Goal: Task Accomplishment & Management: Complete application form

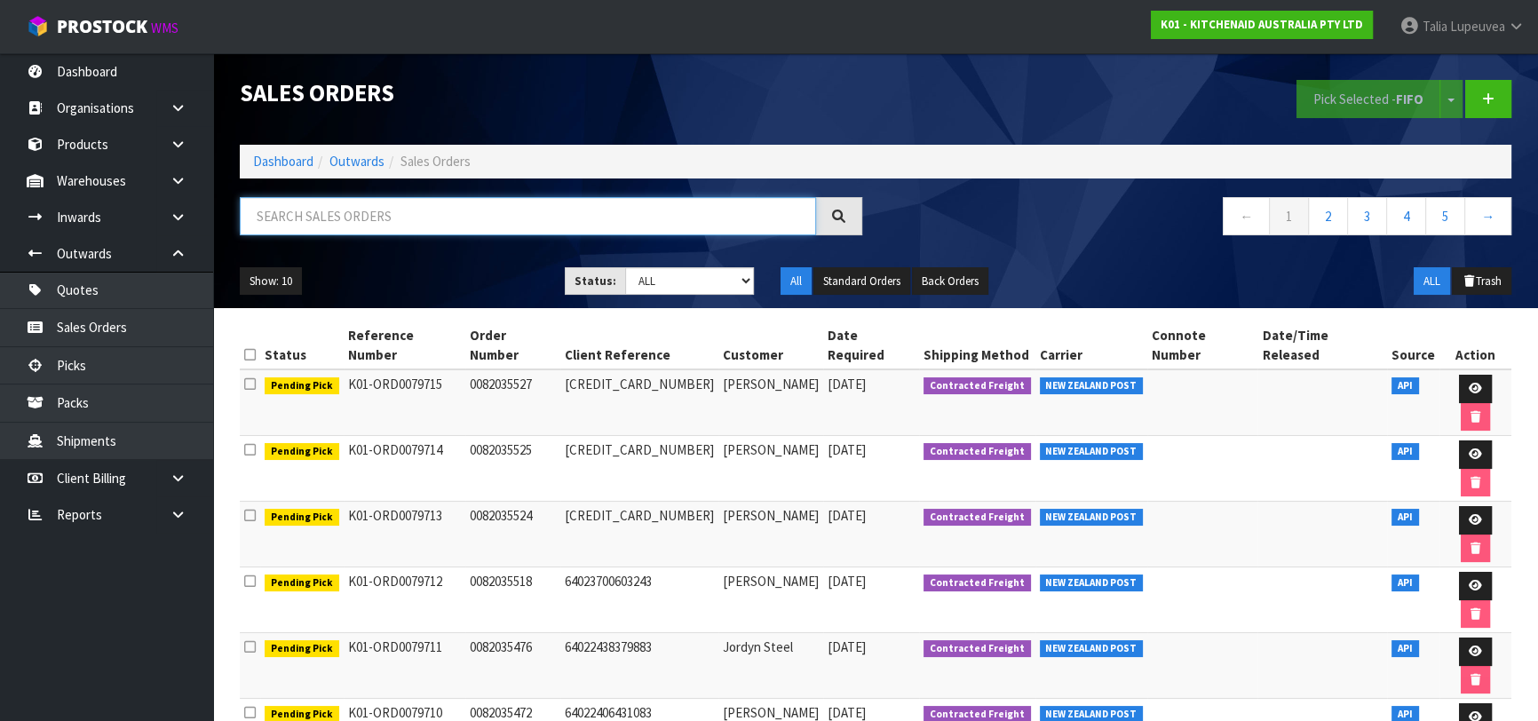
click at [514, 215] on input "text" at bounding box center [528, 216] width 576 height 38
type input "JOB-0413969"
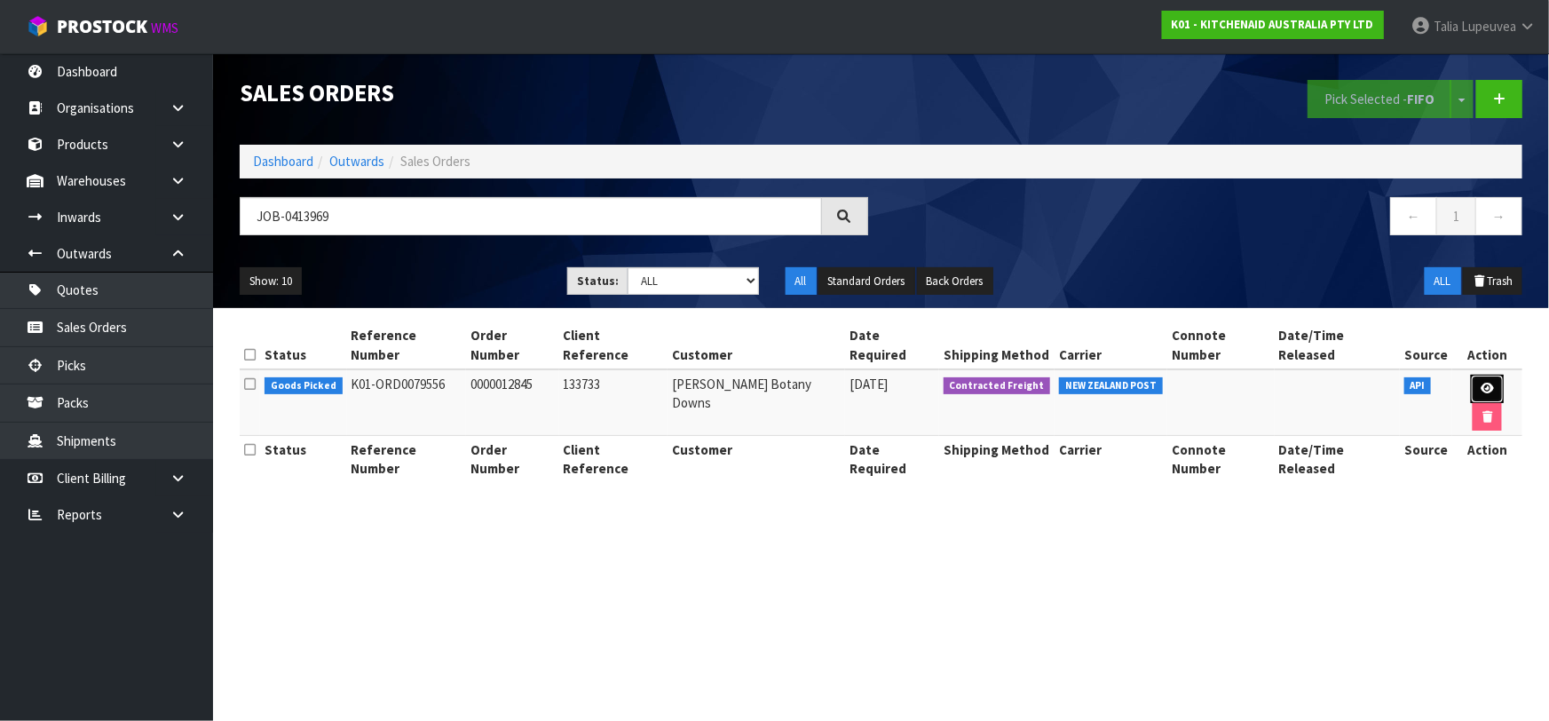
click at [1471, 376] on link at bounding box center [1487, 389] width 33 height 28
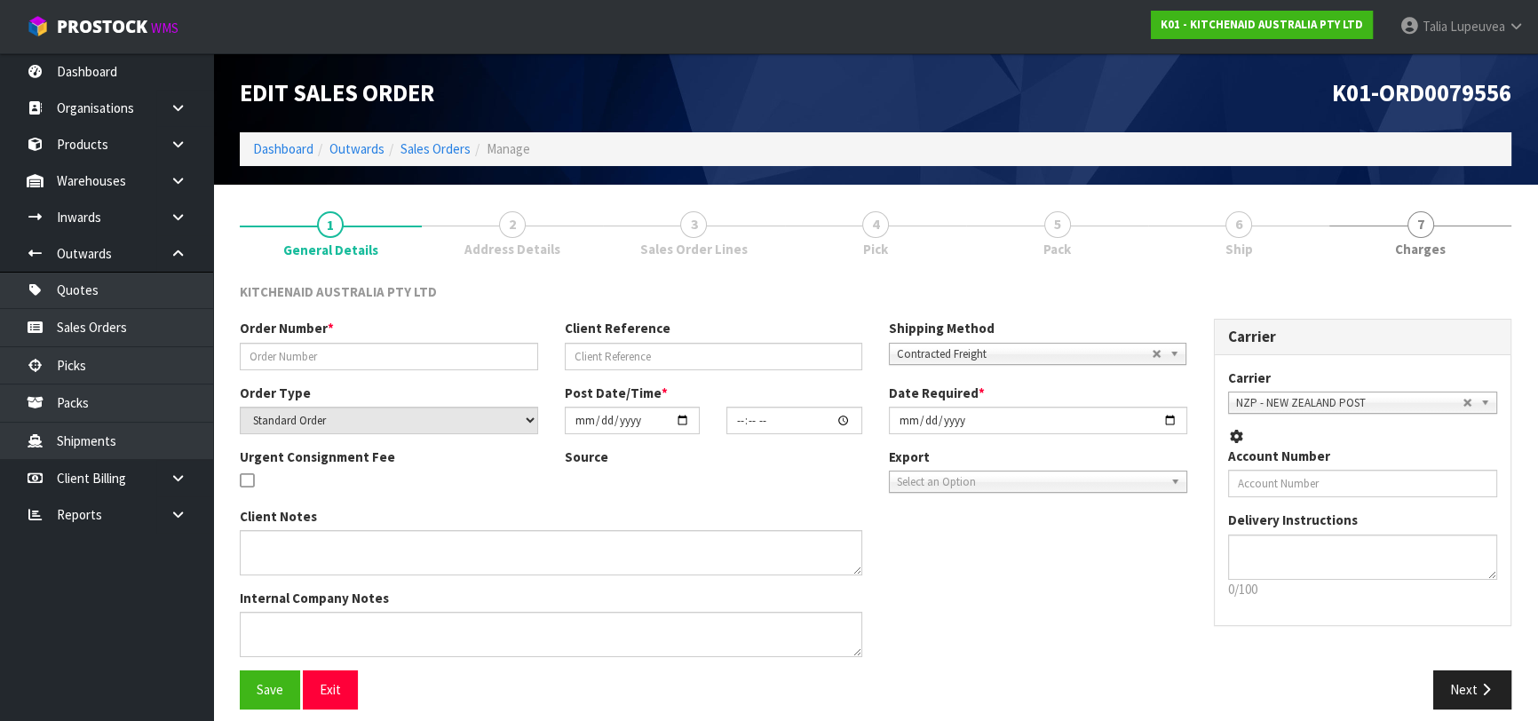
type input "0000012845"
type input "133733"
select select "number:0"
type input "2025-09-23"
type input "11:32:42.000"
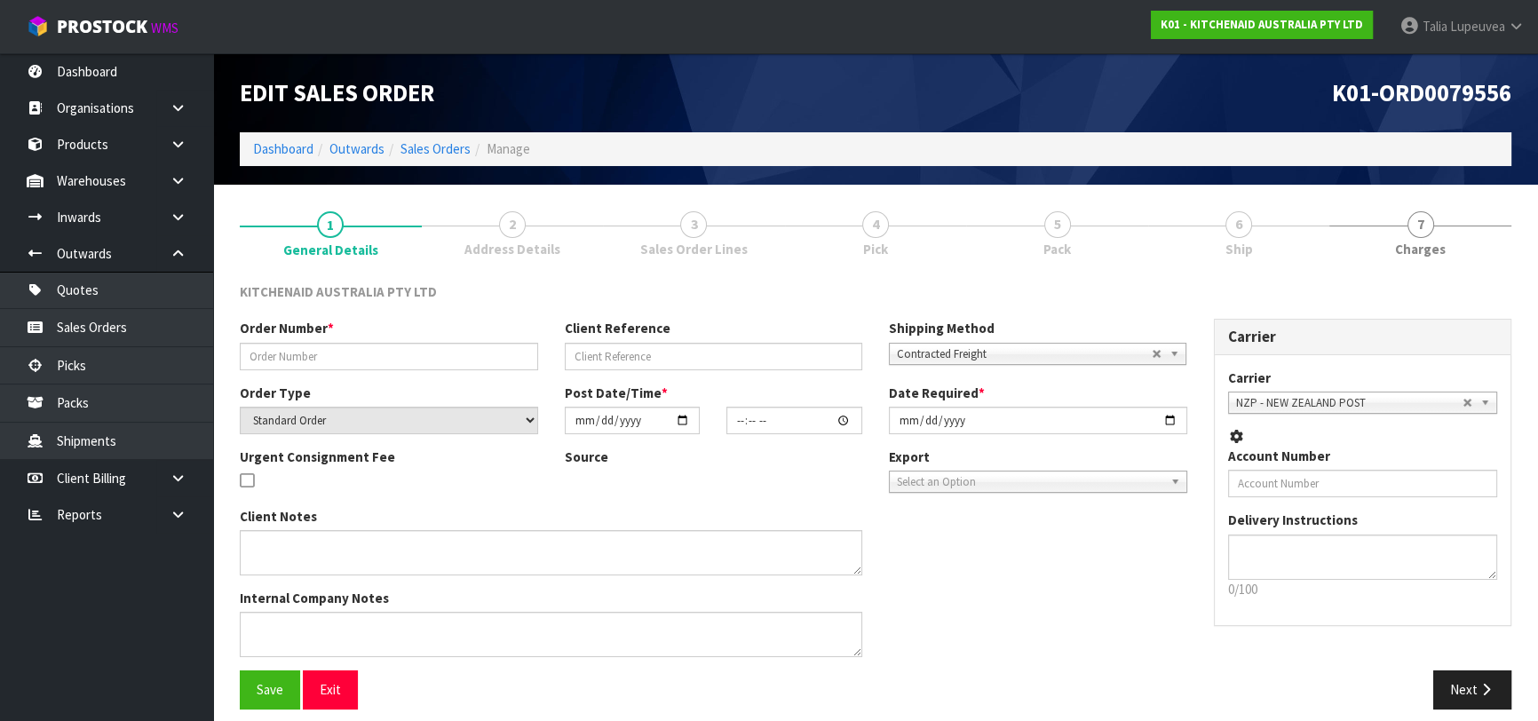
type input "2025-09-23"
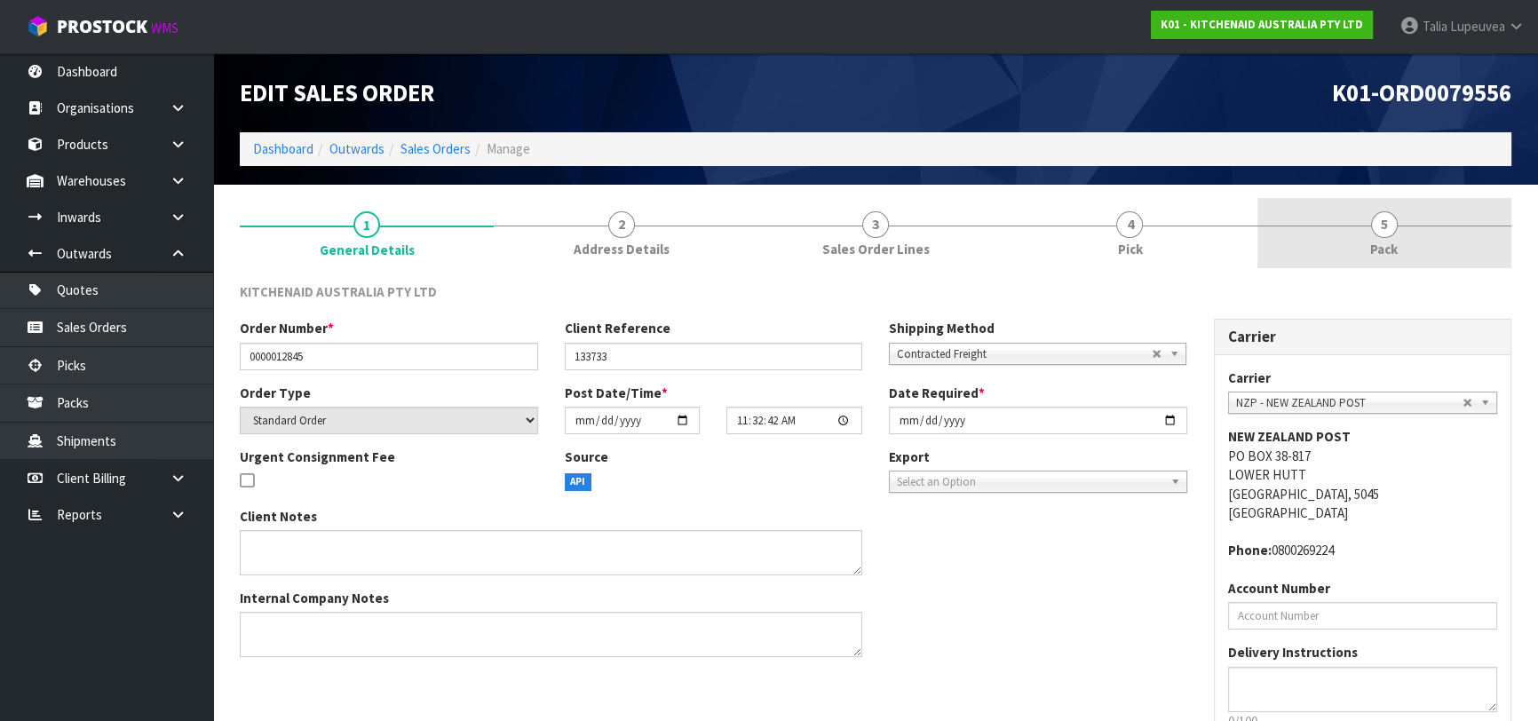
click at [1381, 242] on span "Pack" at bounding box center [1384, 249] width 28 height 19
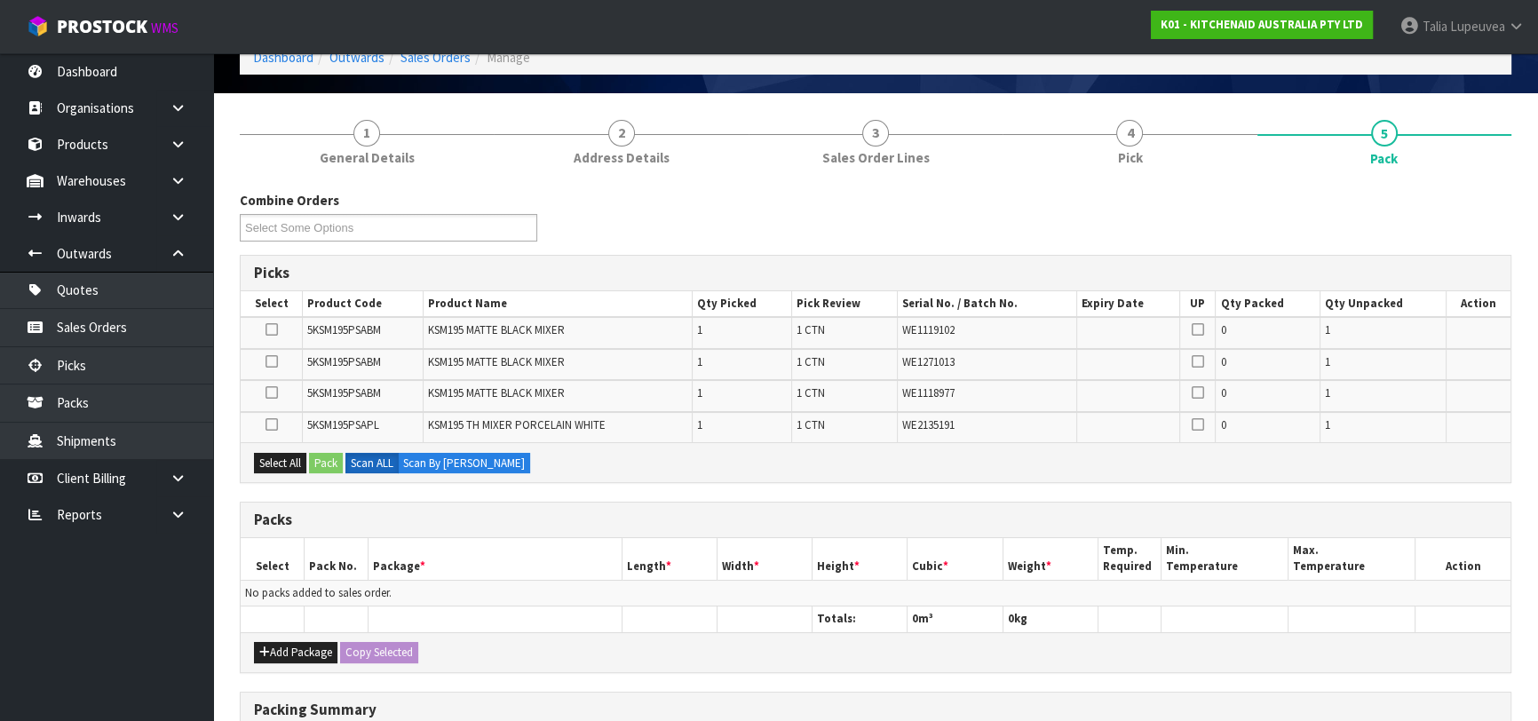
scroll to position [241, 0]
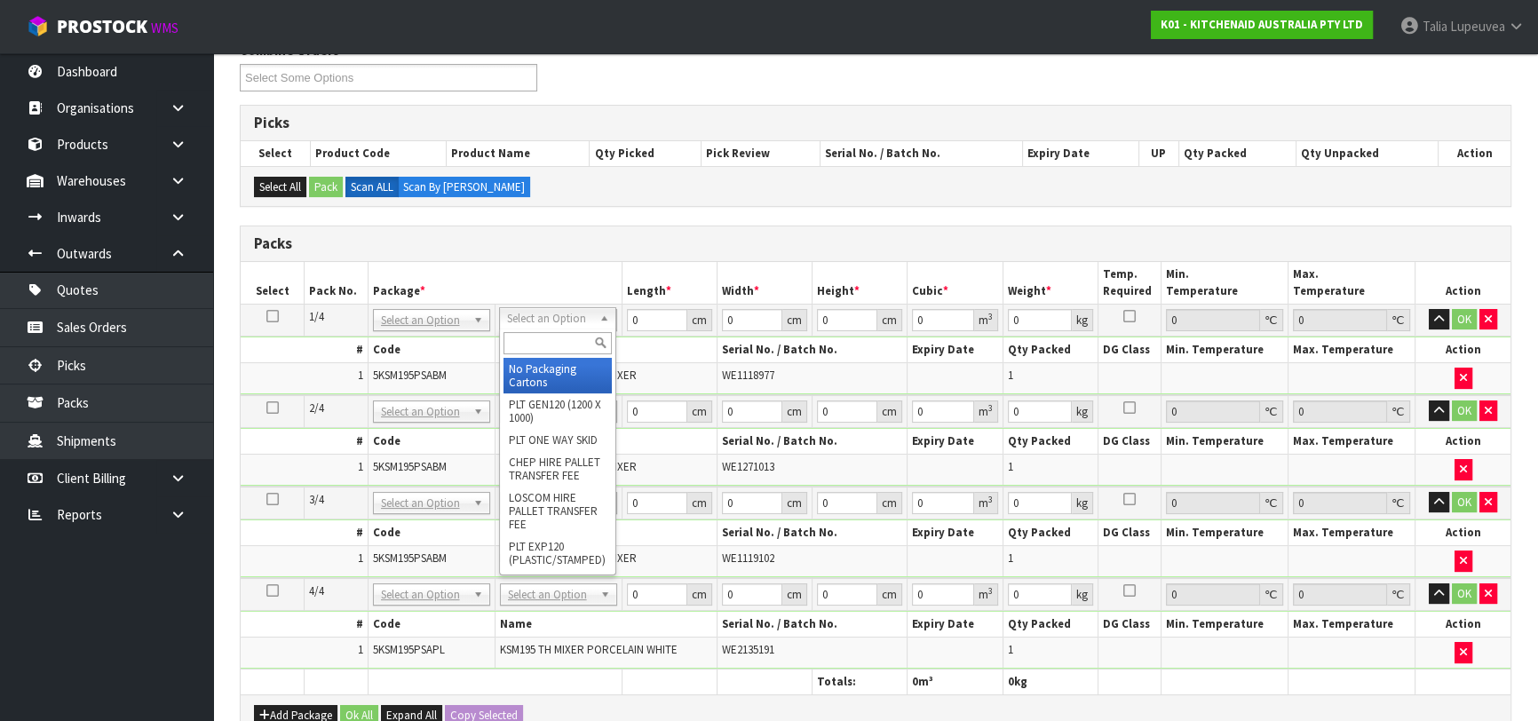
click at [551, 334] on input "text" at bounding box center [557, 343] width 108 height 22
type input "OWN"
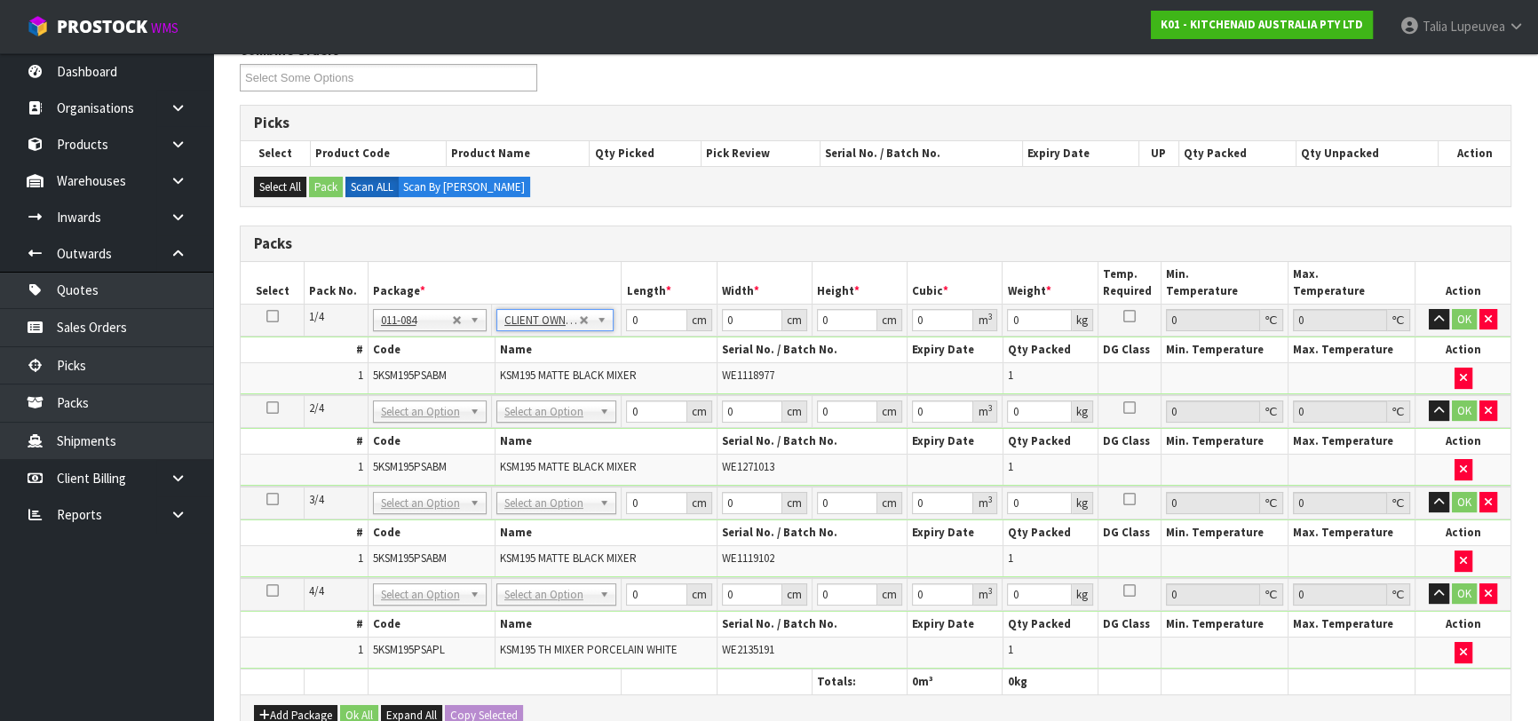
type input "12.45"
drag, startPoint x: 649, startPoint y: 315, endPoint x: 597, endPoint y: 337, distance: 56.1
click at [597, 337] on tbody "1/4 NONE 007-001 007-002 007-004 007-009 007-013 007-014 007-015 007-017 007-01…" at bounding box center [876, 349] width 1270 height 91
type input "42"
type input "29"
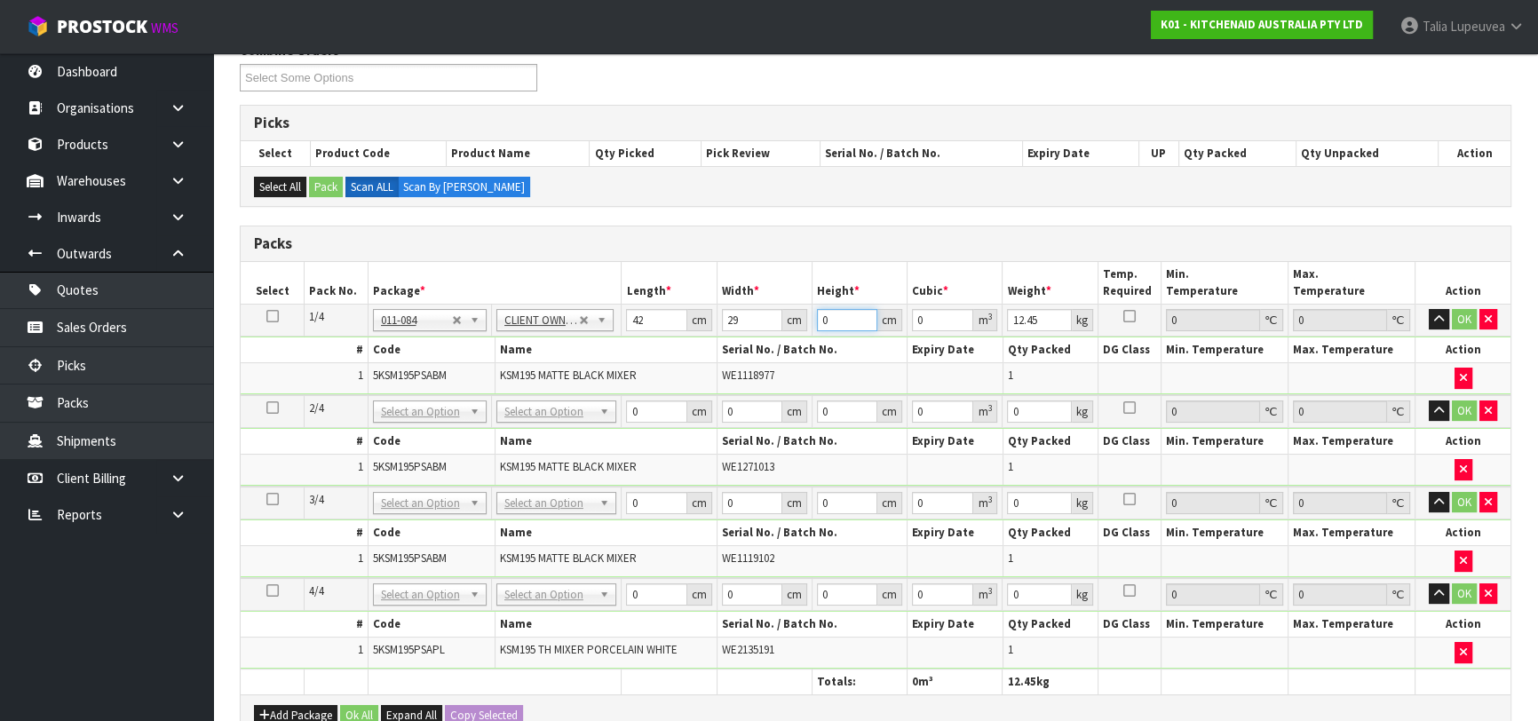
type input "4"
type input "0.004872"
type input "43"
type input "0.052374"
type input "43"
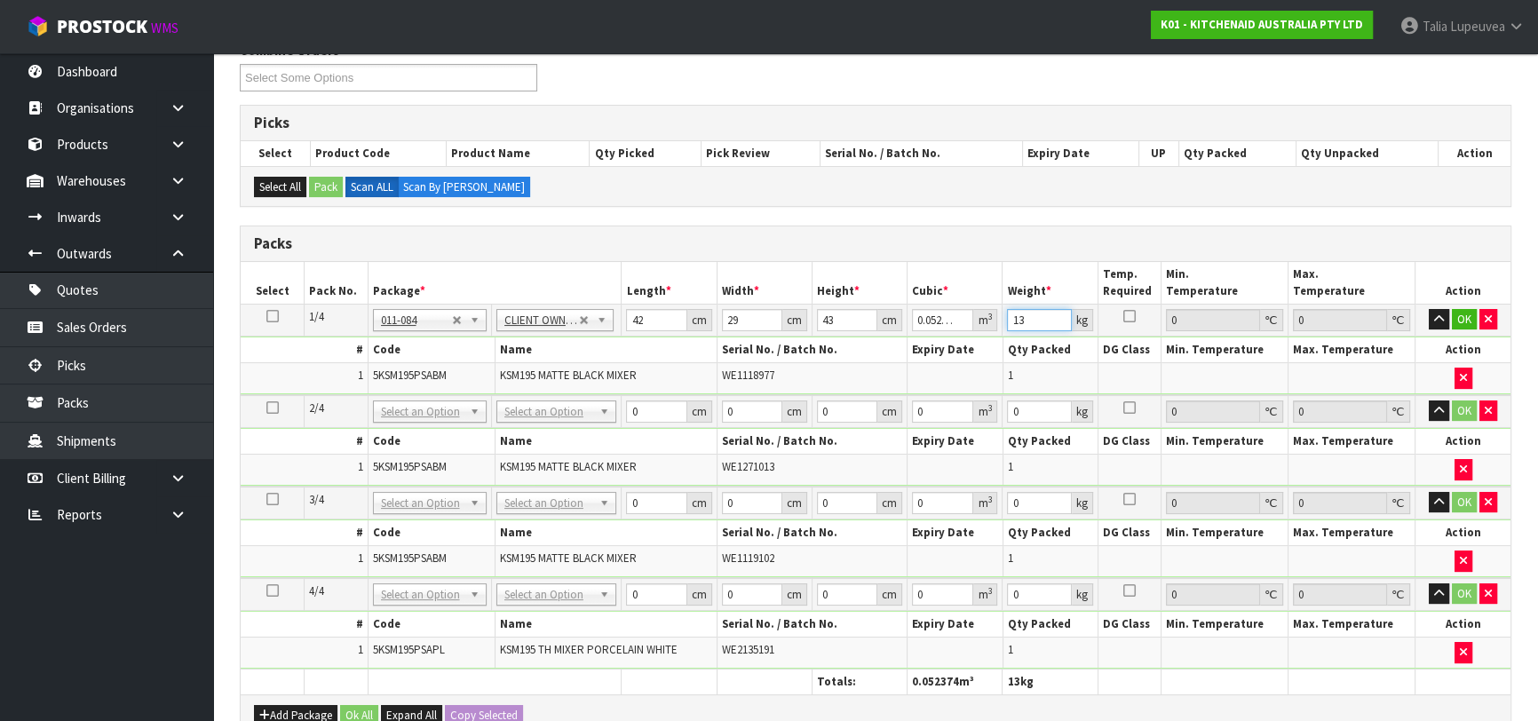
type input "13"
click at [274, 316] on icon at bounding box center [272, 316] width 12 height 1
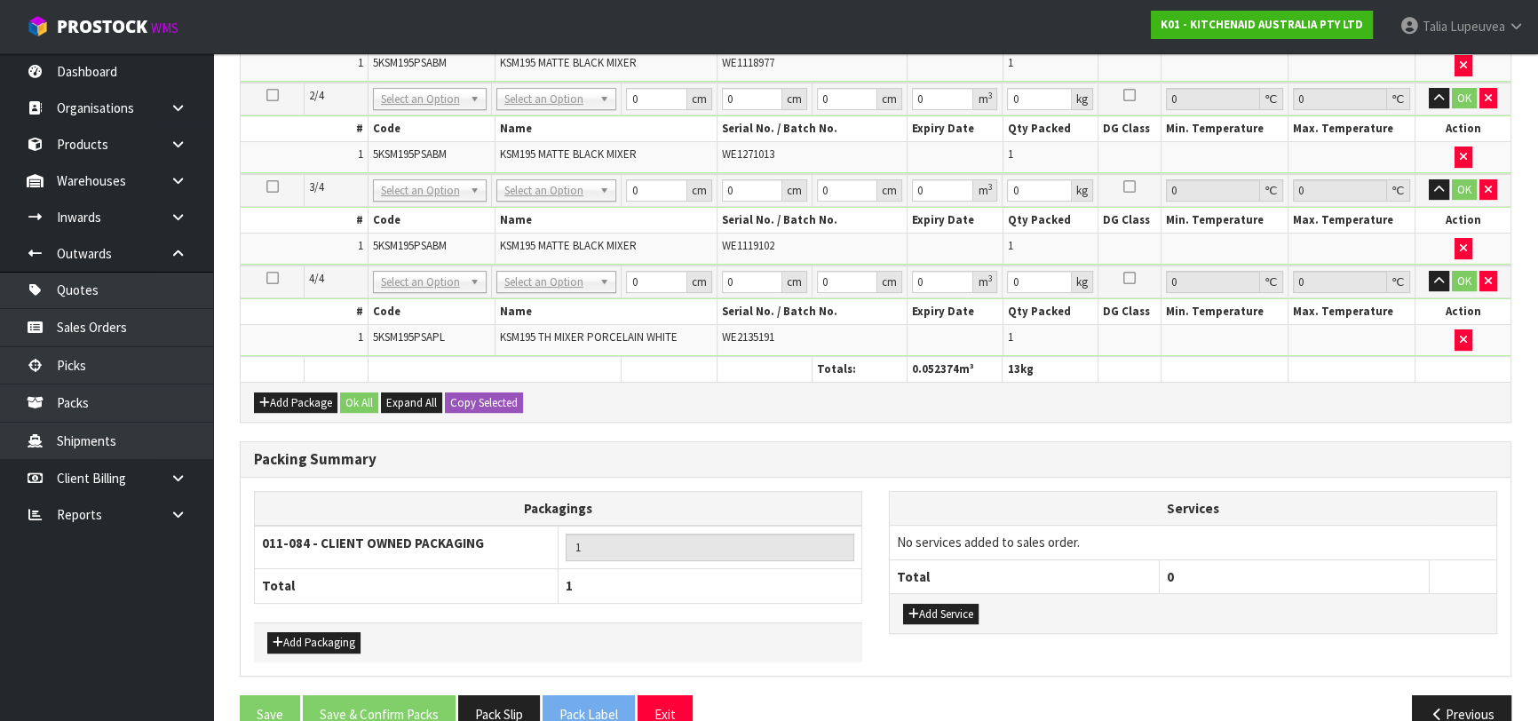
scroll to position [565, 0]
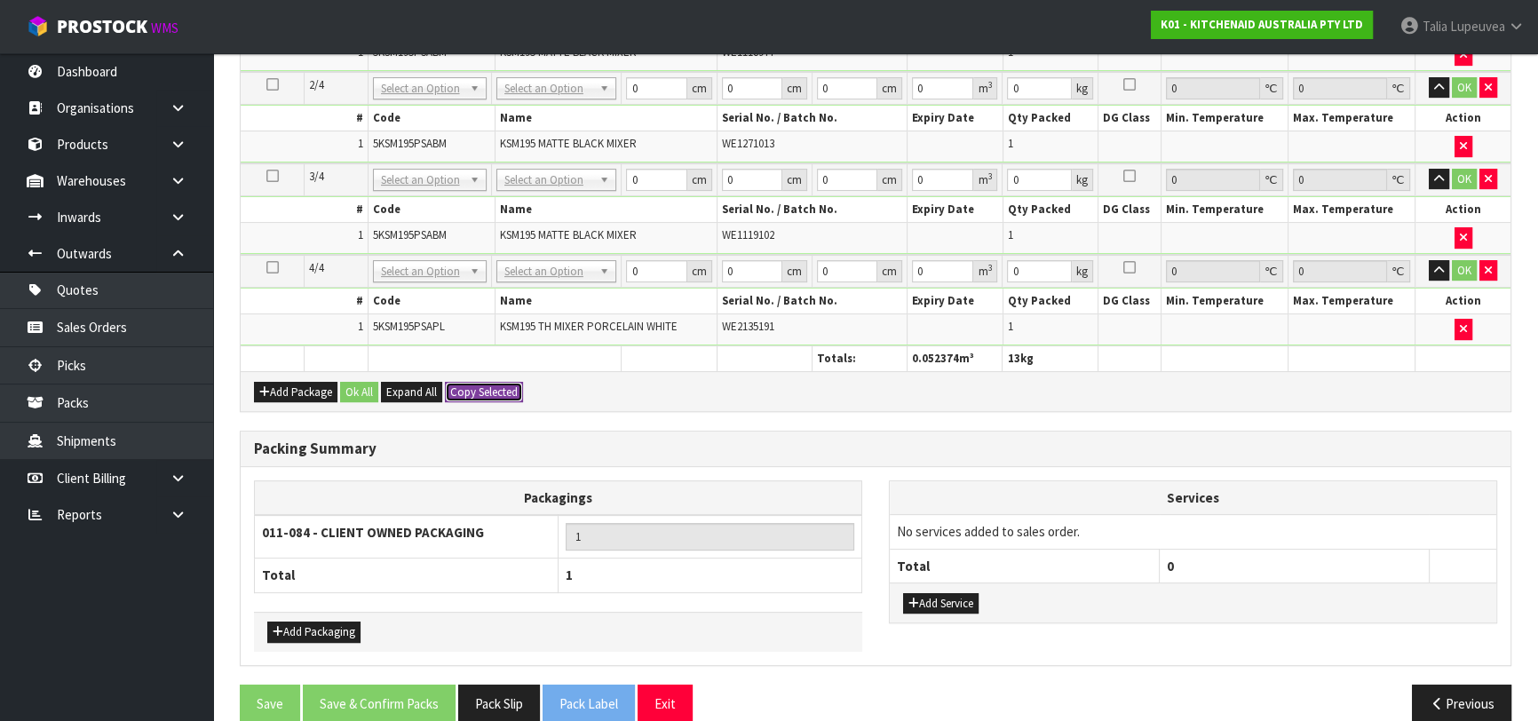
click at [489, 386] on button "Copy Selected" at bounding box center [484, 392] width 78 height 21
click at [489, 386] on button "Confirm Copy Selected" at bounding box center [503, 392] width 117 height 21
type input "42"
type input "29"
type input "43"
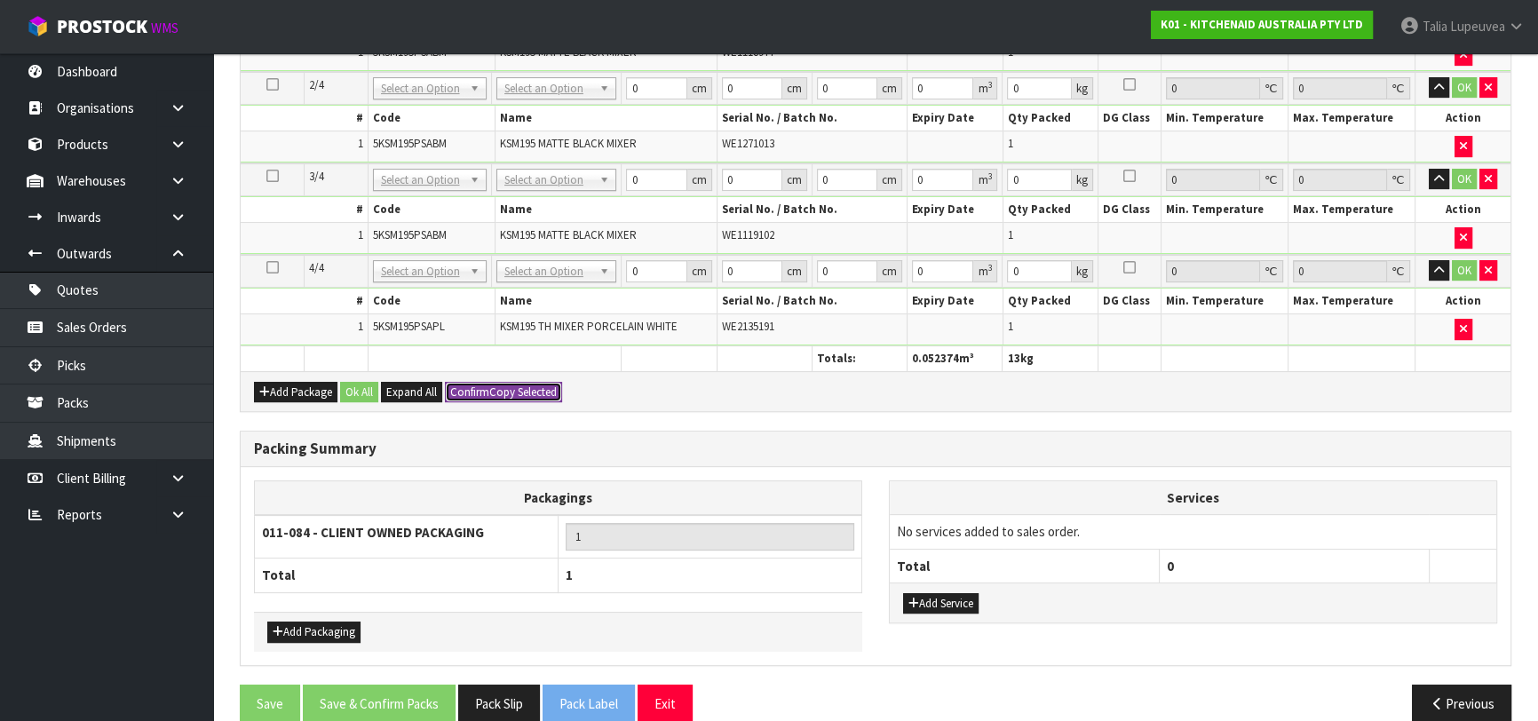
type input "0.052374"
type input "13"
type input "42"
type input "29"
type input "43"
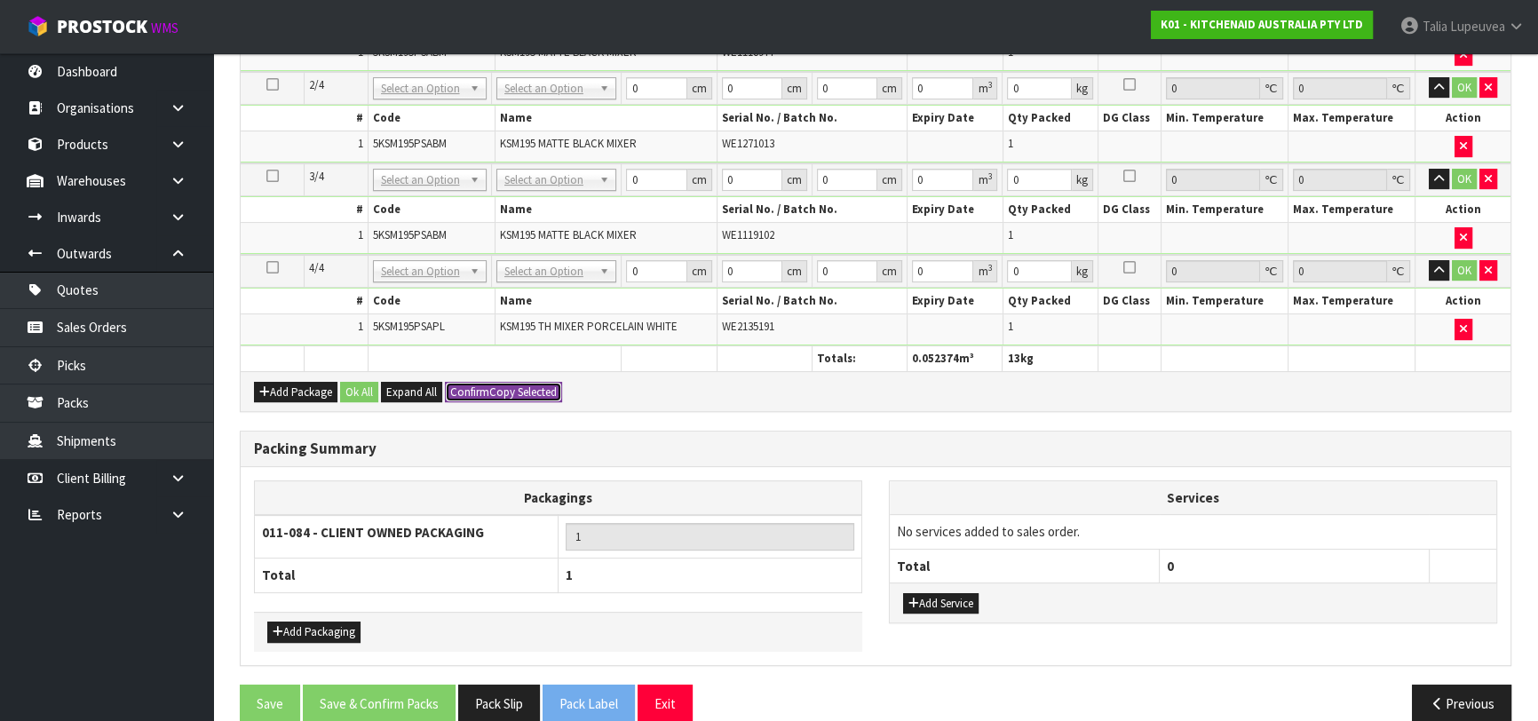
type input "0.052374"
type input "13"
type input "42"
type input "29"
type input "43"
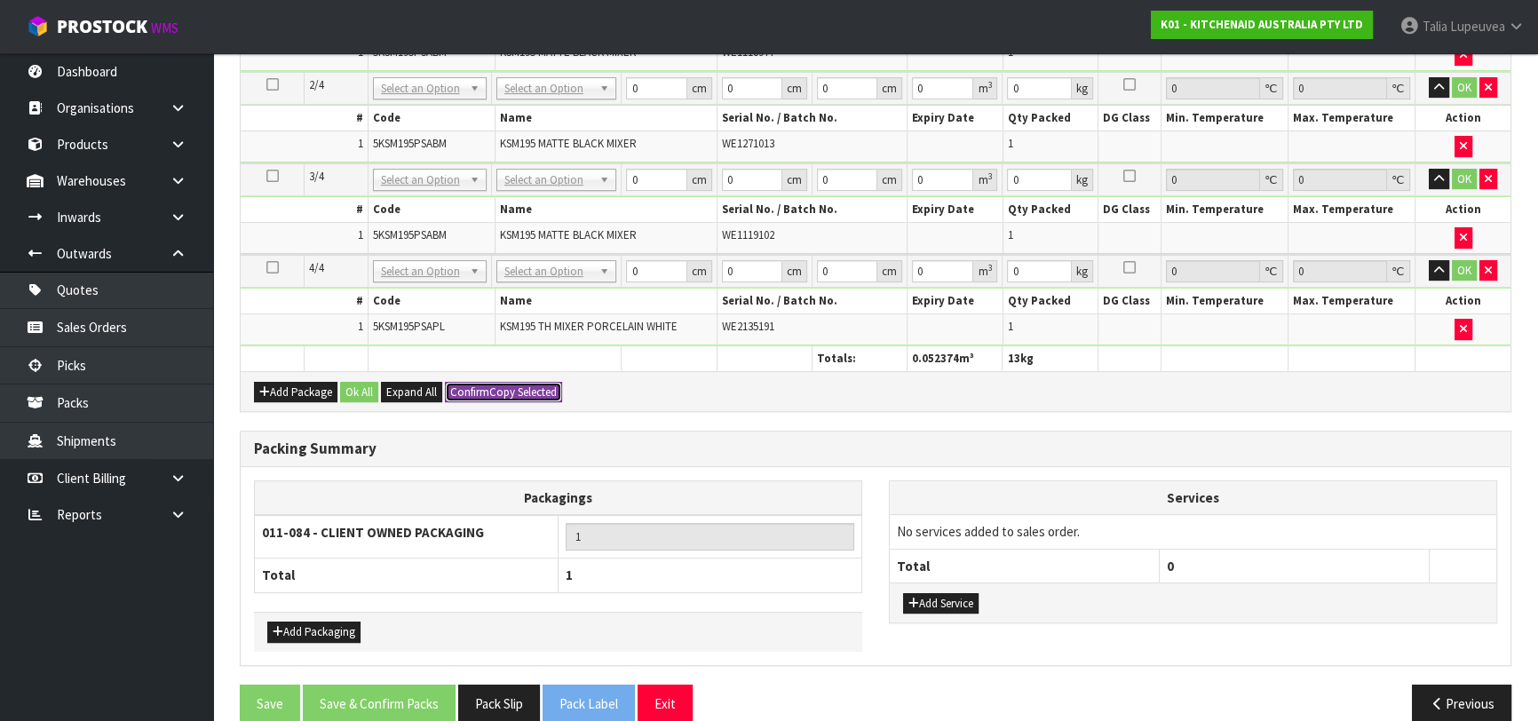
type input "0.052374"
type input "13"
type input "4"
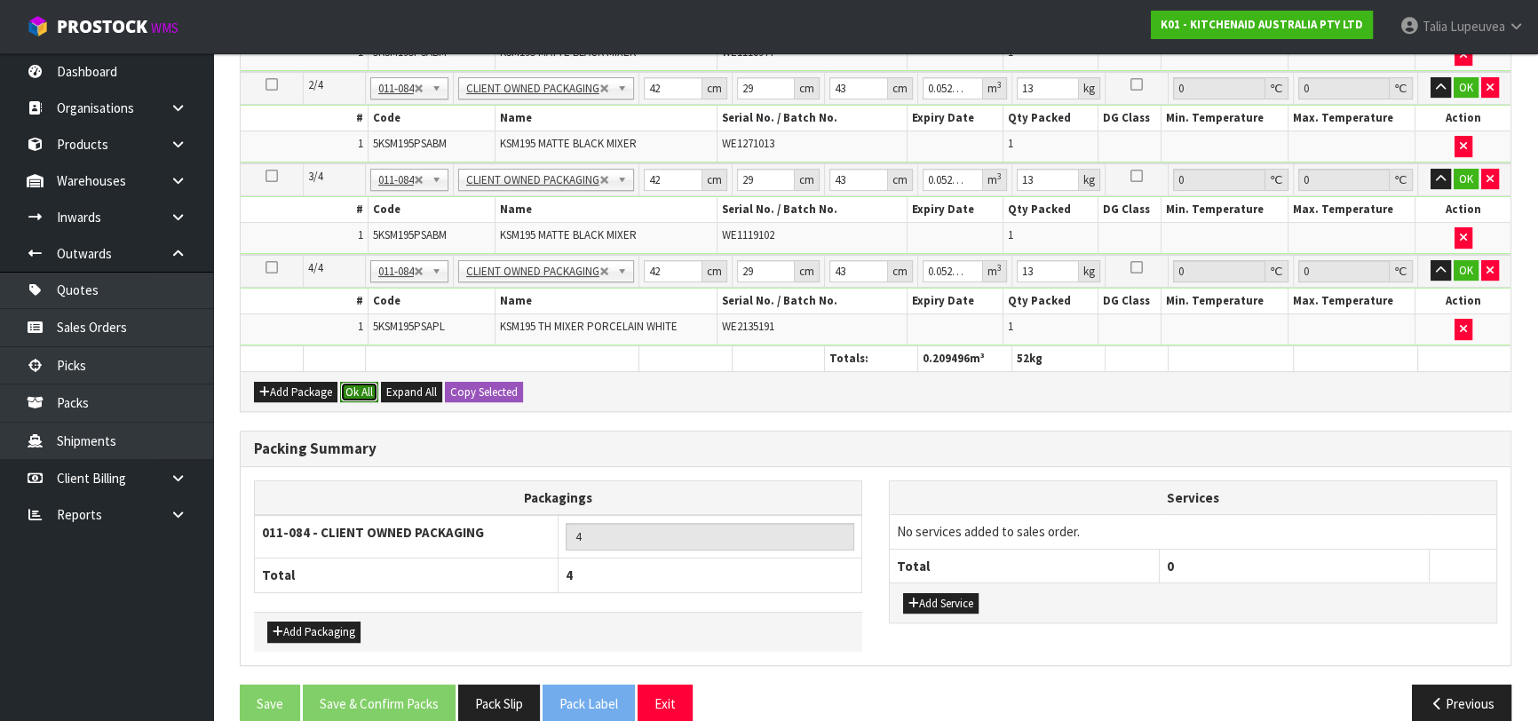
click at [356, 385] on button "Ok All" at bounding box center [359, 392] width 38 height 21
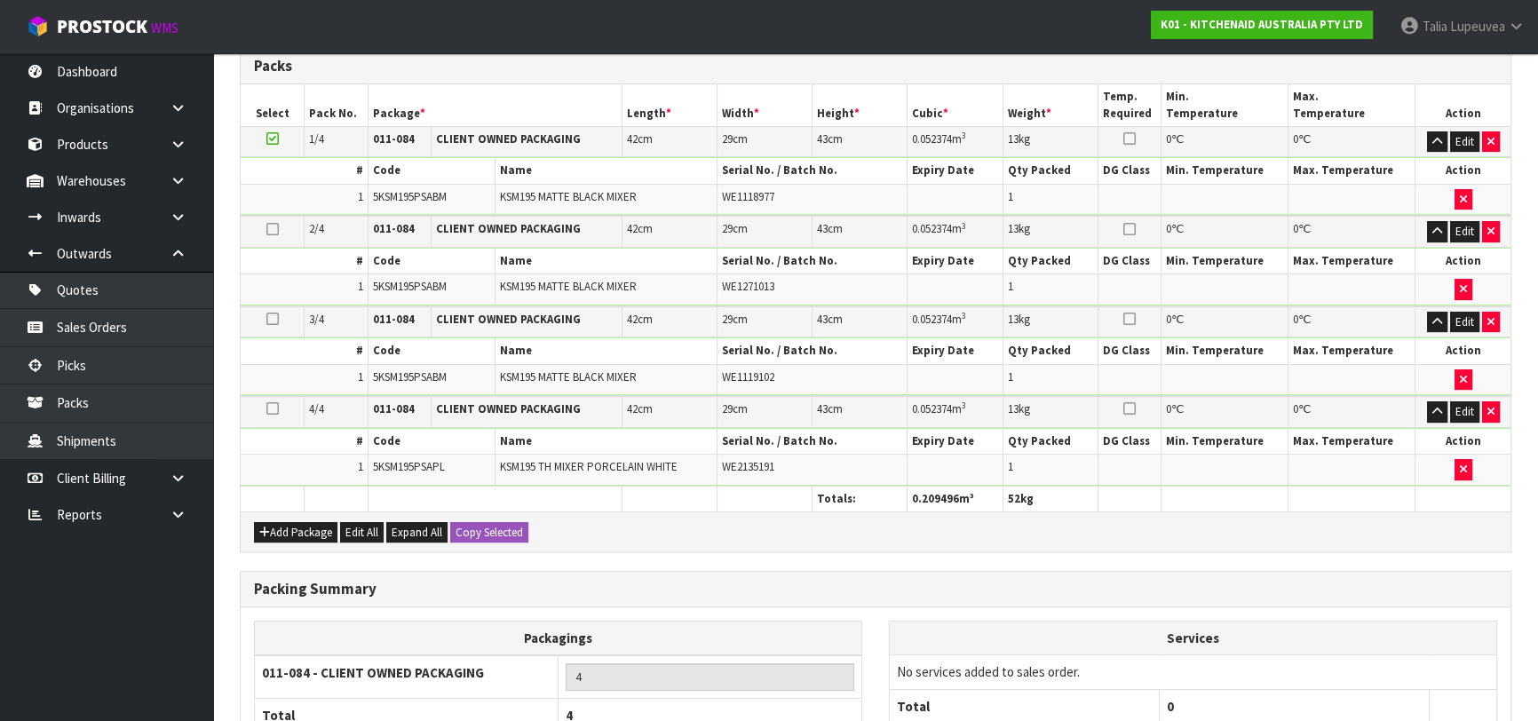
scroll to position [581, 0]
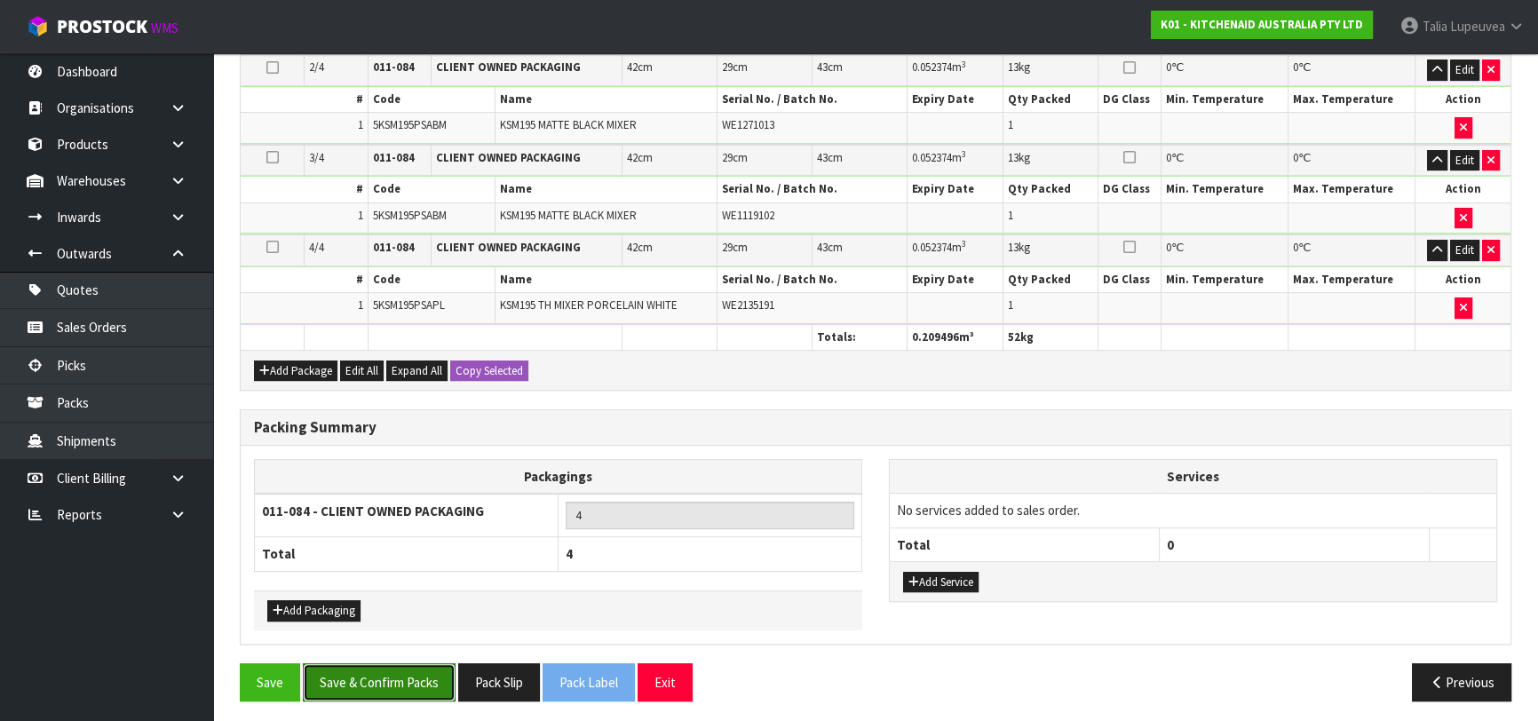
click at [409, 682] on button "Save & Confirm Packs" at bounding box center [379, 682] width 153 height 38
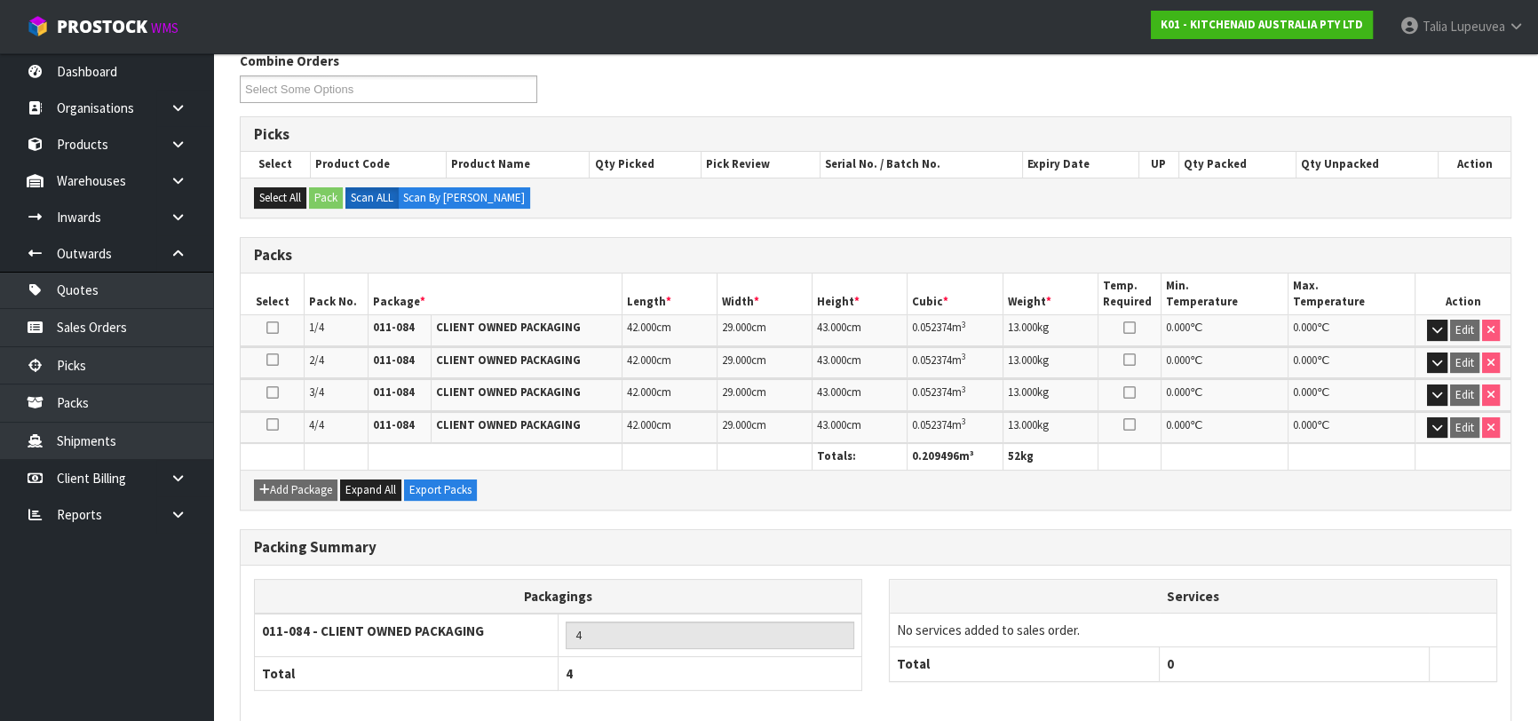
scroll to position [377, 0]
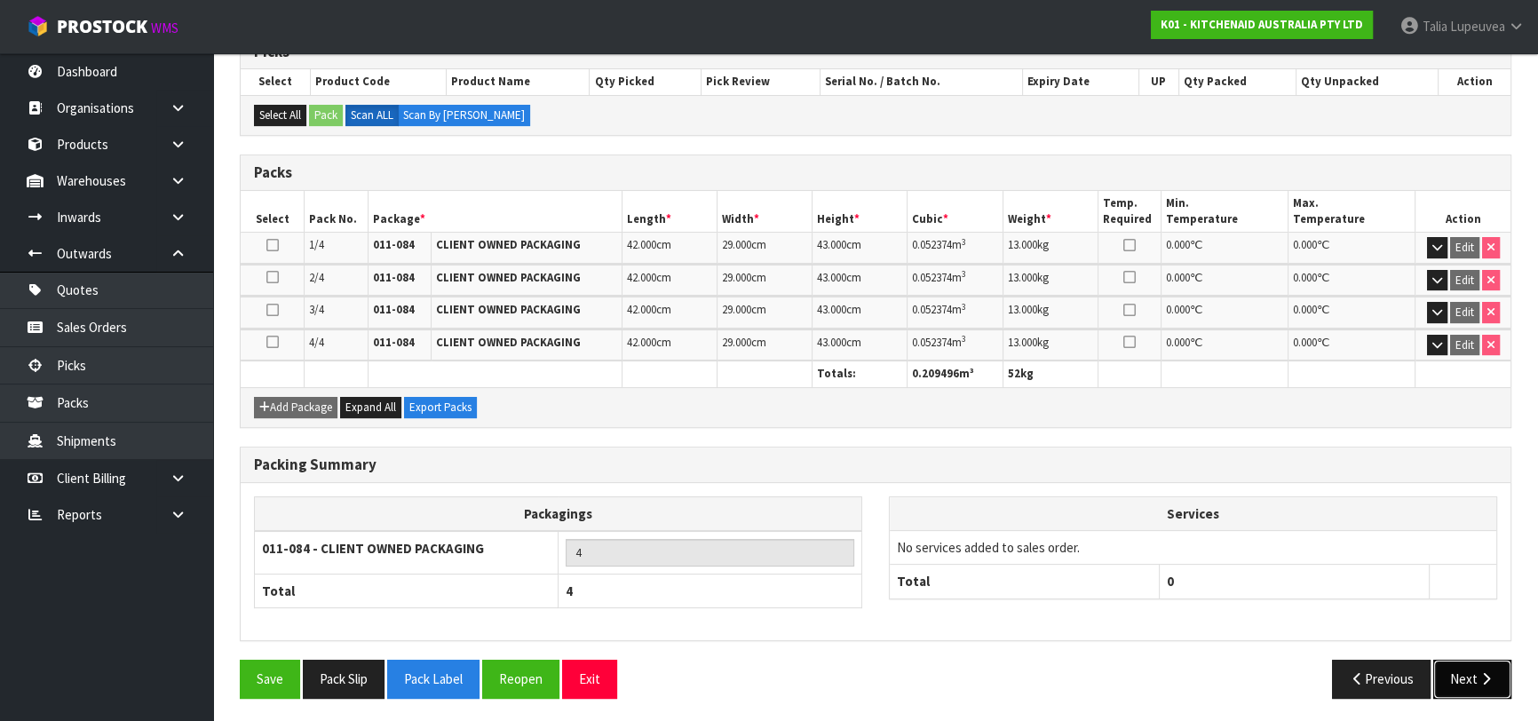
click at [1477, 677] on icon "button" at bounding box center [1485, 678] width 17 height 13
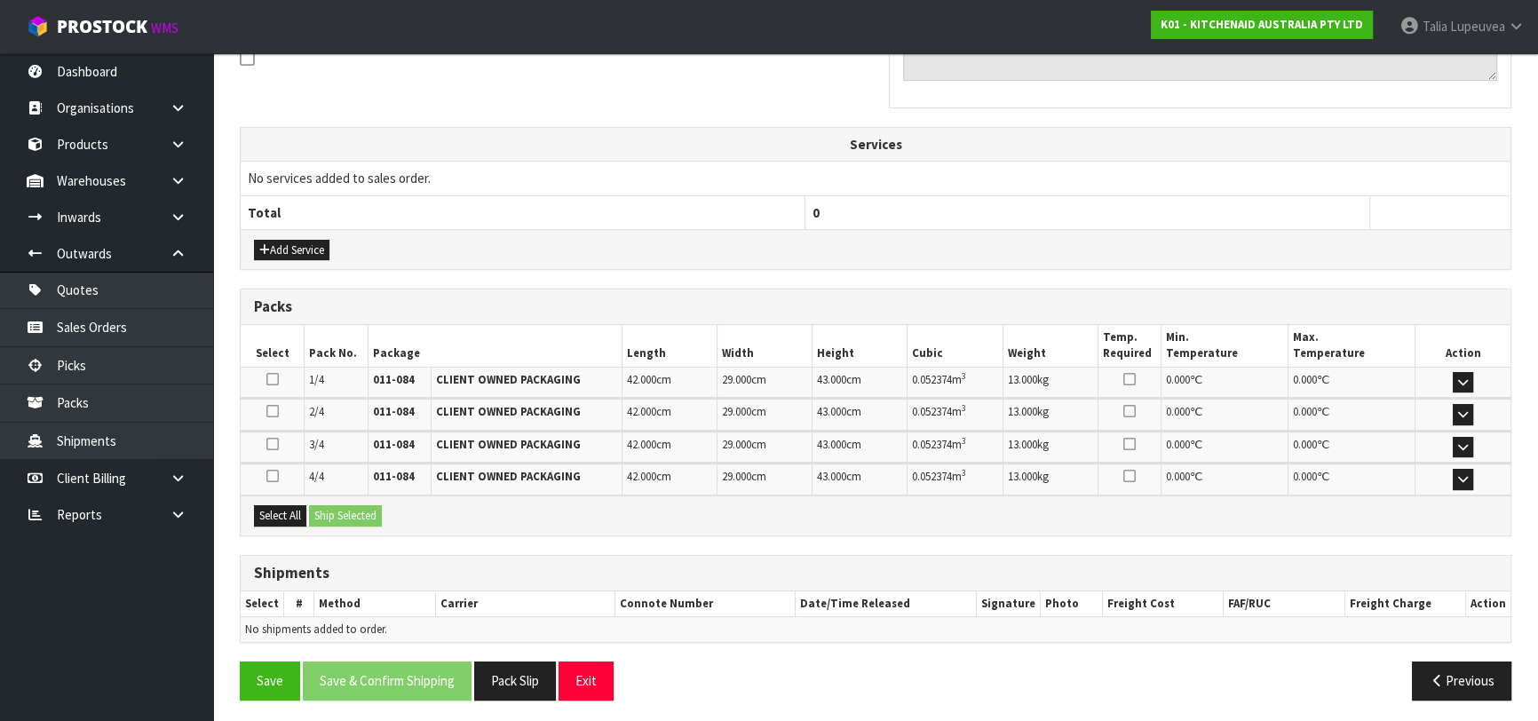
scroll to position [564, 0]
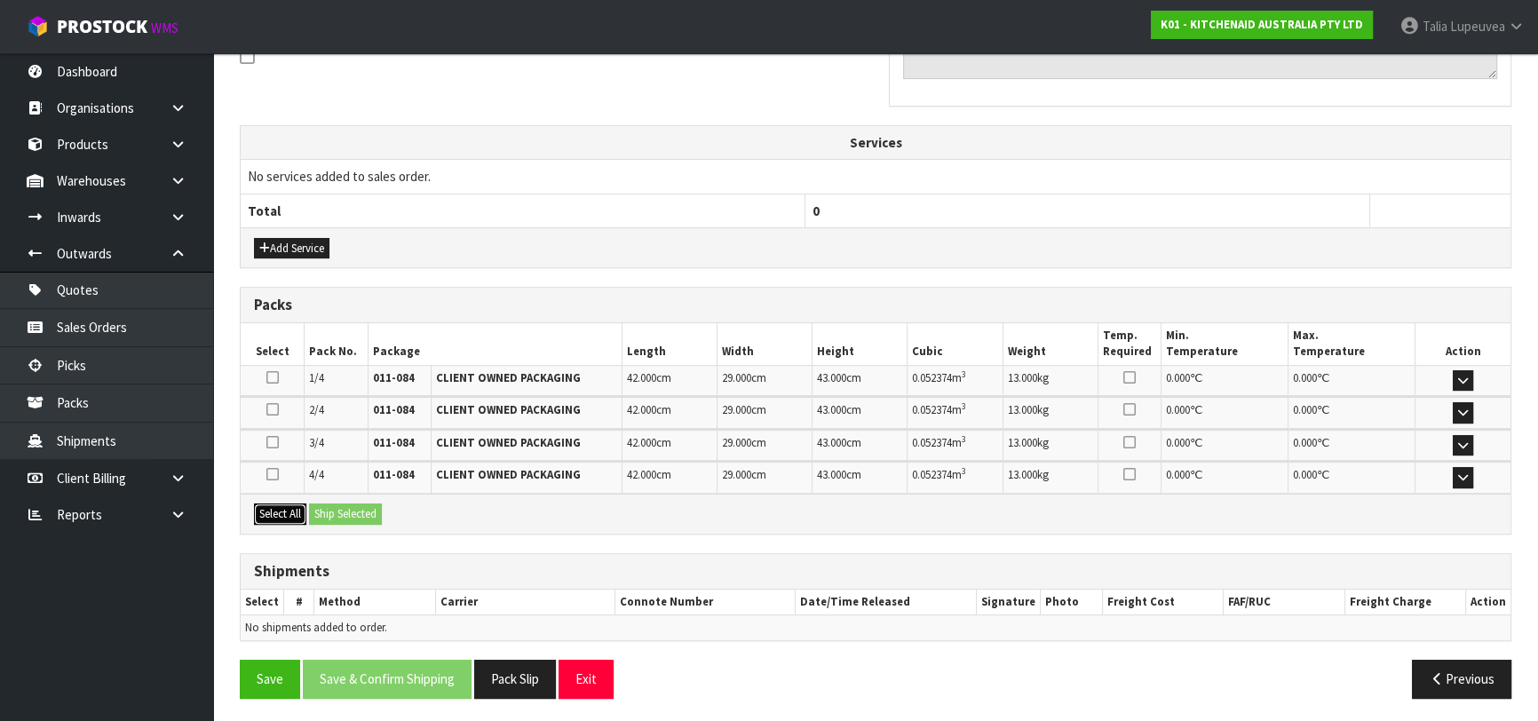
click at [284, 503] on button "Select All" at bounding box center [280, 513] width 52 height 21
click at [335, 508] on button "Ship Selected" at bounding box center [345, 513] width 73 height 21
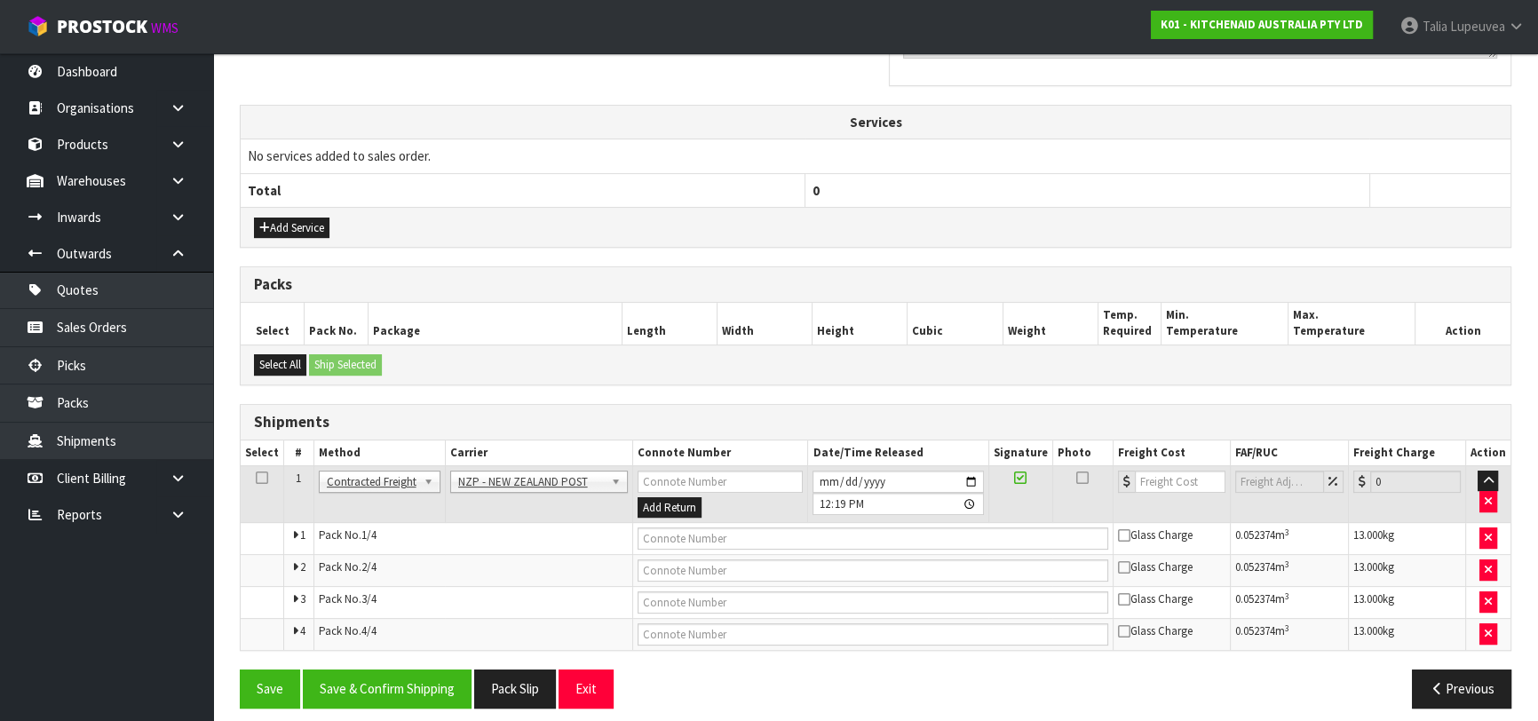
scroll to position [595, 0]
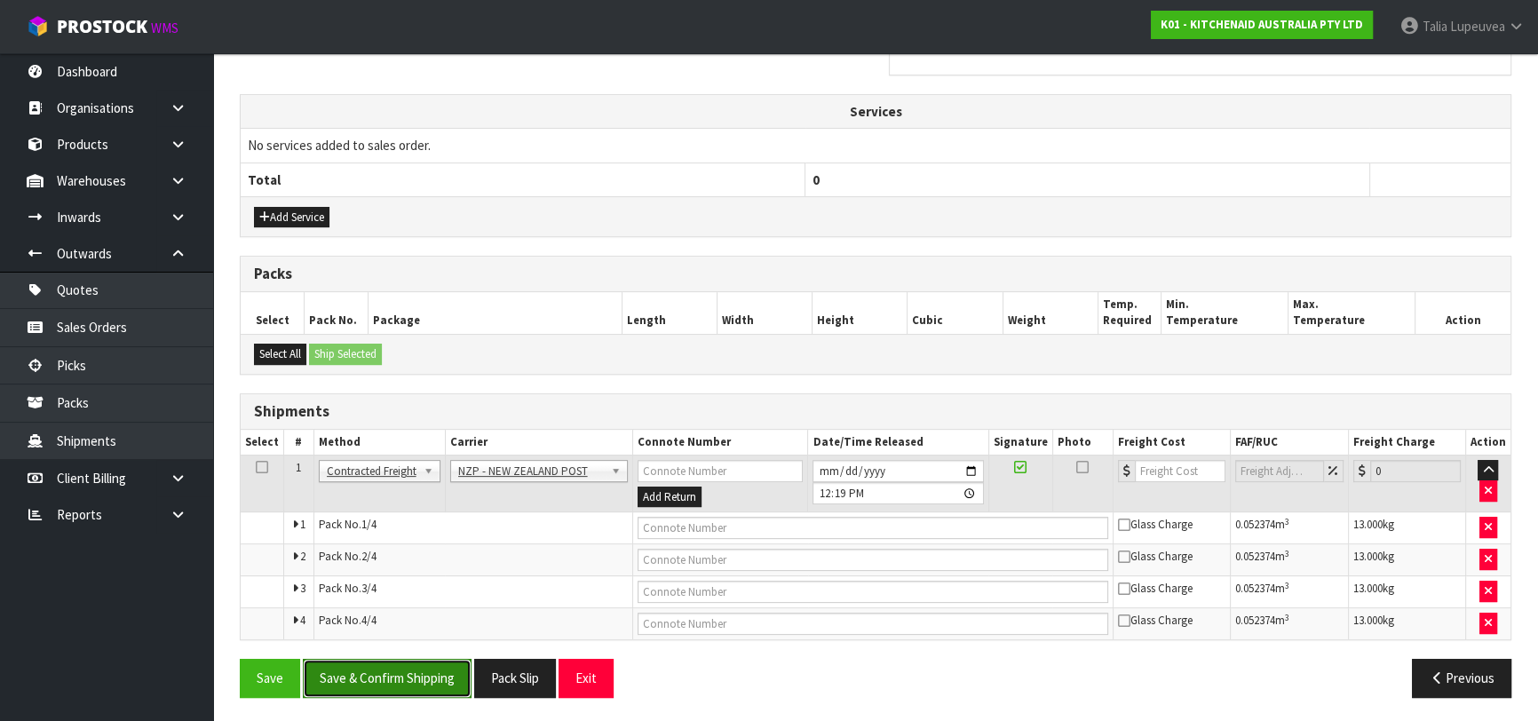
click at [393, 672] on button "Save & Confirm Shipping" at bounding box center [387, 678] width 169 height 38
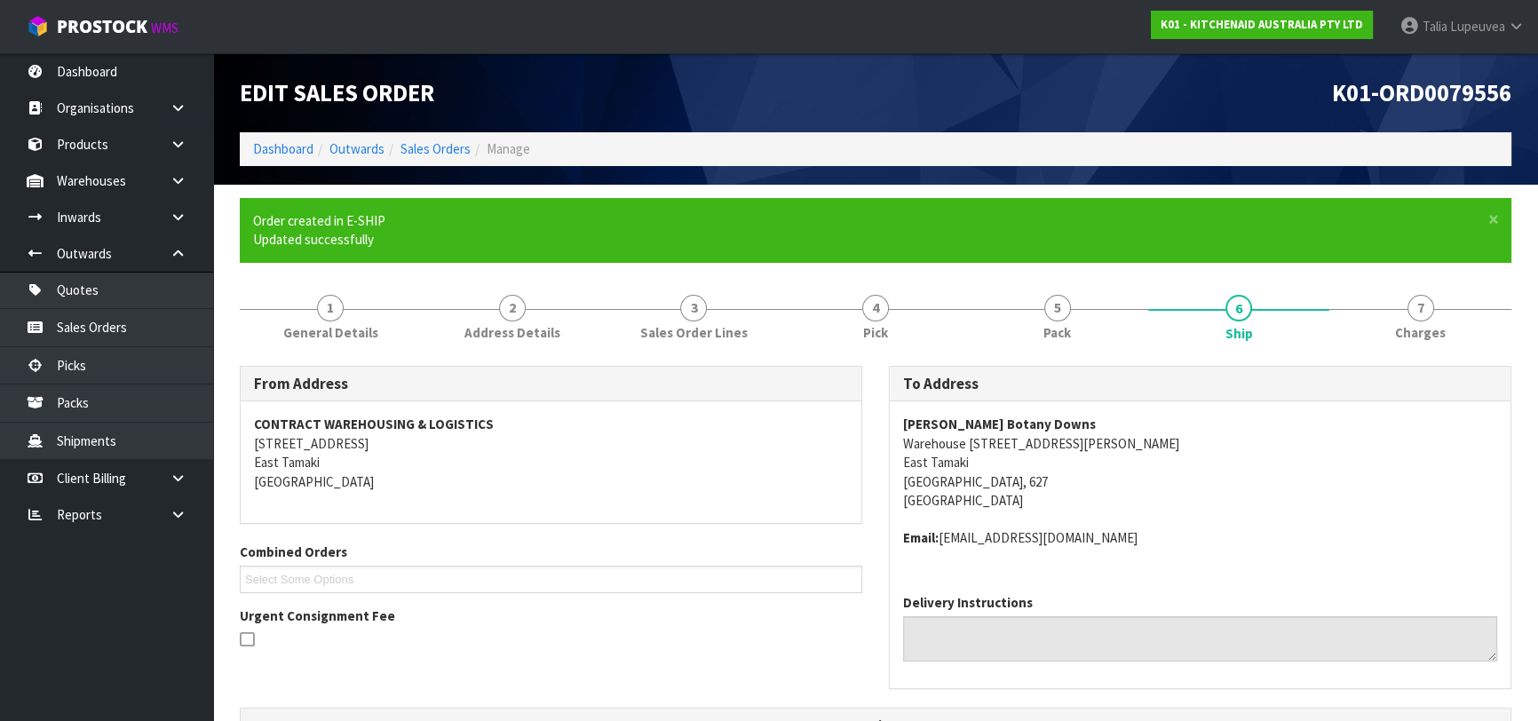
scroll to position [566, 0]
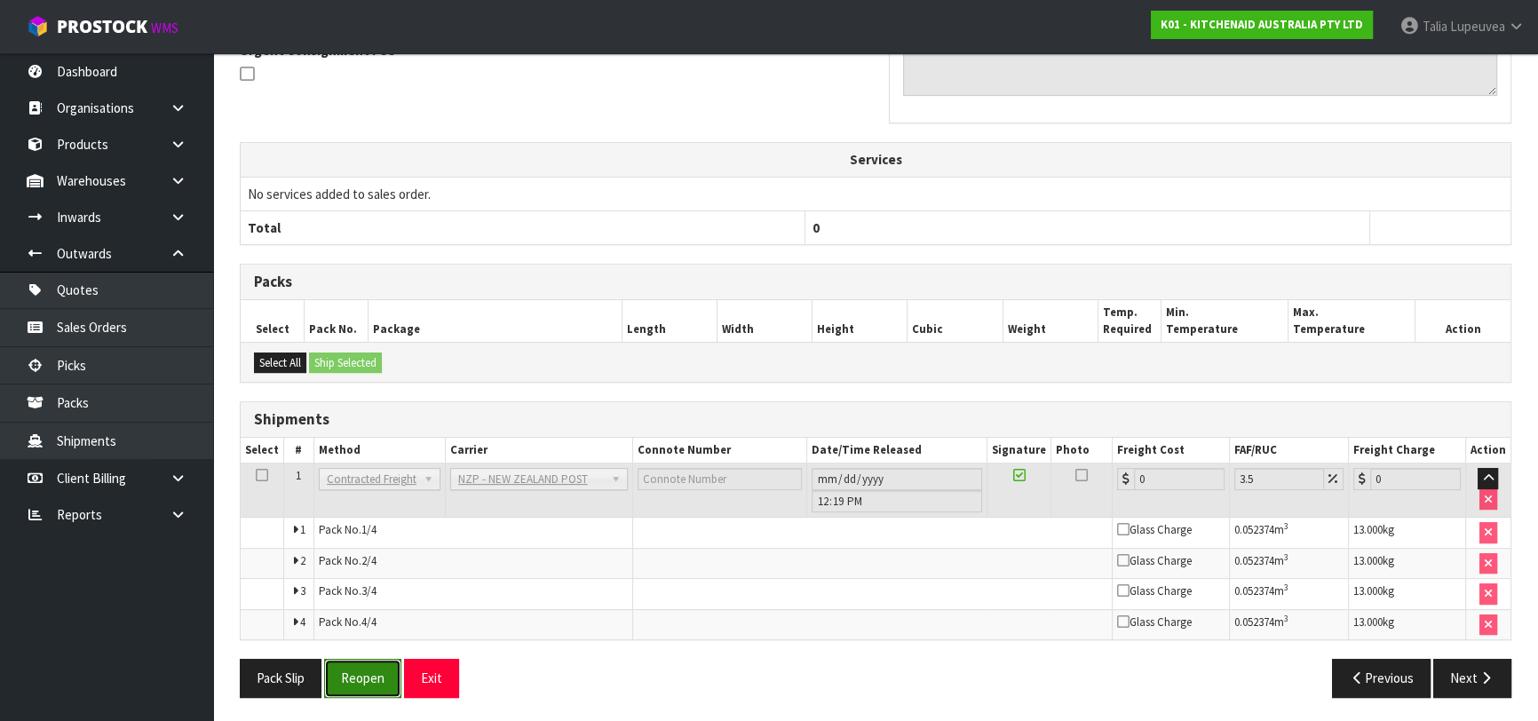
click at [364, 673] on button "Reopen" at bounding box center [362, 678] width 77 height 38
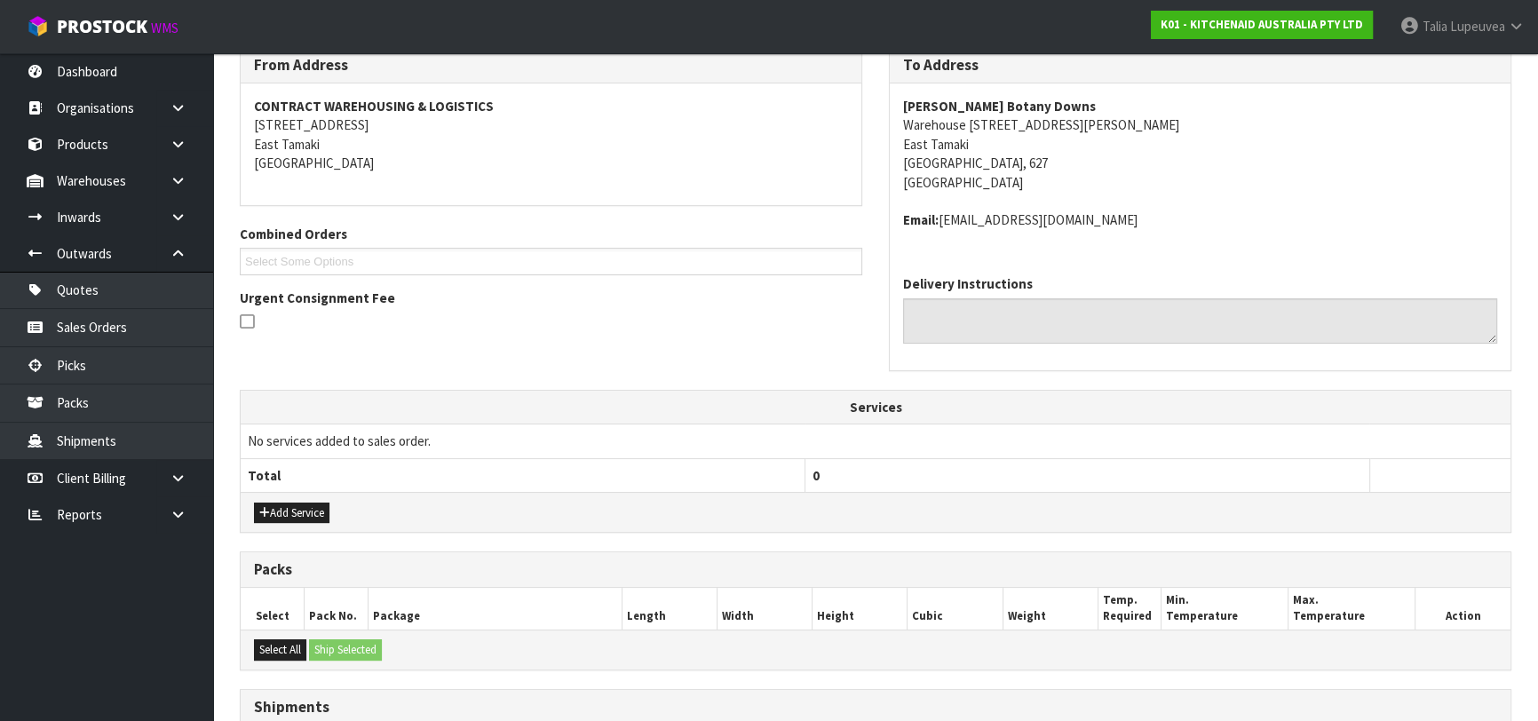
scroll to position [565, 0]
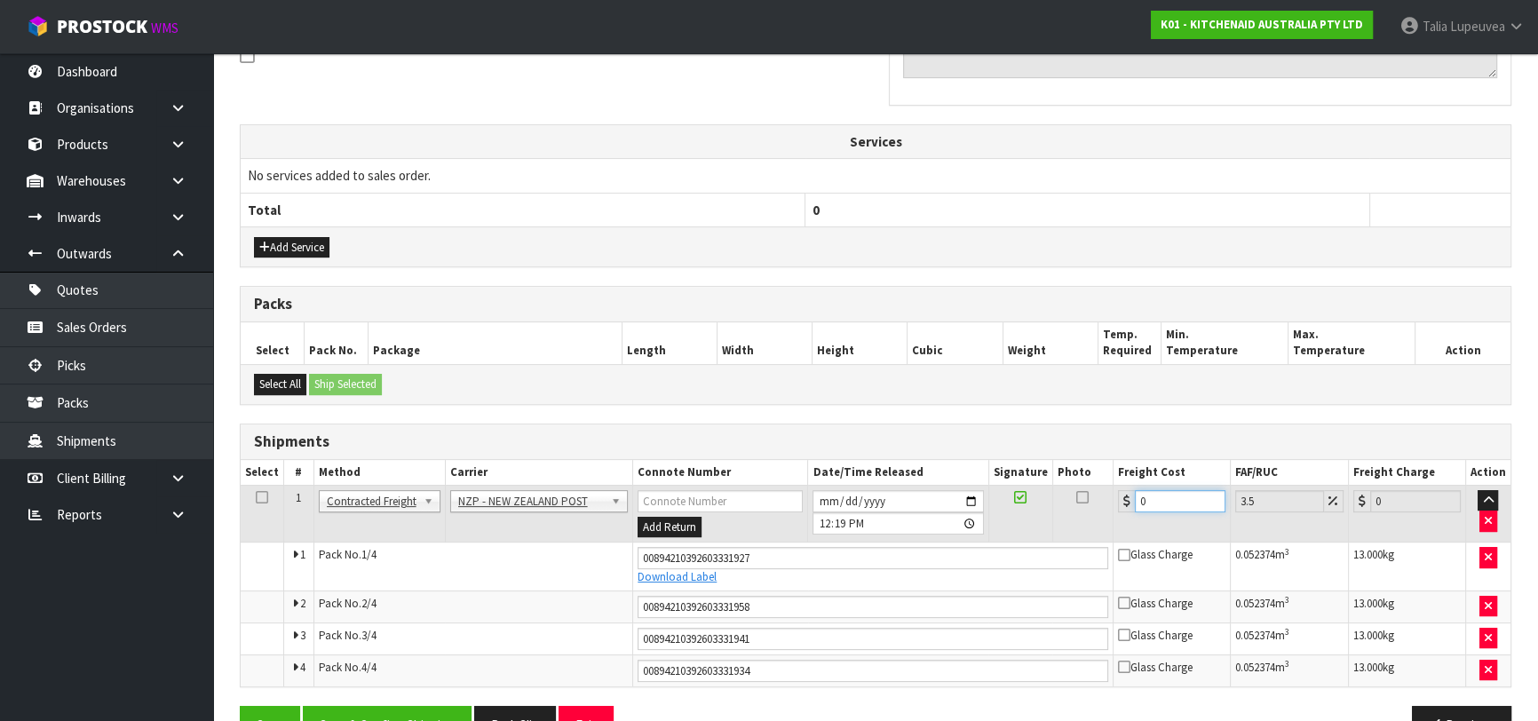
drag, startPoint x: 1148, startPoint y: 495, endPoint x: 1066, endPoint y: 504, distance: 82.3
click at [1066, 504] on tr "1 Client Local Pickup Customer Local Pickup Company Freight Contracted Freight …" at bounding box center [876, 514] width 1270 height 58
type input "1"
type input "1.03"
type input "17"
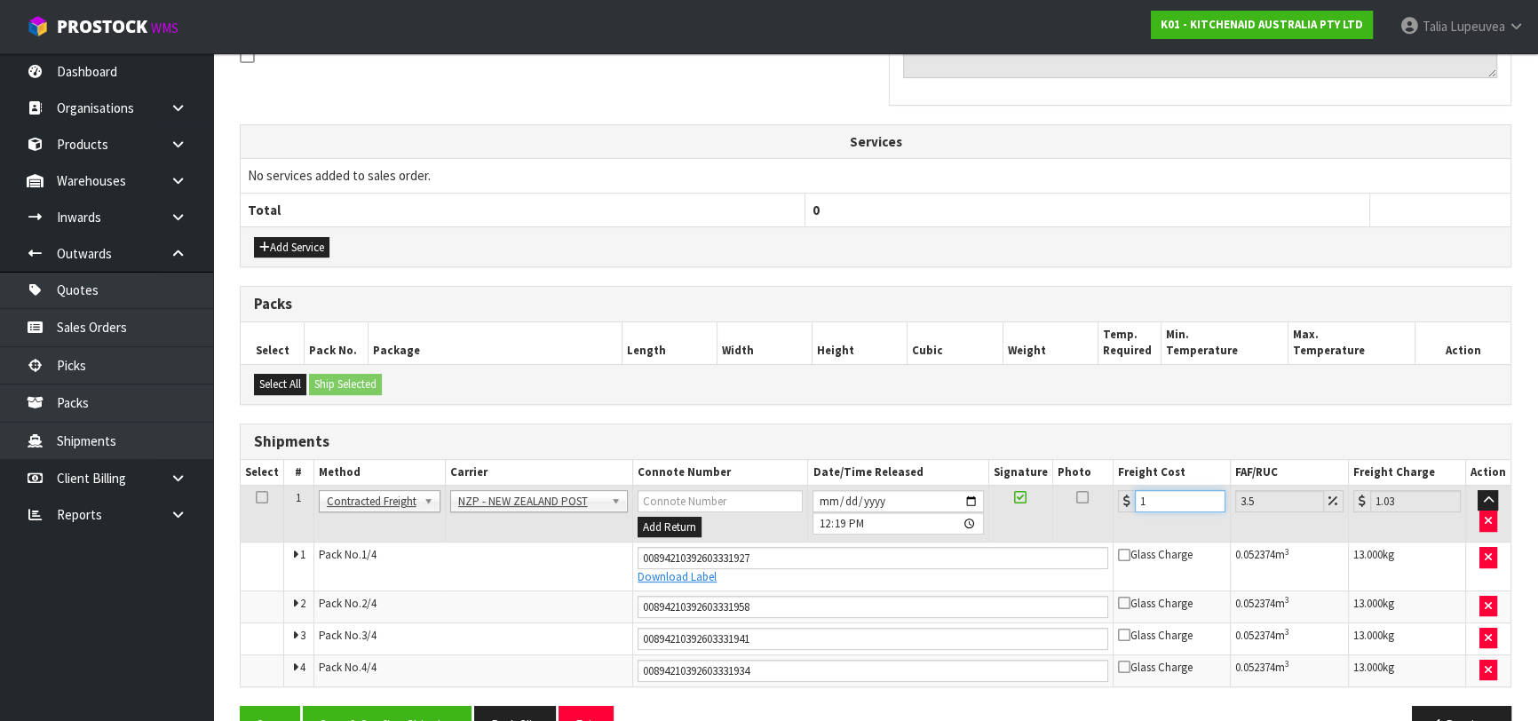
type input "17.59"
type input "17.3"
type input "17.91"
type input "17.32"
type input "17.93"
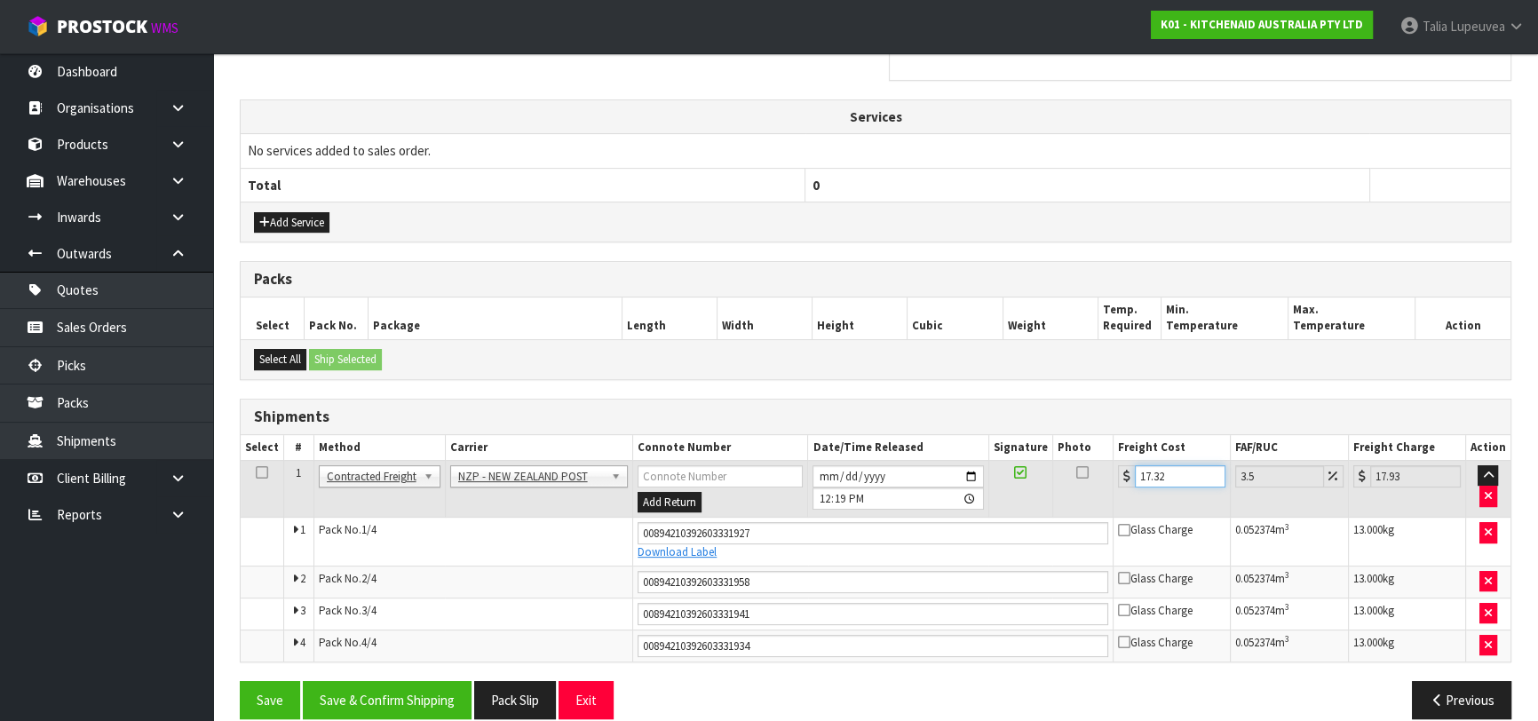
scroll to position [611, 0]
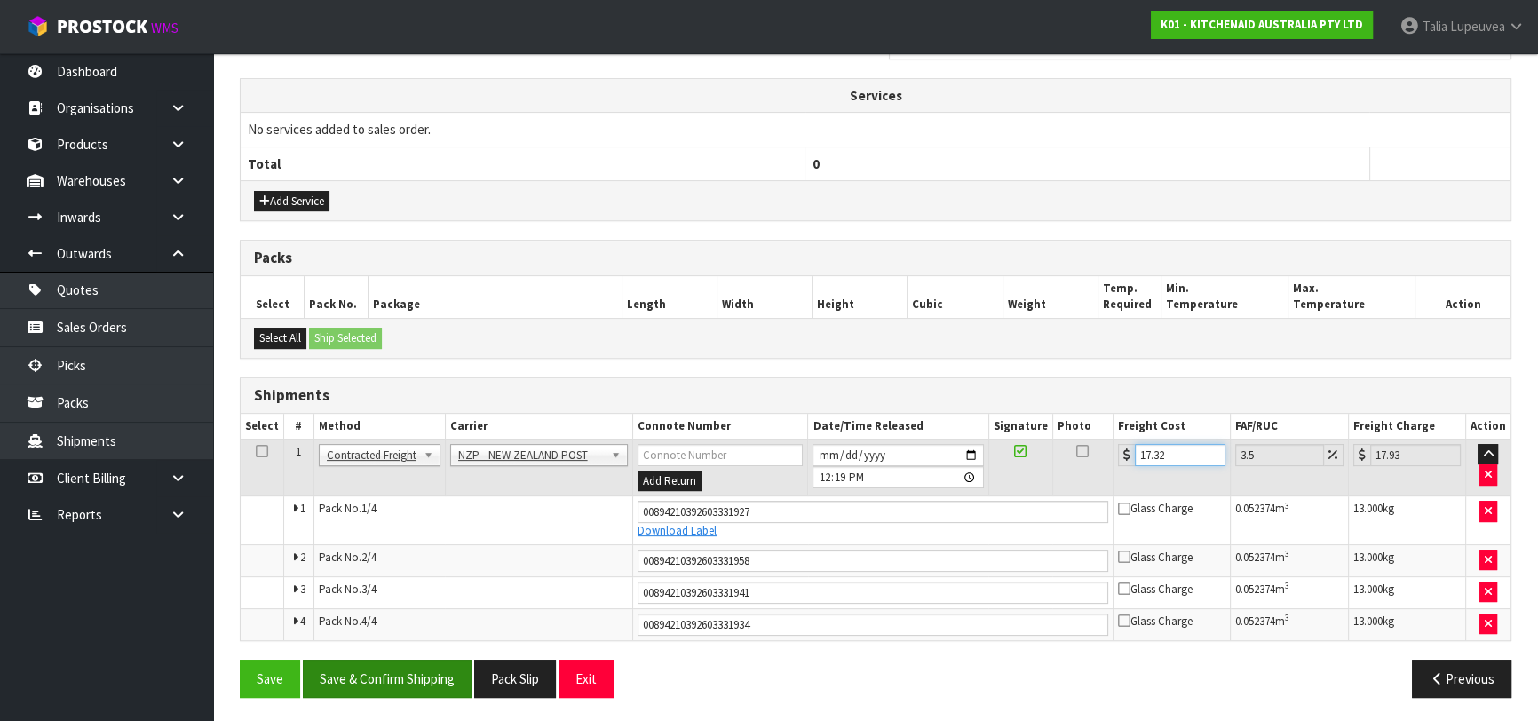
type input "17.32"
click at [390, 669] on button "Save & Confirm Shipping" at bounding box center [387, 679] width 169 height 38
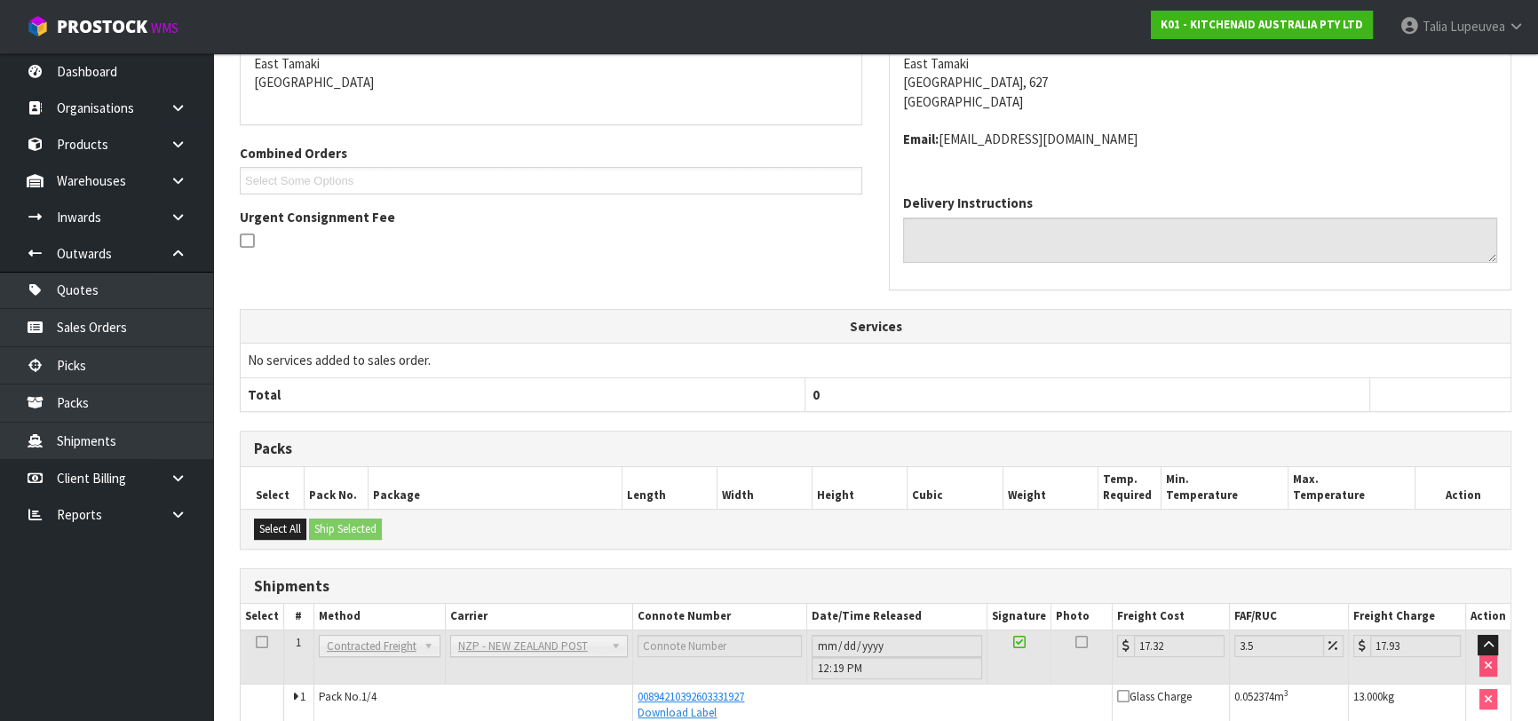
scroll to position [558, 0]
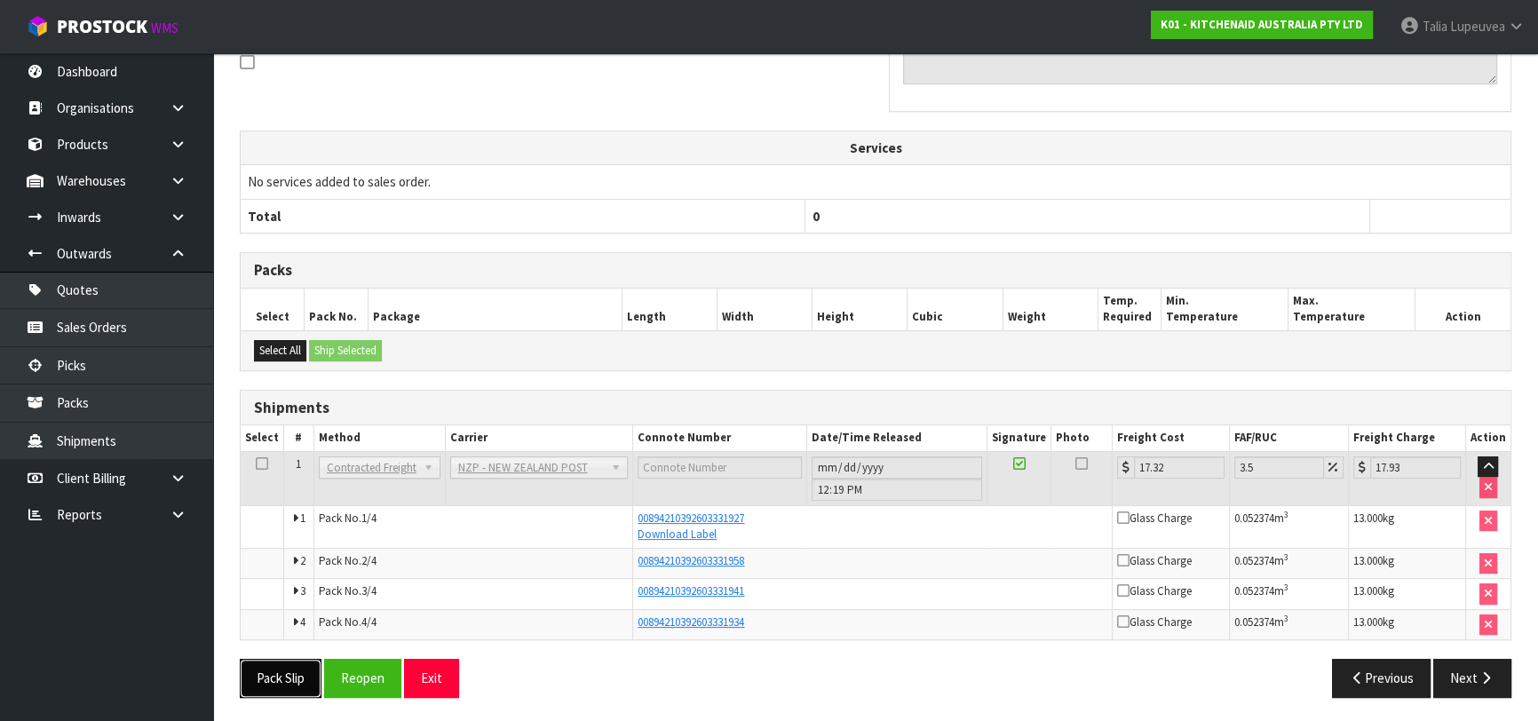
click at [280, 667] on button "Pack Slip" at bounding box center [281, 678] width 82 height 38
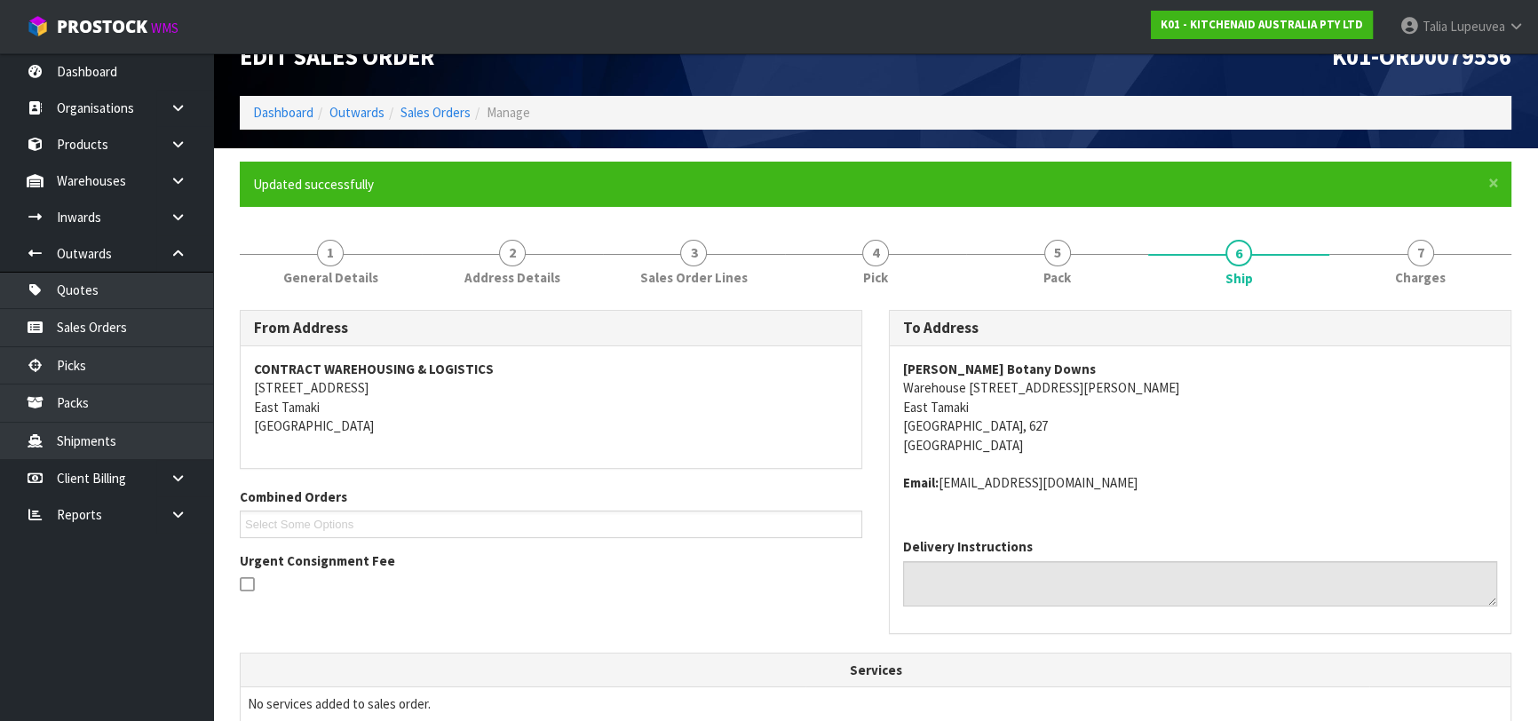
scroll to position [0, 0]
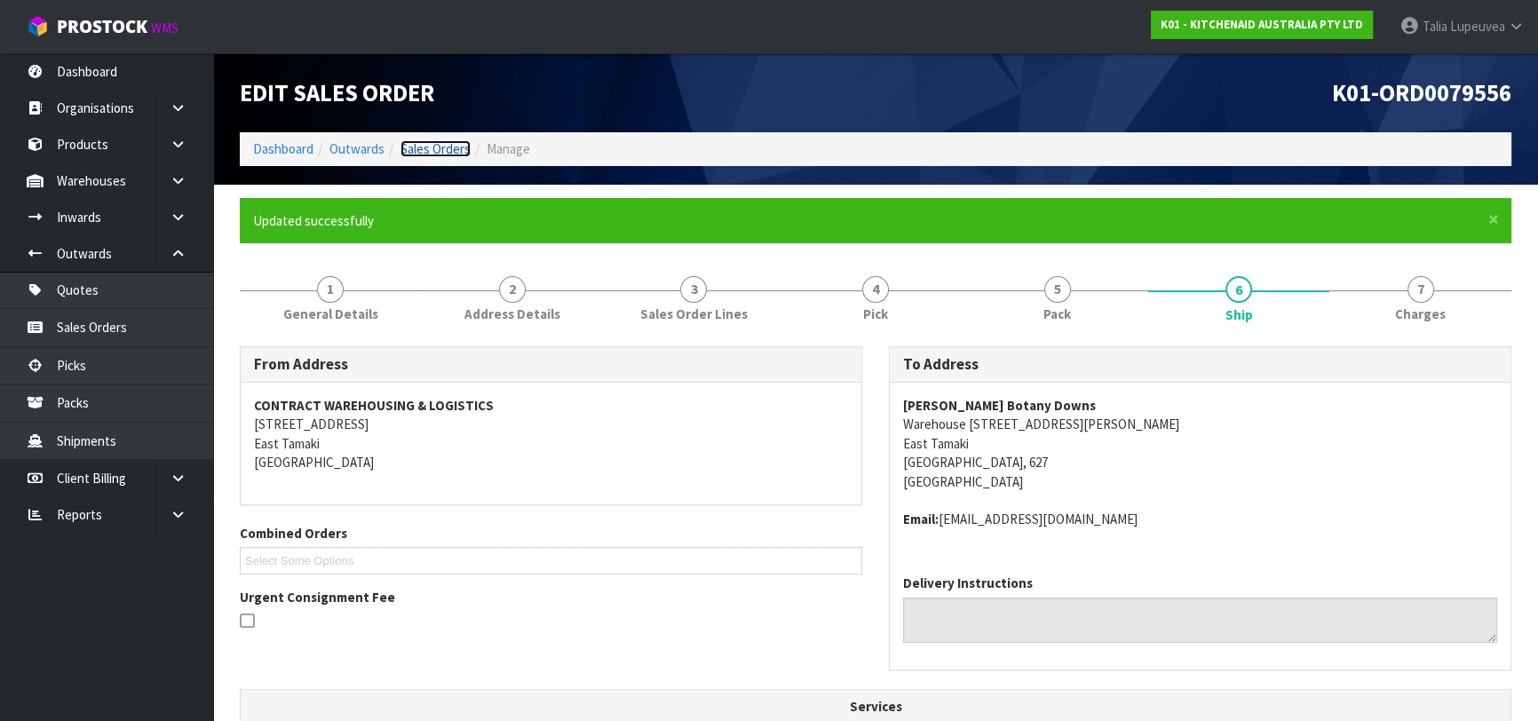
click at [443, 151] on link "Sales Orders" at bounding box center [435, 148] width 70 height 17
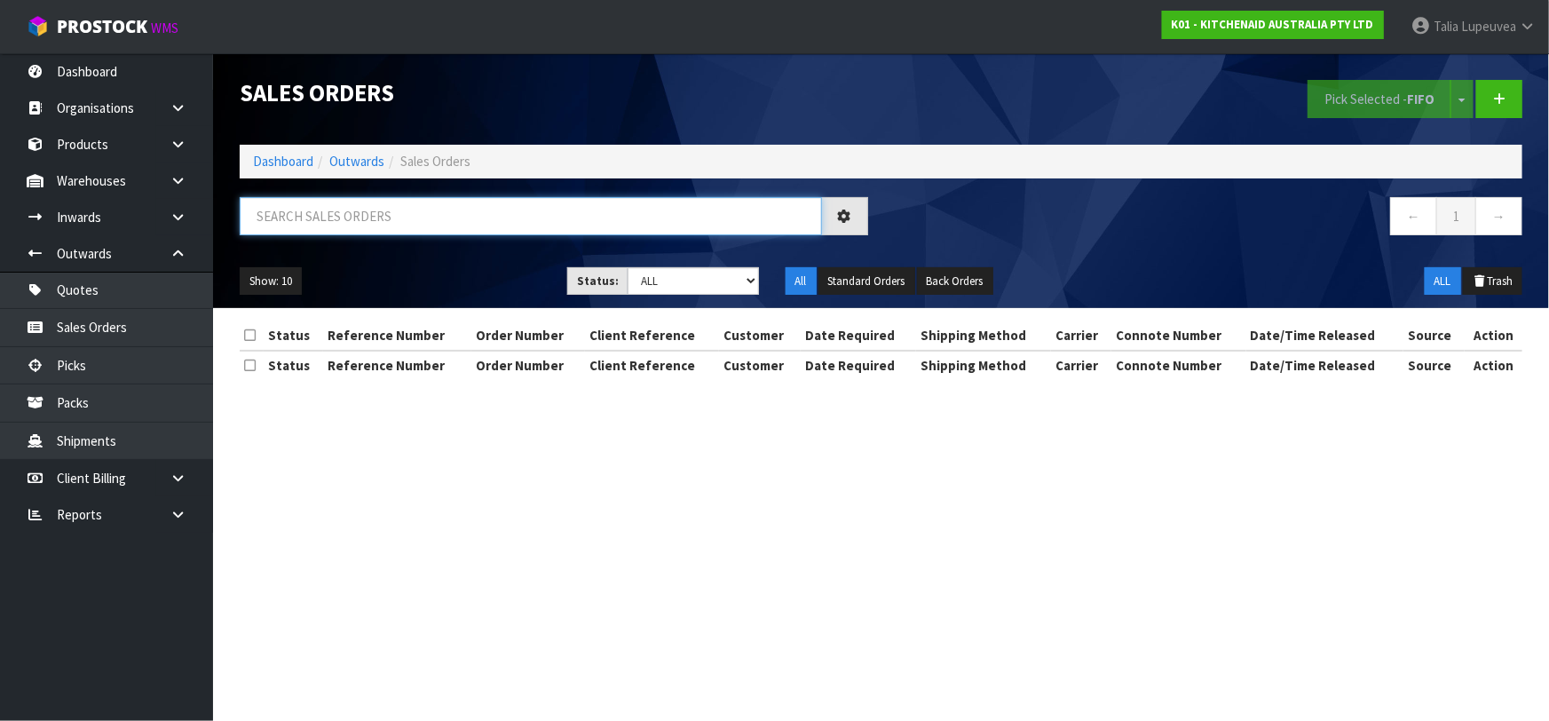
click at [489, 206] on input "text" at bounding box center [531, 216] width 582 height 38
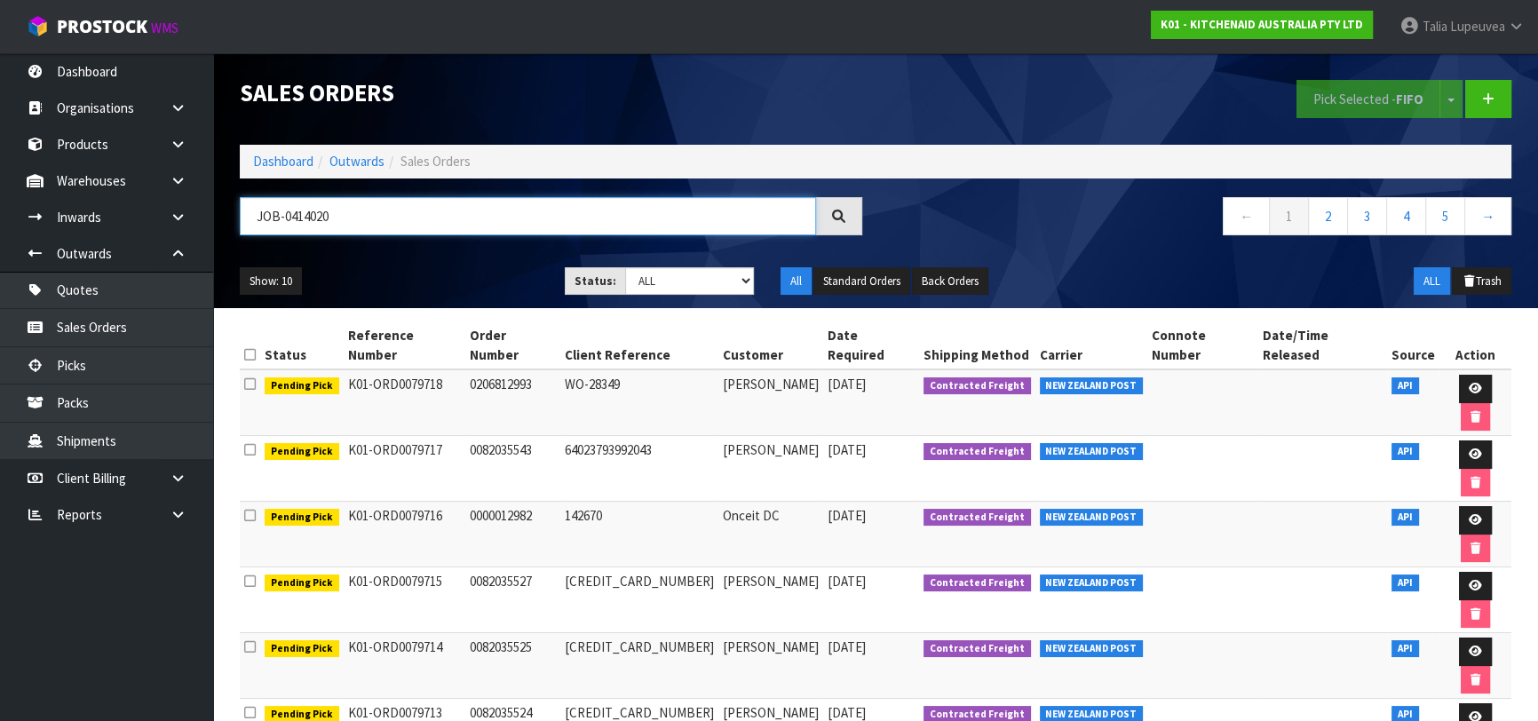
type input "JOB-0414020"
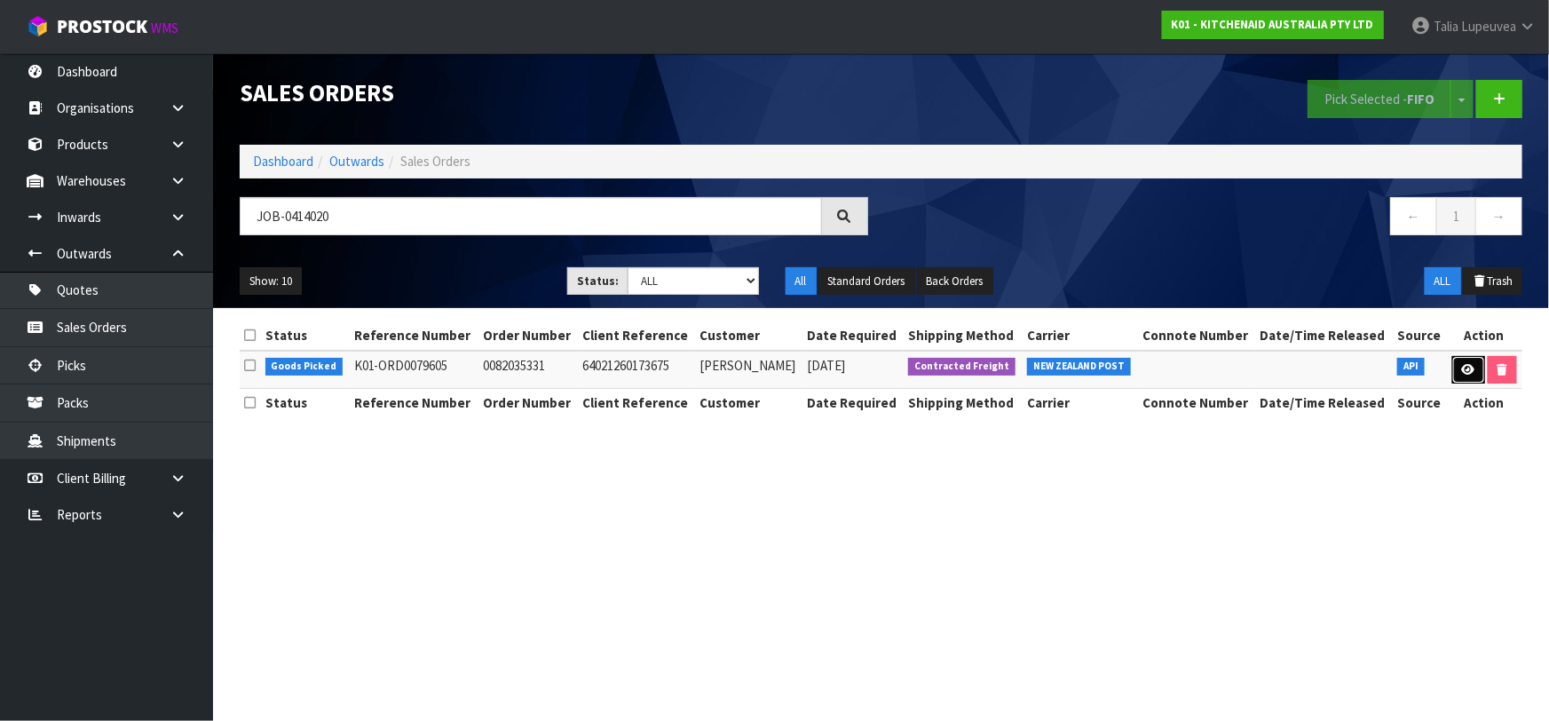
click at [1462, 364] on icon at bounding box center [1468, 370] width 13 height 12
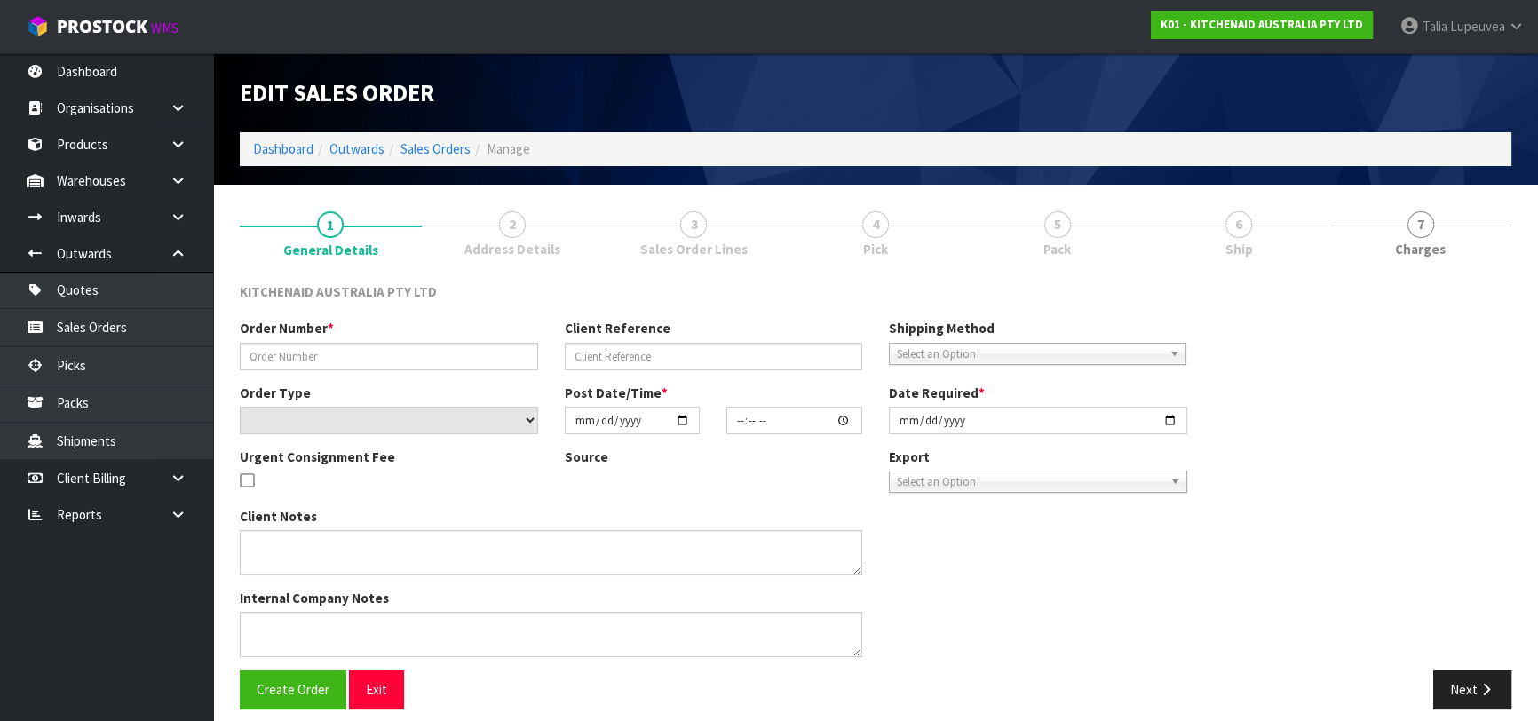
type input "0082035331"
type input "64021260173675"
select select "number:0"
type input "2025-09-23"
type input "11:41:36.000"
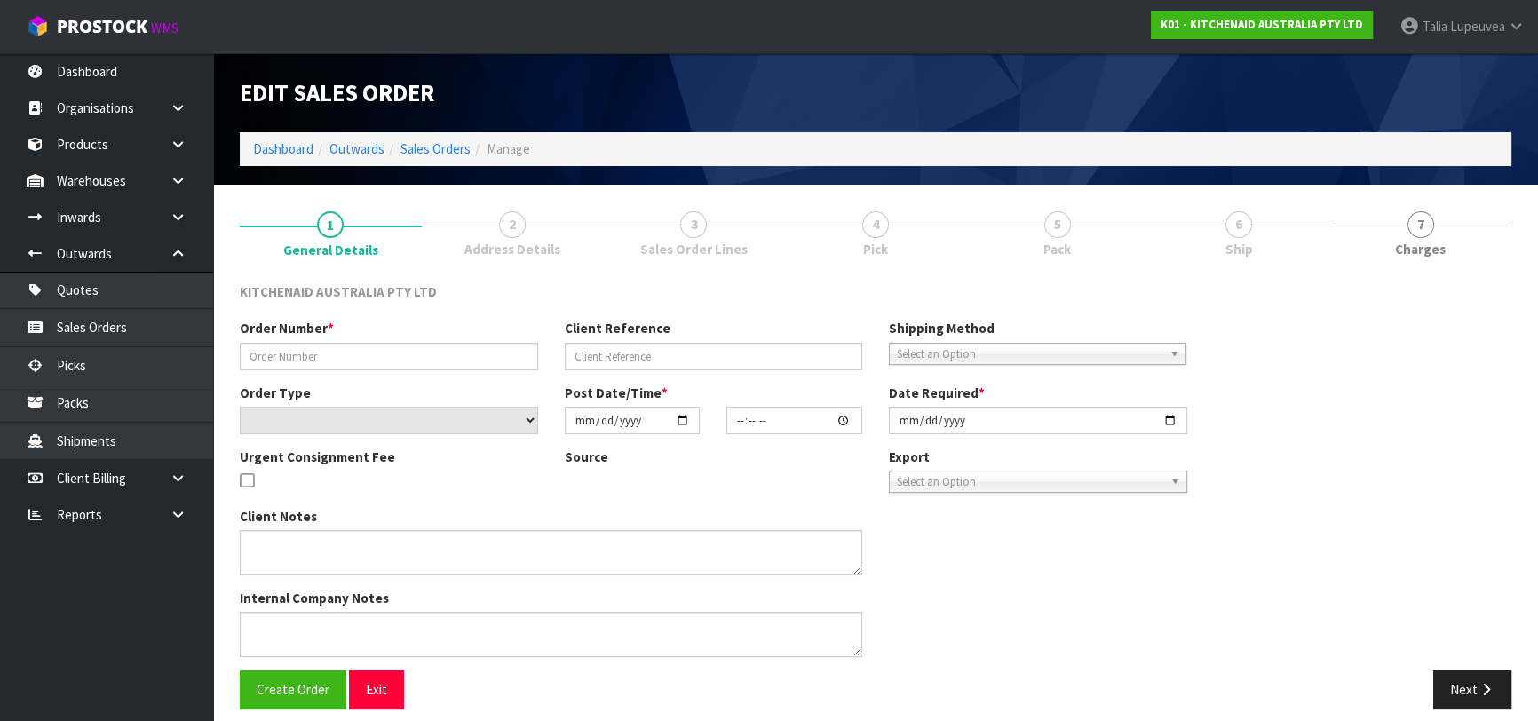
type input "2025-09-23"
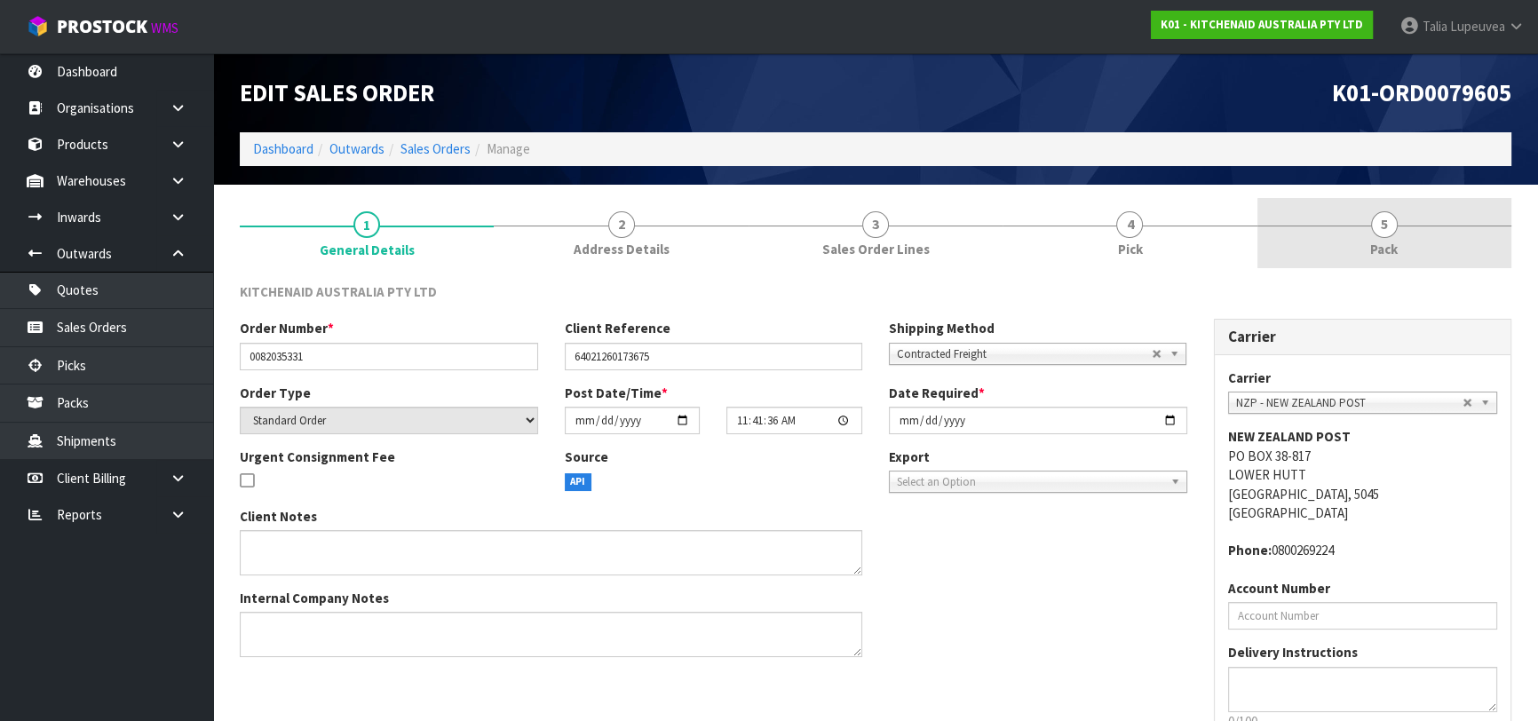
click at [1431, 241] on link "5 Pack" at bounding box center [1384, 233] width 254 height 70
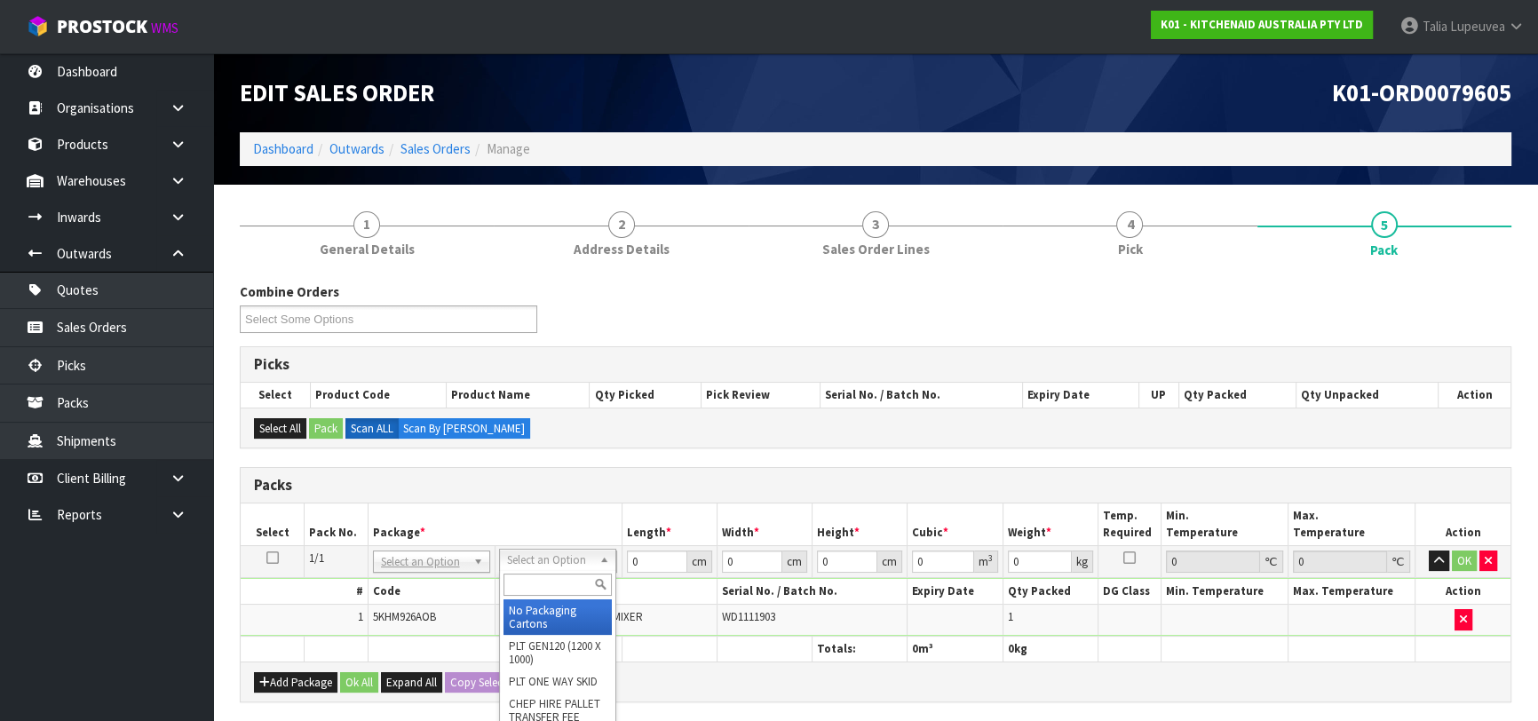
click at [586, 582] on input "text" at bounding box center [557, 585] width 108 height 22
type input "OWN"
drag, startPoint x: 568, startPoint y: 613, endPoint x: 645, endPoint y: 546, distance: 102.6
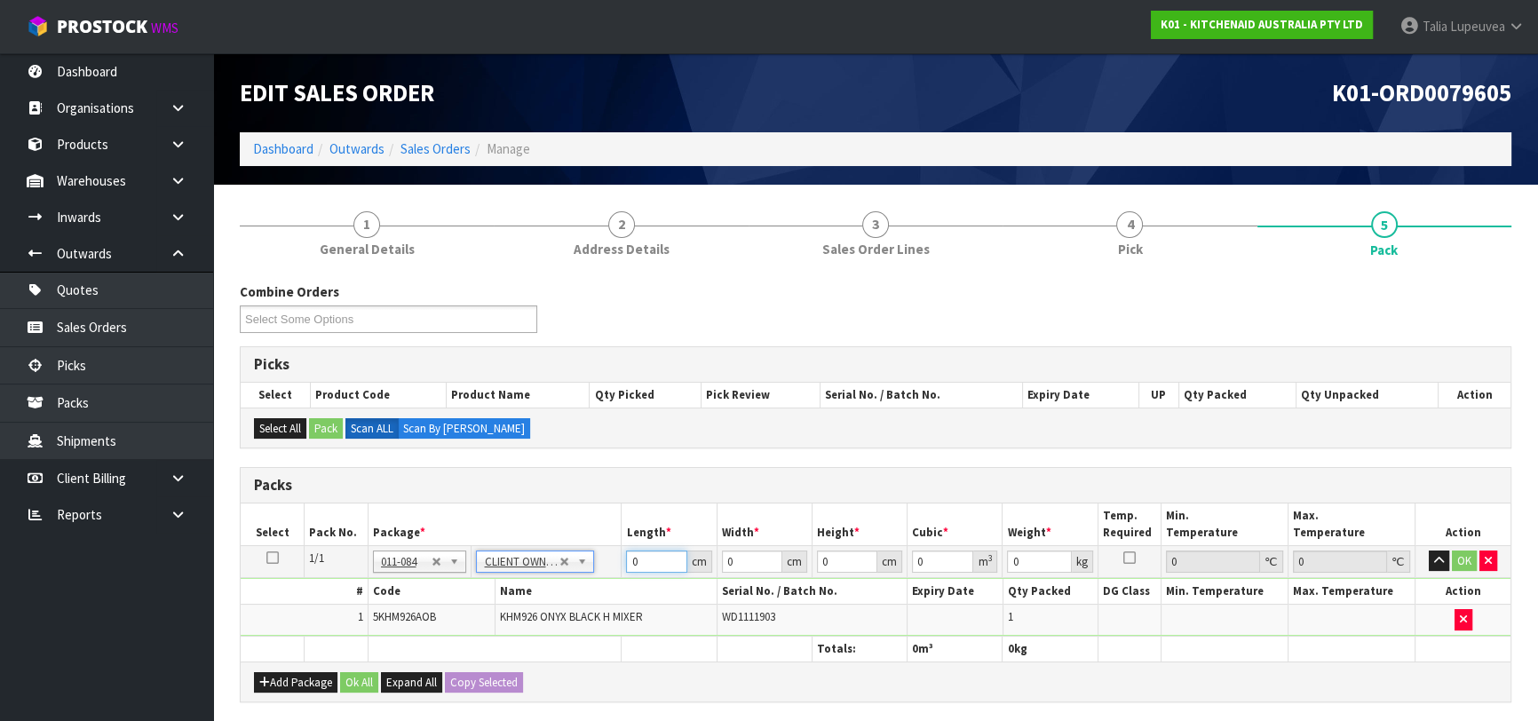
type input "1.6"
drag, startPoint x: 618, startPoint y: 570, endPoint x: 603, endPoint y: 568, distance: 15.2
click at [604, 568] on tr "1/1 NONE 007-001 007-002 007-004 007-009 007-013 007-014 007-015 007-017 007-01…" at bounding box center [876, 561] width 1270 height 32
type input "30"
type input "26"
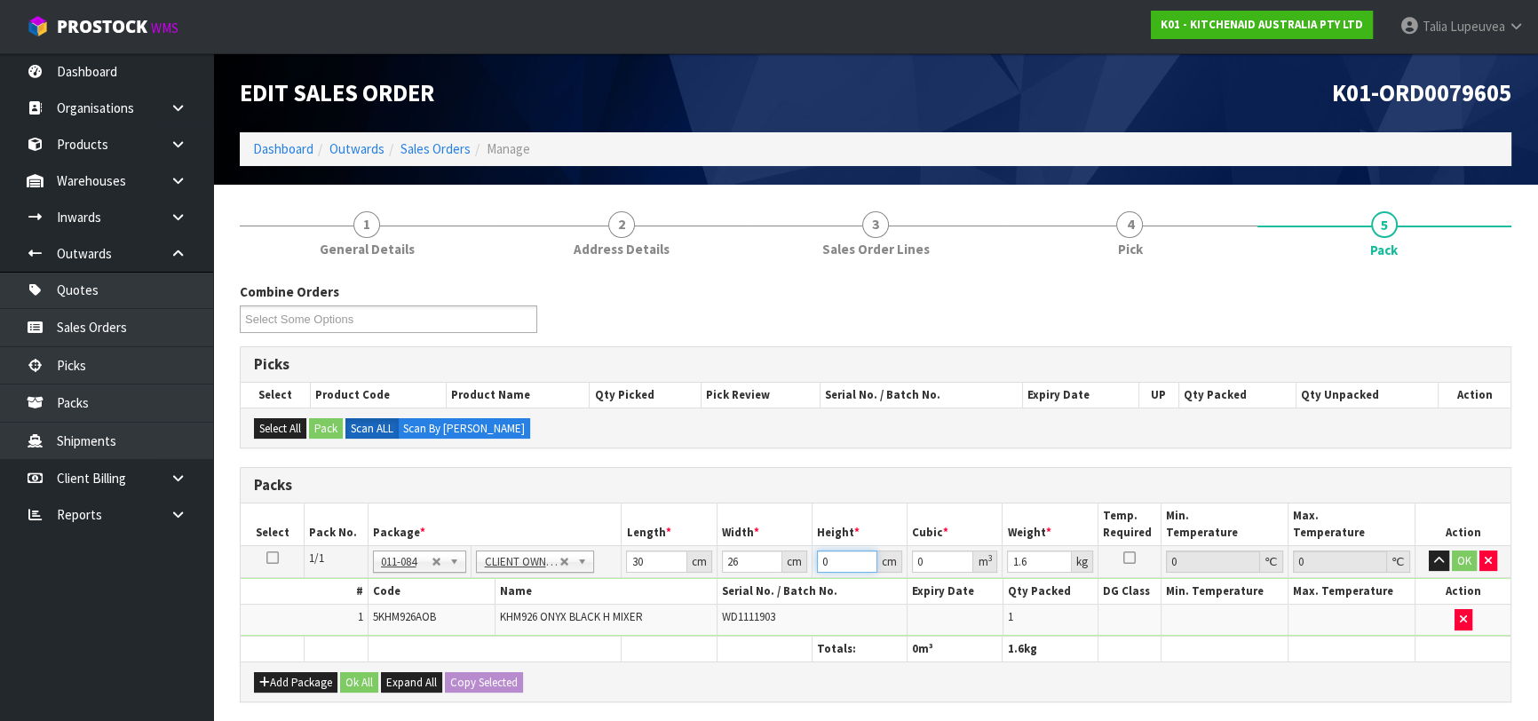
type input "1"
type input "0.00078"
type input "17"
type input "0.01326"
type input "17"
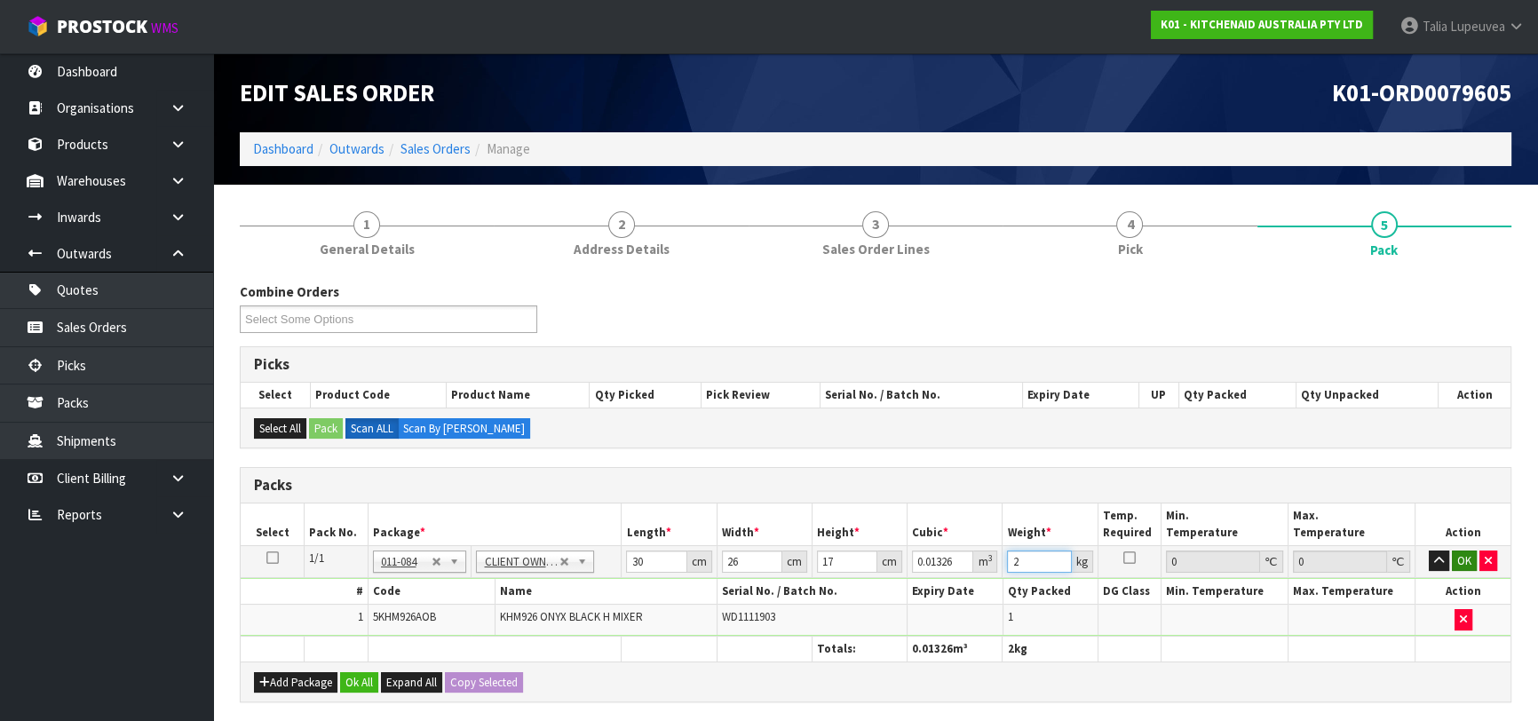
type input "2"
click at [1453, 554] on button "OK" at bounding box center [1464, 560] width 25 height 21
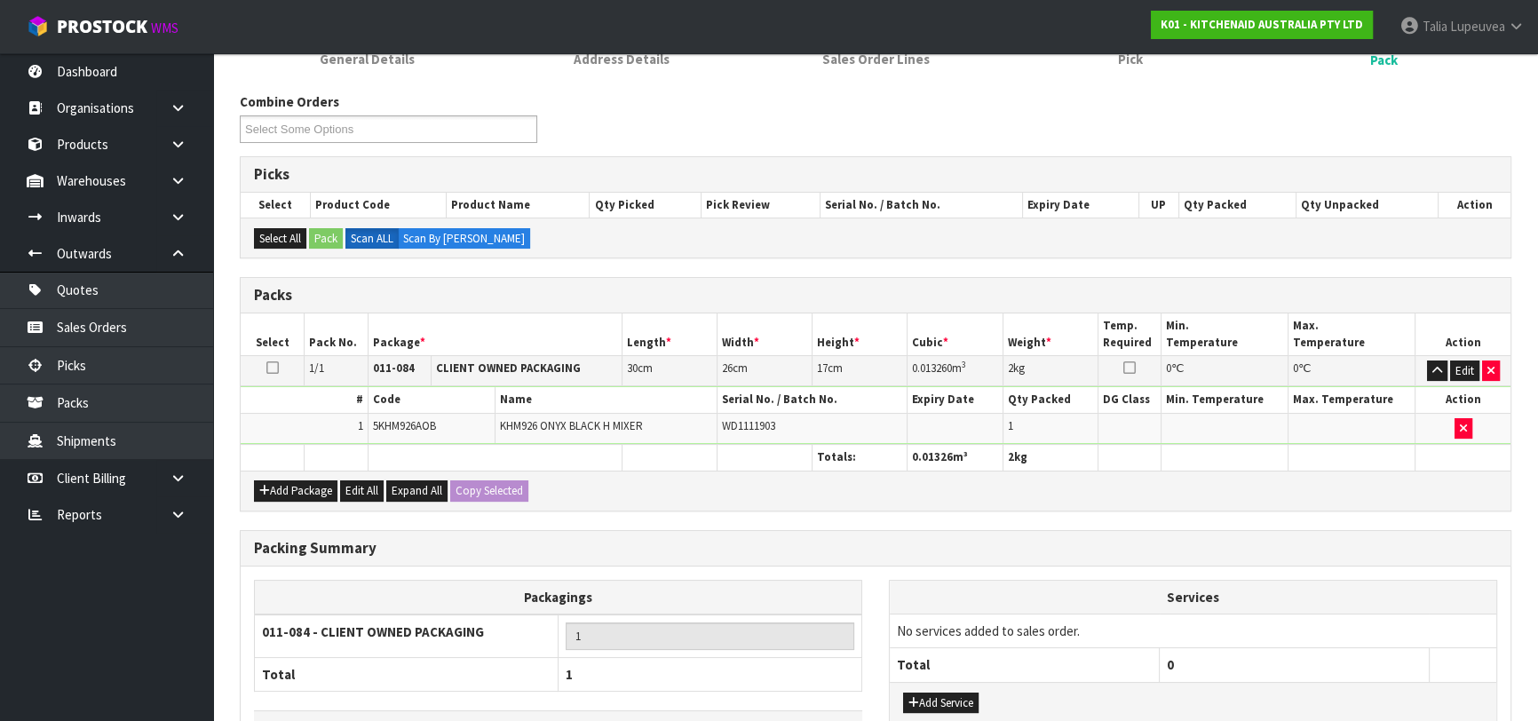
scroll to position [313, 0]
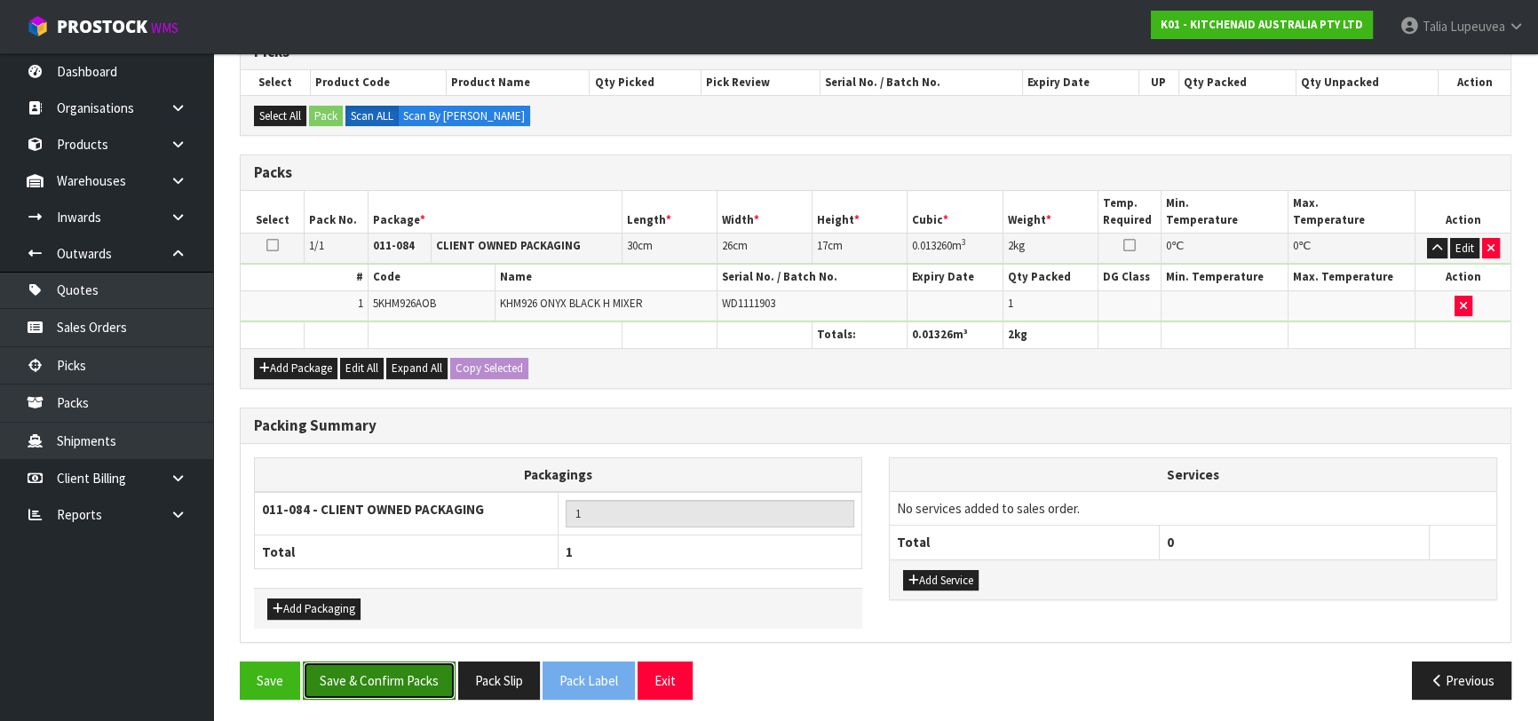
click at [406, 665] on button "Save & Confirm Packs" at bounding box center [379, 680] width 153 height 38
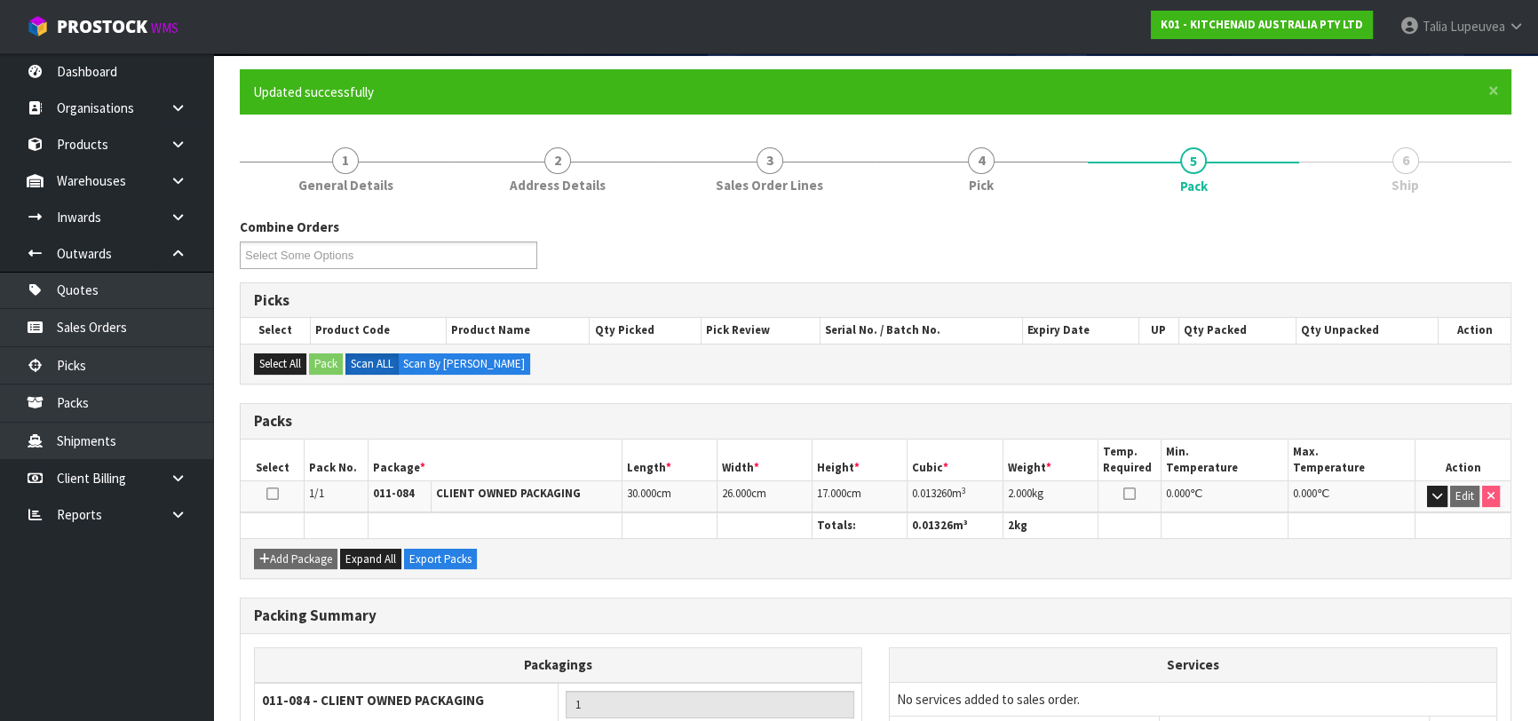
scroll to position [281, 0]
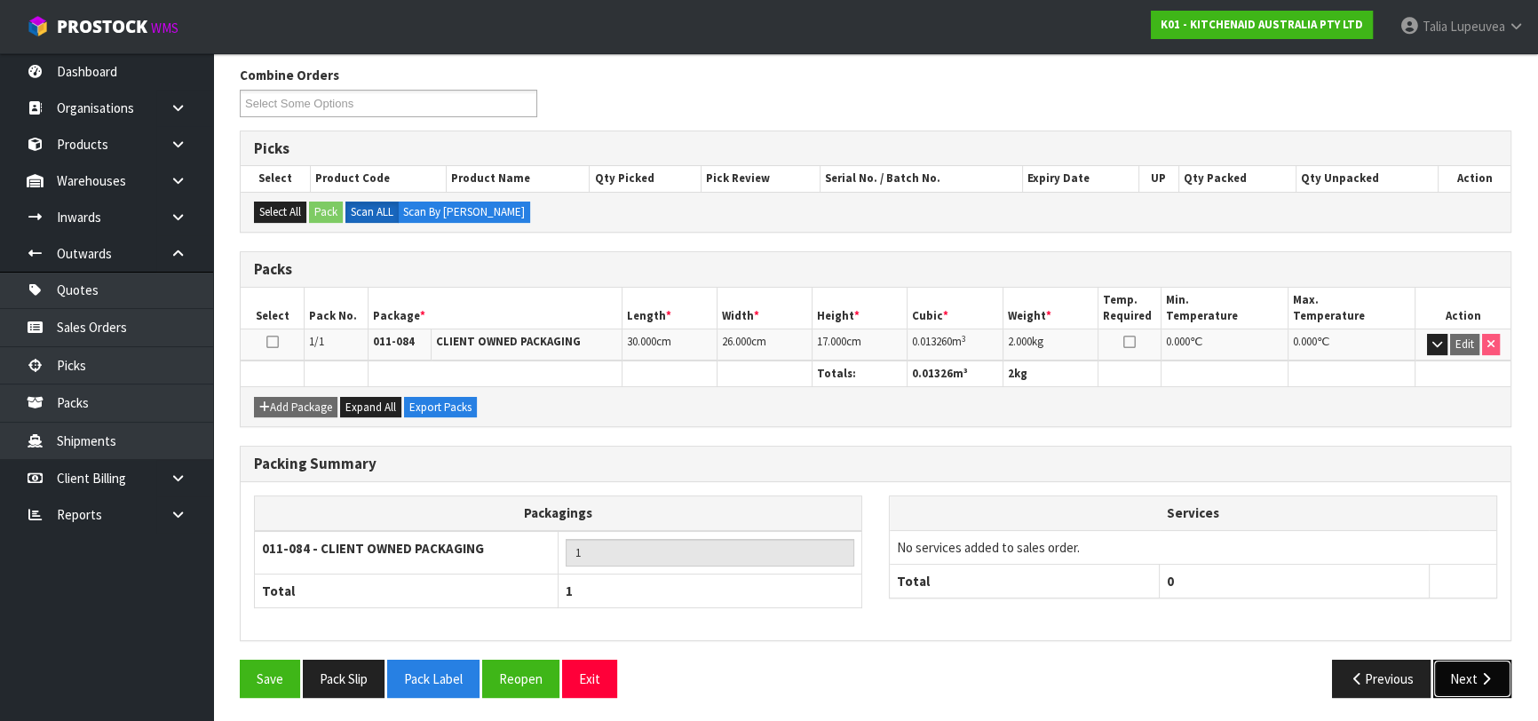
click at [1463, 670] on button "Next" at bounding box center [1472, 679] width 78 height 38
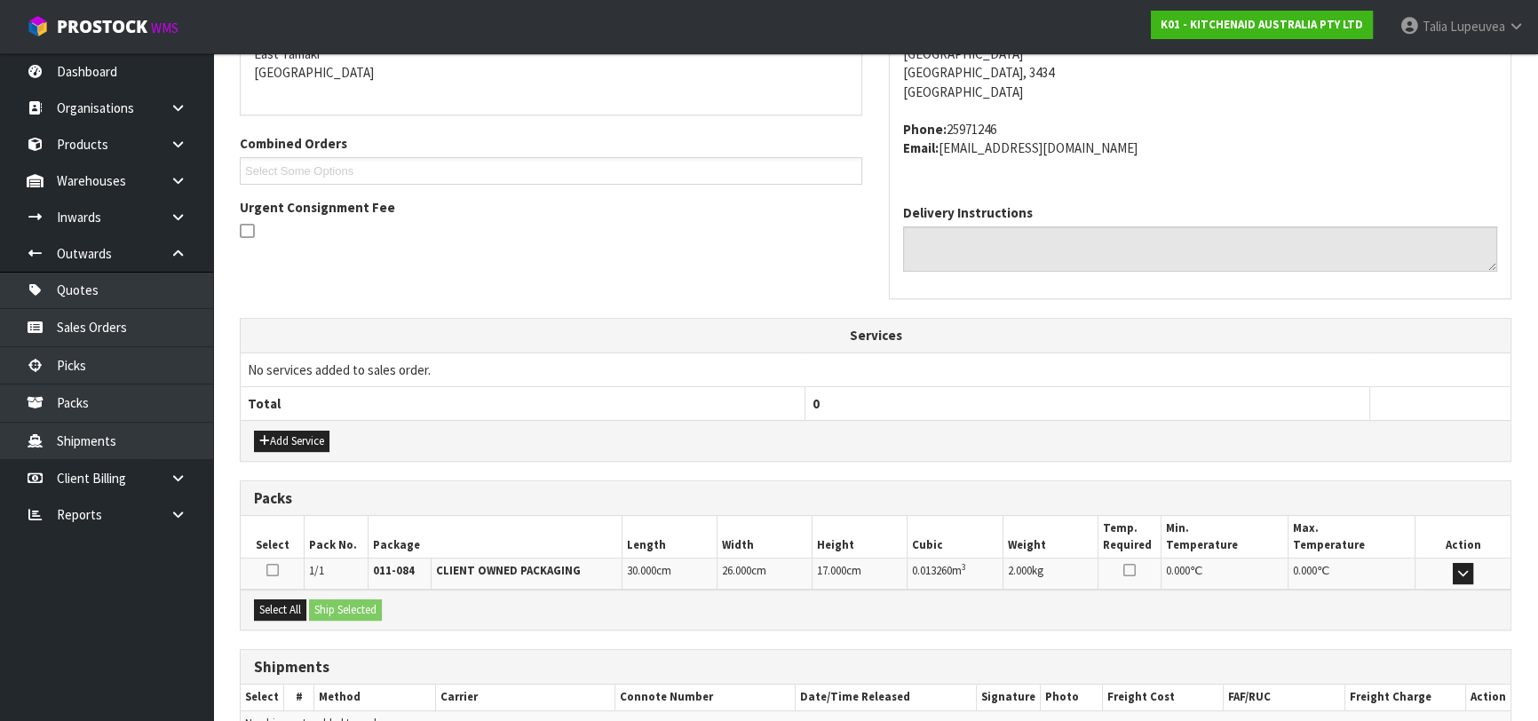
scroll to position [487, 0]
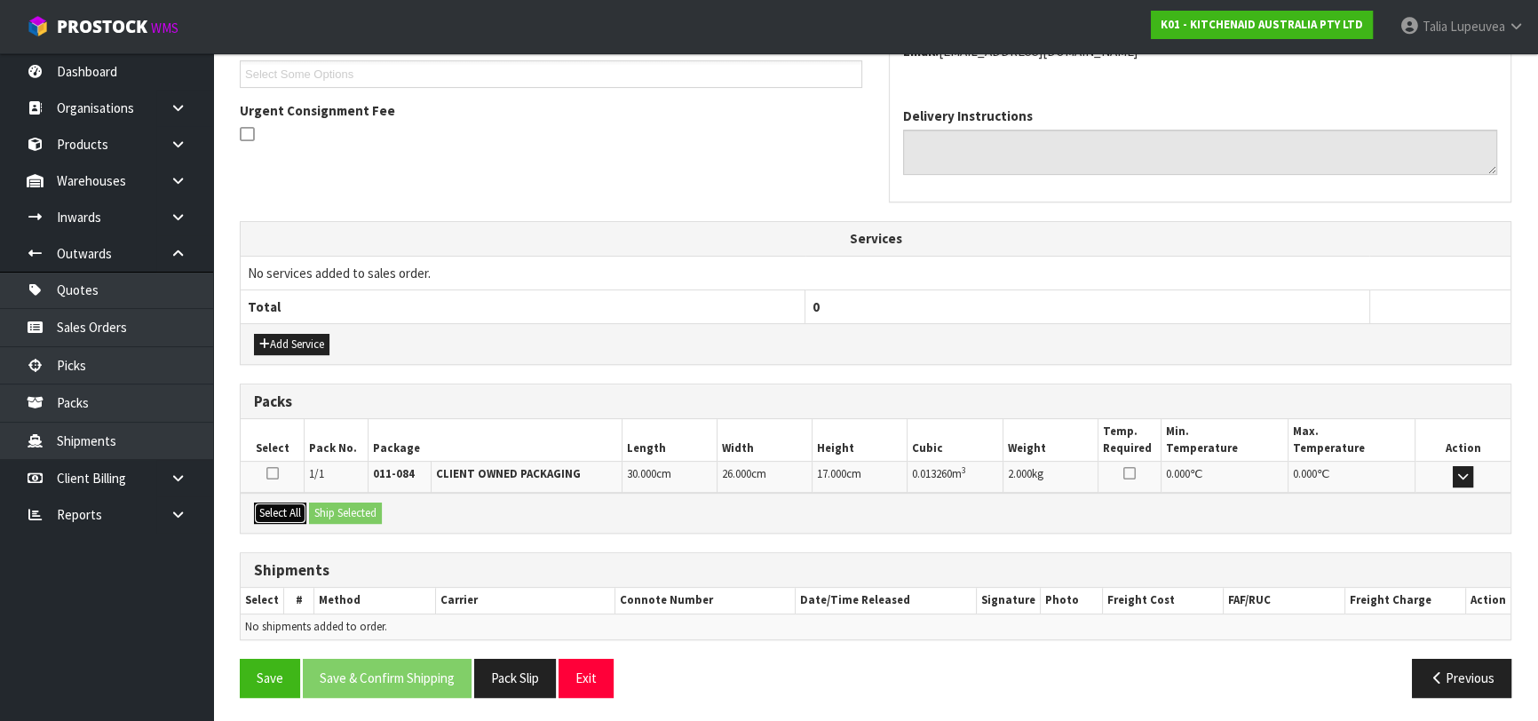
click at [293, 510] on button "Select All" at bounding box center [280, 512] width 52 height 21
click at [343, 510] on button "Ship Selected" at bounding box center [345, 512] width 73 height 21
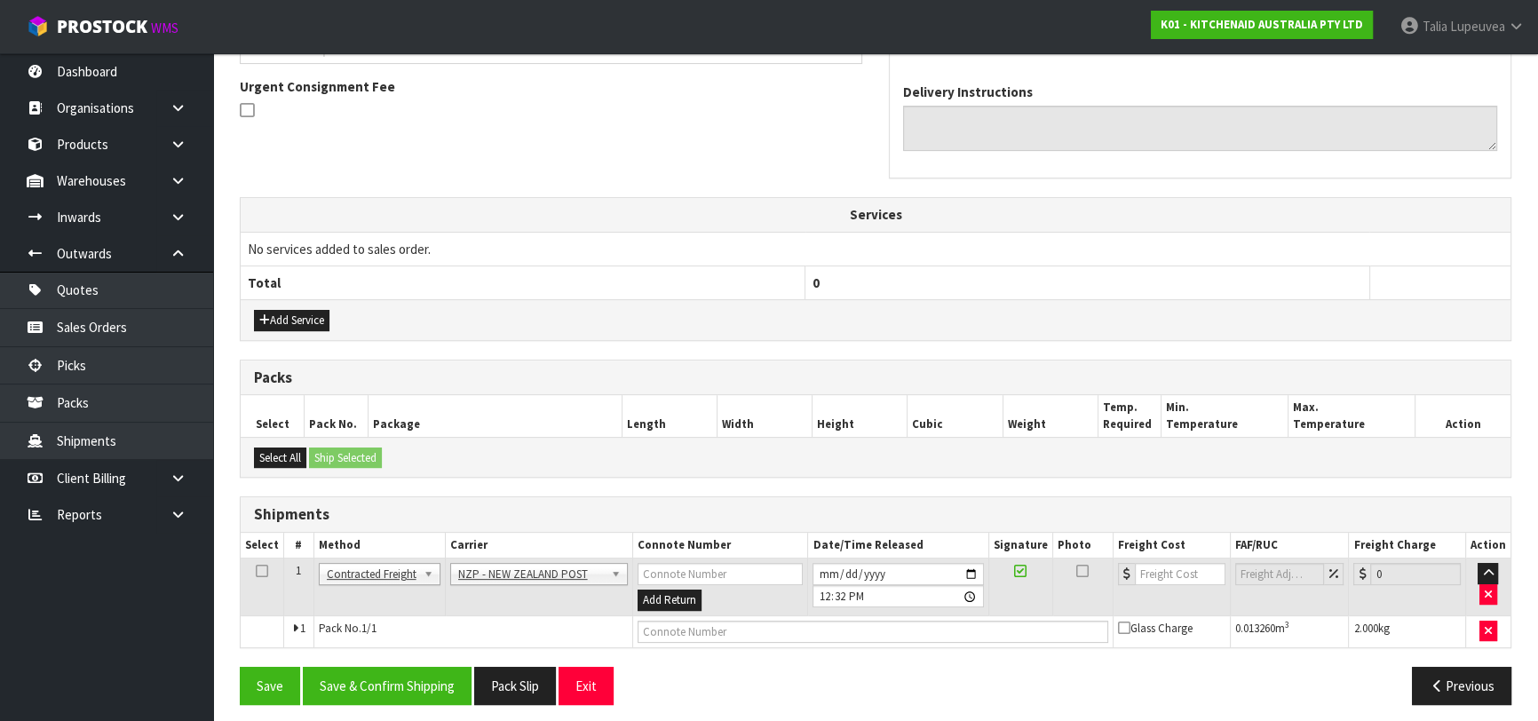
scroll to position [518, 0]
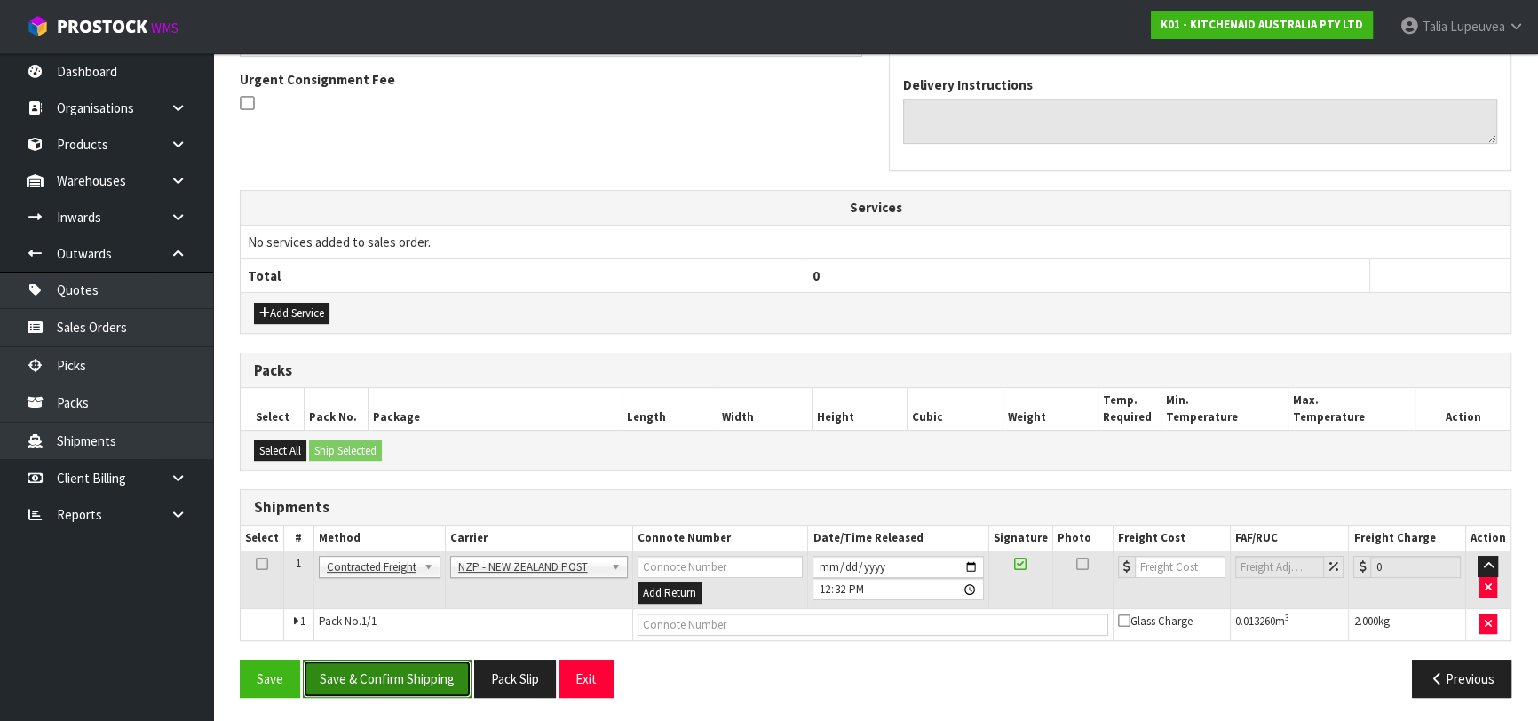
click at [429, 668] on button "Save & Confirm Shipping" at bounding box center [387, 679] width 169 height 38
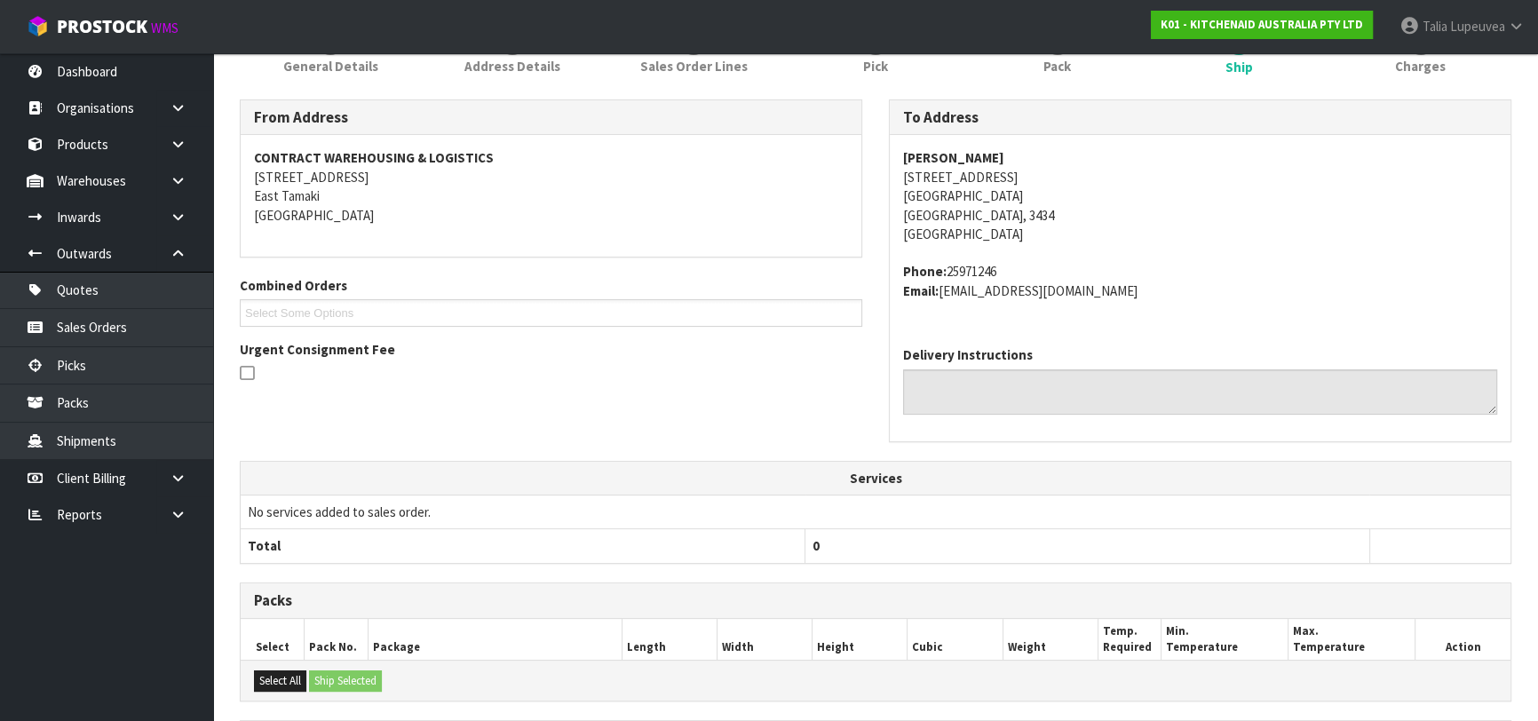
scroll to position [493, 0]
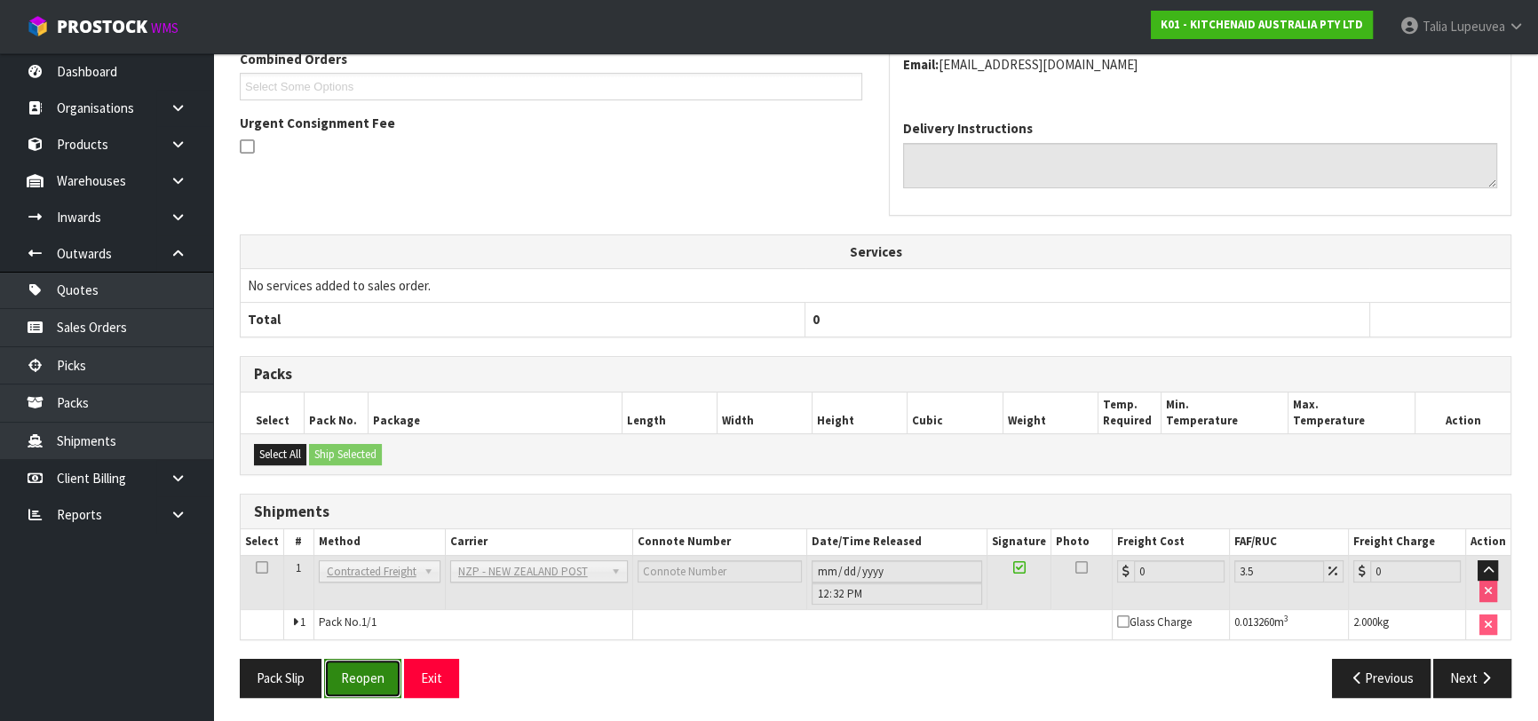
click at [352, 666] on button "Reopen" at bounding box center [362, 678] width 77 height 38
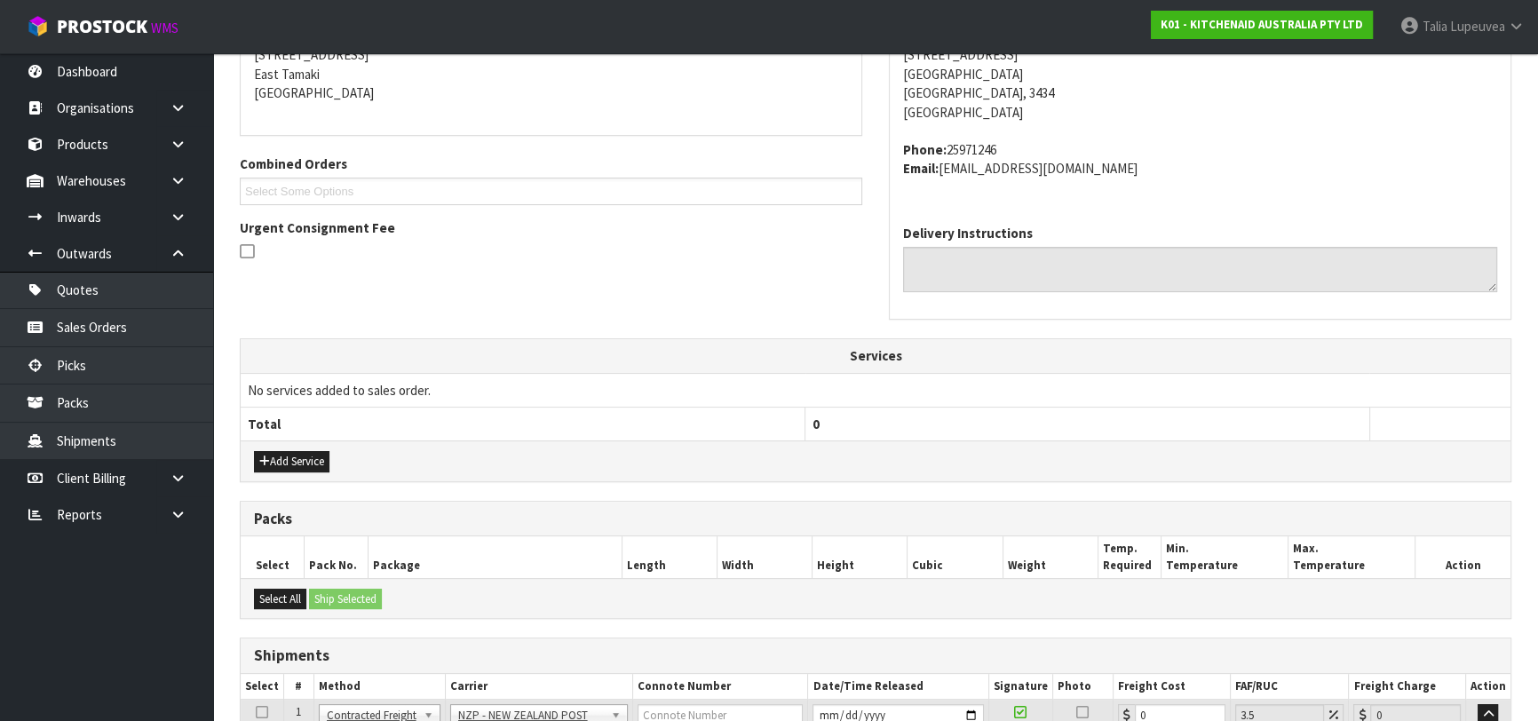
scroll to position [534, 0]
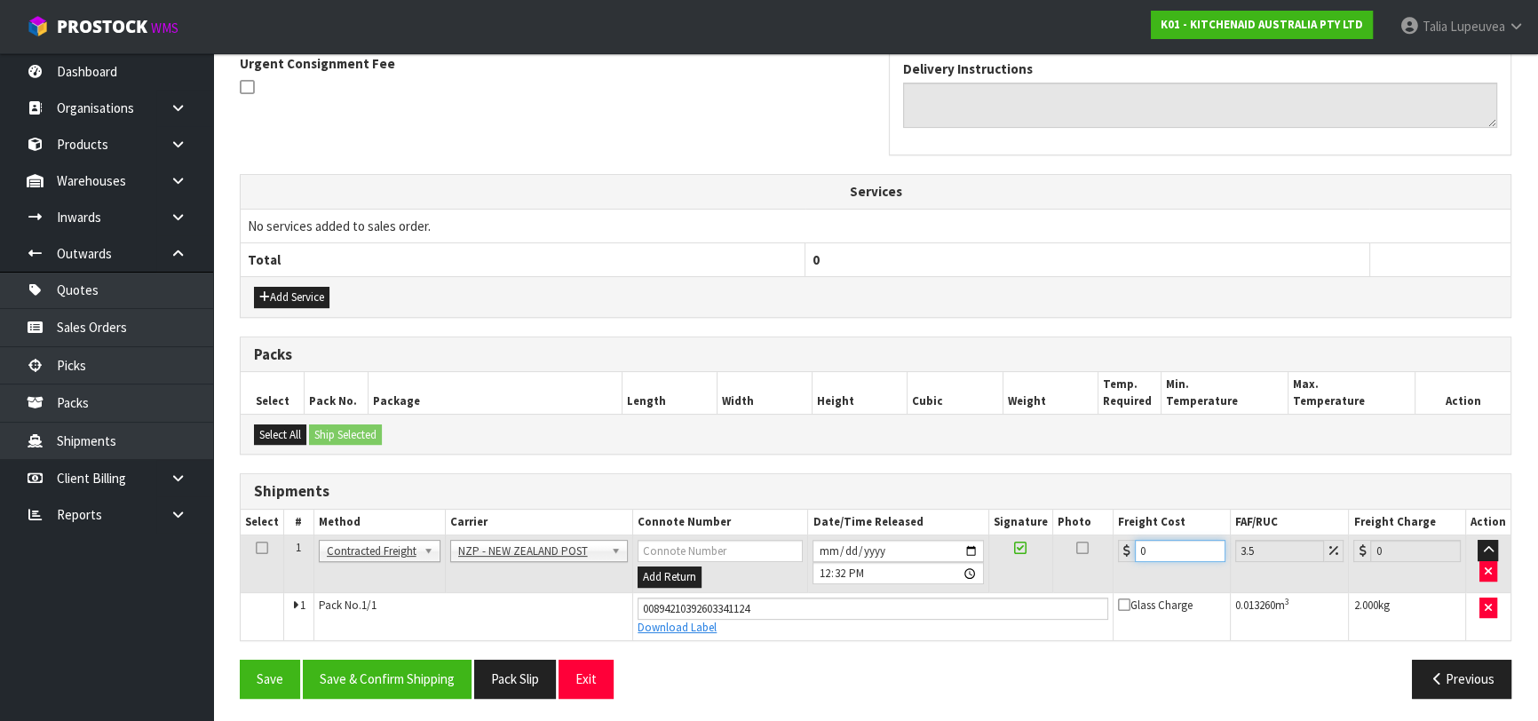
drag, startPoint x: 1152, startPoint y: 542, endPoint x: 1110, endPoint y: 556, distance: 44.6
click at [1110, 556] on tr "1 Client Local Pickup Customer Local Pickup Company Freight Contracted Freight …" at bounding box center [876, 564] width 1270 height 58
type input "7"
type input "7.24"
type input "73"
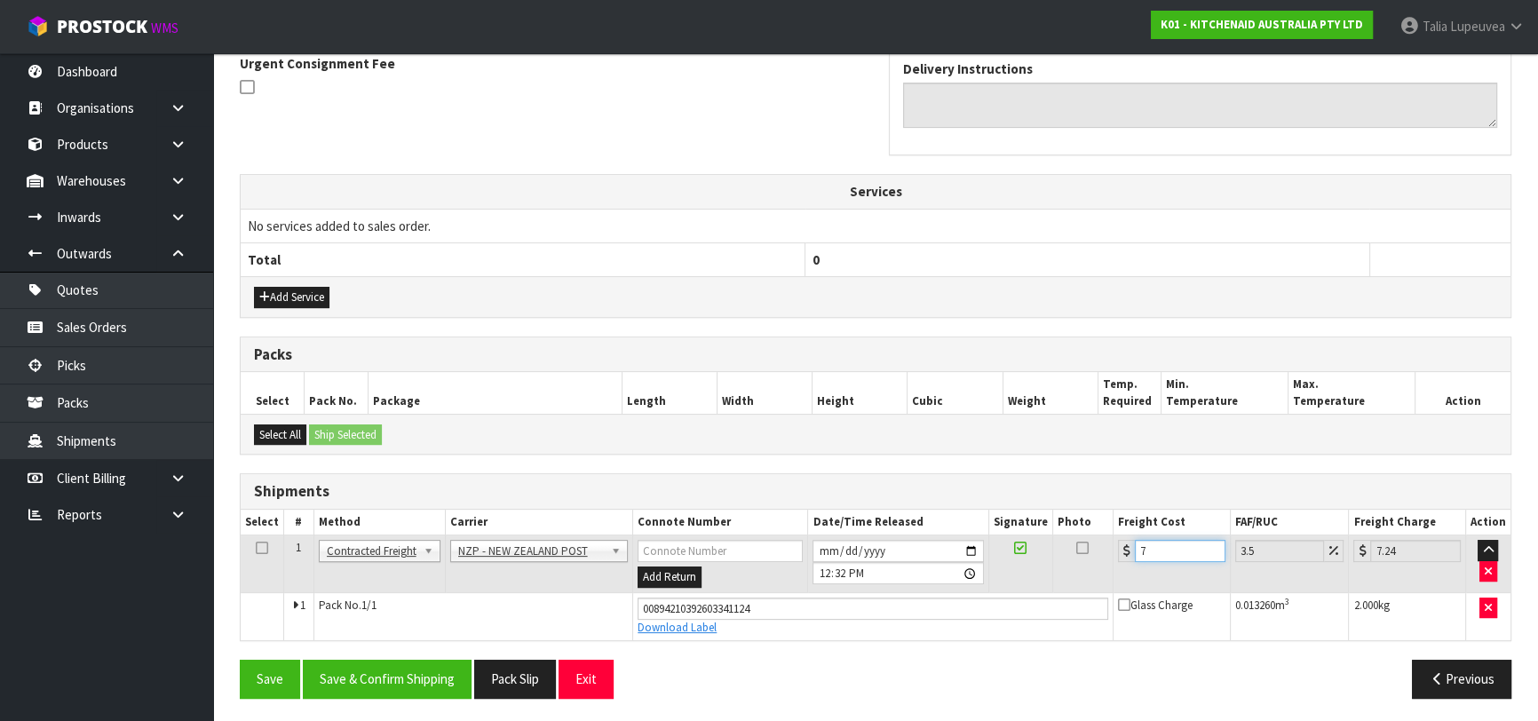
type input "75.55"
type input "731"
type input "756.58"
type input "7.31"
type input "7.57"
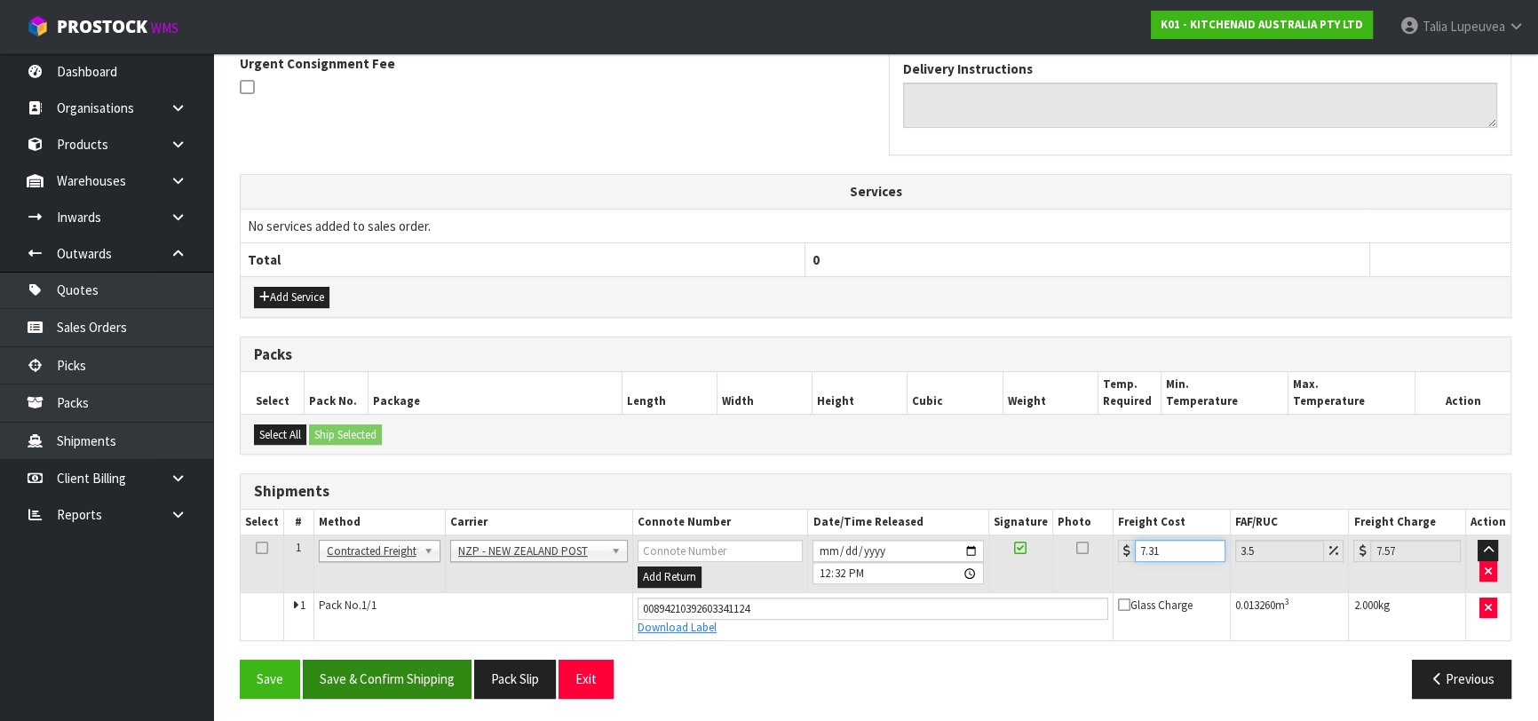
type input "7.31"
click at [406, 679] on button "Save & Confirm Shipping" at bounding box center [387, 679] width 169 height 38
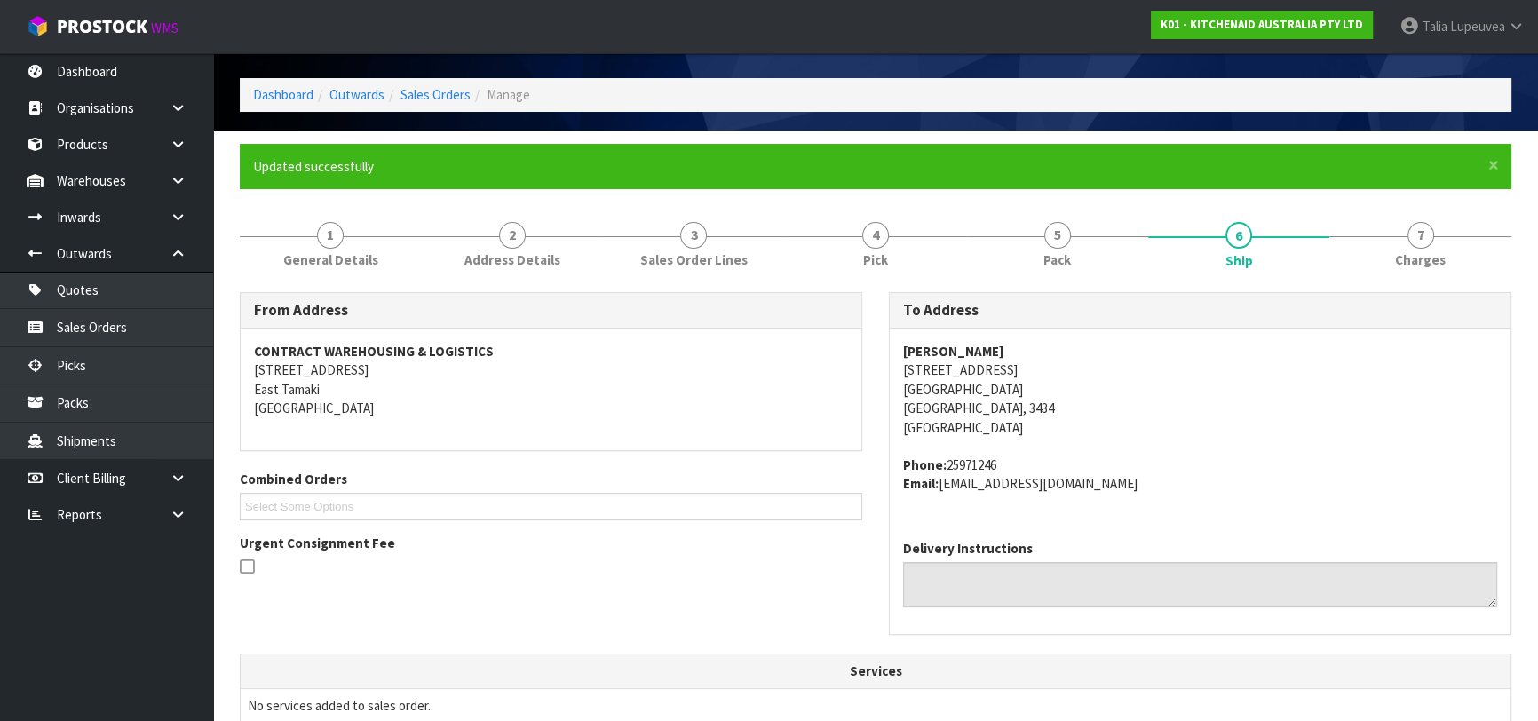
scroll to position [0, 0]
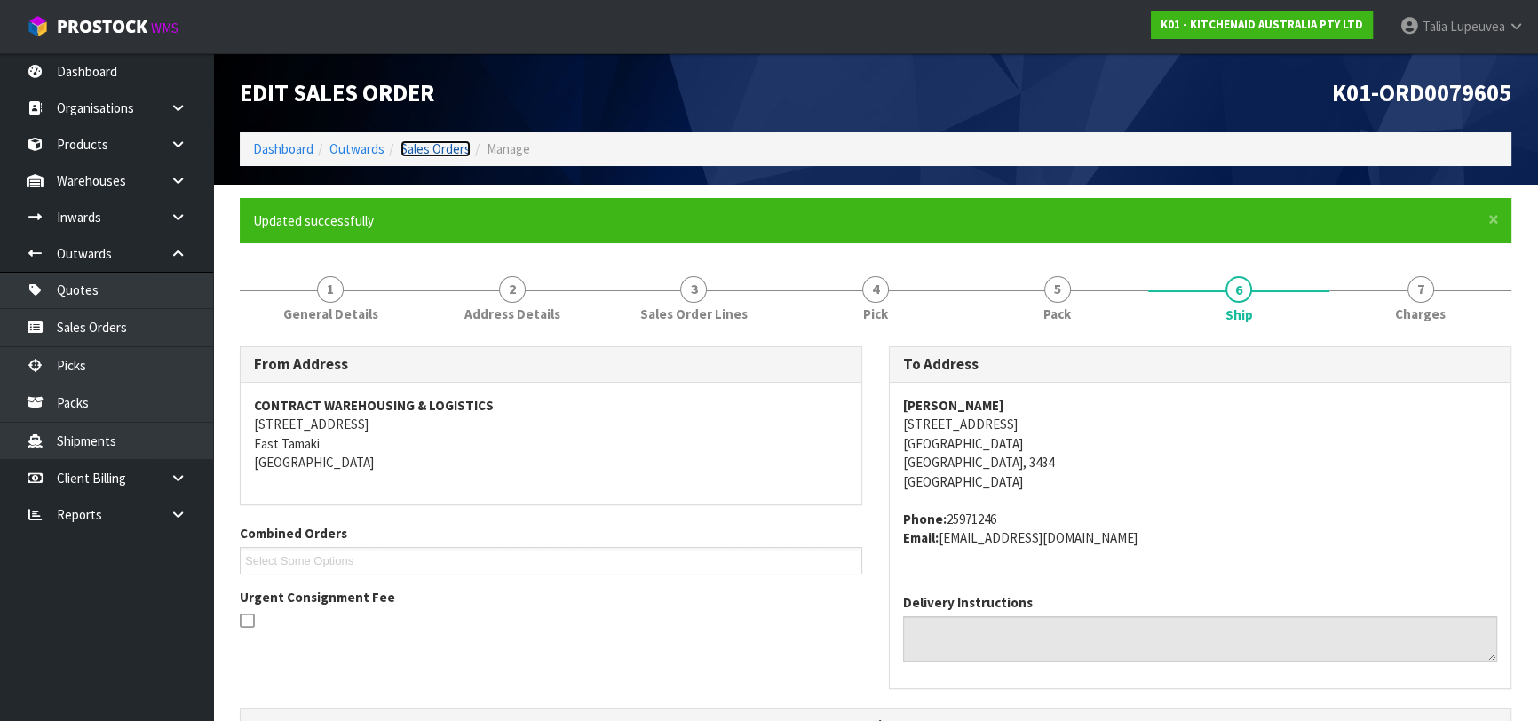
click at [442, 148] on link "Sales Orders" at bounding box center [435, 148] width 70 height 17
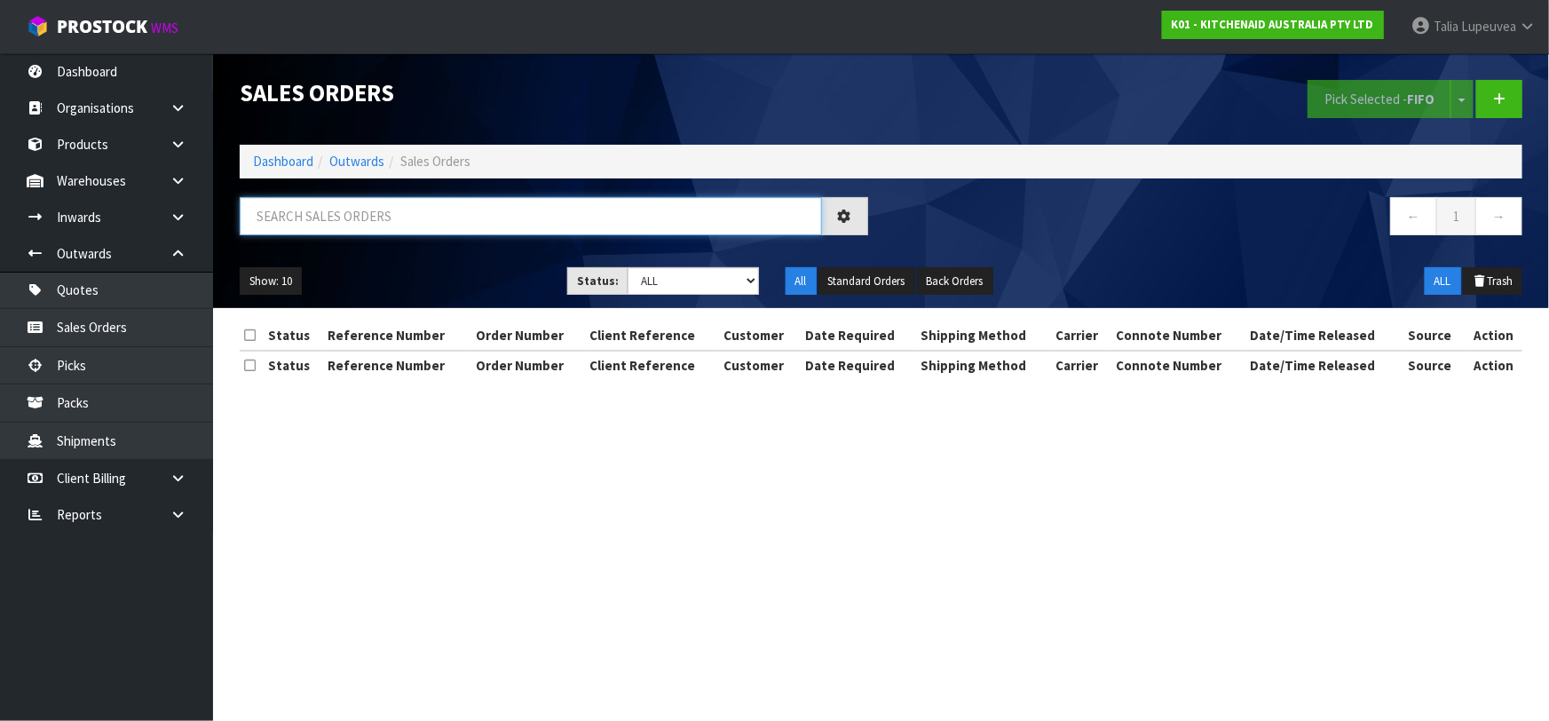
click at [447, 210] on input "text" at bounding box center [531, 216] width 582 height 38
type input "JOB-0414024"
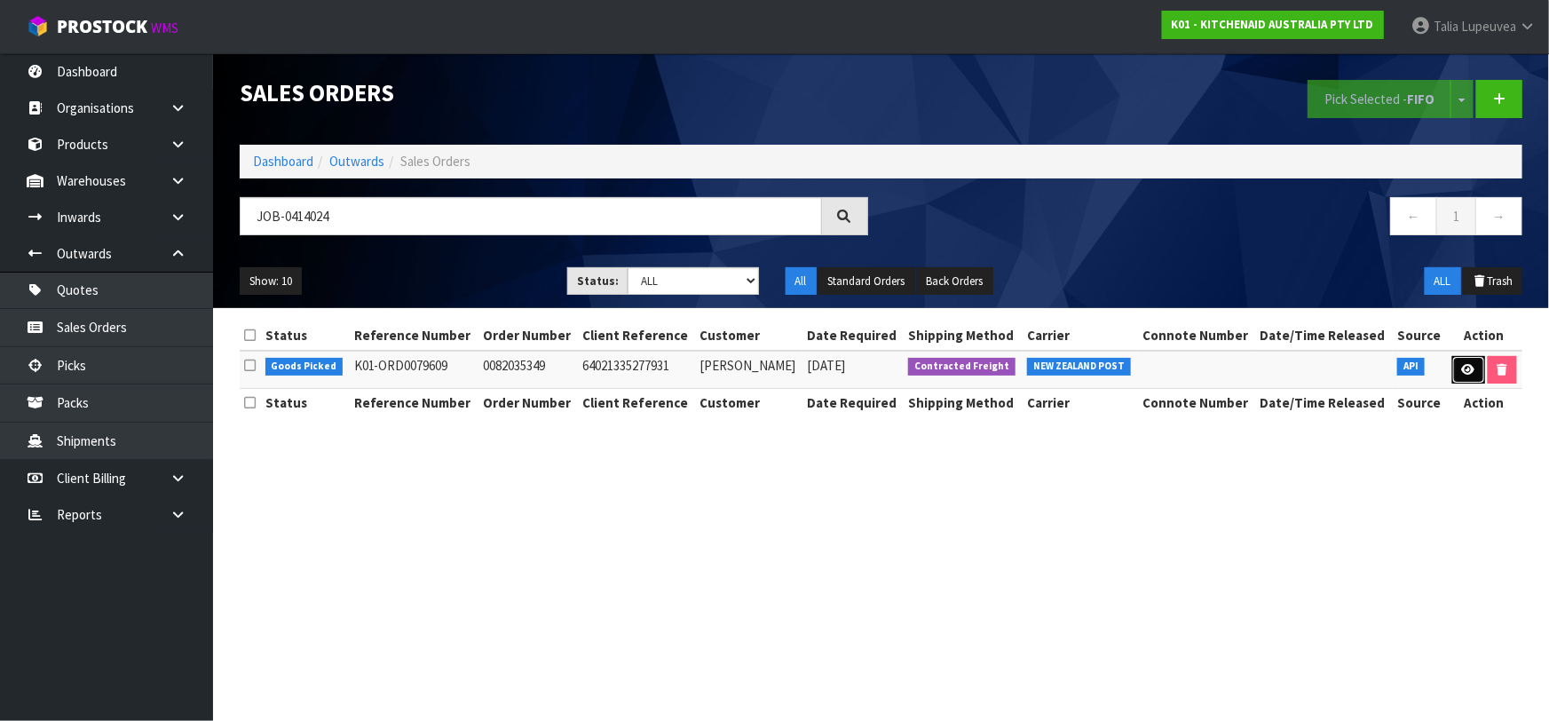
click at [1478, 371] on link at bounding box center [1468, 370] width 33 height 28
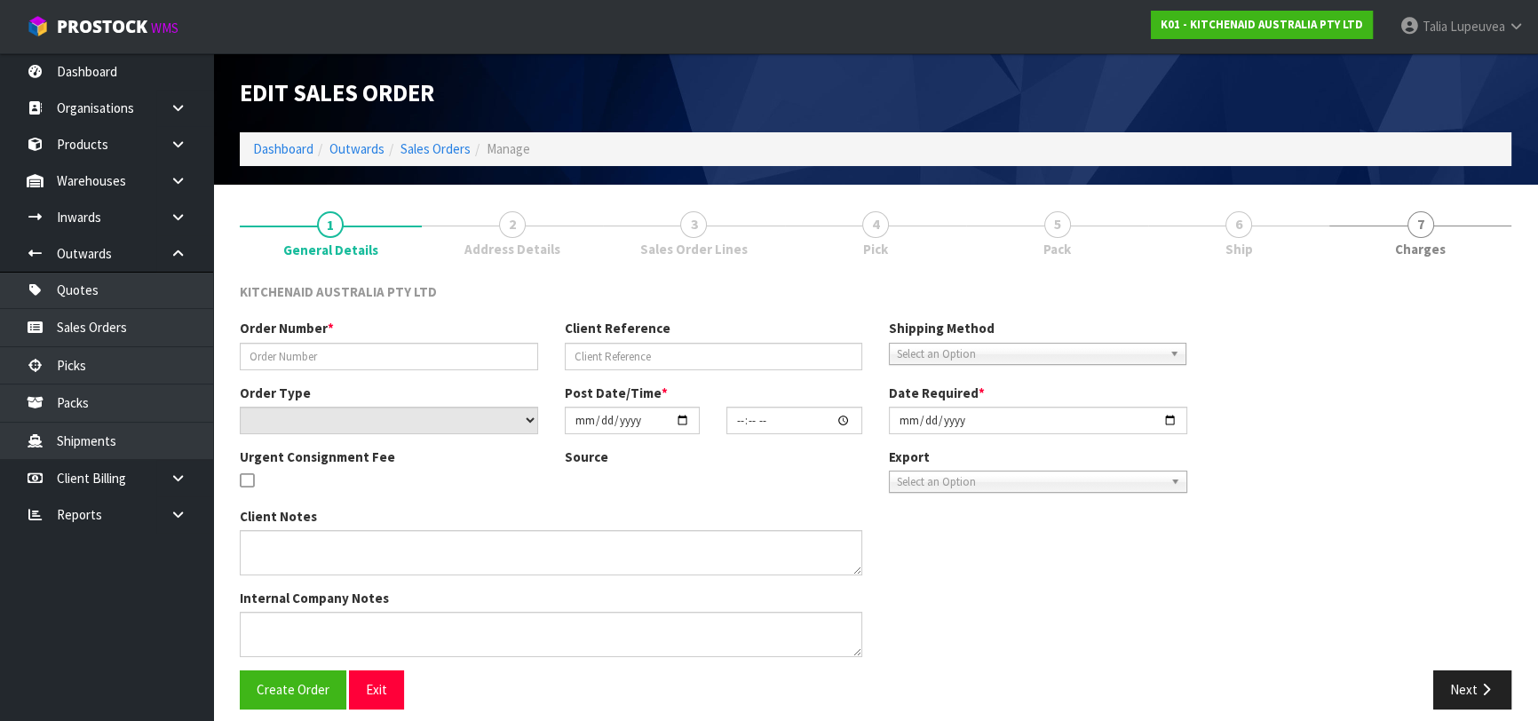
type input "0082035349"
type input "64021335277931"
select select "number:0"
type input "2025-09-23"
type input "11:41:43.000"
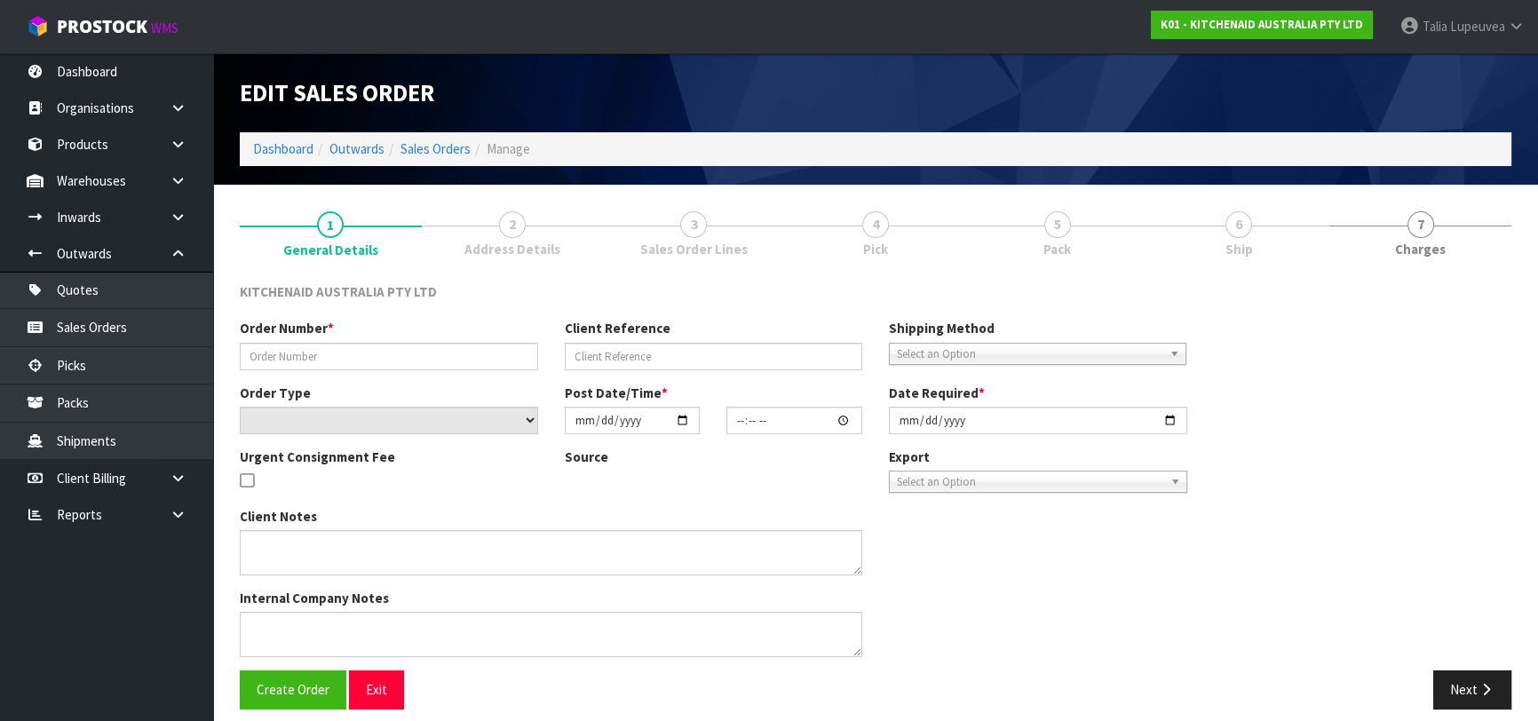
type input "2025-09-23"
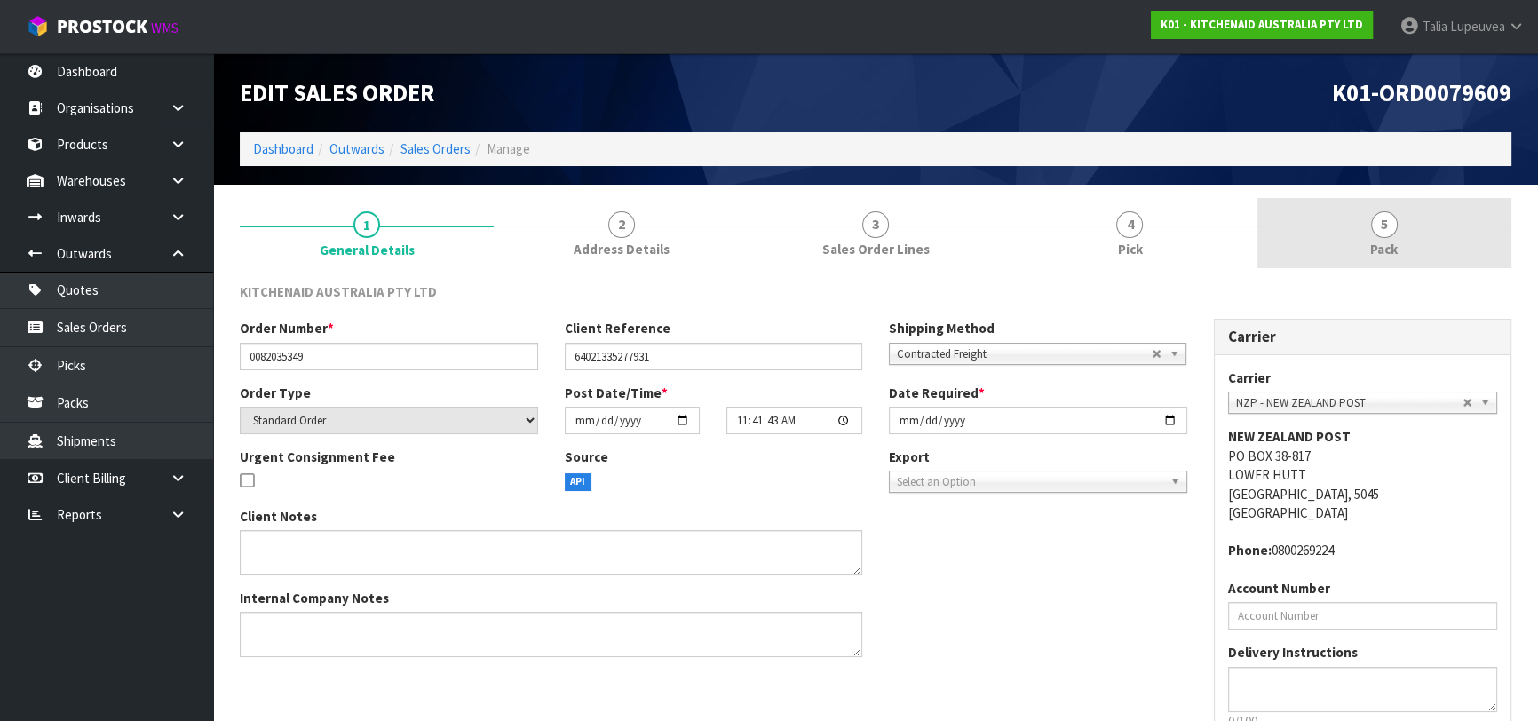
click at [1387, 246] on span "Pack" at bounding box center [1384, 249] width 28 height 19
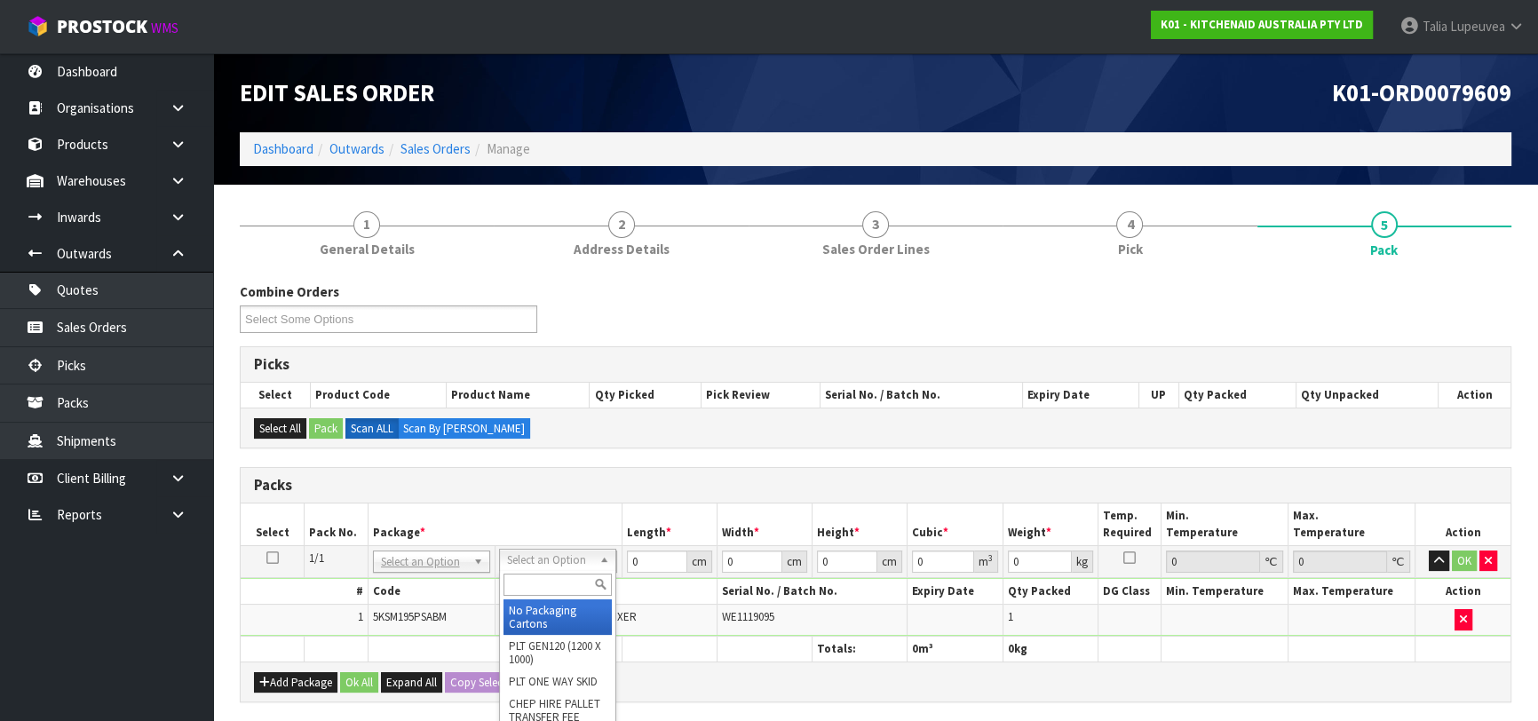
click at [516, 588] on input "text" at bounding box center [557, 585] width 108 height 22
type input "OWN"
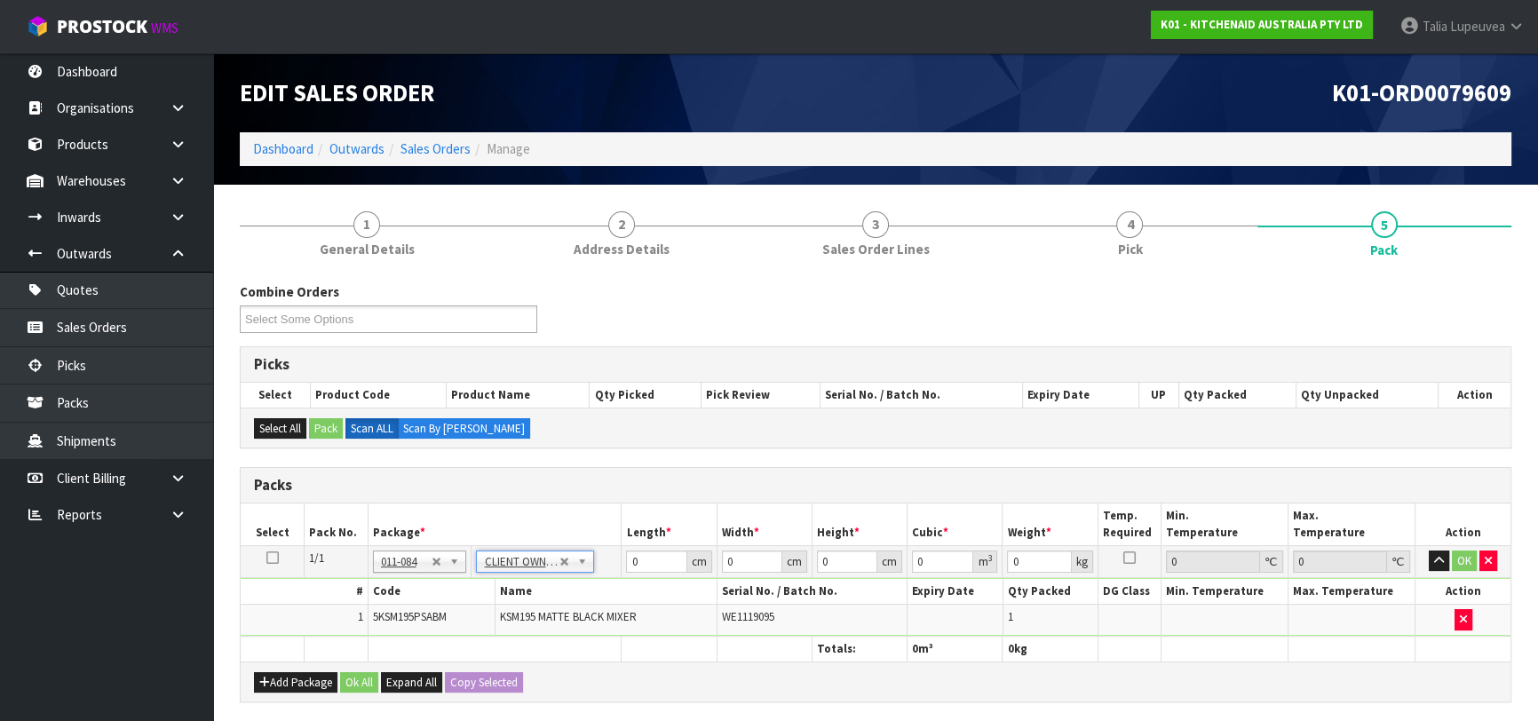
type input "12.45"
drag, startPoint x: 637, startPoint y: 562, endPoint x: 610, endPoint y: 562, distance: 27.5
click at [610, 562] on tr "1/1 NONE 007-001 007-002 007-004 007-009 007-013 007-014 007-015 007-017 007-01…" at bounding box center [876, 561] width 1270 height 32
type input "42"
type input "29"
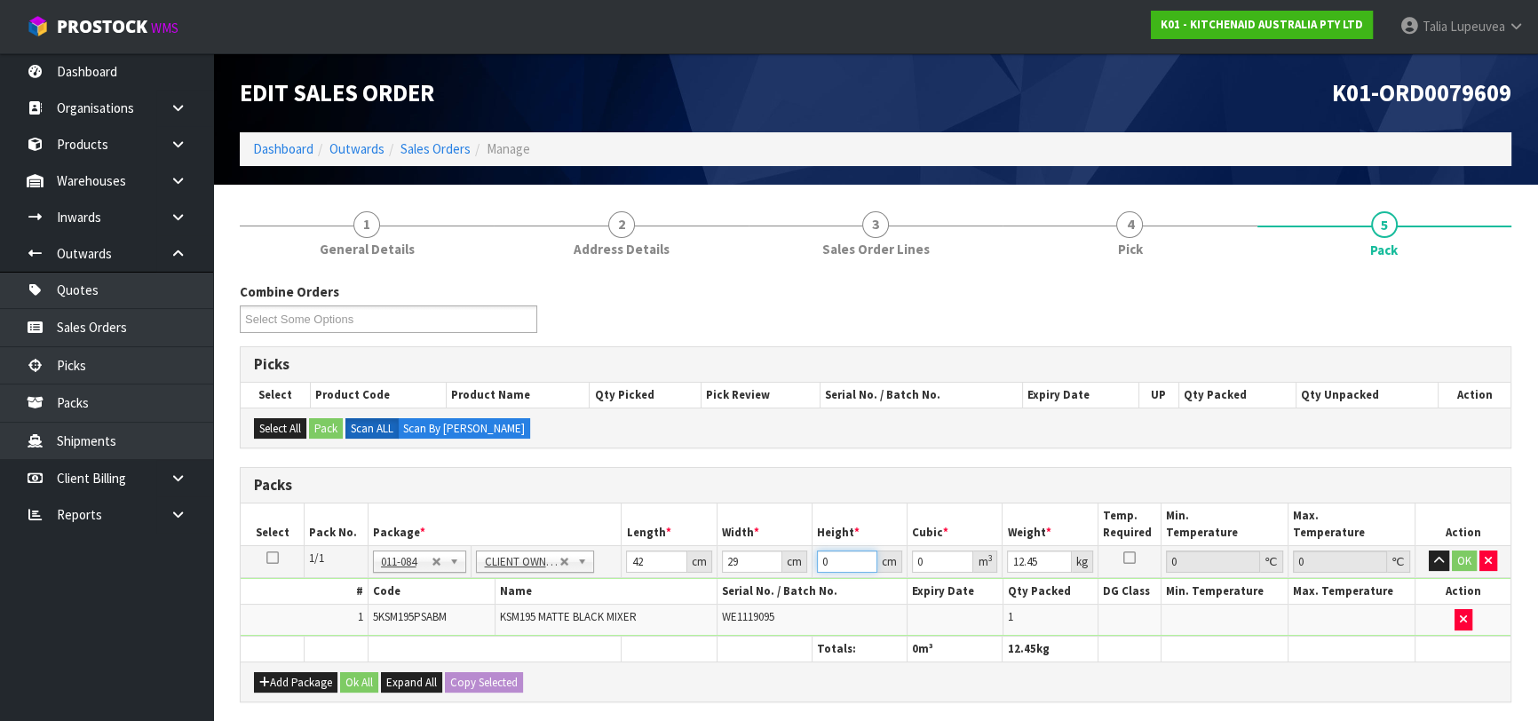
type input "4"
type input "0.004872"
type input "43"
type input "0.052374"
type input "43"
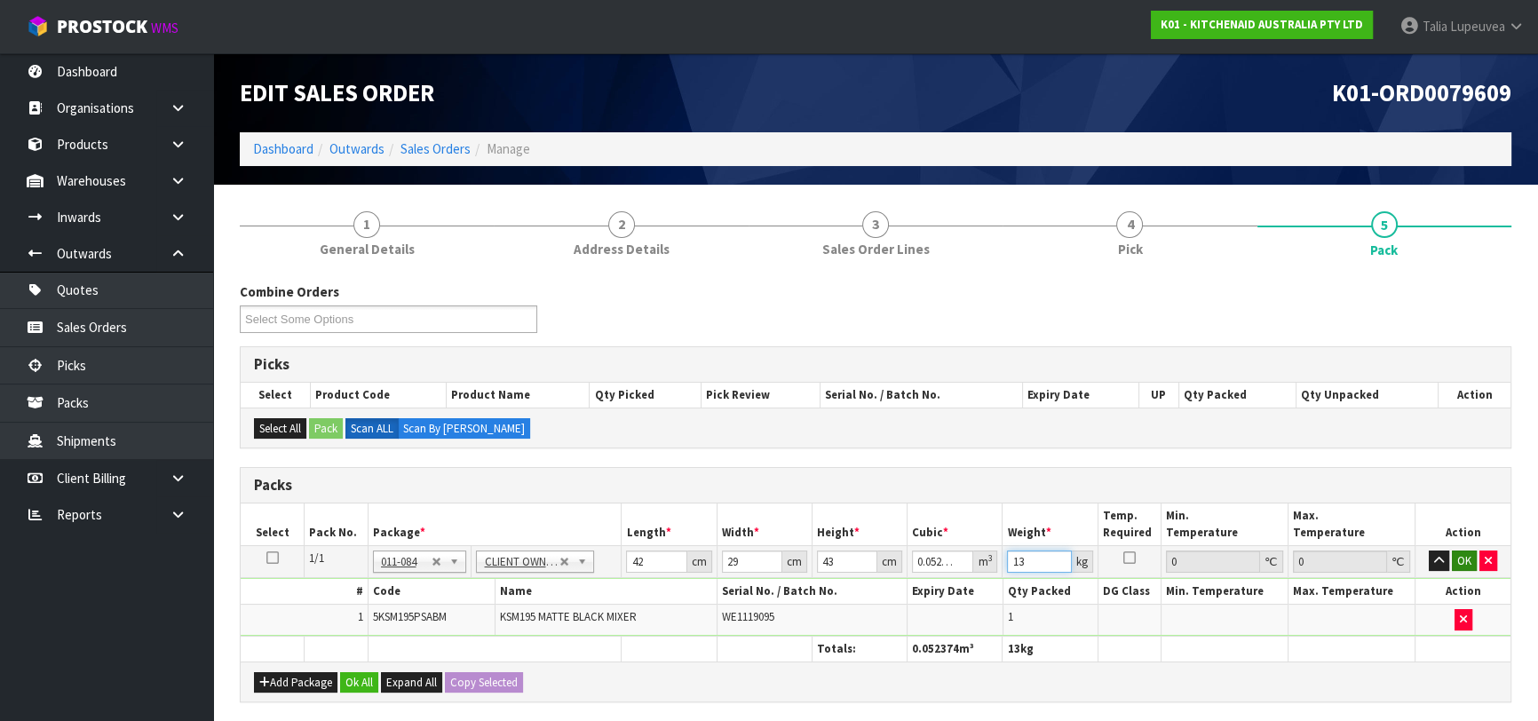
type input "13"
click at [1465, 566] on button "OK" at bounding box center [1464, 560] width 25 height 21
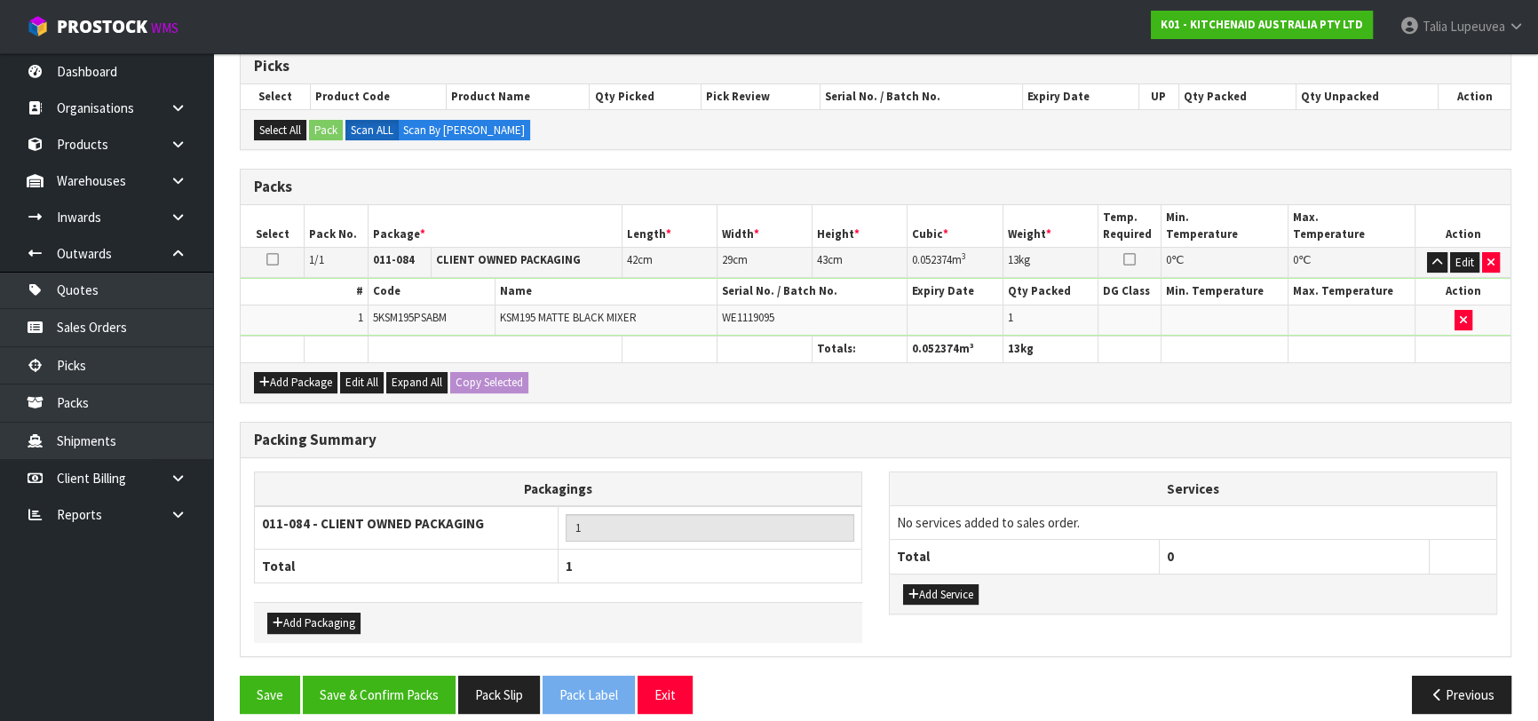
scroll to position [313, 0]
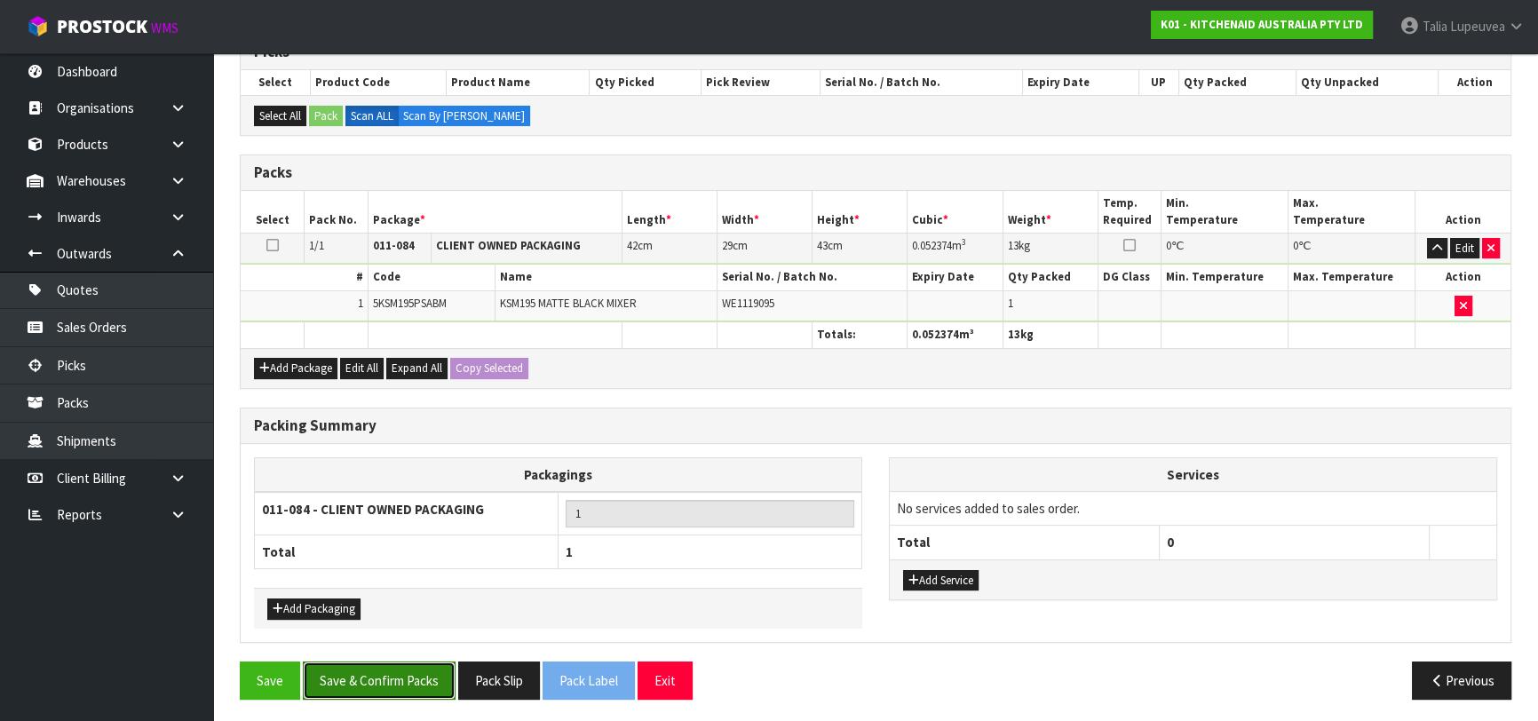
click at [341, 673] on button "Save & Confirm Packs" at bounding box center [379, 680] width 153 height 38
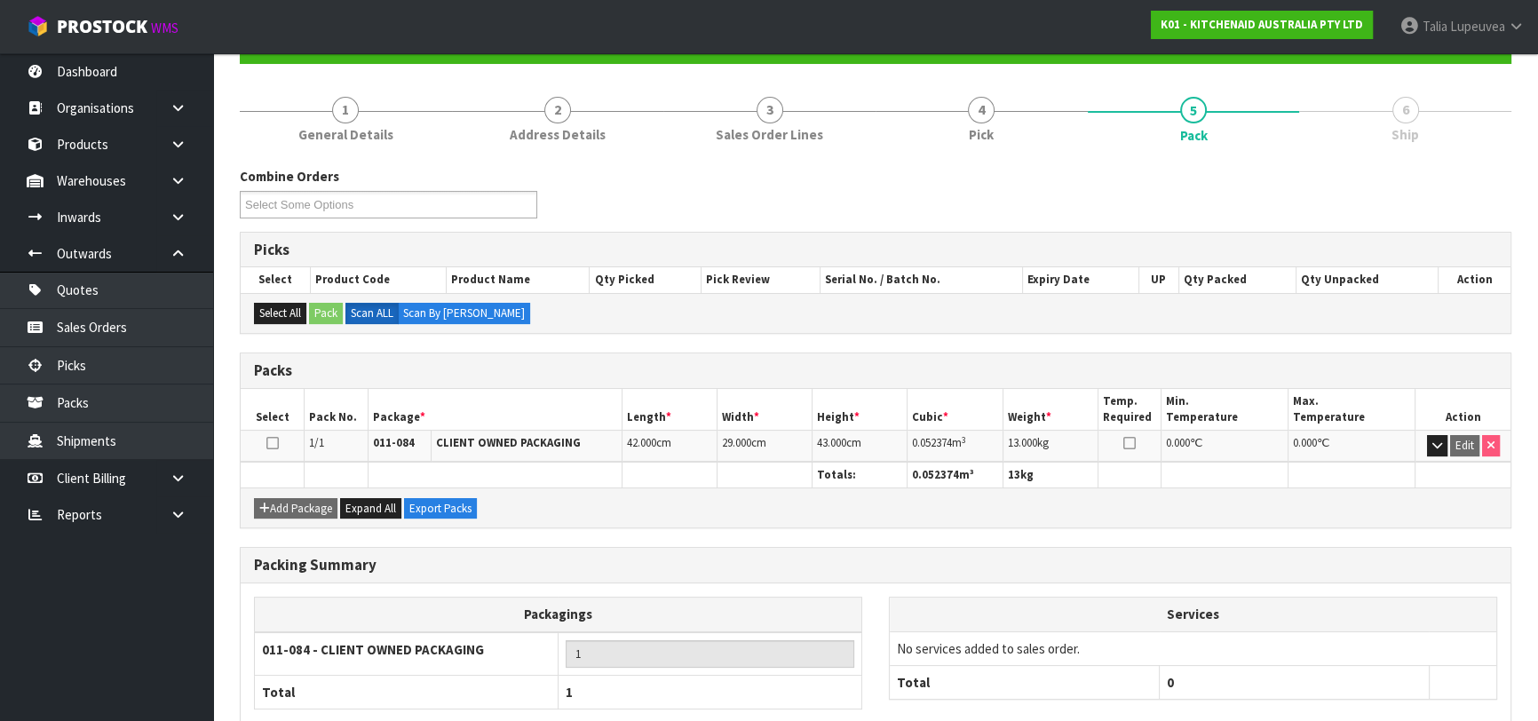
scroll to position [281, 0]
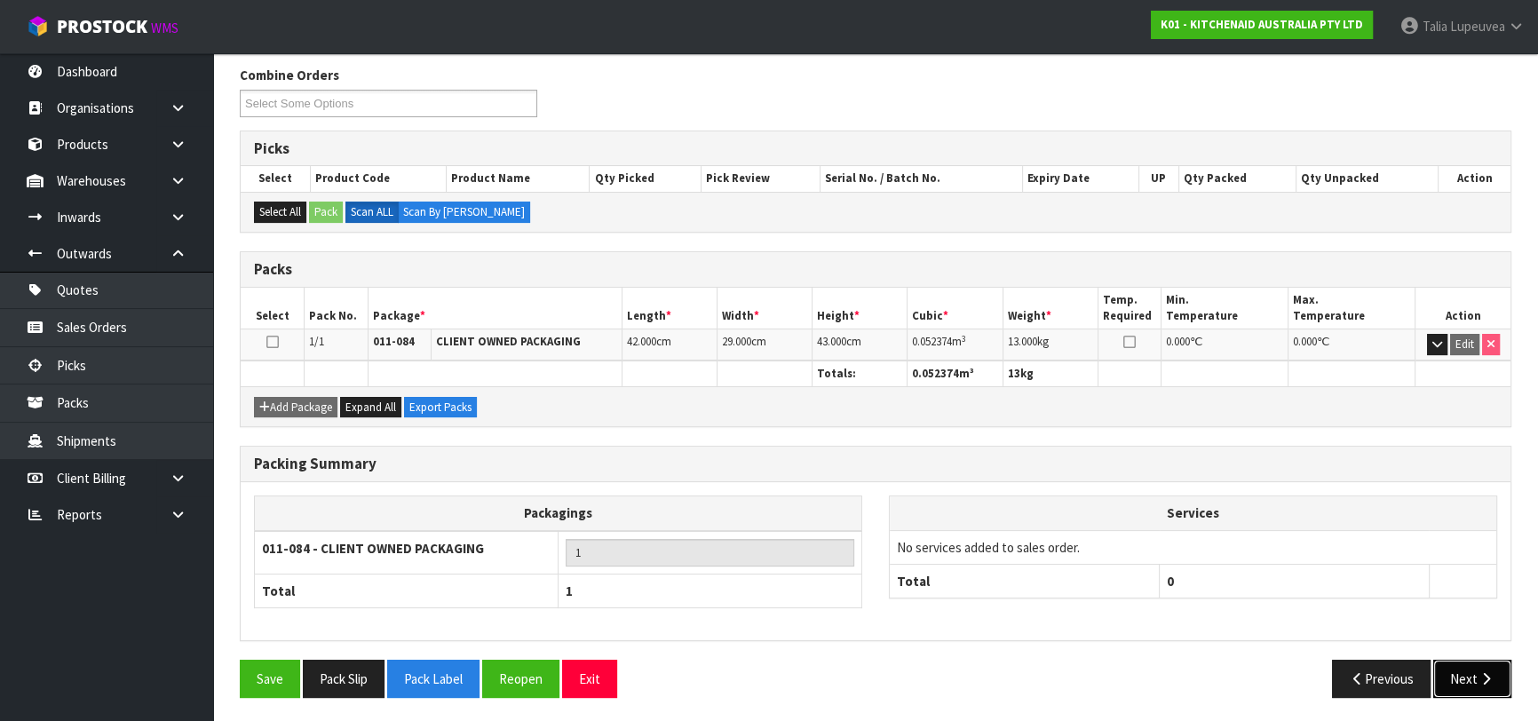
click at [1462, 678] on button "Next" at bounding box center [1472, 679] width 78 height 38
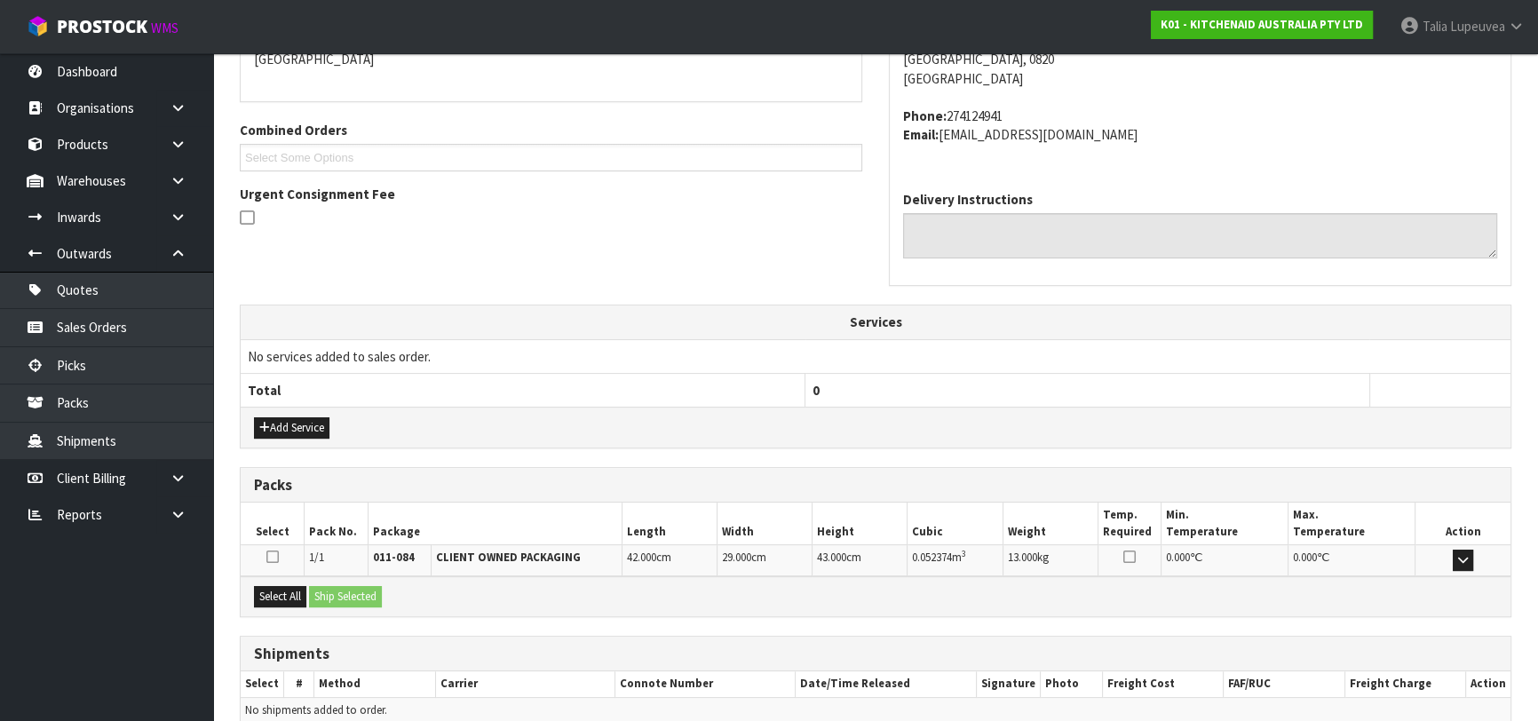
scroll to position [487, 0]
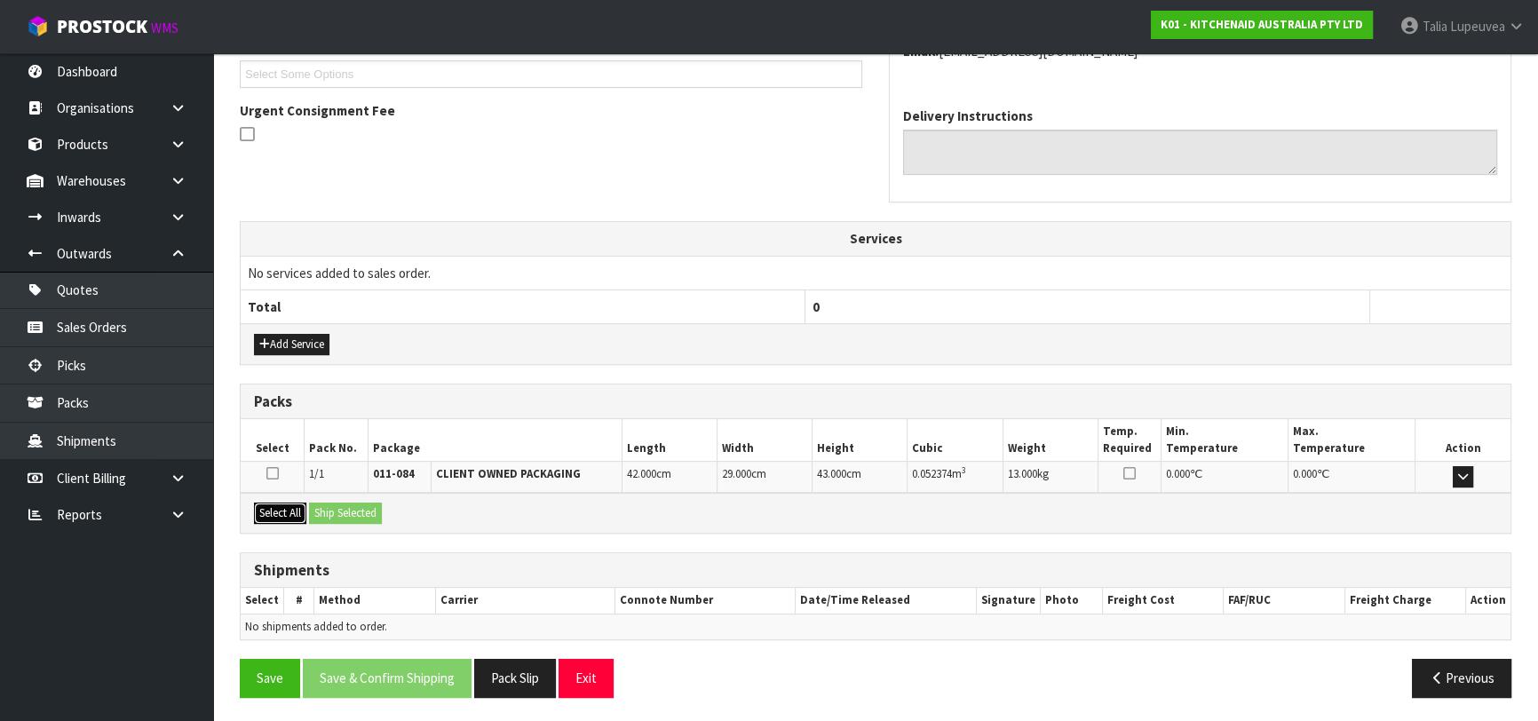
click at [275, 502] on button "Select All" at bounding box center [280, 512] width 52 height 21
click at [350, 506] on button "Ship Selected" at bounding box center [345, 512] width 73 height 21
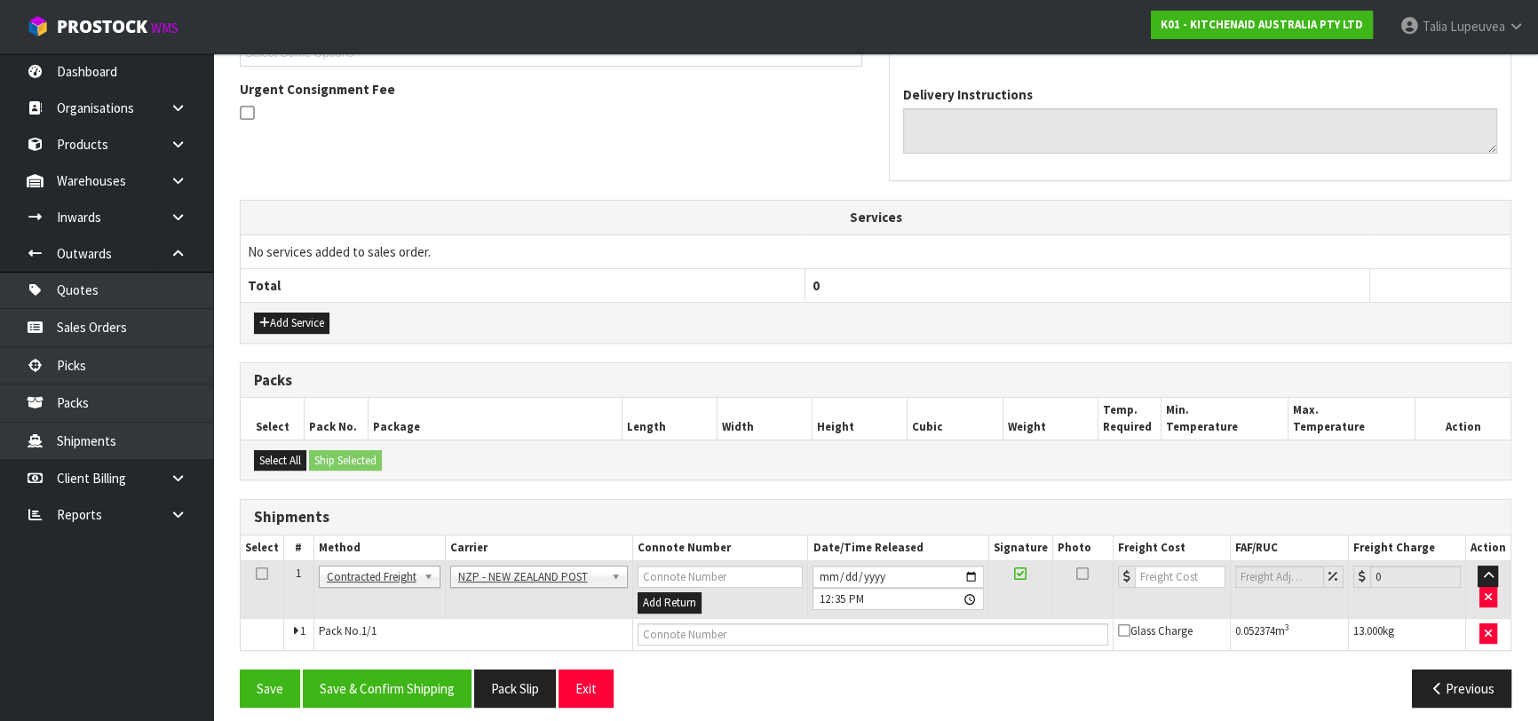
scroll to position [518, 0]
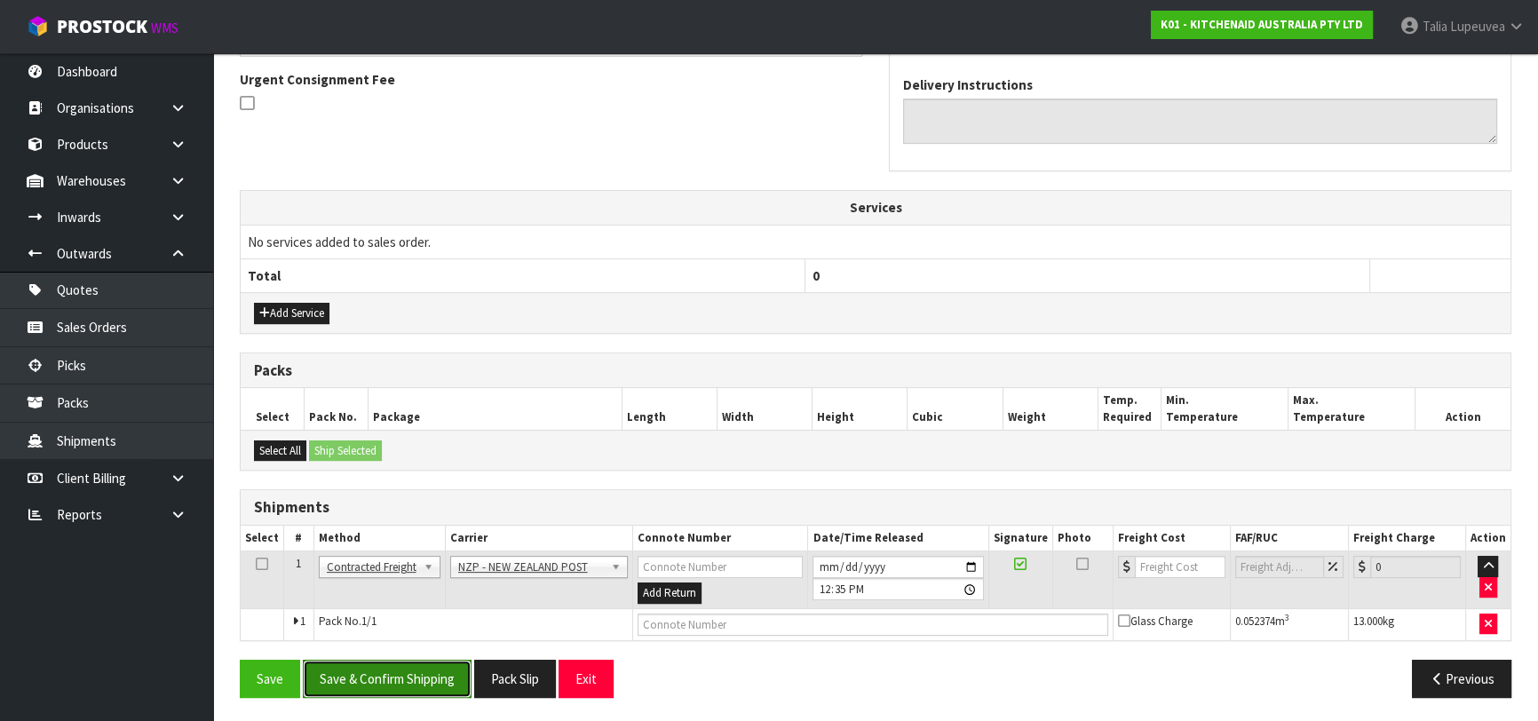
drag, startPoint x: 435, startPoint y: 665, endPoint x: 412, endPoint y: 657, distance: 24.4
click at [433, 664] on button "Save & Confirm Shipping" at bounding box center [387, 679] width 169 height 38
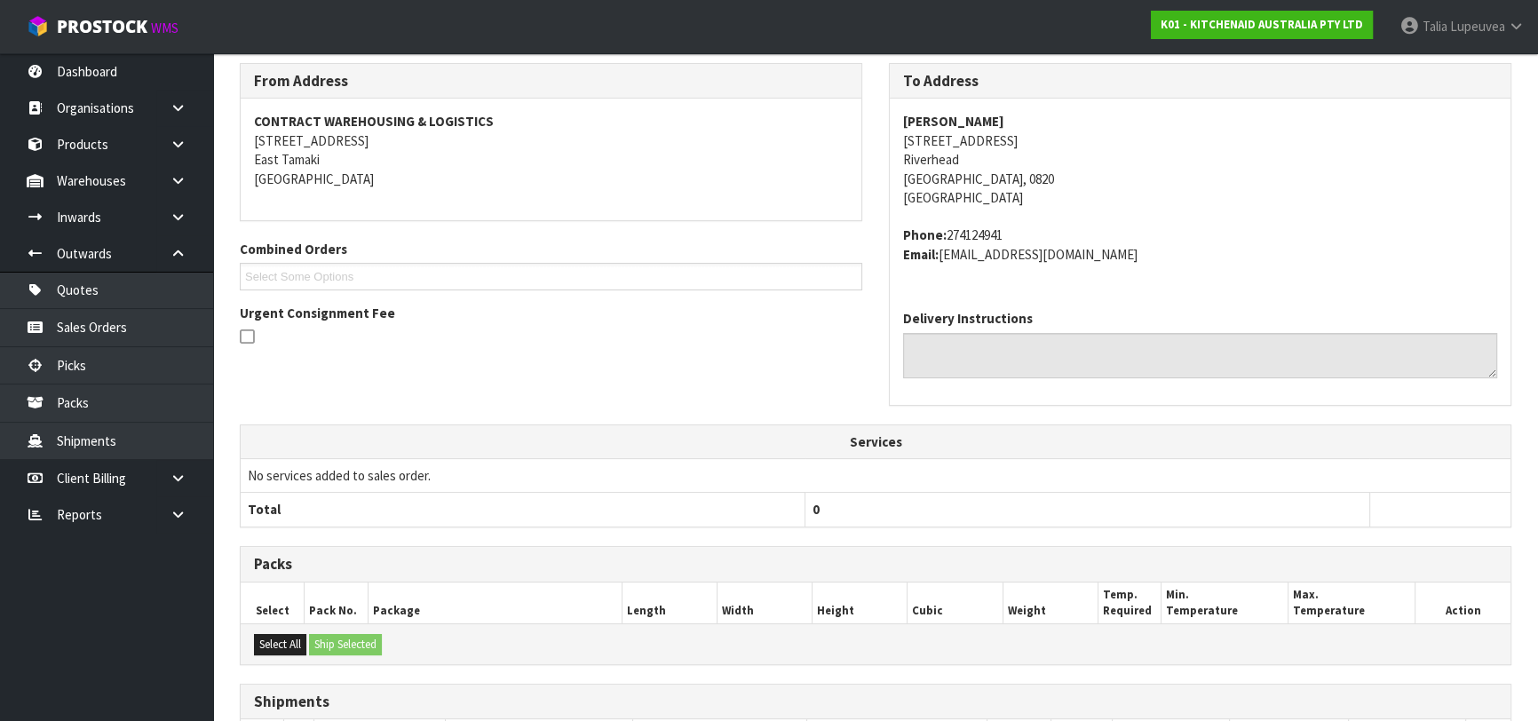
scroll to position [493, 0]
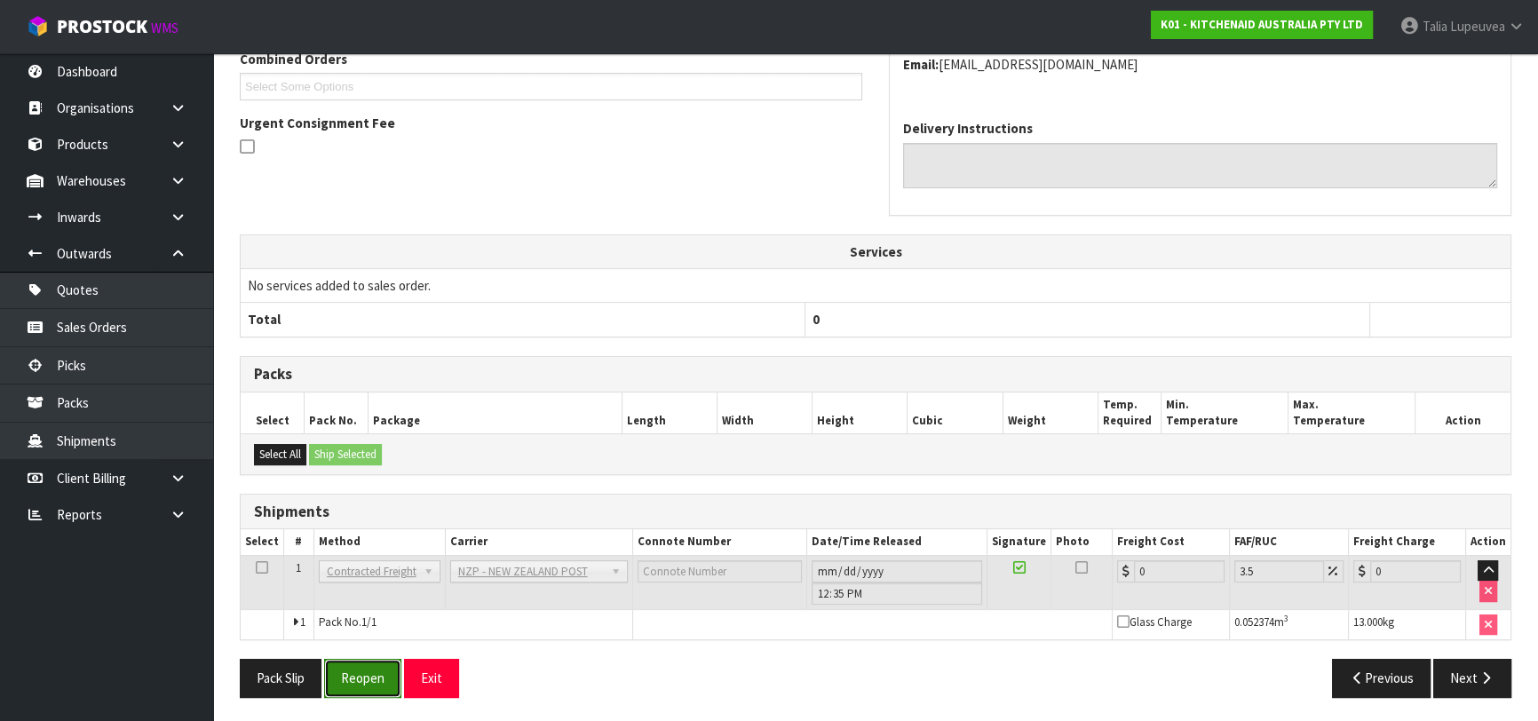
click at [371, 669] on button "Reopen" at bounding box center [362, 678] width 77 height 38
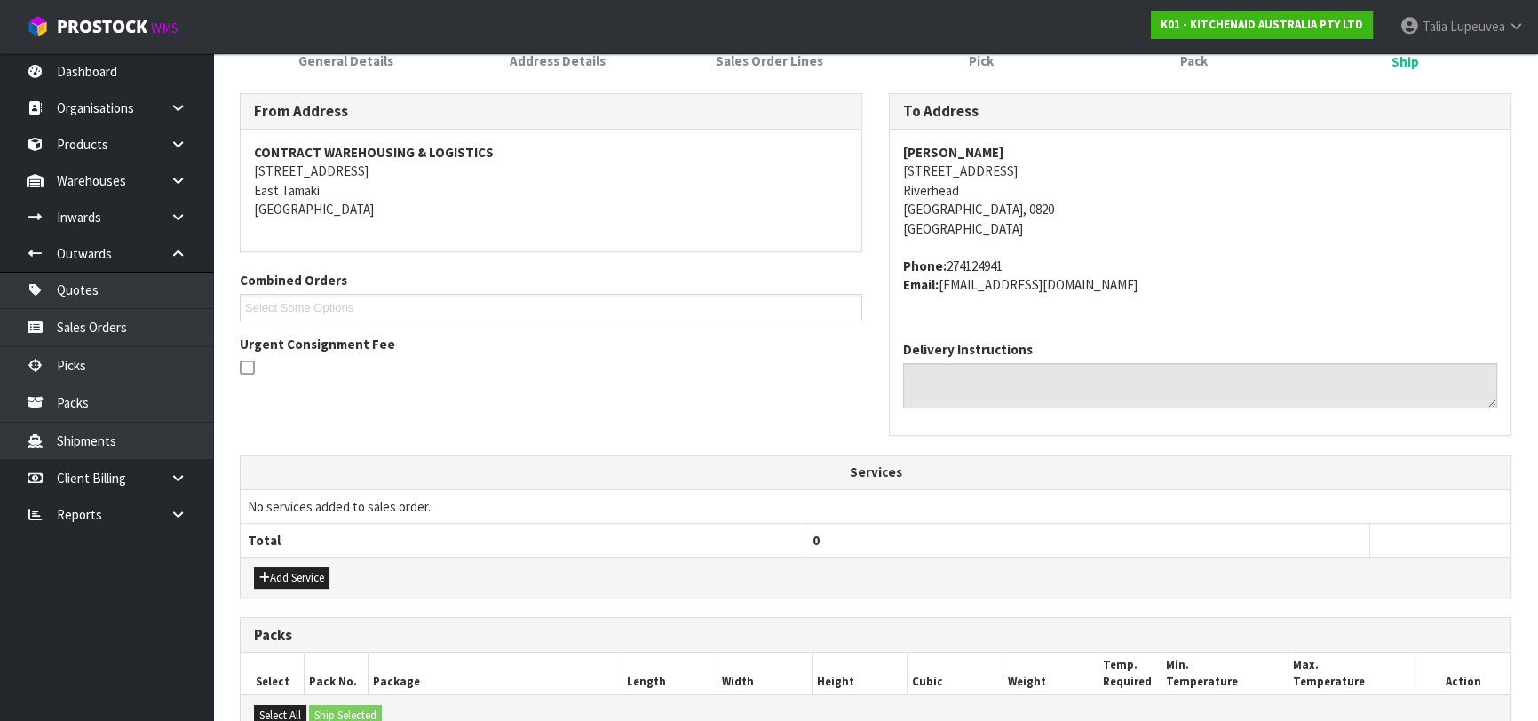
scroll to position [534, 0]
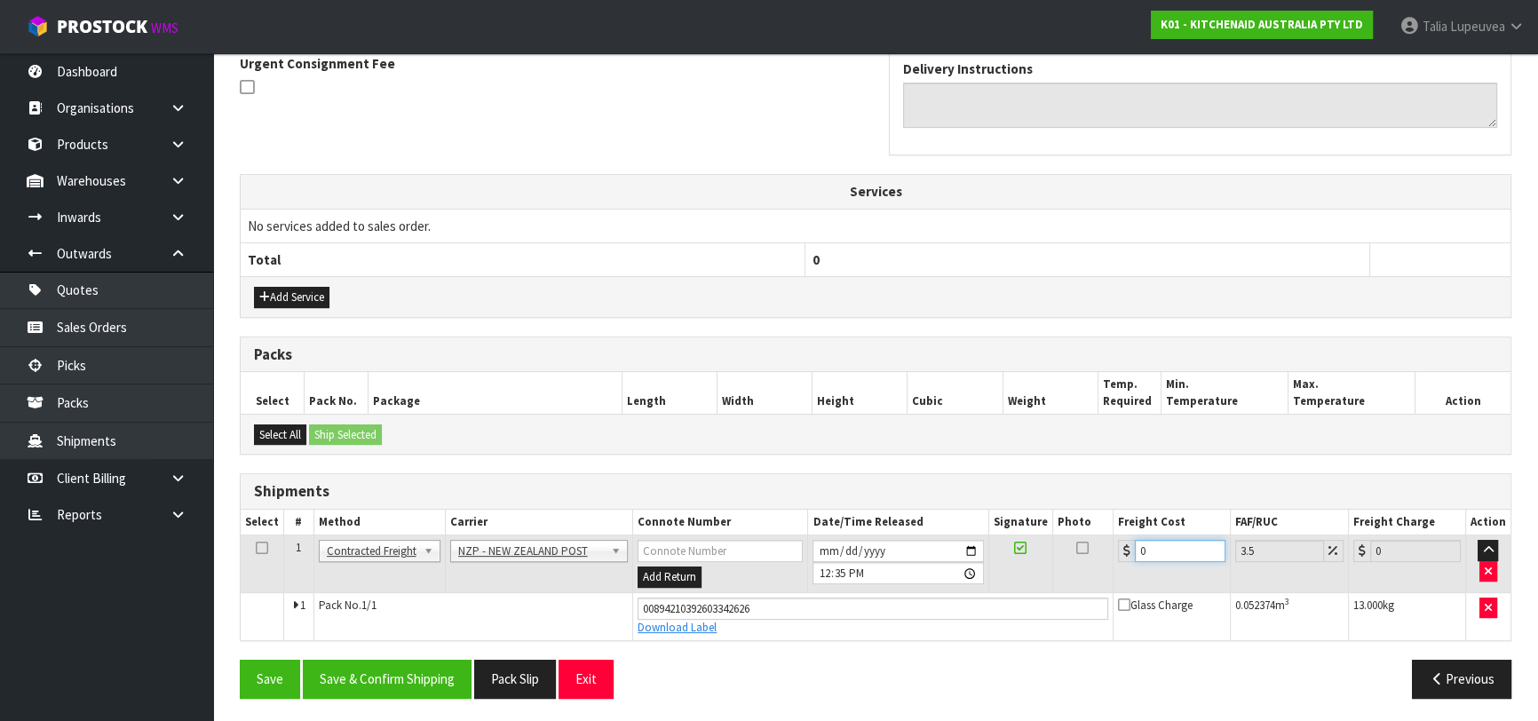
drag, startPoint x: 1154, startPoint y: 539, endPoint x: 1113, endPoint y: 552, distance: 43.0
click at [1113, 552] on td "0" at bounding box center [1171, 564] width 117 height 58
type input "4"
type input "4.14"
type input "4.3"
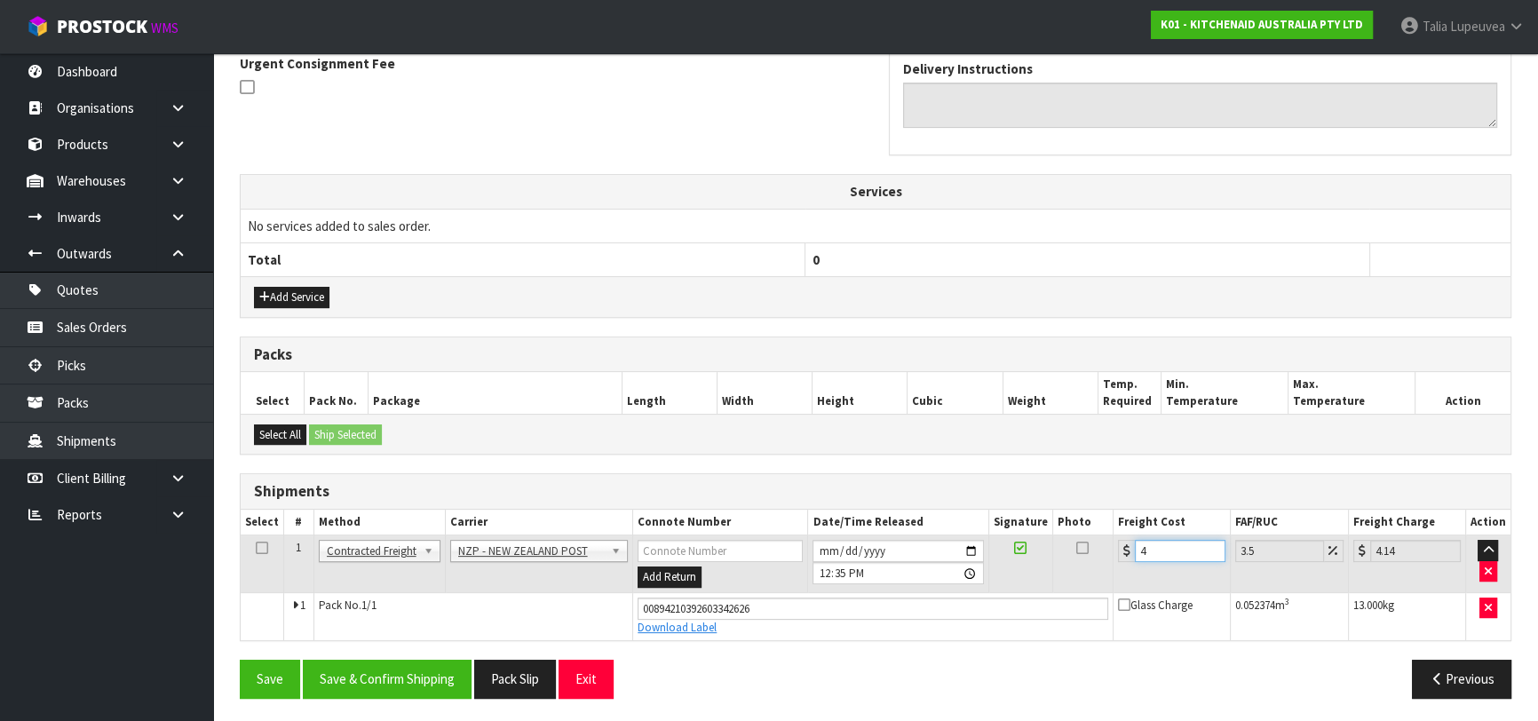
type input "4.45"
type input "4.33"
type input "4.48"
type input "4.33"
click at [456, 677] on button "Save & Confirm Shipping" at bounding box center [387, 679] width 169 height 38
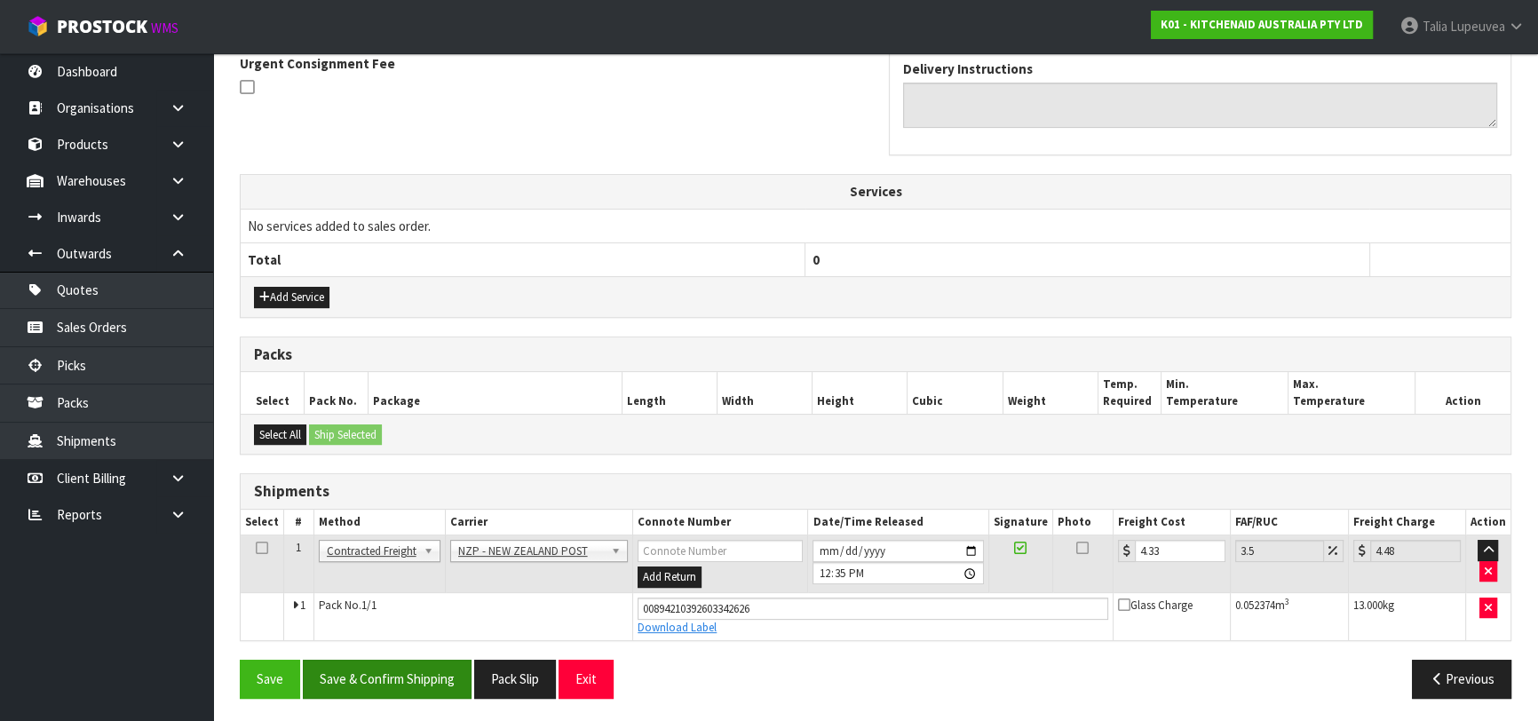
scroll to position [0, 0]
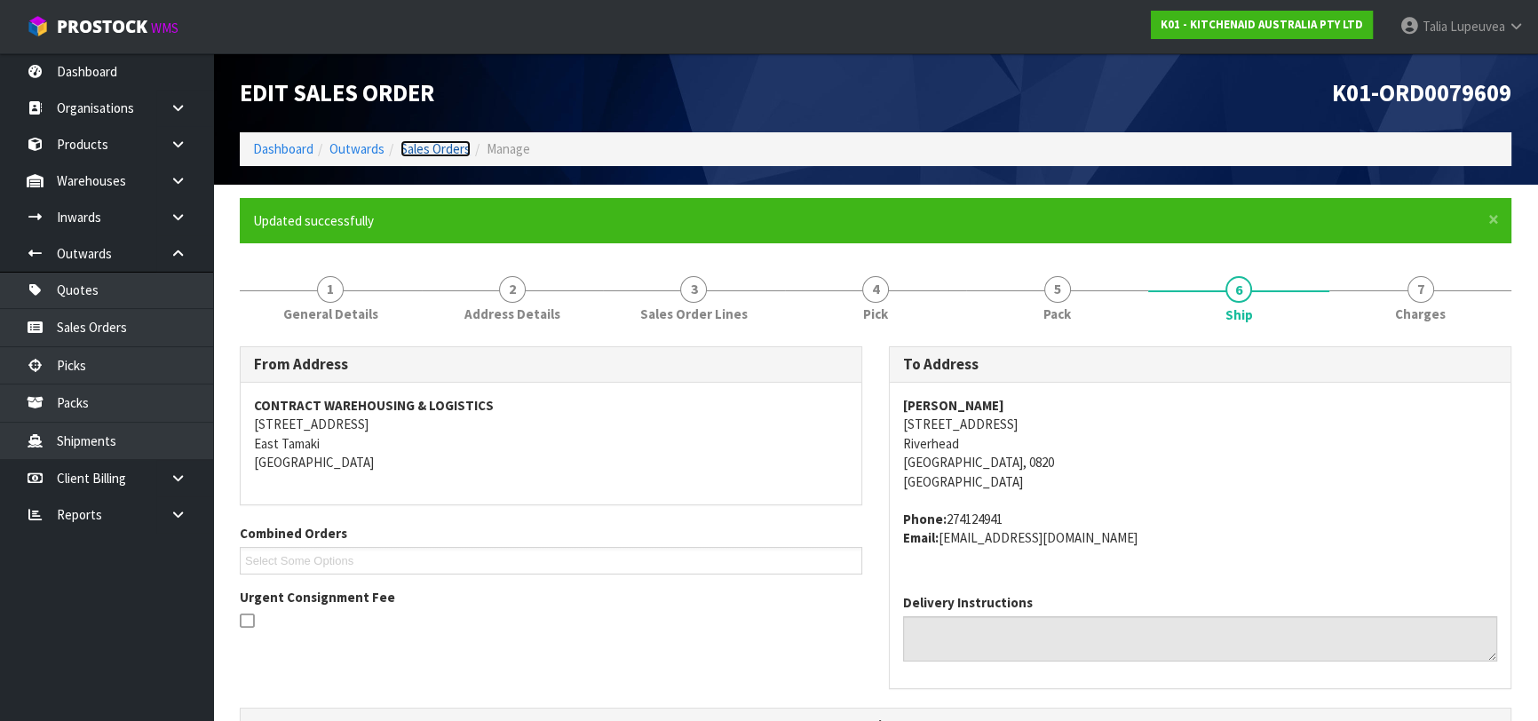
click at [451, 155] on link "Sales Orders" at bounding box center [435, 148] width 70 height 17
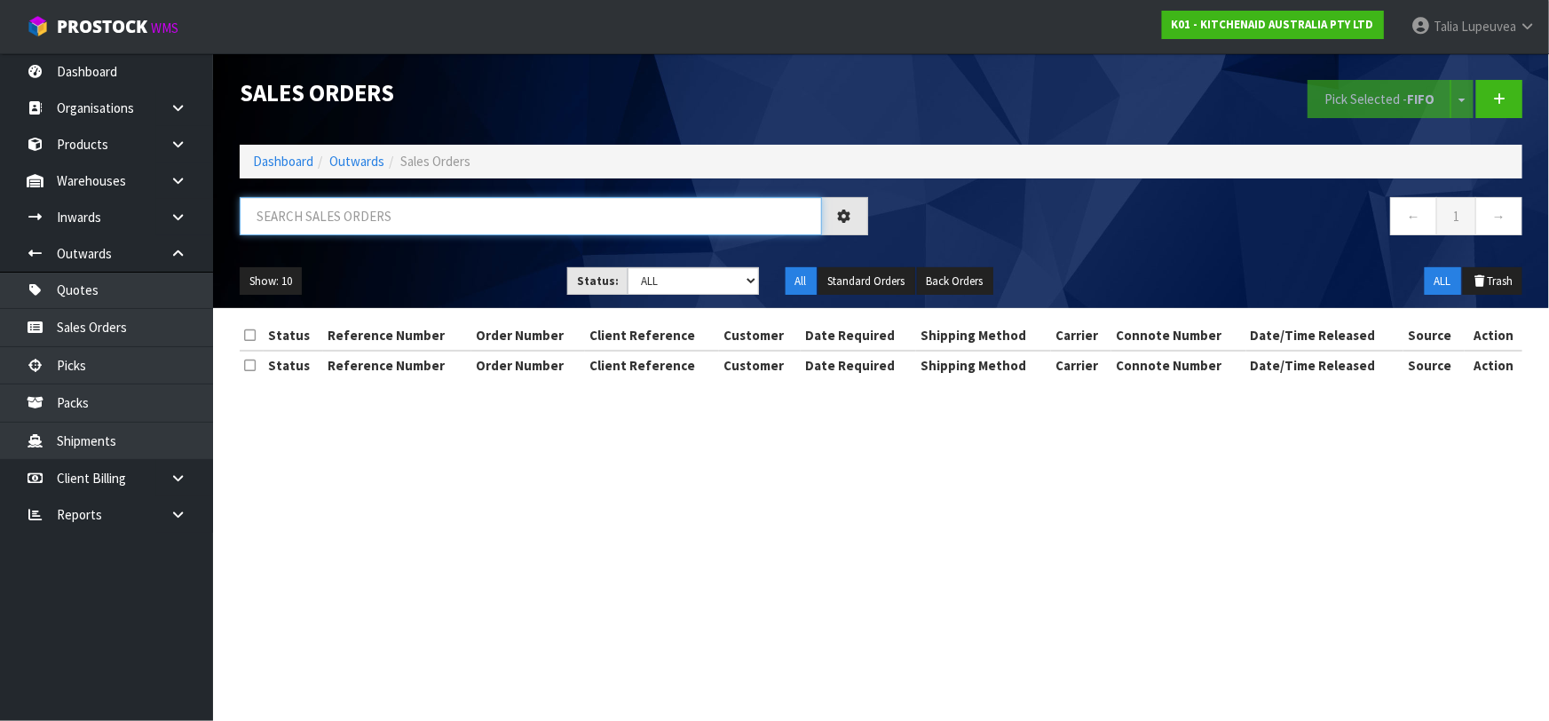
click at [488, 199] on input "text" at bounding box center [531, 216] width 582 height 38
type input "JOB-0413970"
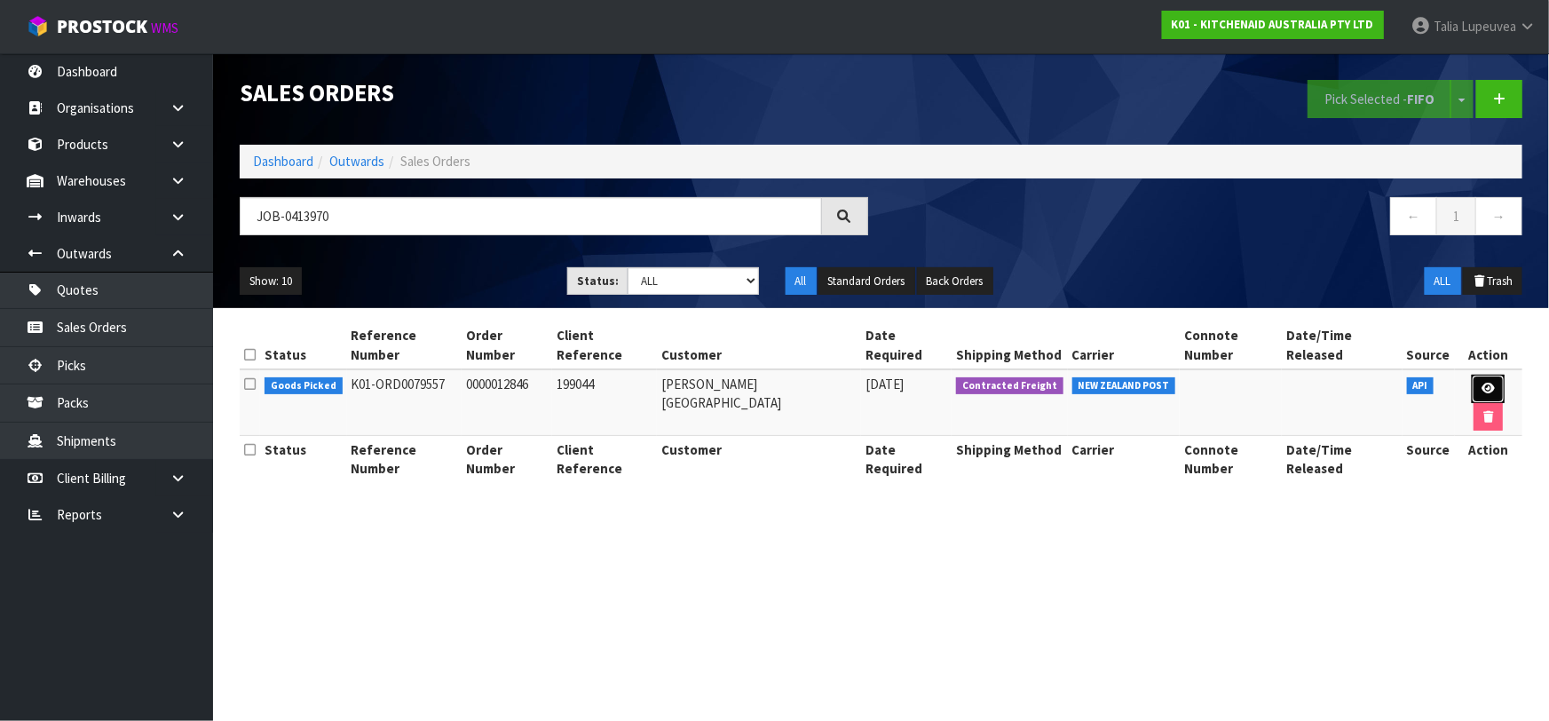
click at [1482, 383] on icon at bounding box center [1488, 389] width 13 height 12
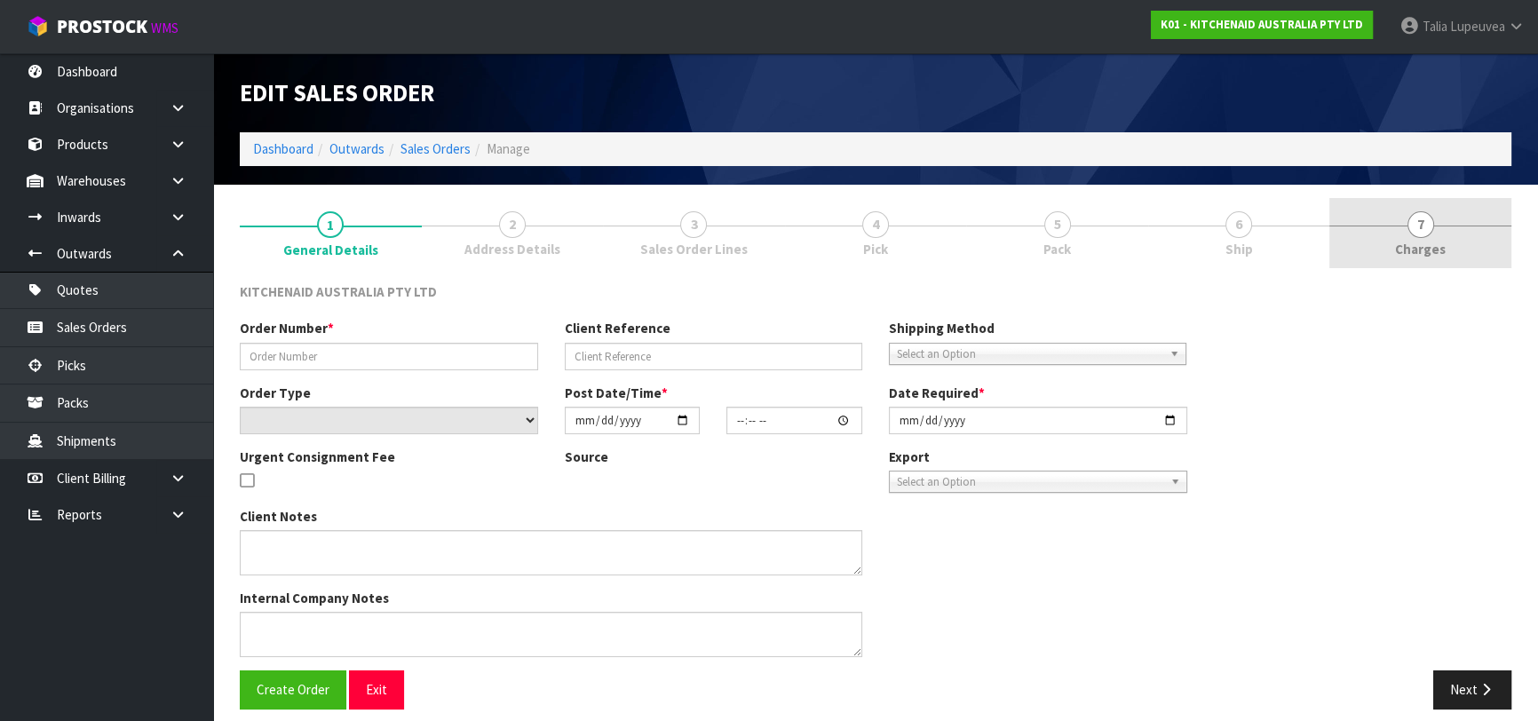
type input "0000012846"
type input "199044"
select select "number:0"
type input "2025-09-23"
type input "11:32:44.000"
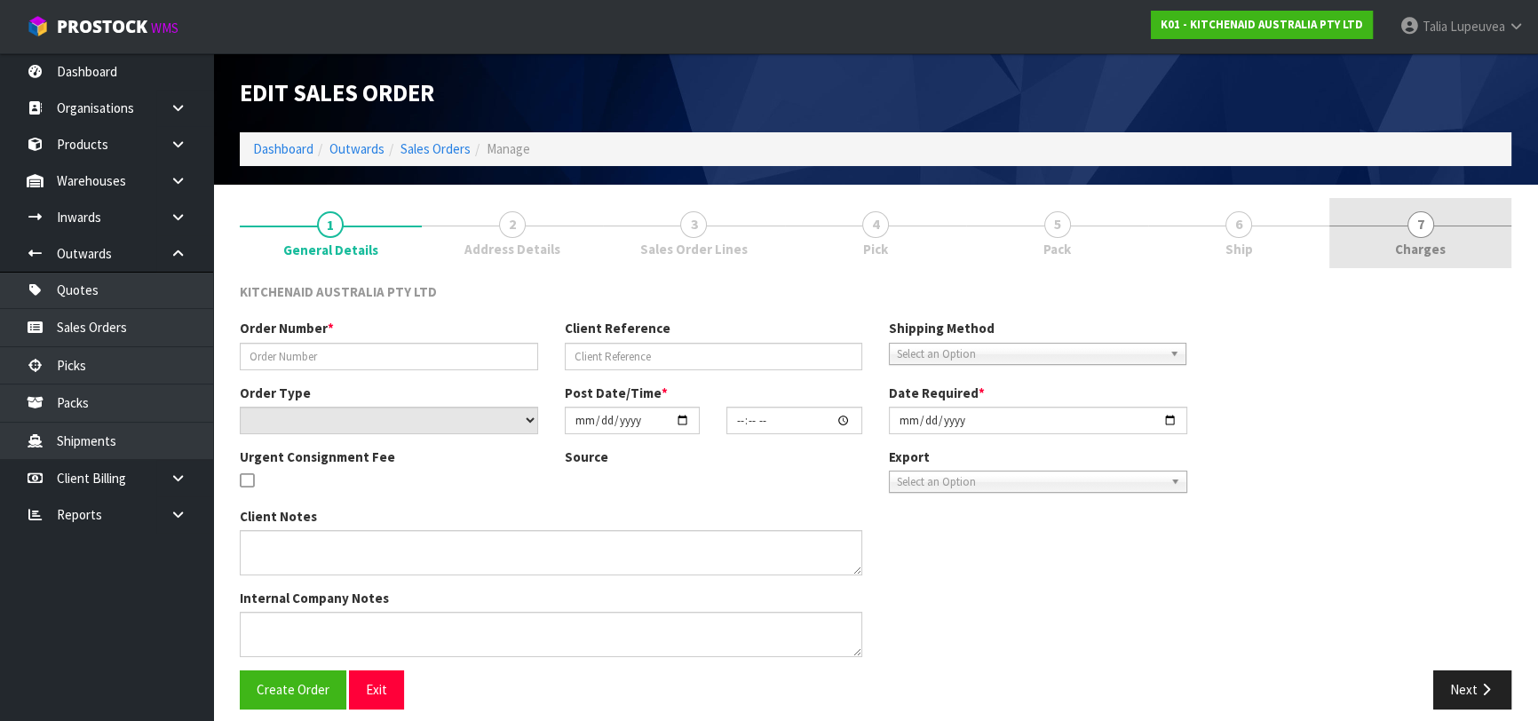
type input "2025-09-23"
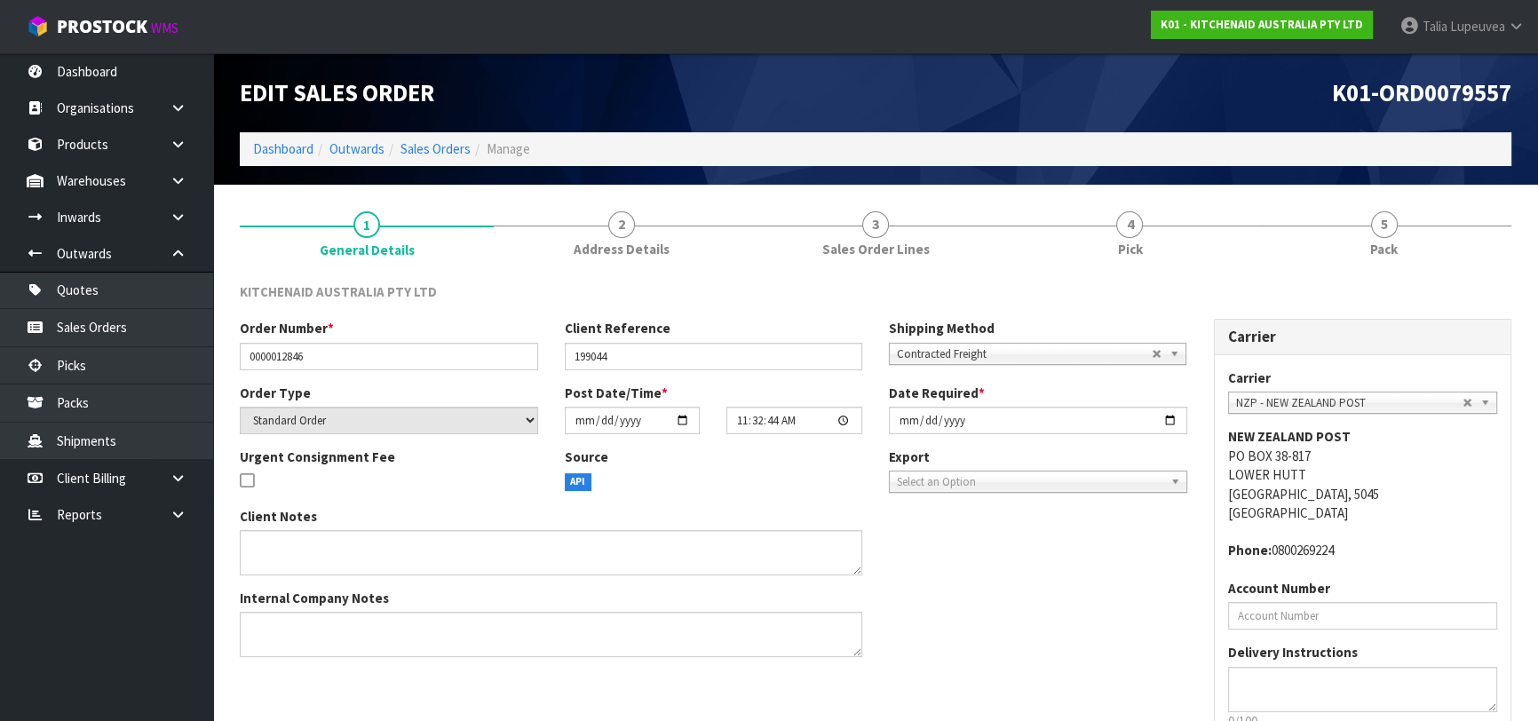
click at [1429, 257] on link "5 Pack" at bounding box center [1384, 233] width 254 height 70
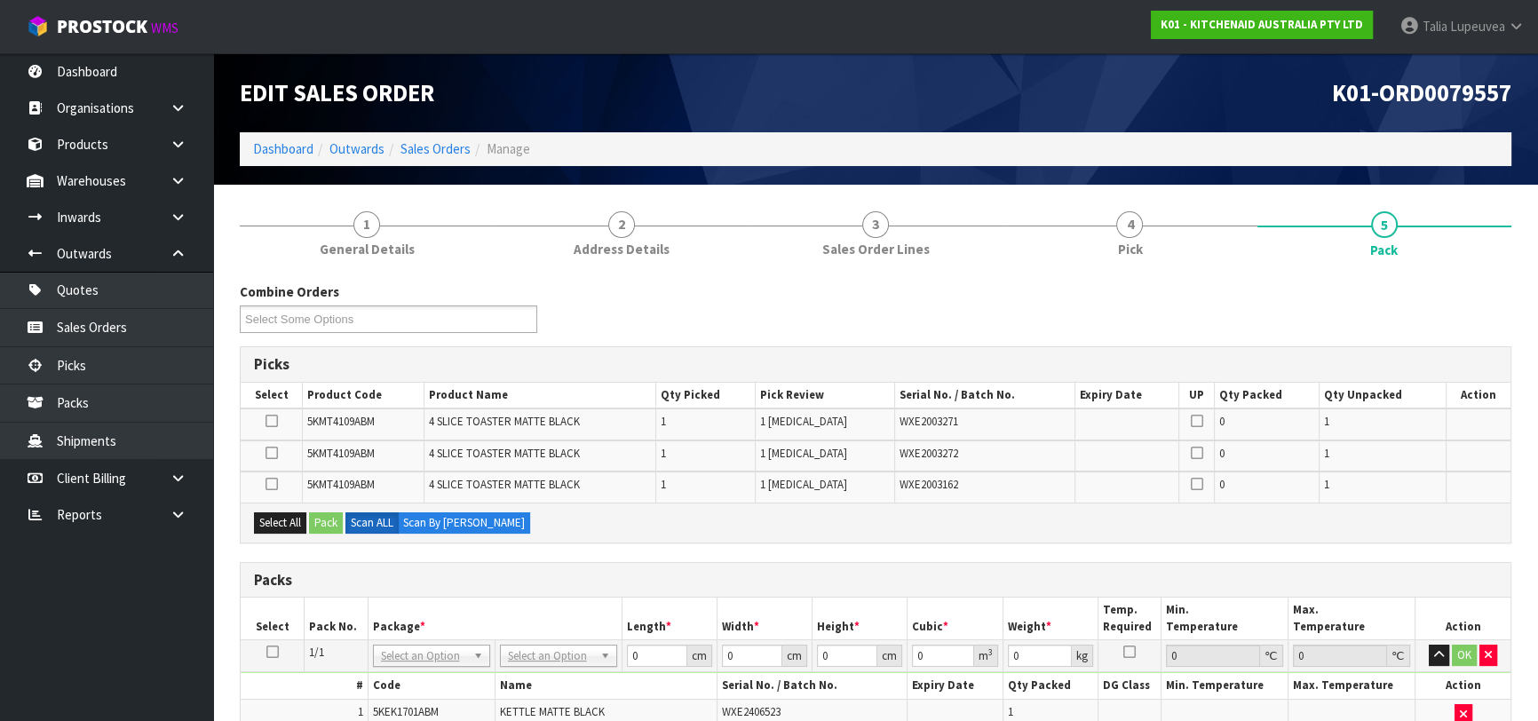
click at [273, 652] on icon at bounding box center [272, 652] width 12 height 1
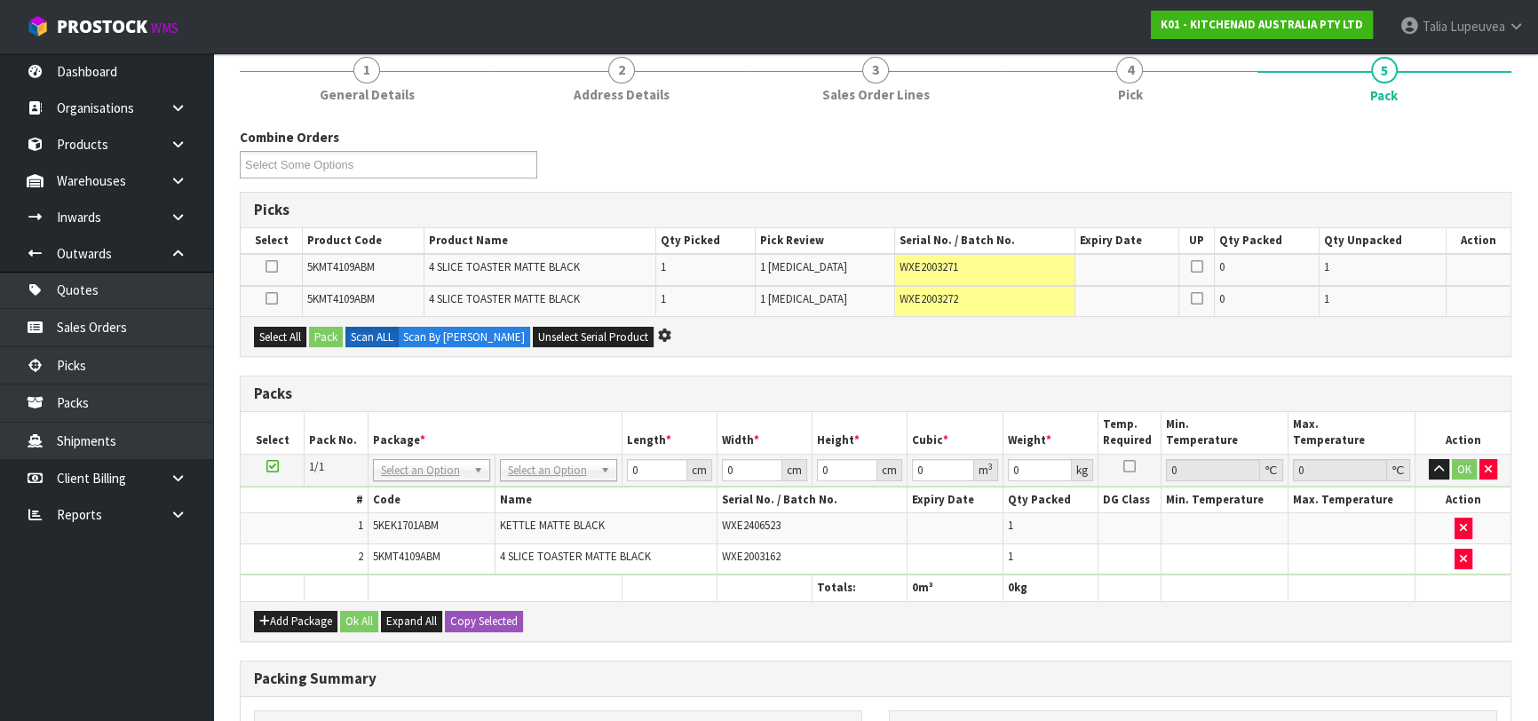
scroll to position [161, 0]
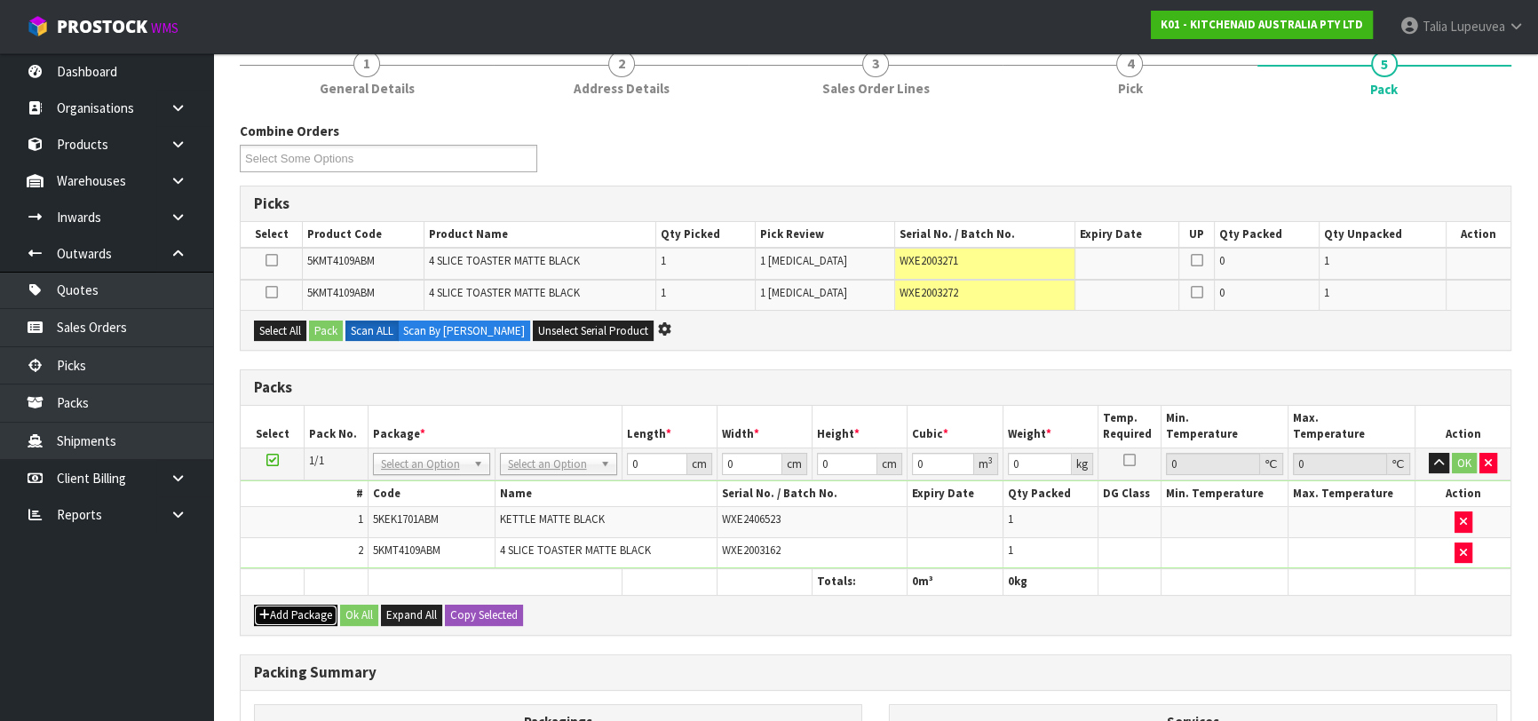
click at [306, 605] on button "Add Package" at bounding box center [295, 615] width 83 height 21
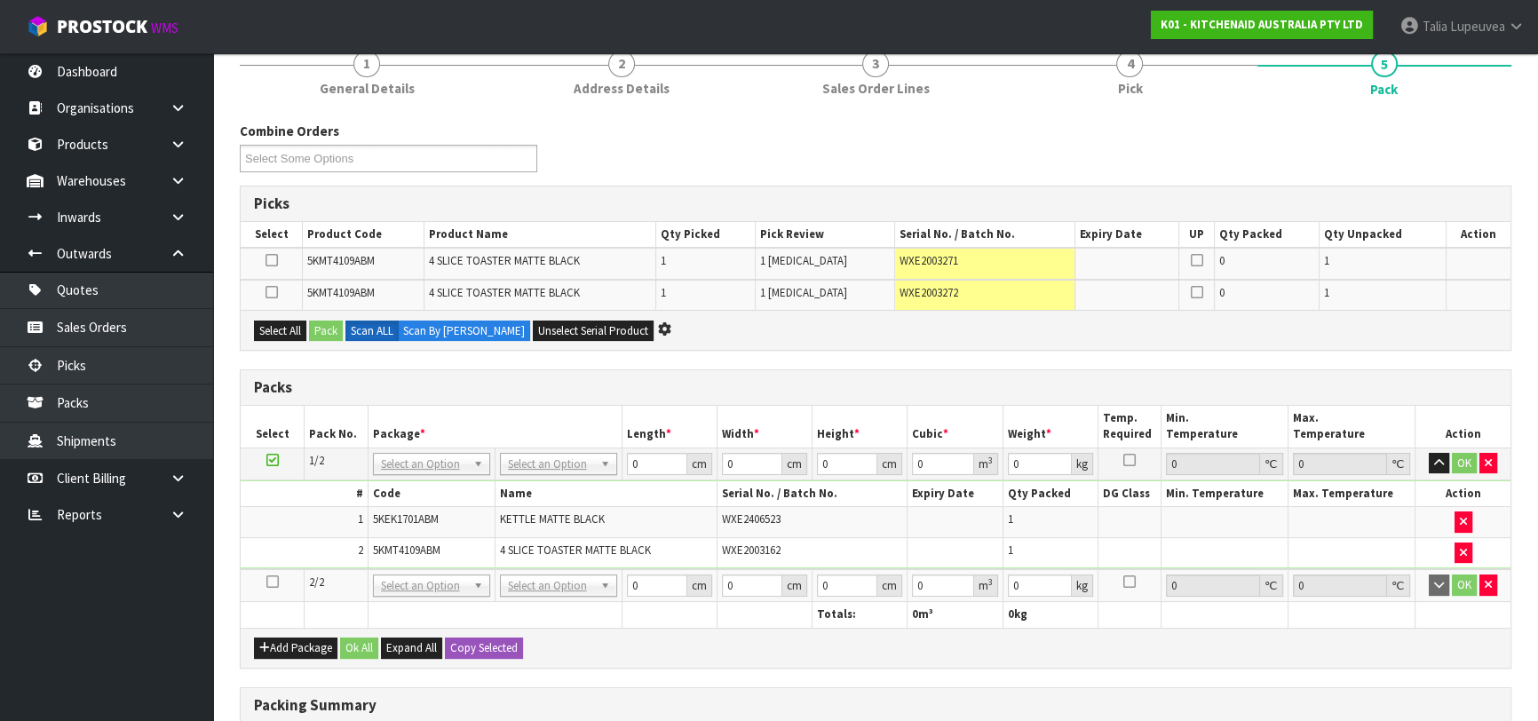
click at [273, 582] on icon at bounding box center [272, 582] width 12 height 1
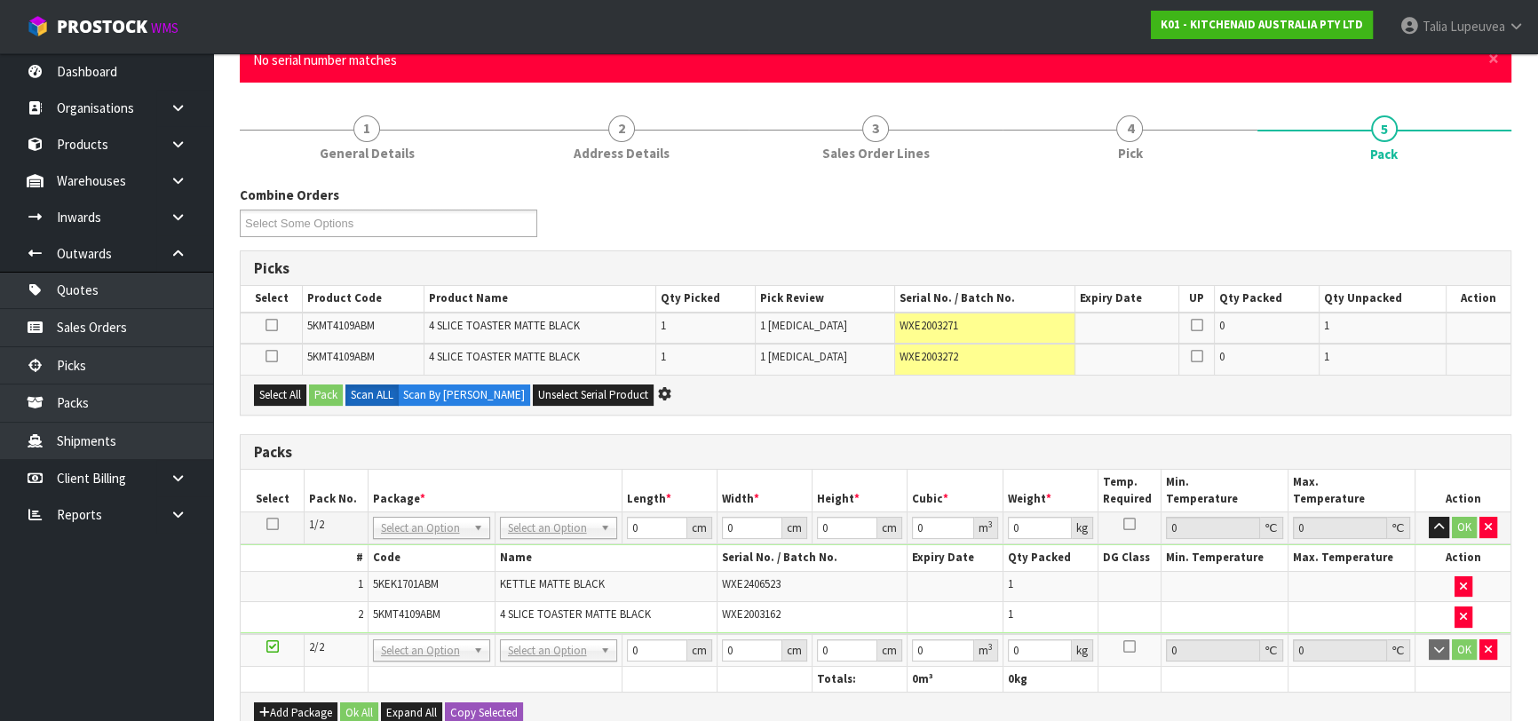
scroll to position [0, 0]
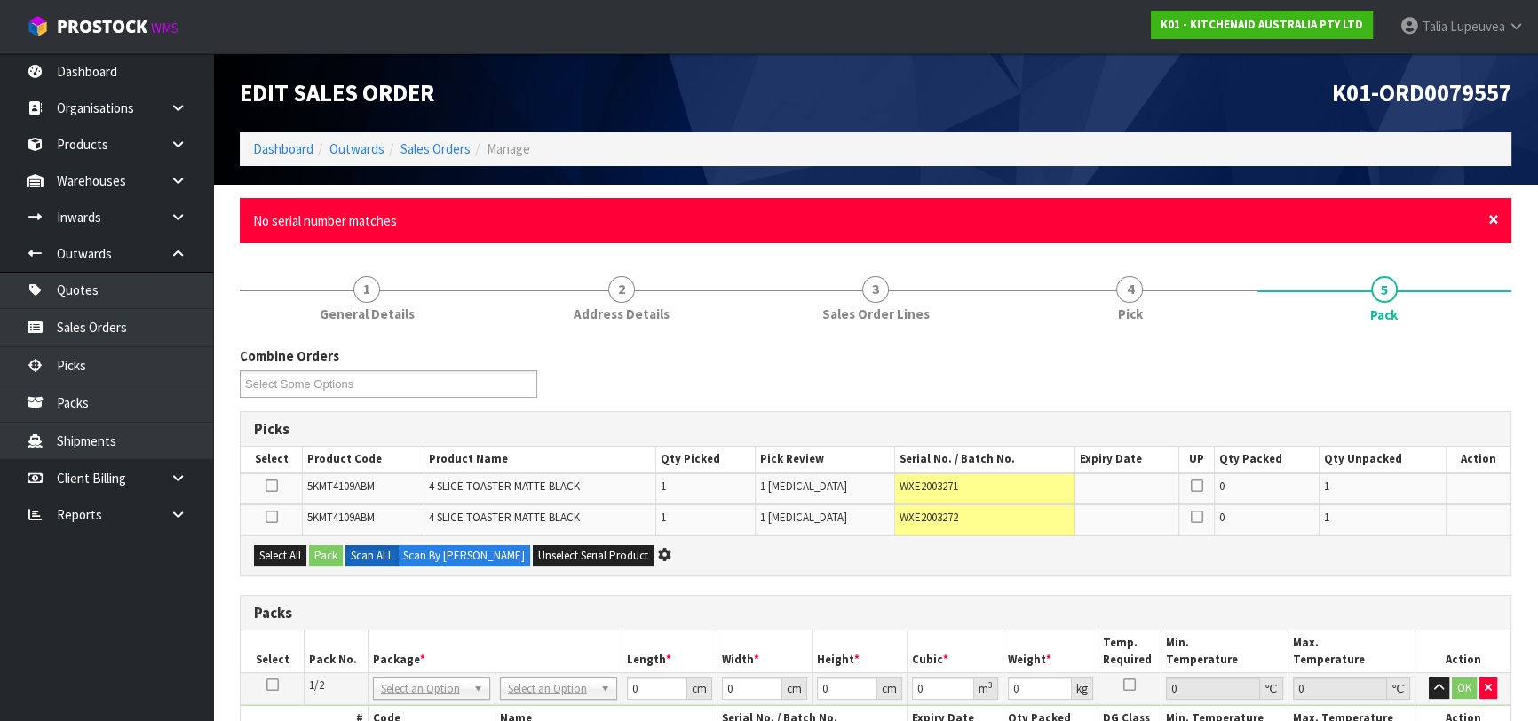
click at [1489, 219] on span "×" at bounding box center [1493, 219] width 11 height 25
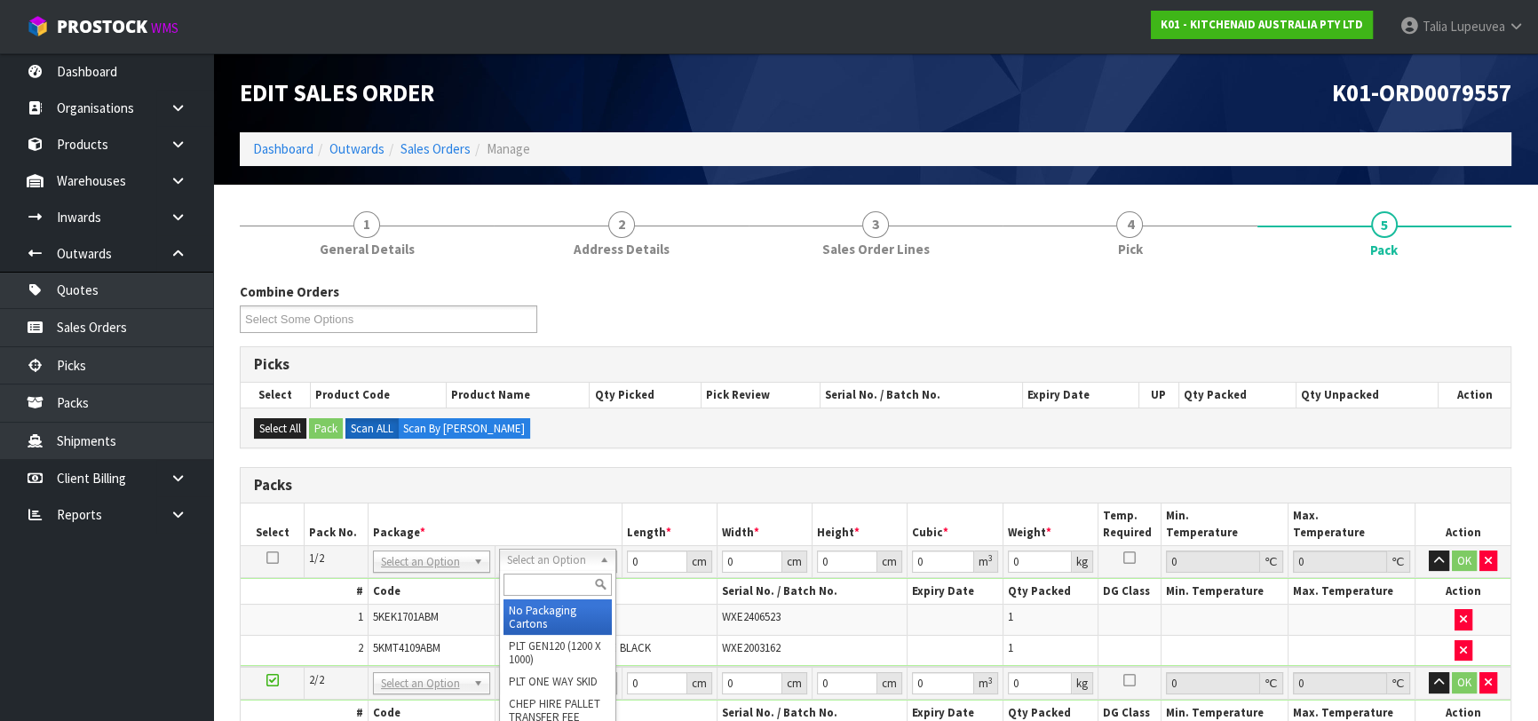
click at [574, 585] on input "text" at bounding box center [557, 585] width 108 height 22
type input "OWN"
type input "6.55"
click at [576, 582] on input "text" at bounding box center [562, 585] width 108 height 22
type input "OC"
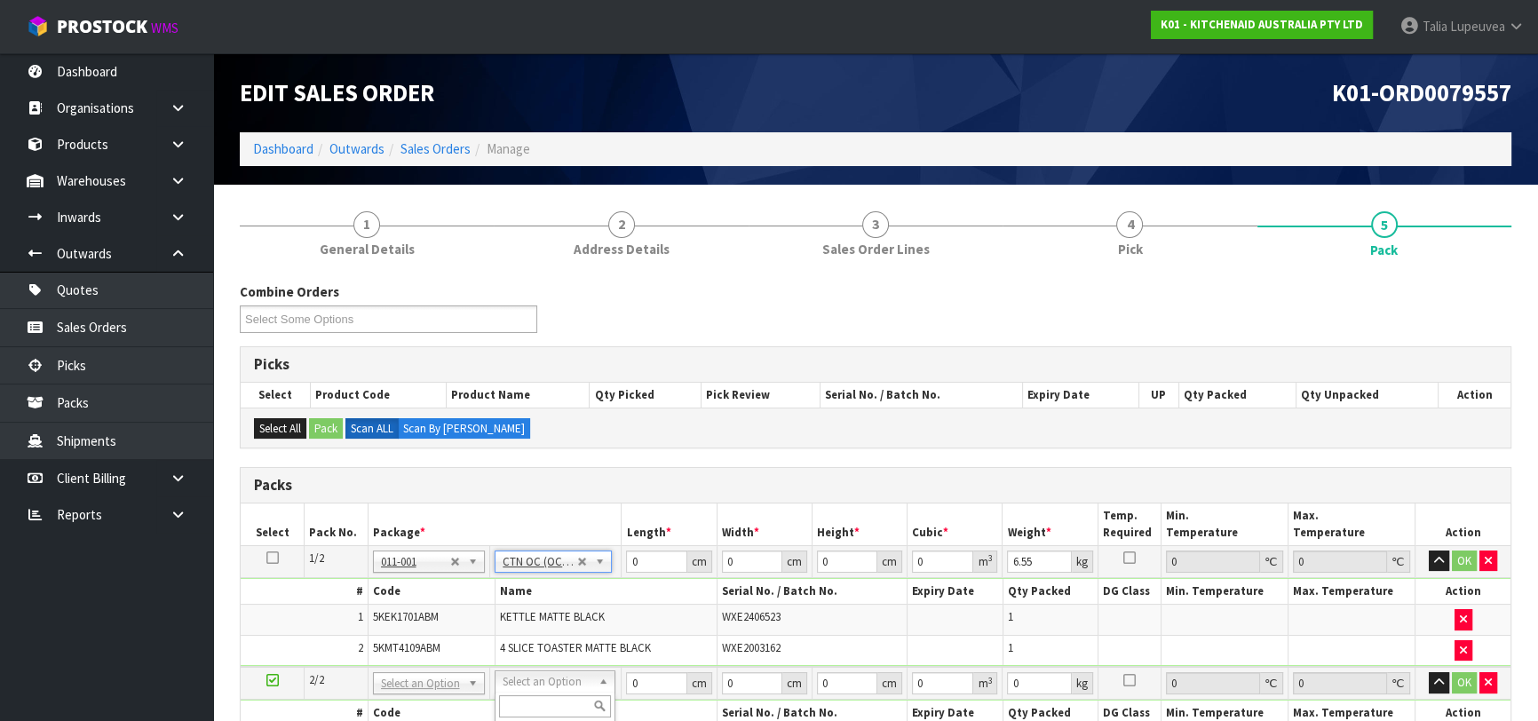
click at [568, 707] on input "text" at bounding box center [554, 706] width 111 height 22
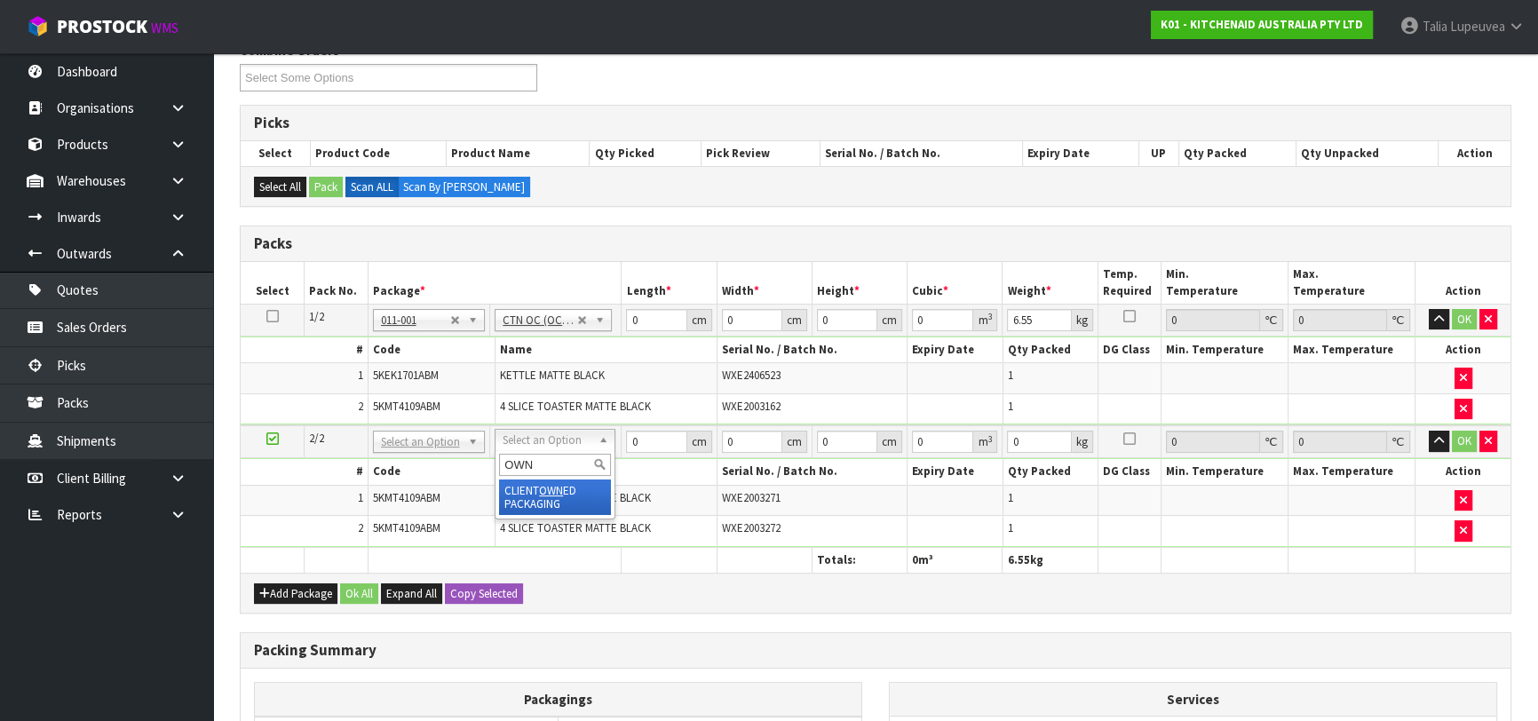
type input "OWN"
type input "9.1"
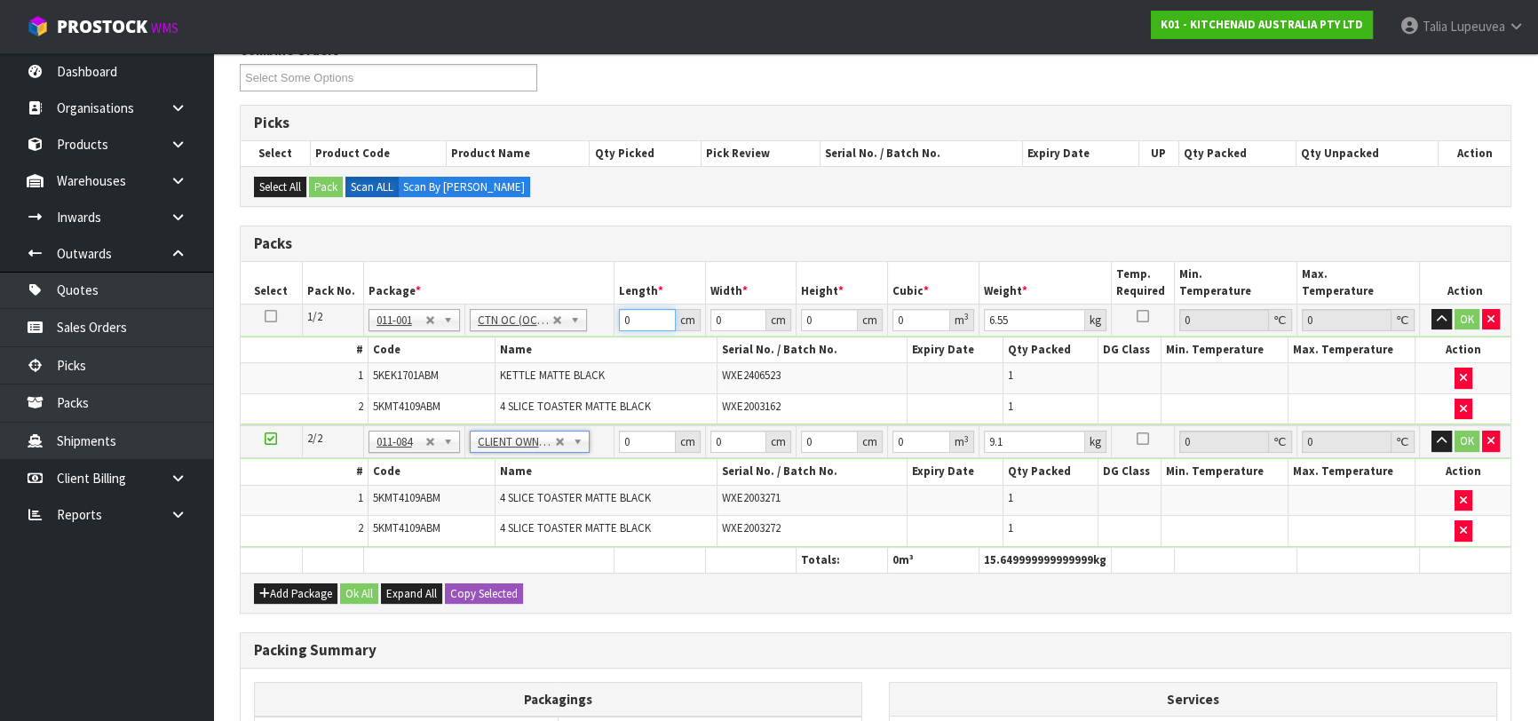
drag, startPoint x: 629, startPoint y: 324, endPoint x: 597, endPoint y: 323, distance: 32.0
click at [597, 323] on tr "1/2 NONE 007-001 007-002 007-004 007-009 007-013 007-014 007-015 007-017 007-01…" at bounding box center [876, 320] width 1270 height 32
type input "58"
type input "38"
type input "2"
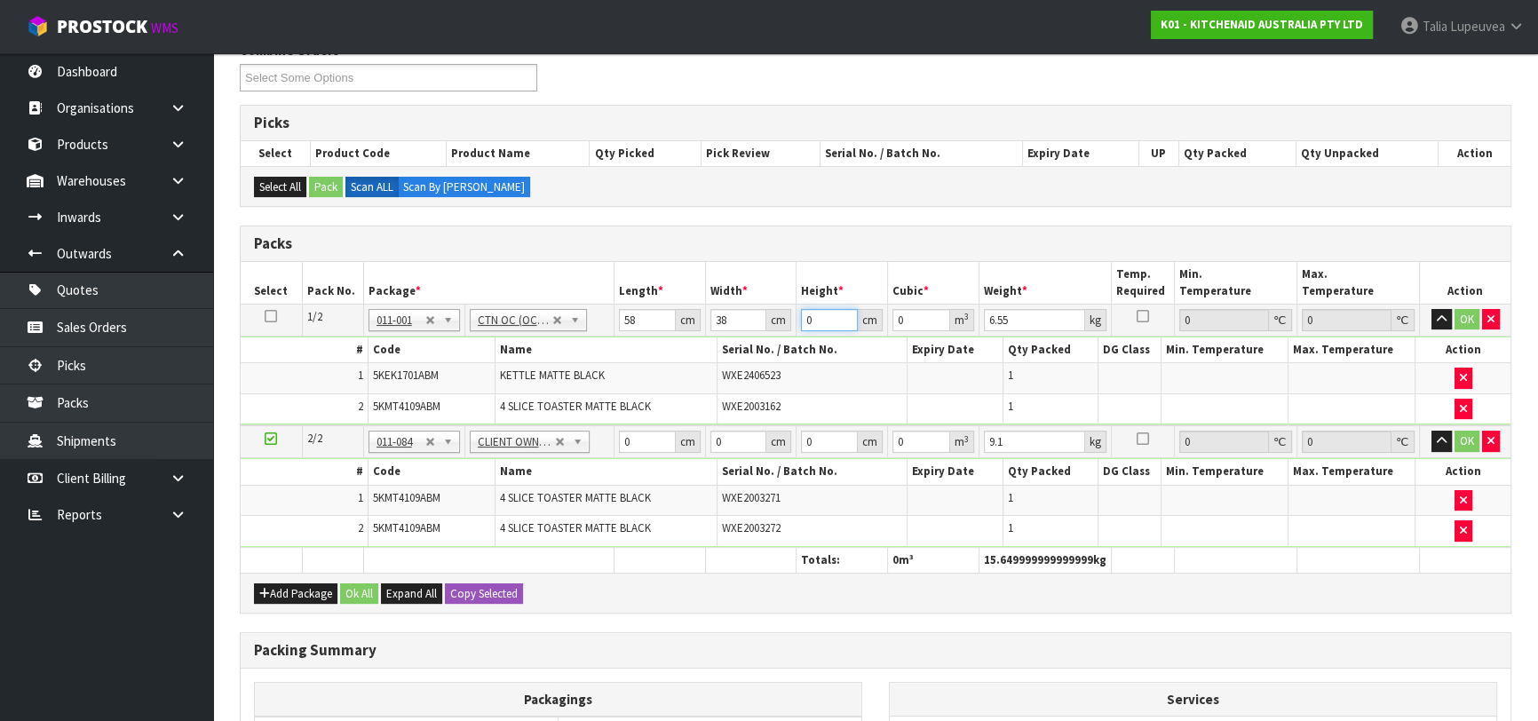
type input "0.004408"
type input "29"
type input "0.063916"
type input "29"
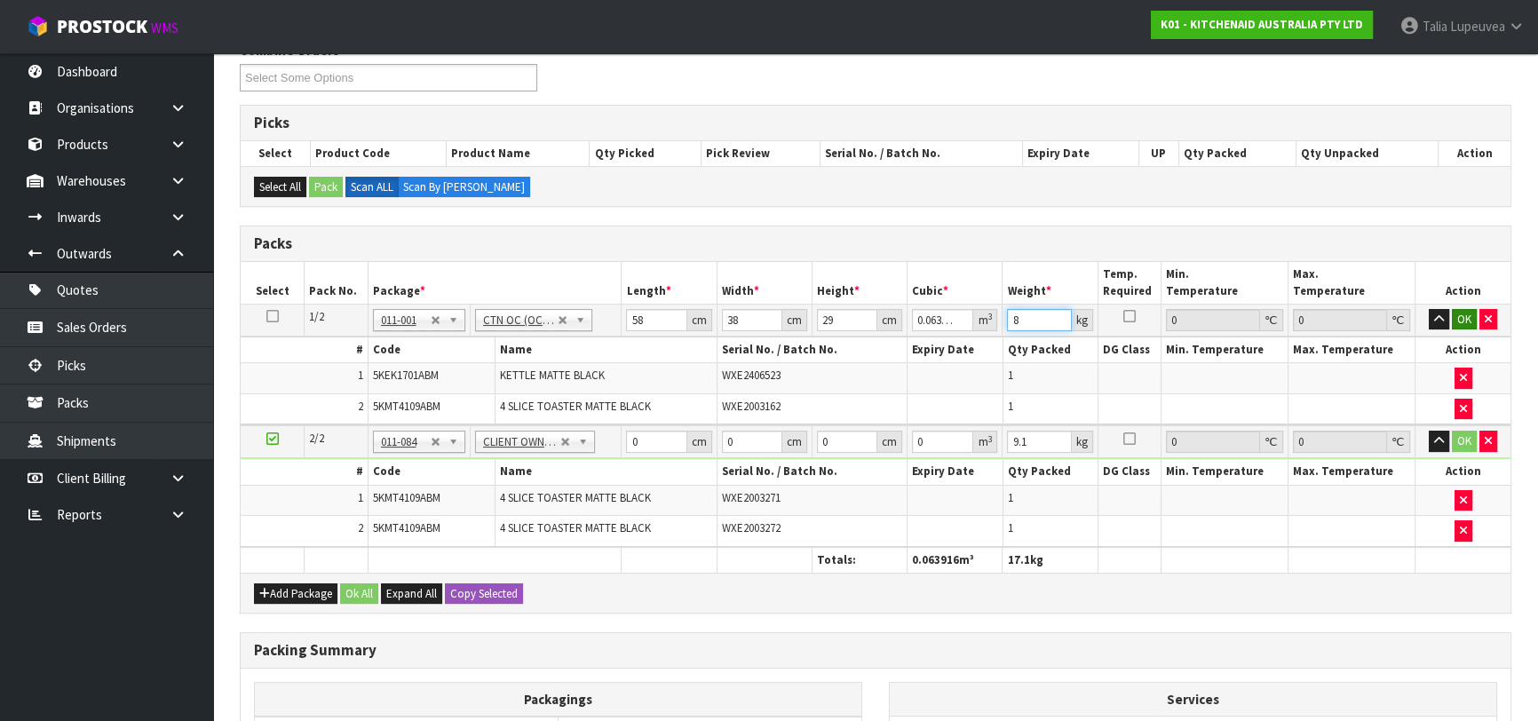
type input "8"
click at [1461, 324] on button "OK" at bounding box center [1464, 319] width 25 height 21
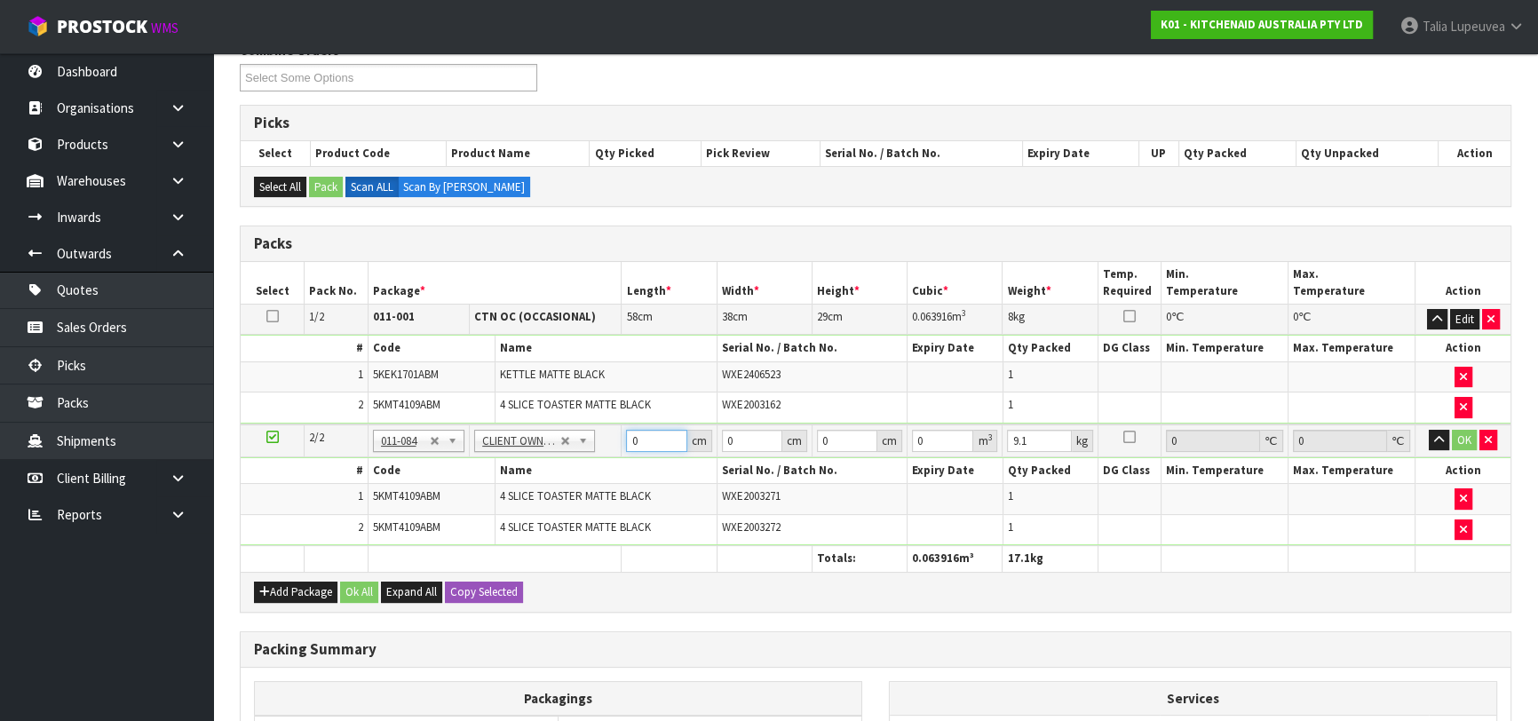
drag, startPoint x: 638, startPoint y: 443, endPoint x: 614, endPoint y: 442, distance: 24.0
click at [614, 442] on tr "2/2 NONE 007-001 007-002 007-004 007-009 007-013 007-014 007-015 007-017 007-01…" at bounding box center [876, 440] width 1270 height 33
type input "75"
type input "38"
type input "2"
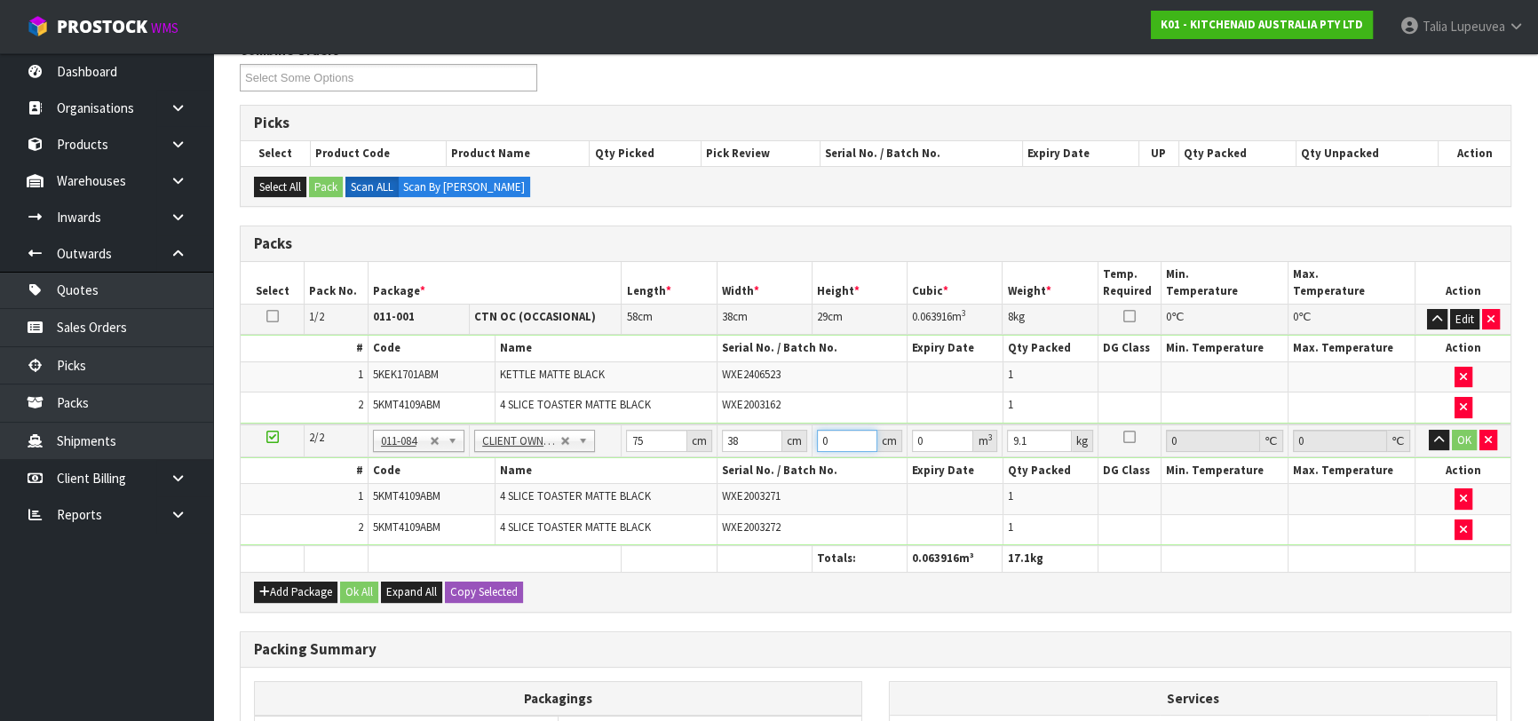
type input "0.0057"
type input "29"
type input "0.08265"
type input "29"
type input "10"
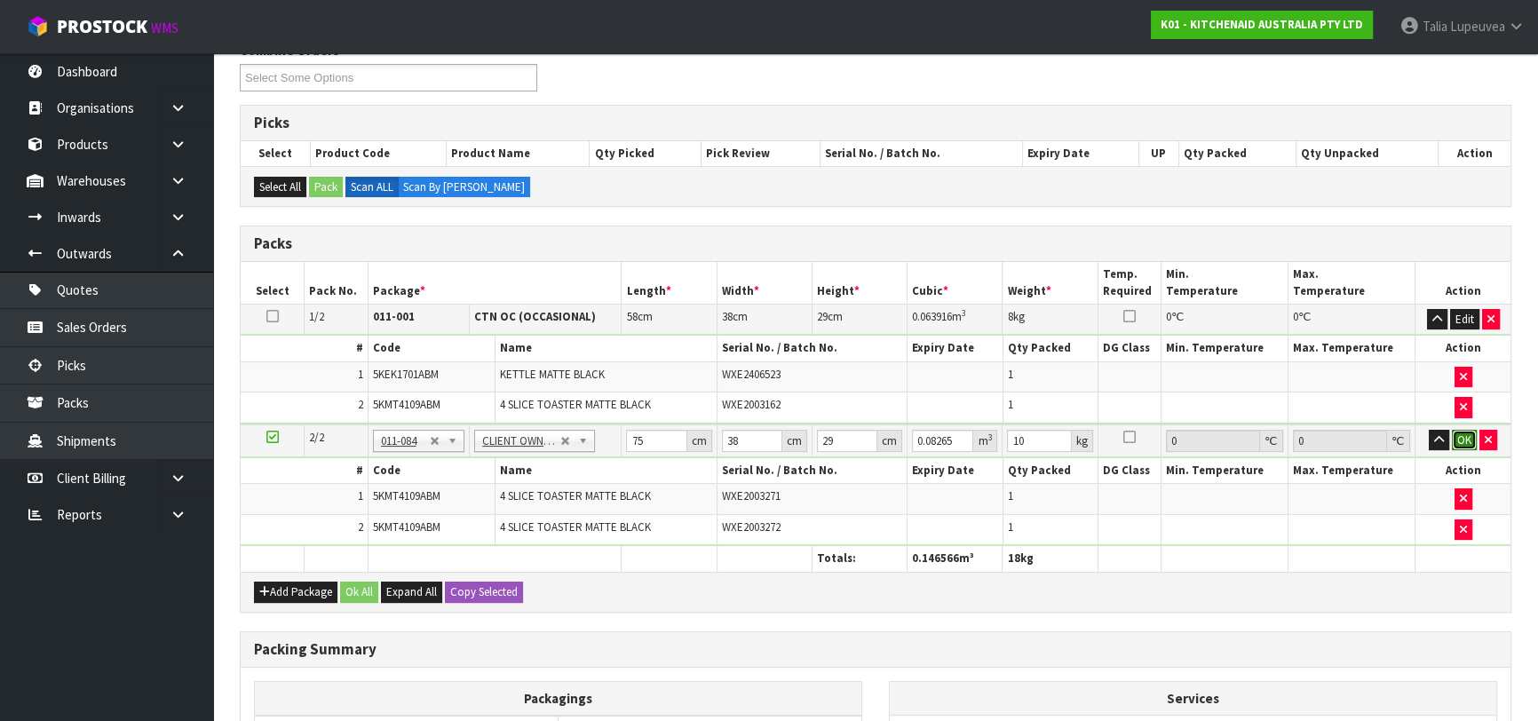
click at [1468, 430] on button "OK" at bounding box center [1464, 440] width 25 height 21
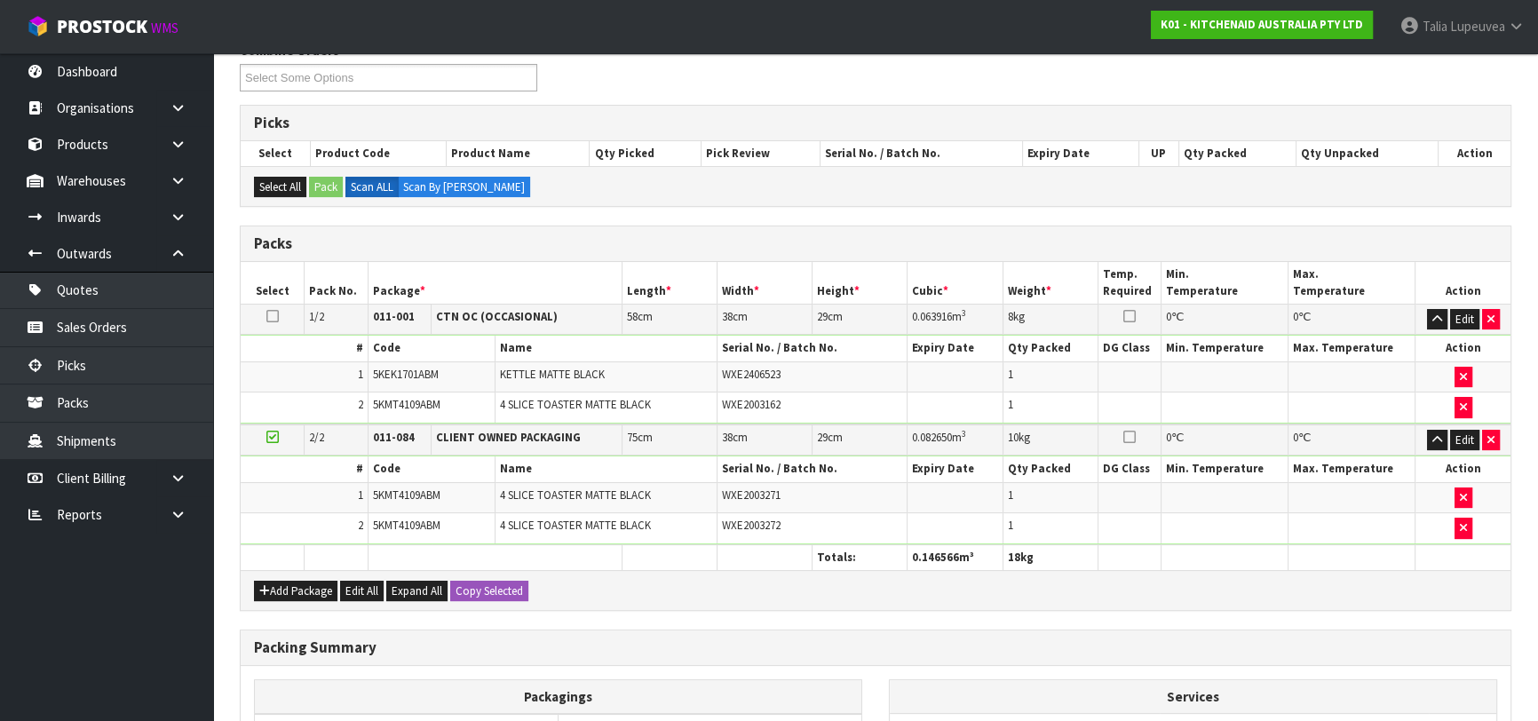
scroll to position [506, 0]
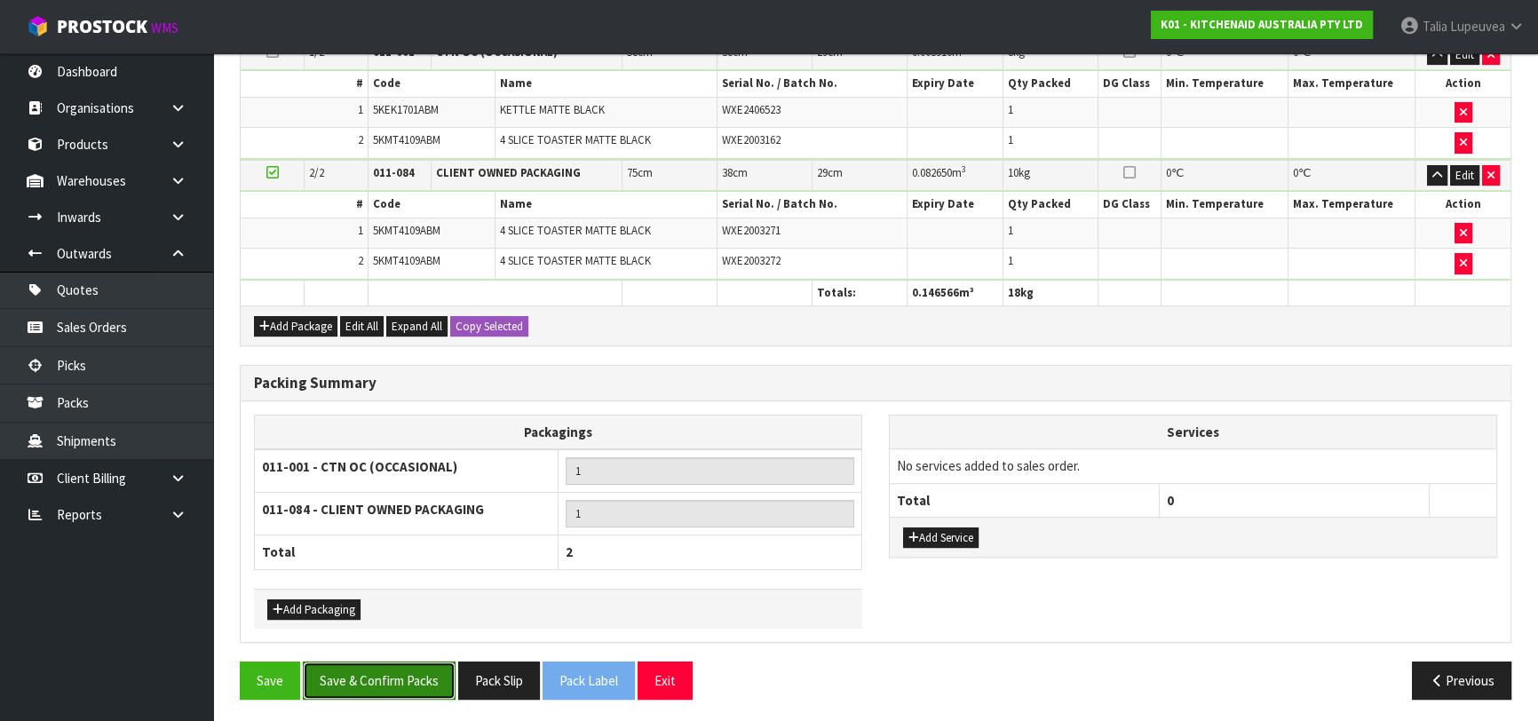
click at [422, 681] on button "Save & Confirm Packs" at bounding box center [379, 680] width 153 height 38
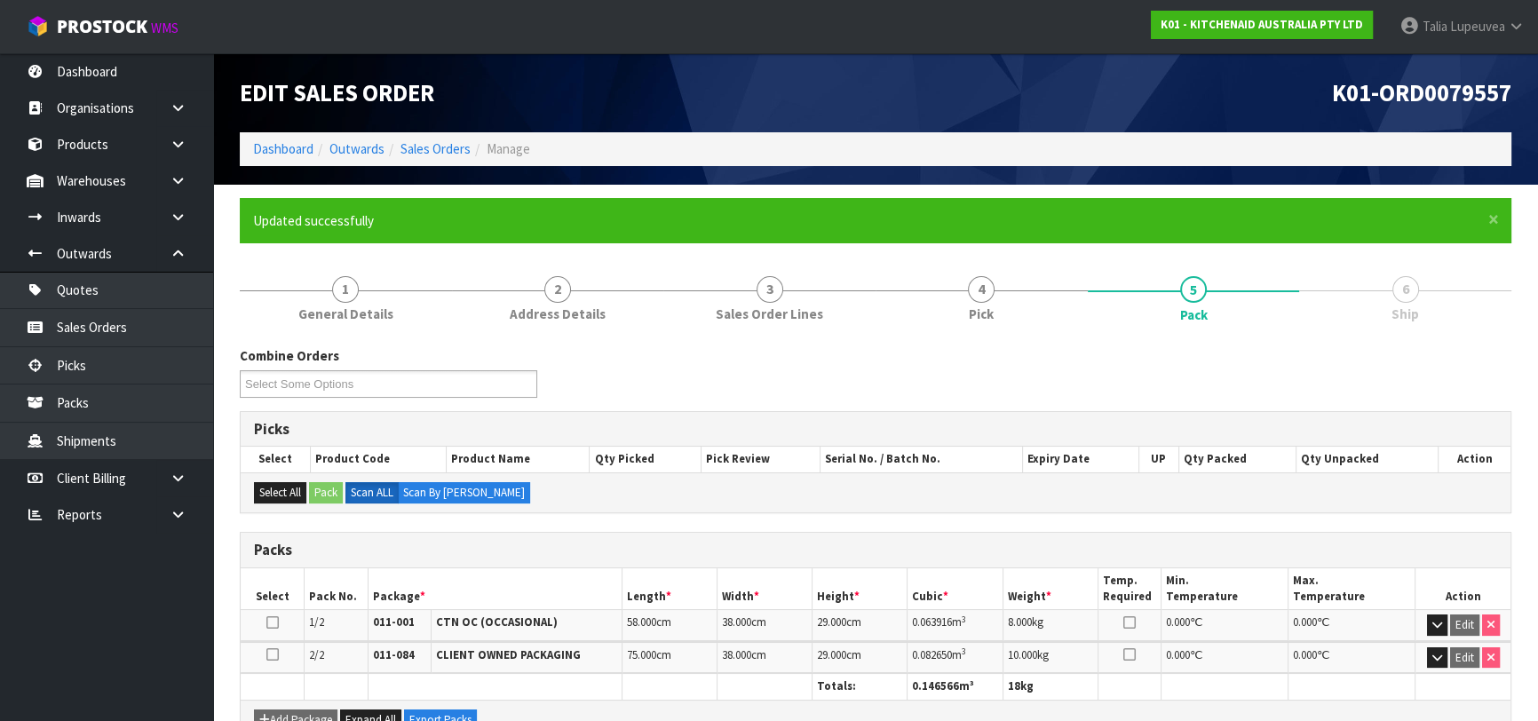
scroll to position [355, 0]
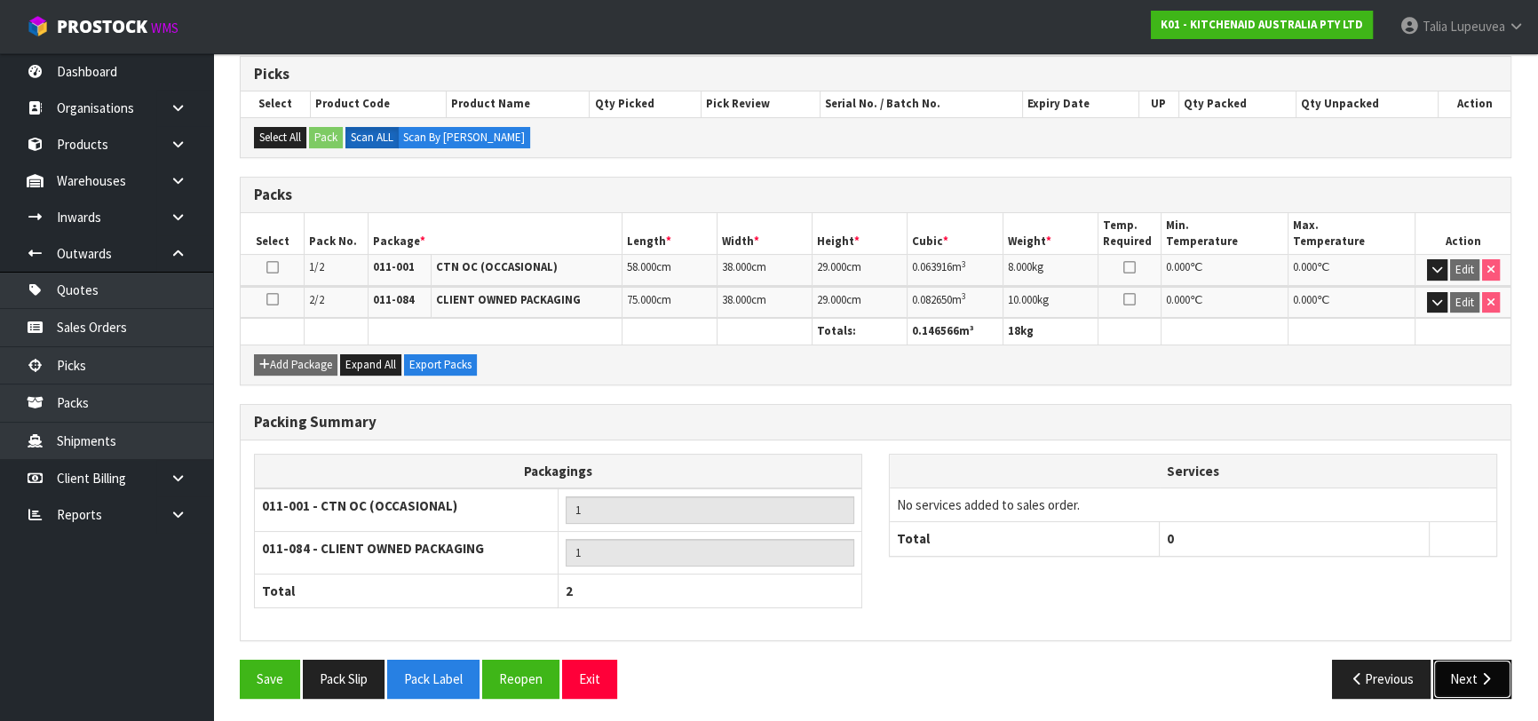
click at [1492, 680] on icon "button" at bounding box center [1485, 678] width 17 height 13
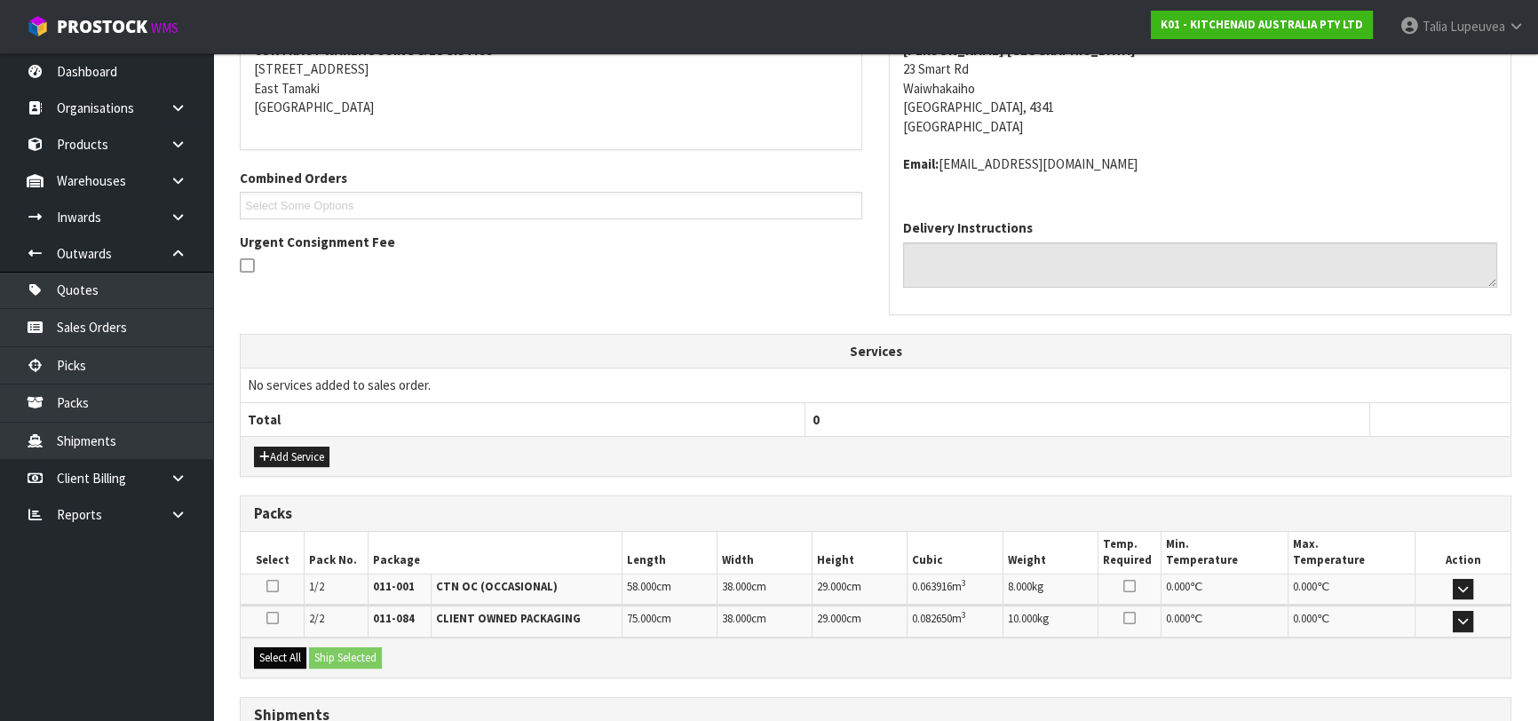
scroll to position [499, 0]
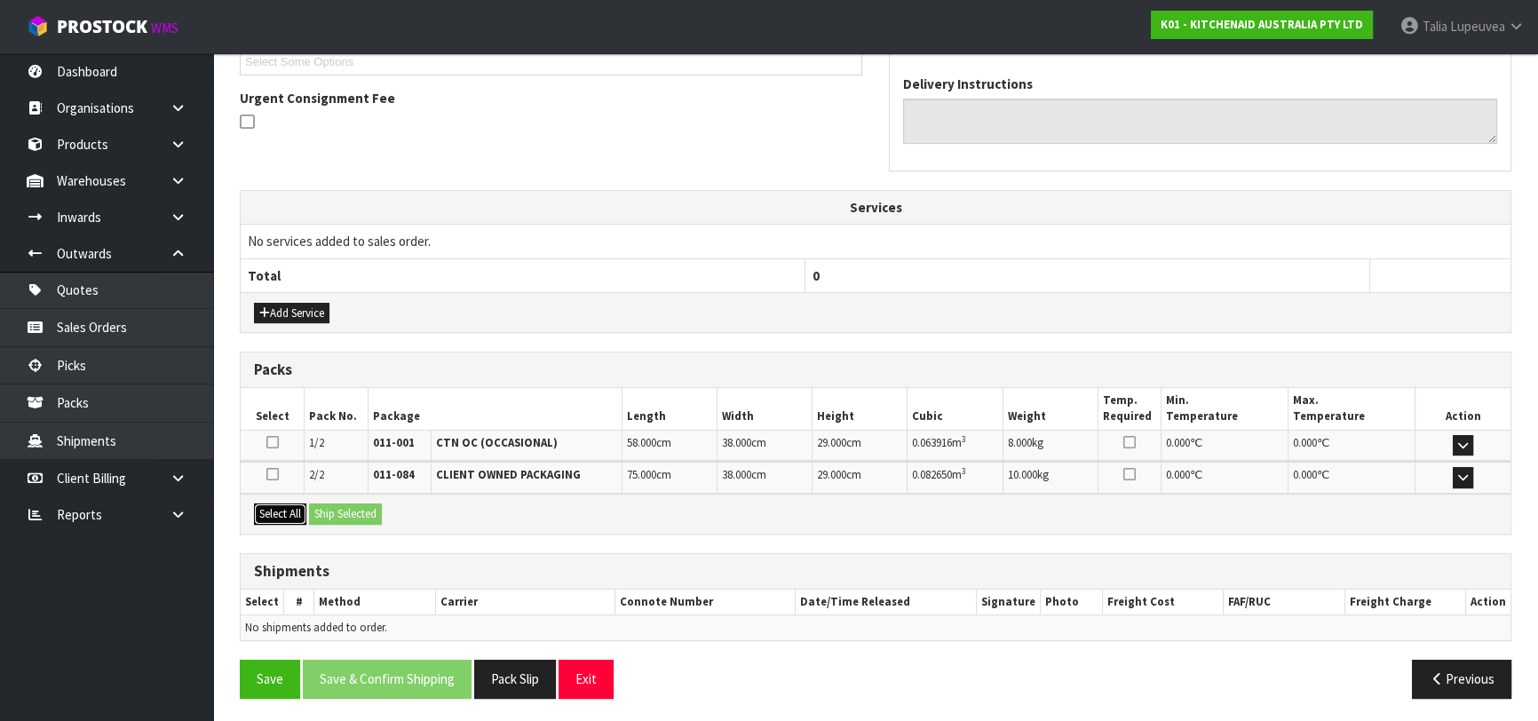
click at [312, 506] on div "Select All Ship Selected" at bounding box center [876, 514] width 1270 height 40
click at [304, 515] on button "Select All" at bounding box center [280, 513] width 52 height 21
click at [349, 510] on button "Ship Selected" at bounding box center [345, 513] width 73 height 21
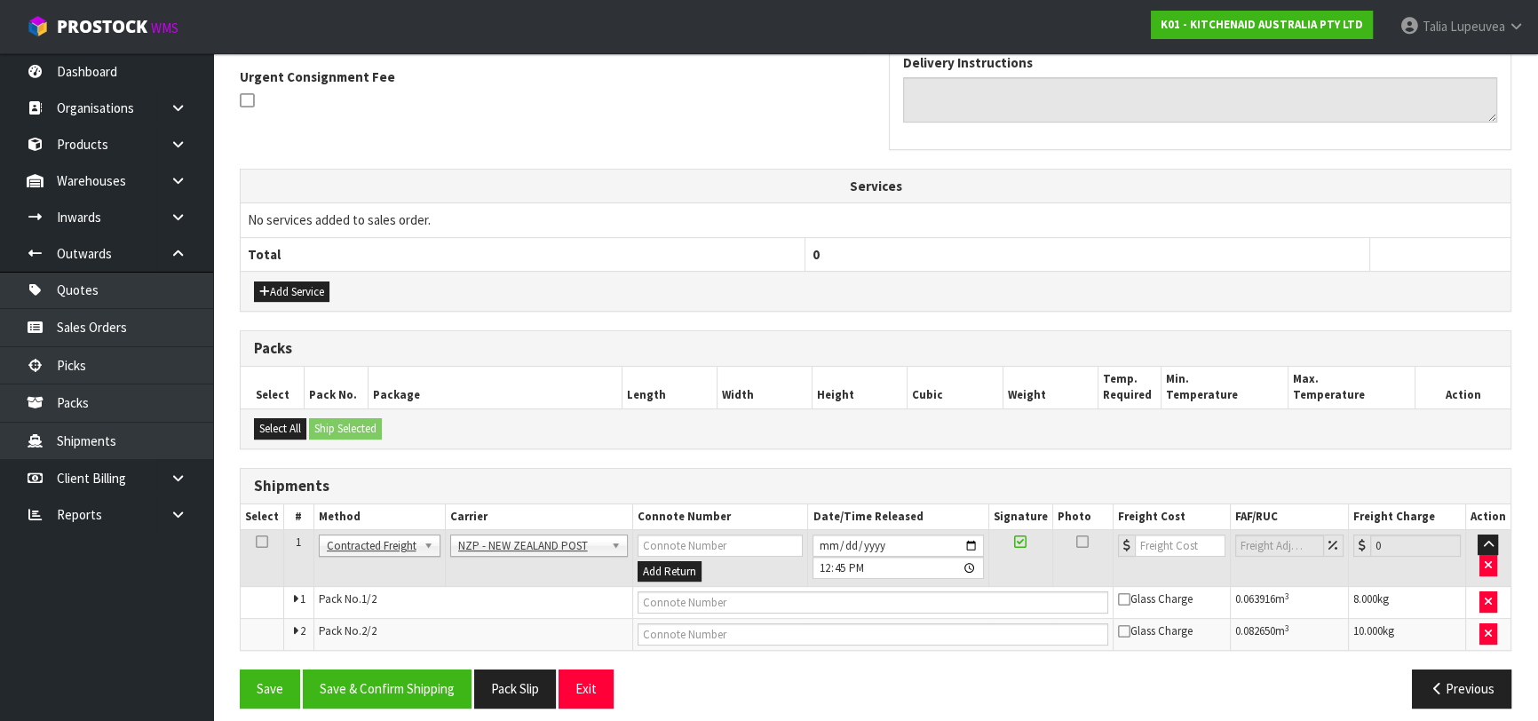
scroll to position [531, 0]
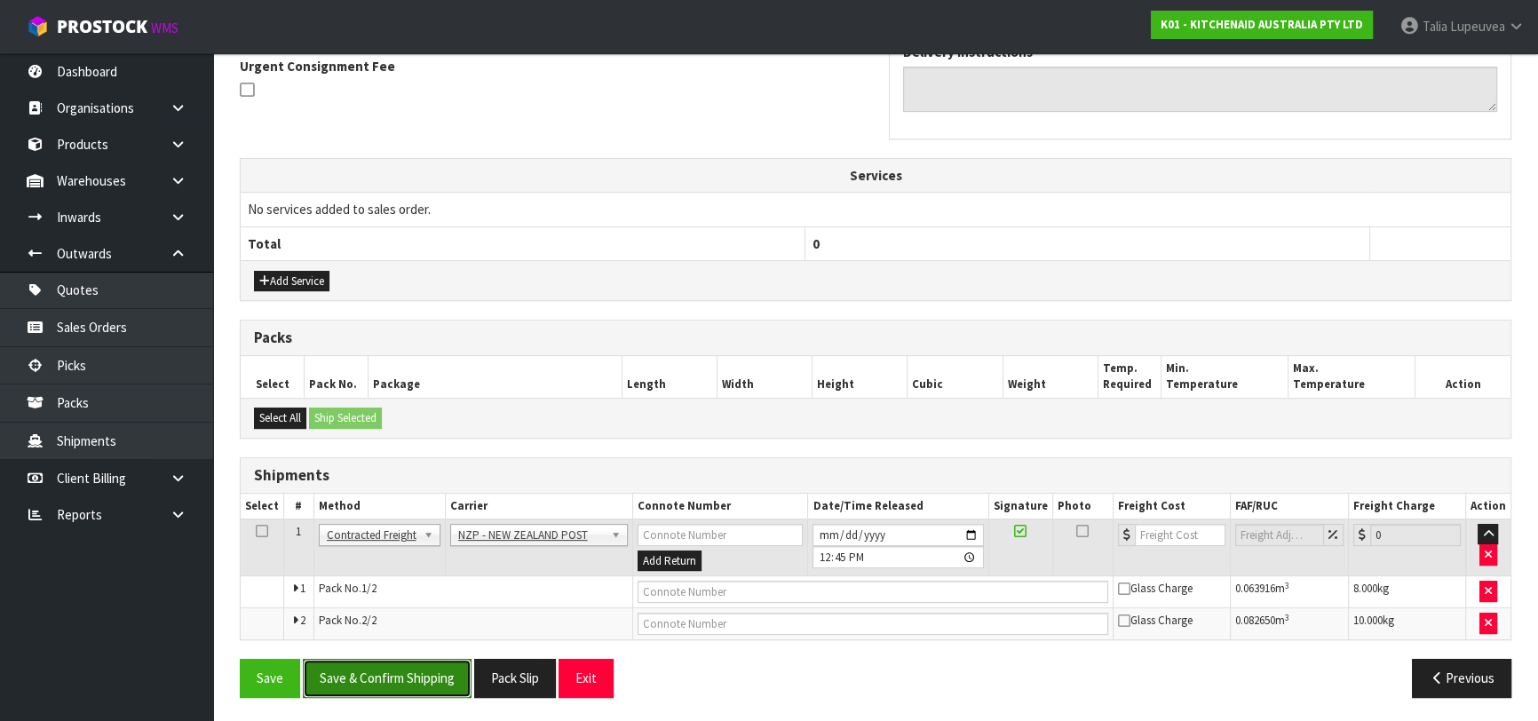
click at [425, 666] on button "Save & Confirm Shipping" at bounding box center [387, 678] width 169 height 38
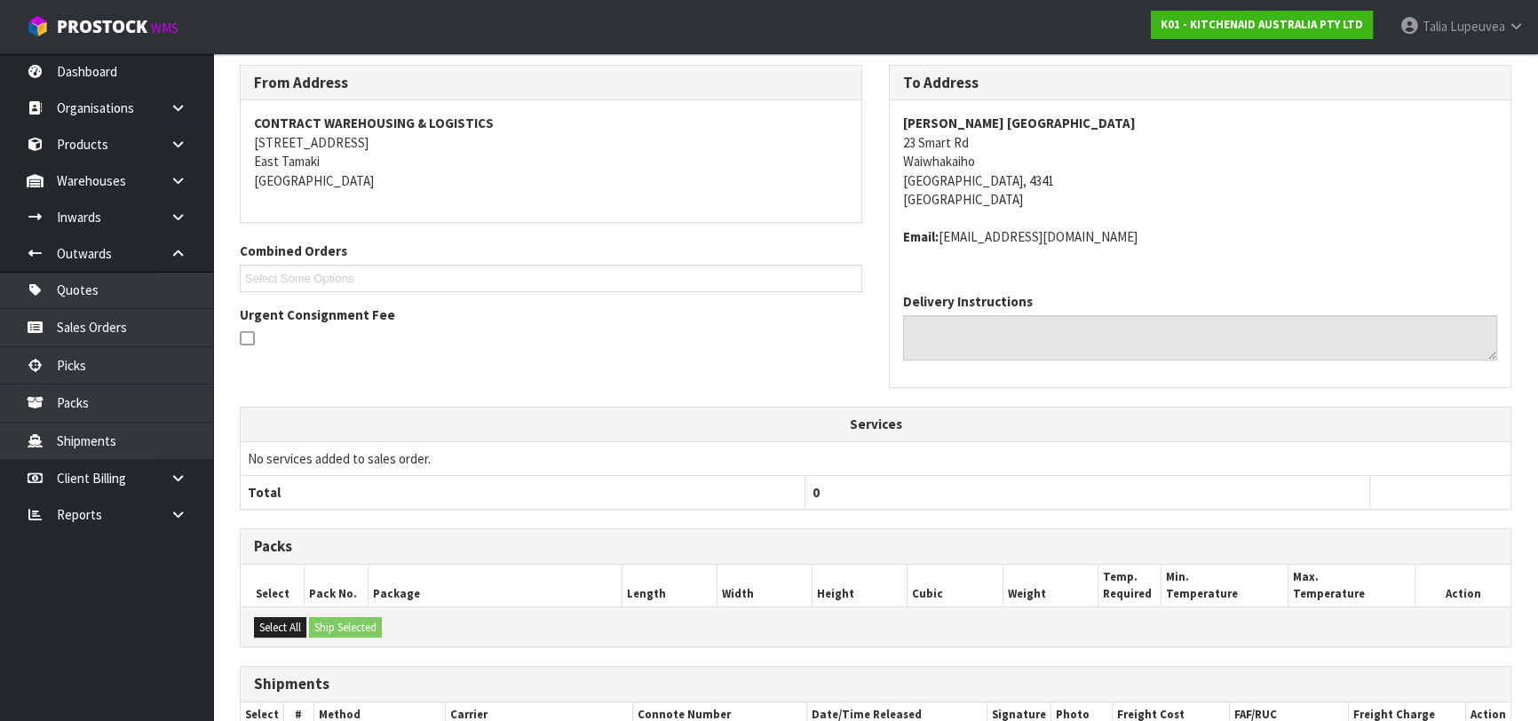
scroll to position [504, 0]
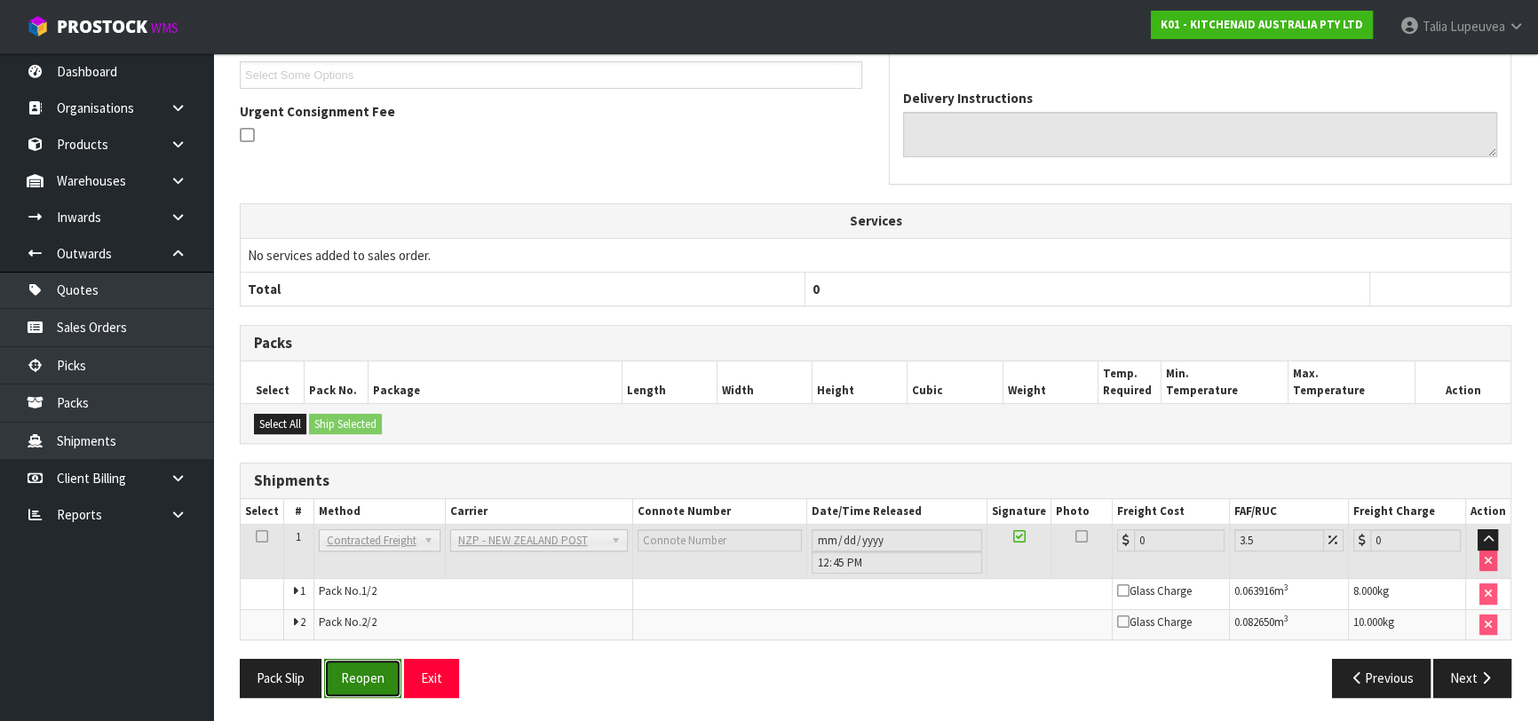
click at [370, 684] on button "Reopen" at bounding box center [362, 678] width 77 height 38
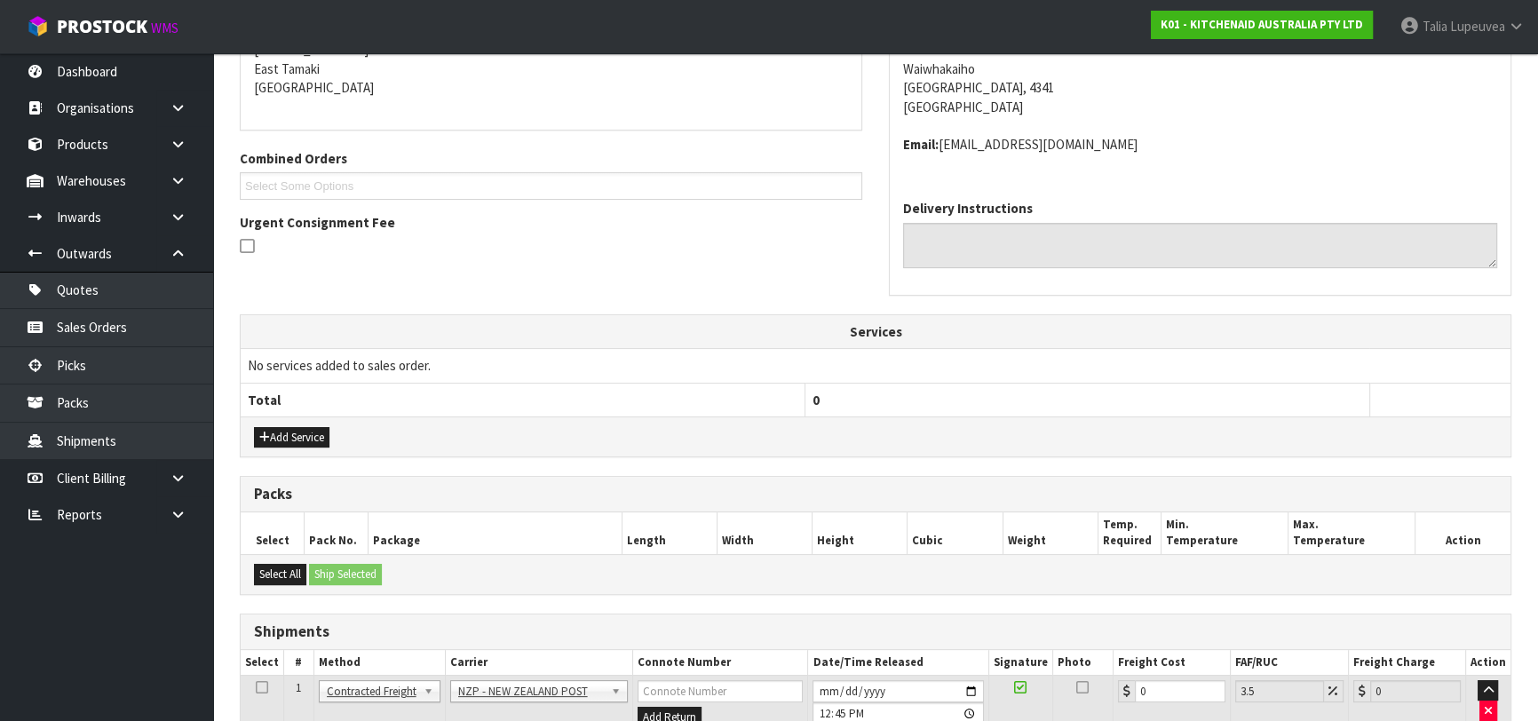
scroll to position [547, 0]
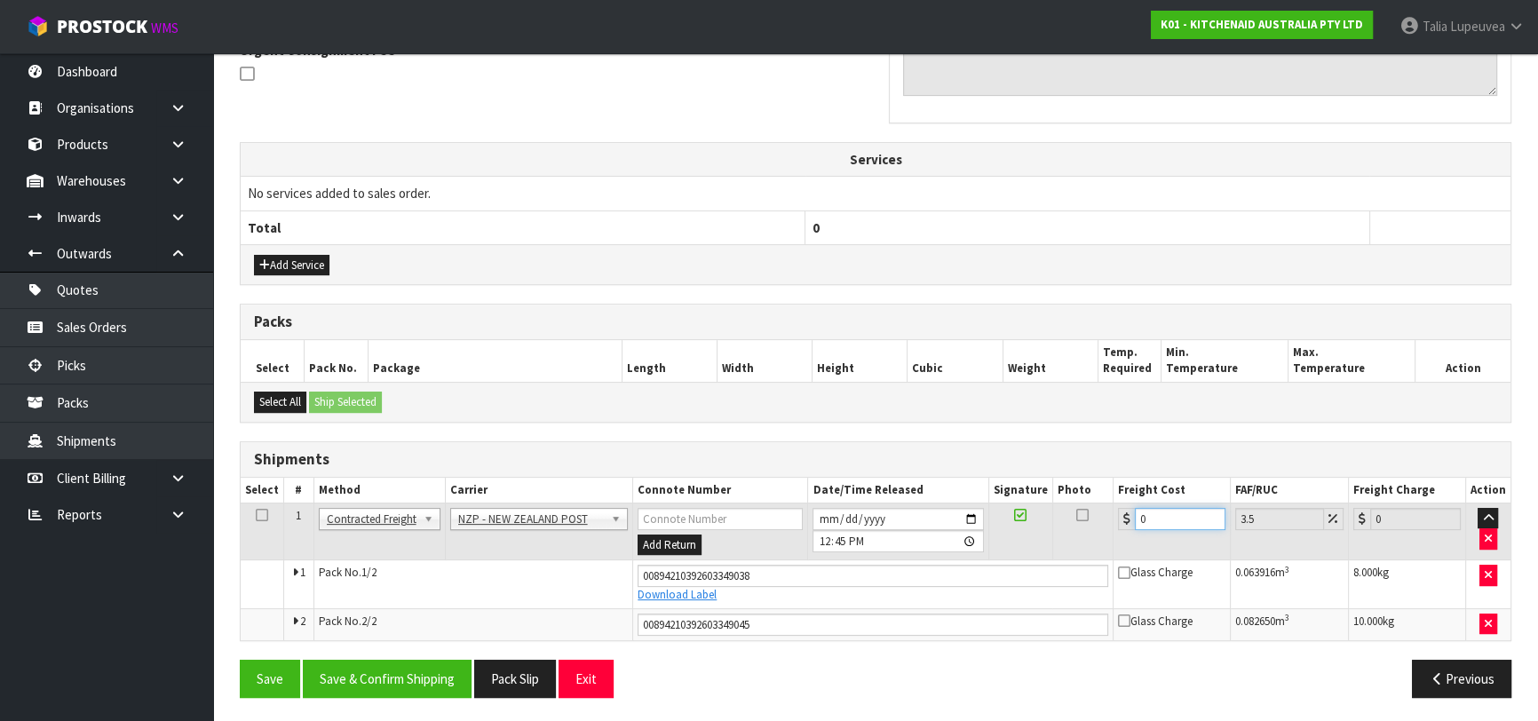
drag, startPoint x: 1148, startPoint y: 516, endPoint x: 1062, endPoint y: 526, distance: 86.8
click at [1062, 526] on tr "1 Client Local Pickup Customer Local Pickup Company Freight Contracted Freight …" at bounding box center [876, 531] width 1270 height 58
type input "2"
type input "2.07"
type input "25"
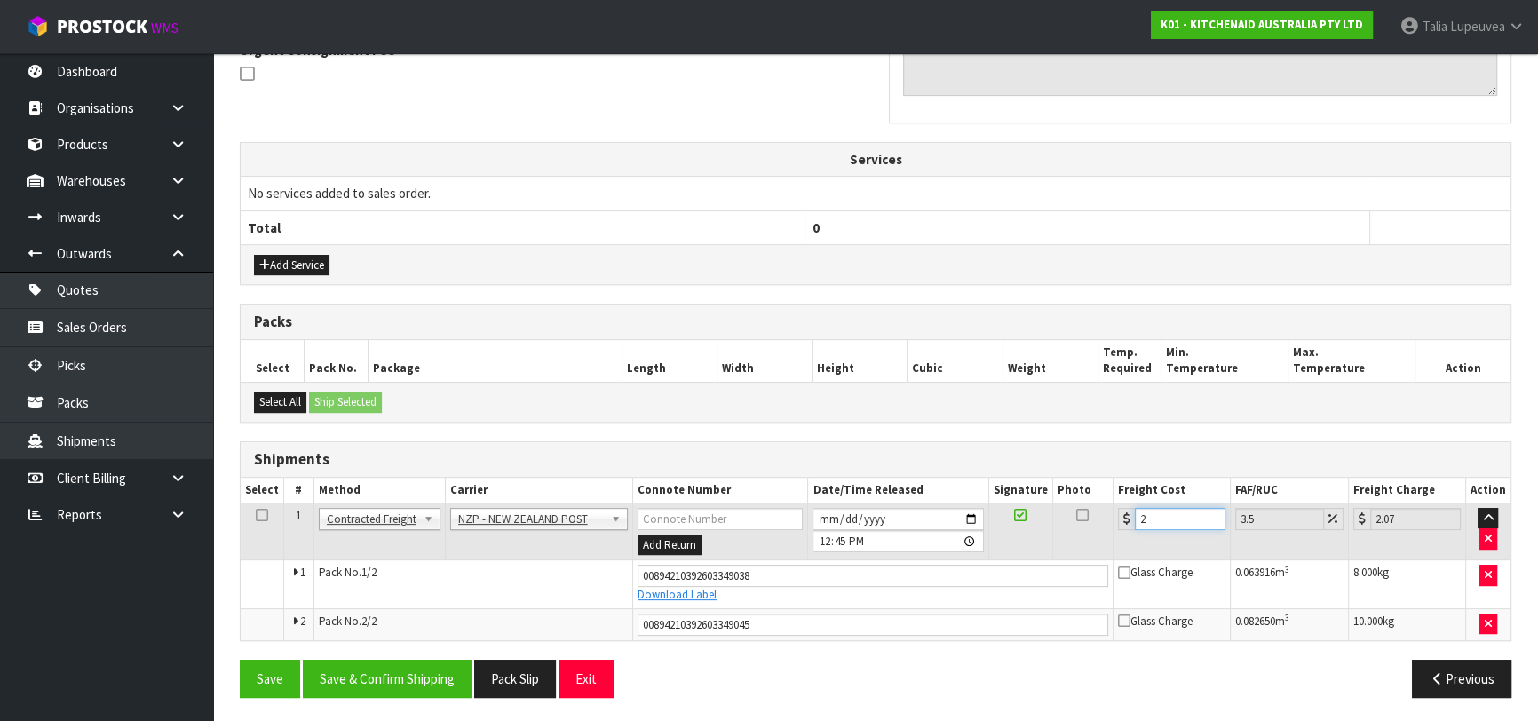
type input "25.87"
type input "25.03"
type input "25.91"
type input "25.03"
click at [377, 673] on button "Save & Confirm Shipping" at bounding box center [387, 679] width 169 height 38
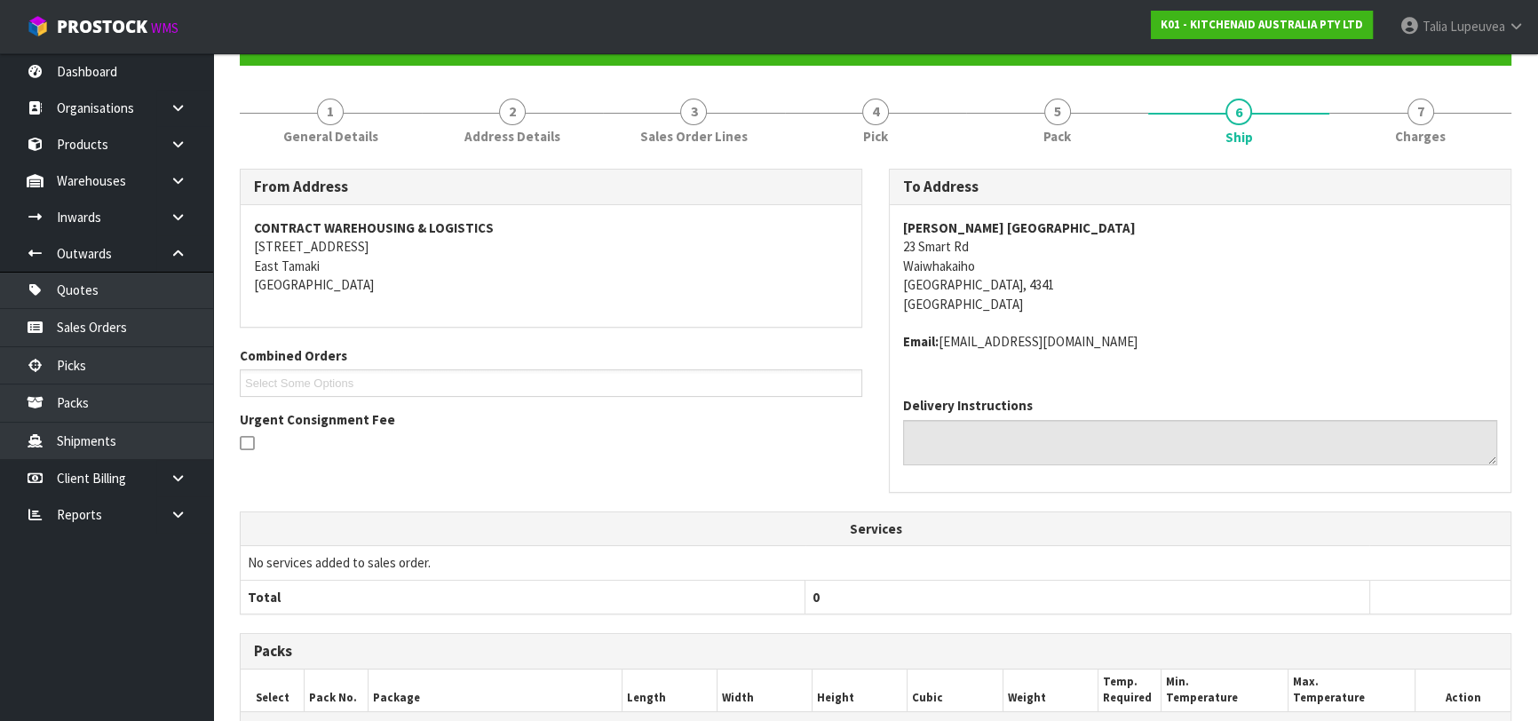
scroll to position [0, 0]
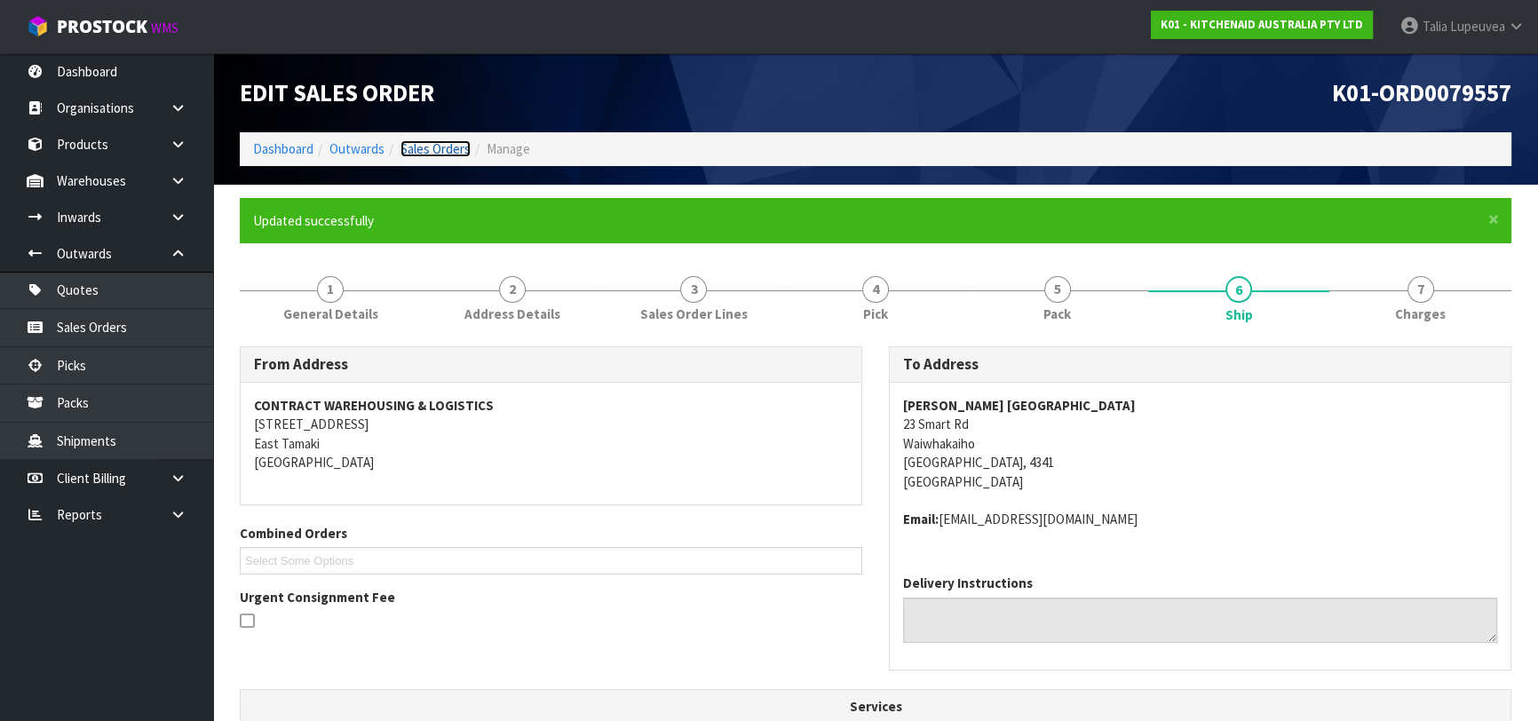
click at [439, 144] on link "Sales Orders" at bounding box center [435, 148] width 70 height 17
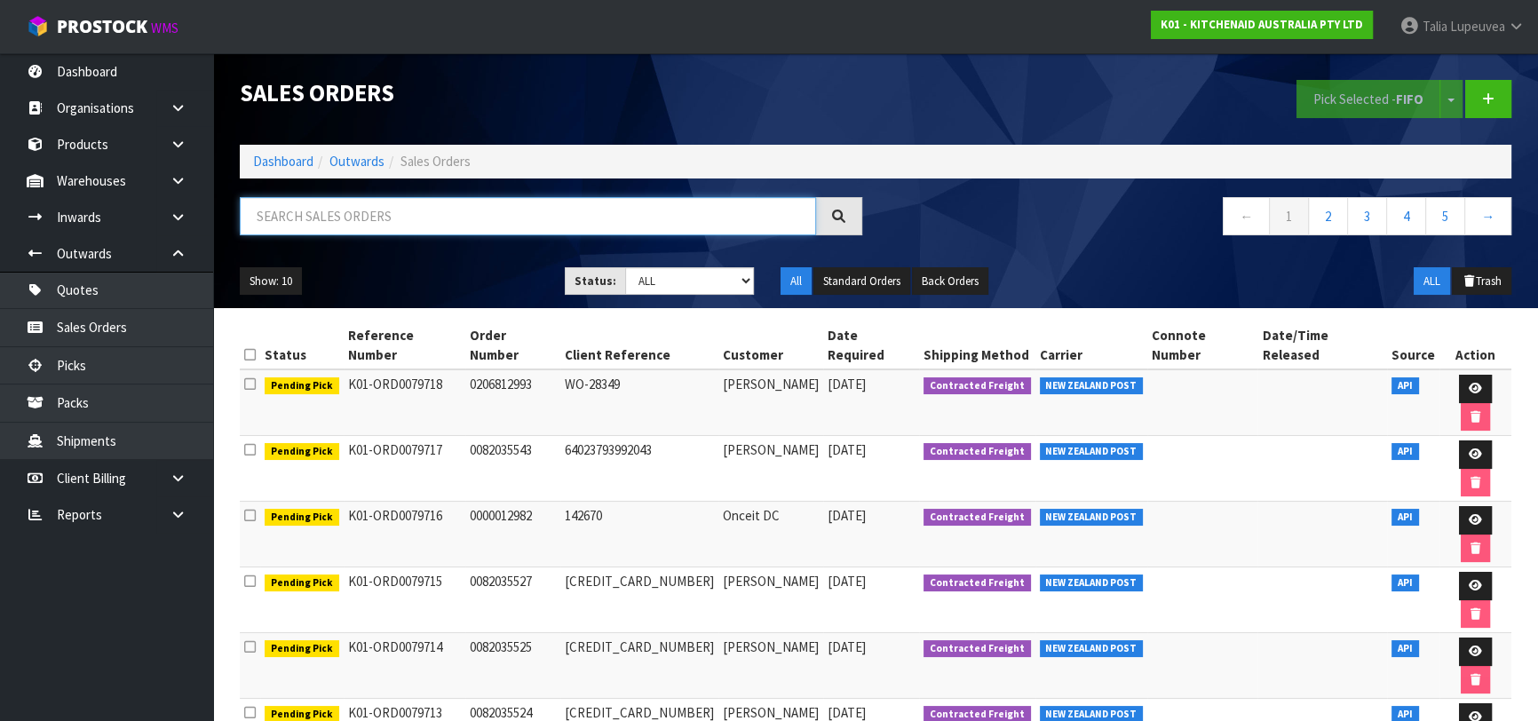
click at [307, 204] on input "text" at bounding box center [528, 216] width 576 height 38
type input "JOB-0414011"
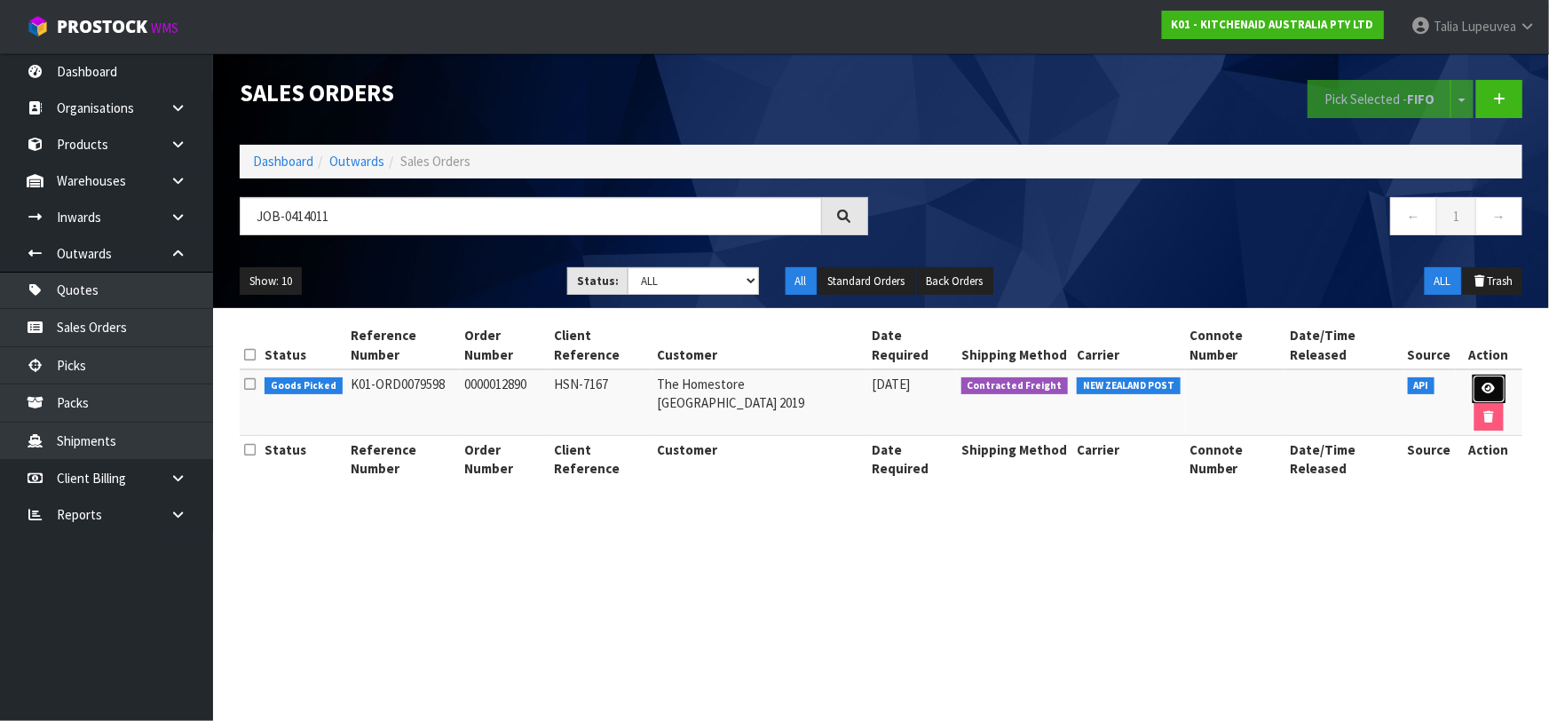
click at [1478, 375] on link at bounding box center [1489, 389] width 33 height 28
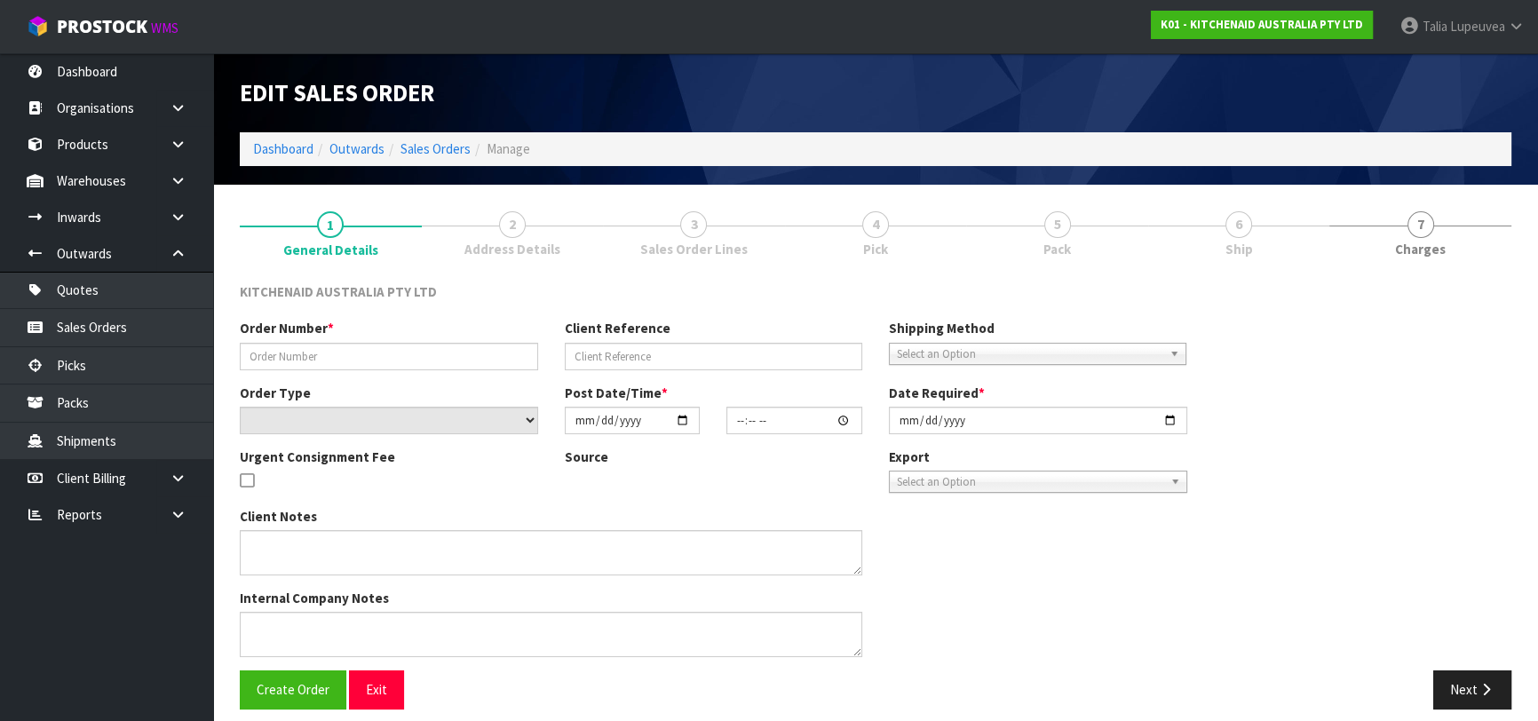
type input "0000012890"
type input "HSN-7167"
select select "number:0"
type input "2025-09-23"
type input "11:34:19.000"
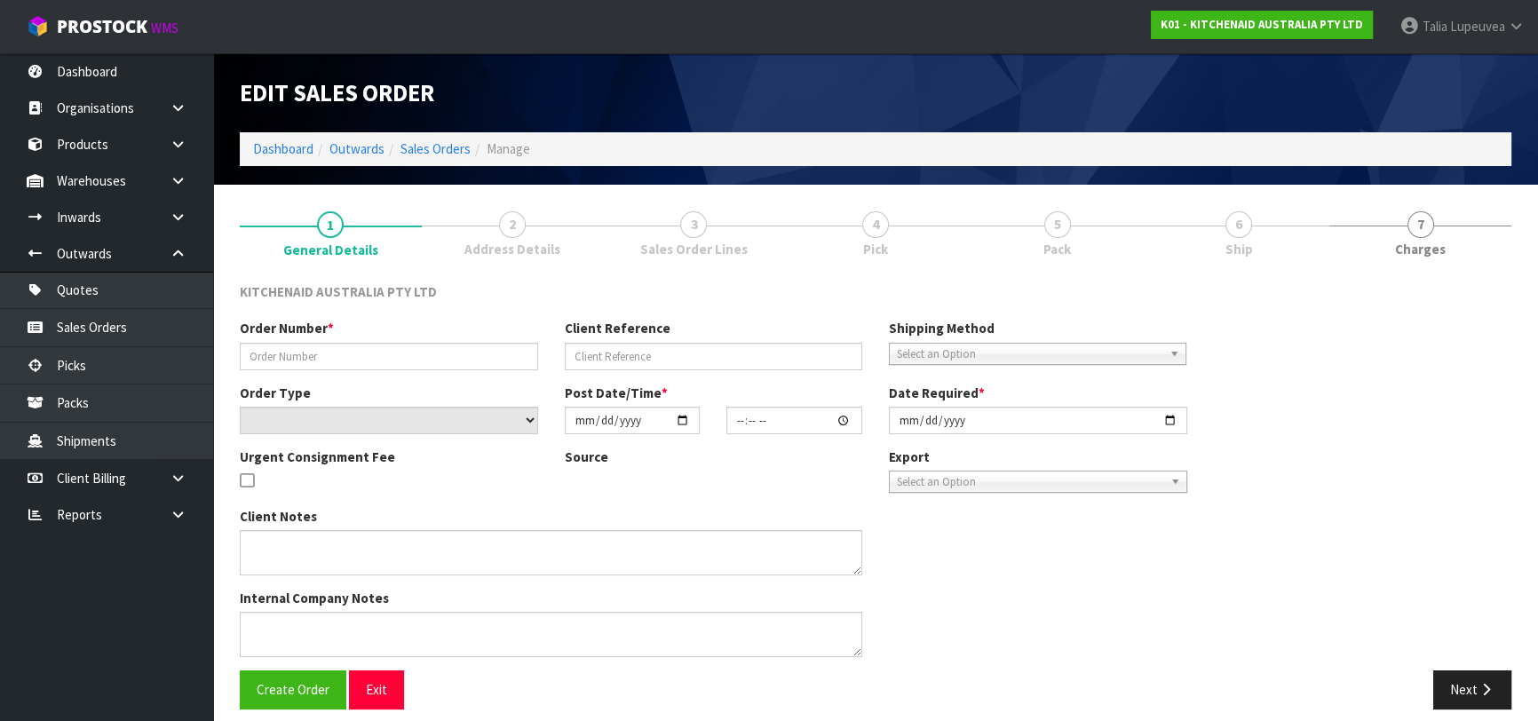
type input "2025-09-23"
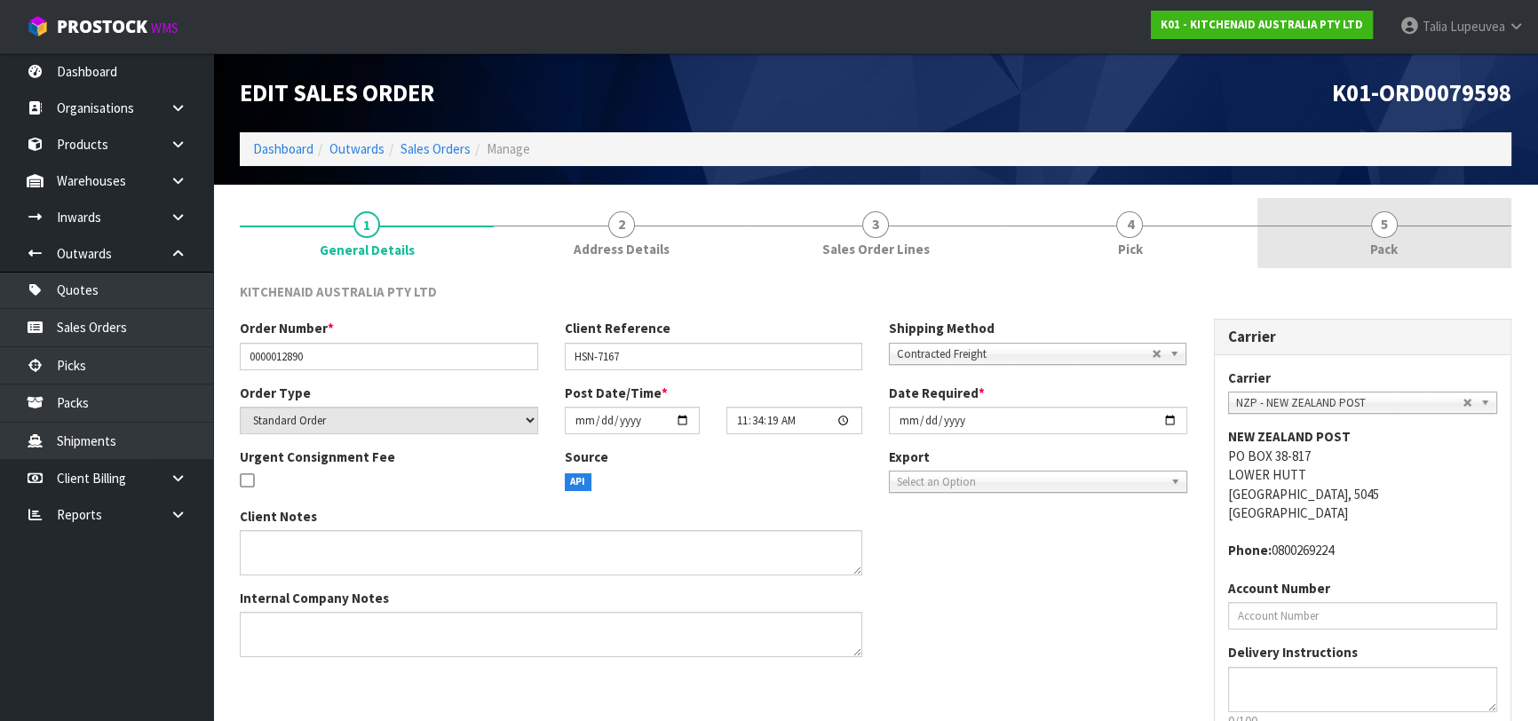
click at [1415, 247] on link "5 Pack" at bounding box center [1384, 233] width 254 height 70
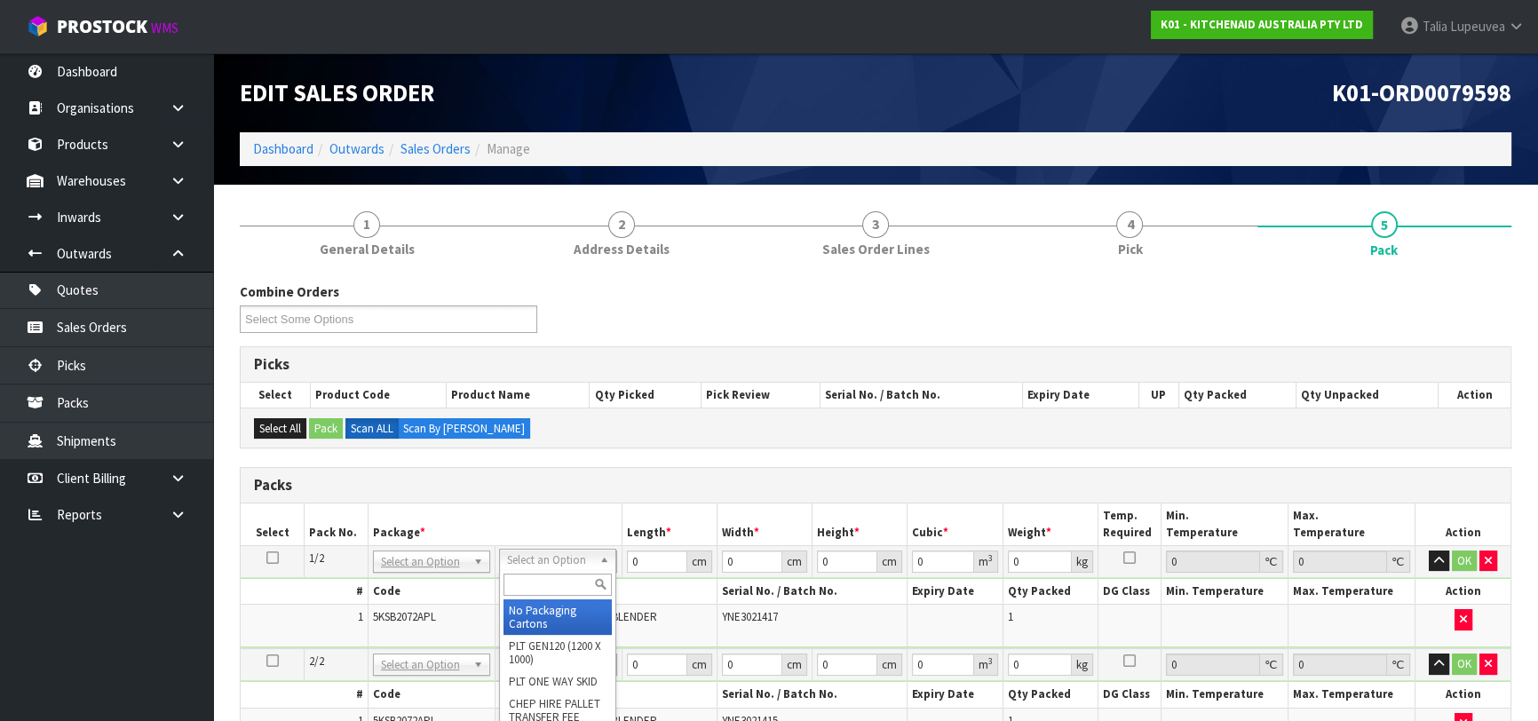
click at [568, 582] on input "text" at bounding box center [557, 585] width 108 height 22
type input "OWN"
type input "5.2"
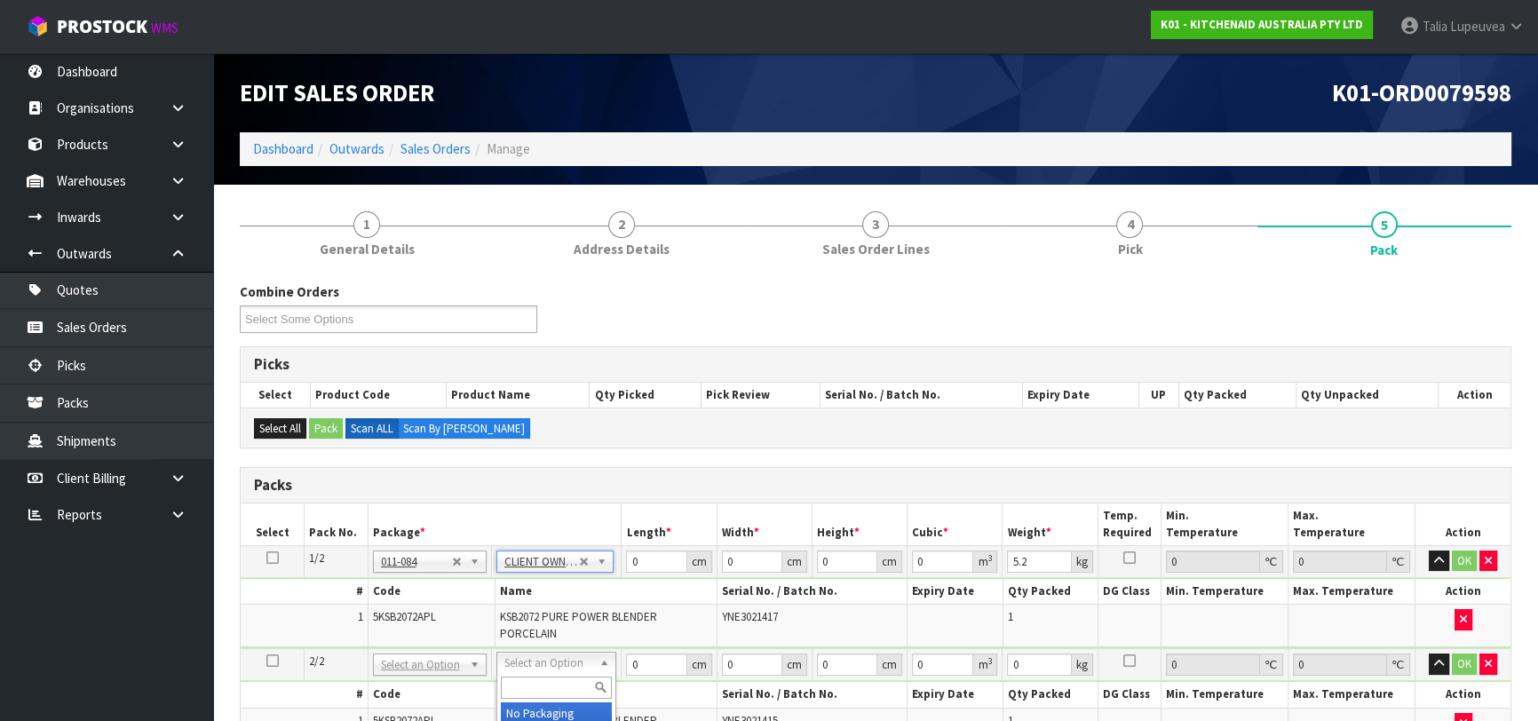
click at [557, 673] on div at bounding box center [556, 687] width 118 height 29
click at [557, 685] on input "text" at bounding box center [556, 688] width 111 height 22
click at [266, 558] on icon at bounding box center [272, 558] width 12 height 1
drag, startPoint x: 629, startPoint y: 559, endPoint x: 602, endPoint y: 558, distance: 27.5
click at [602, 558] on tr "1/2 NONE 007-001 007-002 007-004 007-009 007-013 007-014 007-015 007-017 007-01…" at bounding box center [876, 561] width 1270 height 32
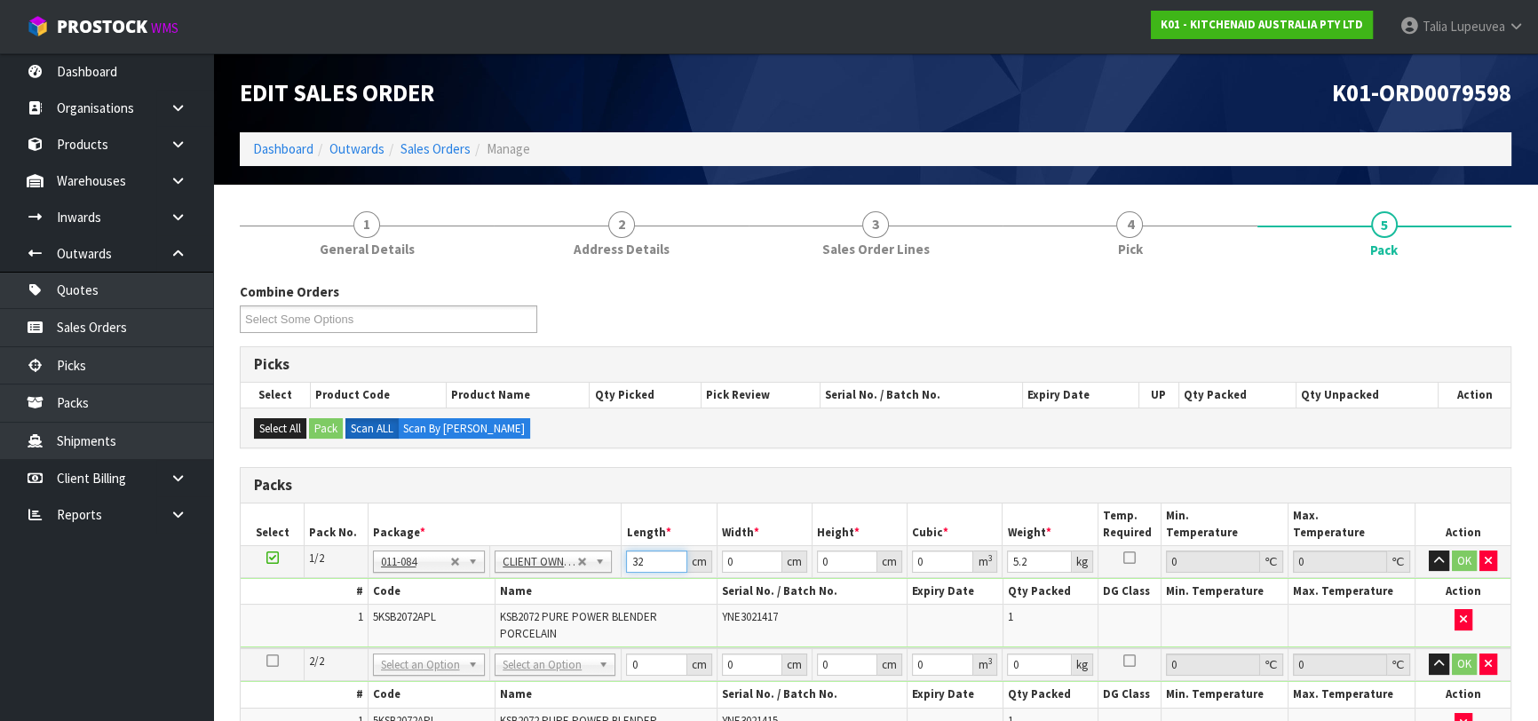
type input "32"
type input "29"
type input "4"
type input "0.003712"
type input "45"
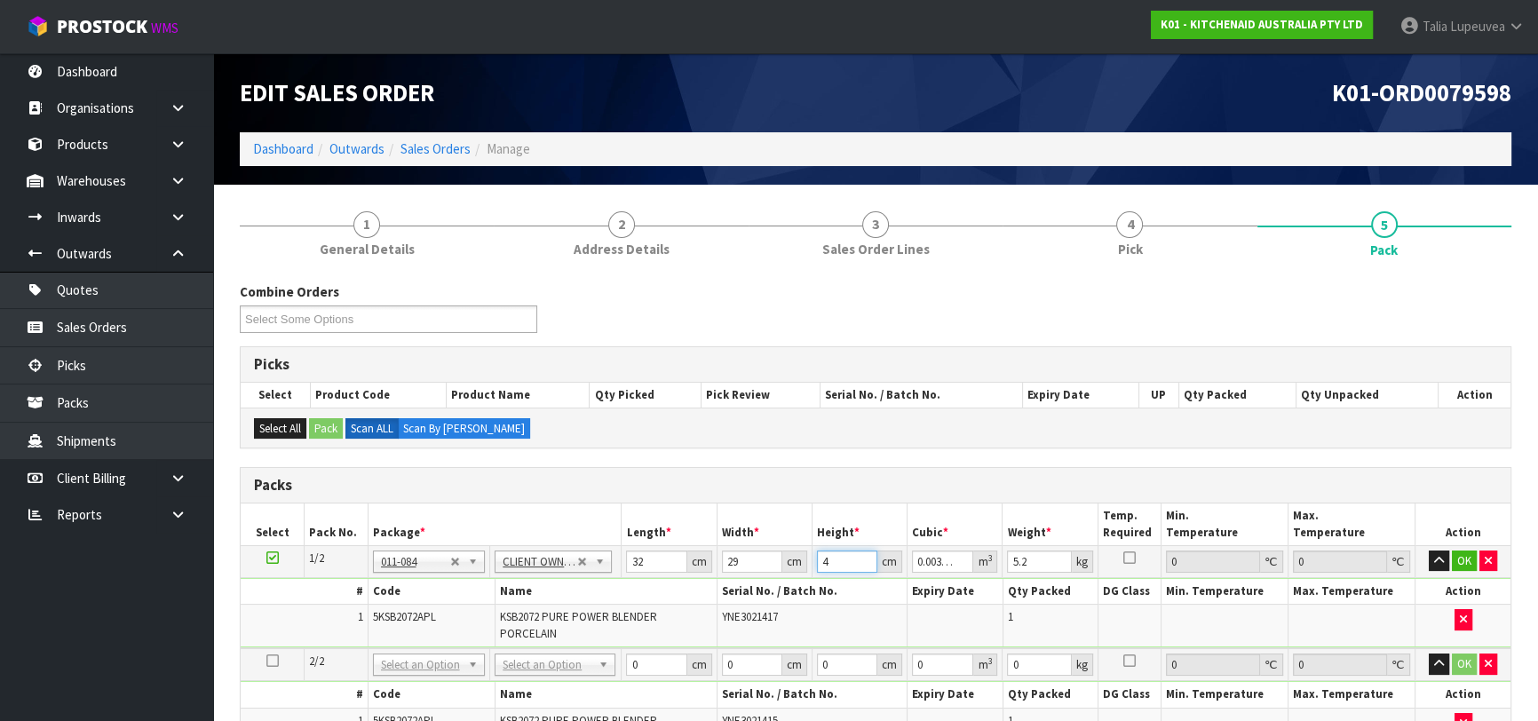
type input "0.04176"
type input "45"
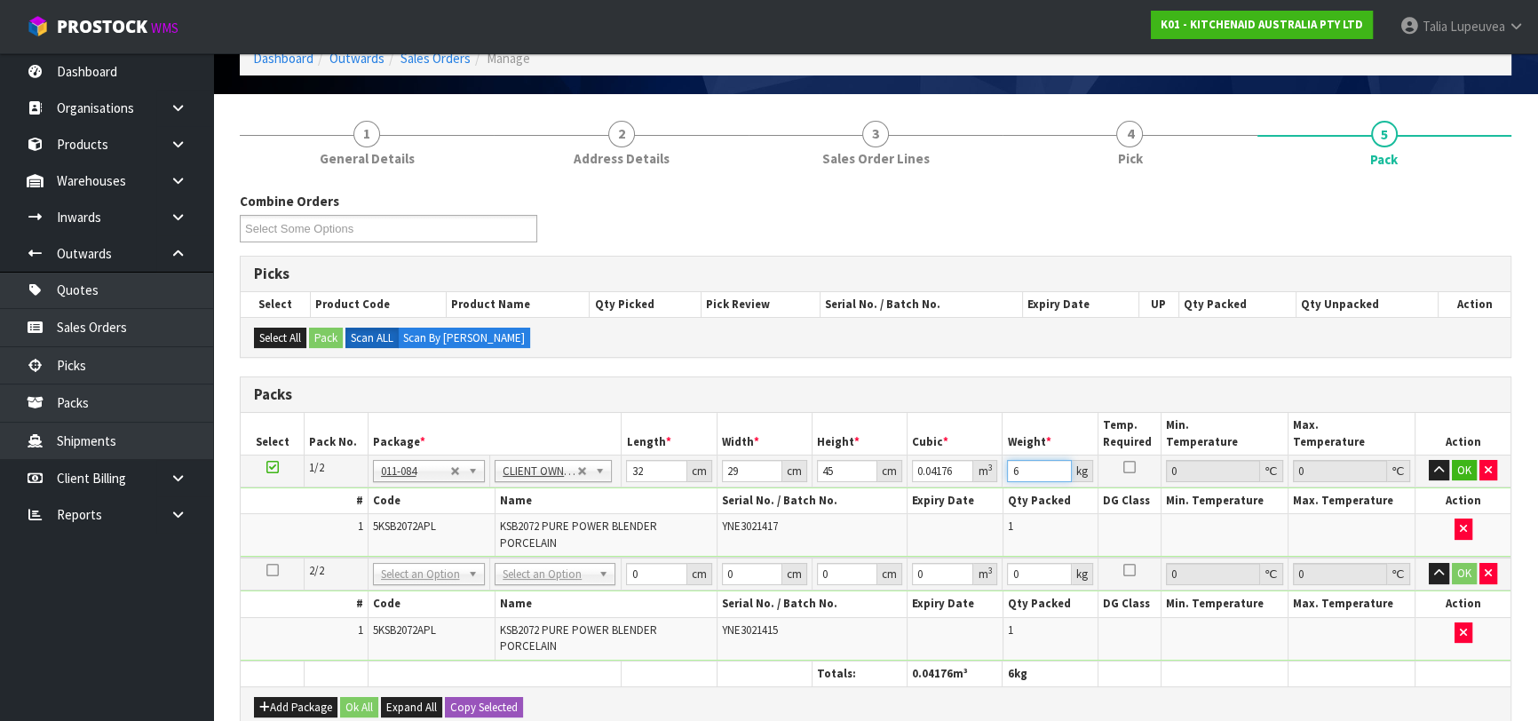
scroll to position [241, 0]
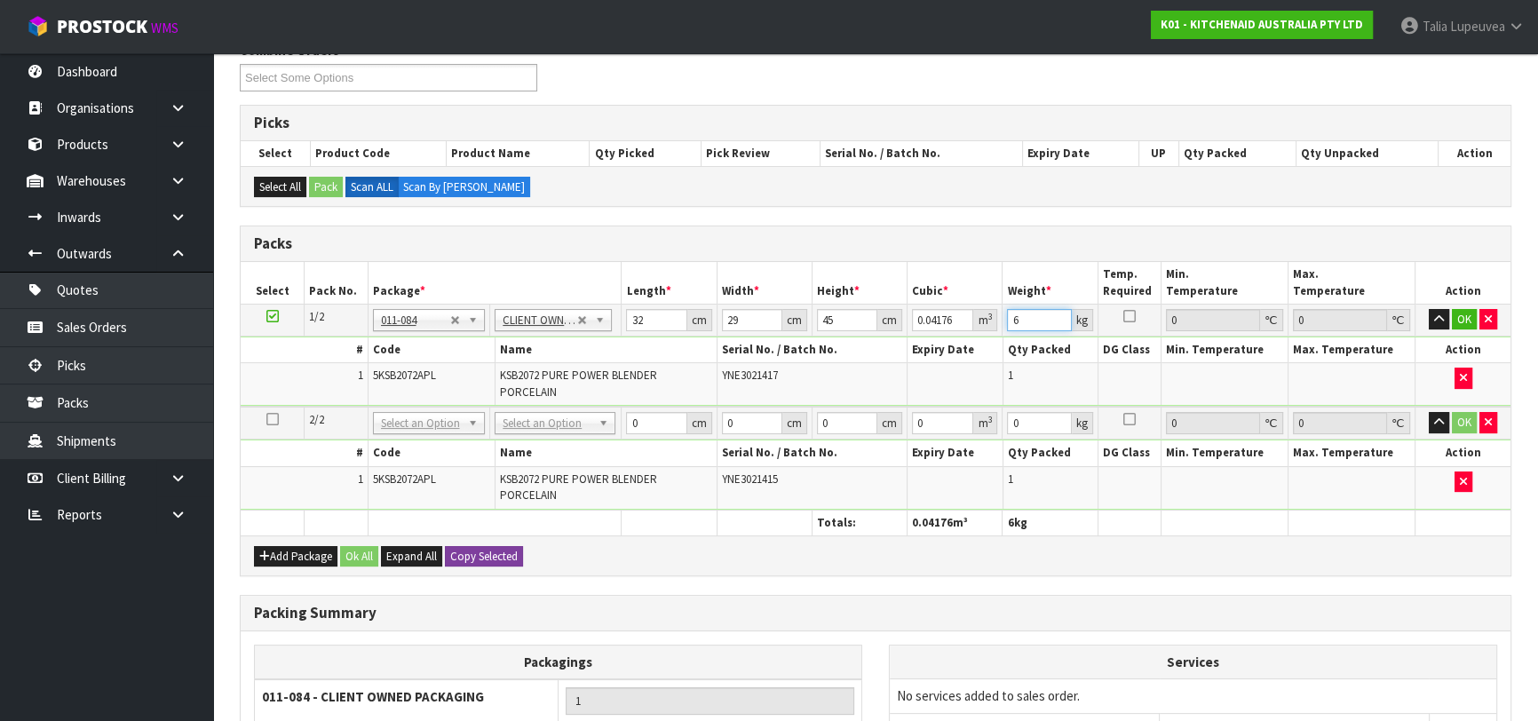
type input "6"
click at [481, 551] on button "Copy Selected" at bounding box center [484, 556] width 78 height 21
click at [471, 551] on span "Confirm" at bounding box center [469, 556] width 39 height 15
type input "32"
type input "29"
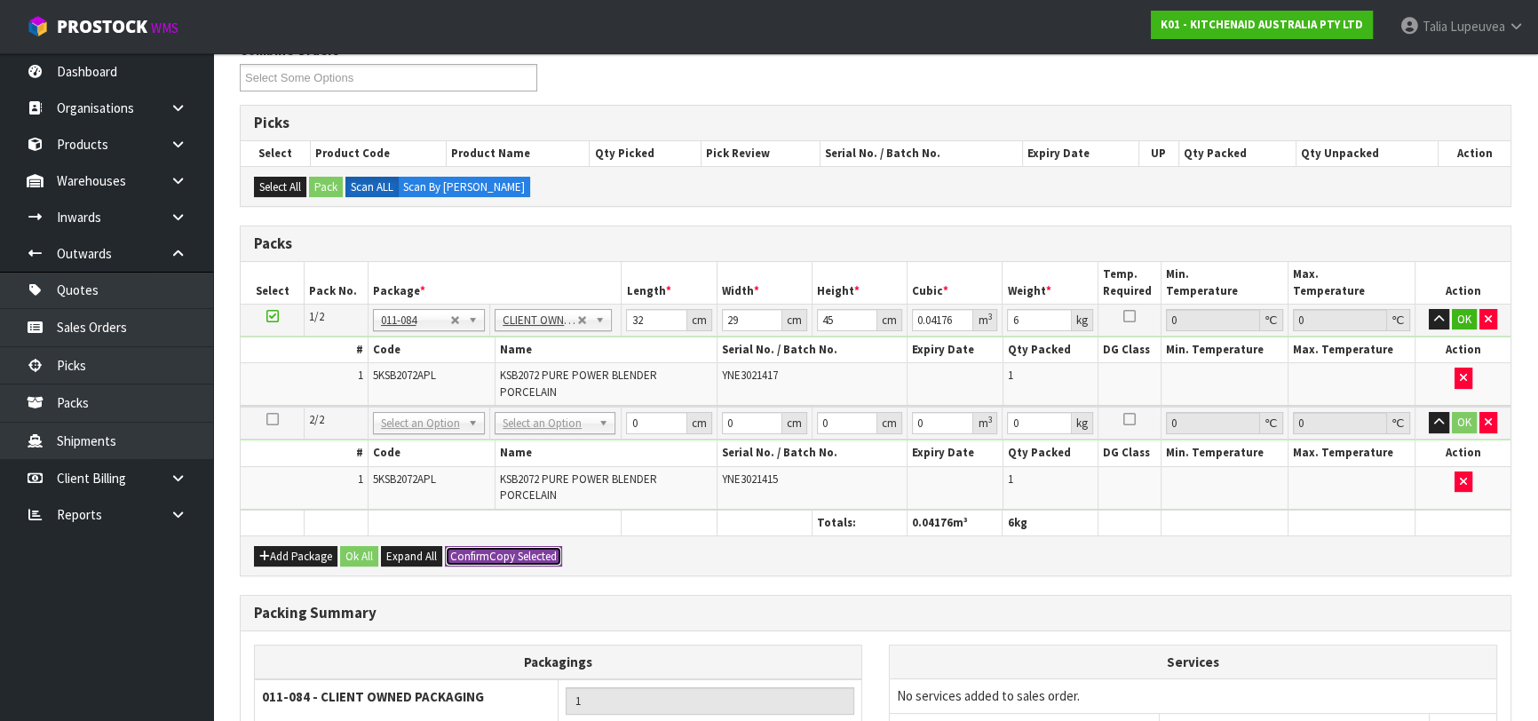
type input "45"
type input "0.04176"
type input "6"
type input "2"
click at [371, 550] on button "Ok All" at bounding box center [359, 556] width 38 height 21
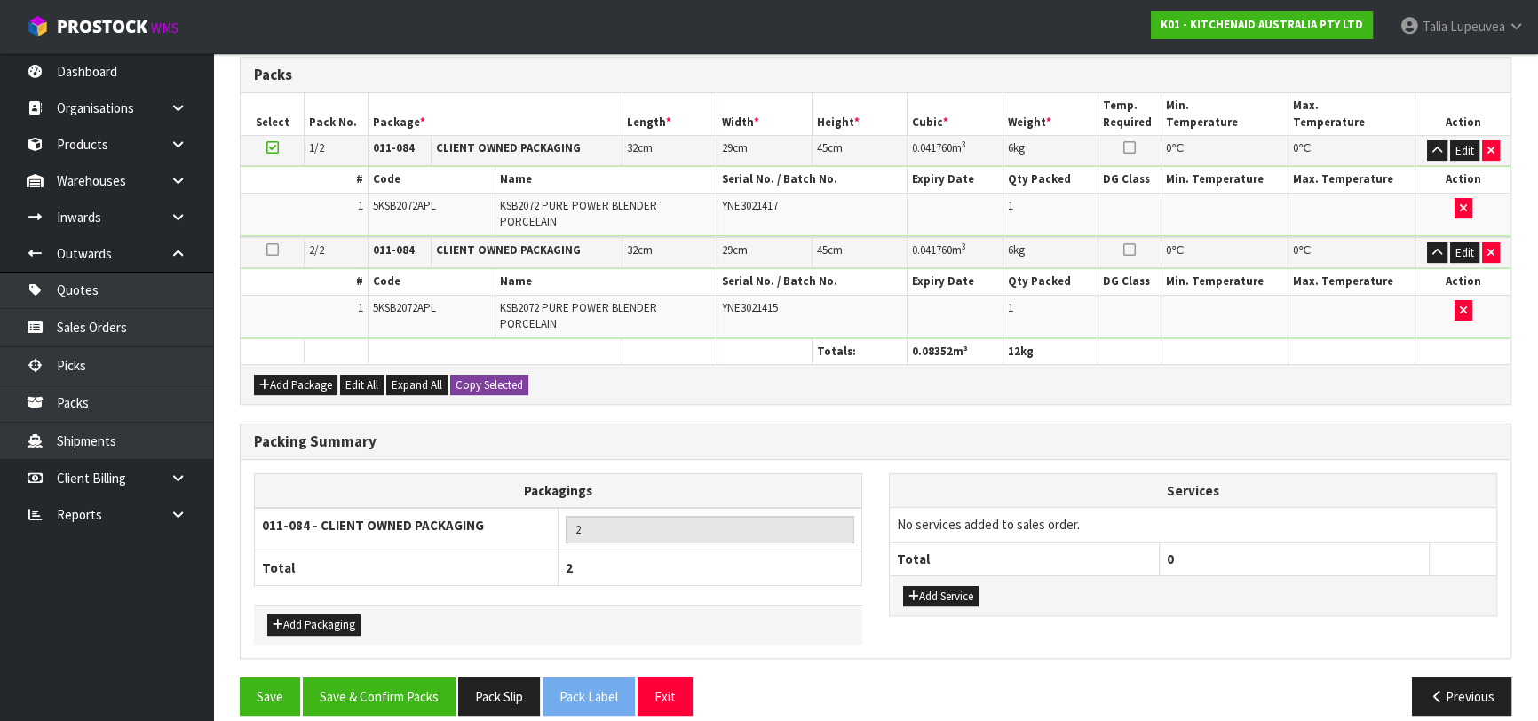
scroll to position [426, 0]
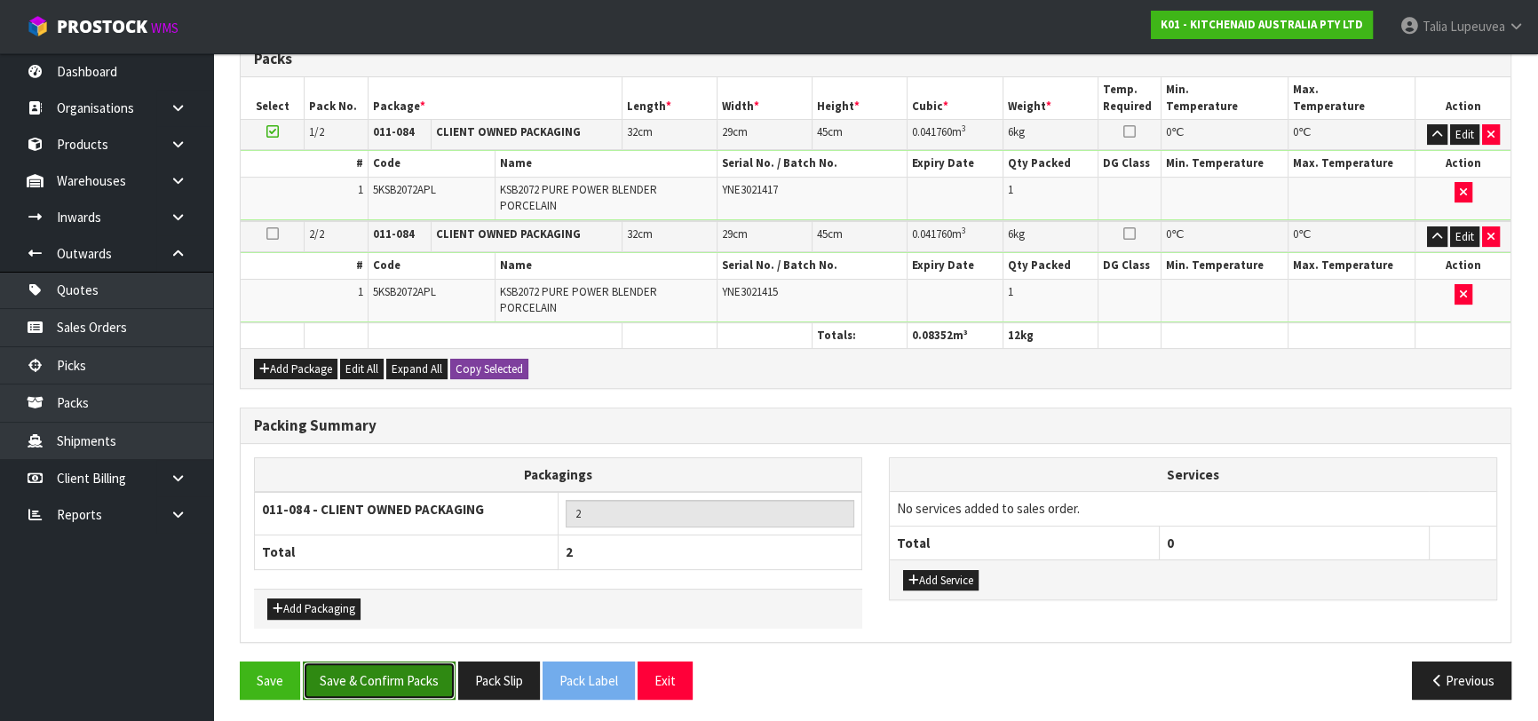
click at [390, 669] on button "Save & Confirm Packs" at bounding box center [379, 680] width 153 height 38
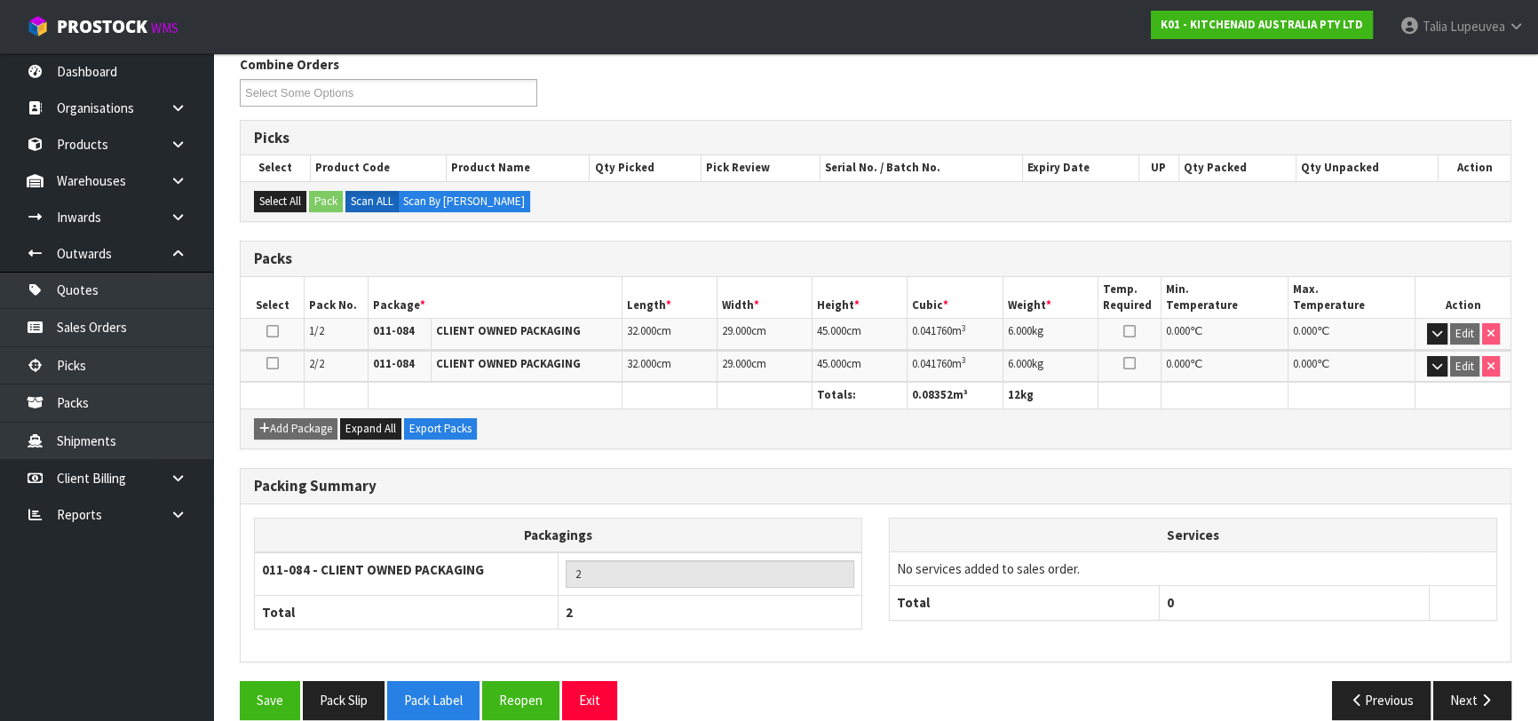
scroll to position [313, 0]
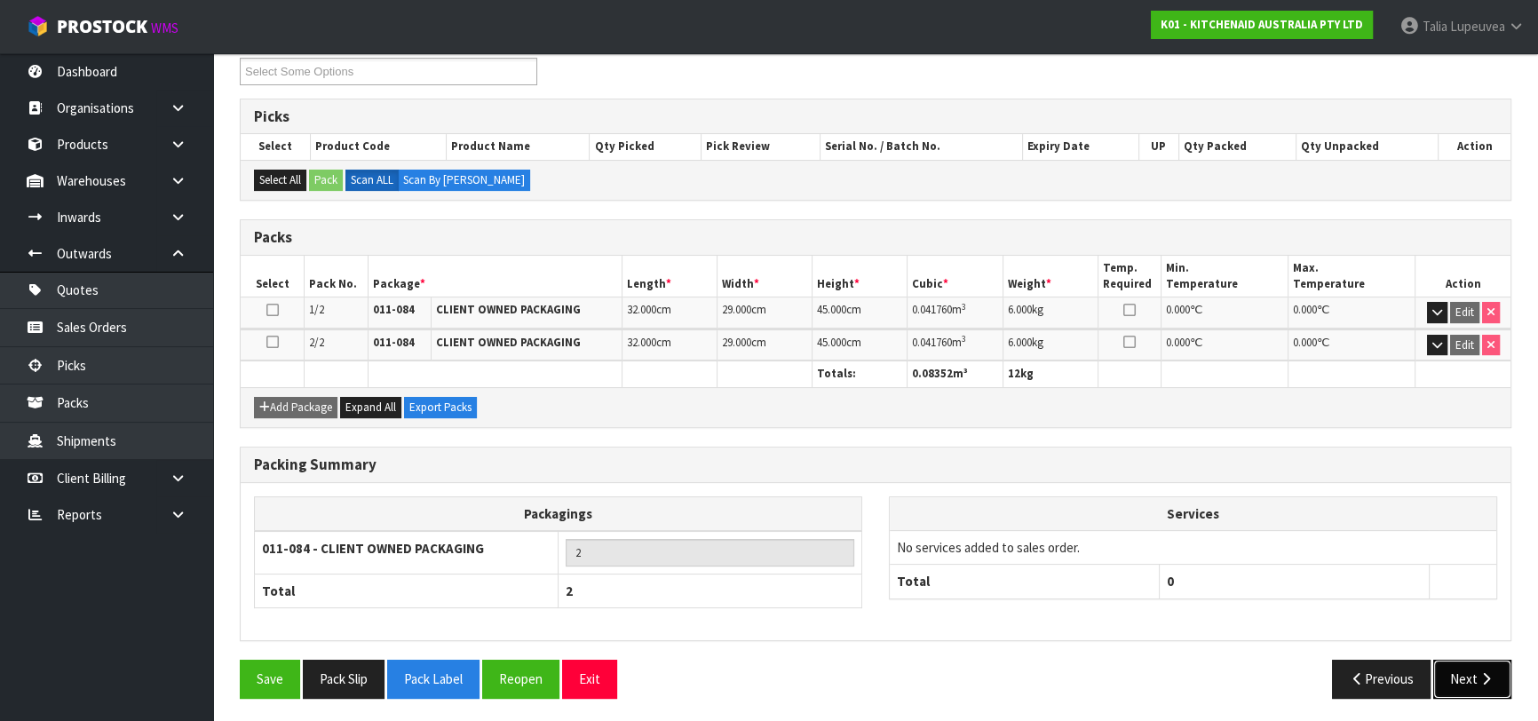
click at [1467, 669] on button "Next" at bounding box center [1472, 679] width 78 height 38
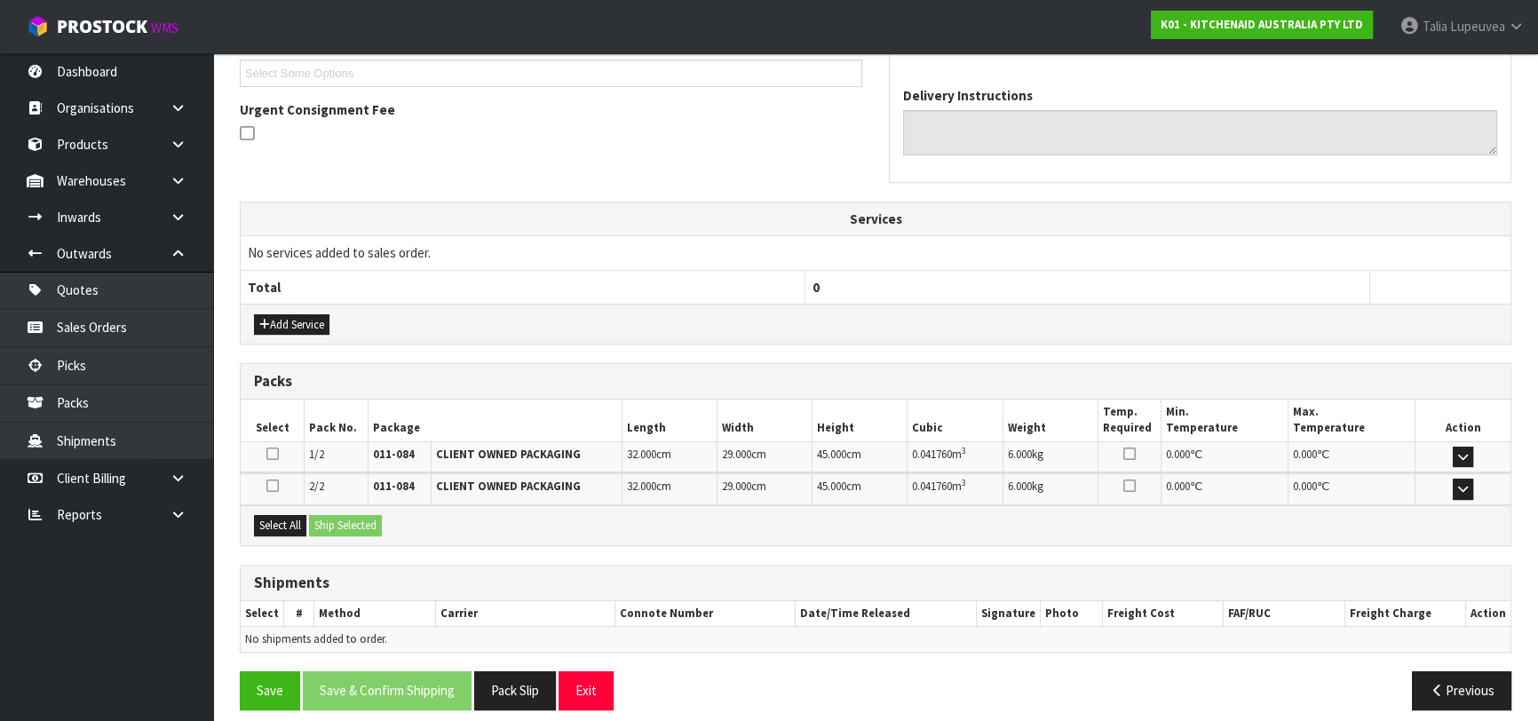
scroll to position [499, 0]
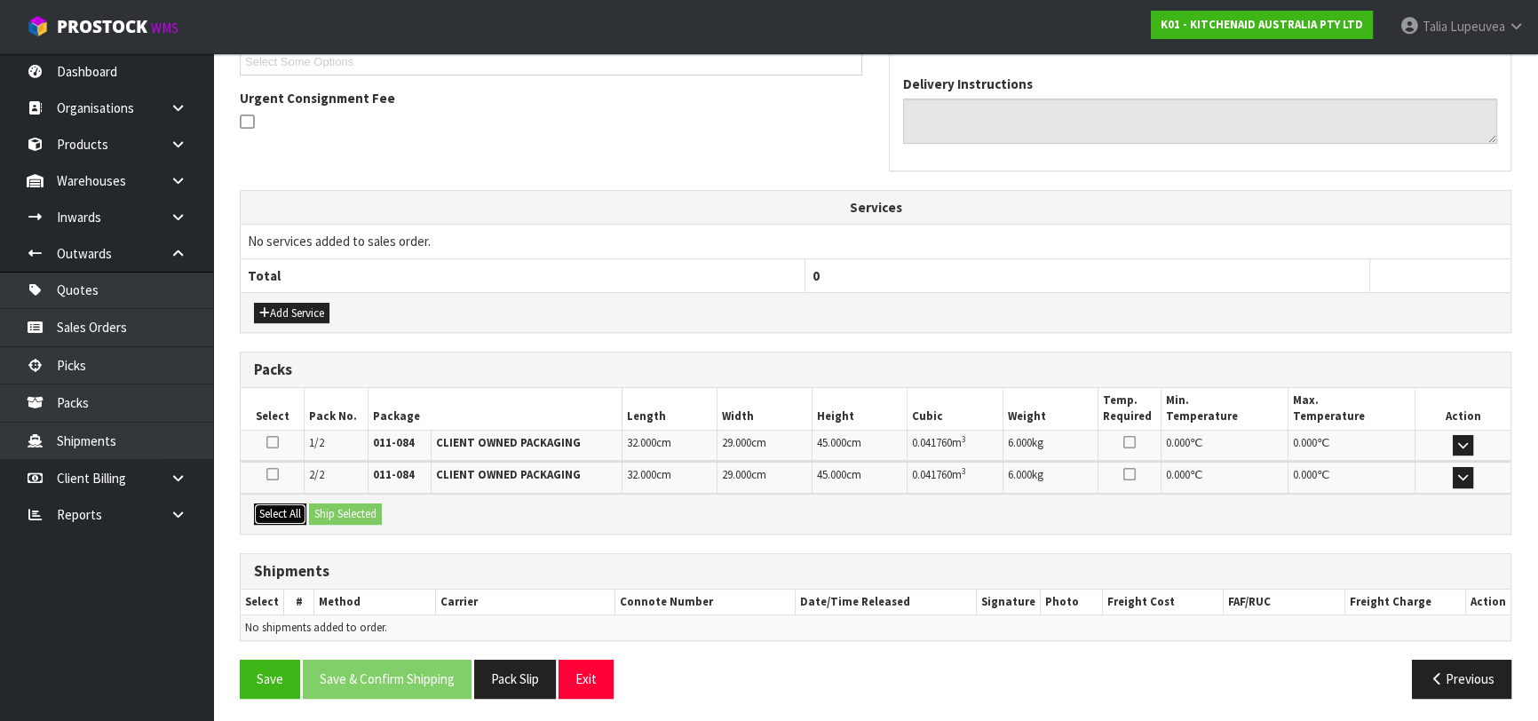
click at [282, 514] on button "Select All" at bounding box center [280, 513] width 52 height 21
click at [361, 516] on button "Ship Selected" at bounding box center [345, 513] width 73 height 21
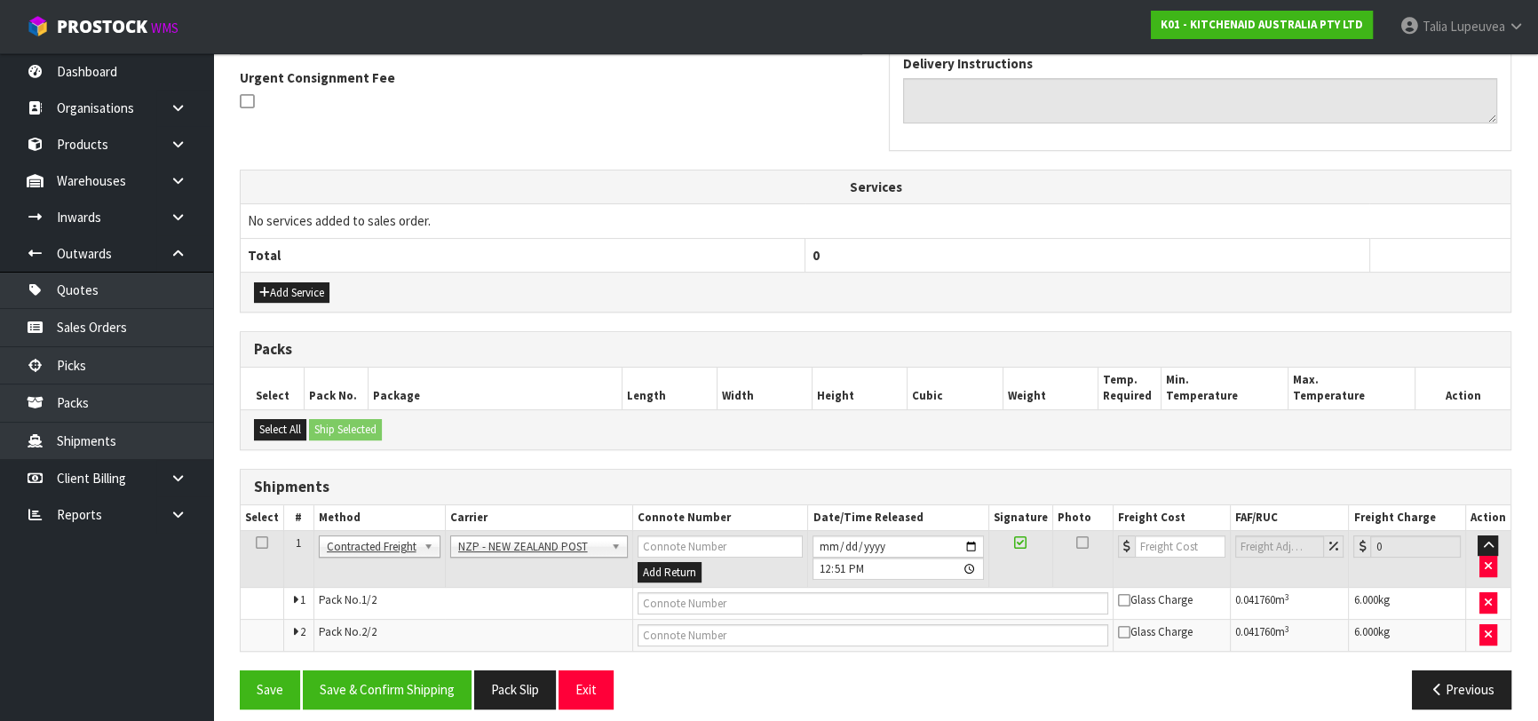
scroll to position [531, 0]
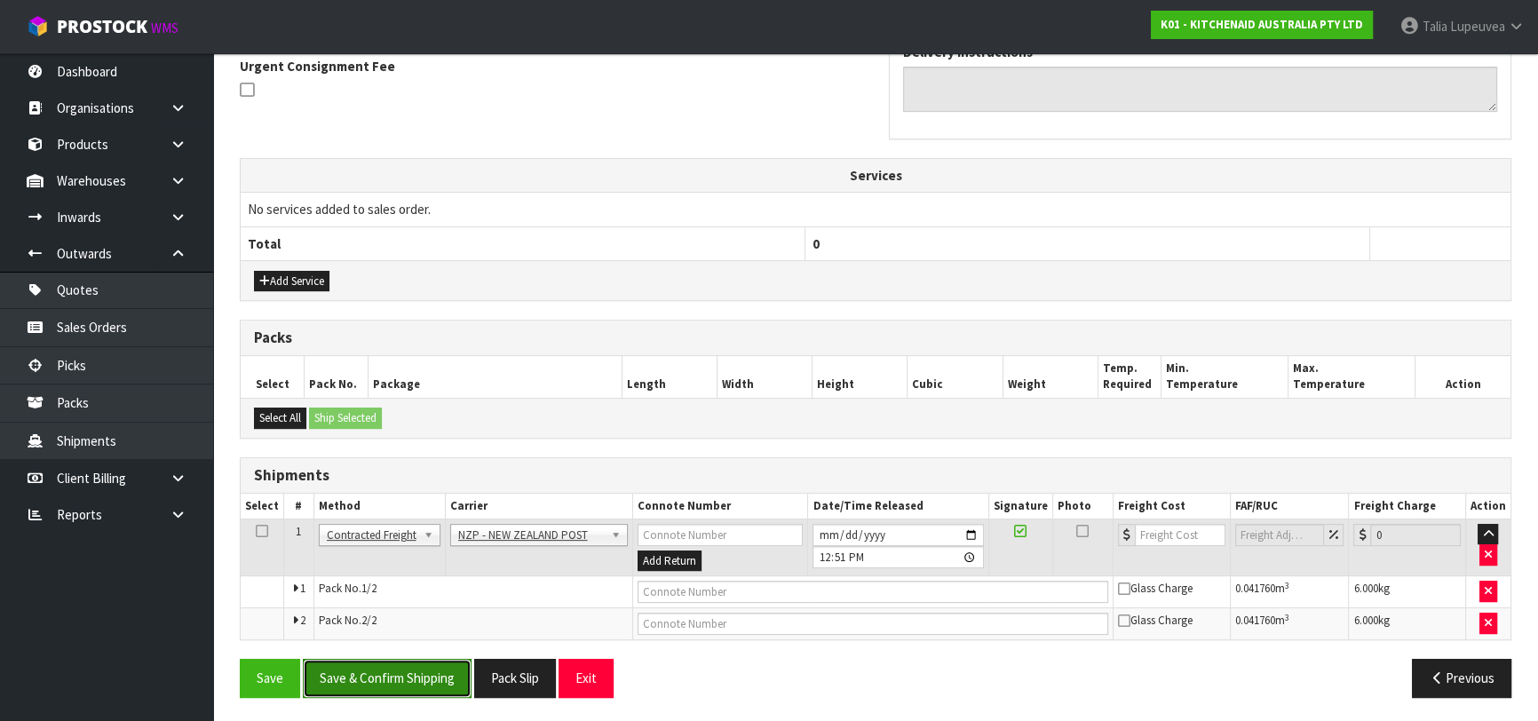
click at [444, 660] on button "Save & Confirm Shipping" at bounding box center [387, 678] width 169 height 38
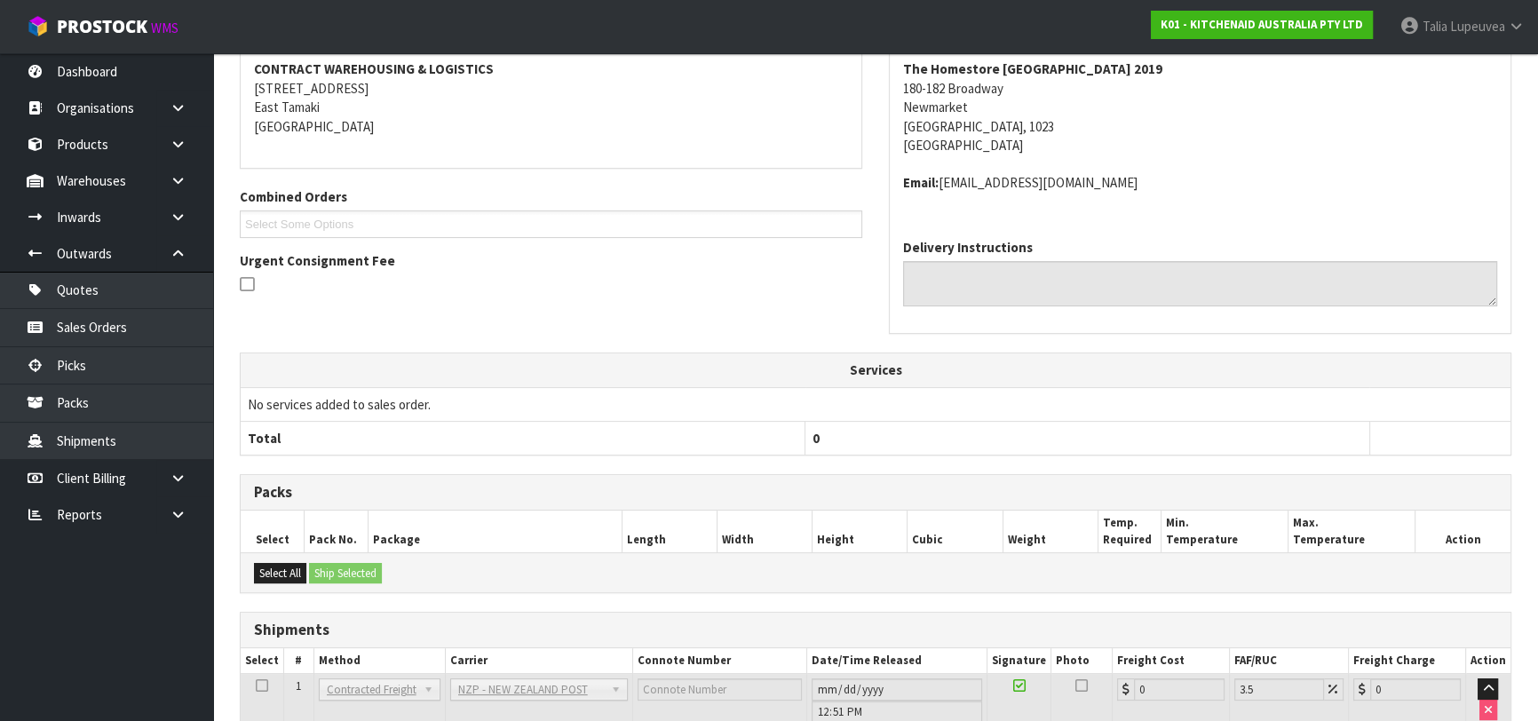
scroll to position [504, 0]
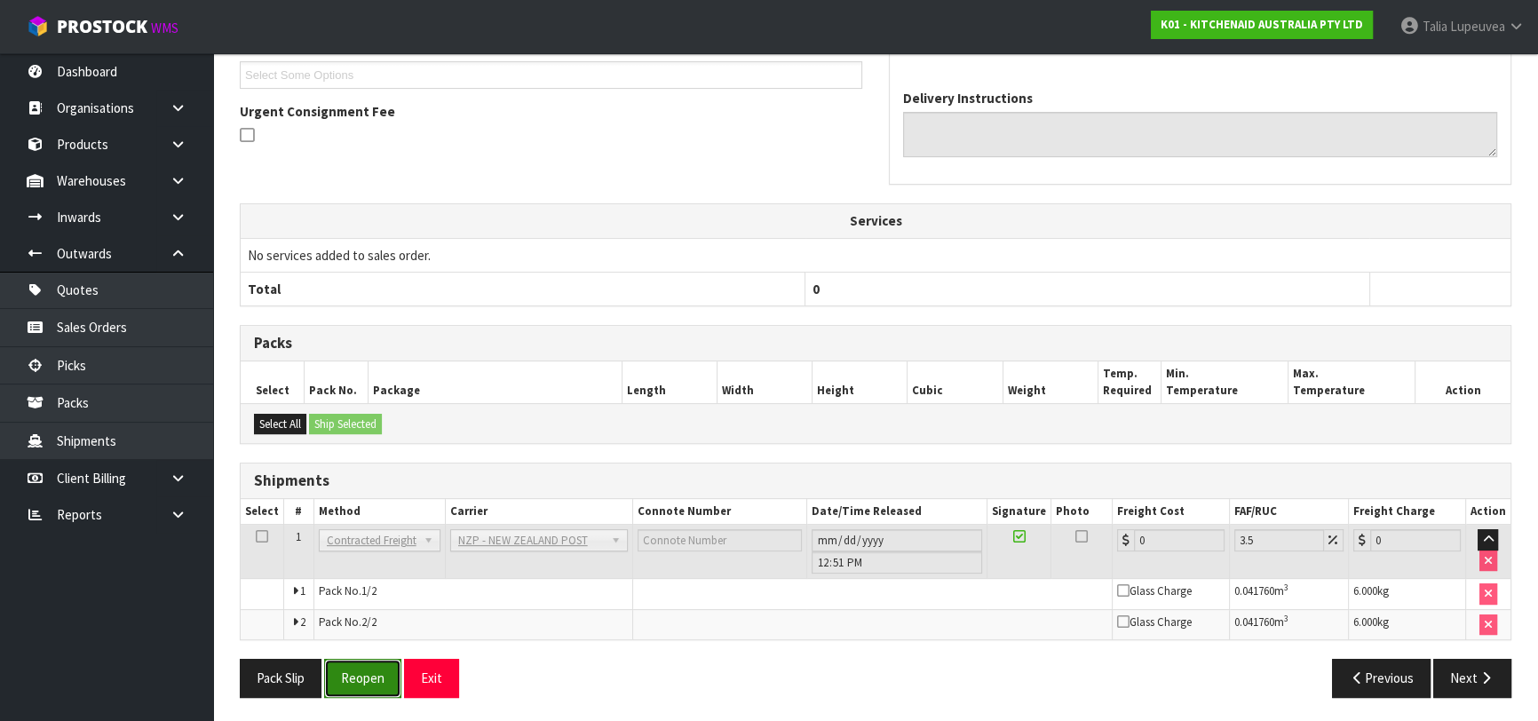
click at [361, 675] on button "Reopen" at bounding box center [362, 678] width 77 height 38
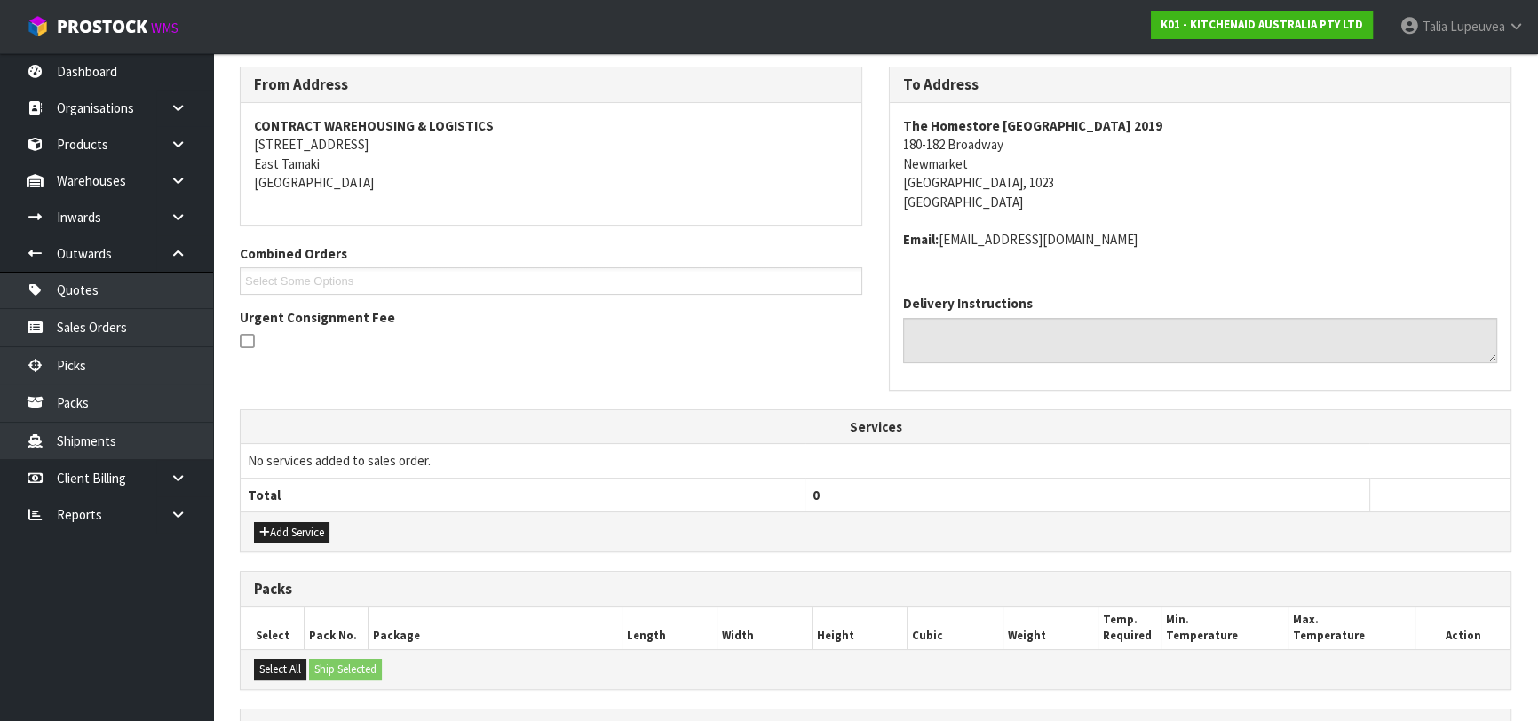
scroll to position [547, 0]
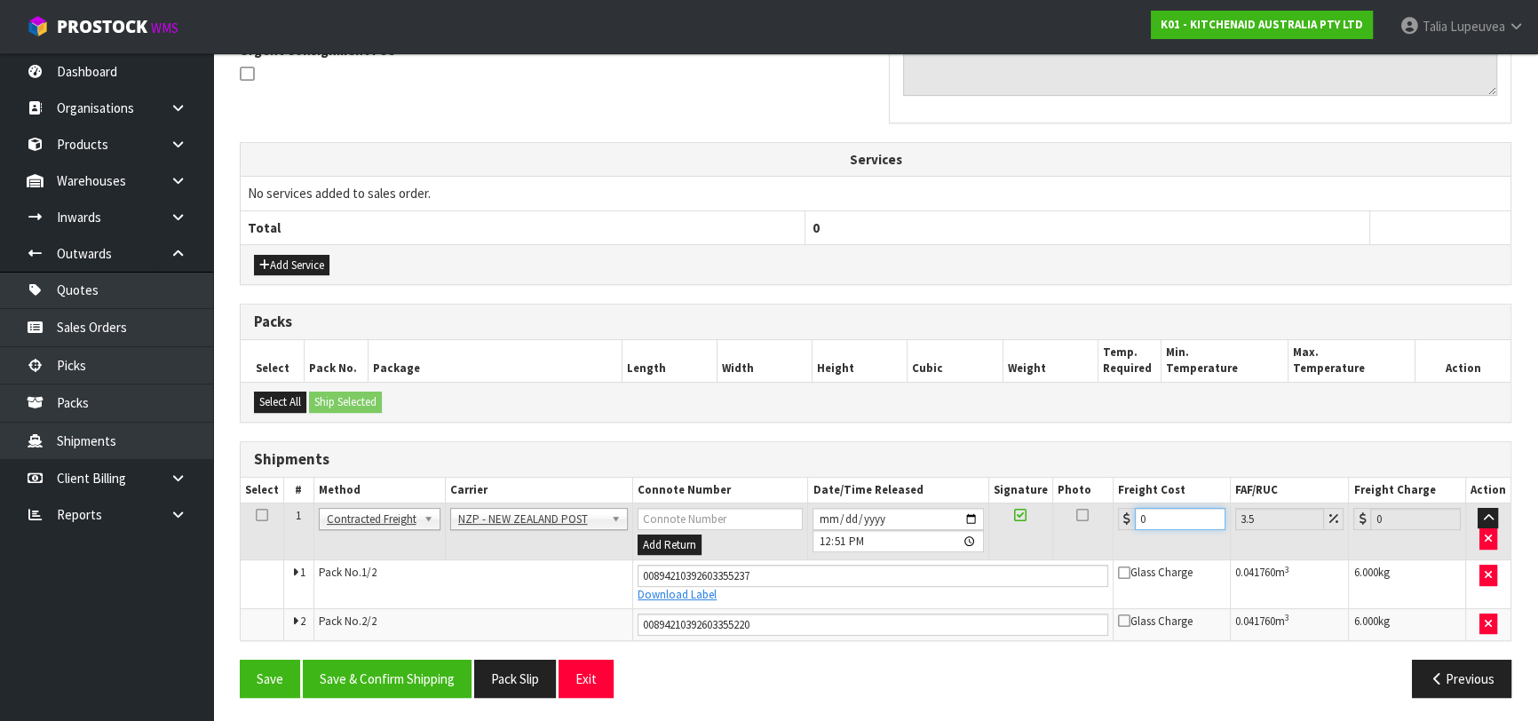
drag, startPoint x: 1164, startPoint y: 518, endPoint x: 1094, endPoint y: 528, distance: 70.9
click at [1094, 528] on tr "1 Client Local Pickup Customer Local Pickup Company Freight Contracted Freight …" at bounding box center [876, 531] width 1270 height 58
type input "8"
type input "8.28"
type input "8.6"
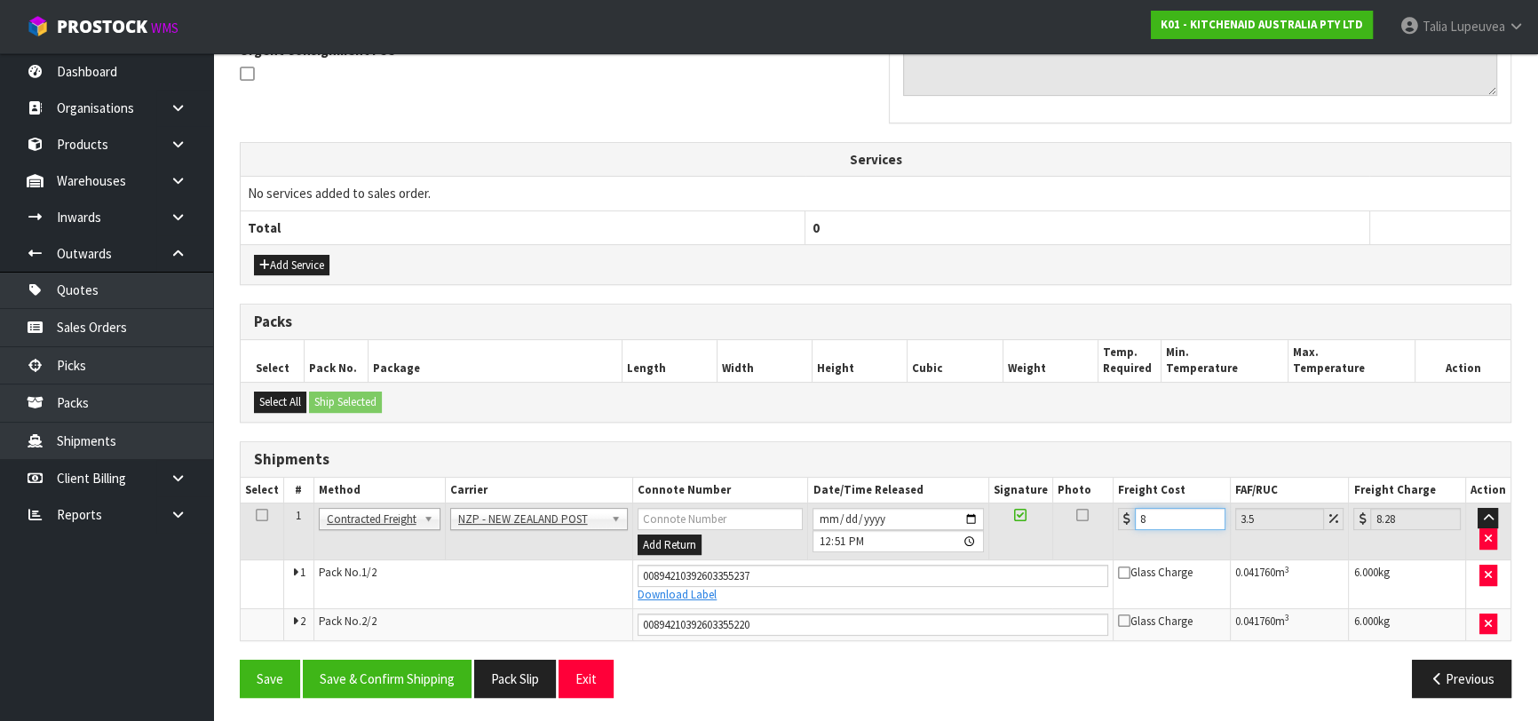
type input "8.9"
type input "8.66"
type input "8.96"
type input "8.66"
click at [422, 669] on button "Save & Confirm Shipping" at bounding box center [387, 679] width 169 height 38
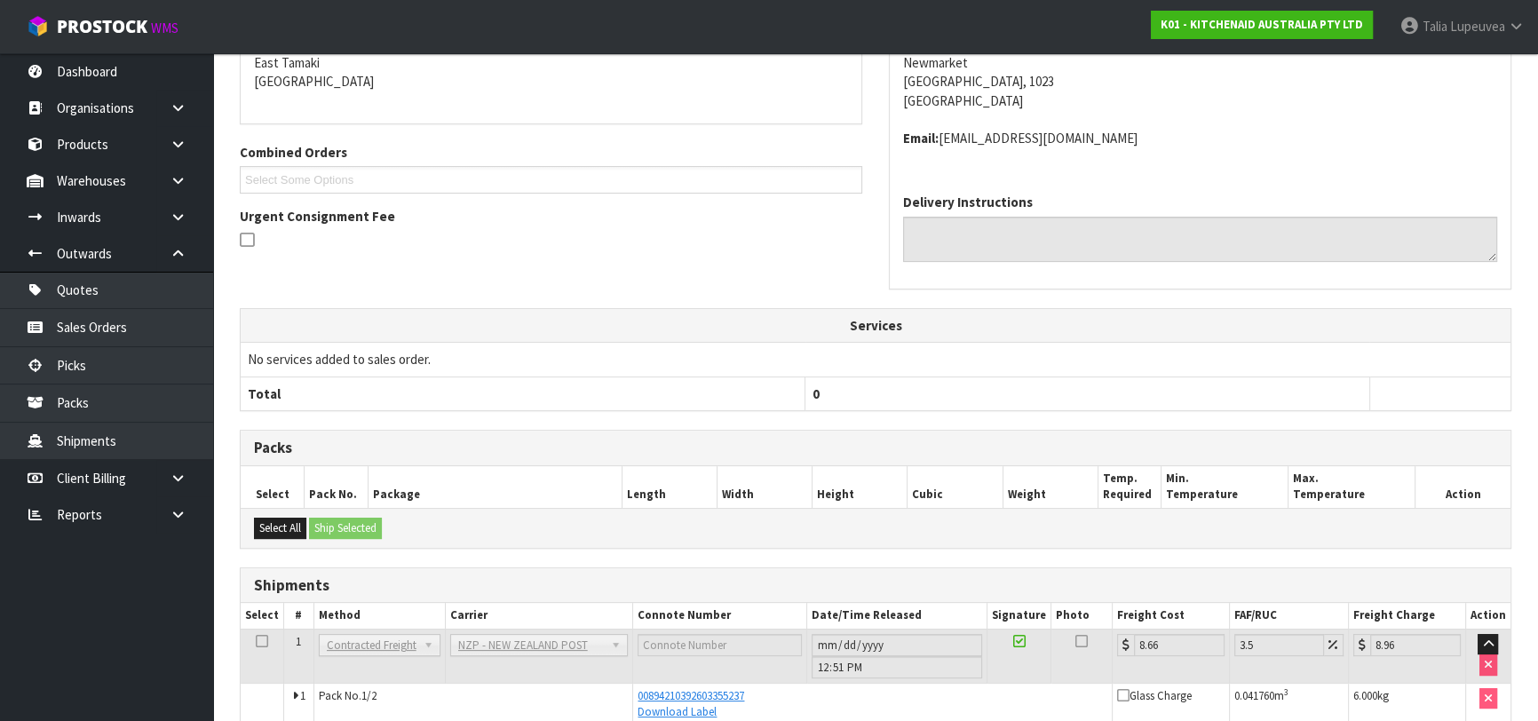
scroll to position [0, 0]
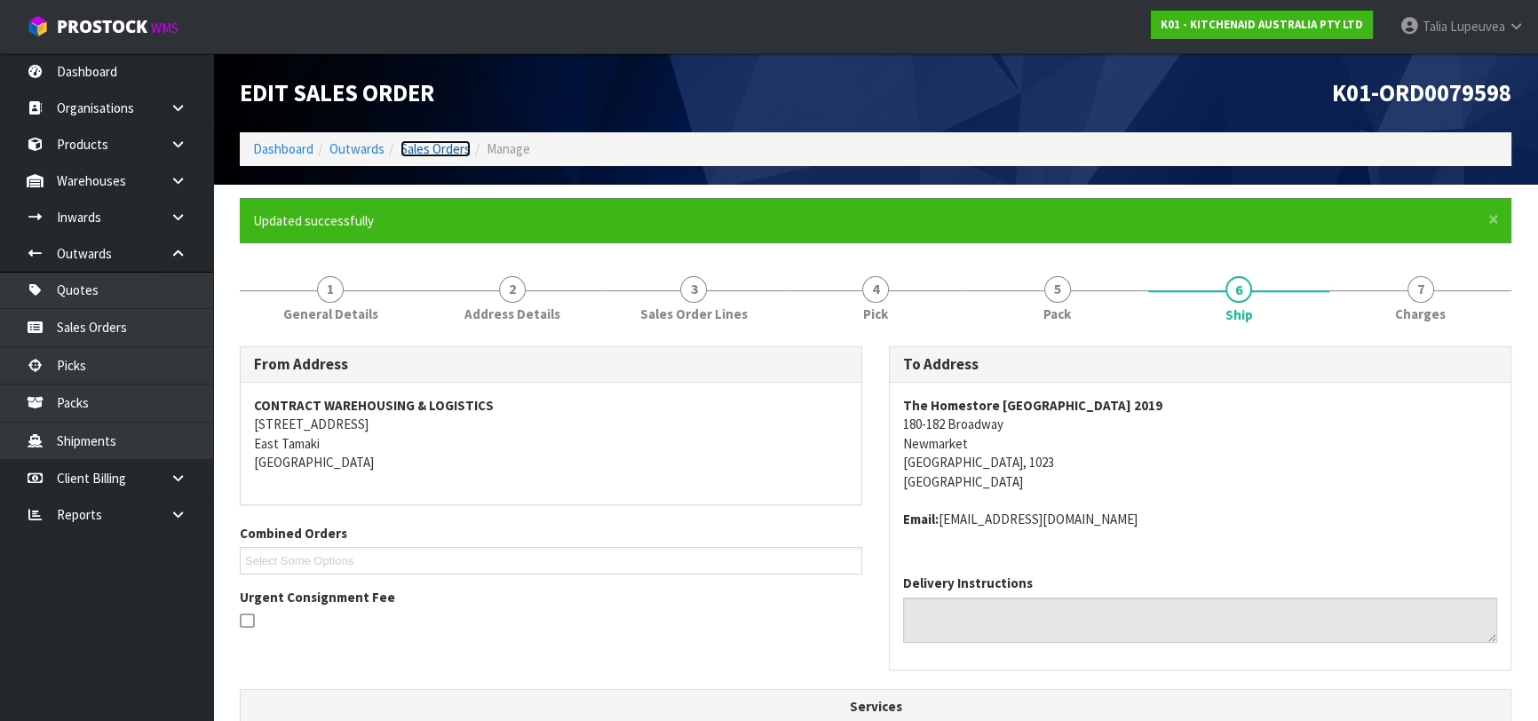
click at [420, 155] on link "Sales Orders" at bounding box center [435, 148] width 70 height 17
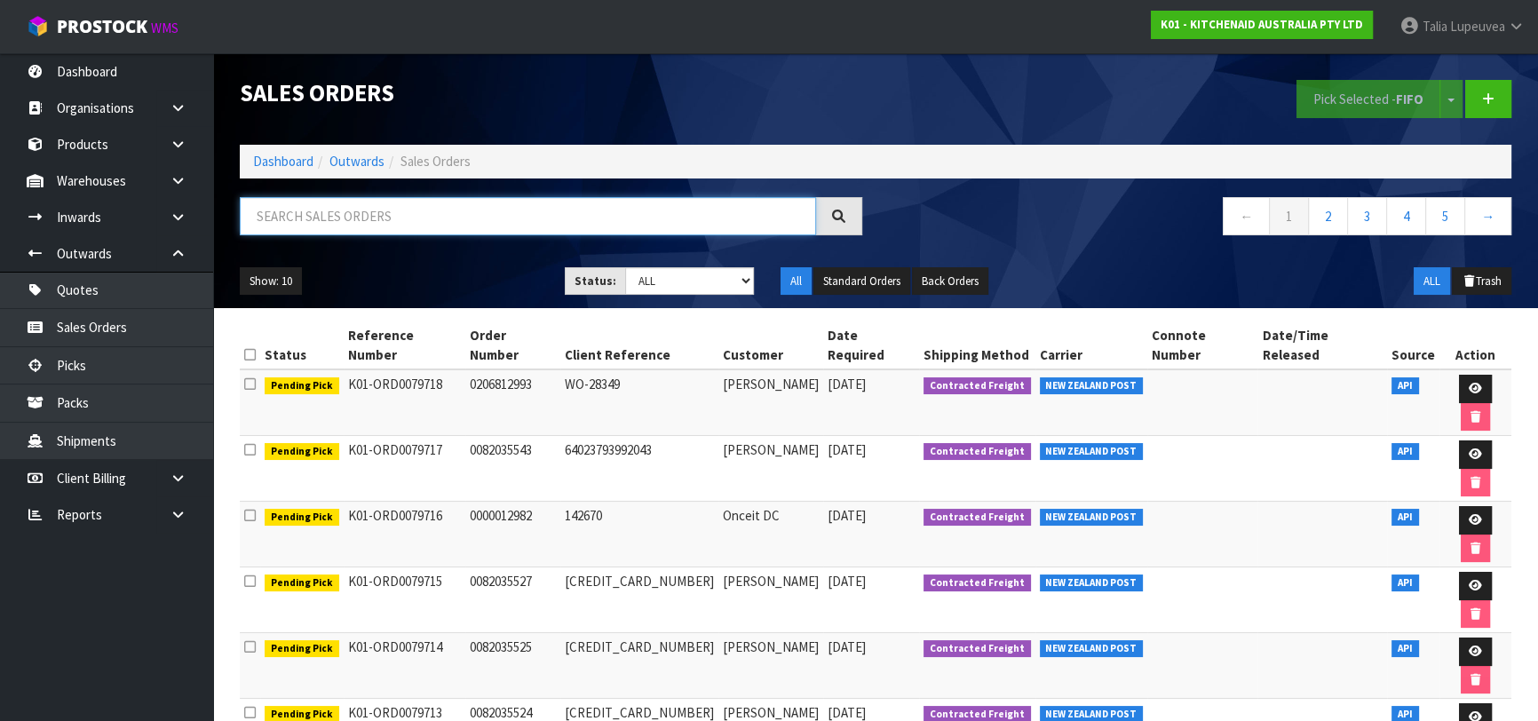
click at [568, 205] on input "text" at bounding box center [528, 216] width 576 height 38
type input "JOB-0413975"
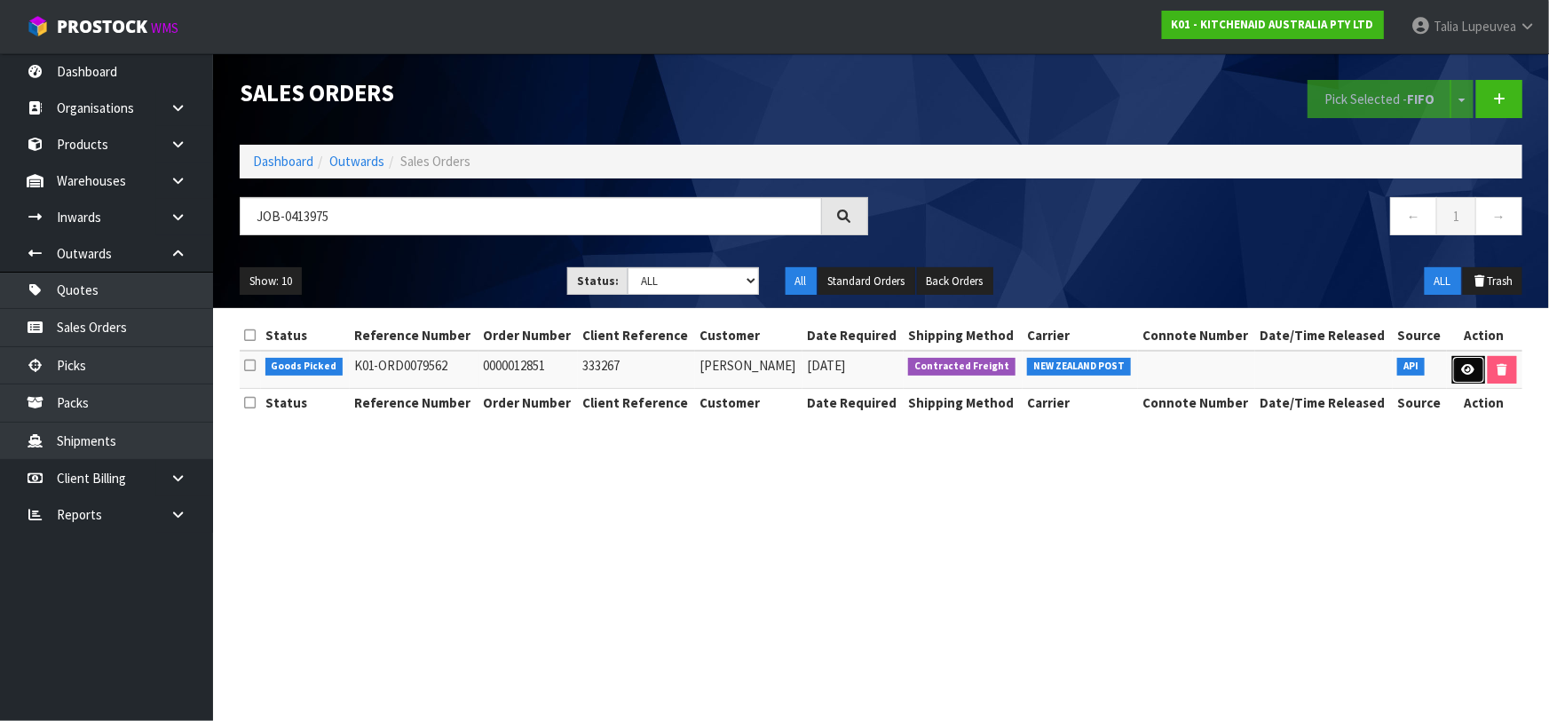
click at [1460, 362] on link at bounding box center [1468, 370] width 33 height 28
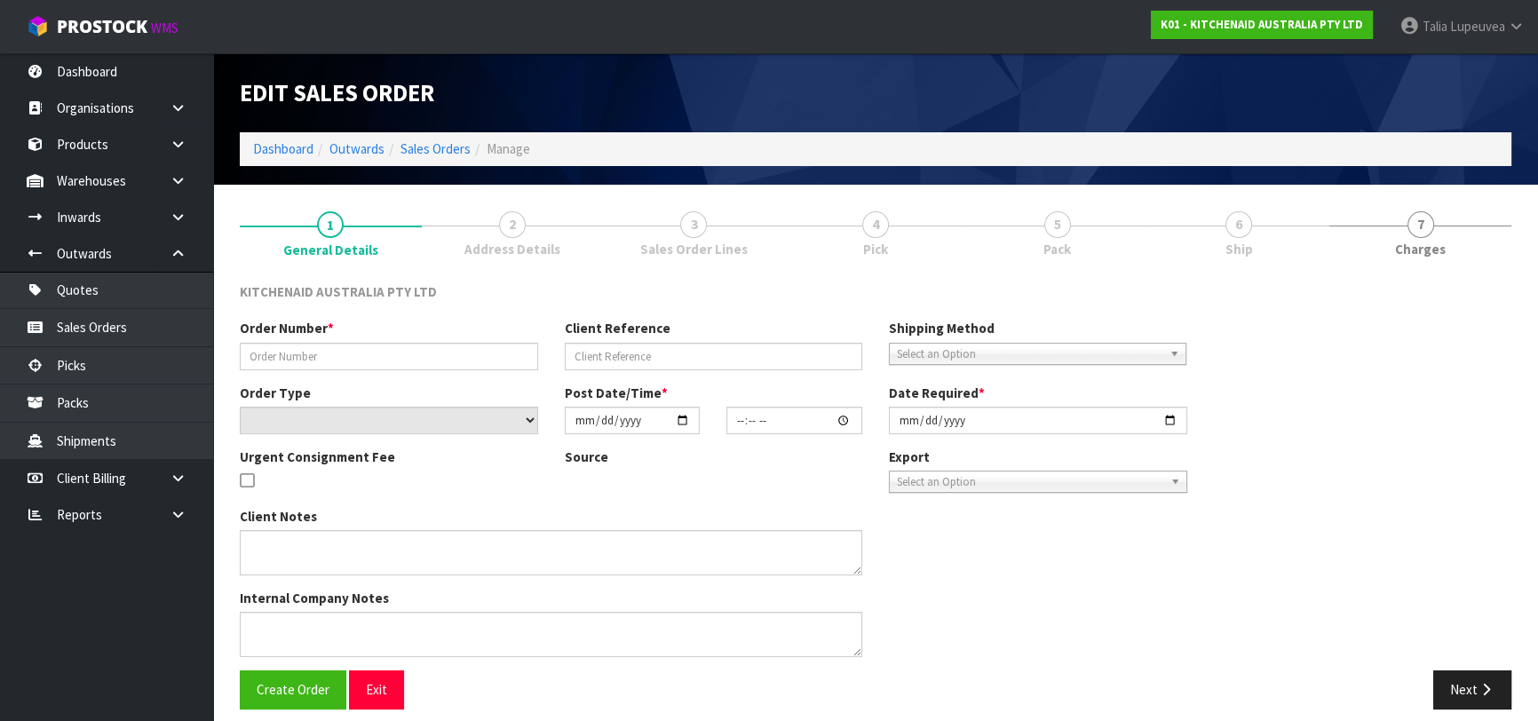
type input "0000012851"
type input "333267"
select select "number:0"
type input "2025-09-23"
type input "11:32:57.000"
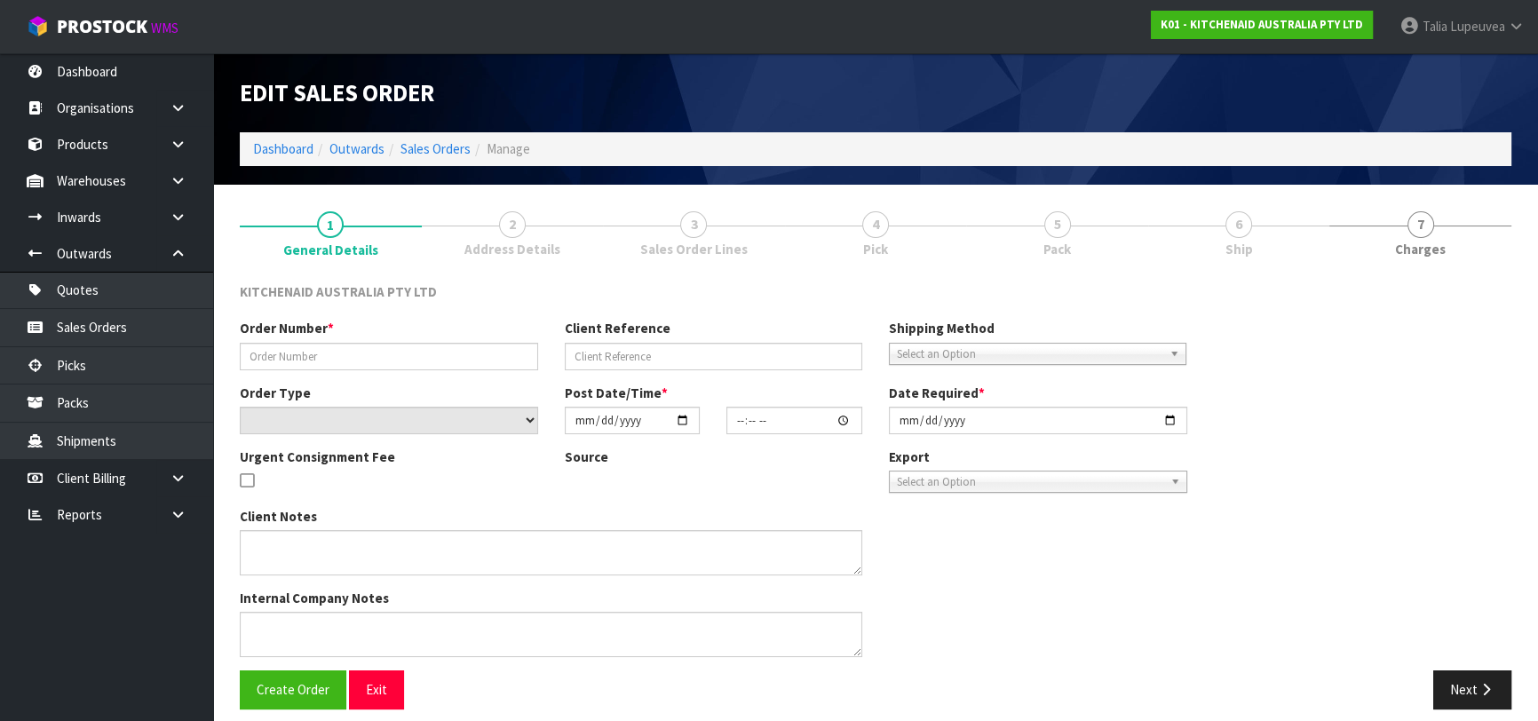
type input "2025-09-23"
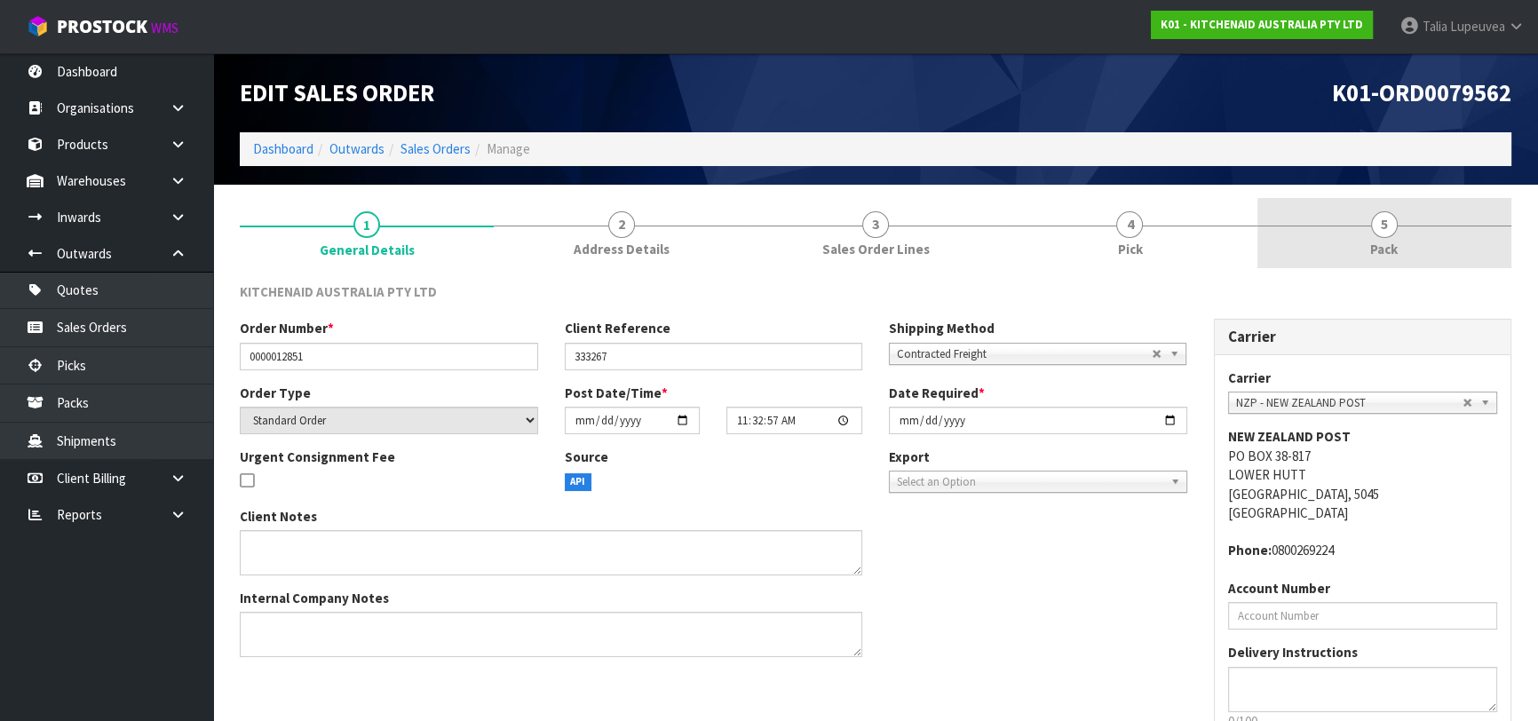
click at [1298, 257] on link "5 Pack" at bounding box center [1384, 233] width 254 height 70
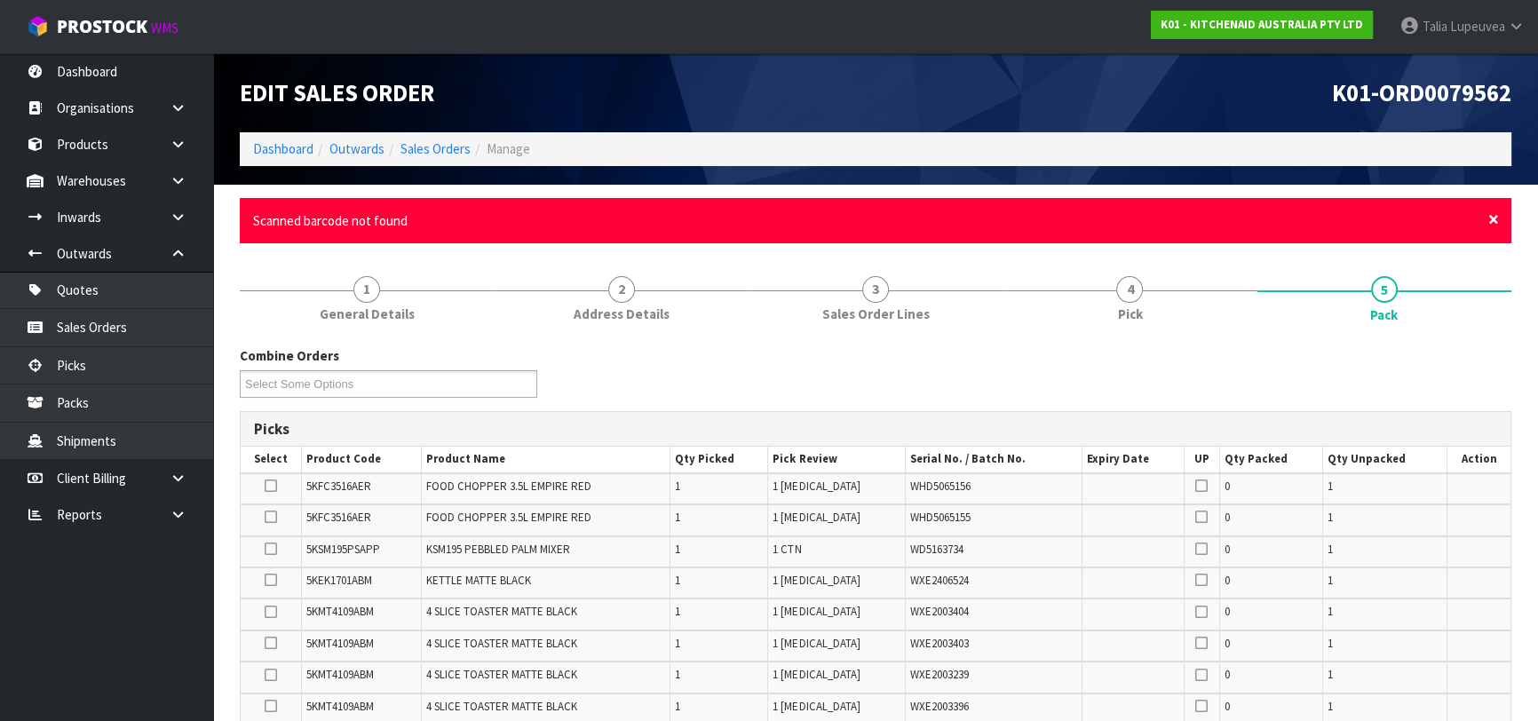
click at [1489, 220] on span "×" at bounding box center [1493, 219] width 11 height 25
click at [1490, 220] on span "×" at bounding box center [1493, 219] width 11 height 25
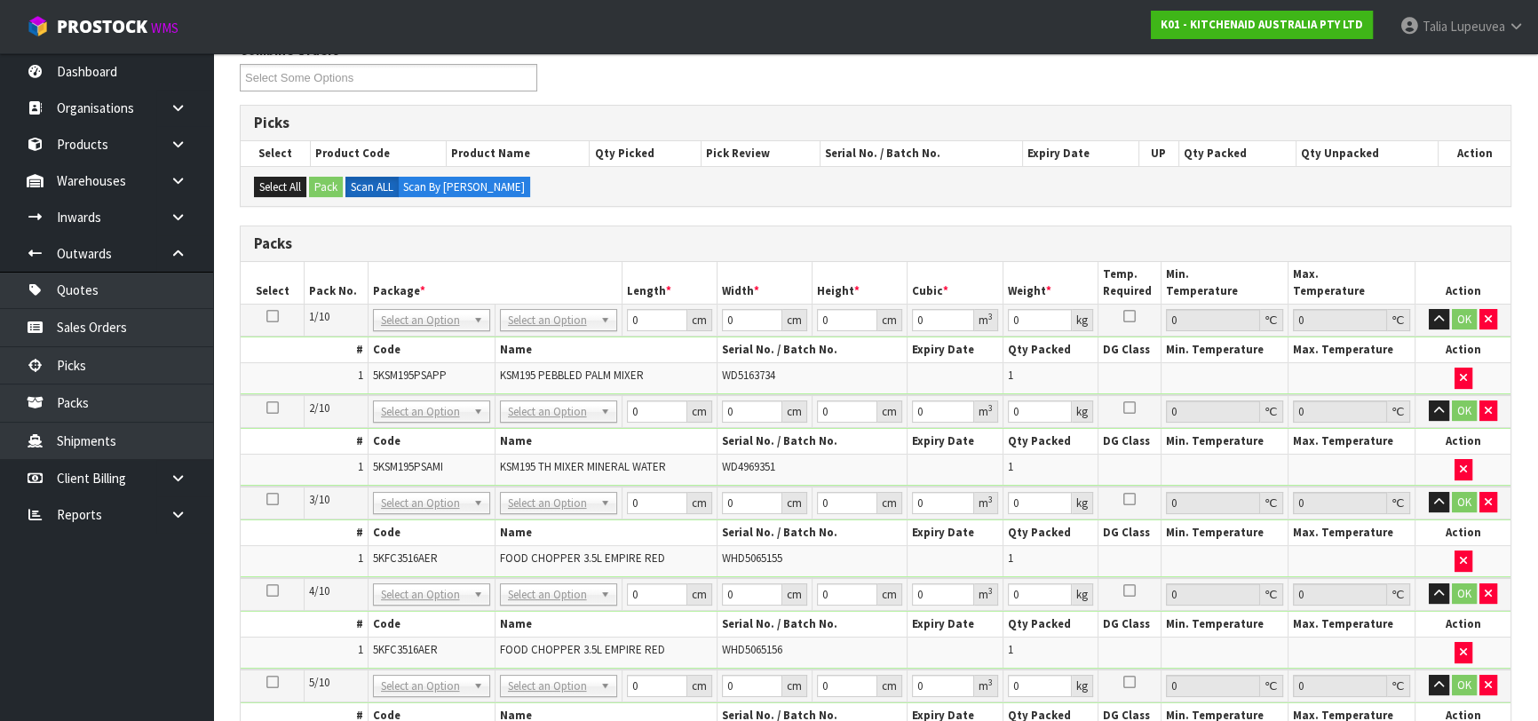
scroll to position [322, 0]
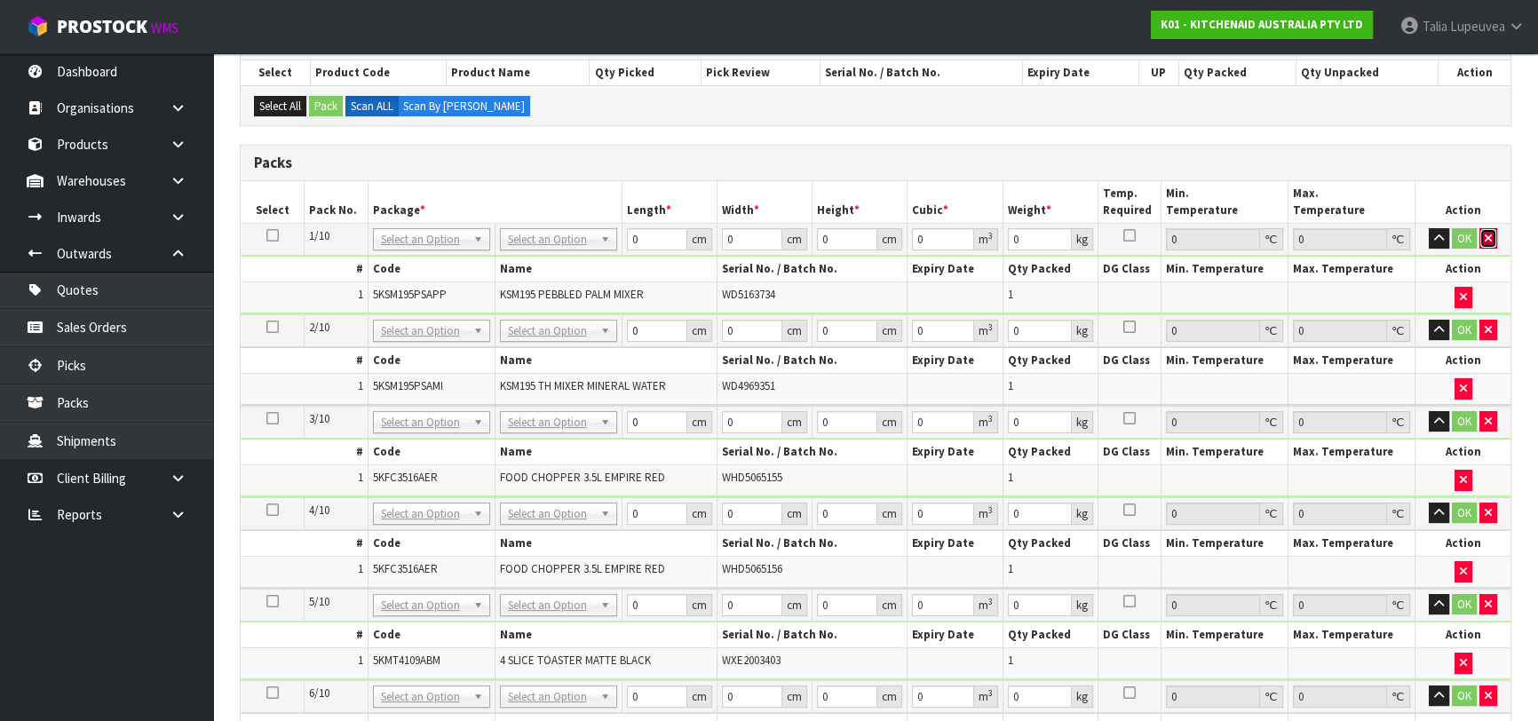
click at [1482, 233] on button "button" at bounding box center [1488, 238] width 18 height 21
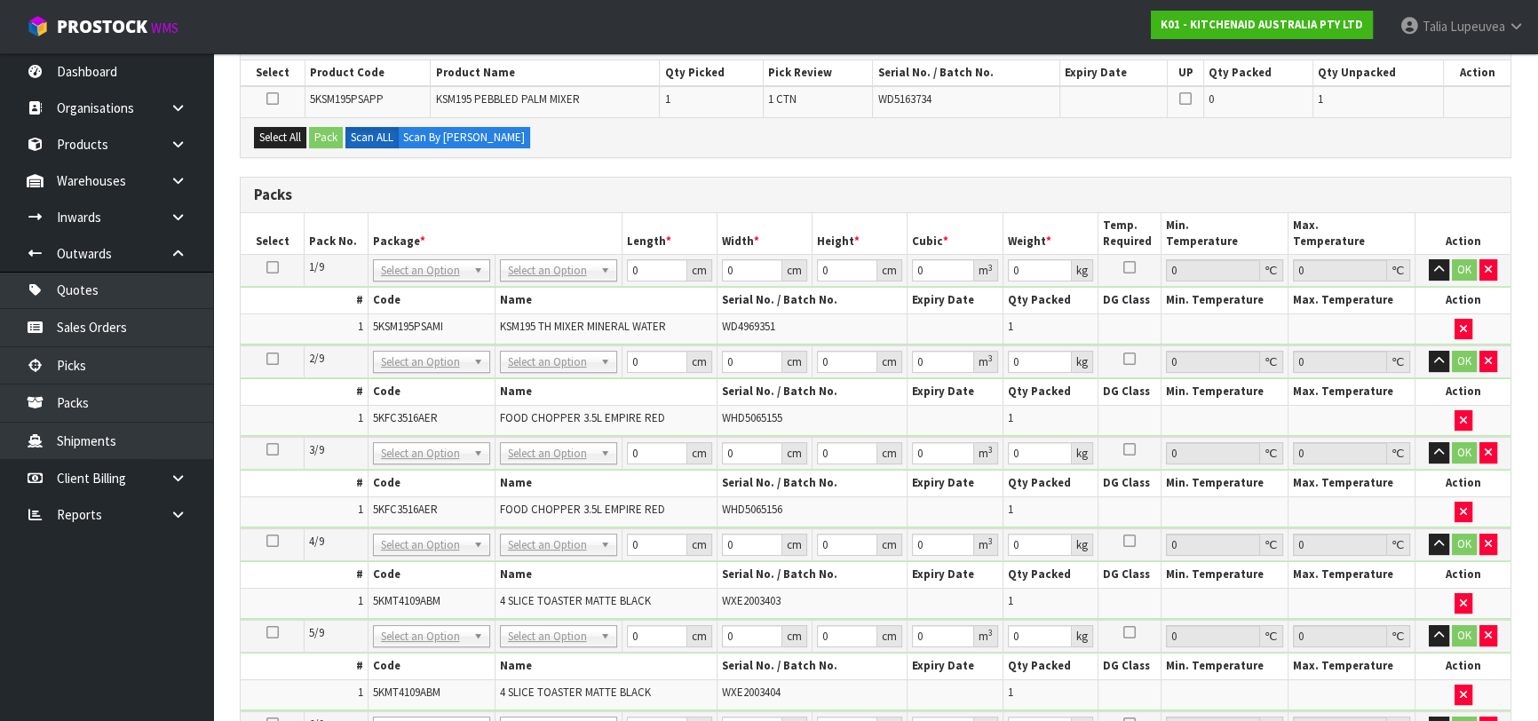
click at [1482, 233] on th "Action" at bounding box center [1462, 234] width 95 height 42
click at [1487, 265] on icon "button" at bounding box center [1487, 270] width 7 height 12
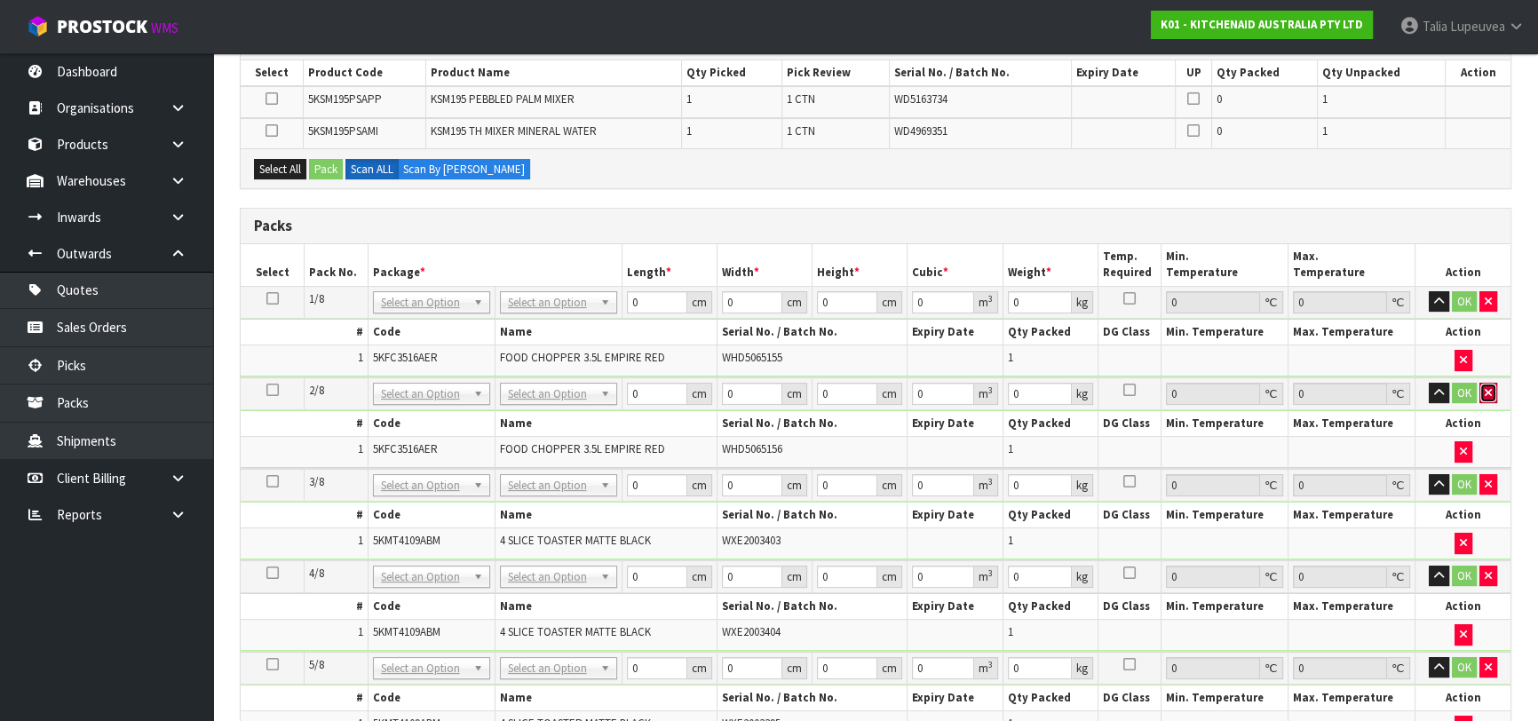
click at [1490, 396] on button "button" at bounding box center [1488, 393] width 18 height 21
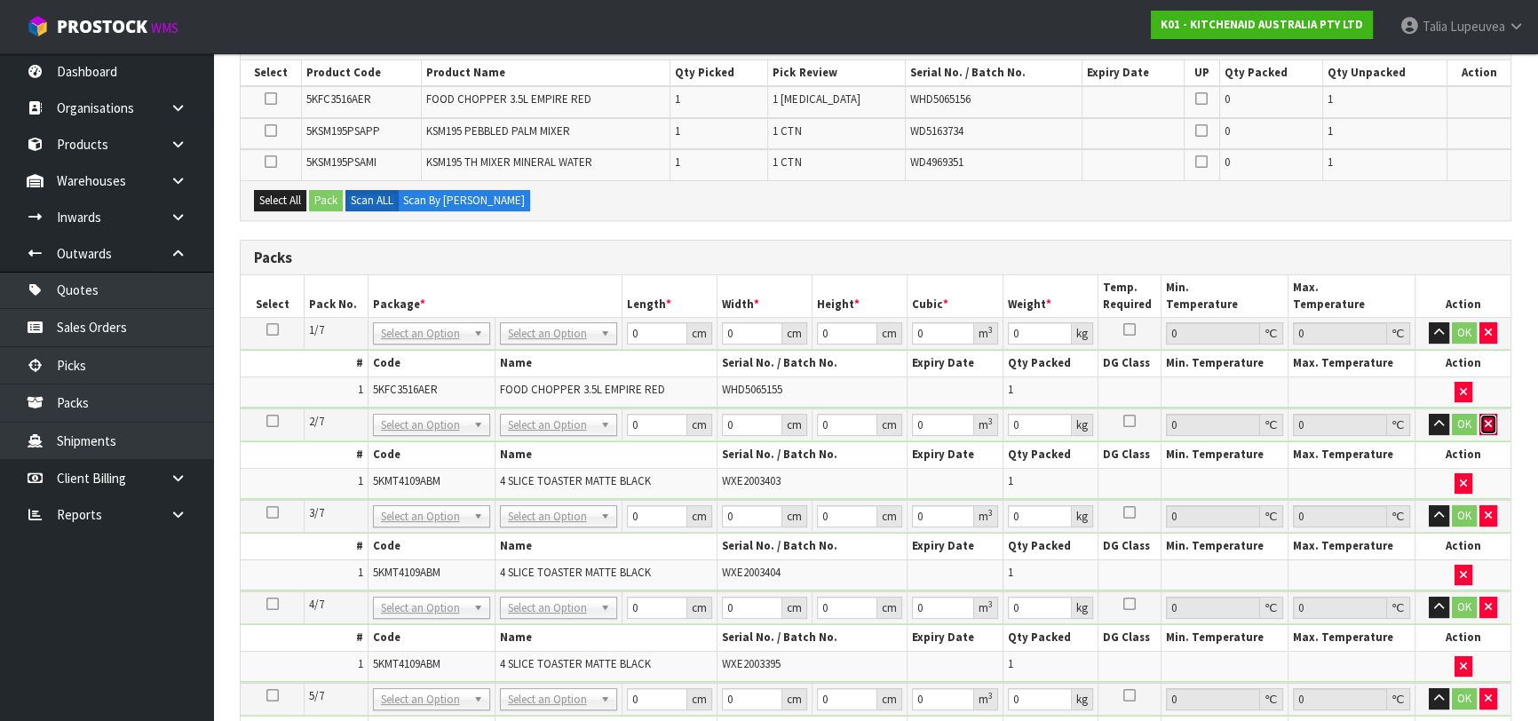
click at [1484, 418] on icon "button" at bounding box center [1487, 424] width 7 height 12
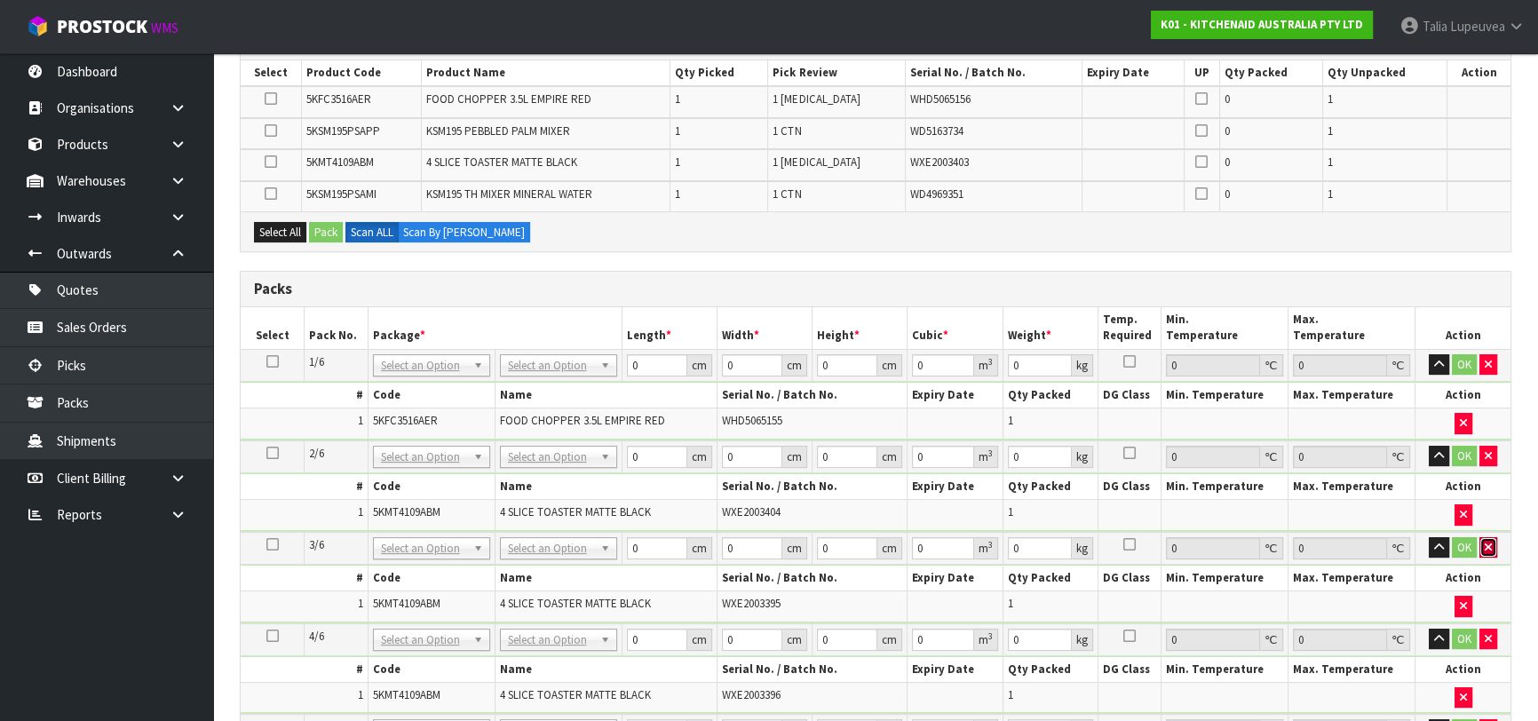
click at [1486, 547] on icon "button" at bounding box center [1487, 548] width 7 height 12
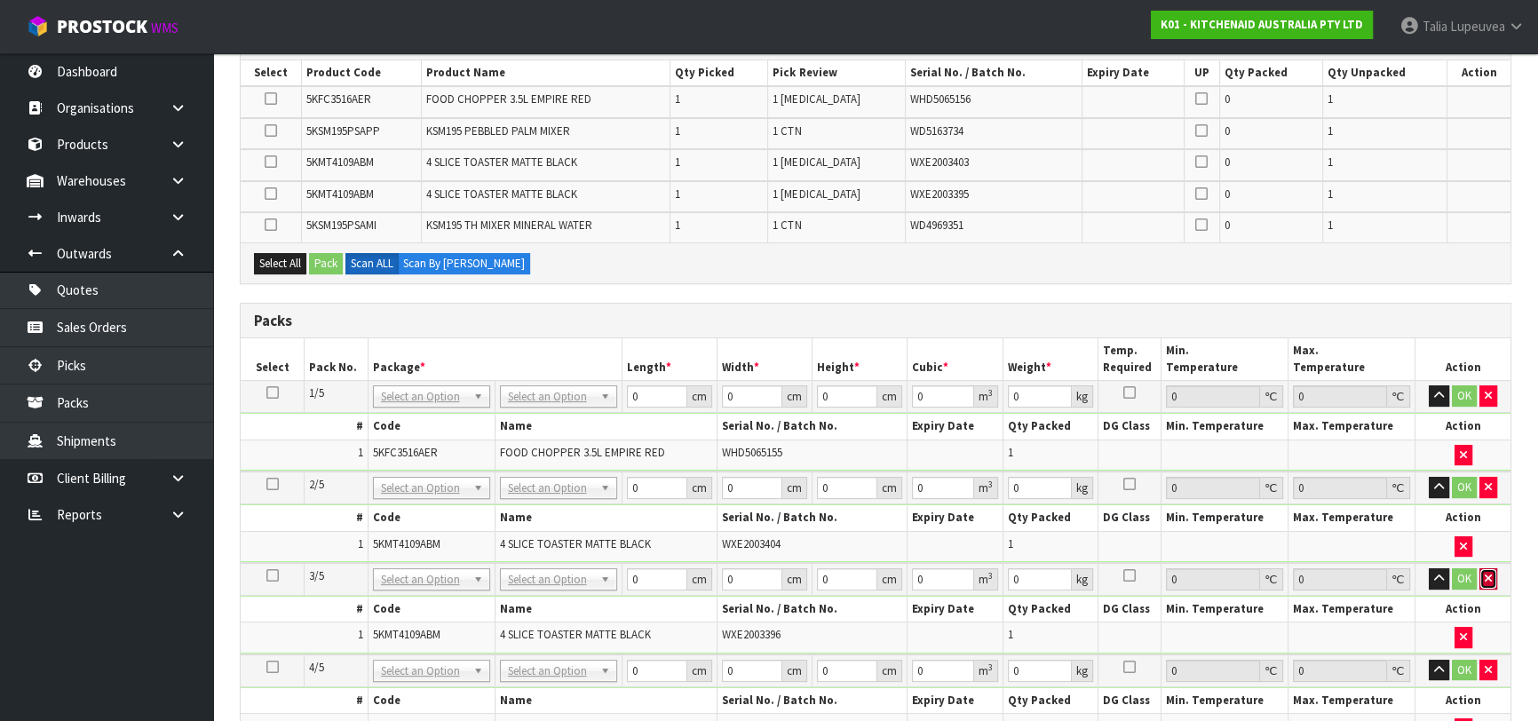
click at [1486, 568] on button "button" at bounding box center [1488, 578] width 18 height 21
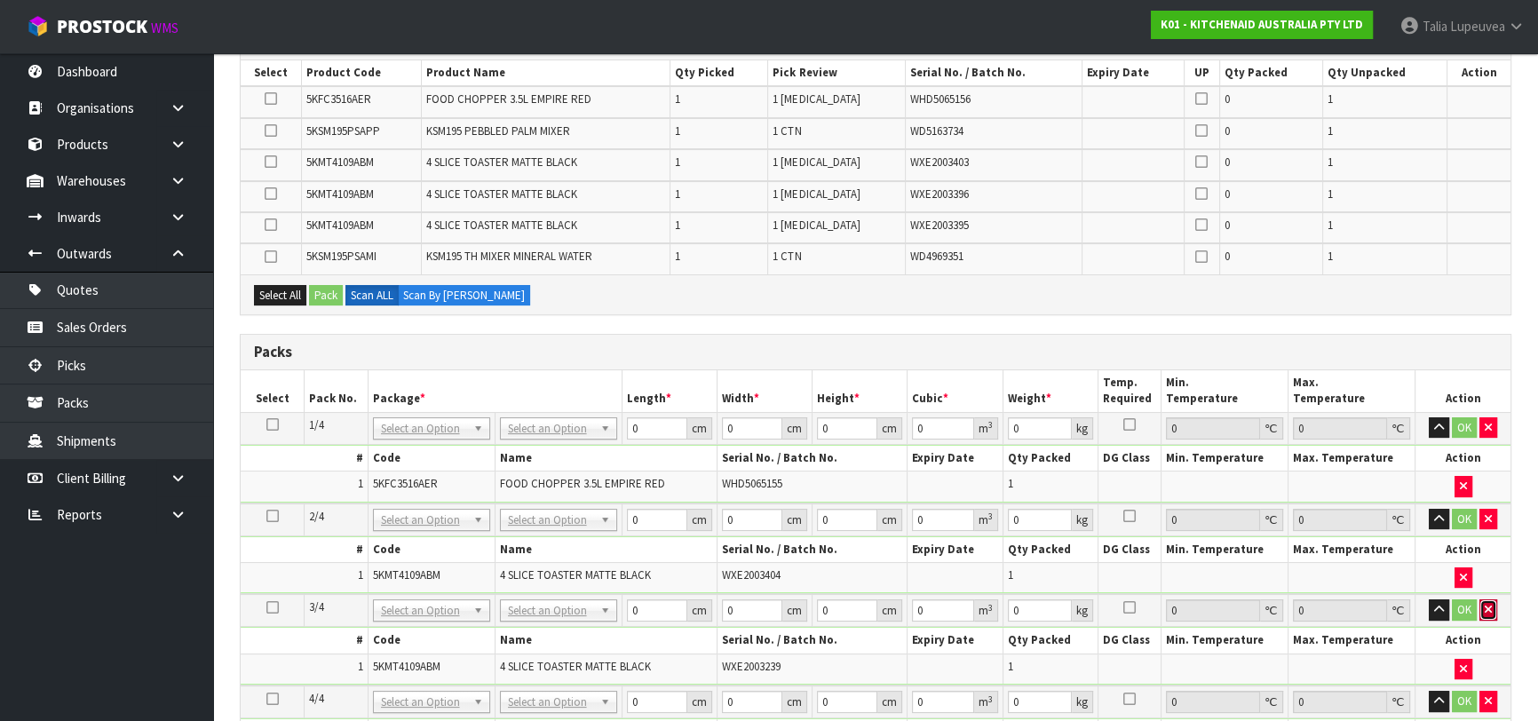
click at [1484, 604] on icon "button" at bounding box center [1487, 610] width 7 height 12
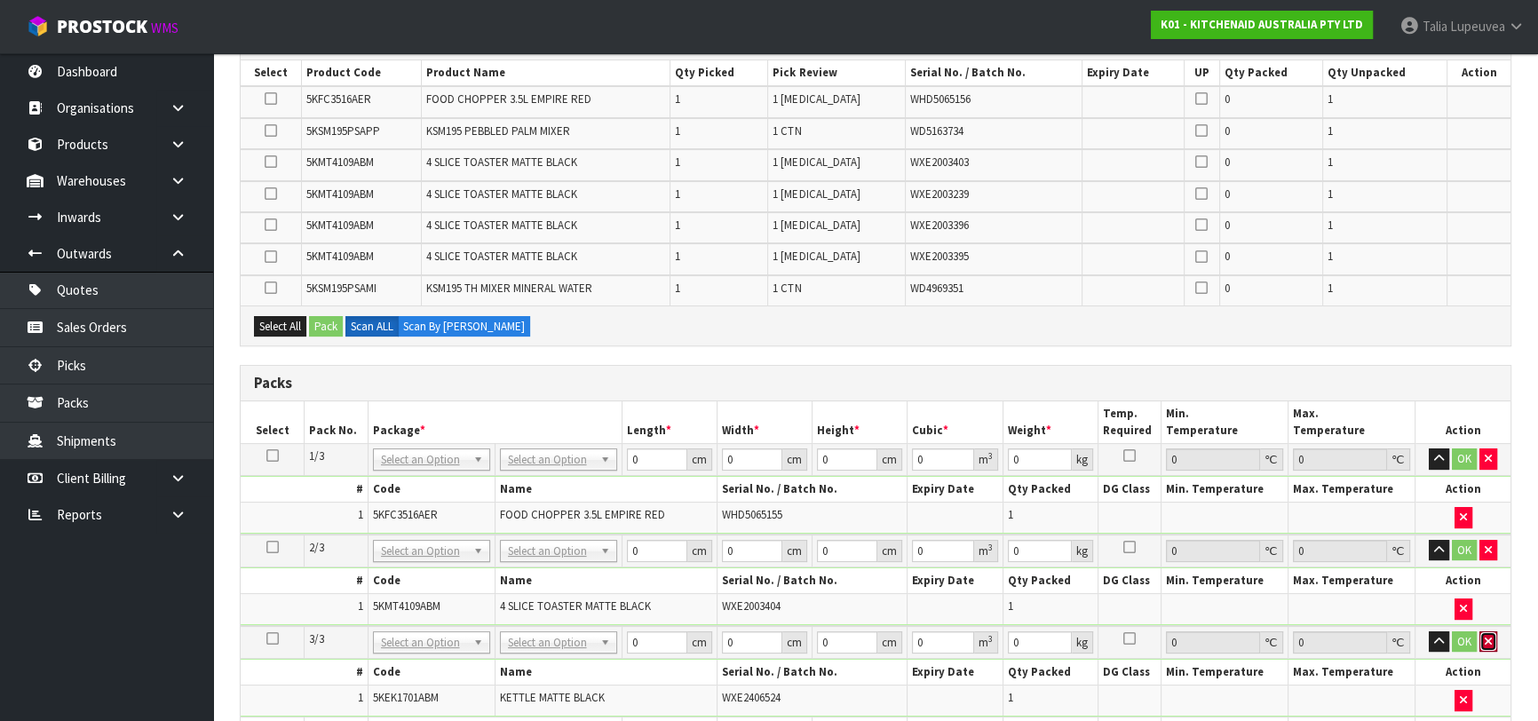
click at [1484, 638] on icon "button" at bounding box center [1487, 642] width 7 height 12
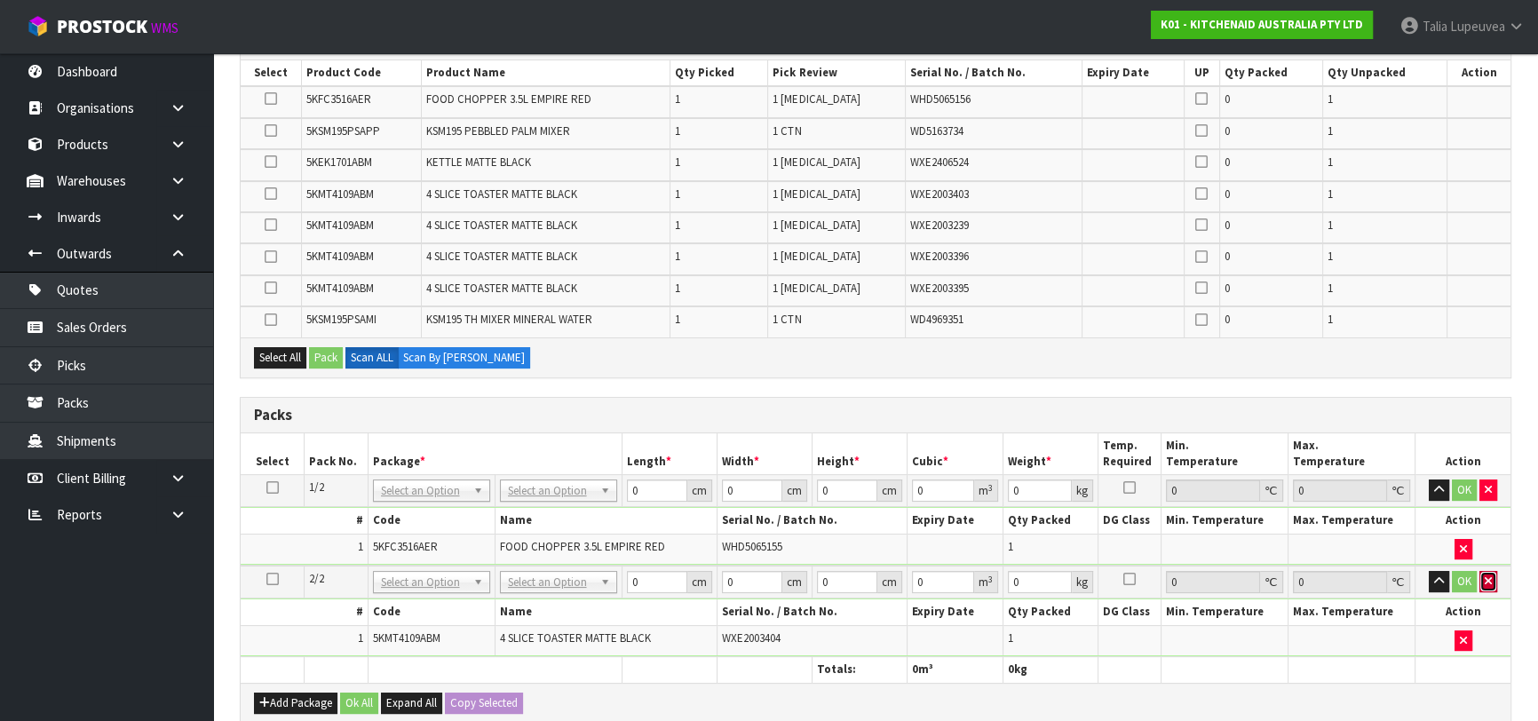
click at [1490, 578] on icon "button" at bounding box center [1487, 581] width 7 height 12
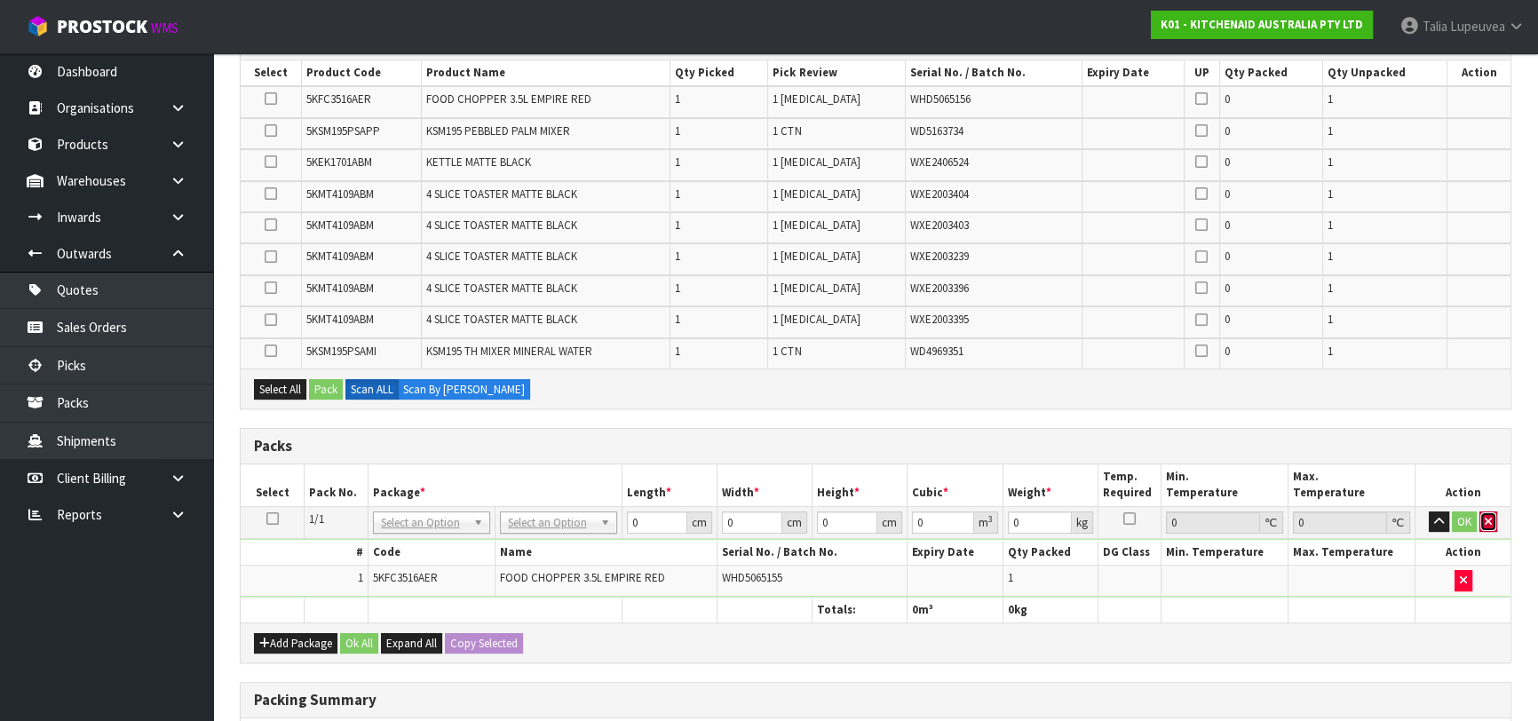
click at [1479, 514] on button "button" at bounding box center [1488, 521] width 18 height 21
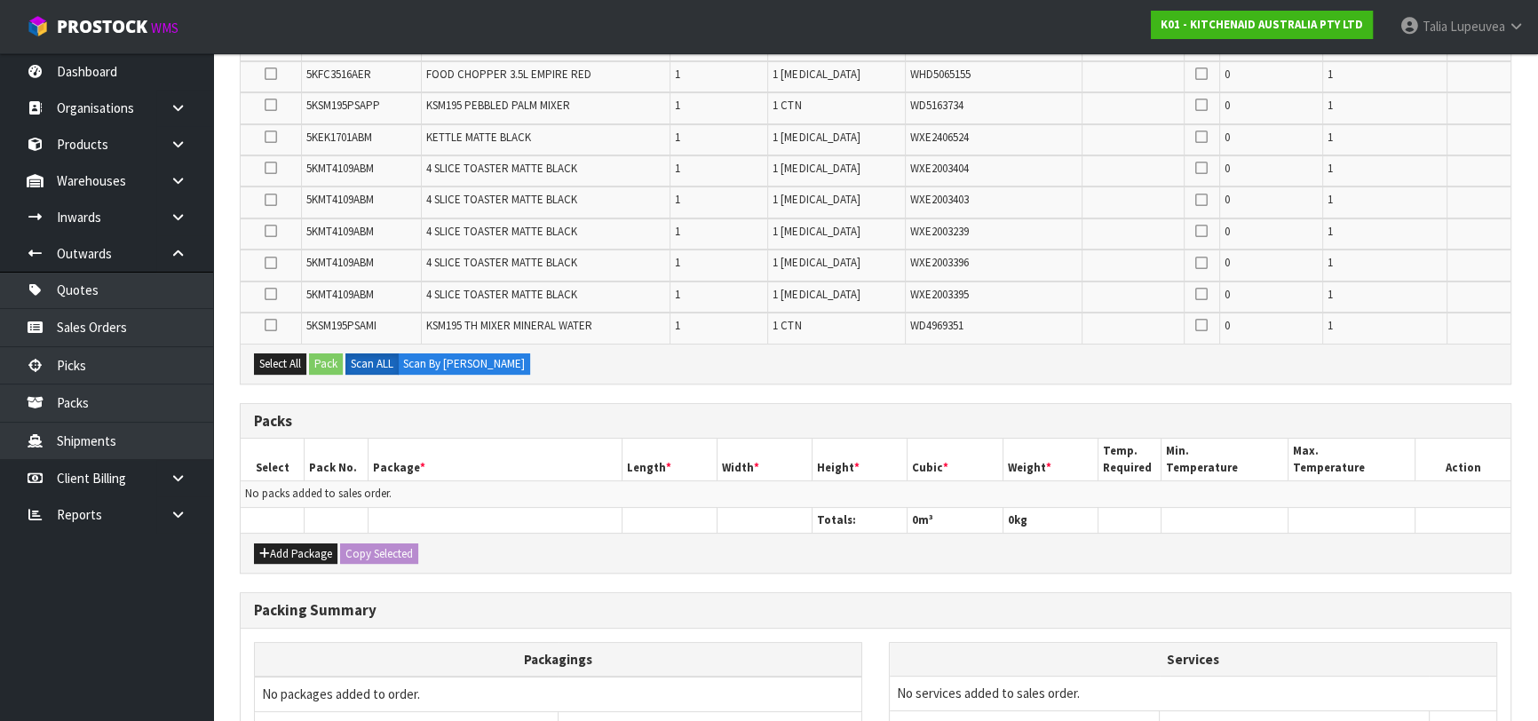
scroll to position [403, 0]
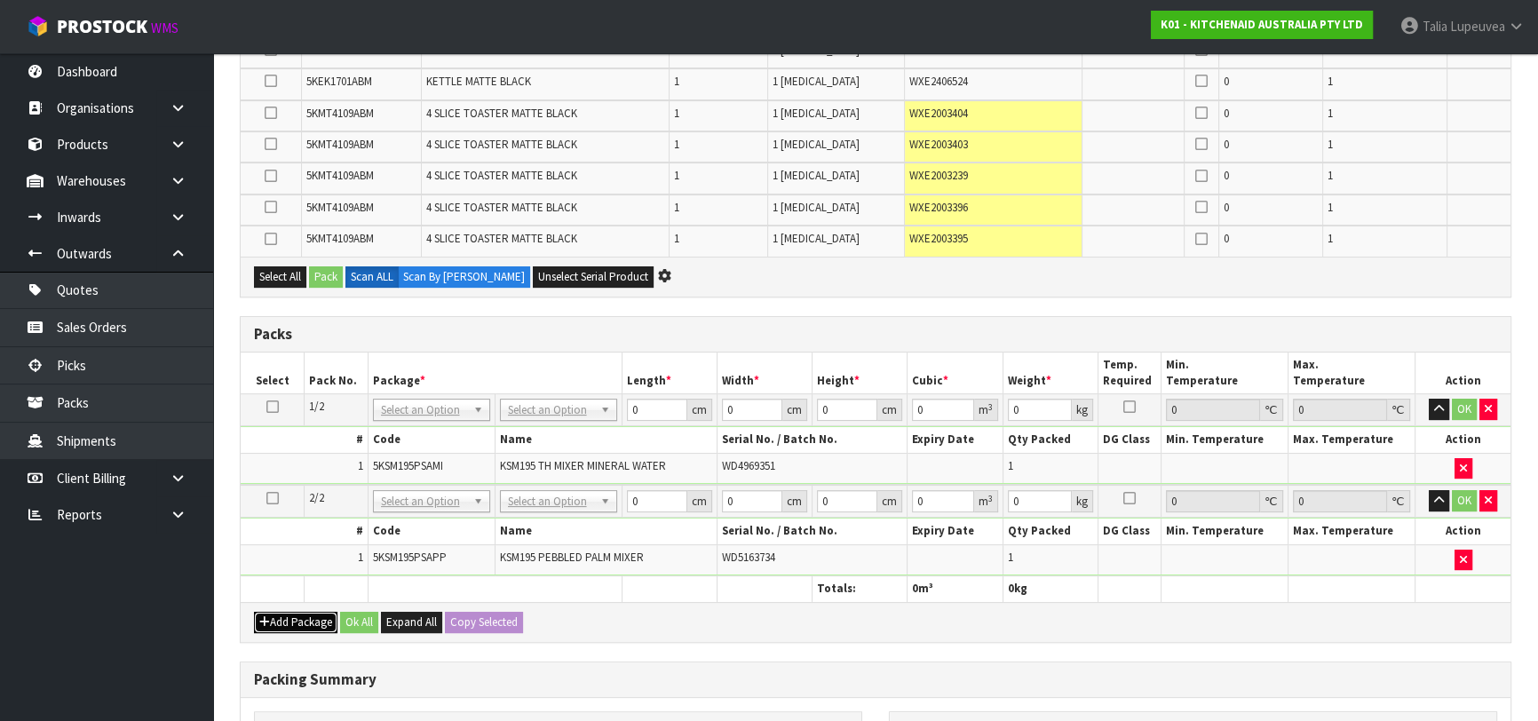
click at [310, 618] on button "Add Package" at bounding box center [295, 622] width 83 height 21
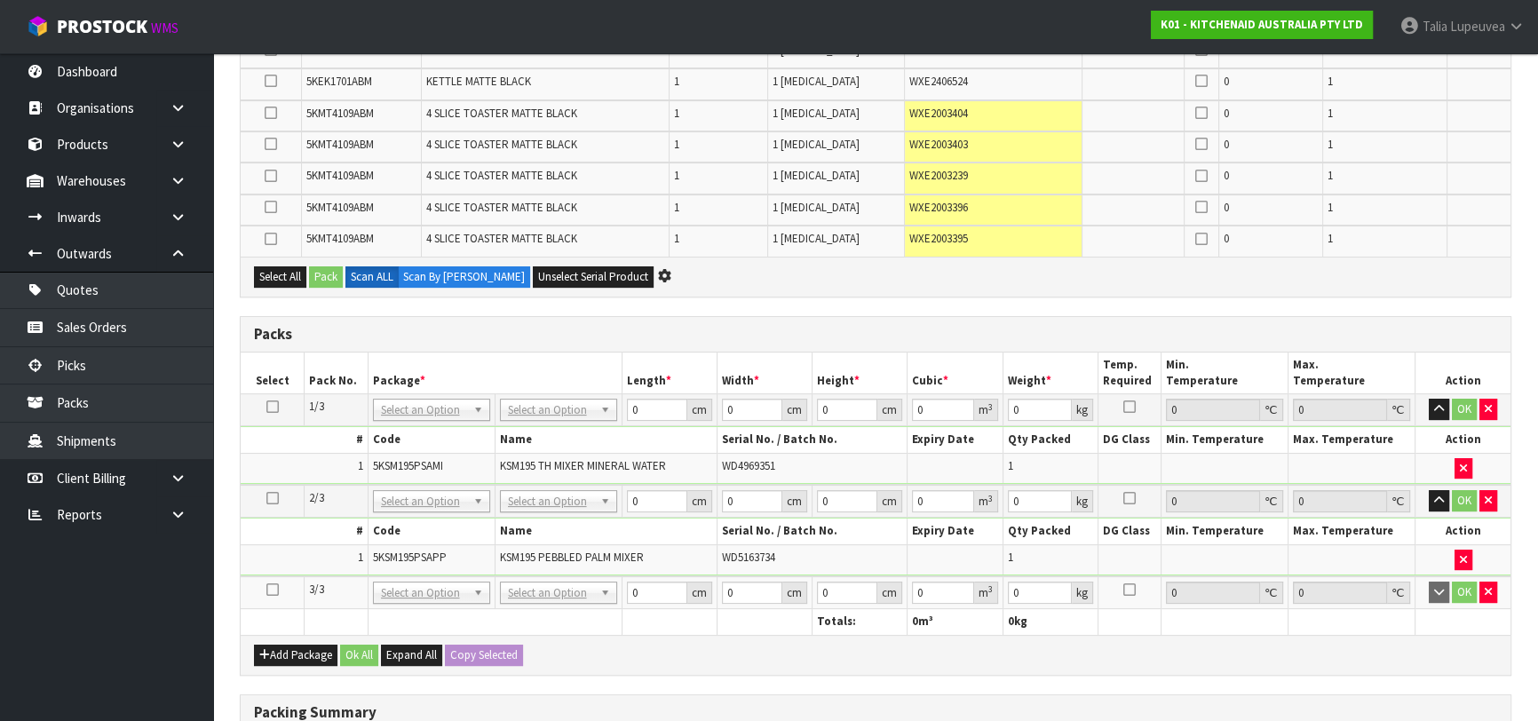
click at [271, 589] on icon at bounding box center [272, 589] width 12 height 1
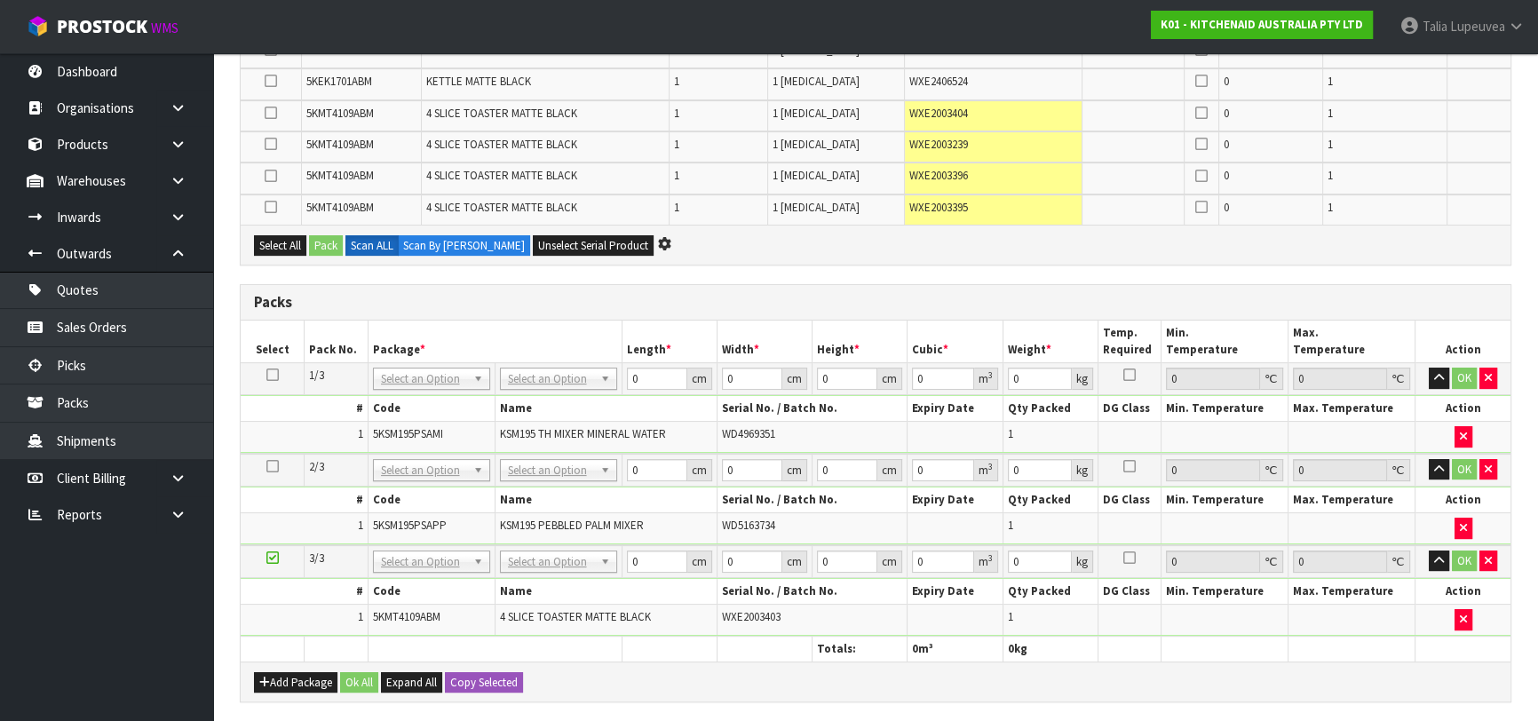
scroll to position [0, 0]
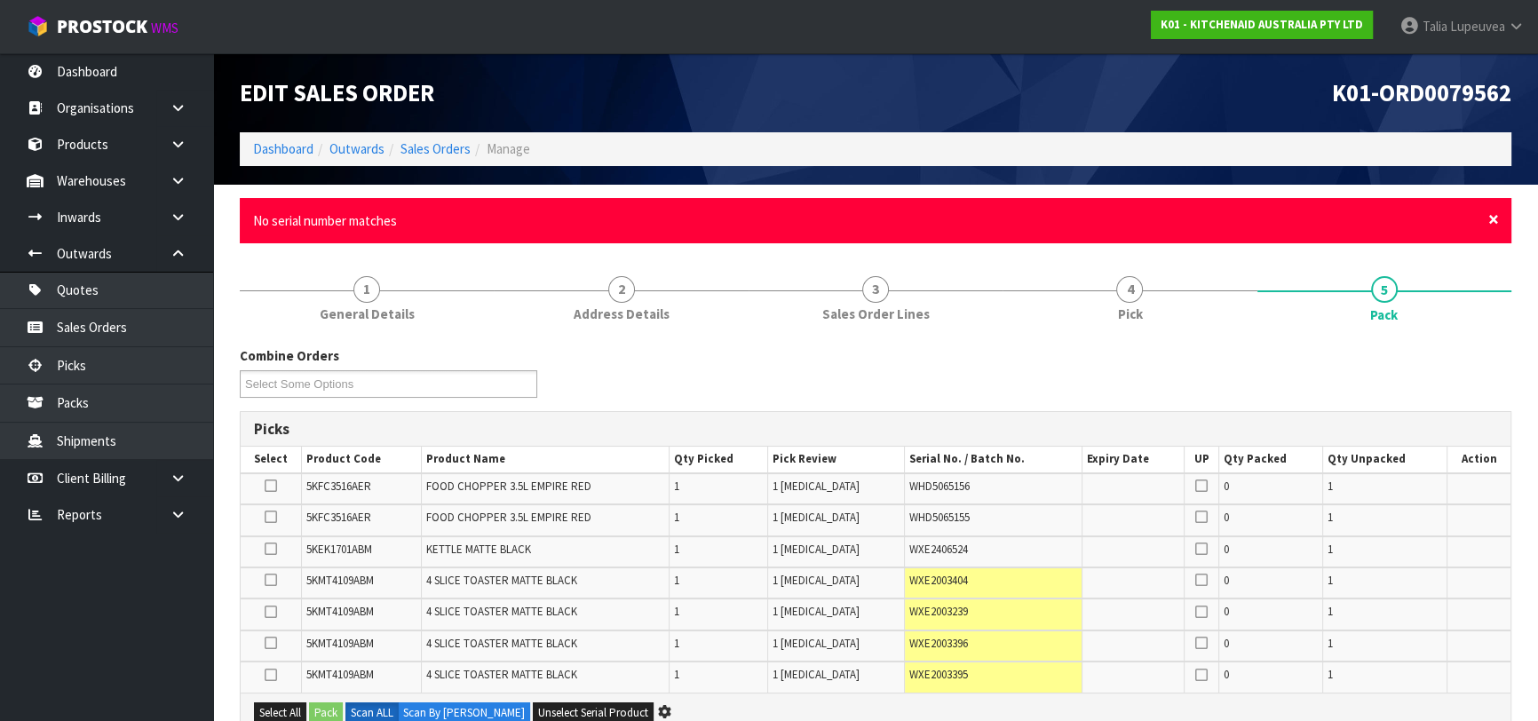
click at [1491, 212] on span "×" at bounding box center [1493, 219] width 11 height 25
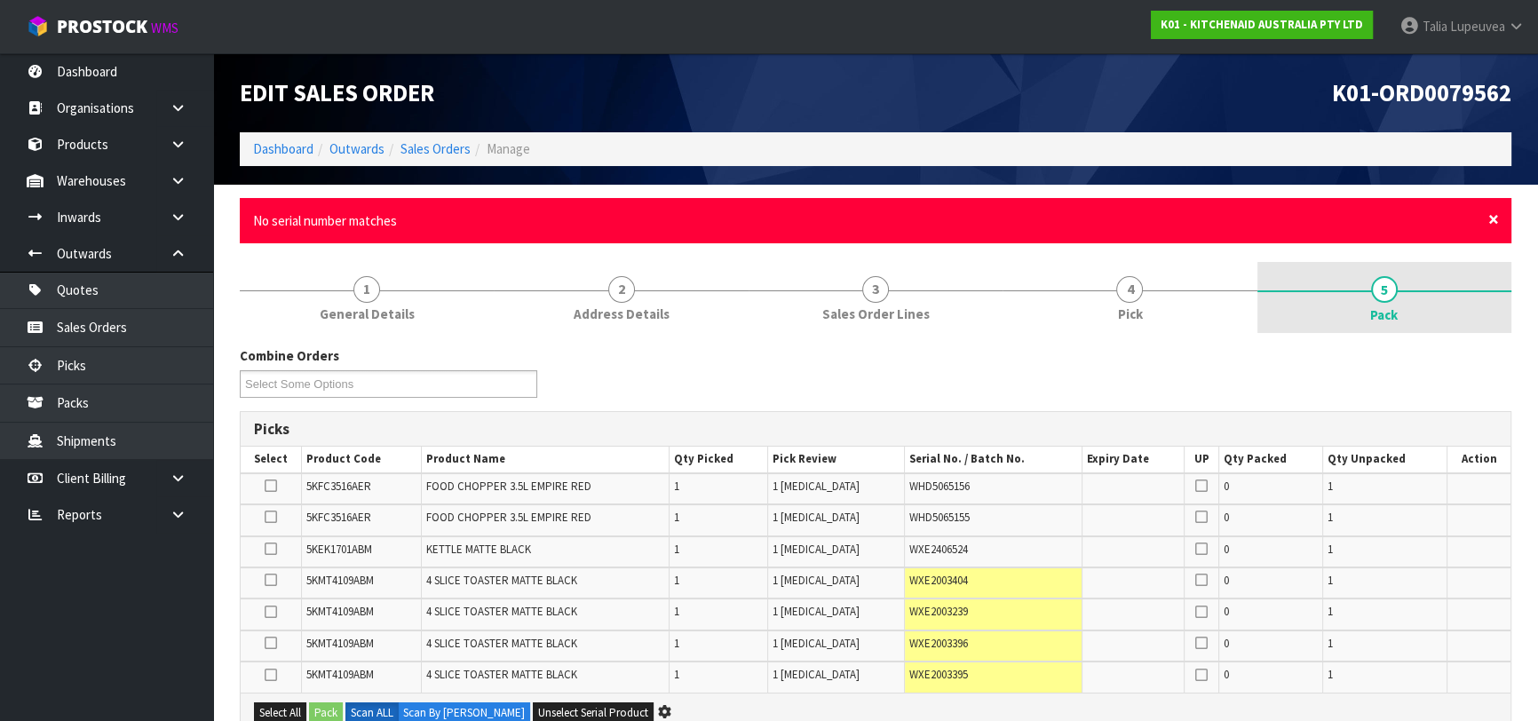
drag, startPoint x: 1491, startPoint y: 212, endPoint x: 1435, endPoint y: 264, distance: 76.0
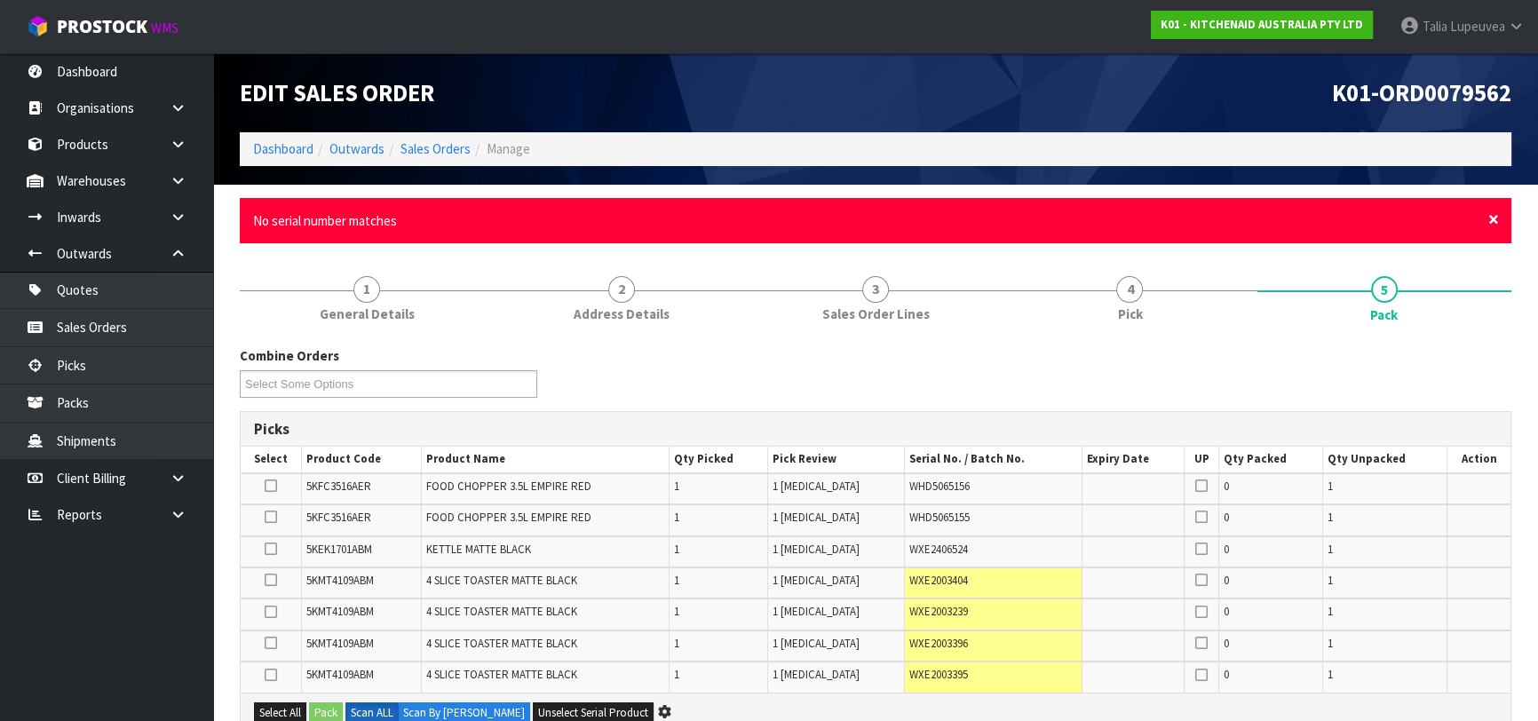
click at [1496, 216] on span "×" at bounding box center [1493, 219] width 11 height 25
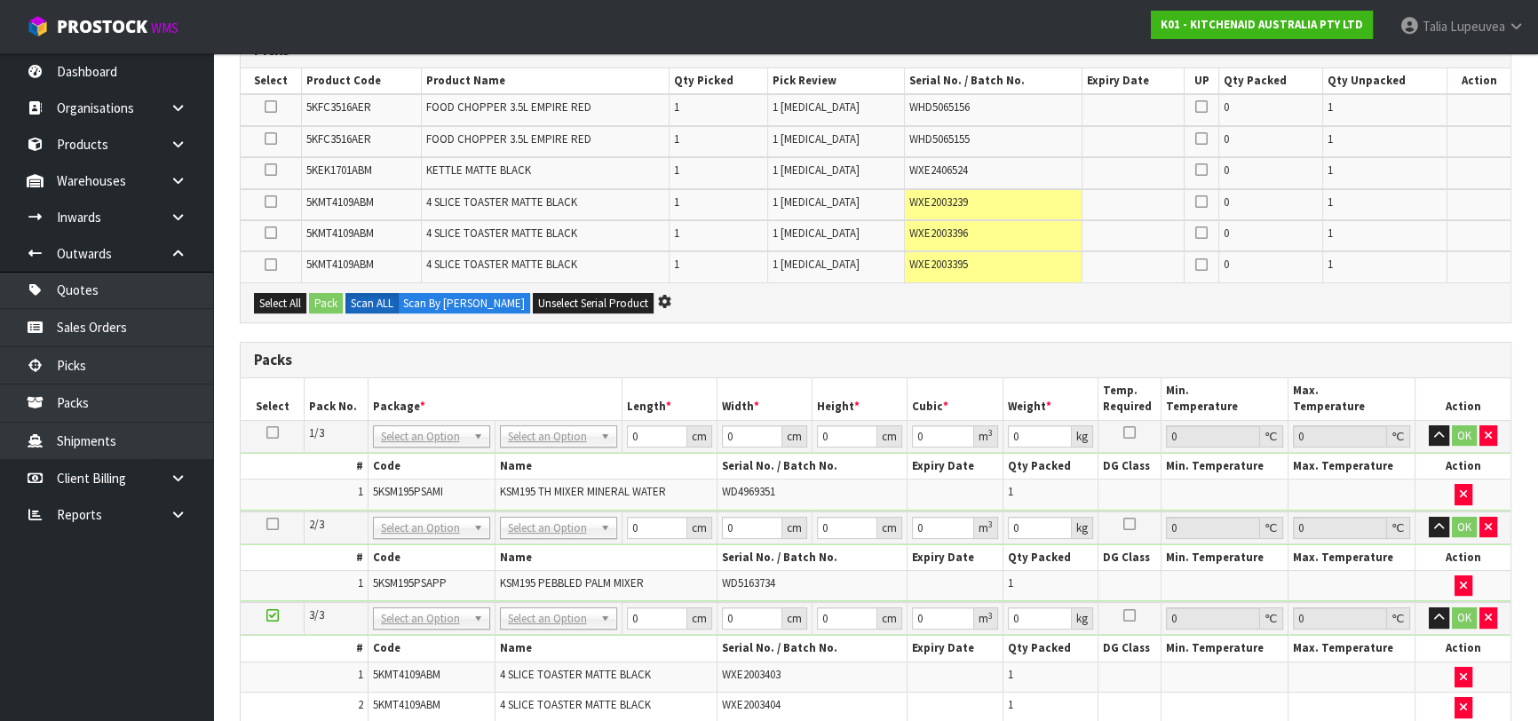
scroll to position [403, 0]
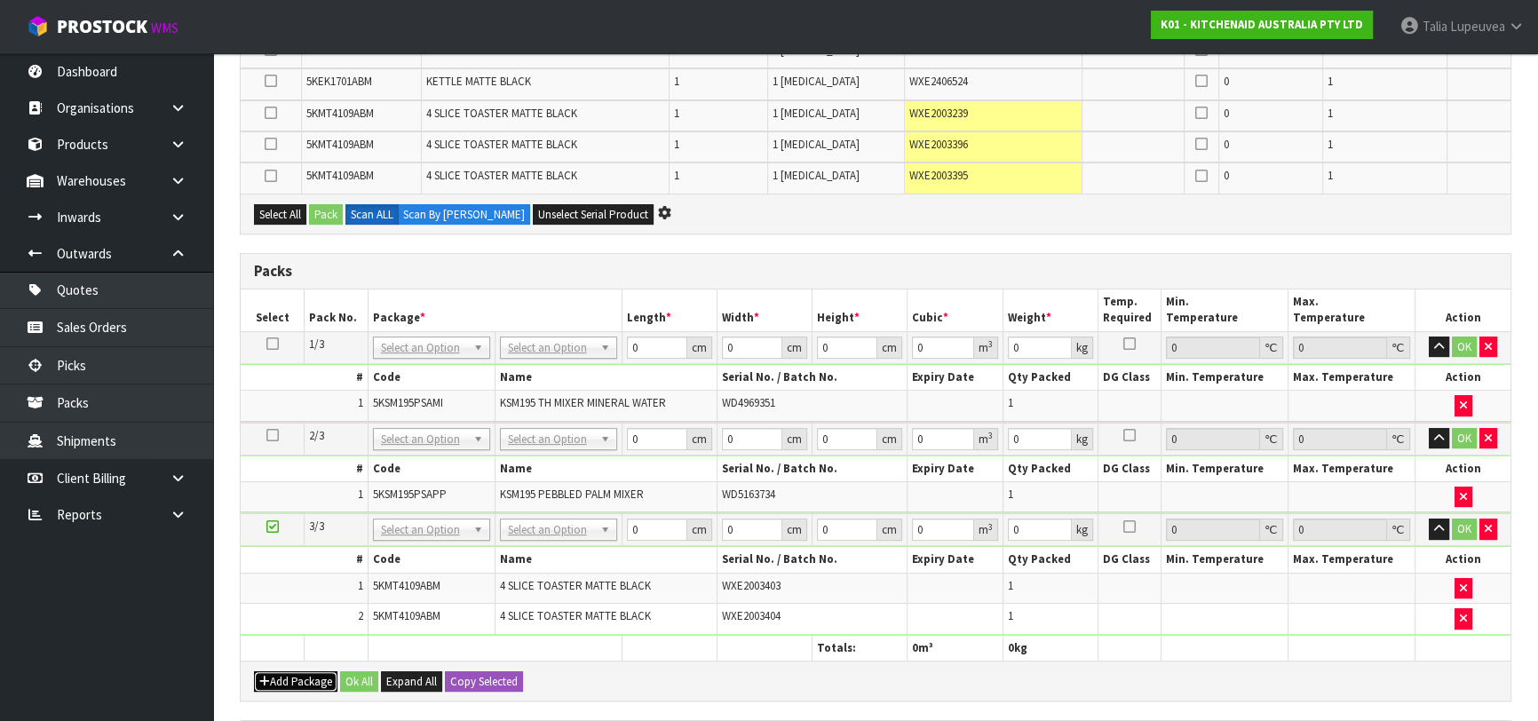
click at [279, 675] on button "Add Package" at bounding box center [295, 681] width 83 height 21
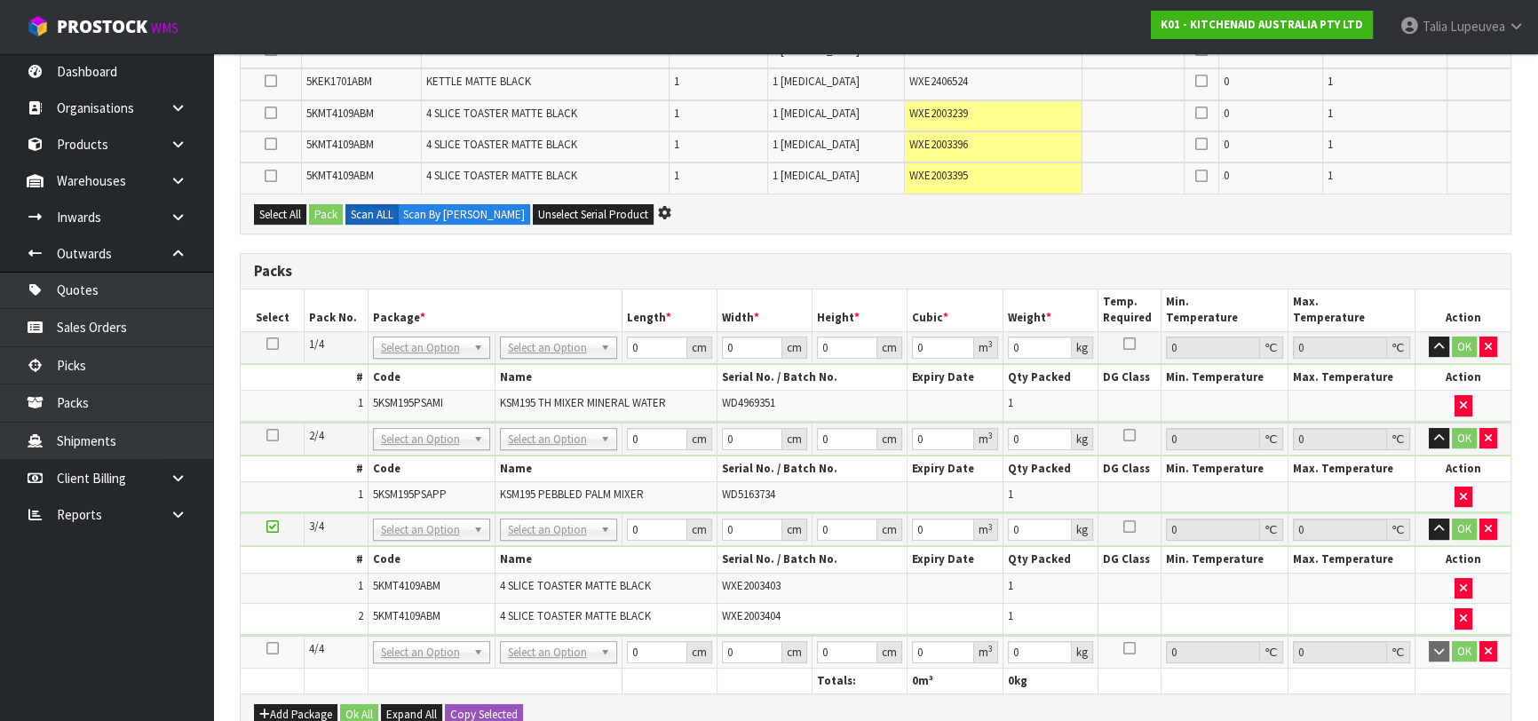
click at [267, 648] on icon at bounding box center [272, 648] width 12 height 1
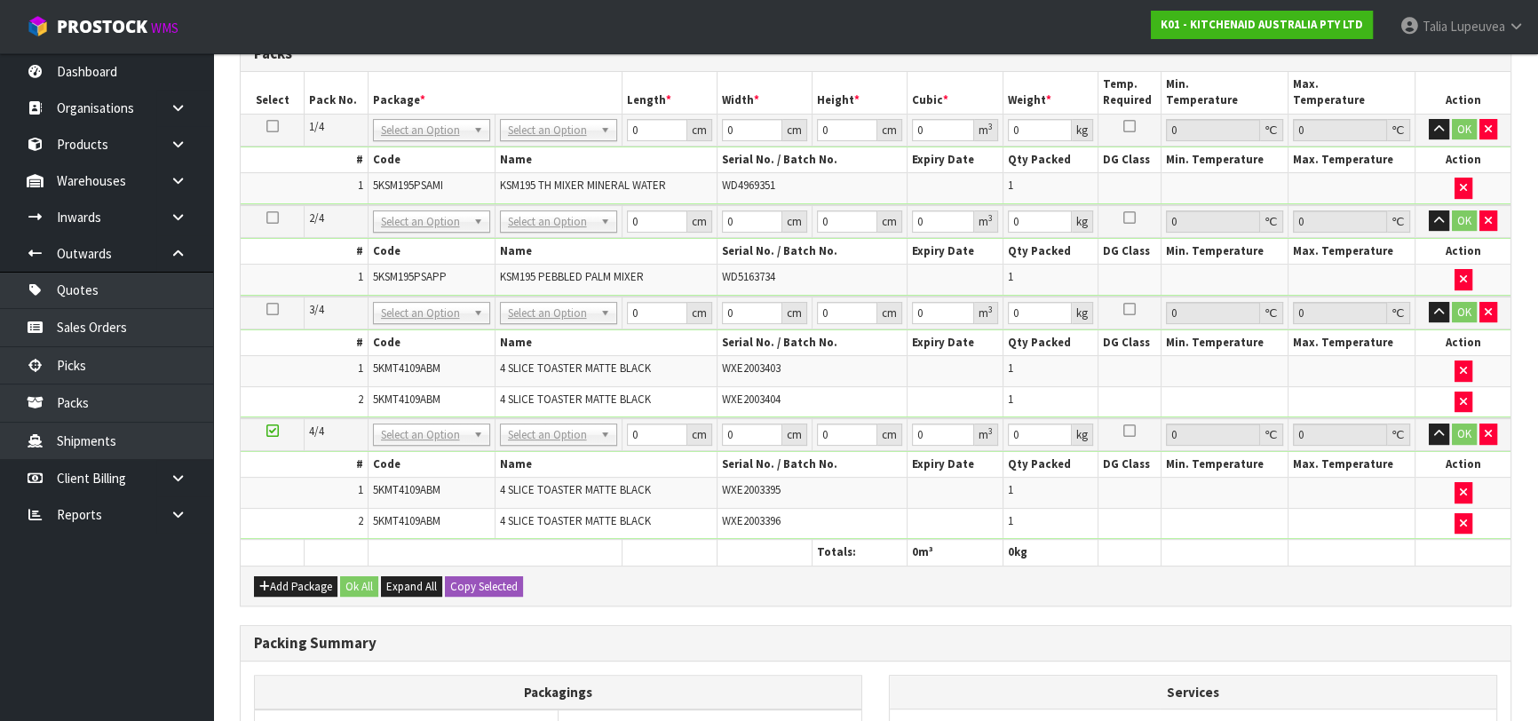
scroll to position [565, 0]
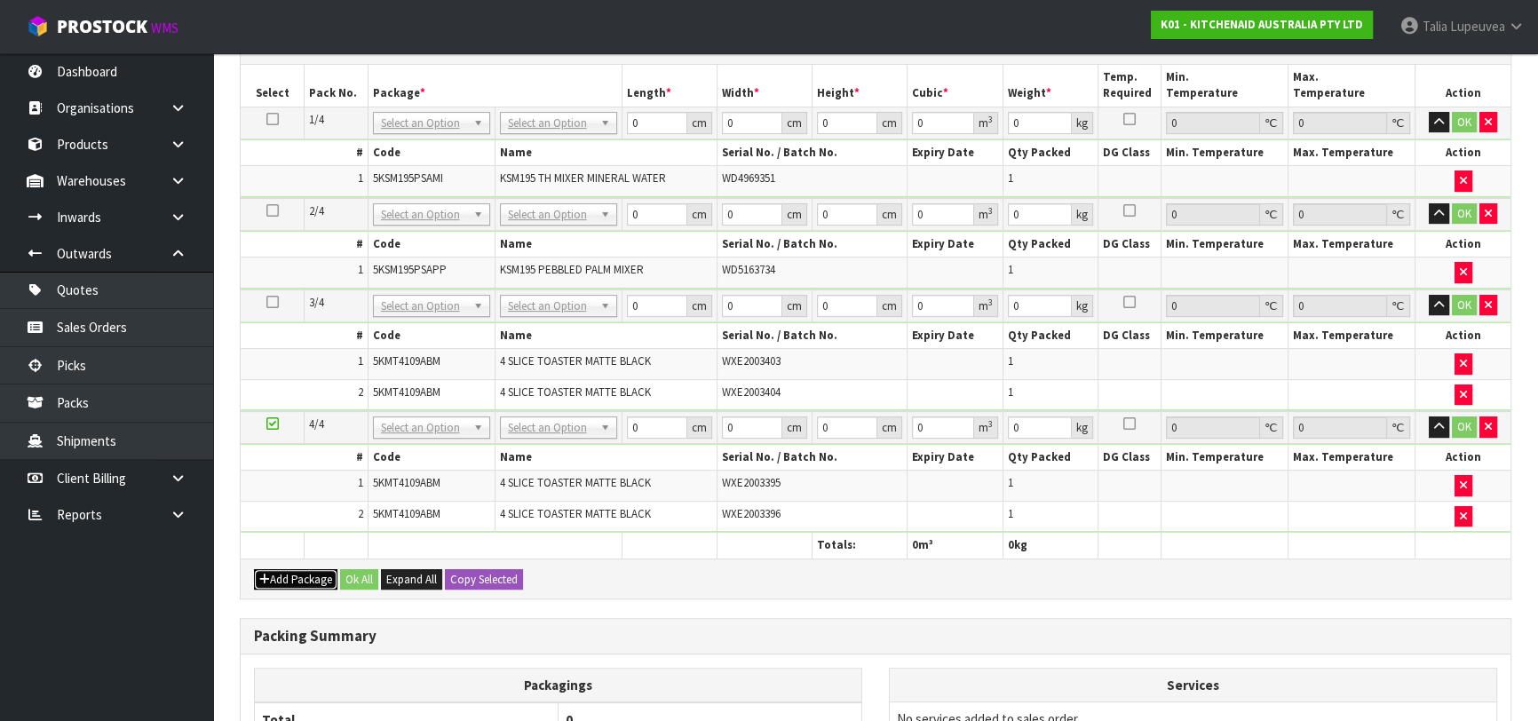
click at [297, 569] on button "Add Package" at bounding box center [295, 579] width 83 height 21
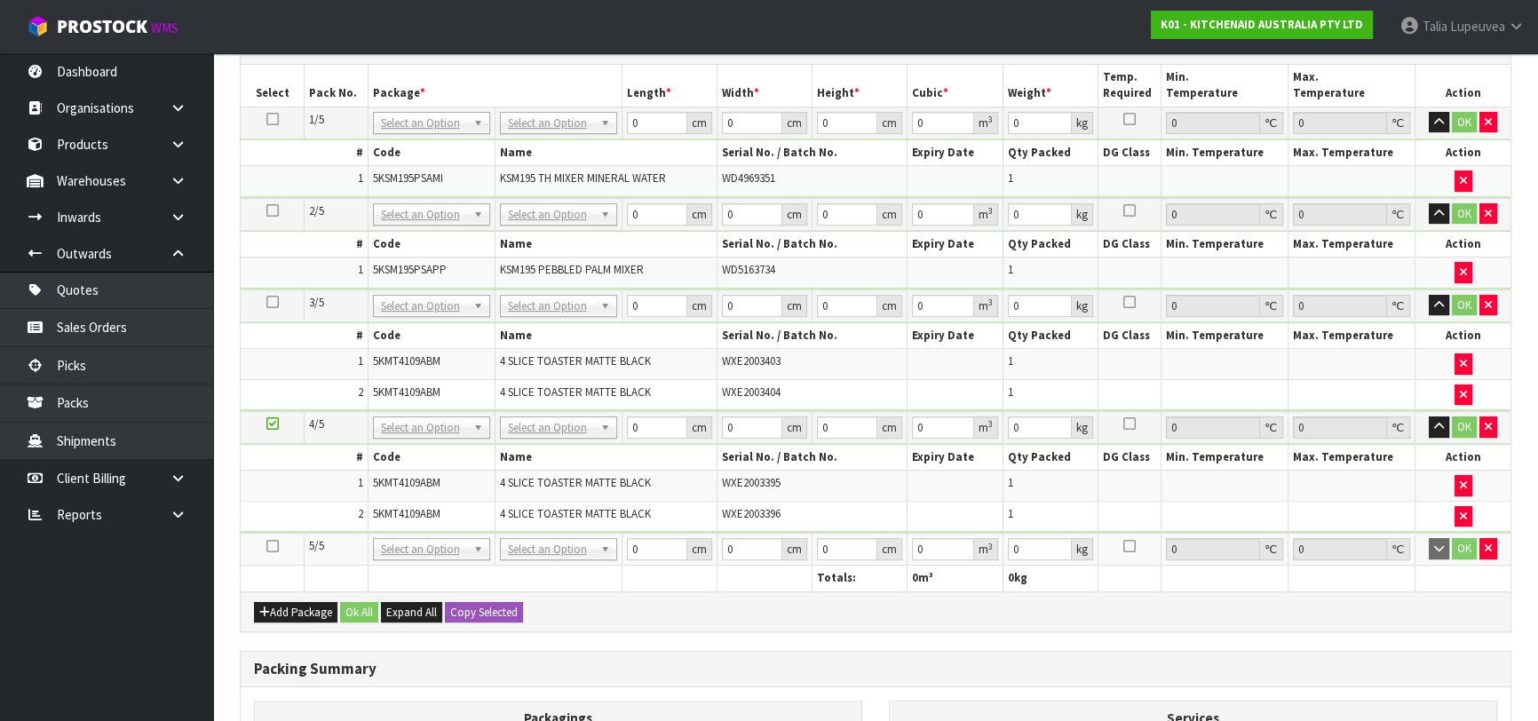
click at [275, 546] on icon at bounding box center [272, 546] width 12 height 1
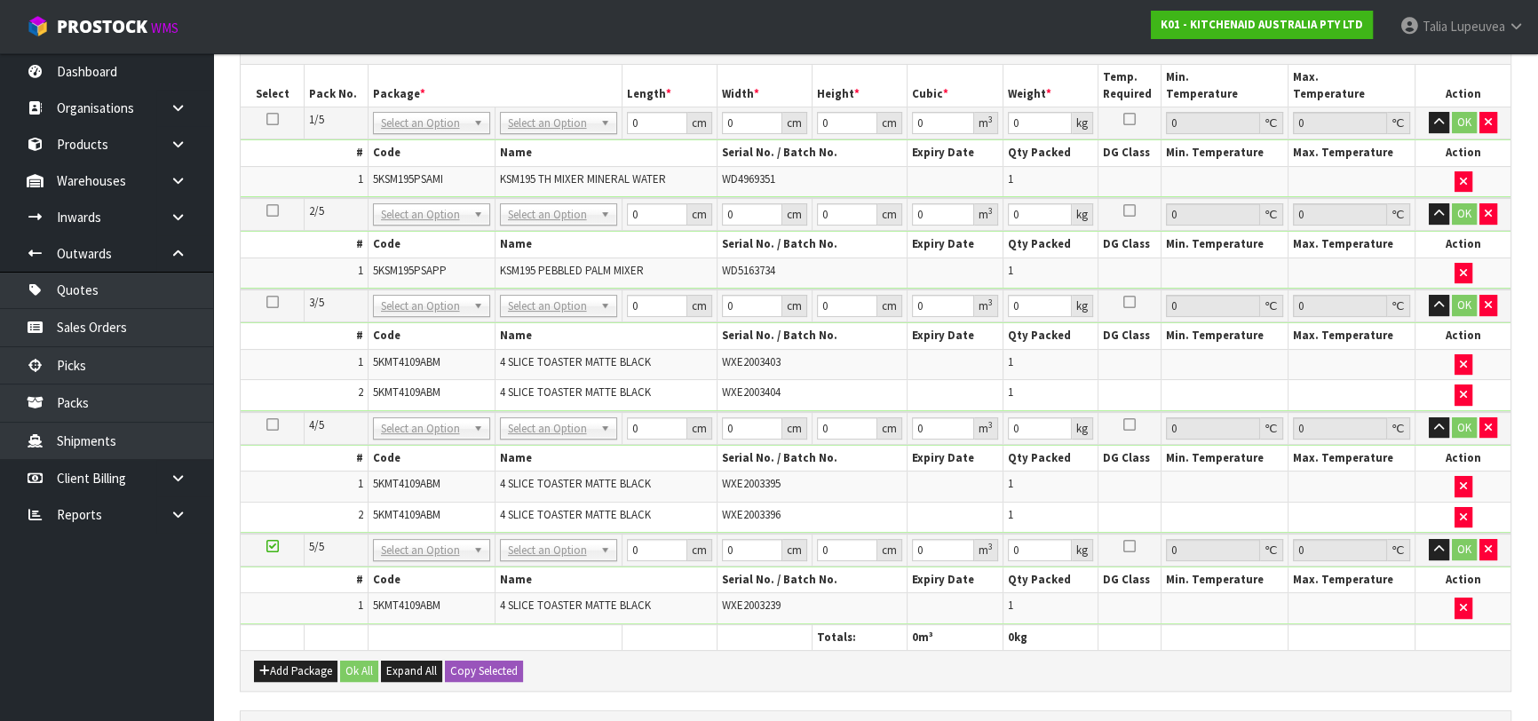
scroll to position [502, 0]
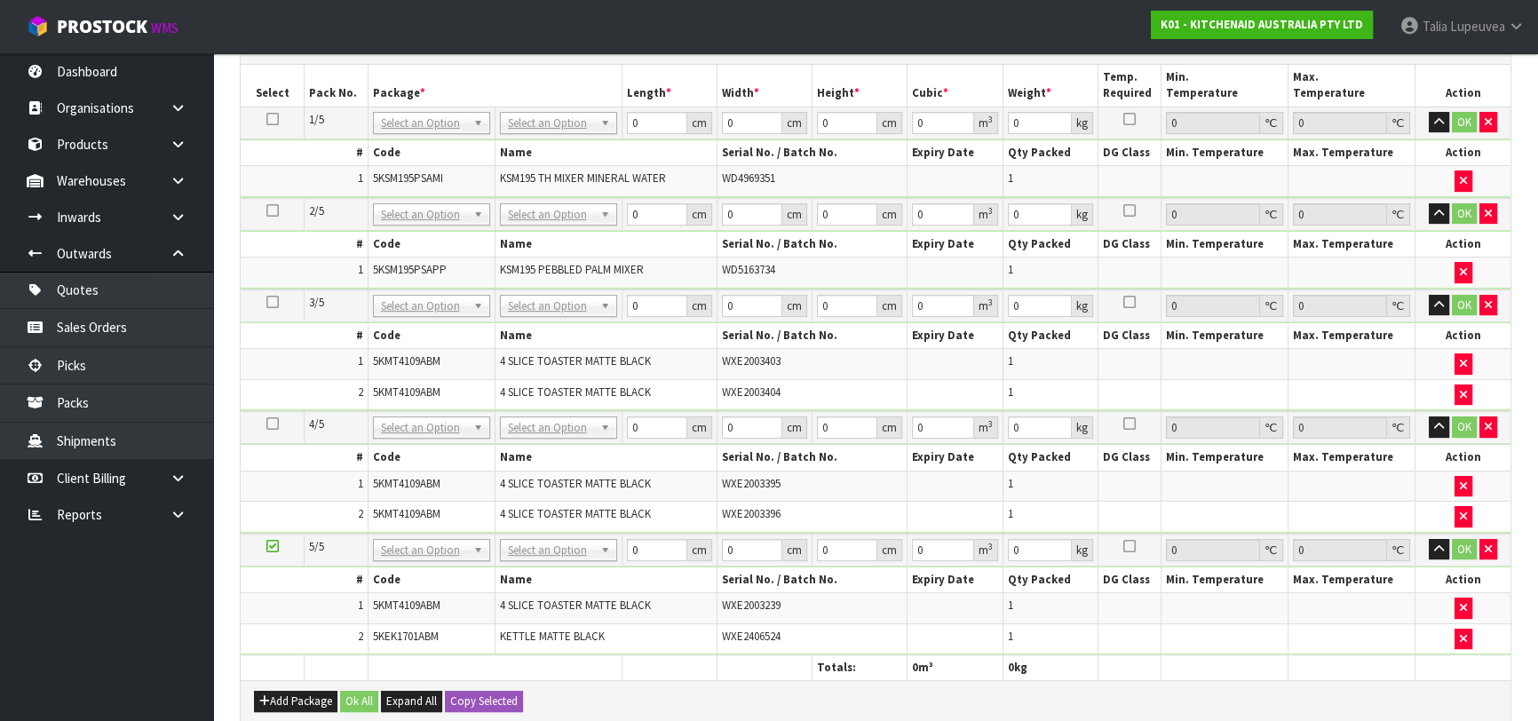
click at [305, 682] on div "Add Package Ok All Expand All Copy Selected" at bounding box center [876, 700] width 1270 height 40
click at [306, 691] on button "Add Package" at bounding box center [295, 701] width 83 height 21
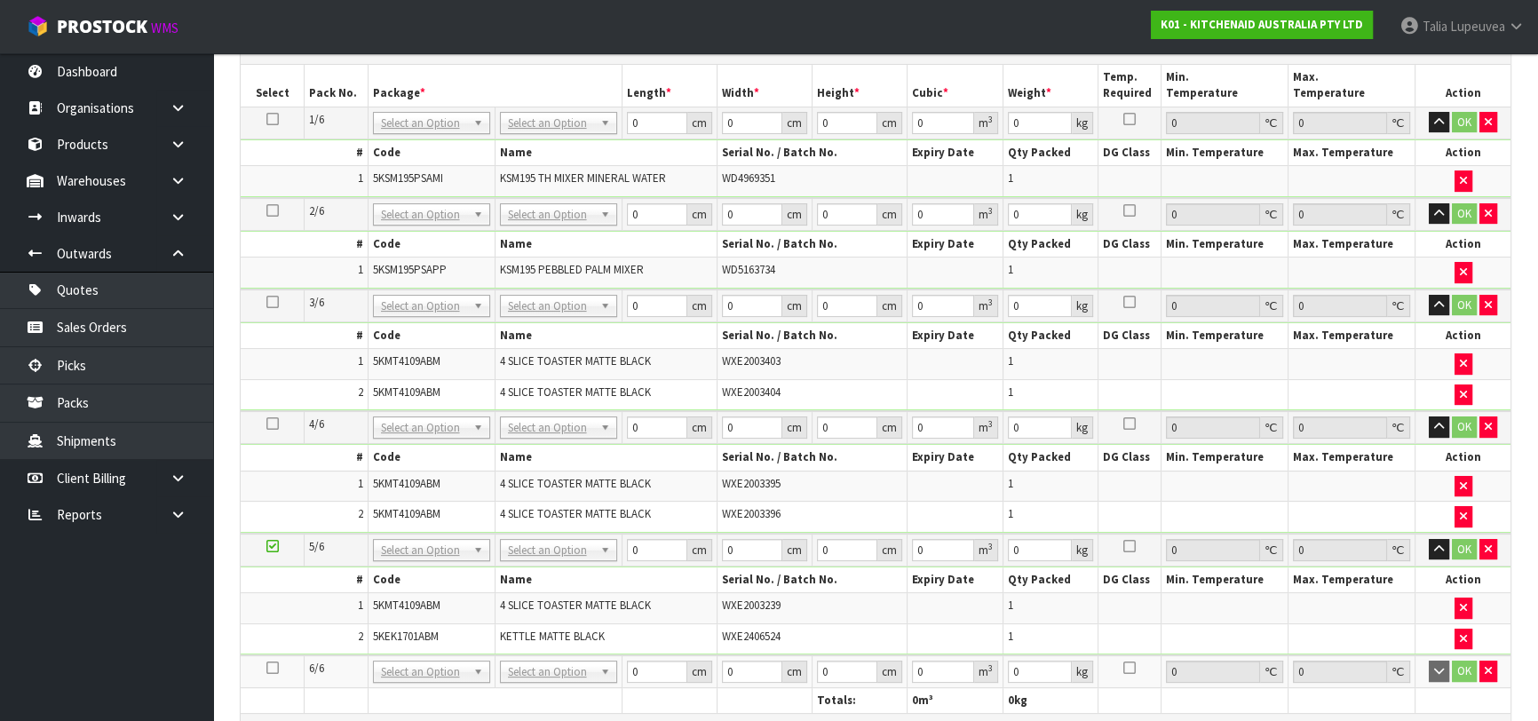
click at [269, 668] on icon at bounding box center [272, 668] width 12 height 1
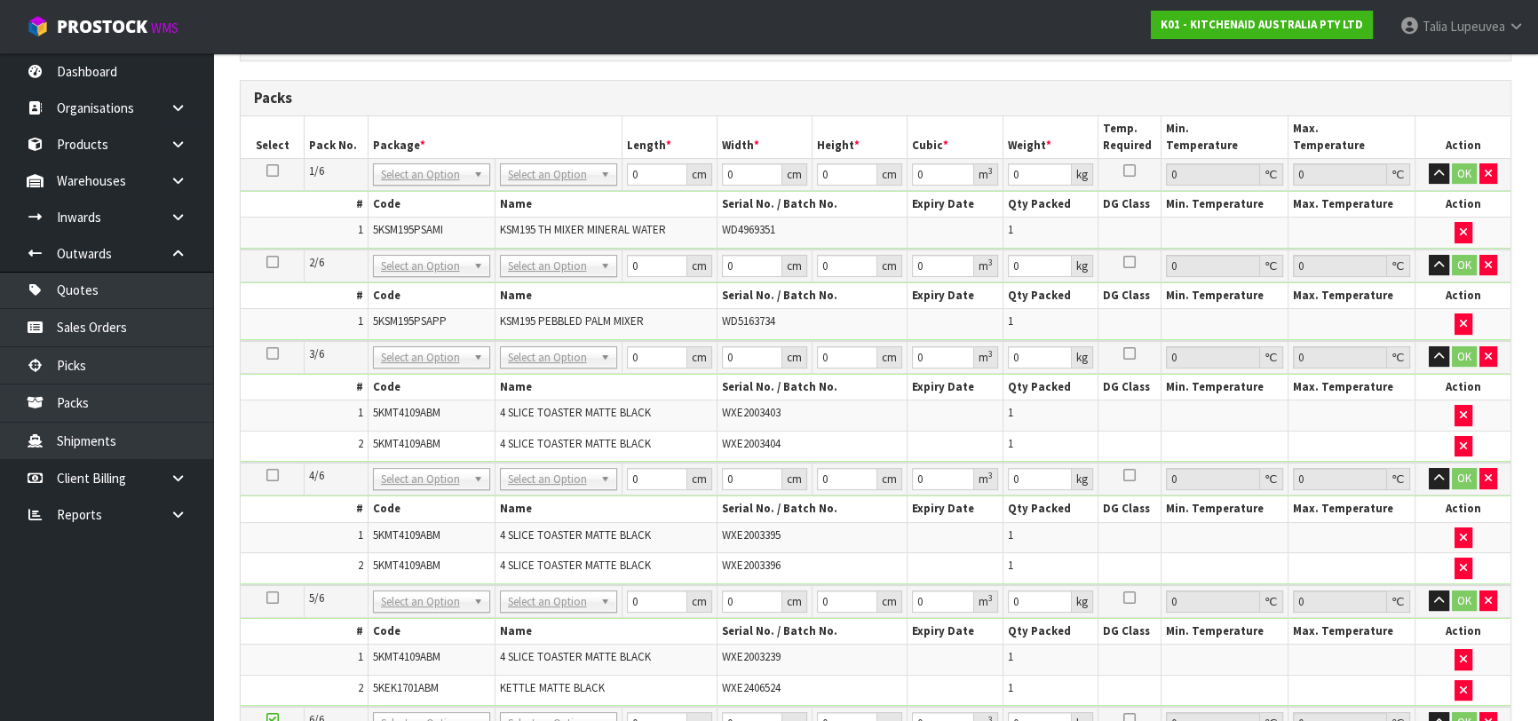
scroll to position [359, 0]
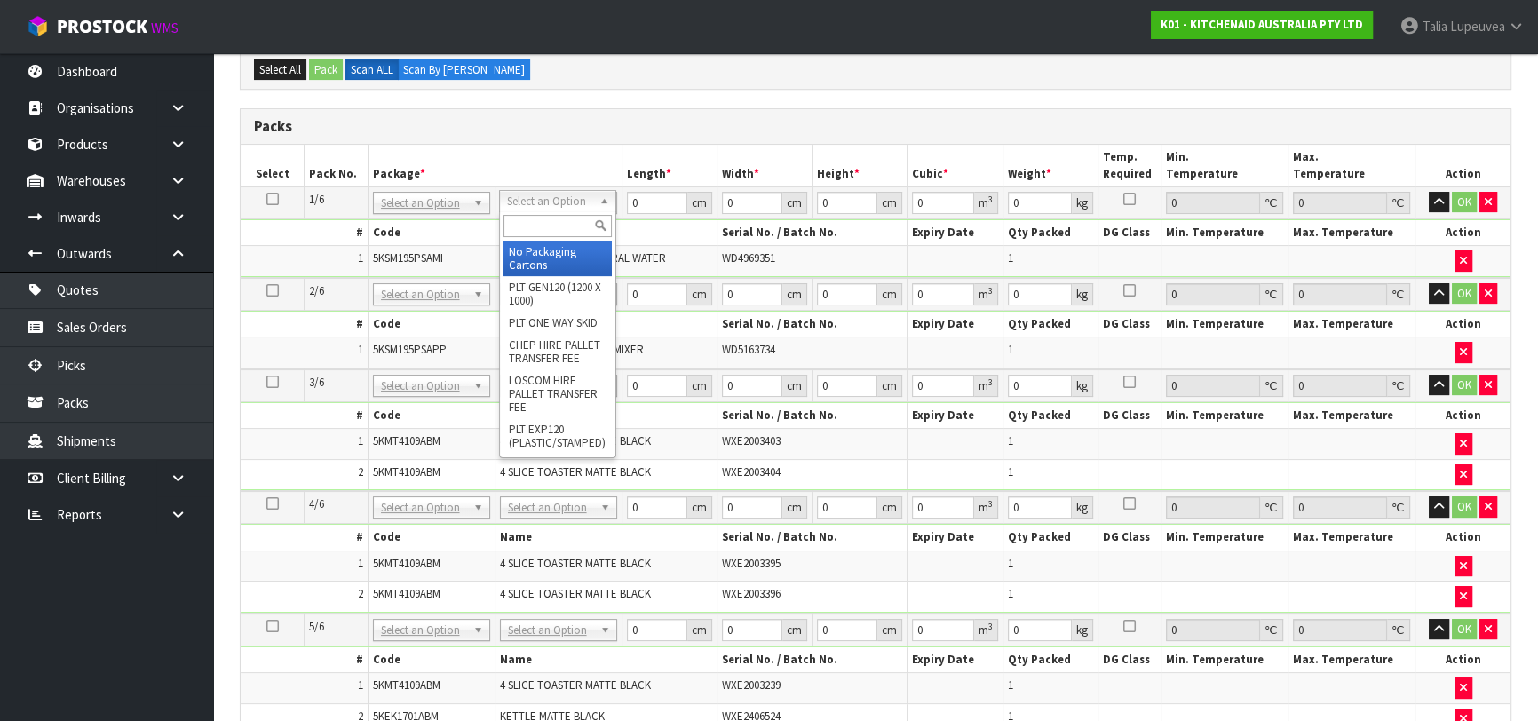
click at [534, 218] on input "text" at bounding box center [557, 226] width 108 height 22
type input "OWN"
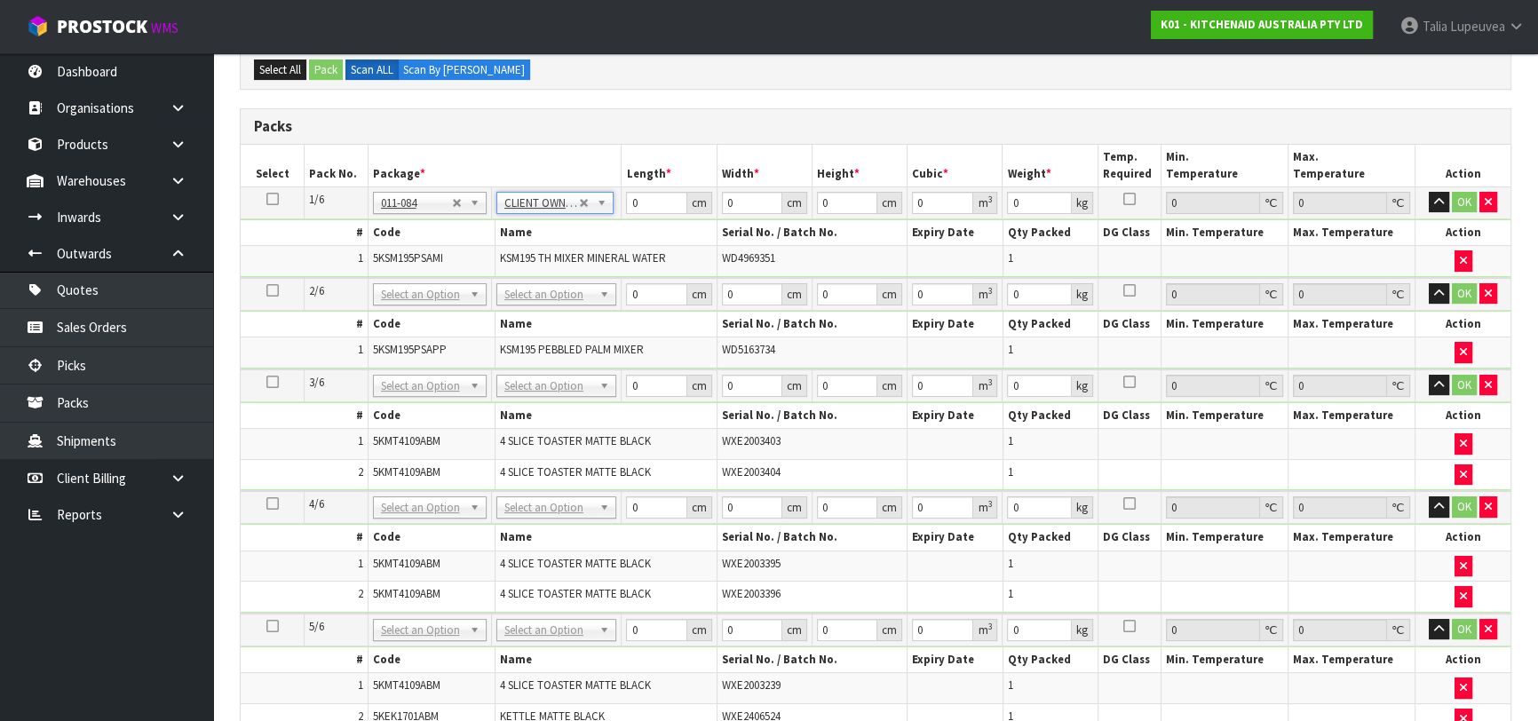
type input "12.45"
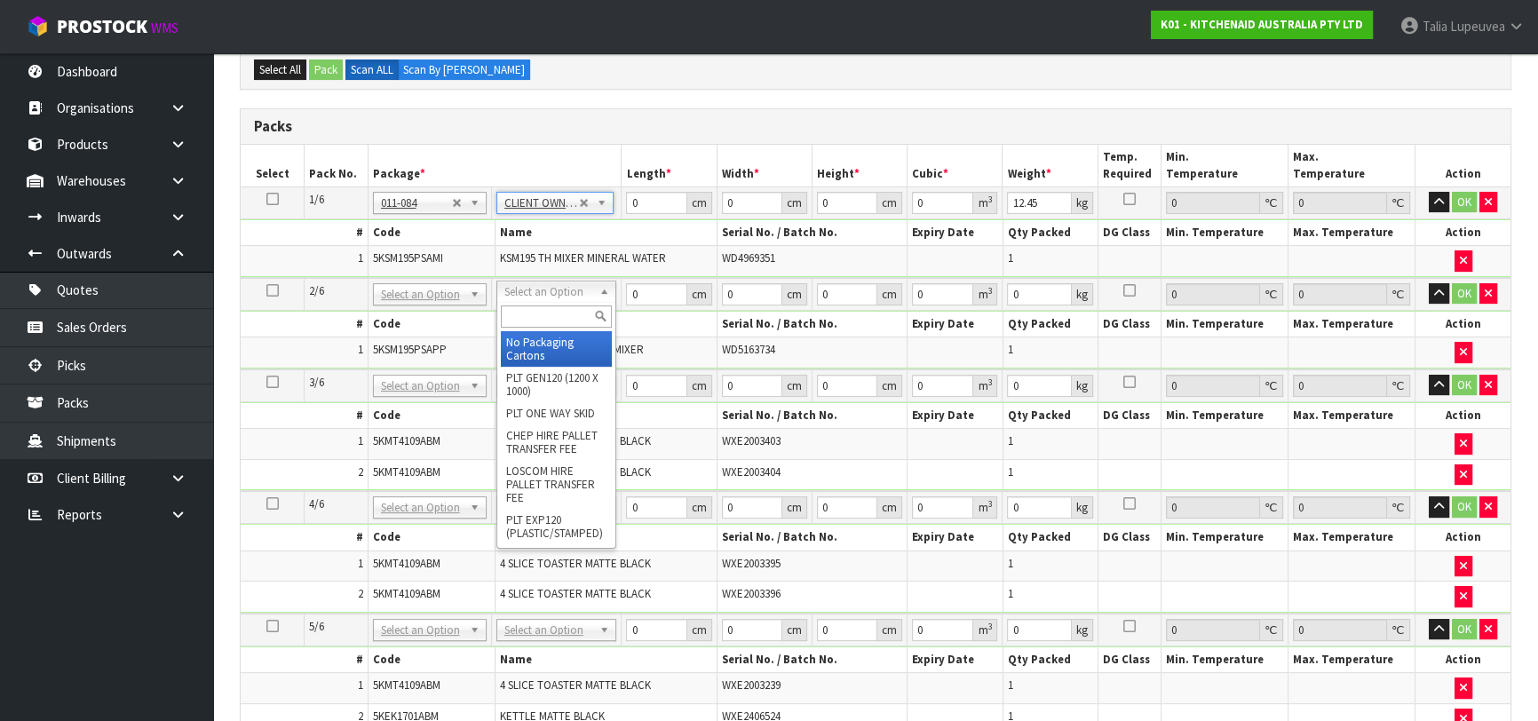
click at [544, 309] on input "text" at bounding box center [556, 316] width 111 height 22
type input "OWN"
type input "2"
type input "12.45"
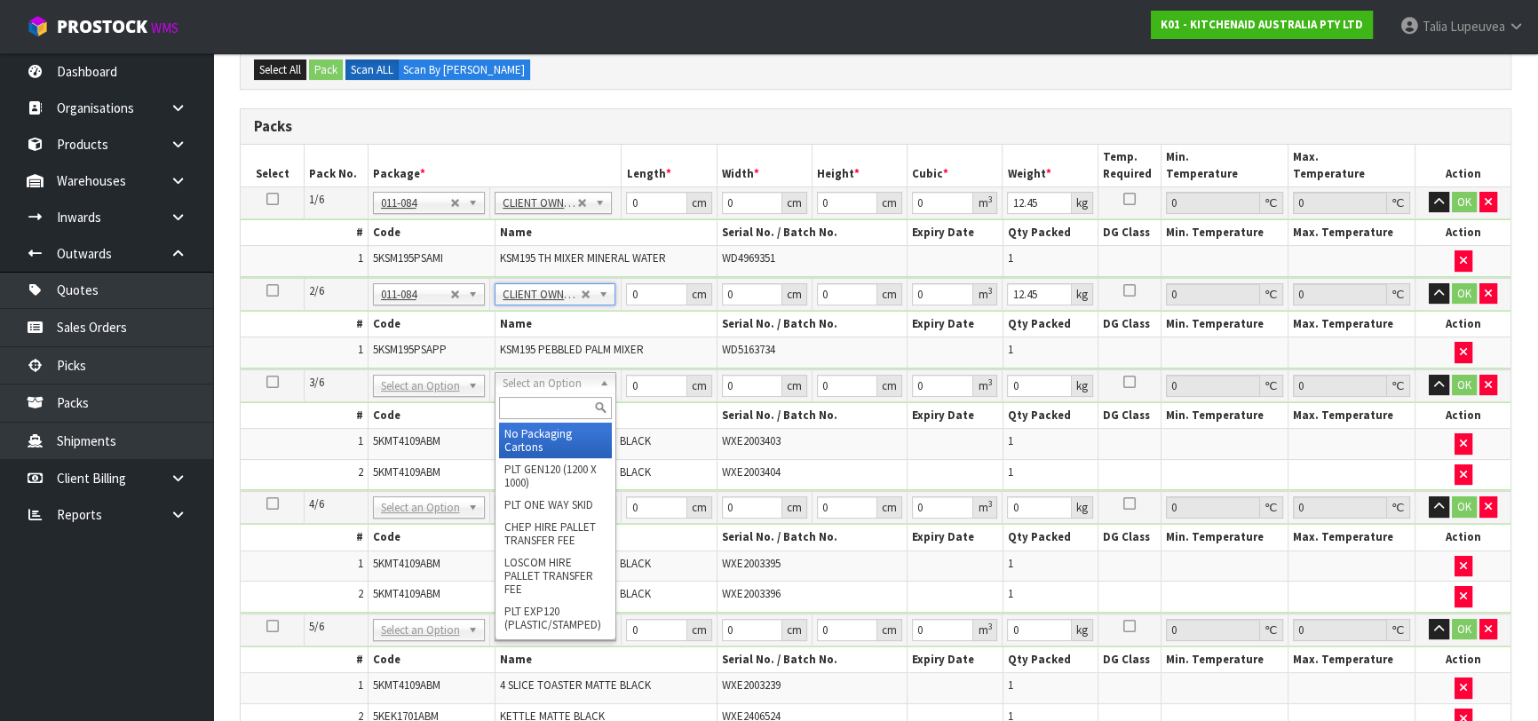
click at [544, 400] on input "text" at bounding box center [555, 408] width 113 height 22
type input "OWN"
click at [568, 420] on div "OWN" at bounding box center [555, 407] width 120 height 29
type input "3"
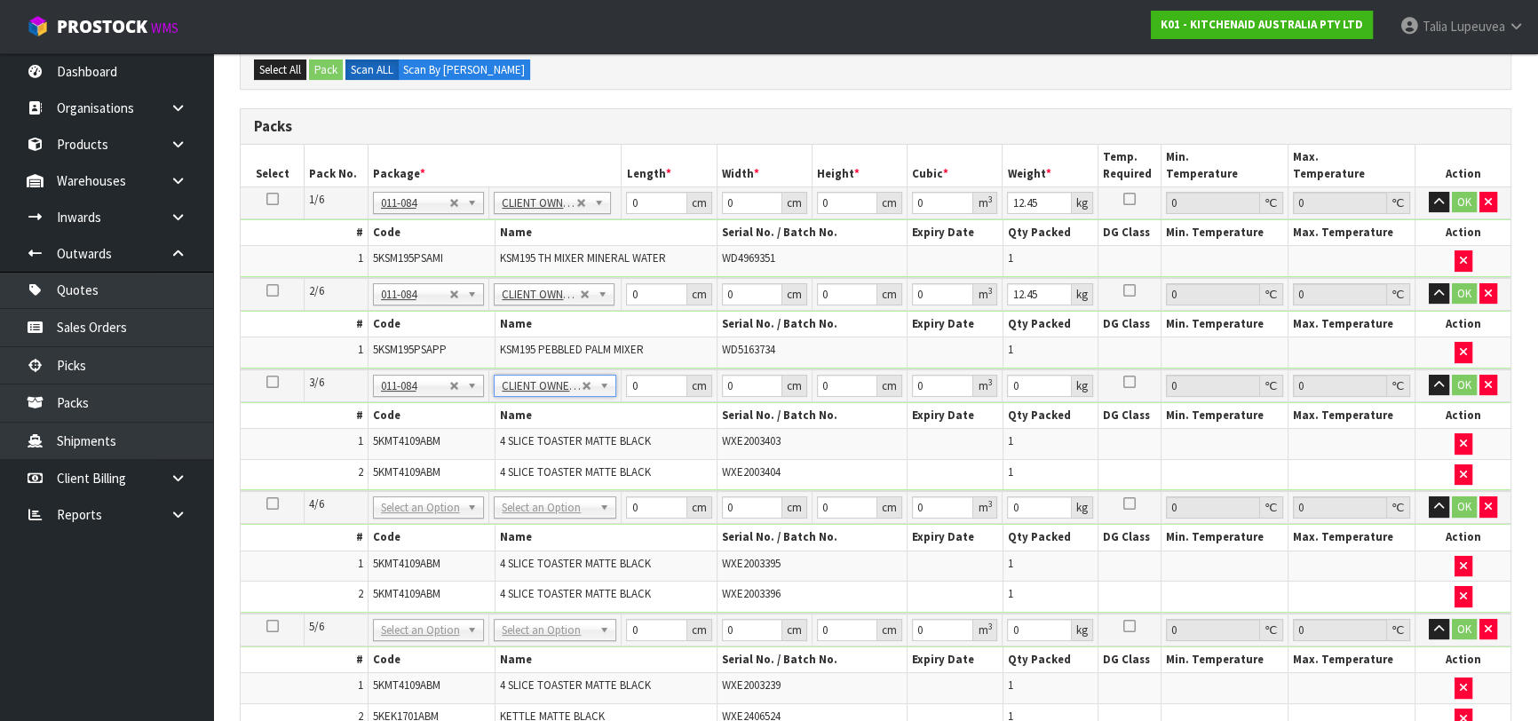
type input "9.1"
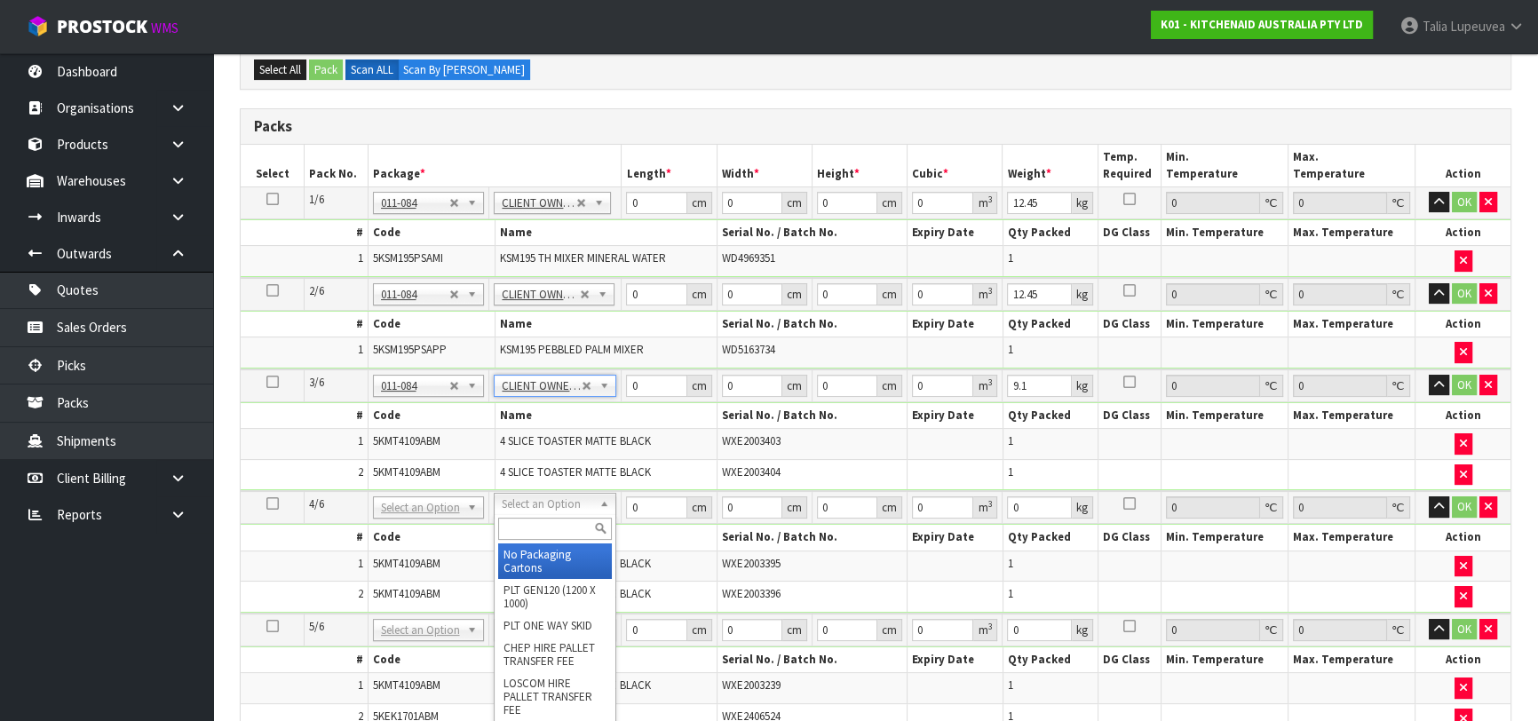
click at [565, 537] on input "text" at bounding box center [555, 529] width 114 height 22
type input "OWN"
type input "4"
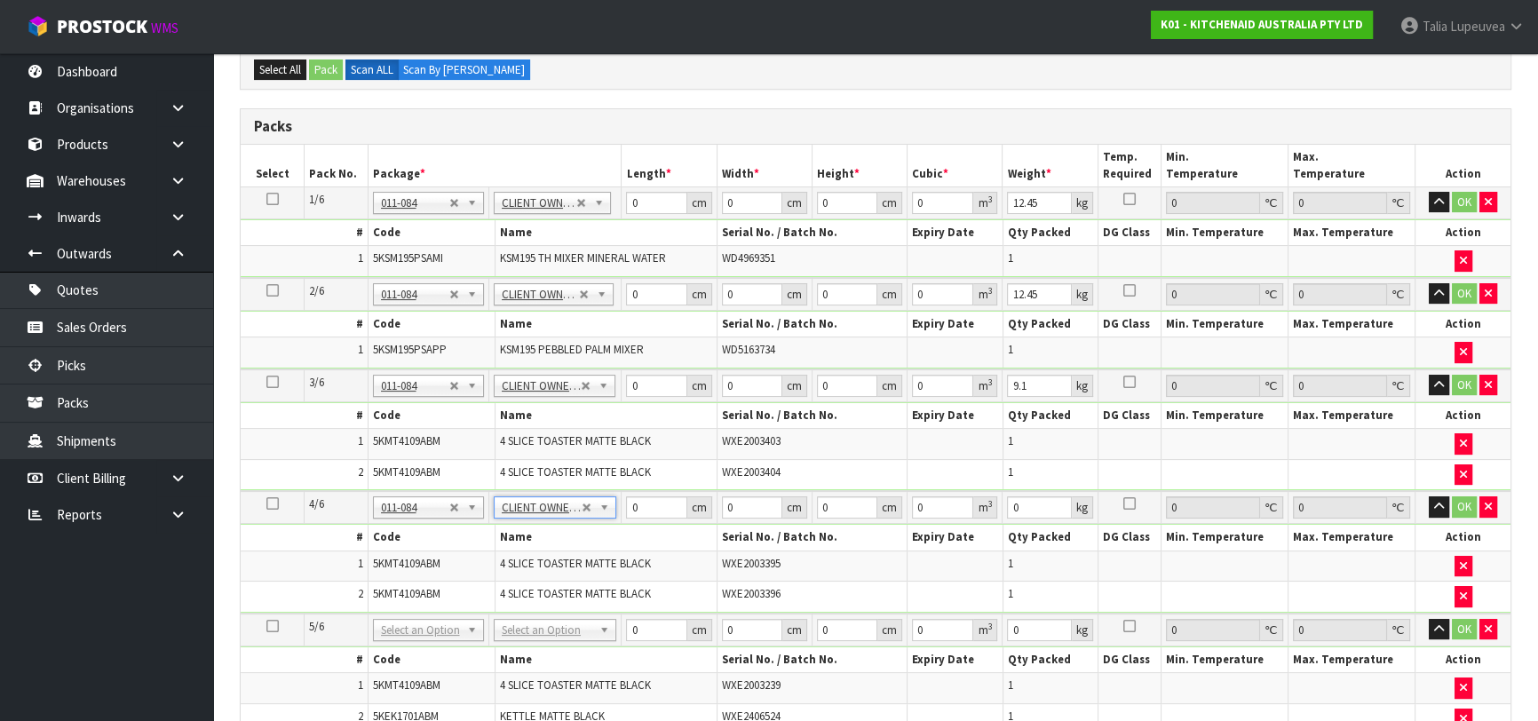
type input "9.1"
click at [537, 640] on input "text" at bounding box center [555, 649] width 114 height 22
type input "OC"
type input "6.55"
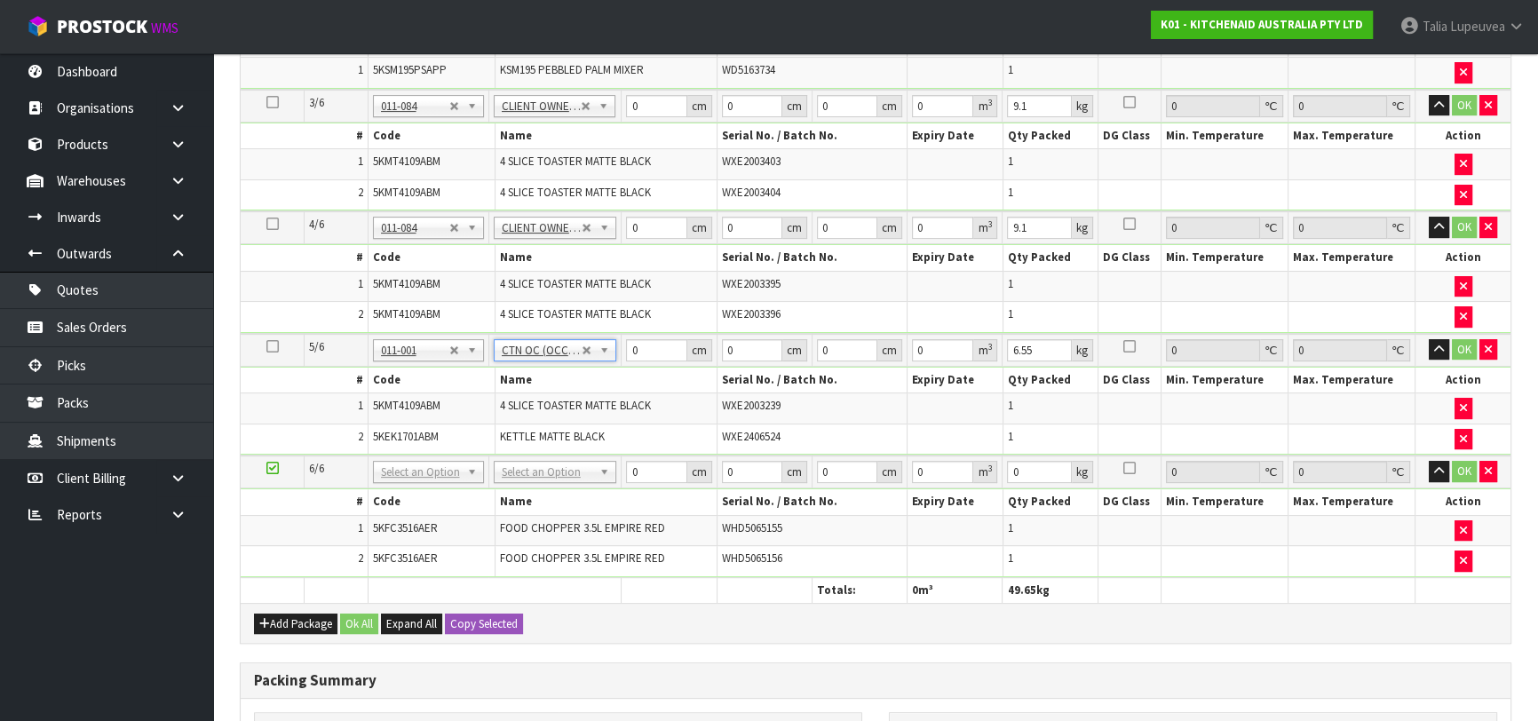
scroll to position [682, 0]
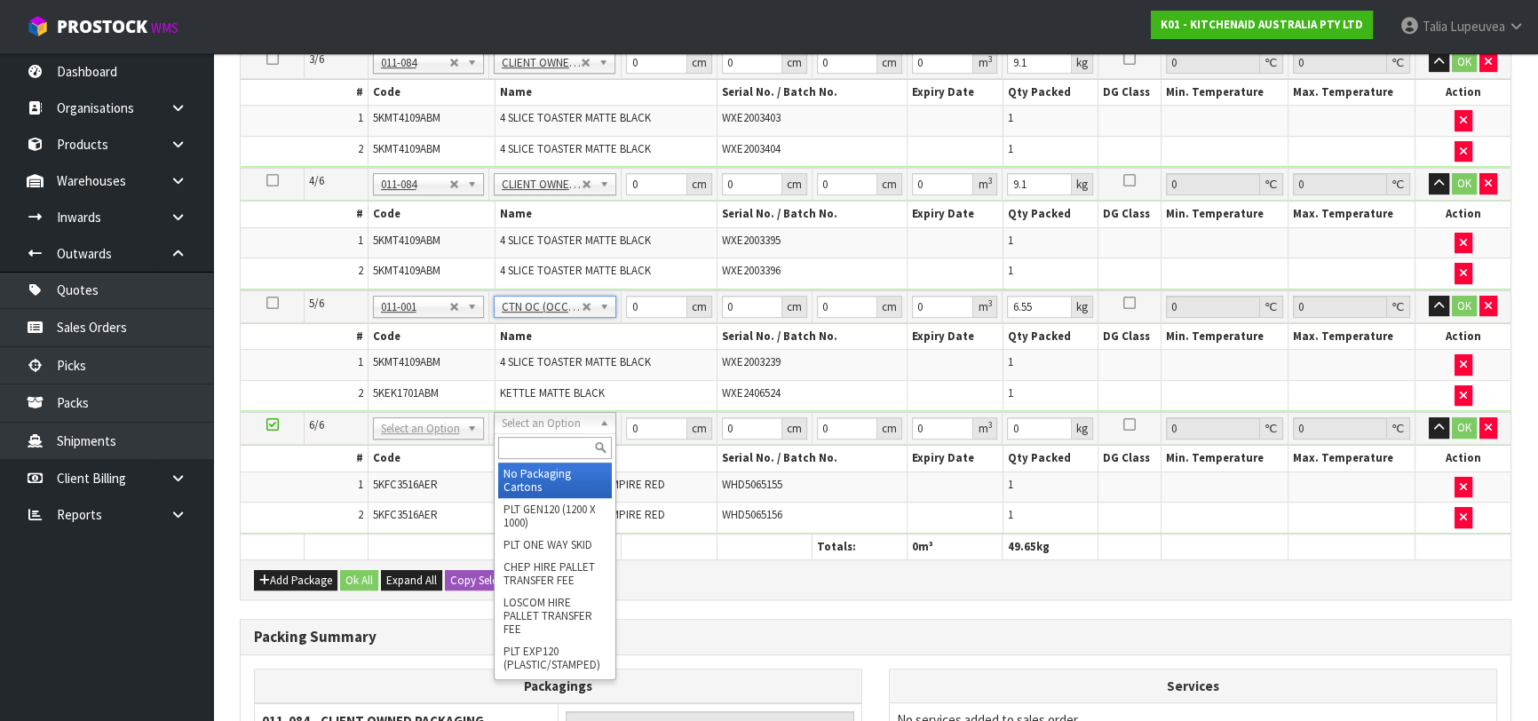
click at [559, 437] on input "text" at bounding box center [555, 448] width 115 height 22
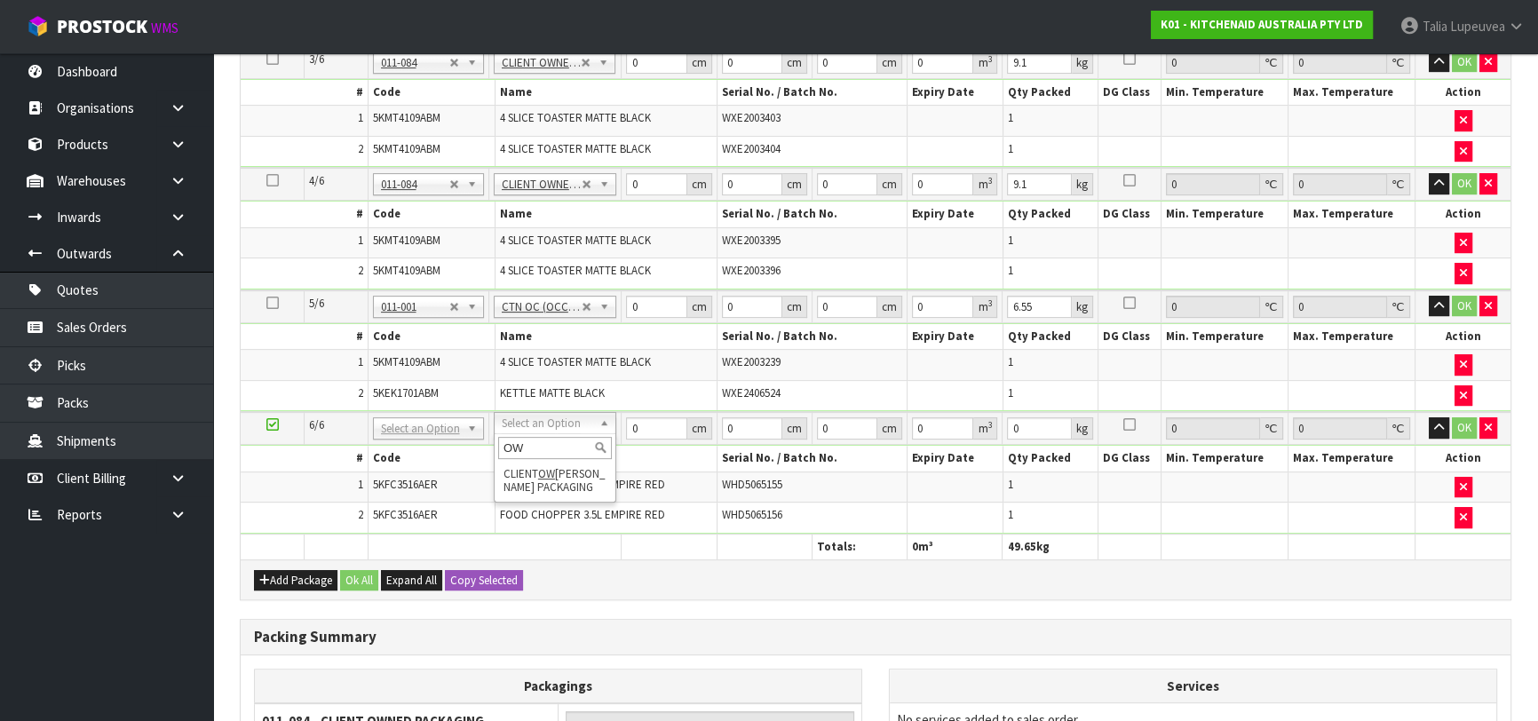
type input "OW"
type input "5"
type input "3.5"
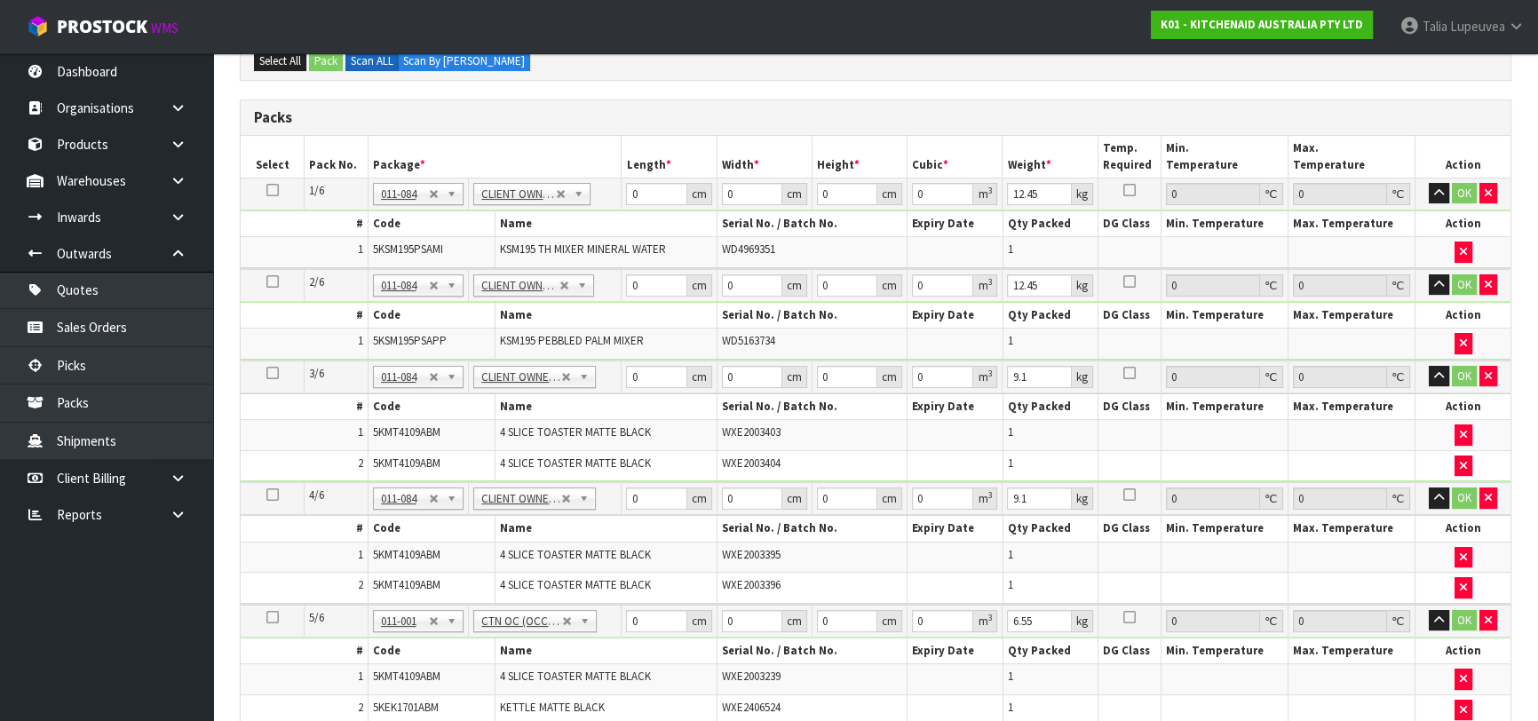
scroll to position [278, 0]
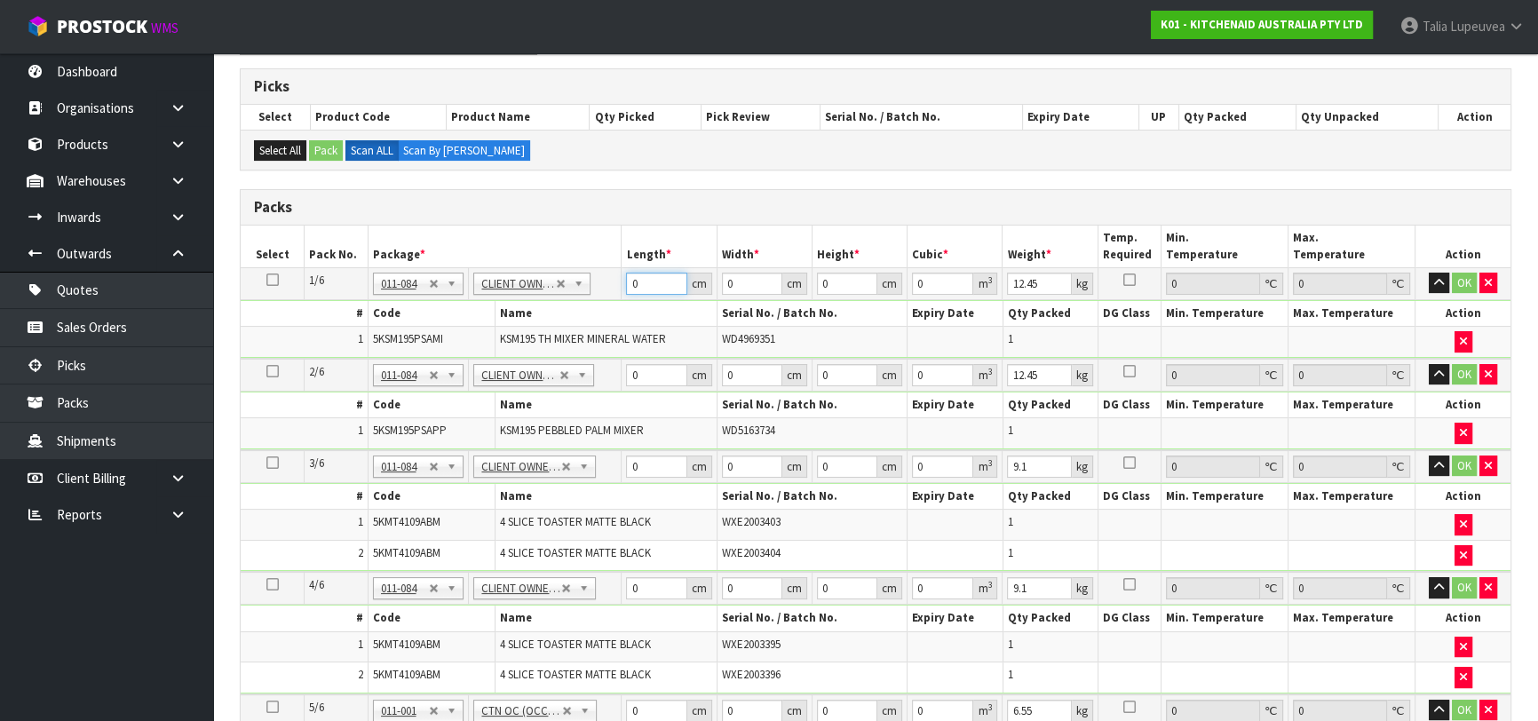
drag, startPoint x: 636, startPoint y: 283, endPoint x: 611, endPoint y: 285, distance: 24.9
click at [611, 285] on tr "1/6 NONE 007-001 007-002 007-004 007-009 007-013 007-014 007-015 007-017 007-01…" at bounding box center [876, 283] width 1270 height 32
type input "42"
type input "29"
type input "4"
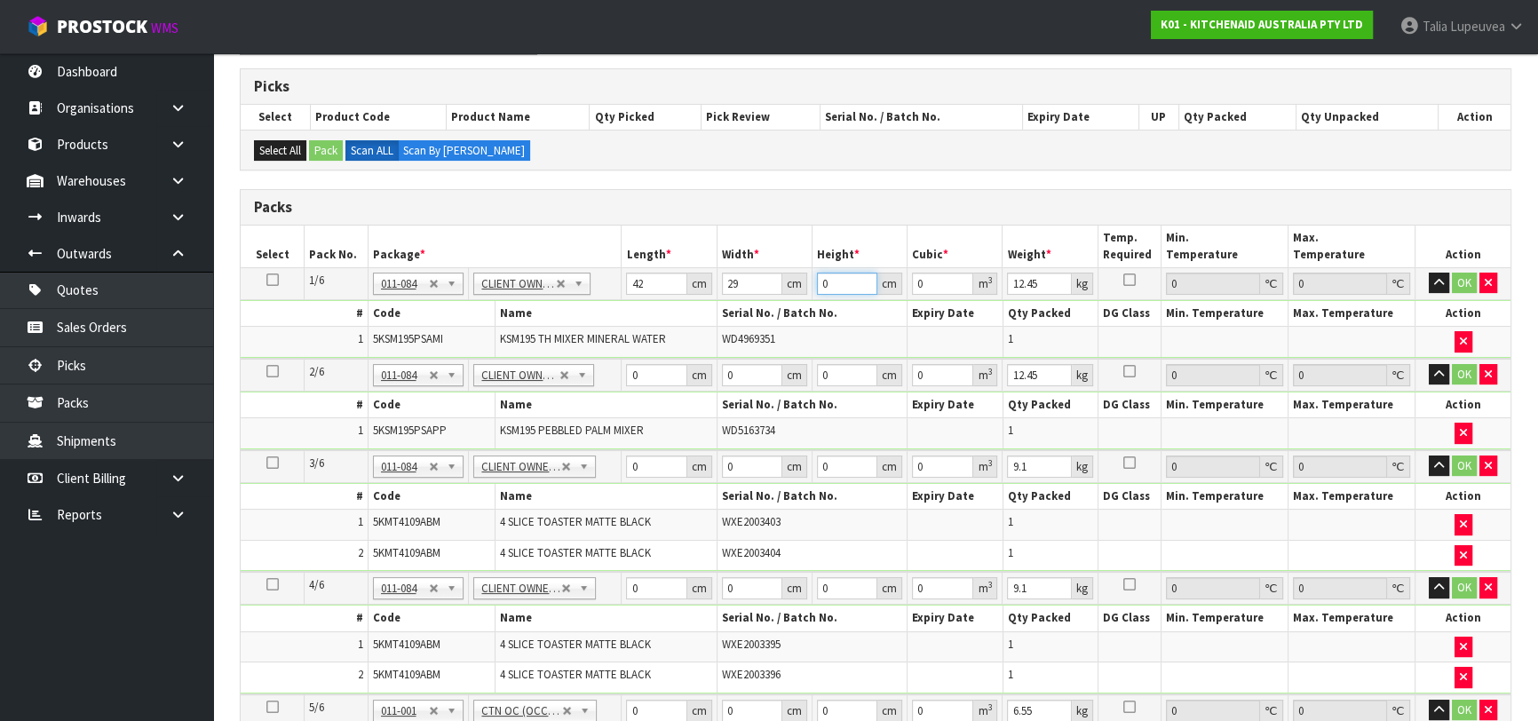
type input "0.004872"
type input "43"
type input "0.052374"
type input "43"
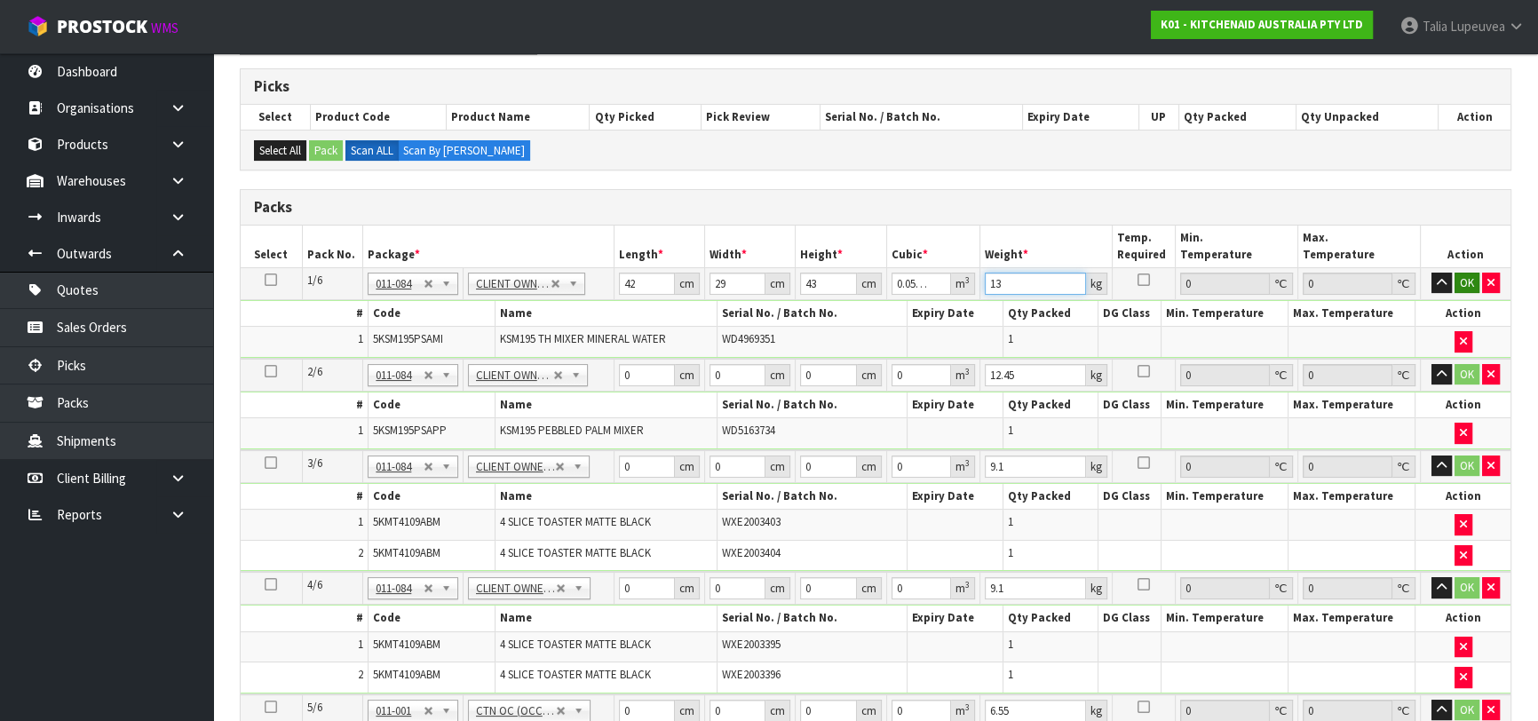
type input "13"
click at [1456, 280] on button "OK" at bounding box center [1466, 283] width 25 height 21
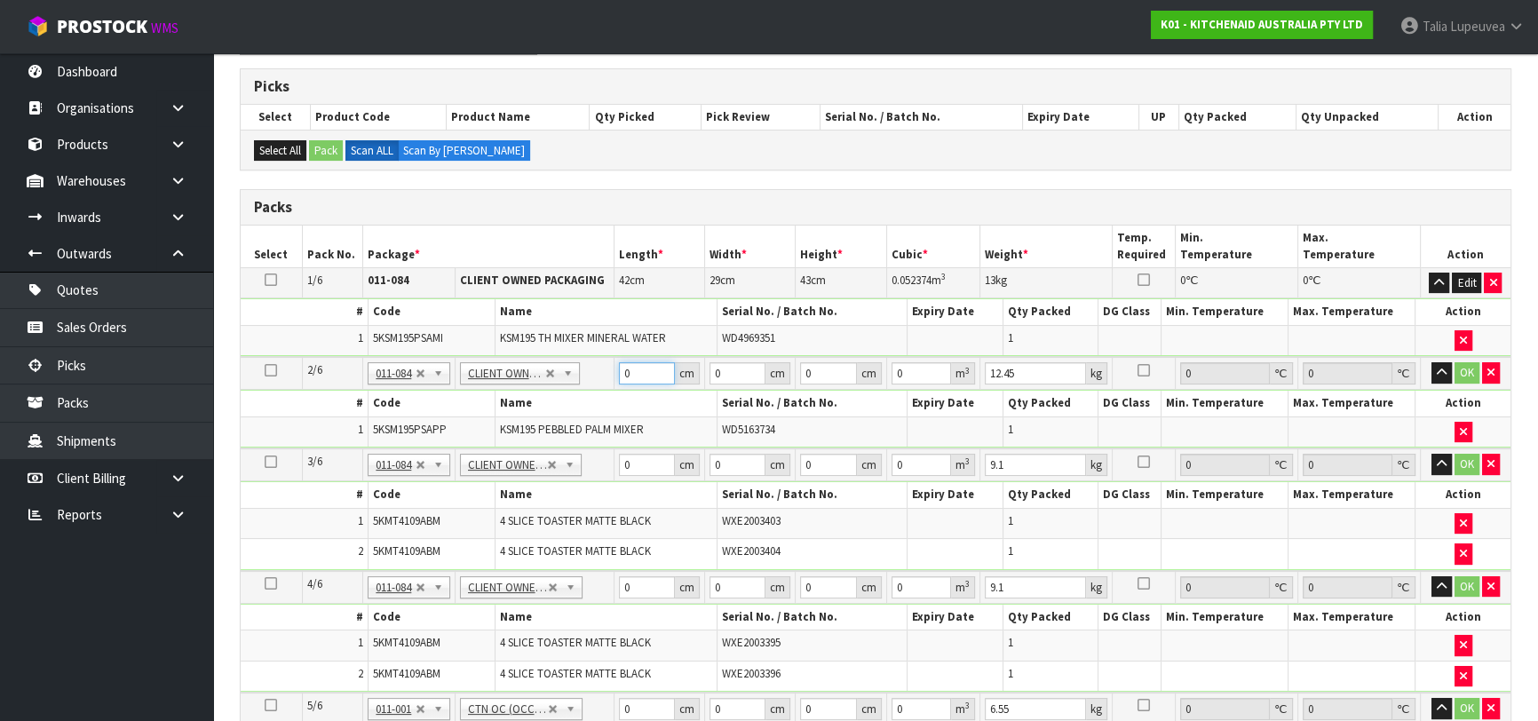
drag, startPoint x: 637, startPoint y: 366, endPoint x: 589, endPoint y: 381, distance: 49.4
click at [582, 381] on tr "2/6 NONE 007-001 007-002 007-004 007-009 007-013 007-014 007-015 007-017 007-01…" at bounding box center [876, 373] width 1270 height 33
type input "42"
type input "29"
type input "4"
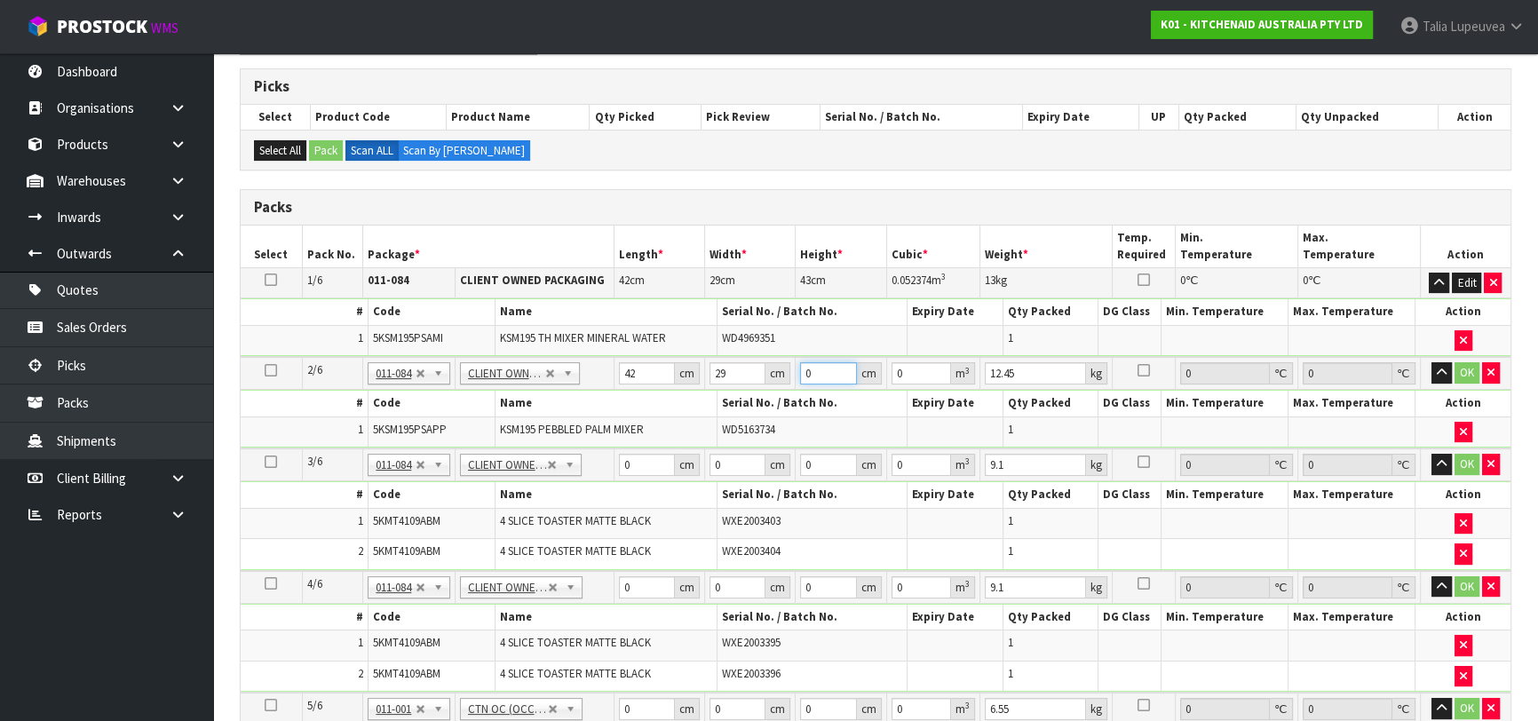
type input "0.004872"
type input "43"
type input "0.052374"
type input "43"
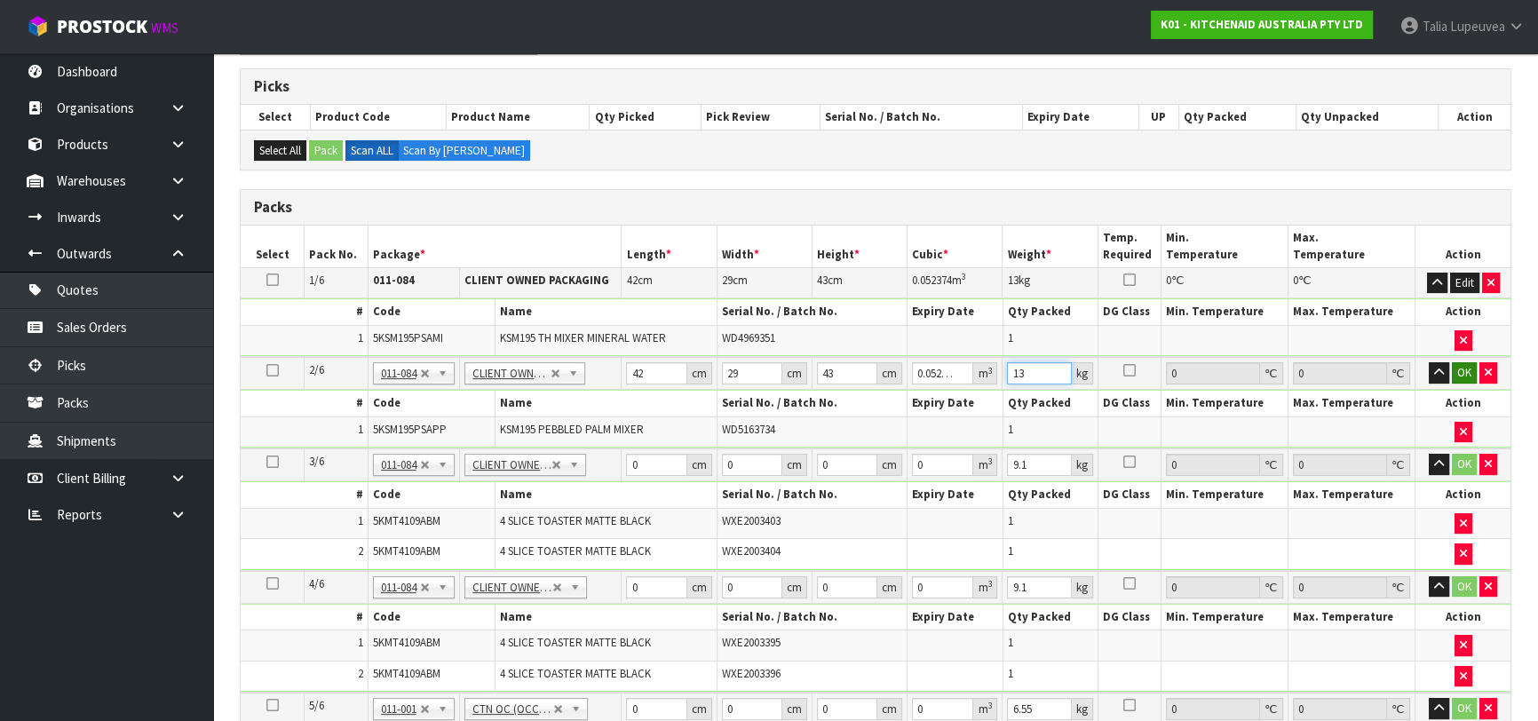
type input "13"
click at [1456, 369] on button "OK" at bounding box center [1464, 372] width 25 height 21
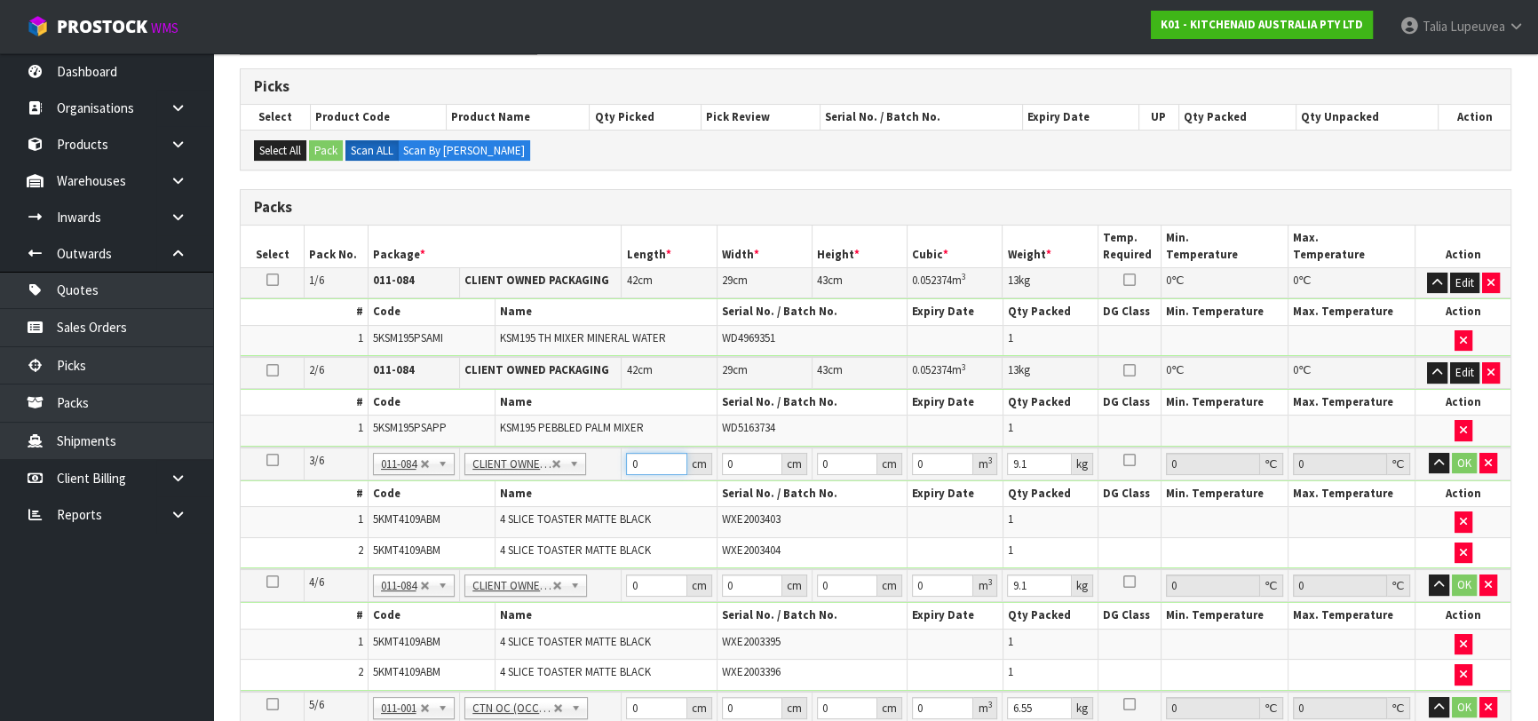
drag, startPoint x: 651, startPoint y: 455, endPoint x: 582, endPoint y: 461, distance: 68.6
click at [582, 461] on tr "3/6 NONE 007-001 007-002 007-004 007-009 007-013 007-014 007-015 007-017 007-01…" at bounding box center [876, 463] width 1270 height 33
type input "75"
type input "37"
type input "2"
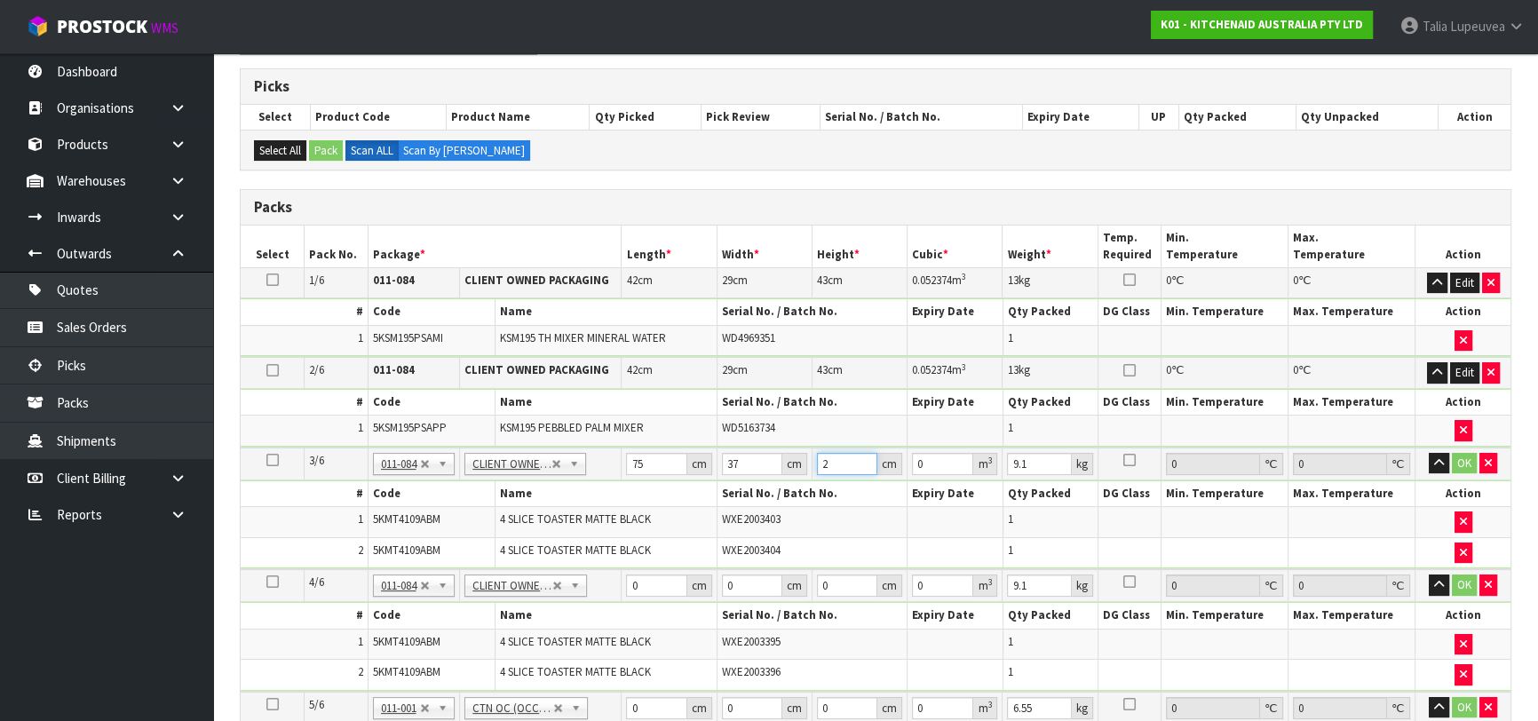
type input "0.00555"
click at [1467, 463] on button "OK" at bounding box center [1464, 463] width 25 height 21
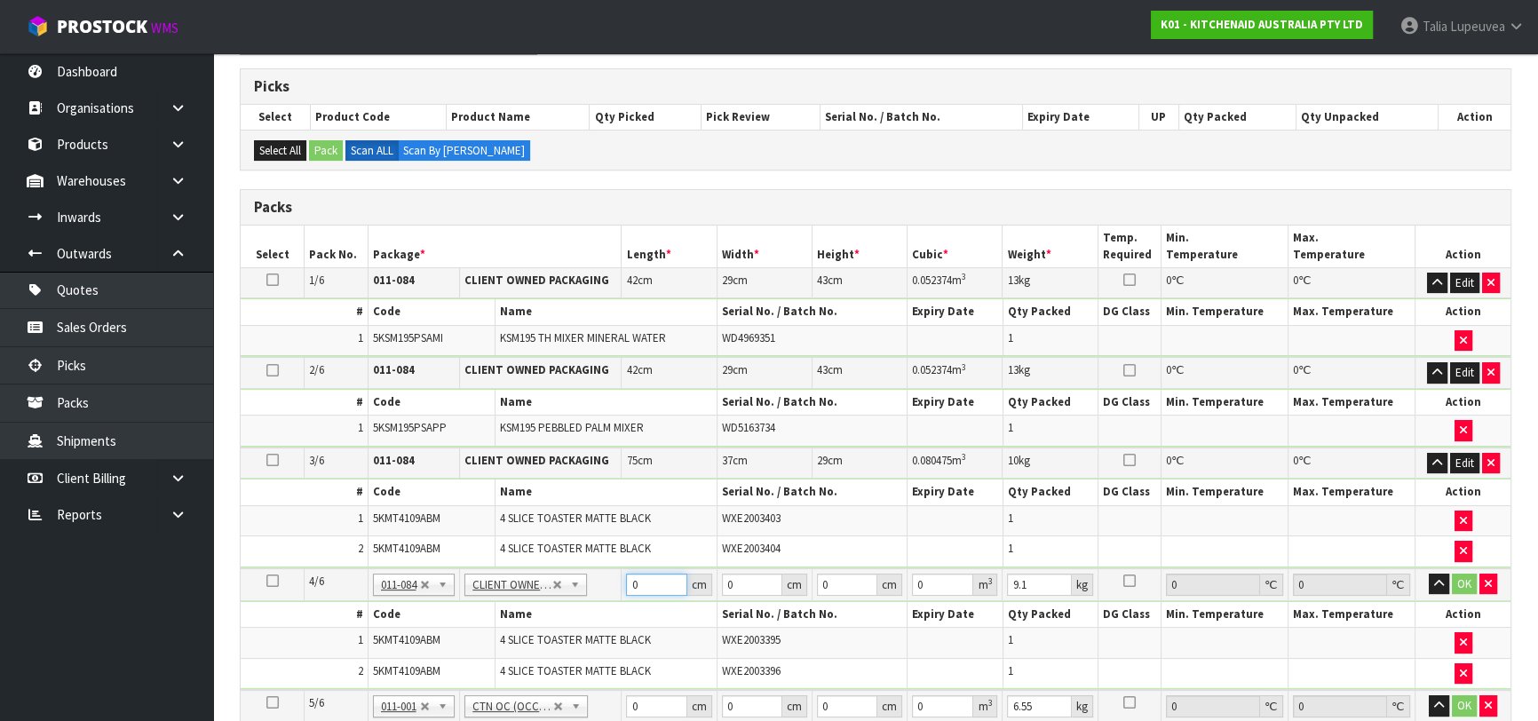
drag, startPoint x: 640, startPoint y: 581, endPoint x: 607, endPoint y: 581, distance: 32.8
click at [607, 581] on tr "4/6 NONE 007-001 007-002 007-004 007-009 007-013 007-014 007-015 007-017 007-01…" at bounding box center [876, 584] width 1270 height 33
drag, startPoint x: 837, startPoint y: 579, endPoint x: 808, endPoint y: 589, distance: 31.2
click at [808, 589] on tr "4/6 NONE 007-001 007-002 007-004 007-009 007-013 007-014 007-015 007-017 007-01…" at bounding box center [876, 584] width 1270 height 33
click at [1468, 576] on button "OK" at bounding box center [1464, 584] width 25 height 21
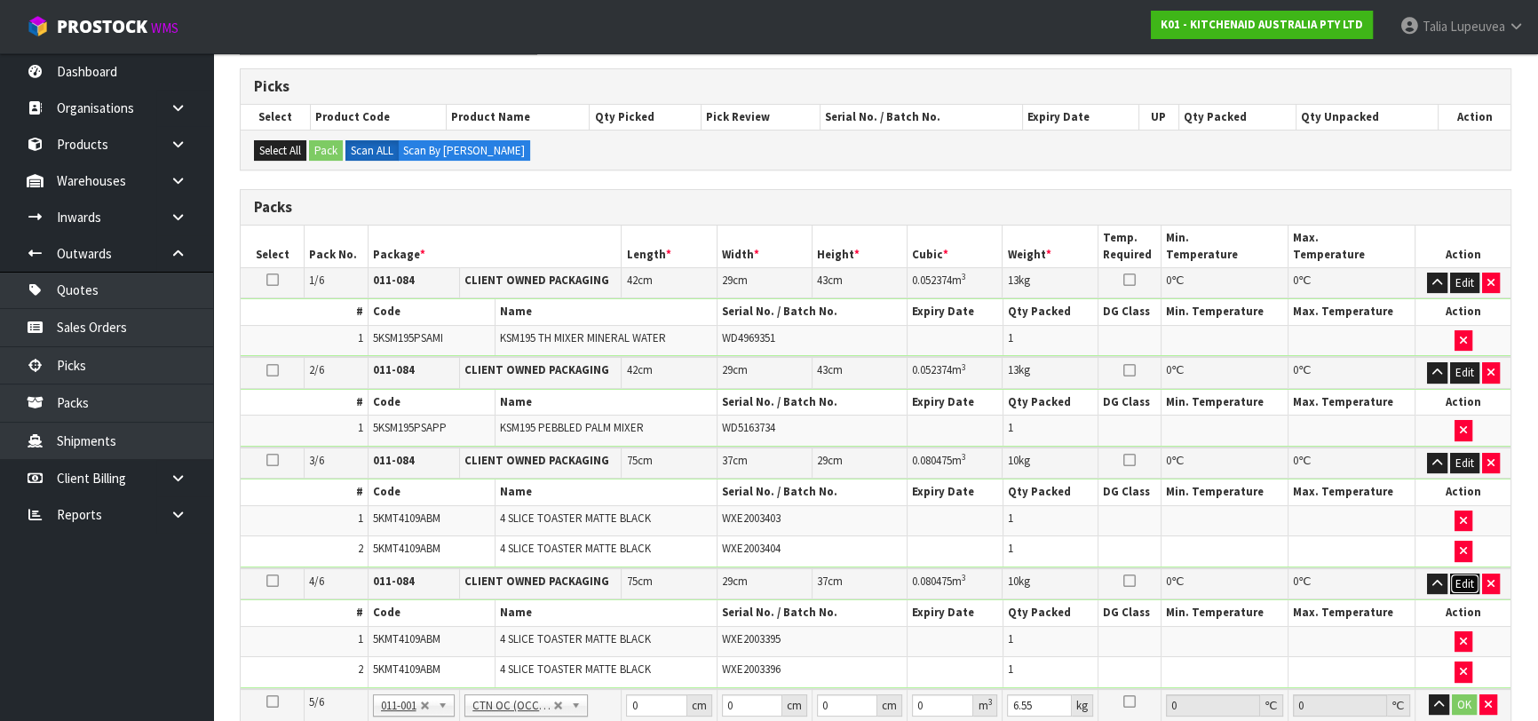
click at [1461, 577] on button "Edit" at bounding box center [1464, 584] width 29 height 21
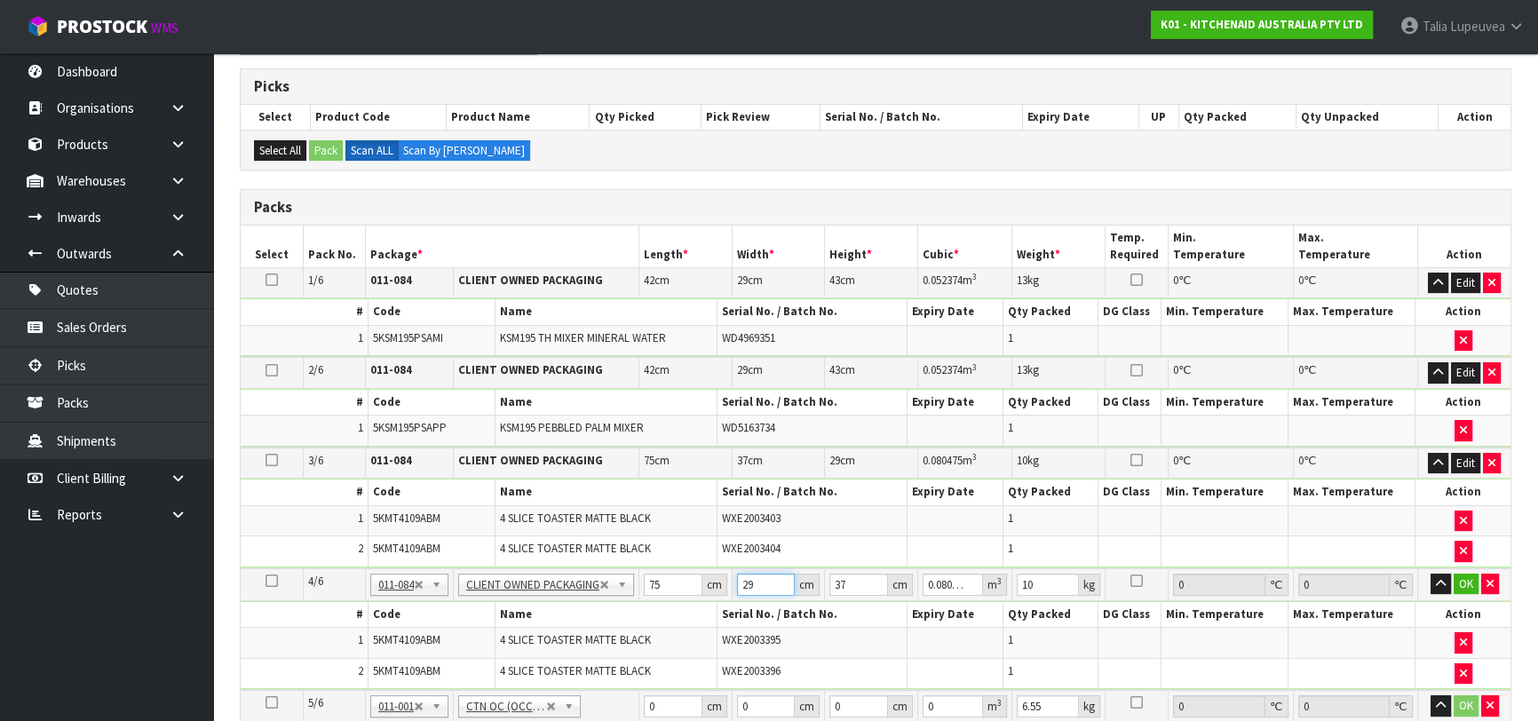
drag, startPoint x: 732, startPoint y: 584, endPoint x: 707, endPoint y: 588, distance: 25.1
click at [707, 588] on tr "4/6 NONE 007-001 007-002 007-004 007-009 007-013 007-014 007-015 007-017 007-01…" at bounding box center [876, 584] width 1270 height 33
click at [1469, 574] on button "OK" at bounding box center [1465, 584] width 25 height 21
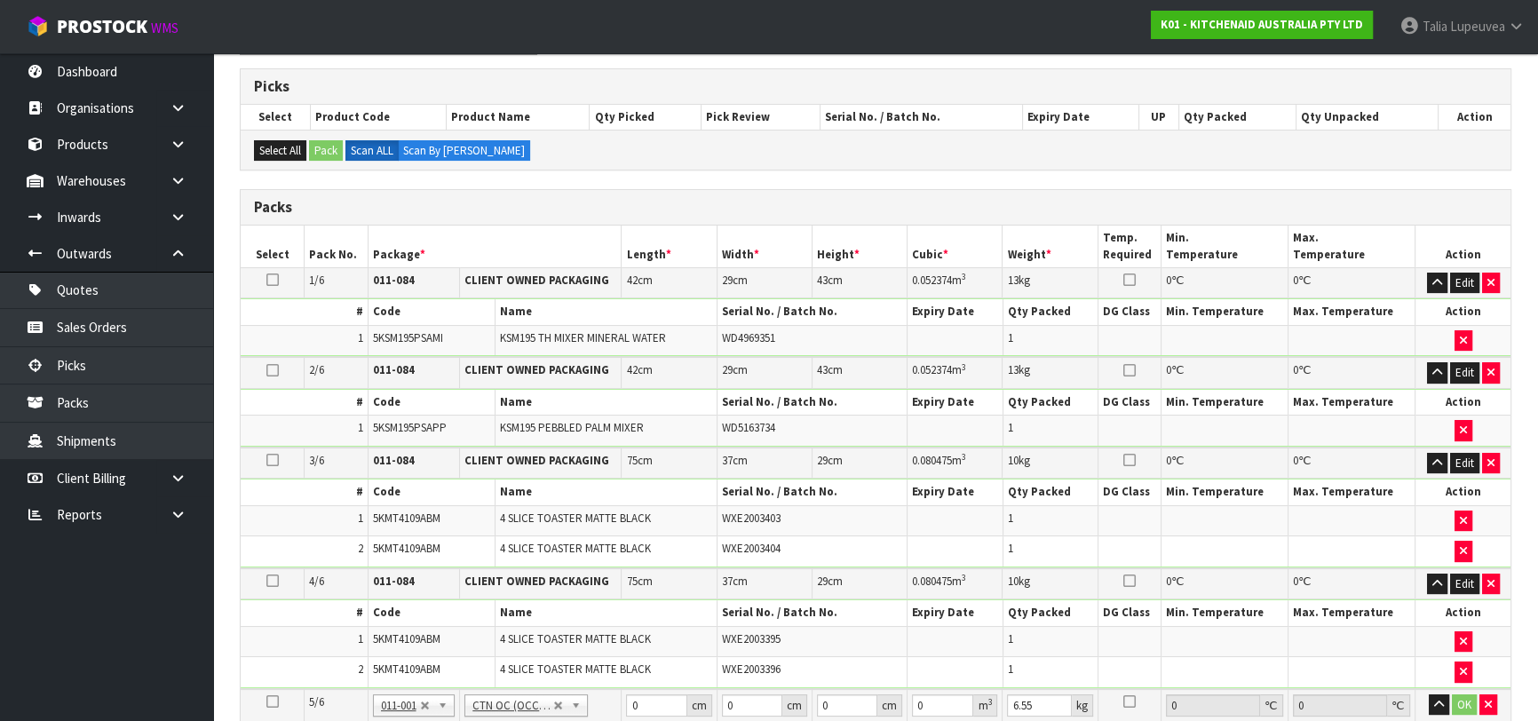
click at [979, 623] on table "Select Pack No. Package * Length * Width * Height * Cubic * Weight * Temp. Requ…" at bounding box center [876, 592] width 1270 height 732
click at [1056, 517] on td "1" at bounding box center [1049, 520] width 95 height 31
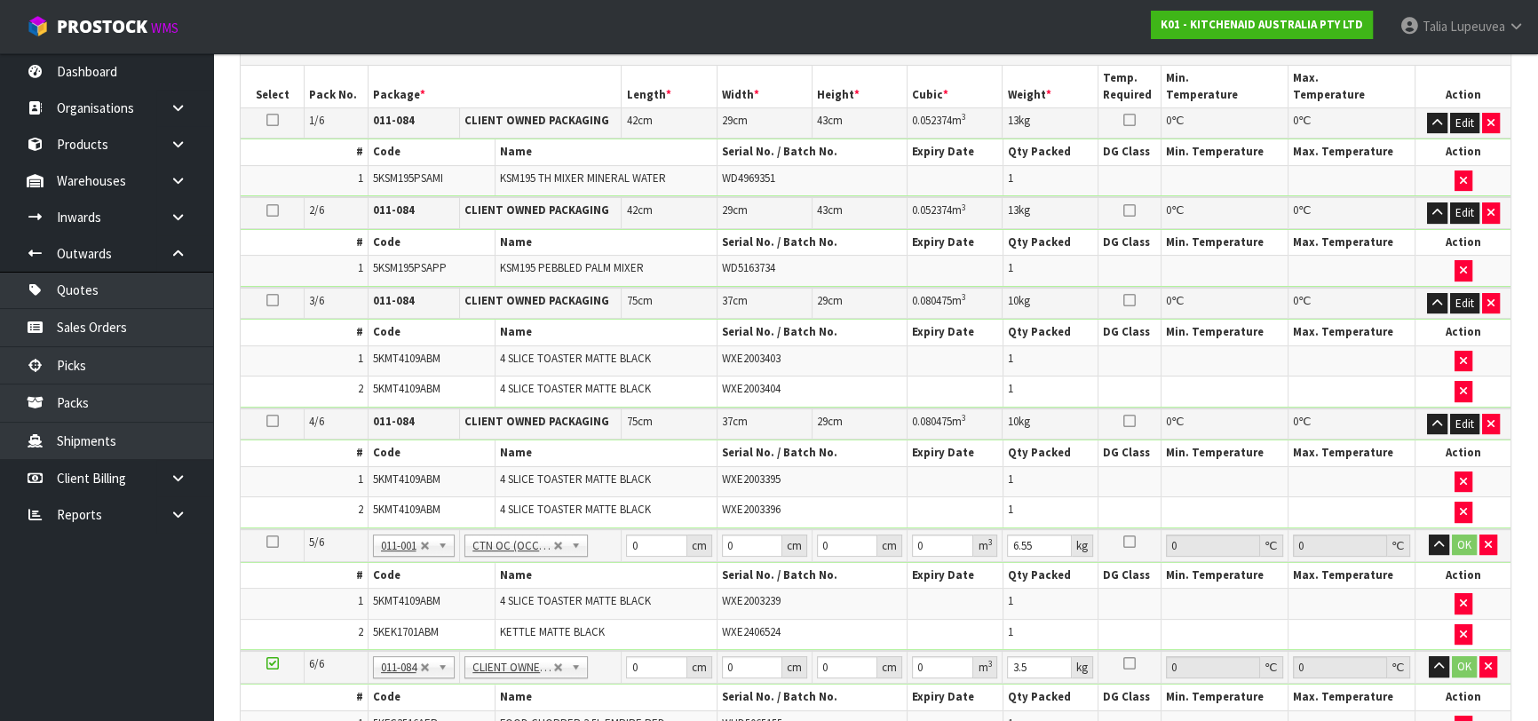
scroll to position [439, 0]
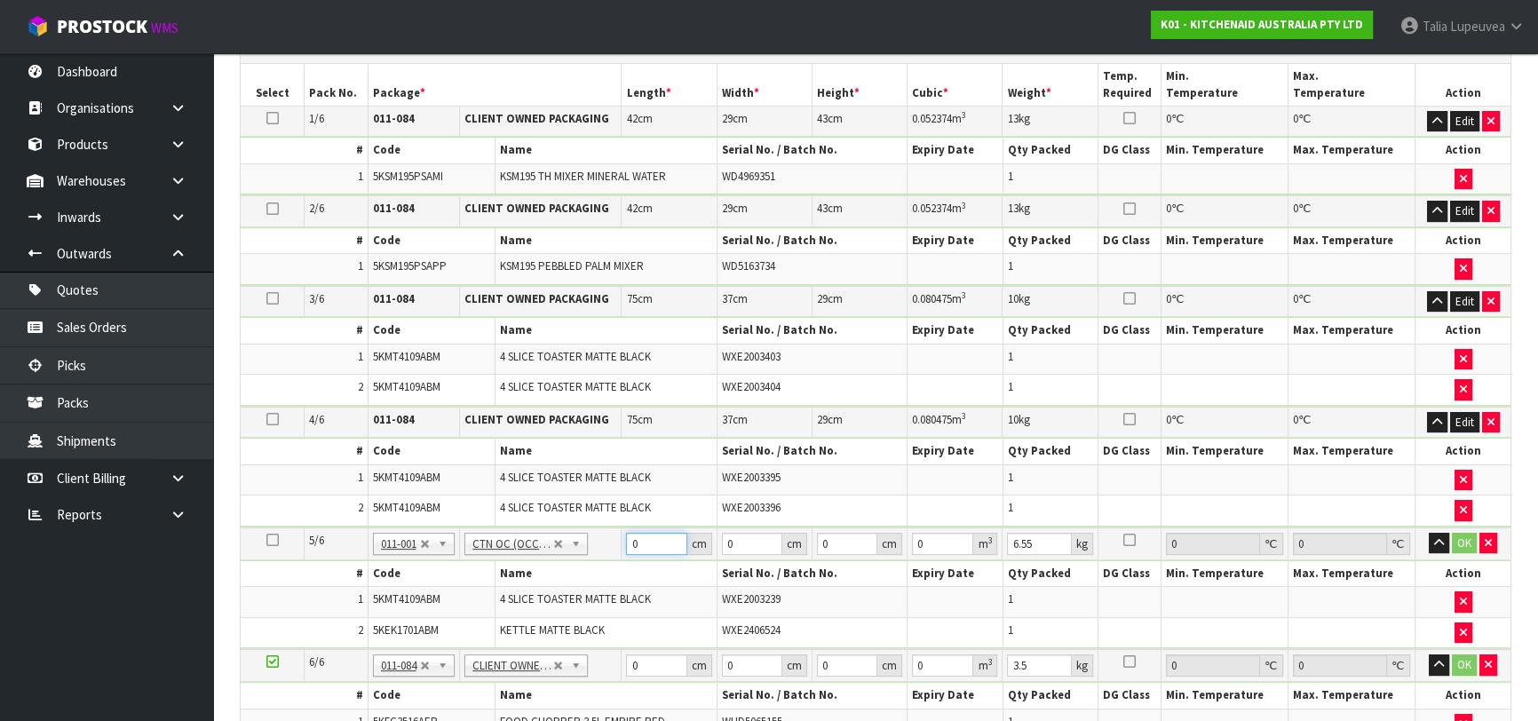
drag, startPoint x: 645, startPoint y: 536, endPoint x: 613, endPoint y: 544, distance: 32.1
click at [613, 544] on tr "5/6 NONE 007-001 007-002 007-004 007-009 007-013 007-014 007-015 007-017 007-01…" at bounding box center [876, 543] width 1270 height 33
click at [1461, 541] on button "OK" at bounding box center [1464, 543] width 25 height 21
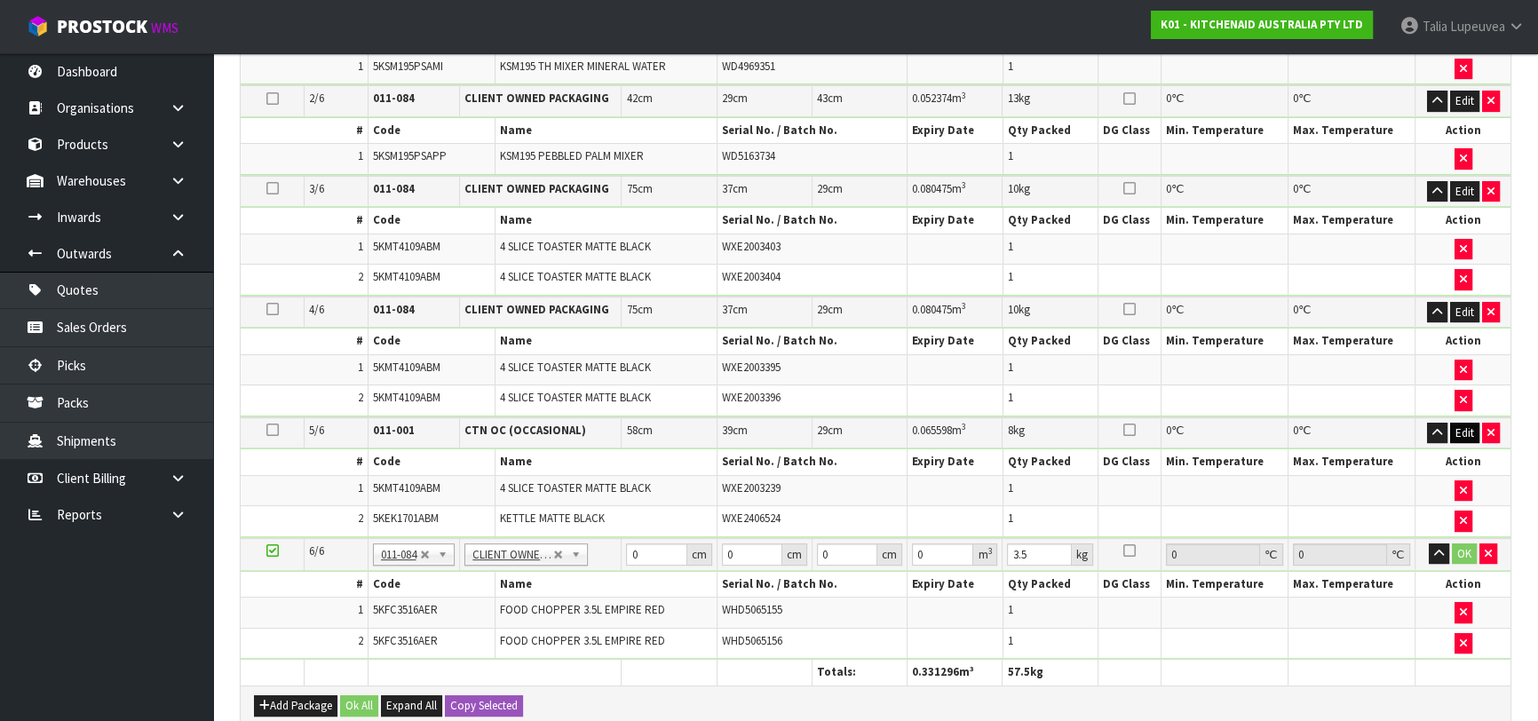
scroll to position [601, 0]
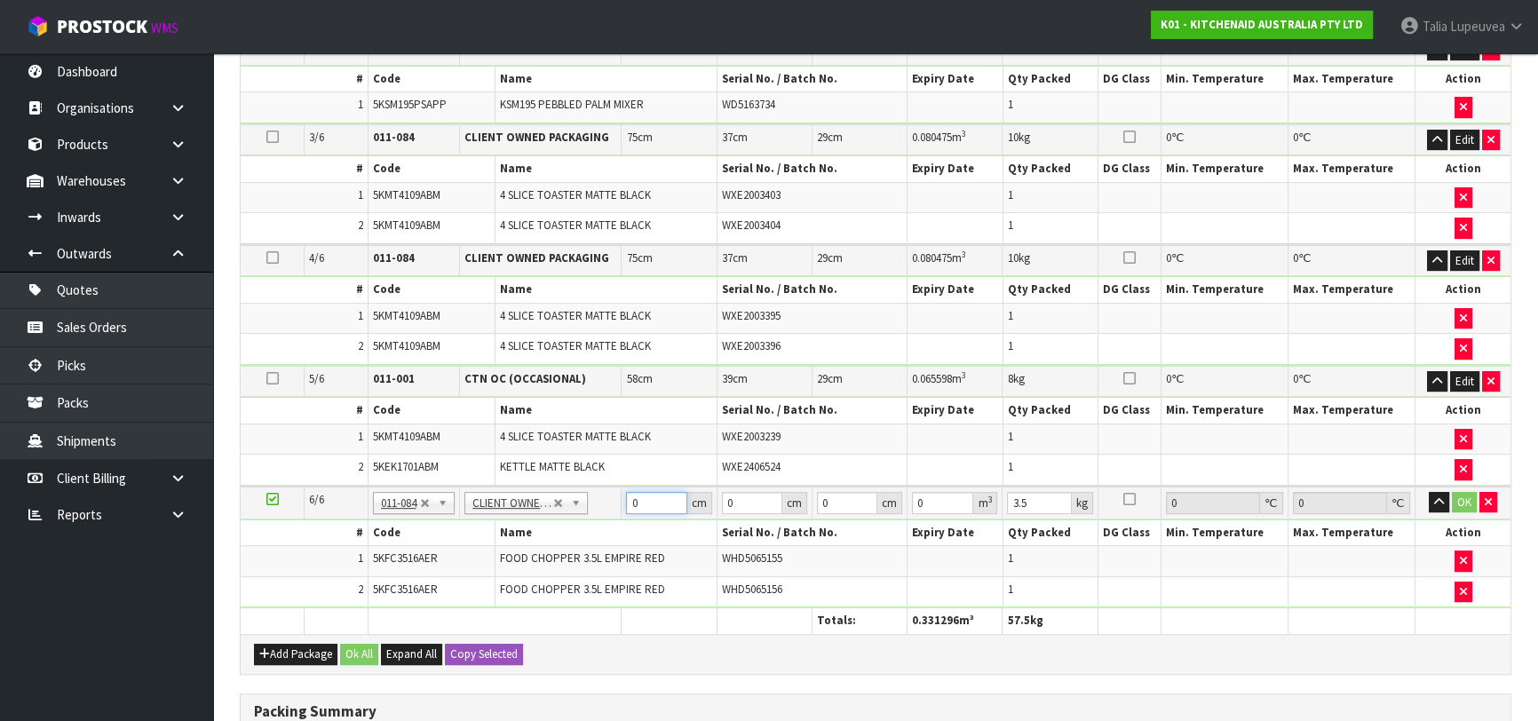
click at [578, 510] on tr "6/6 NONE 007-001 007-002 007-004 007-009 007-013 007-014 007-015 007-017 007-01…" at bounding box center [876, 503] width 1270 height 33
click at [1470, 492] on button "OK" at bounding box center [1464, 502] width 25 height 21
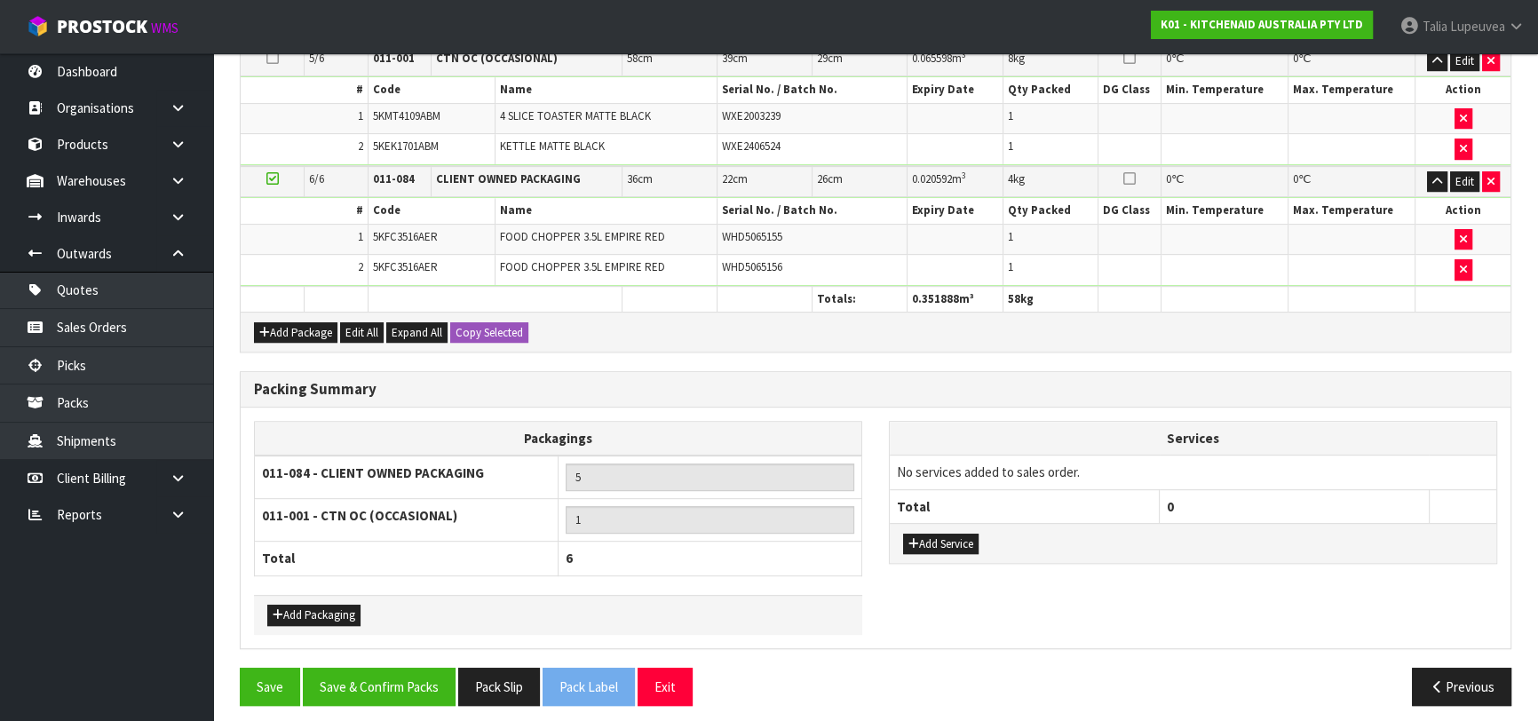
scroll to position [923, 0]
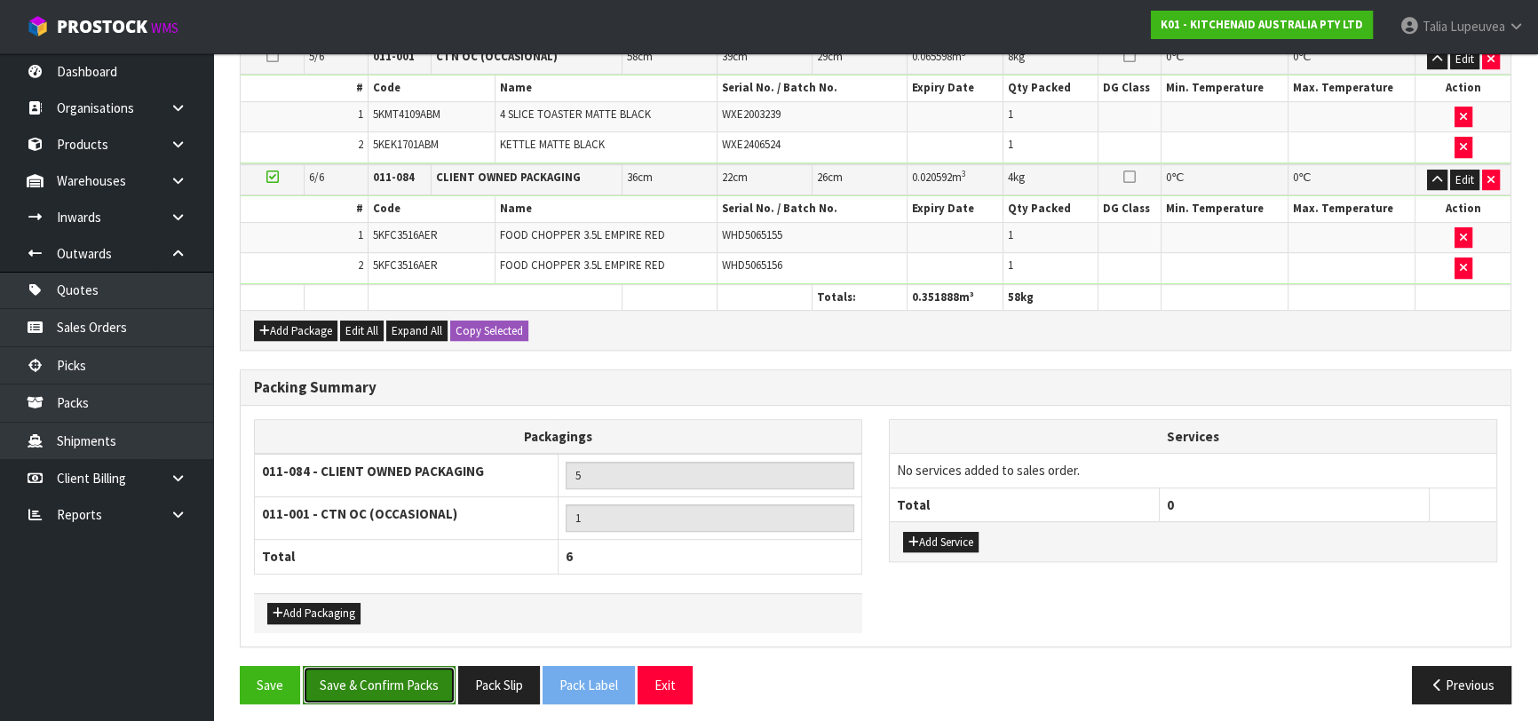
click at [384, 681] on button "Save & Confirm Packs" at bounding box center [379, 685] width 153 height 38
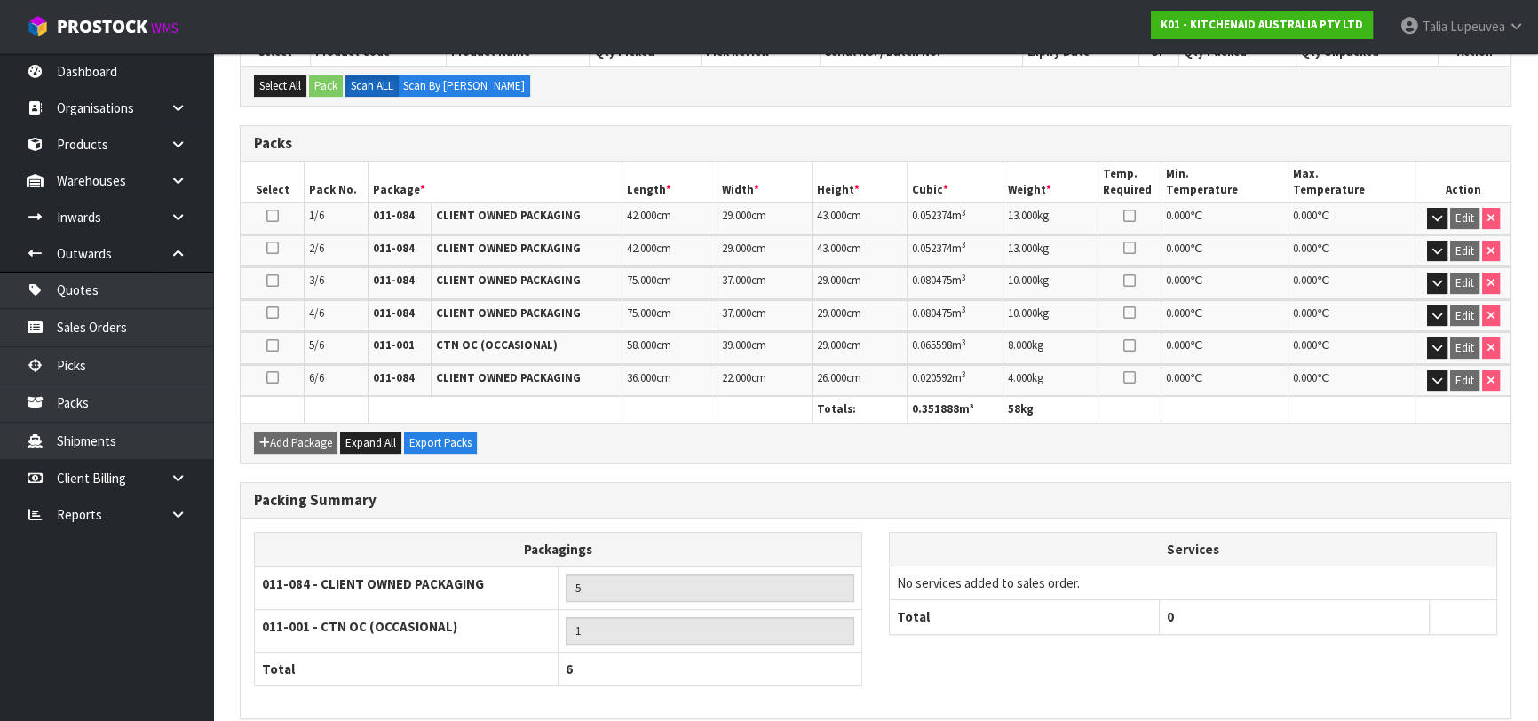
scroll to position [484, 0]
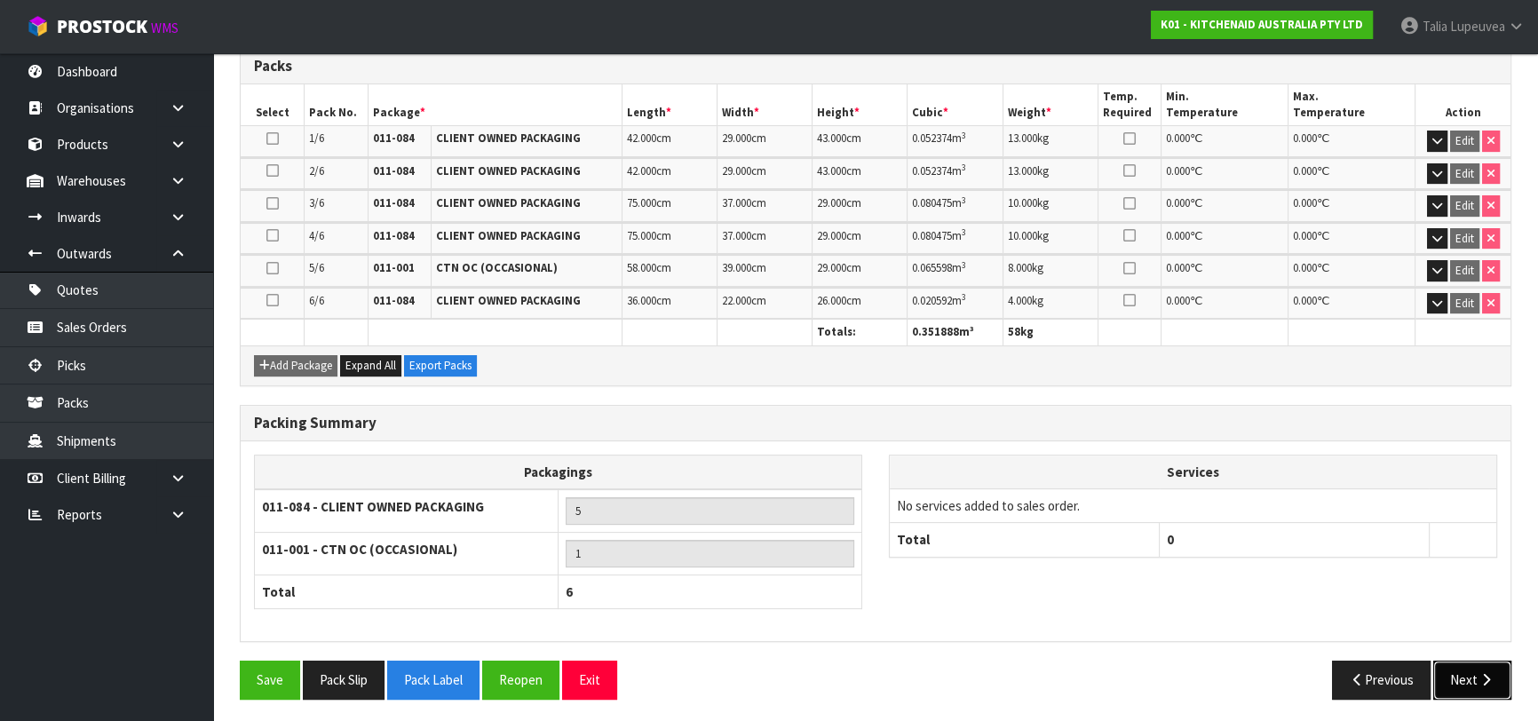
click at [1460, 666] on button "Next" at bounding box center [1472, 680] width 78 height 38
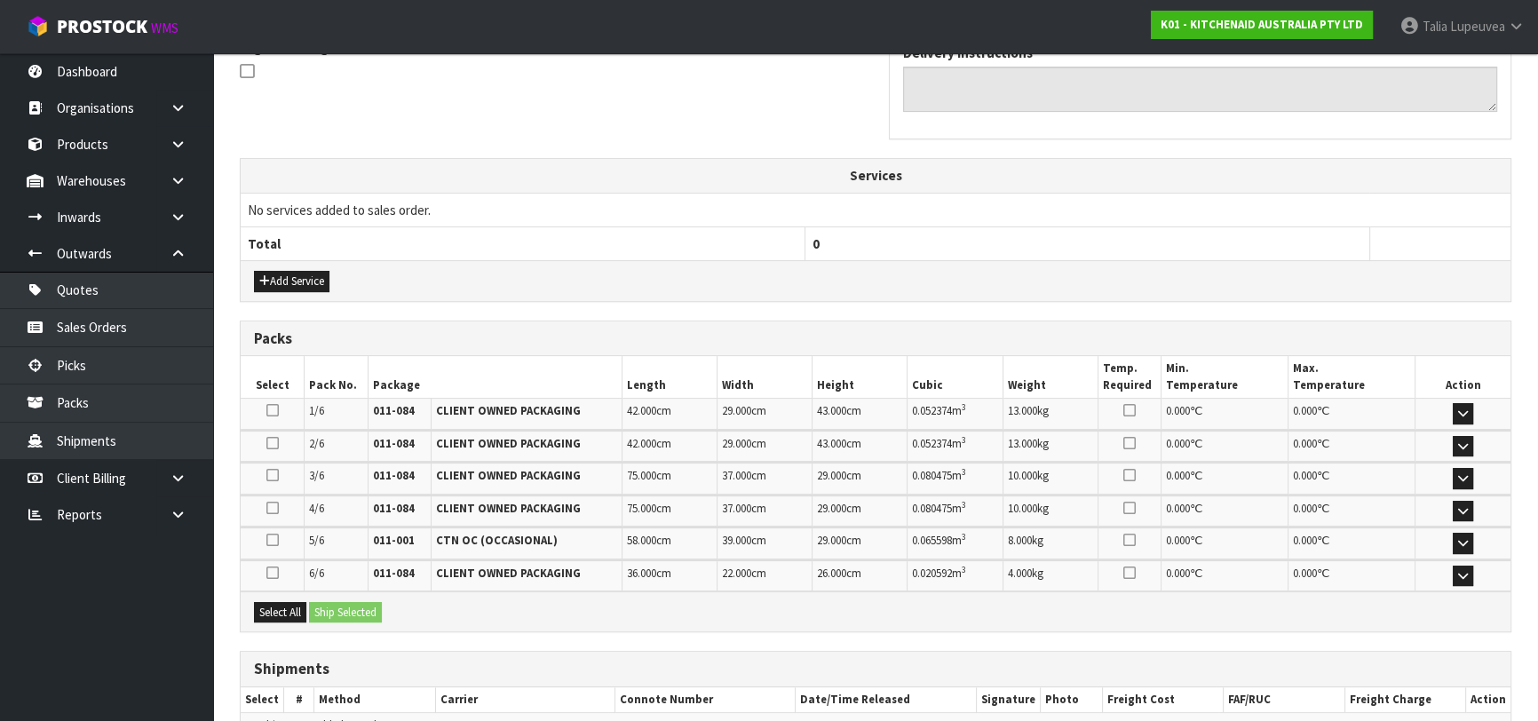
scroll to position [565, 0]
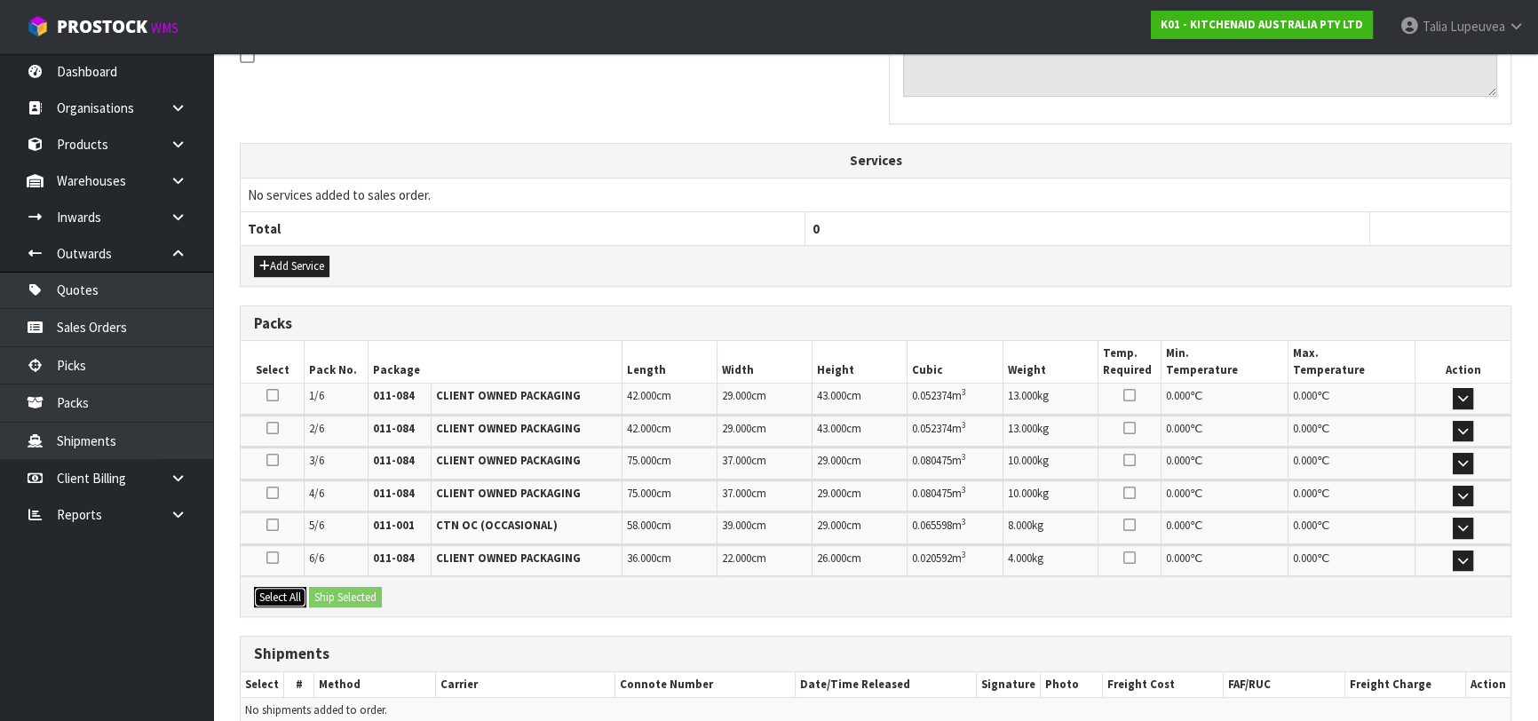
click at [278, 587] on button "Select All" at bounding box center [280, 597] width 52 height 21
click at [349, 589] on button "Ship Selected" at bounding box center [345, 597] width 73 height 21
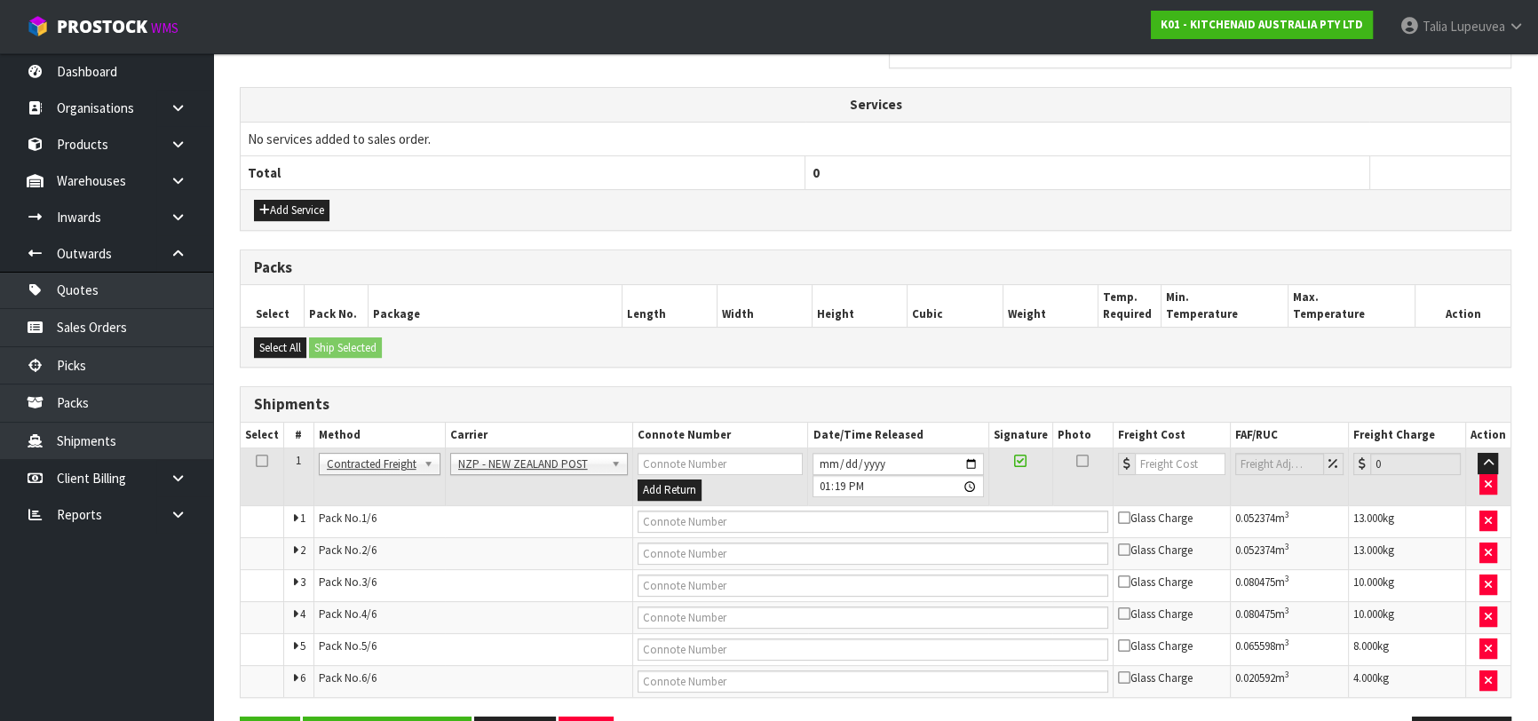
scroll to position [677, 0]
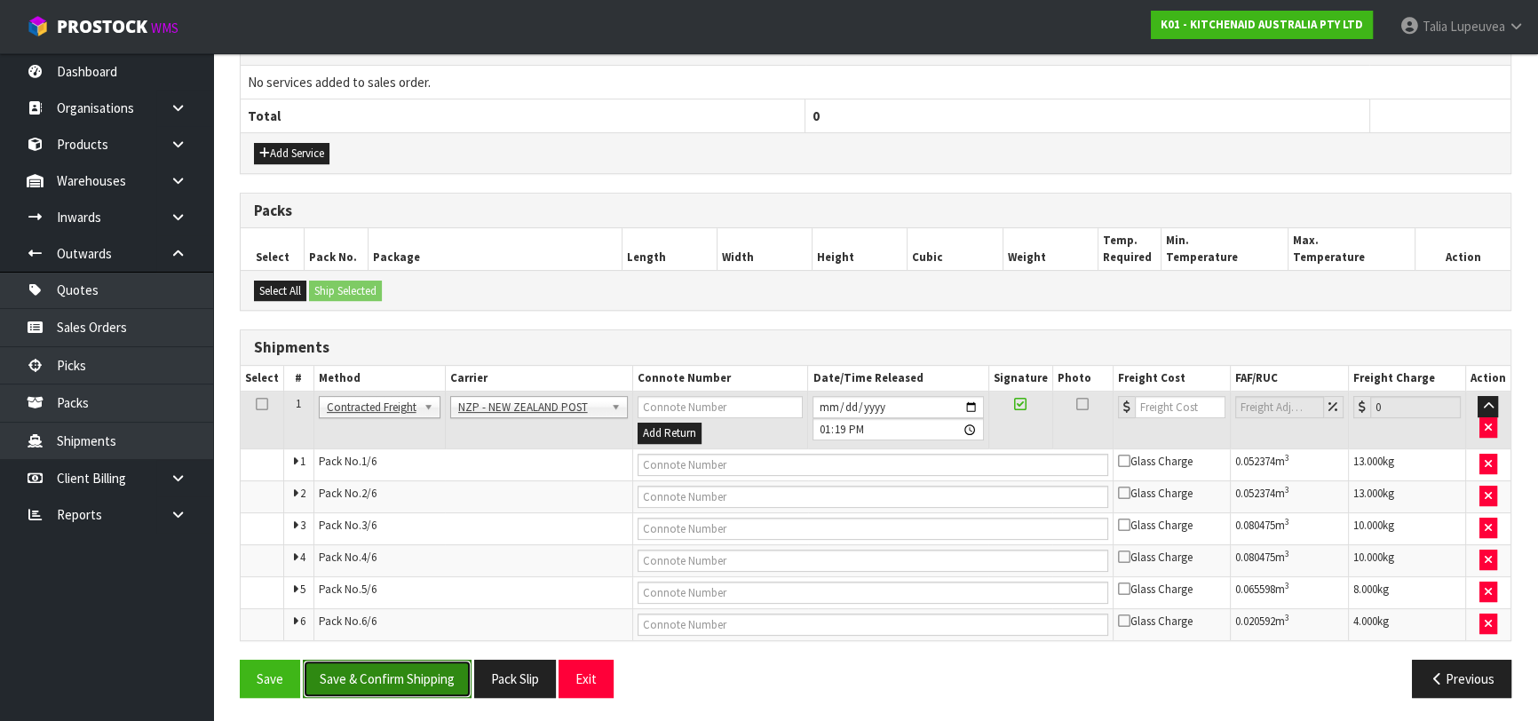
click at [424, 665] on button "Save & Confirm Shipping" at bounding box center [387, 679] width 169 height 38
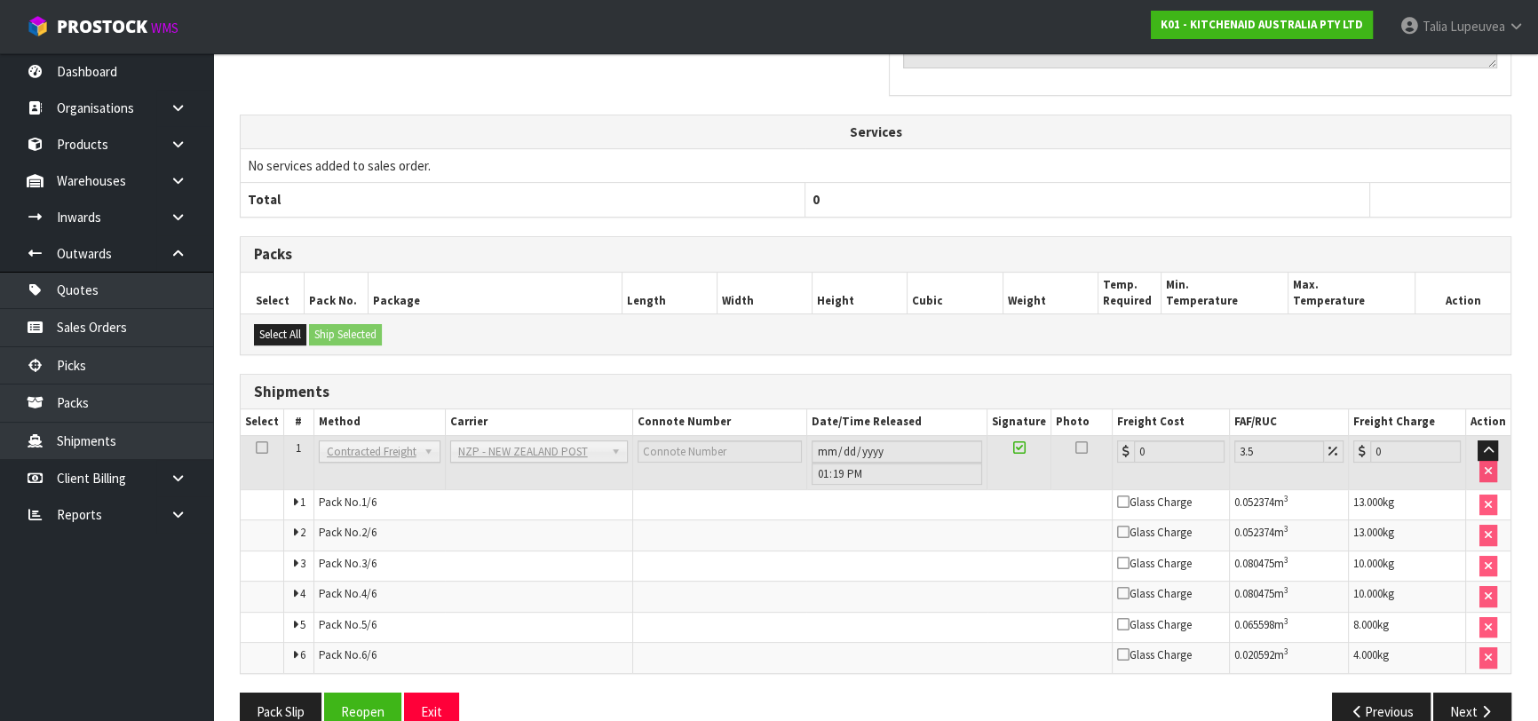
scroll to position [645, 0]
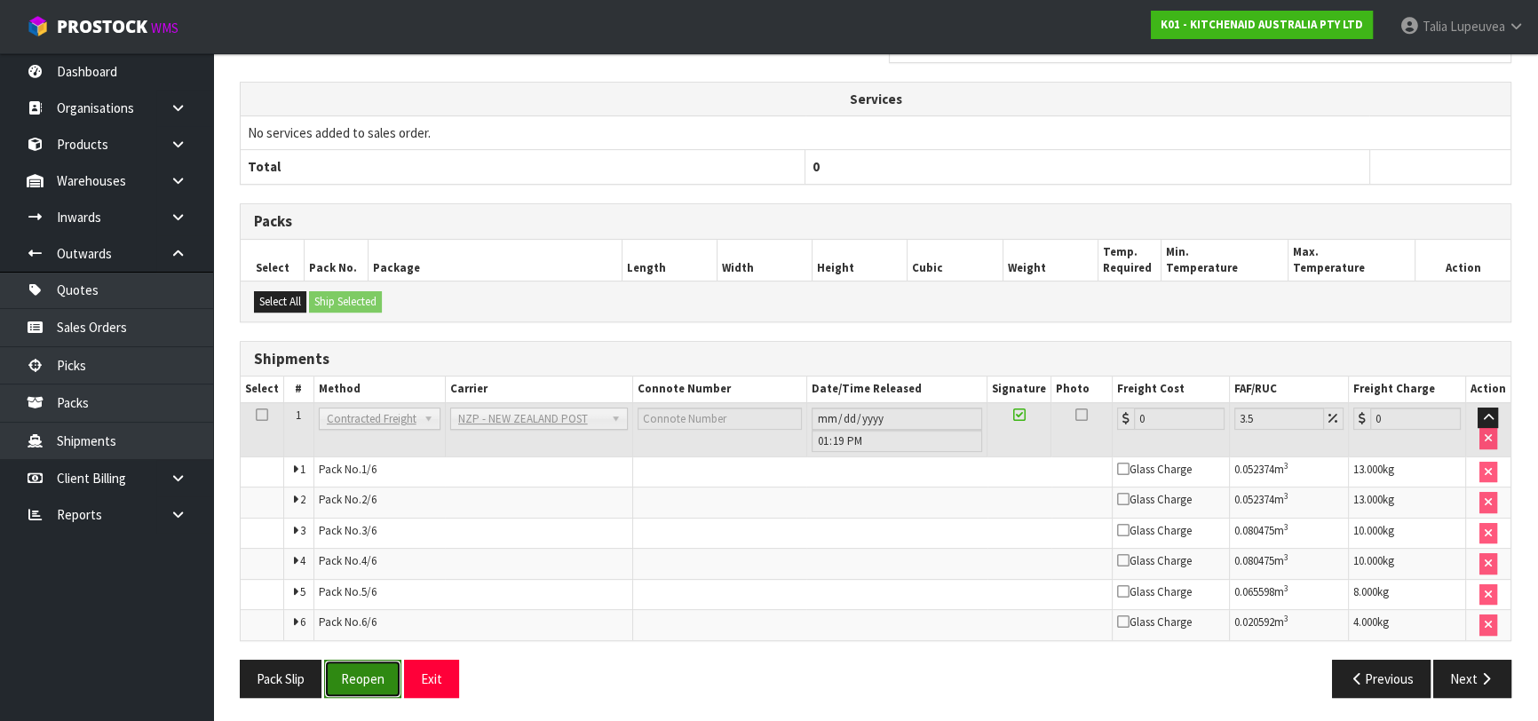
click at [376, 662] on button "Reopen" at bounding box center [362, 679] width 77 height 38
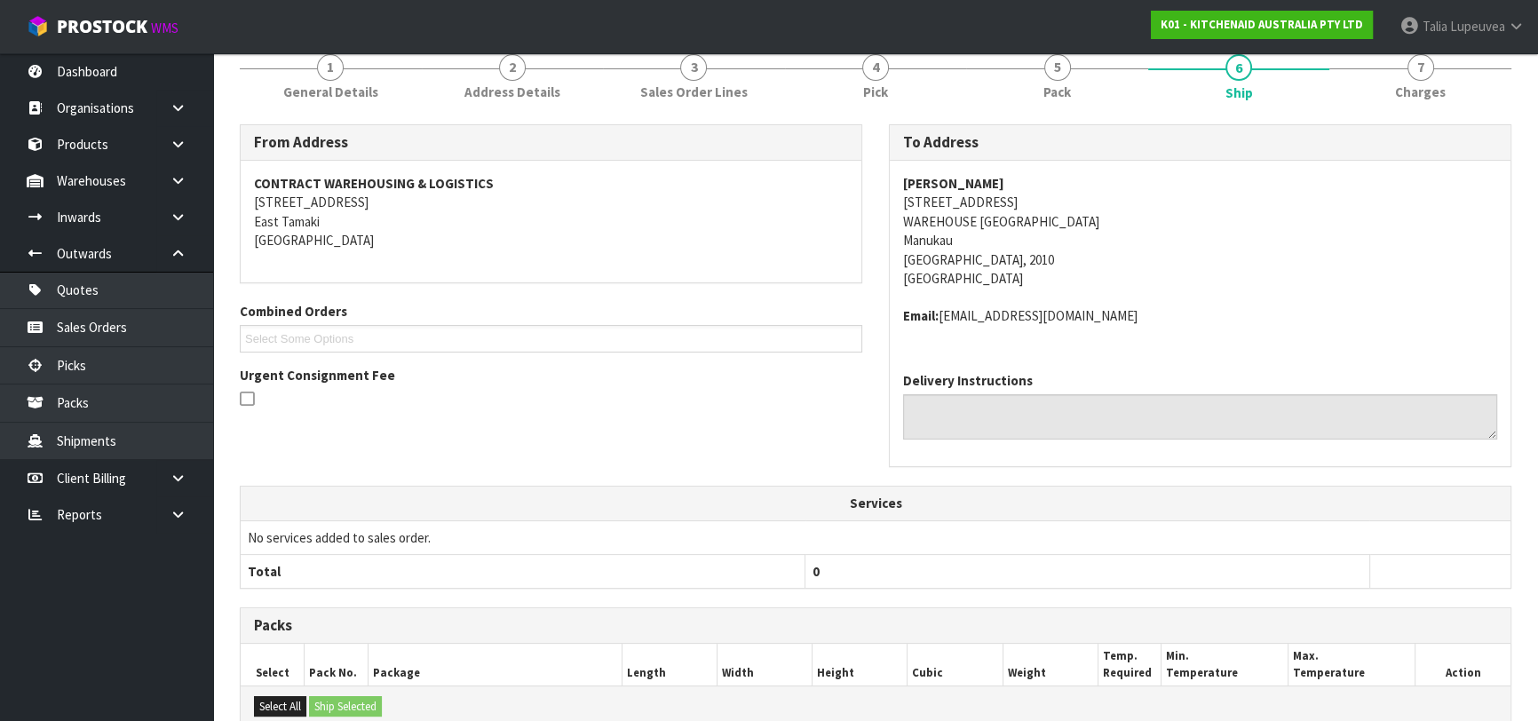
scroll to position [626, 0]
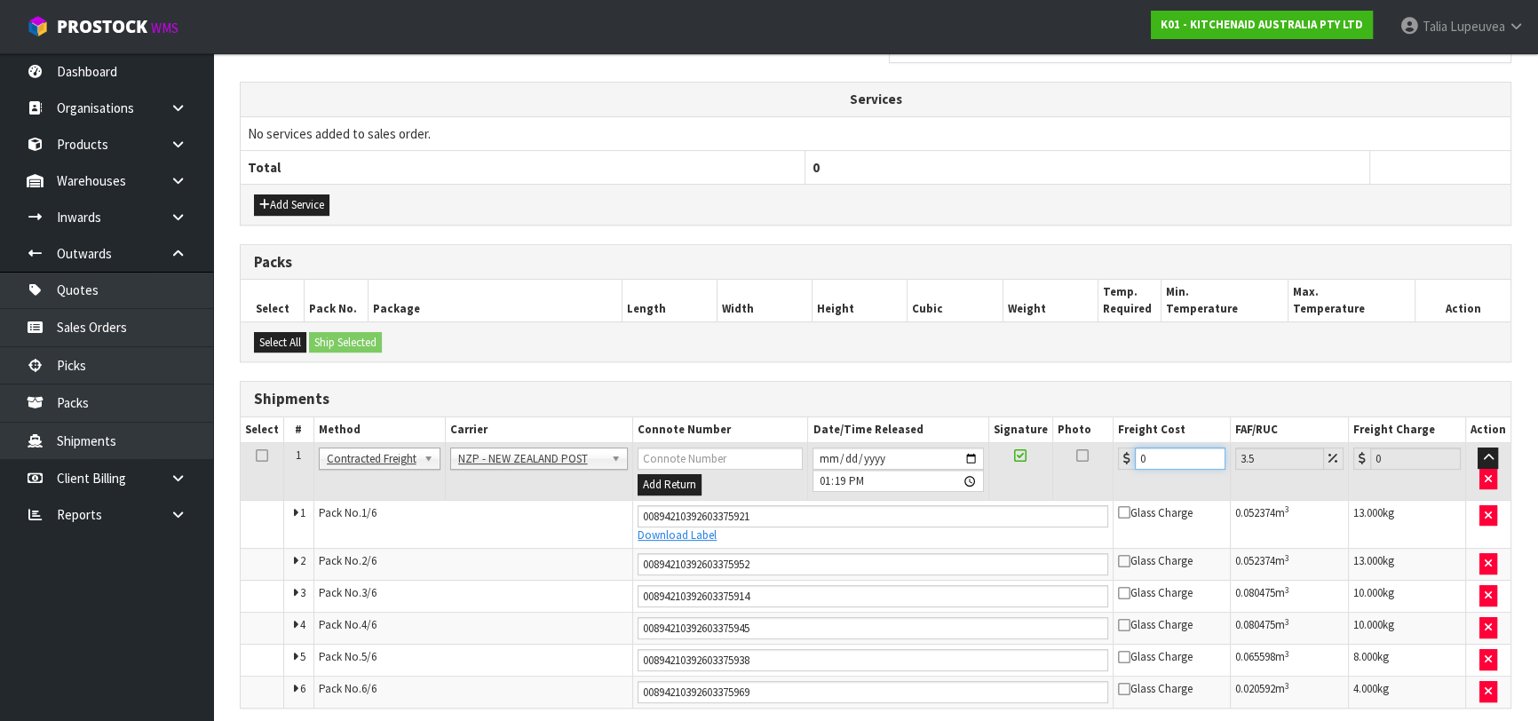
drag, startPoint x: 1133, startPoint y: 458, endPoint x: 1066, endPoint y: 471, distance: 67.9
click at [1066, 471] on tr "1 Client Local Pickup Customer Local Pickup Company Freight Contracted Freight …" at bounding box center [876, 472] width 1270 height 58
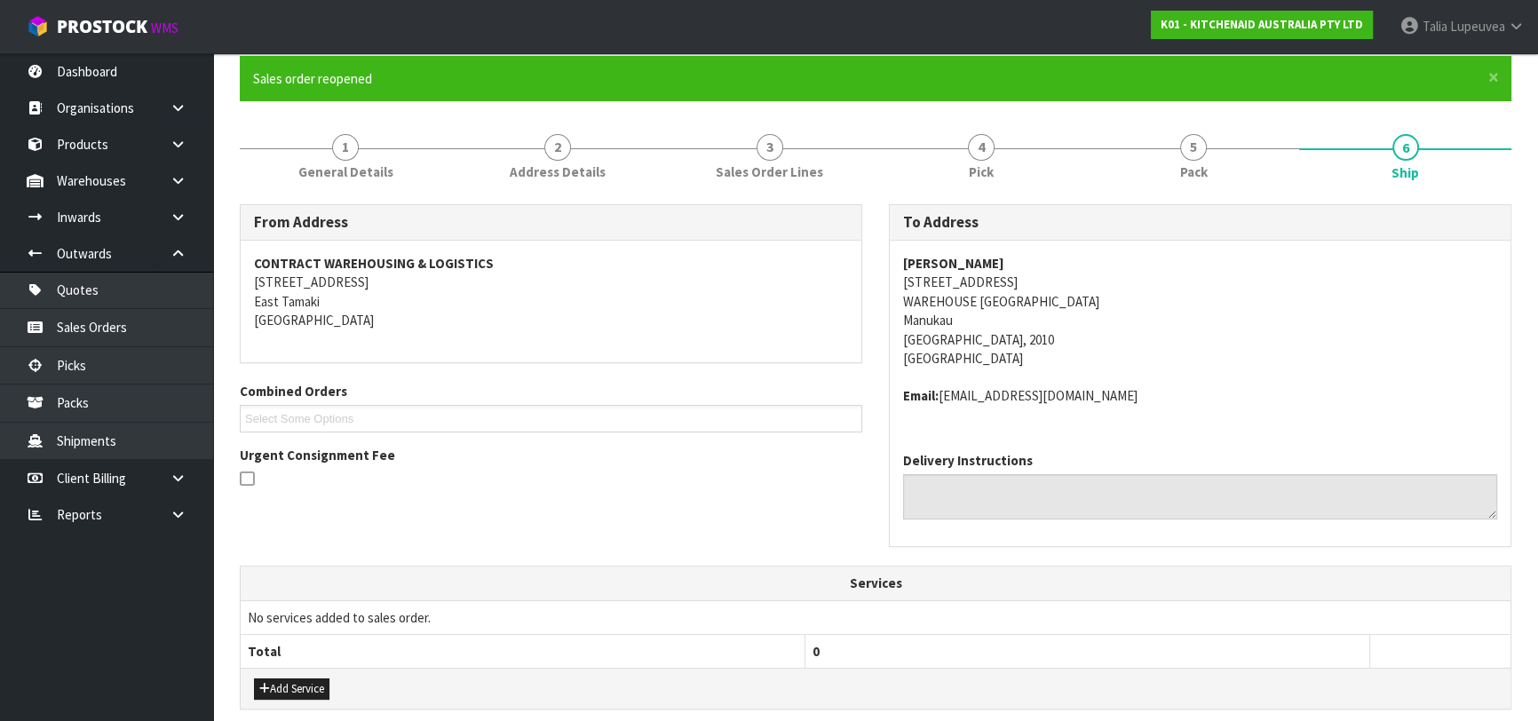
scroll to position [693, 0]
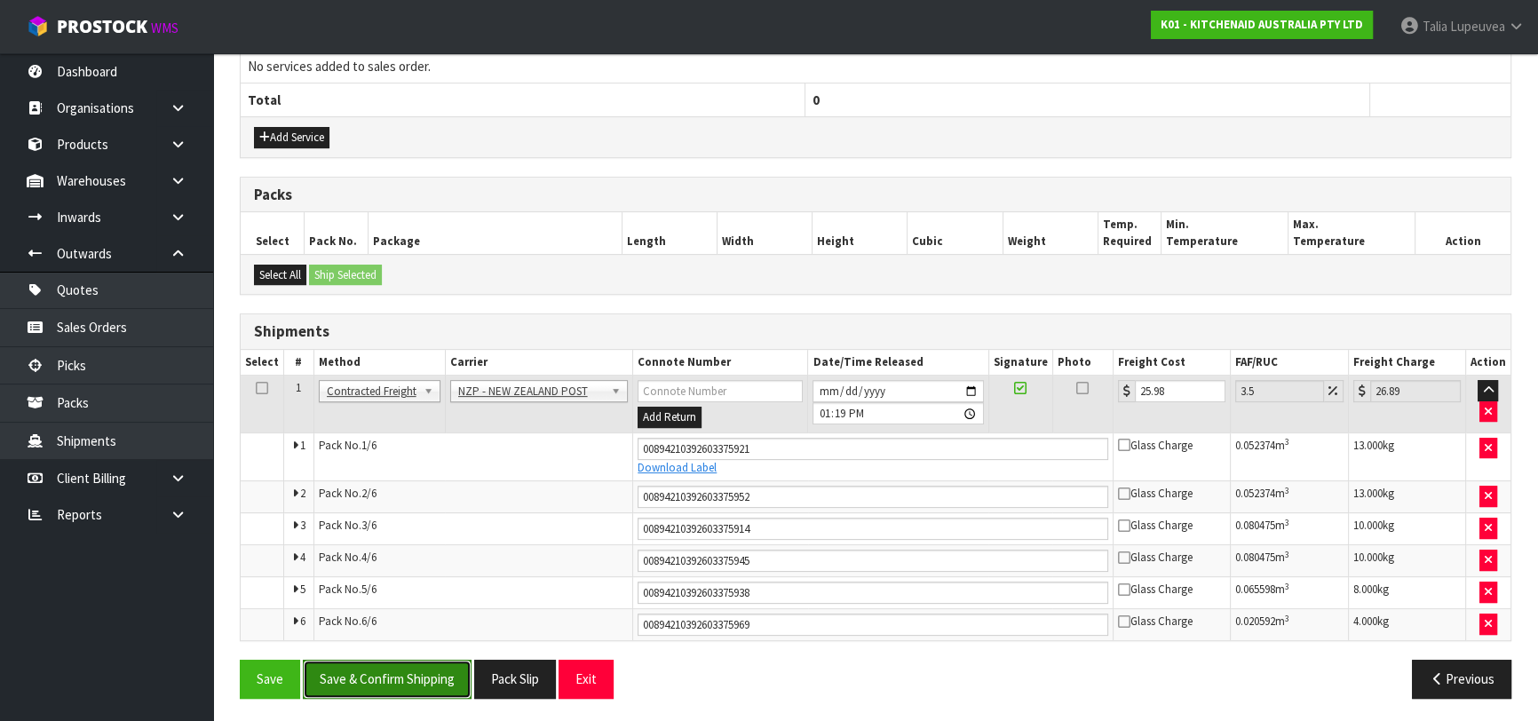
click at [409, 666] on button "Save & Confirm Shipping" at bounding box center [387, 679] width 169 height 38
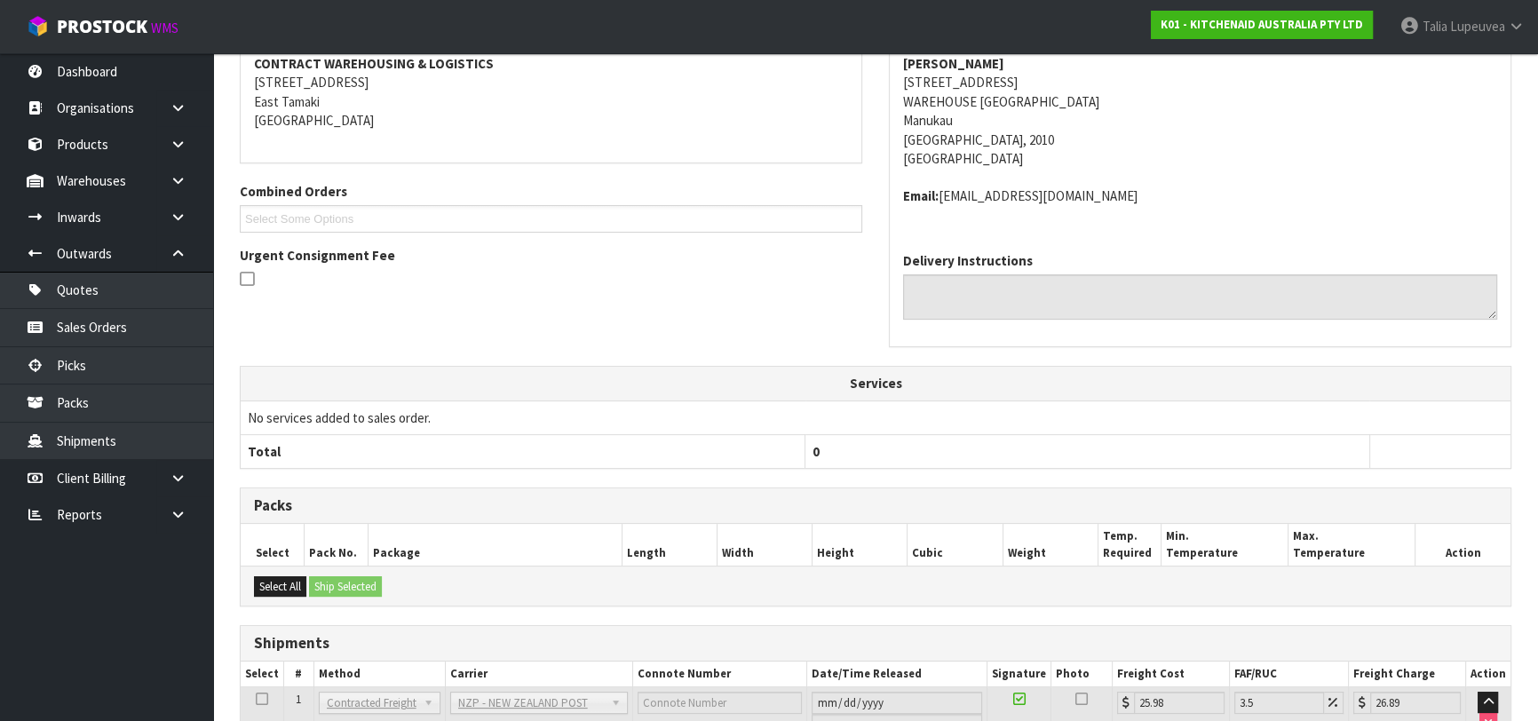
scroll to position [638, 0]
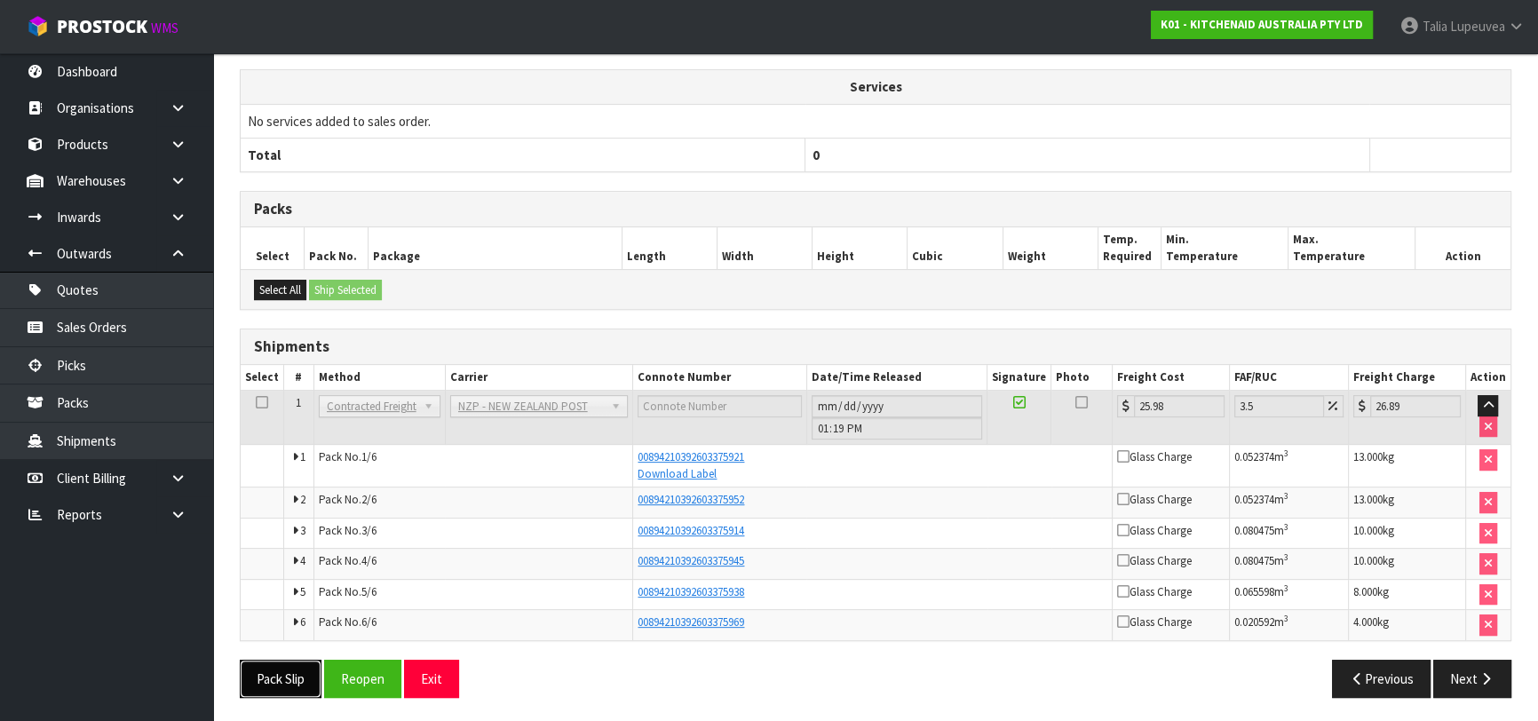
click at [303, 684] on button "Pack Slip" at bounding box center [281, 679] width 82 height 38
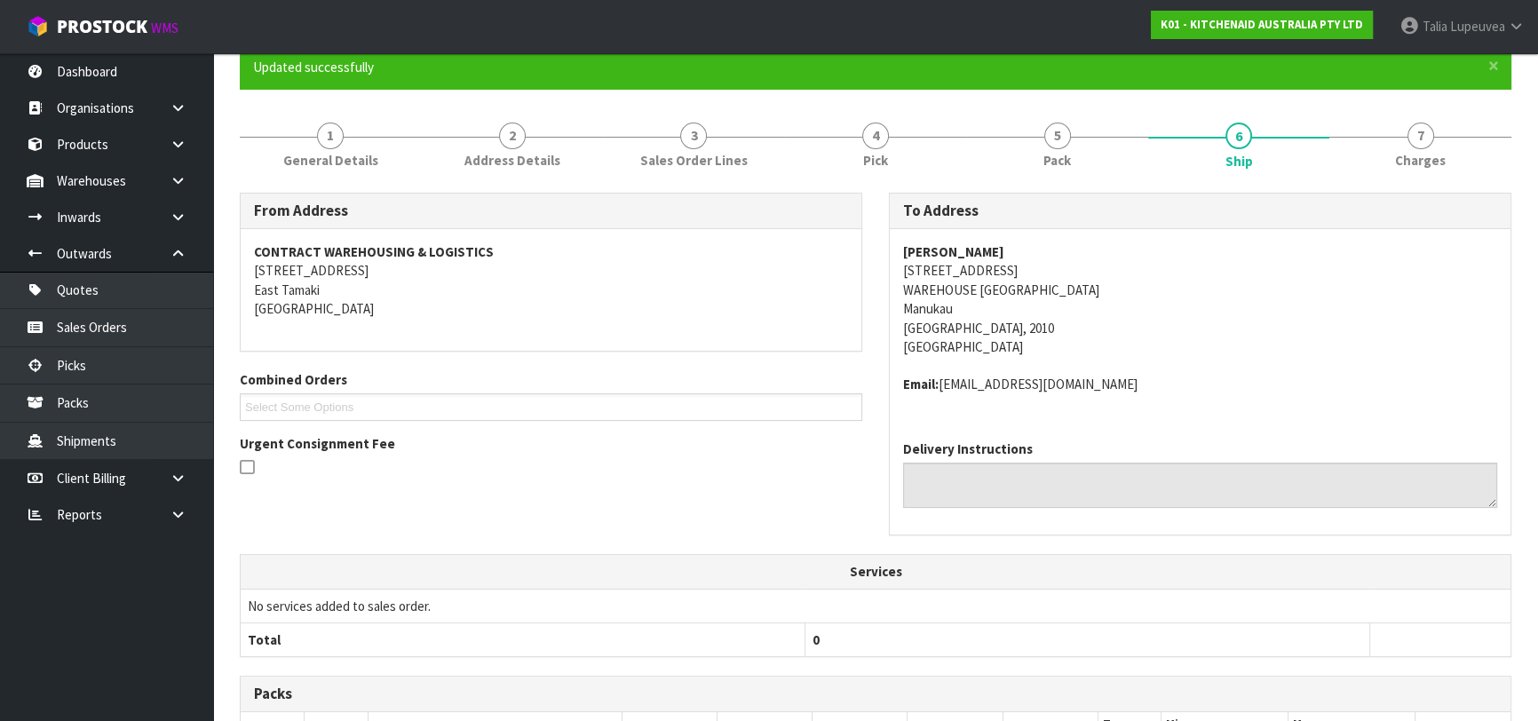
scroll to position [0, 0]
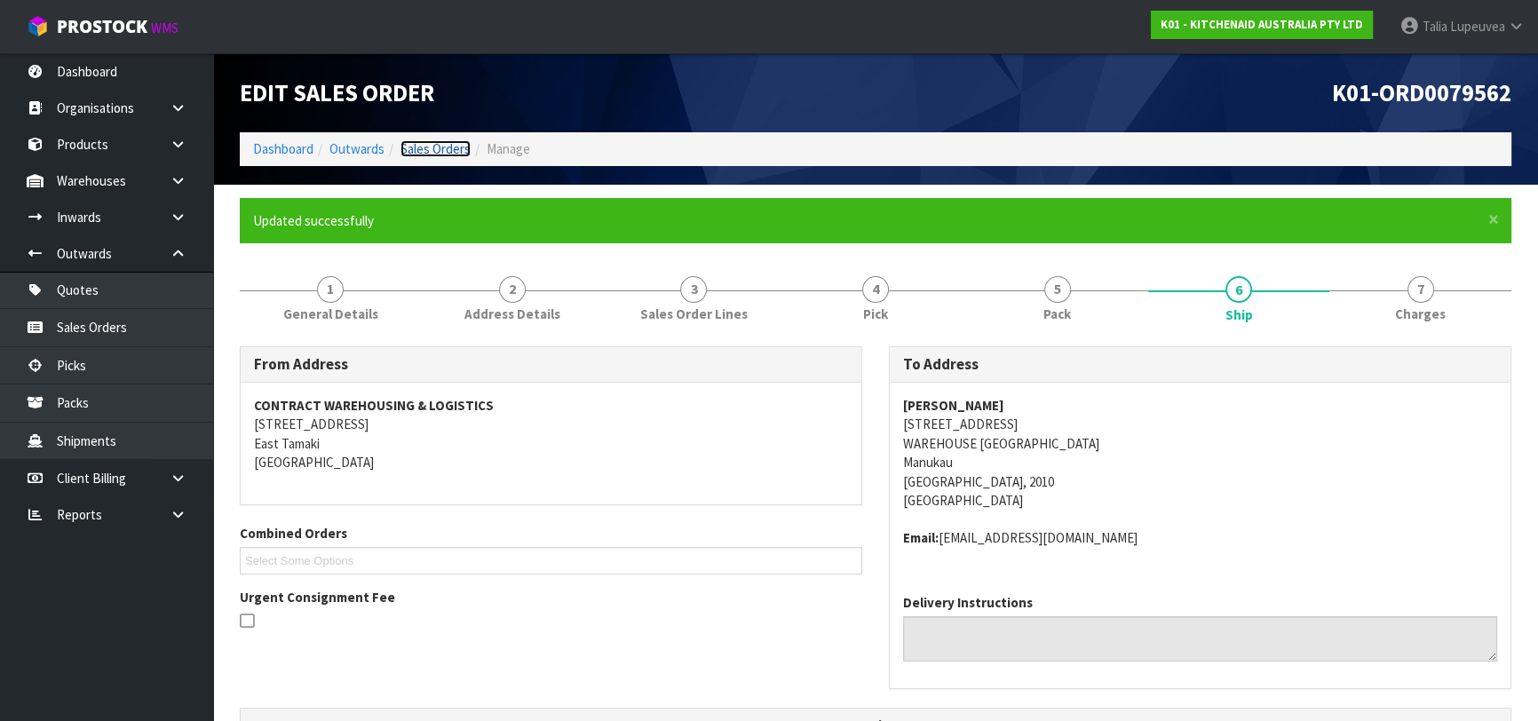
click at [412, 144] on link "Sales Orders" at bounding box center [435, 148] width 70 height 17
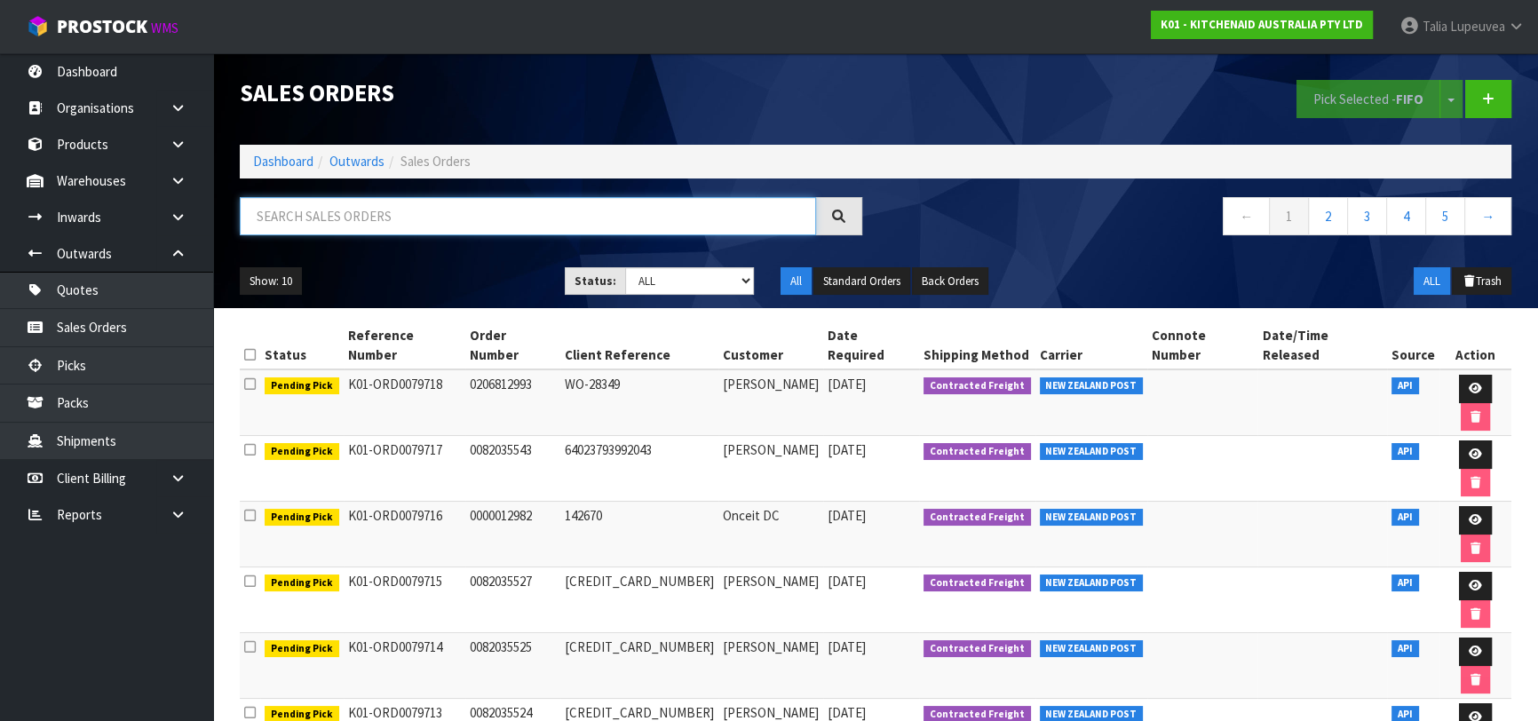
click at [474, 209] on input "text" at bounding box center [528, 216] width 576 height 38
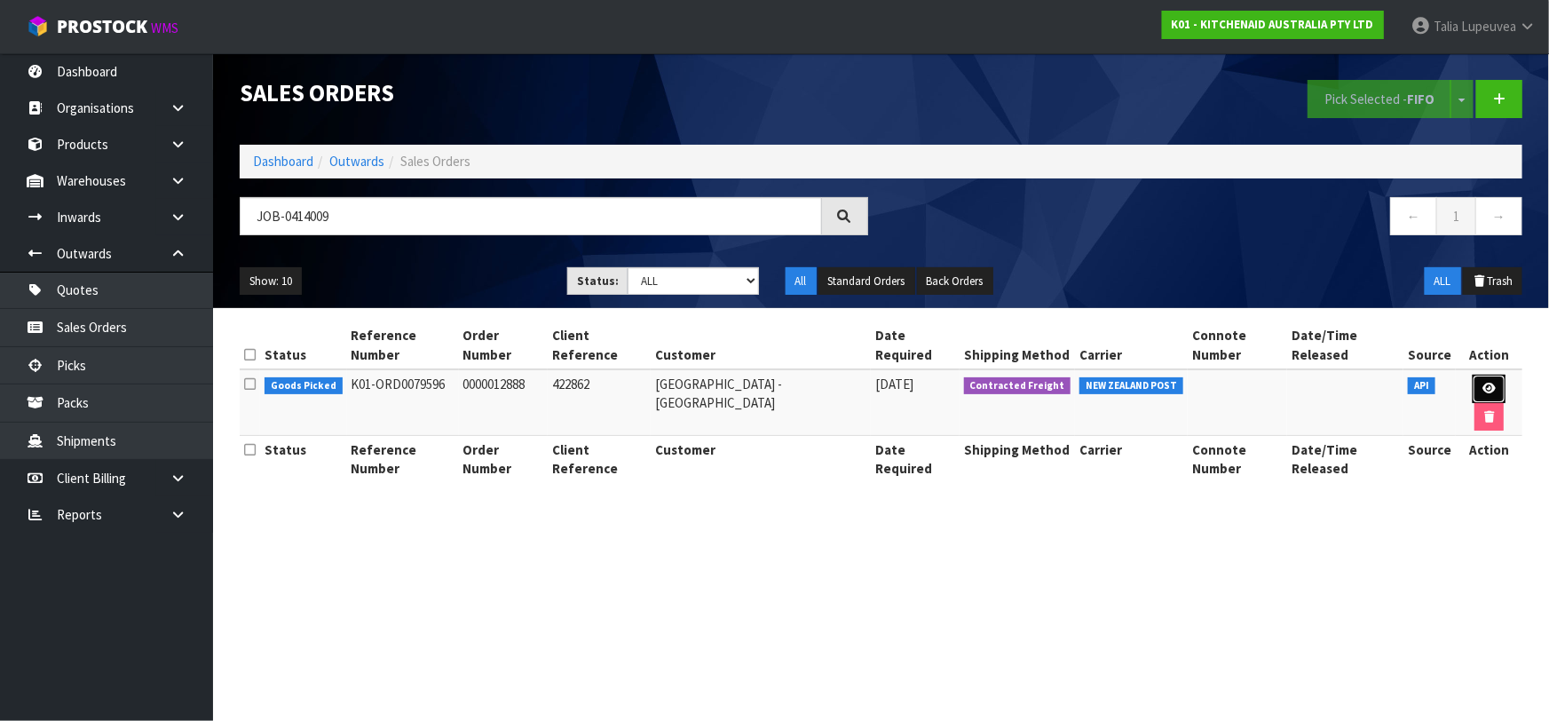
click at [1473, 375] on link at bounding box center [1489, 389] width 33 height 28
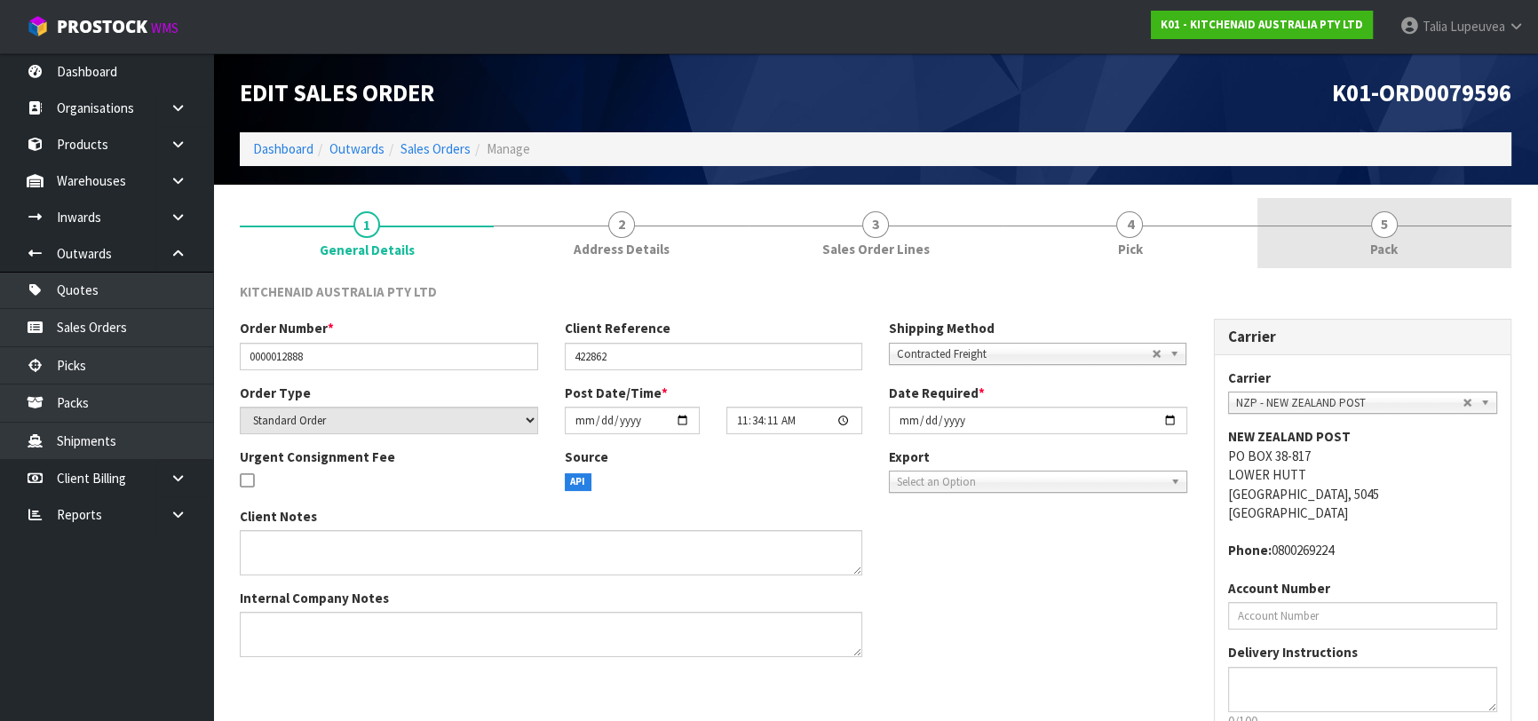
click at [1311, 242] on link "5 Pack" at bounding box center [1384, 233] width 254 height 70
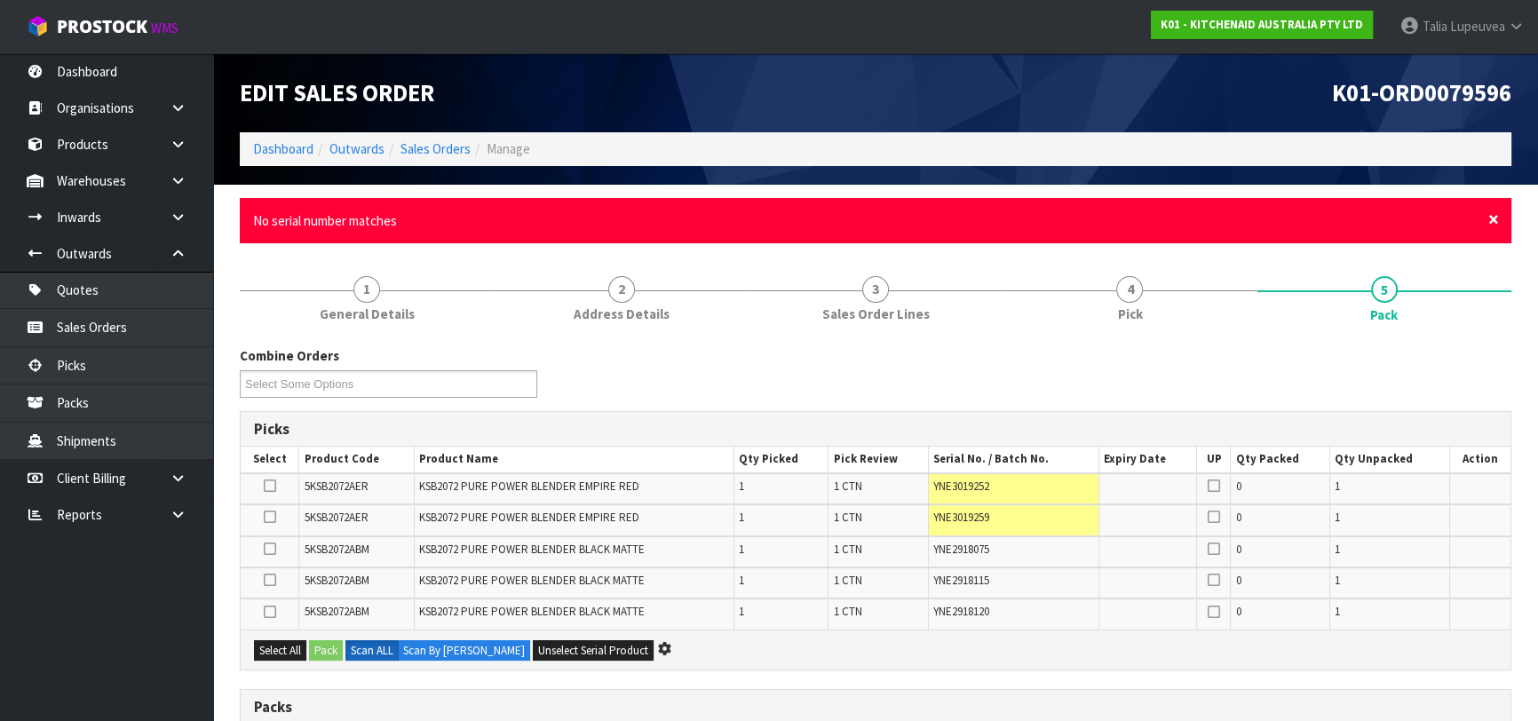
click at [1492, 215] on span "×" at bounding box center [1493, 219] width 11 height 25
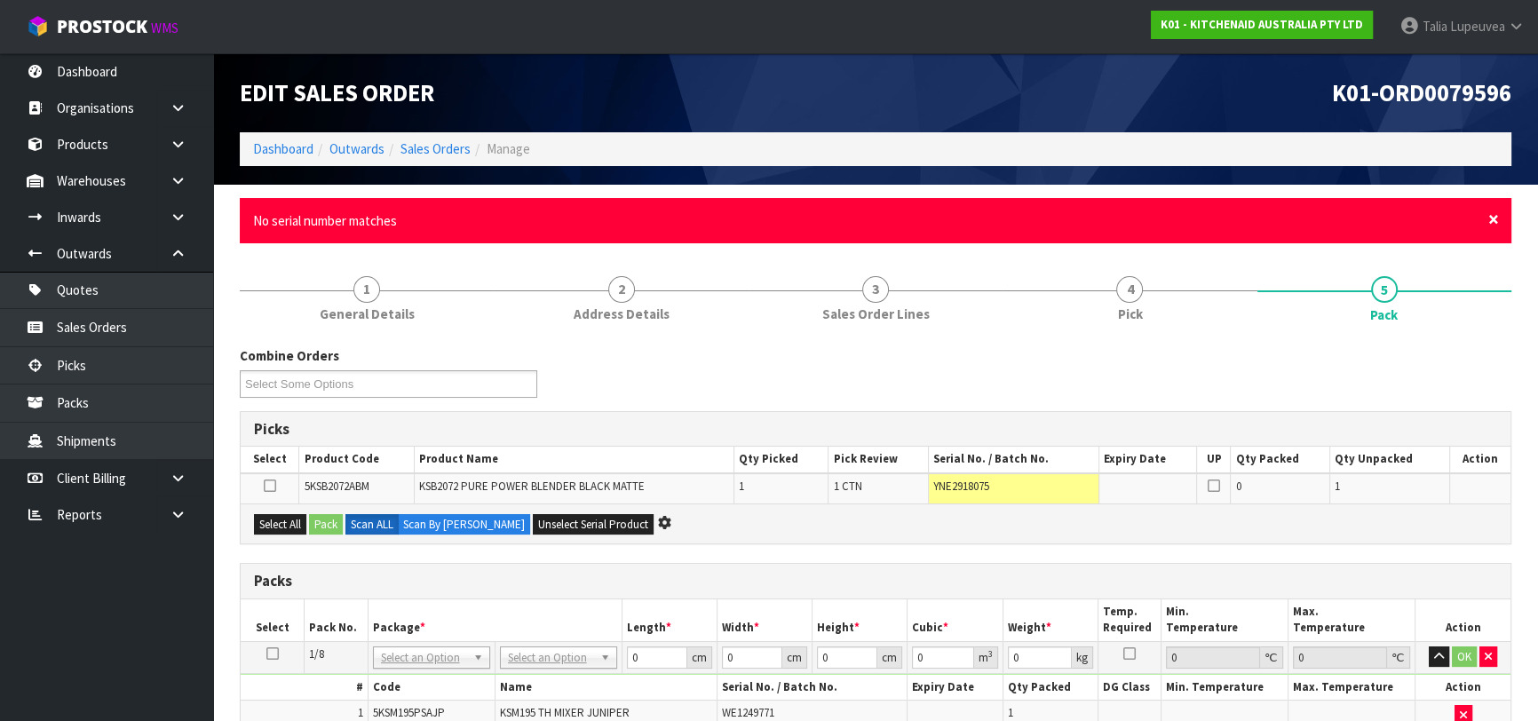
click at [1493, 220] on span "×" at bounding box center [1493, 219] width 11 height 25
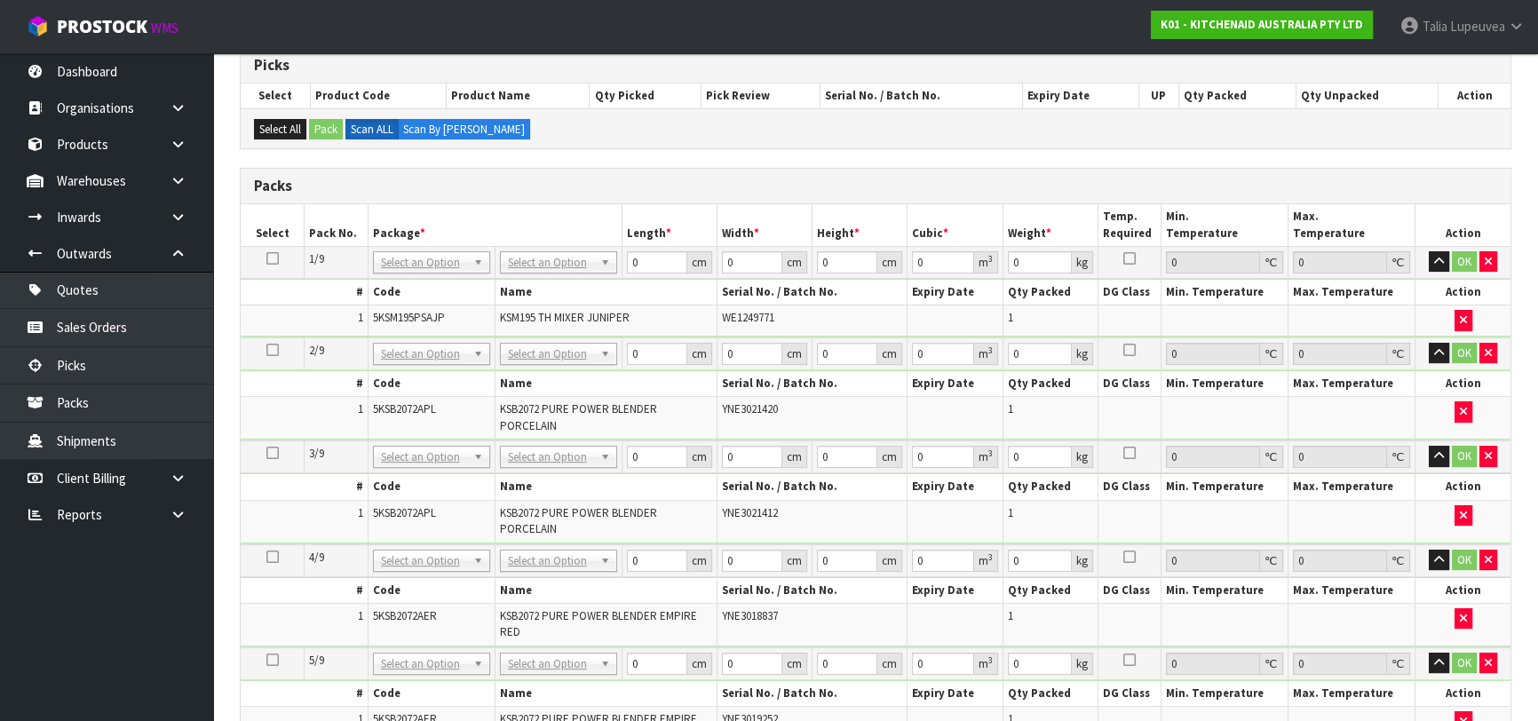
scroll to position [322, 0]
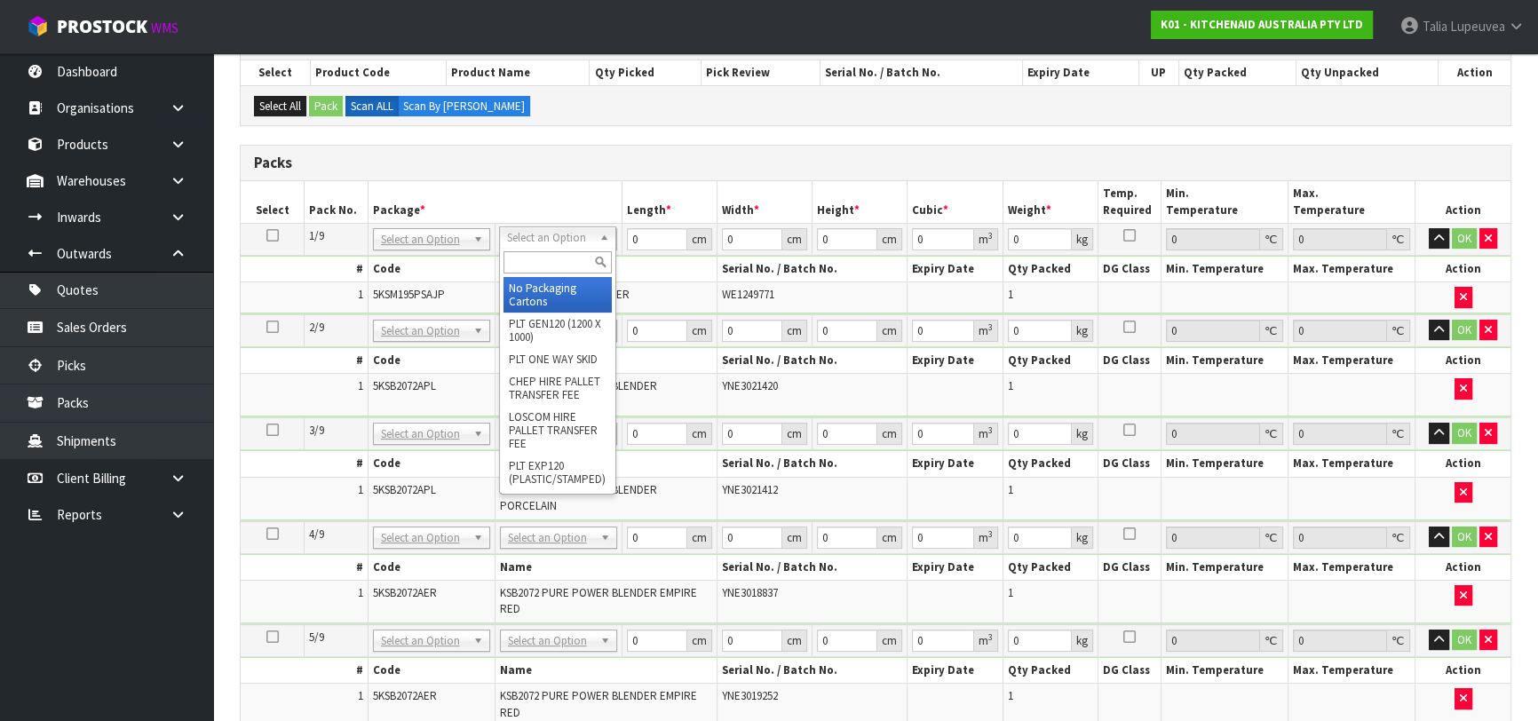
click at [553, 266] on input "text" at bounding box center [557, 262] width 108 height 22
drag, startPoint x: 543, startPoint y: 292, endPoint x: 465, endPoint y: 255, distance: 86.6
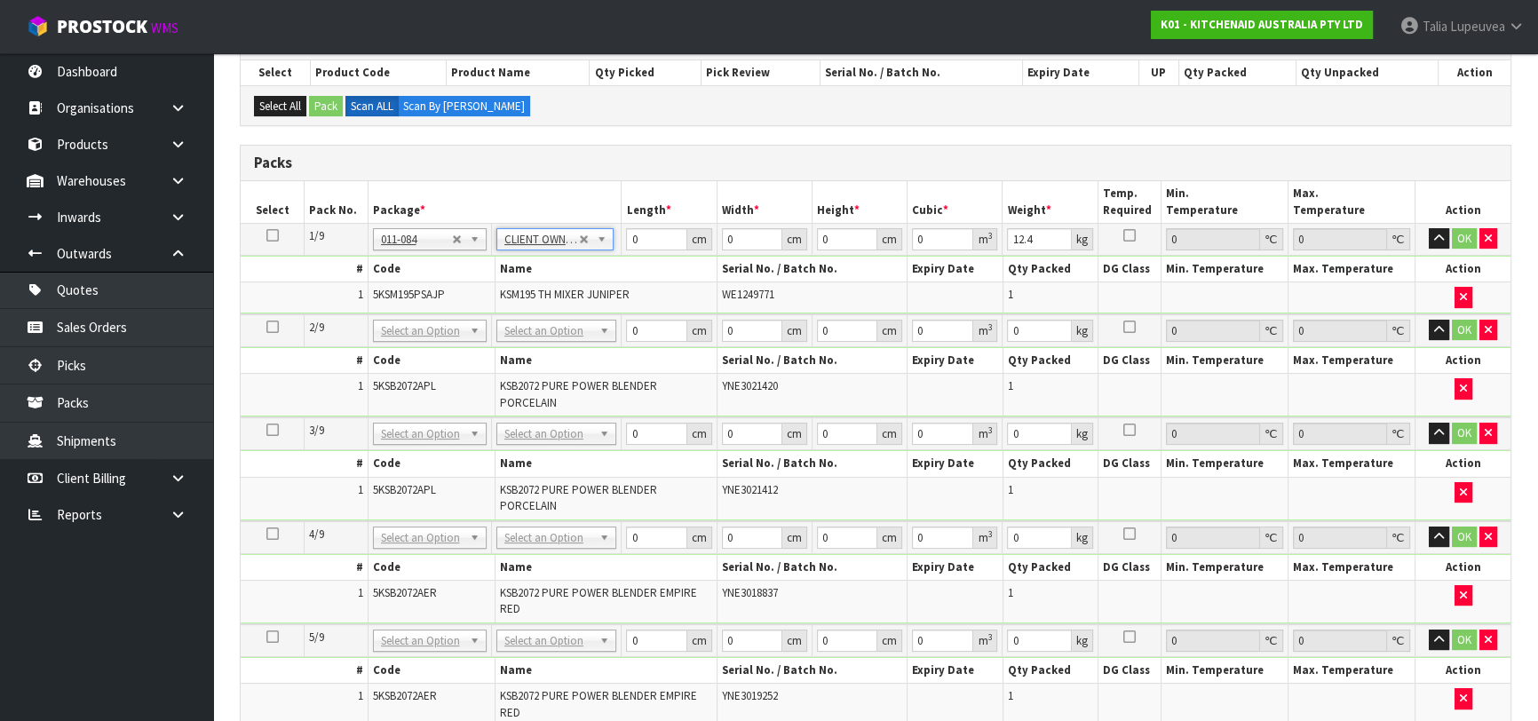
click at [271, 223] on td at bounding box center [273, 239] width 64 height 32
click at [269, 235] on icon at bounding box center [272, 235] width 12 height 1
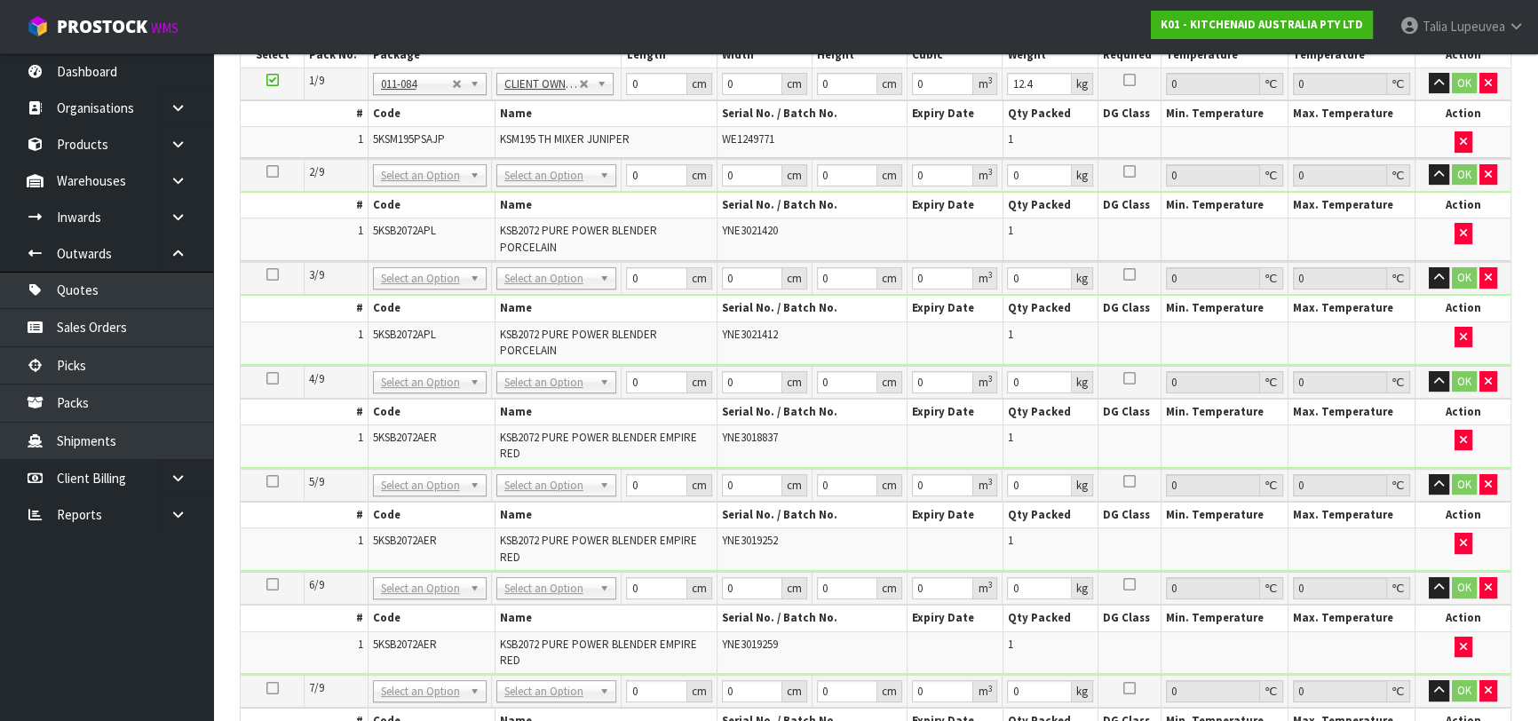
scroll to position [807, 0]
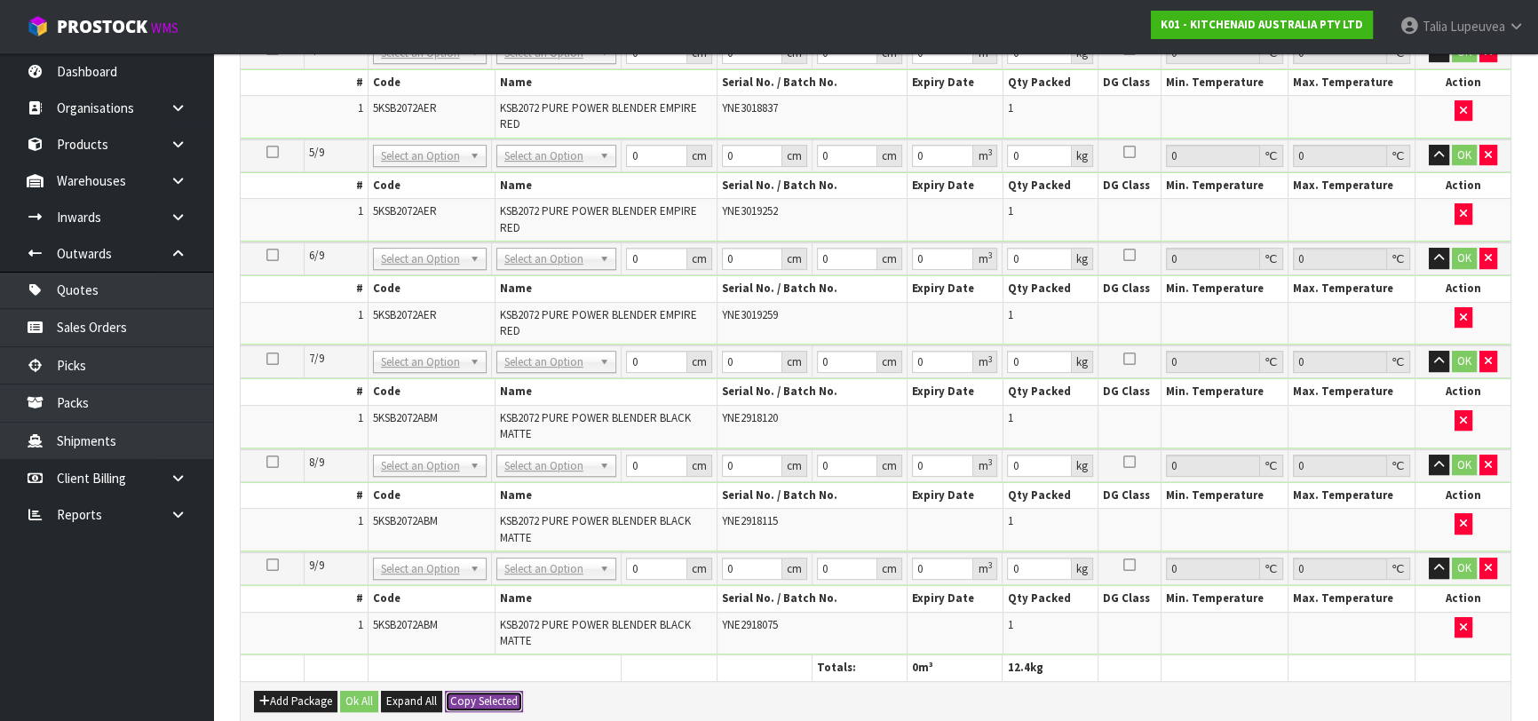
click at [473, 696] on button "Copy Selected" at bounding box center [484, 701] width 78 height 21
click at [473, 696] on span "Confirm" at bounding box center [469, 700] width 39 height 15
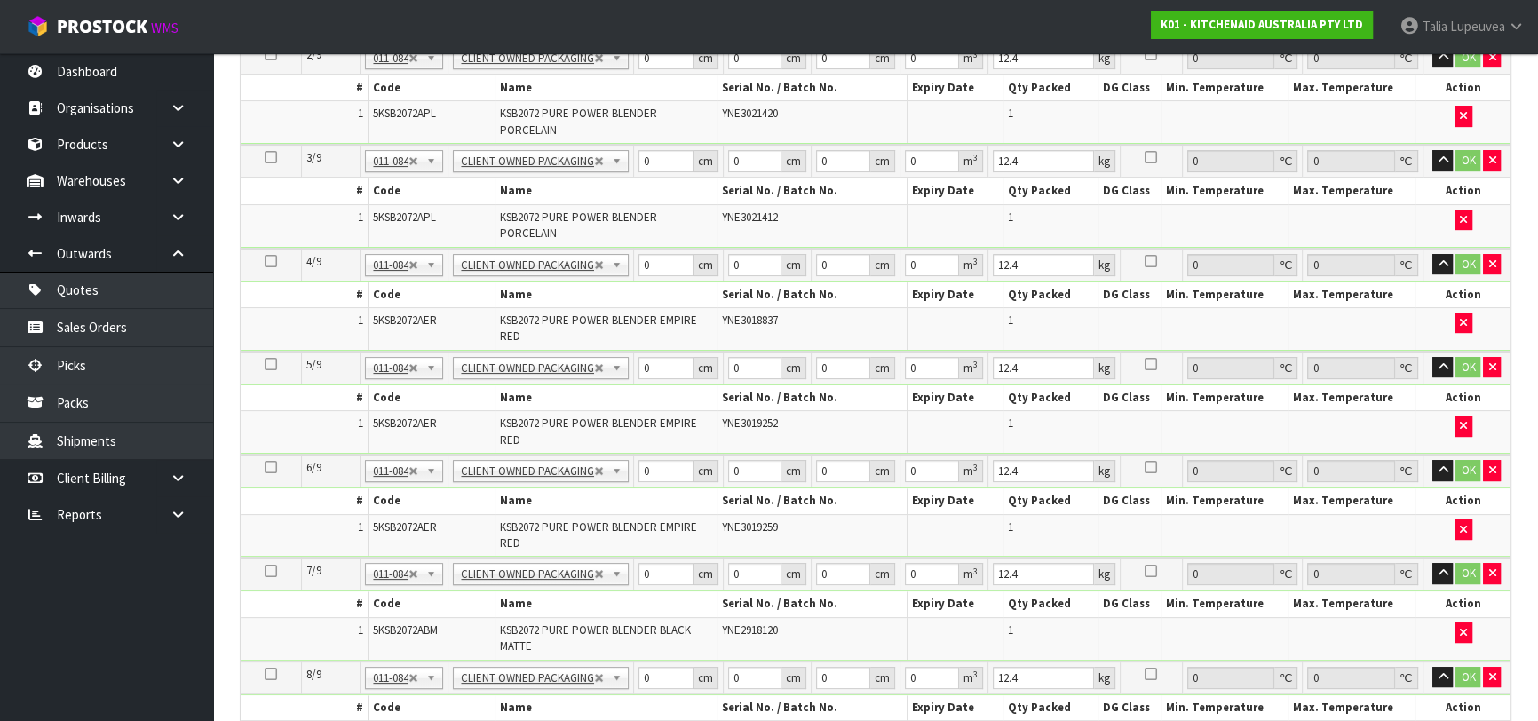
scroll to position [403, 0]
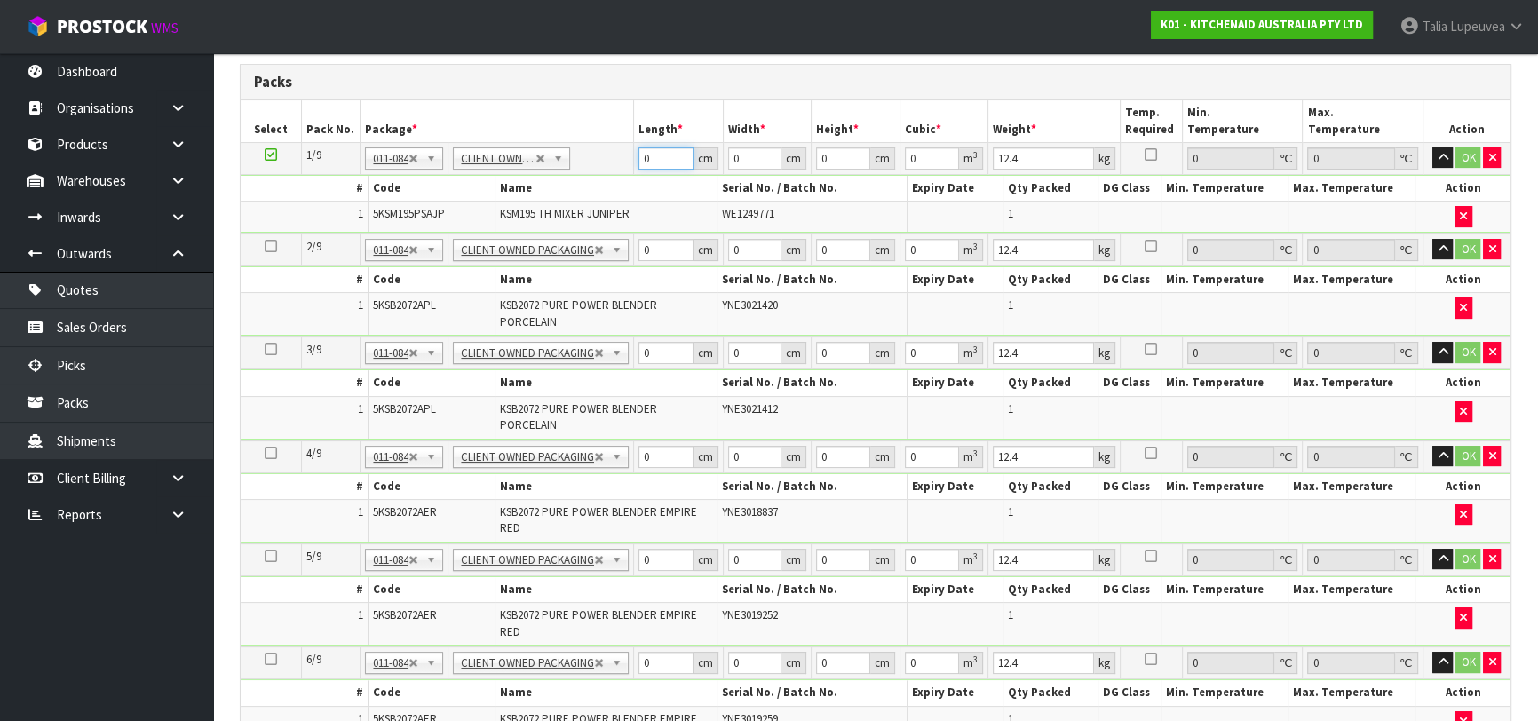
drag, startPoint x: 622, startPoint y: 168, endPoint x: 606, endPoint y: 175, distance: 17.5
click at [606, 175] on tbody "1/9 NONE 007-001 007-002 007-004 007-009 007-013 007-014 007-015 007-017 007-01…" at bounding box center [876, 187] width 1270 height 91
click at [1461, 147] on button "OK" at bounding box center [1468, 157] width 25 height 21
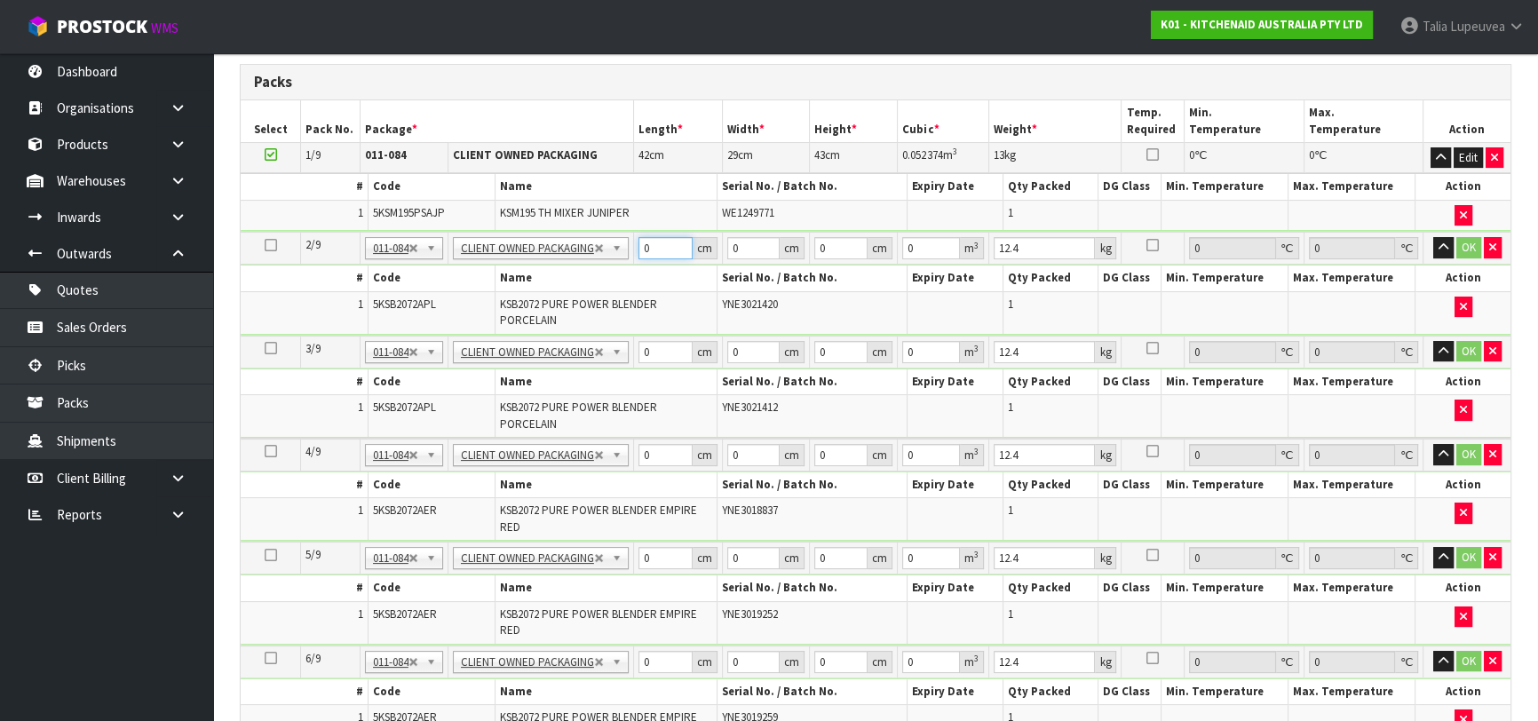
drag, startPoint x: 638, startPoint y: 253, endPoint x: 623, endPoint y: 257, distance: 15.5
click at [623, 257] on tr "2/9 NONE 007-001 007-002 007-004 007-009 007-013 007-014 007-015 007-017 007-01…" at bounding box center [876, 248] width 1270 height 33
drag, startPoint x: 658, startPoint y: 352, endPoint x: 604, endPoint y: 355, distance: 54.3
click at [604, 355] on tr "3/9 NONE 007-001 007-002 007-004 007-009 007-013 007-014 007-015 007-017 007-01…" at bounding box center [876, 352] width 1270 height 33
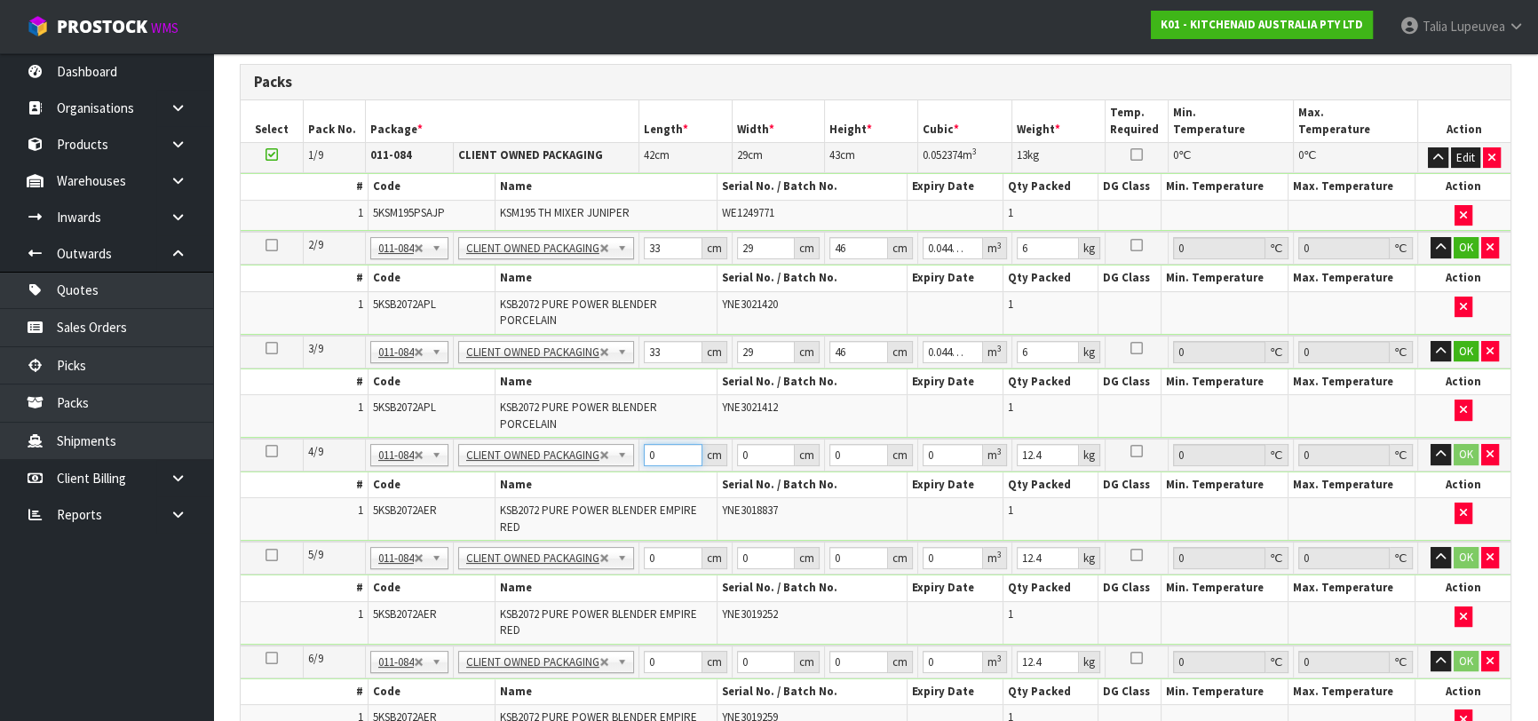
drag, startPoint x: 666, startPoint y: 442, endPoint x: 624, endPoint y: 450, distance: 42.5
click at [624, 450] on tr "4/9 NONE 007-001 007-002 007-004 007-009 007-013 007-014 007-015 007-017 007-01…" at bounding box center [876, 455] width 1270 height 33
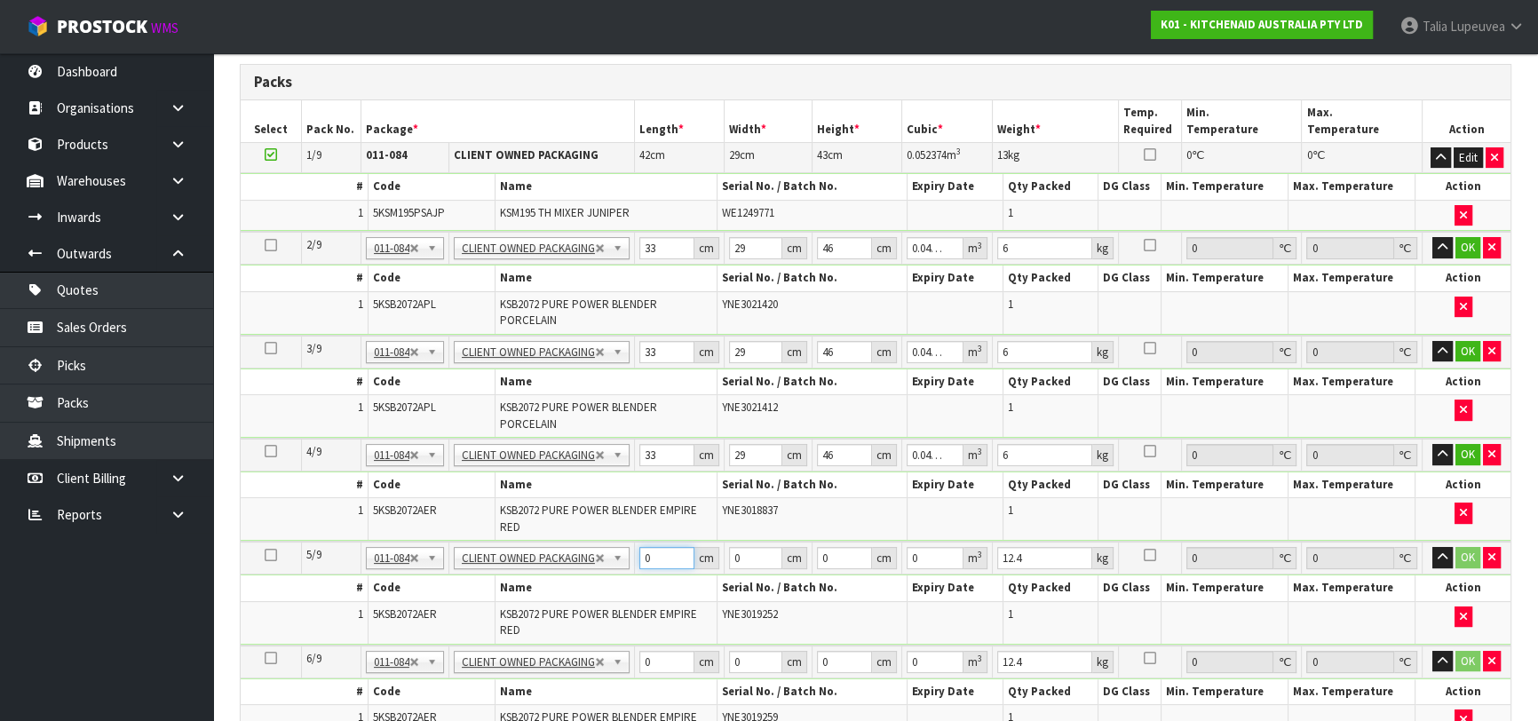
drag, startPoint x: 655, startPoint y: 556, endPoint x: 613, endPoint y: 565, distance: 43.5
click at [613, 565] on tr "5/9 NONE 007-001 007-002 007-004 007-009 007-013 007-014 007-015 007-017 007-01…" at bounding box center [876, 558] width 1270 height 33
drag, startPoint x: 842, startPoint y: 553, endPoint x: 765, endPoint y: 578, distance: 80.3
click at [765, 578] on tbody "5/9 NONE 007-001 007-002 007-004 007-009 007-013 007-014 007-015 007-017 007-01…" at bounding box center [876, 593] width 1270 height 103
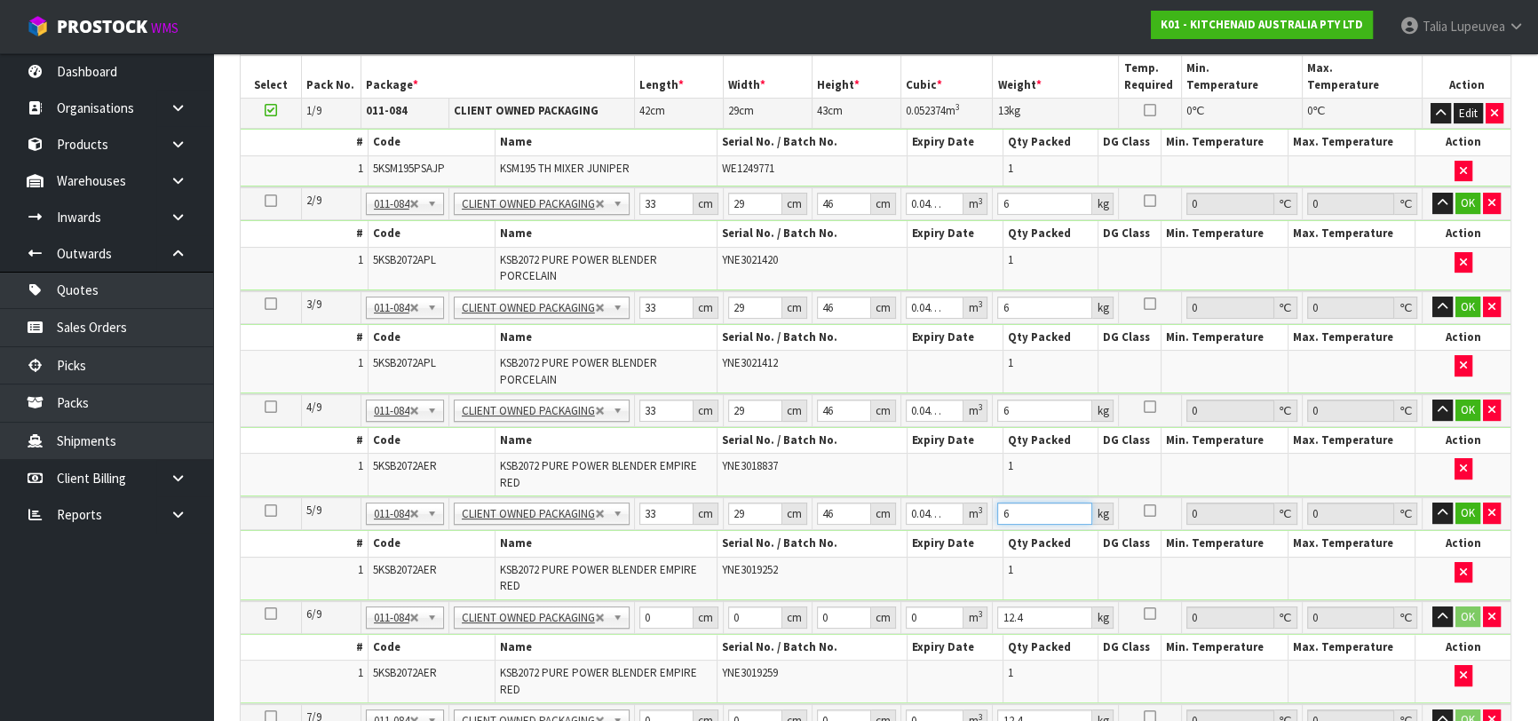
scroll to position [484, 0]
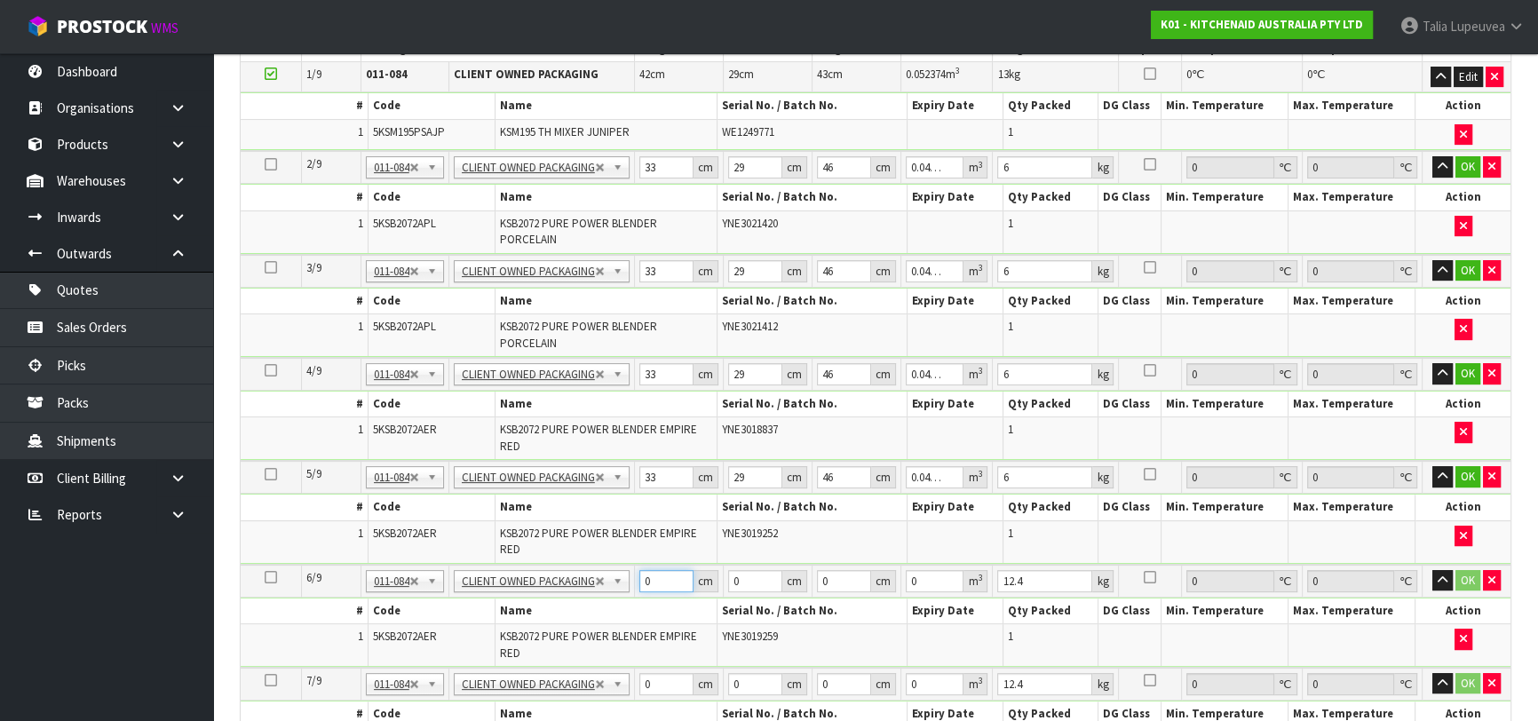
drag, startPoint x: 658, startPoint y: 577, endPoint x: 622, endPoint y: 585, distance: 36.4
click at [622, 585] on tr "6/9 NONE 007-001 007-002 007-004 007-009 007-013 007-014 007-015 007-017 007-01…" at bounding box center [876, 581] width 1270 height 33
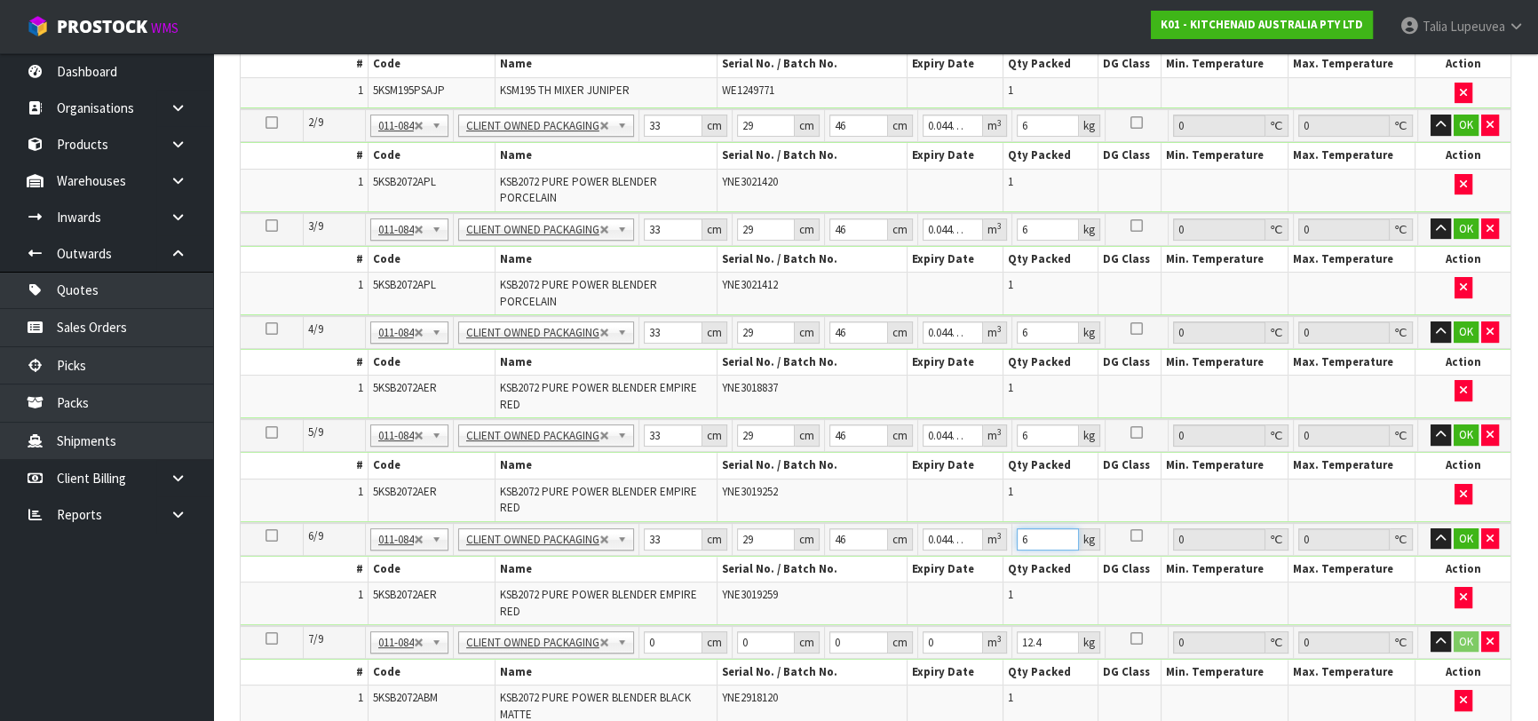
scroll to position [565, 0]
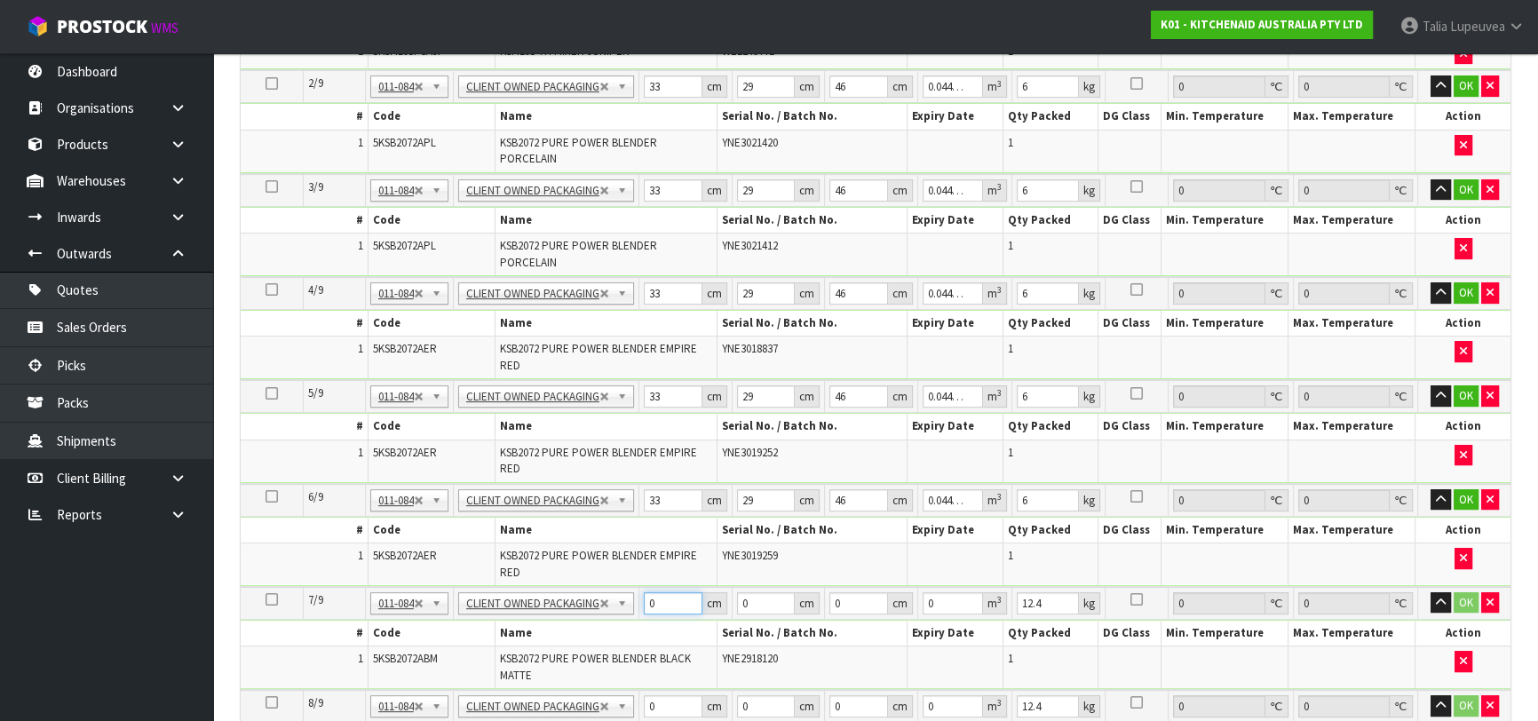
click at [613, 604] on tr "7/9 NONE 007-001 007-002 007-004 007-009 007-013 007-014 007-015 007-017 007-01…" at bounding box center [876, 603] width 1270 height 33
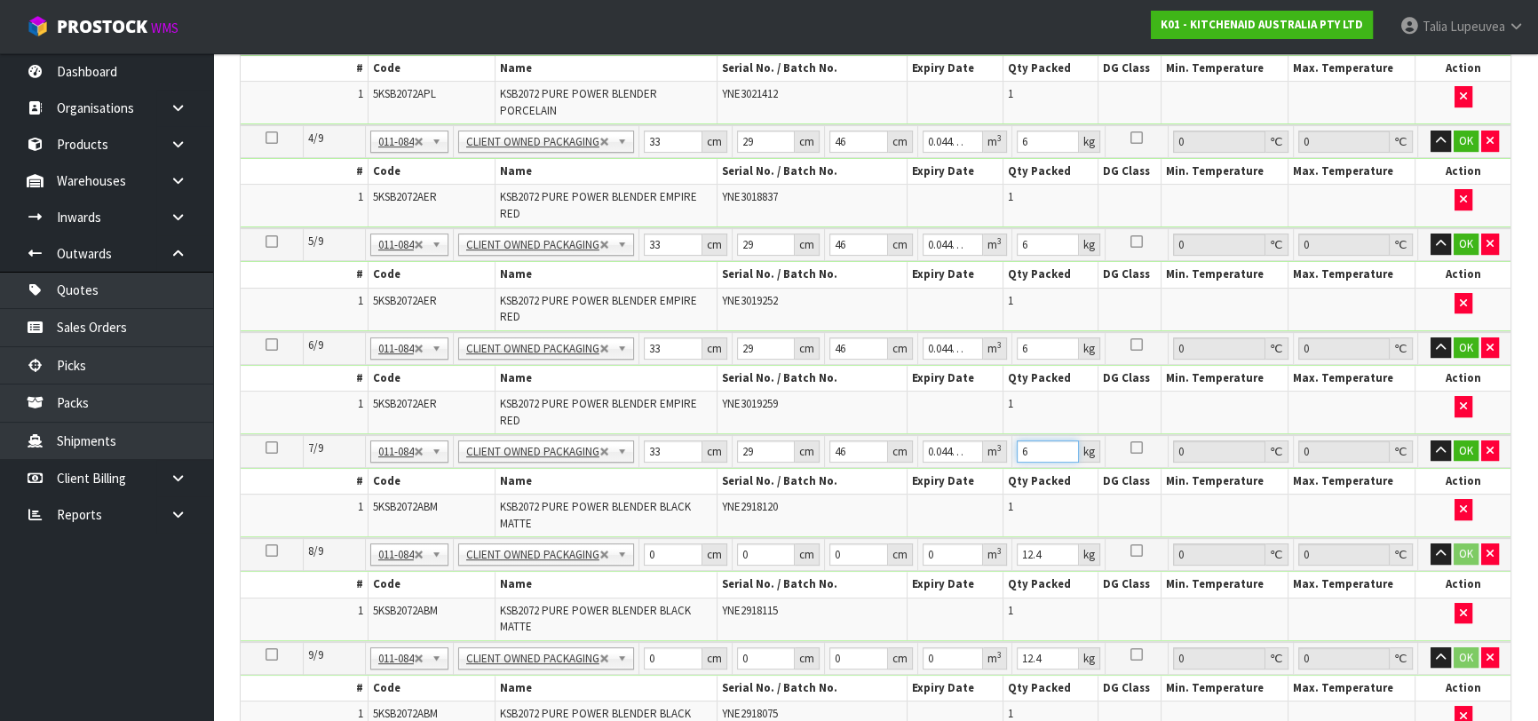
scroll to position [726, 0]
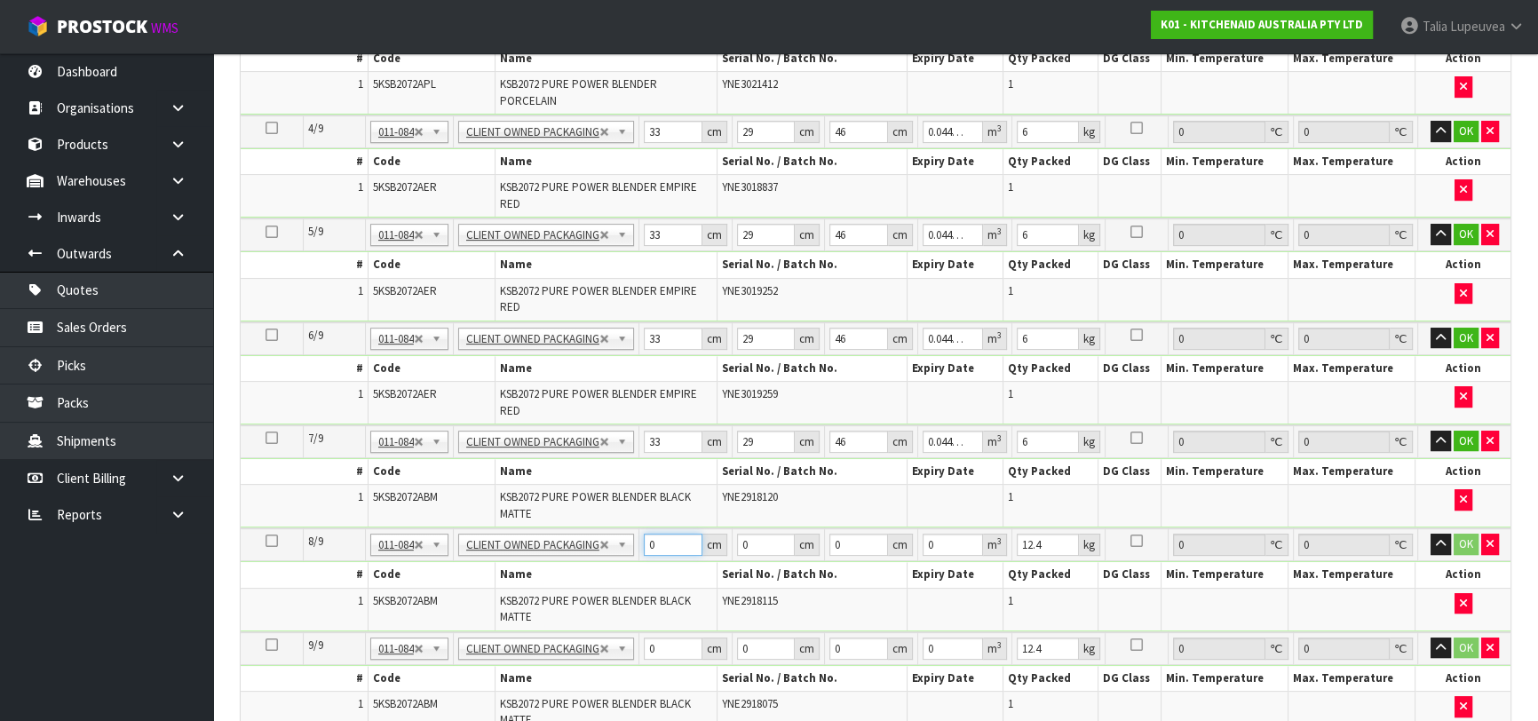
drag, startPoint x: 657, startPoint y: 543, endPoint x: 623, endPoint y: 552, distance: 34.9
click at [623, 552] on tr "8/9 NONE 007-001 007-002 007-004 007-009 007-013 007-014 007-015 007-017 007-01…" at bounding box center [876, 544] width 1270 height 33
drag, startPoint x: 664, startPoint y: 643, endPoint x: 632, endPoint y: 645, distance: 32.1
click at [632, 645] on tr "9/9 NONE 007-001 007-002 007-004 007-009 007-013 007-014 007-015 007-017 007-01…" at bounding box center [876, 648] width 1270 height 33
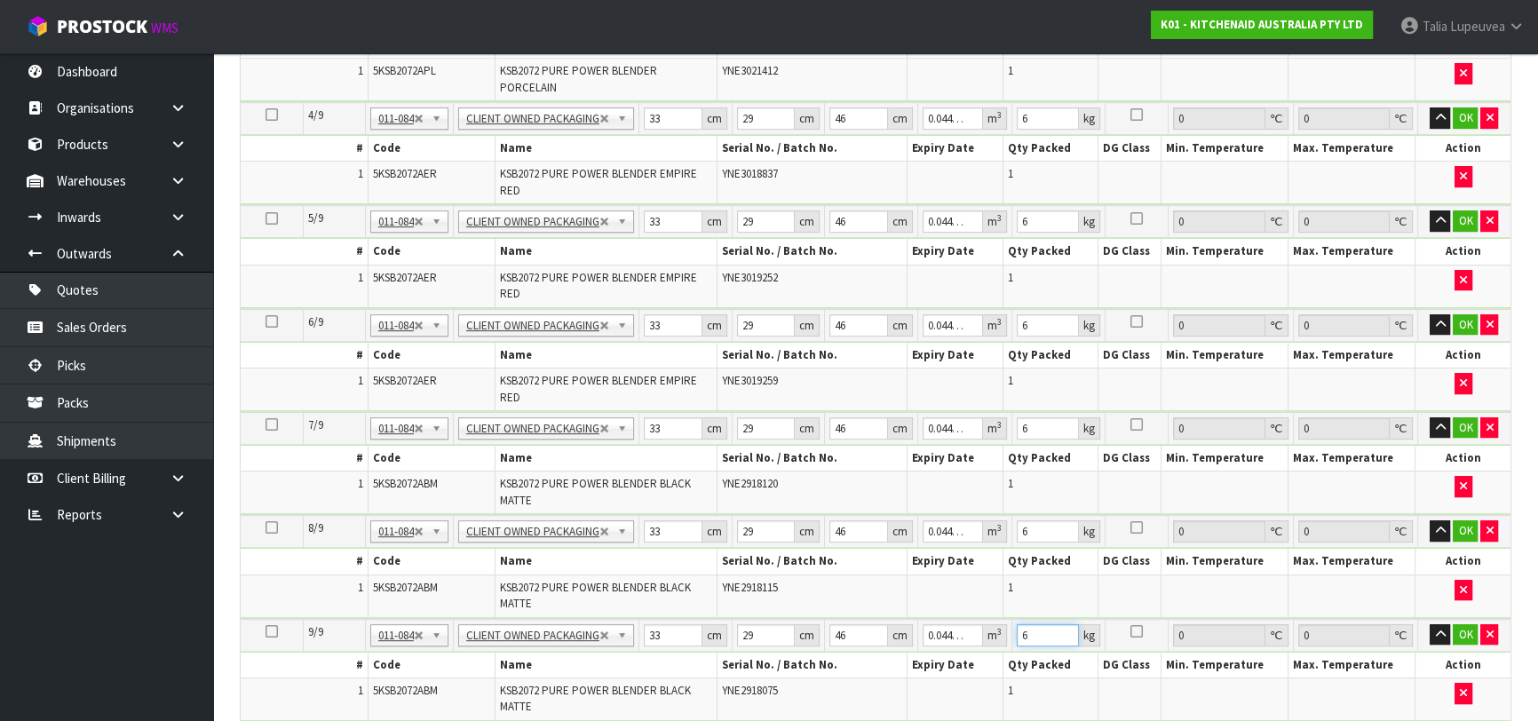
scroll to position [888, 0]
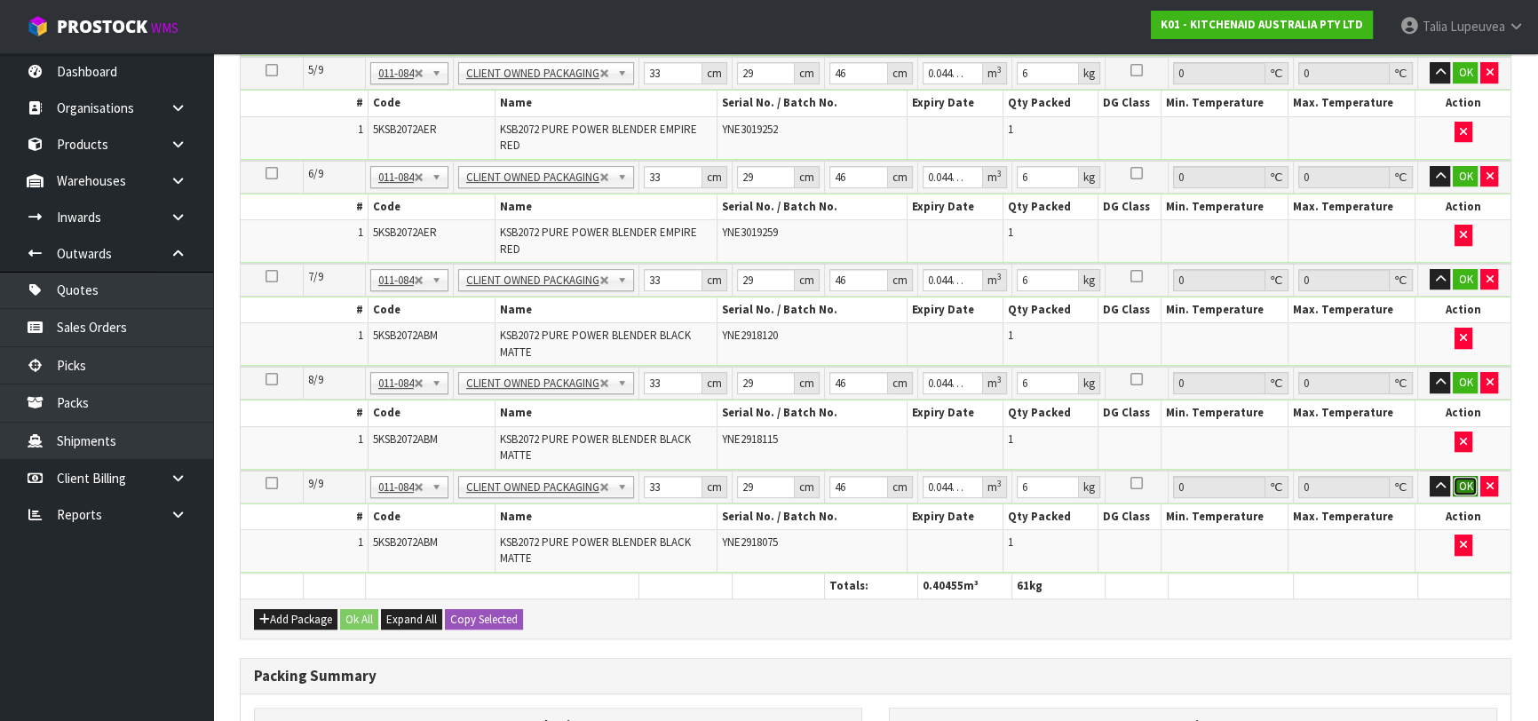
click at [1467, 479] on button "OK" at bounding box center [1464, 486] width 25 height 21
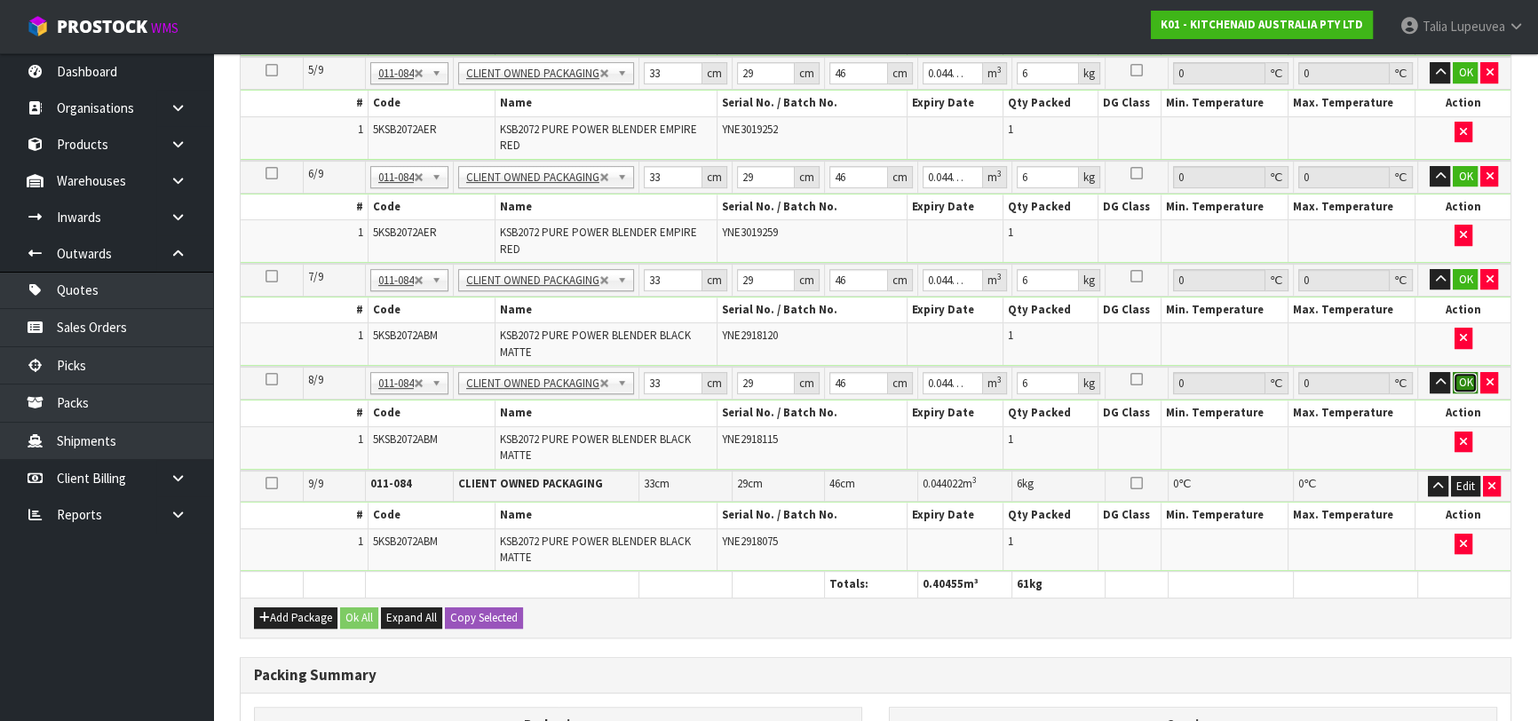
click at [1456, 378] on button "OK" at bounding box center [1464, 382] width 25 height 21
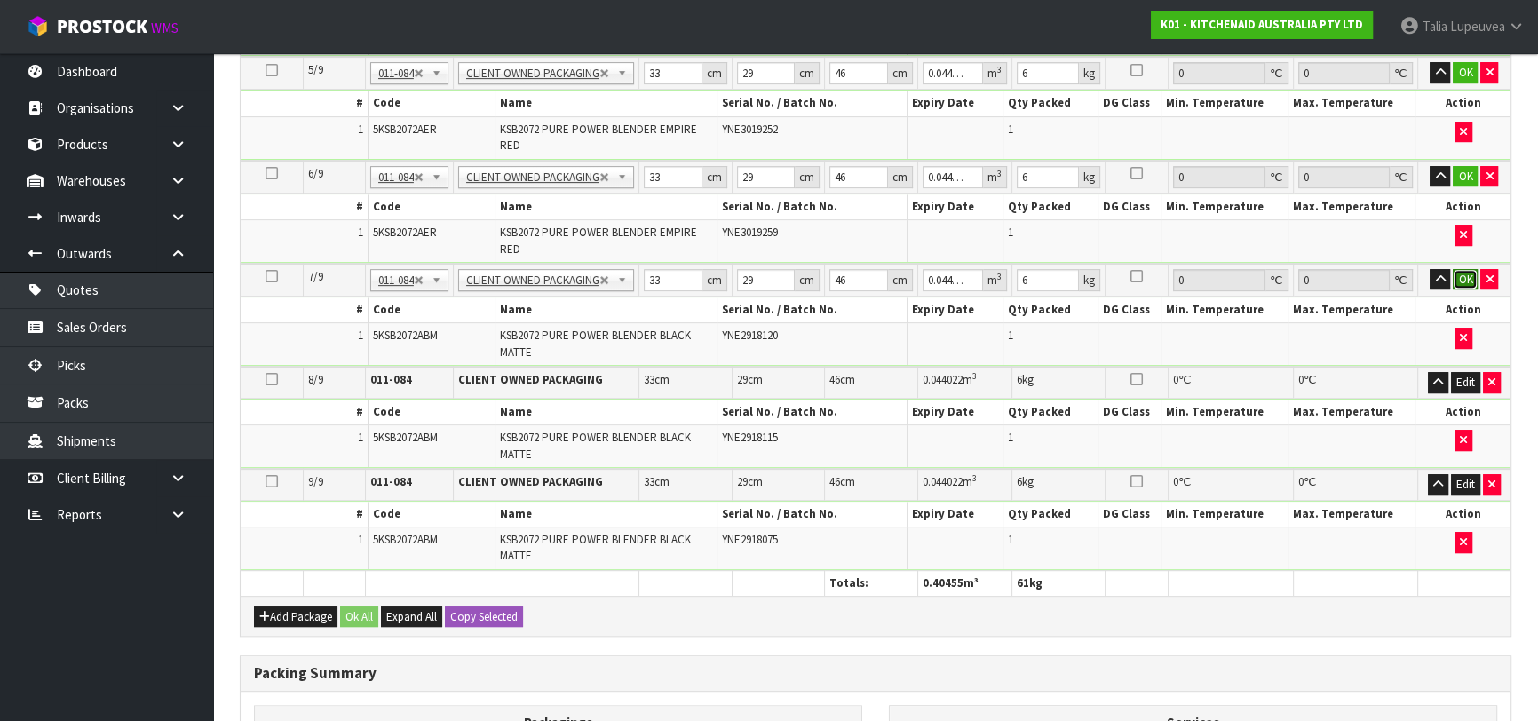
click at [1462, 278] on button "OK" at bounding box center [1464, 279] width 25 height 21
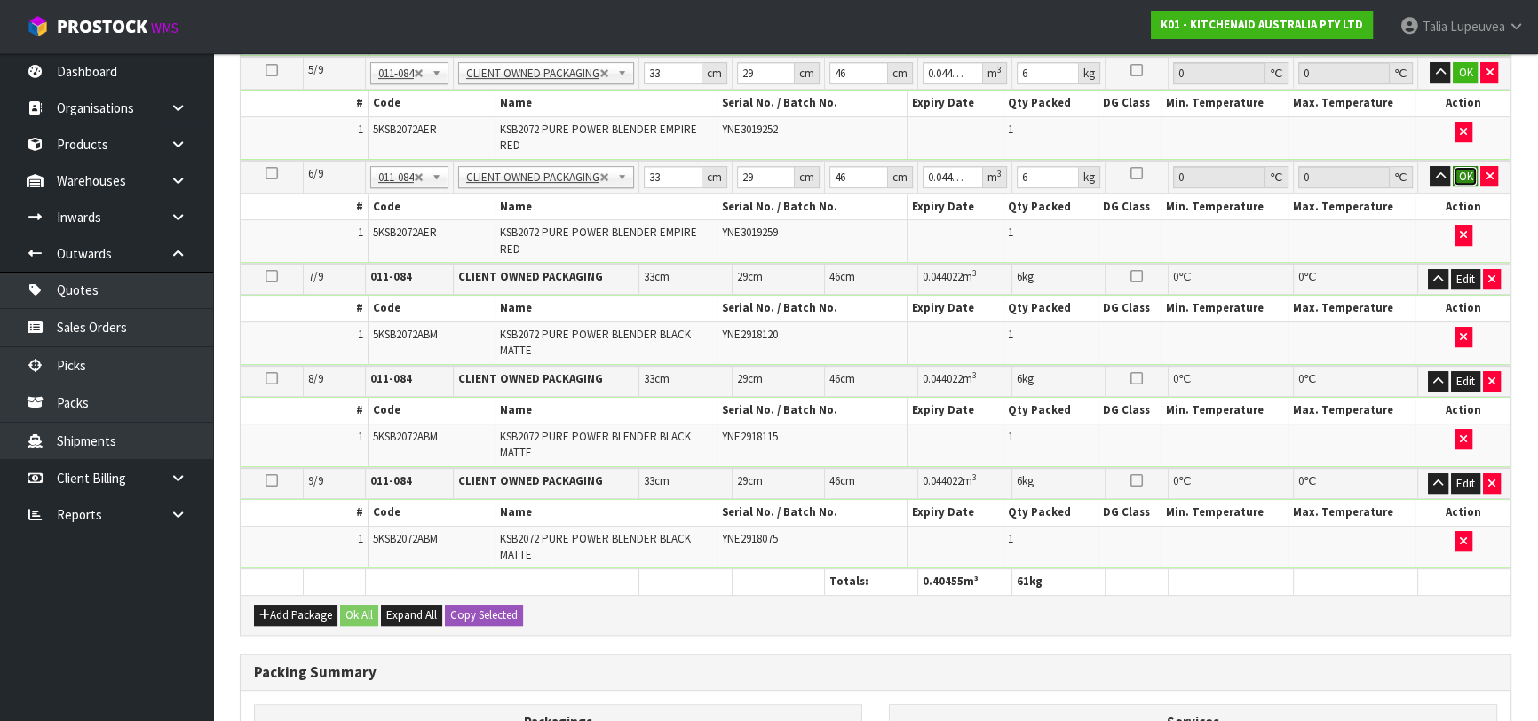
click at [1472, 168] on button "OK" at bounding box center [1464, 176] width 25 height 21
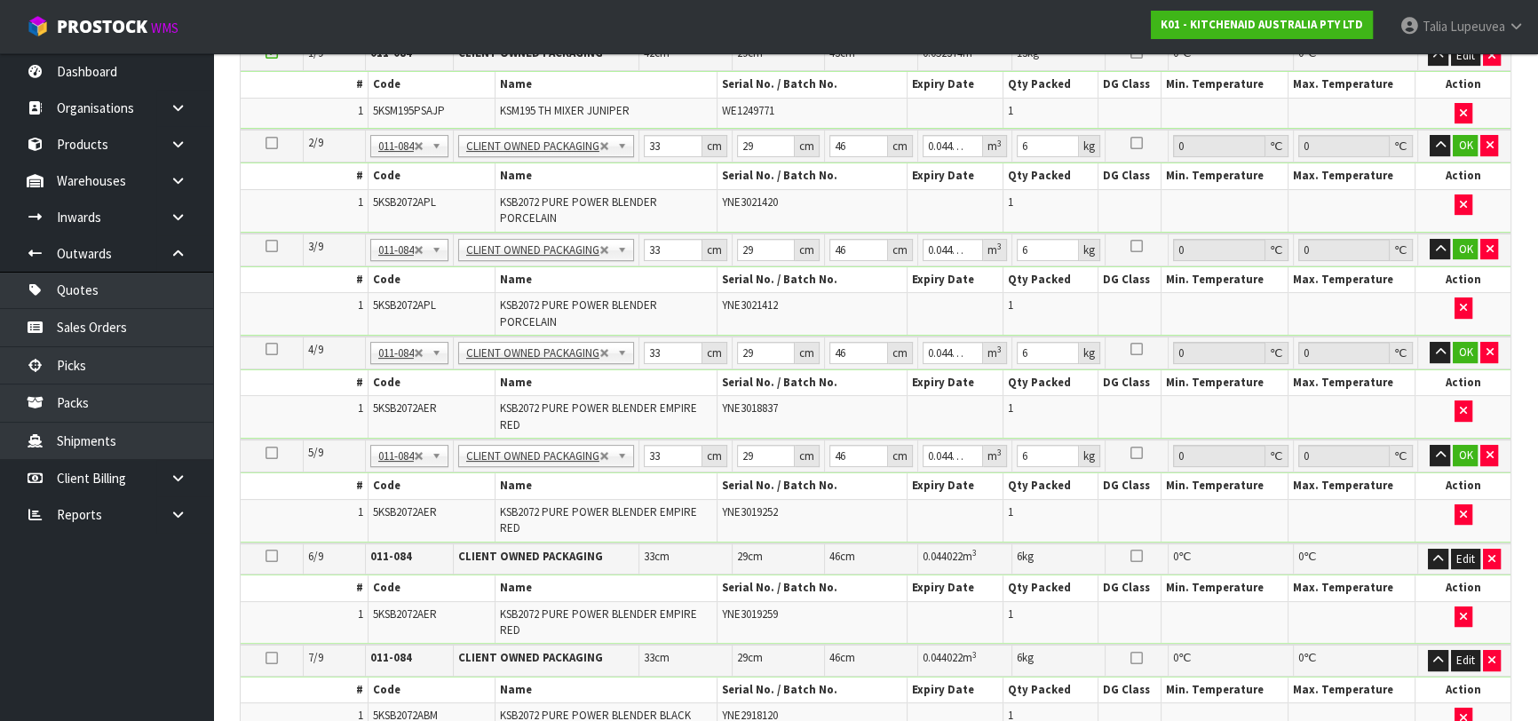
scroll to position [484, 0]
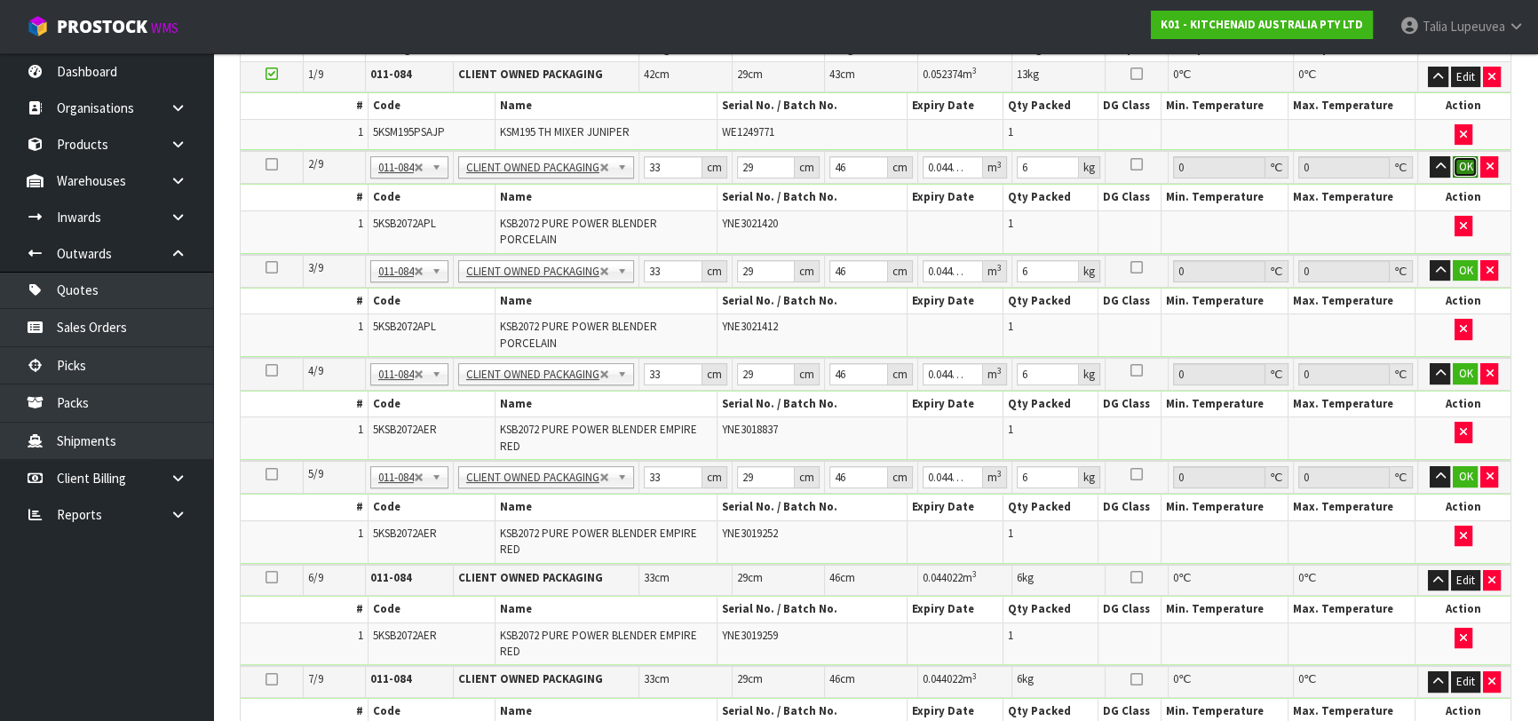
click at [1457, 168] on button "OK" at bounding box center [1464, 166] width 25 height 21
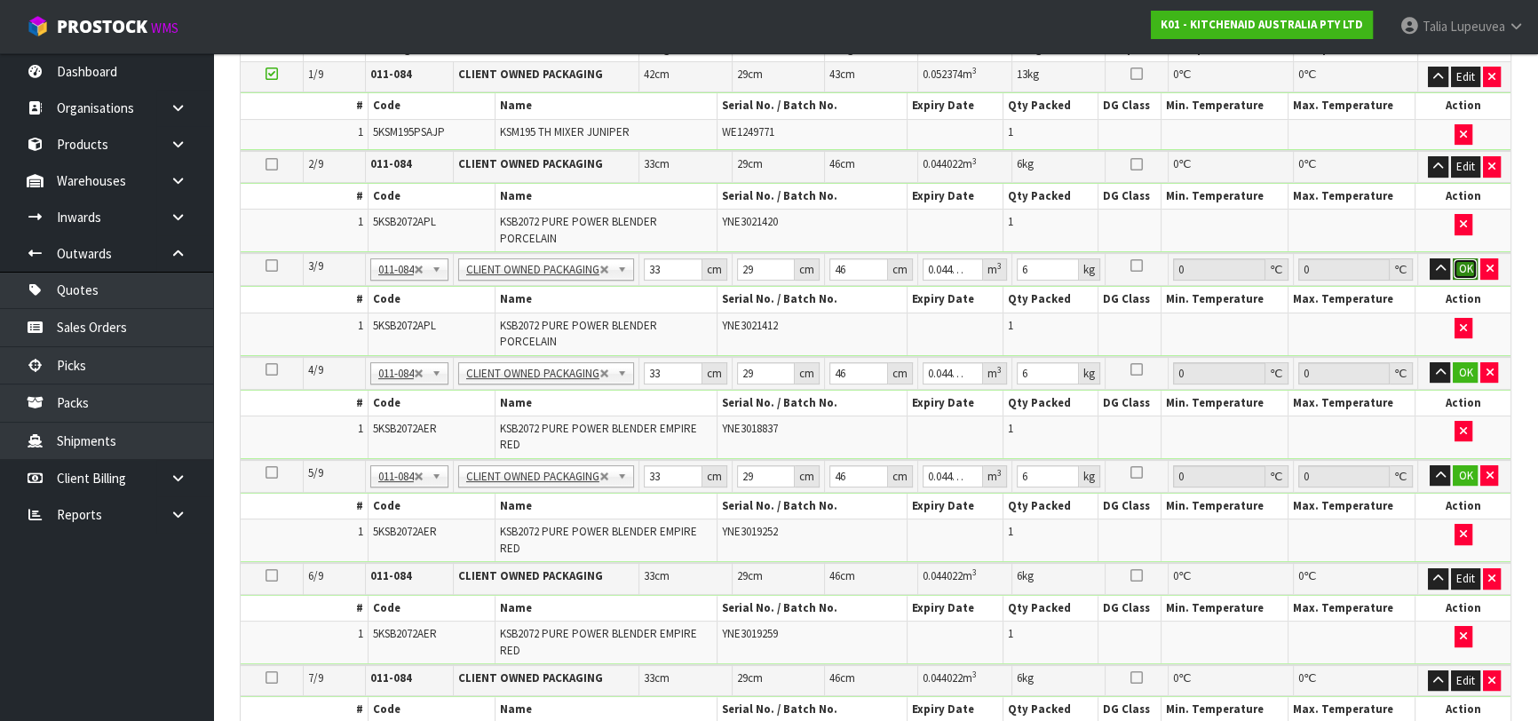
click at [1465, 258] on button "OK" at bounding box center [1464, 268] width 25 height 21
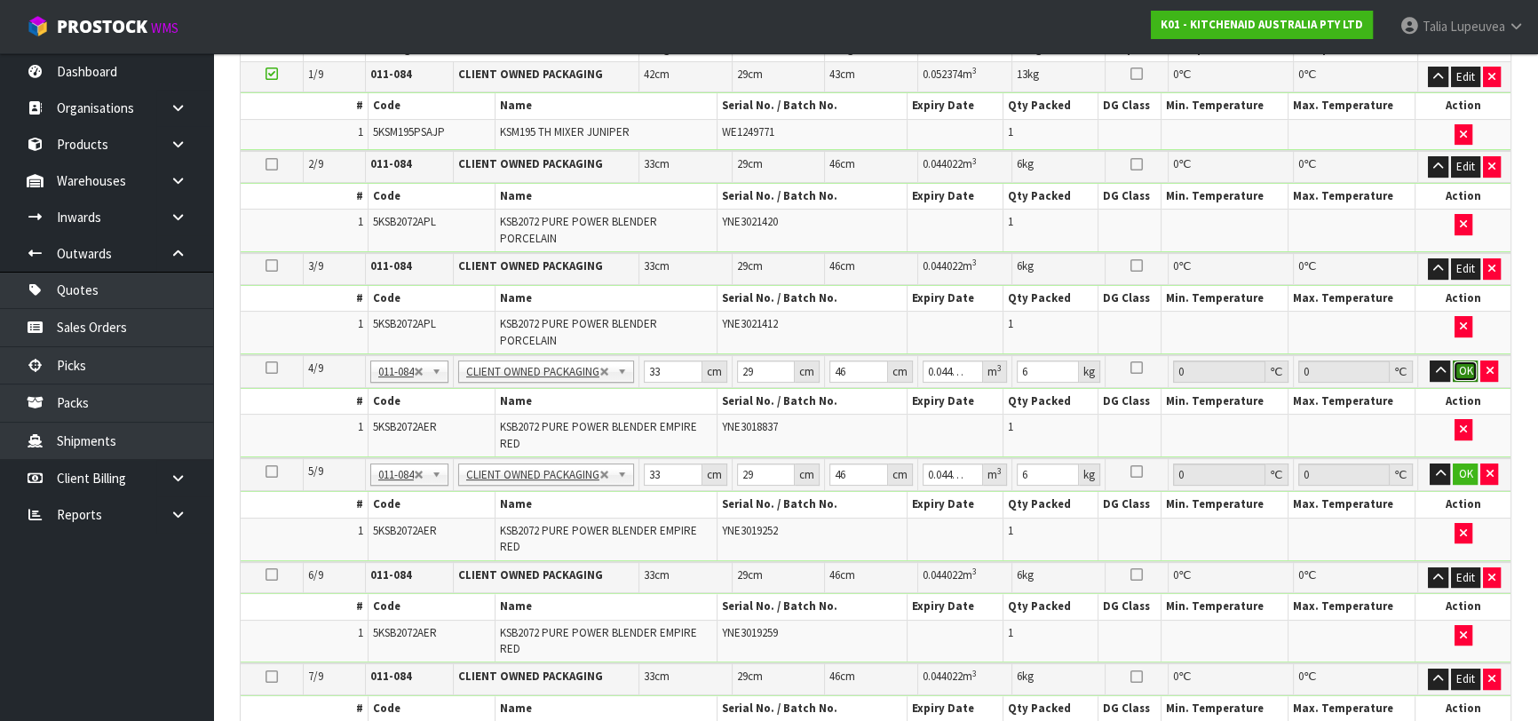
click at [1473, 362] on button "OK" at bounding box center [1464, 370] width 25 height 21
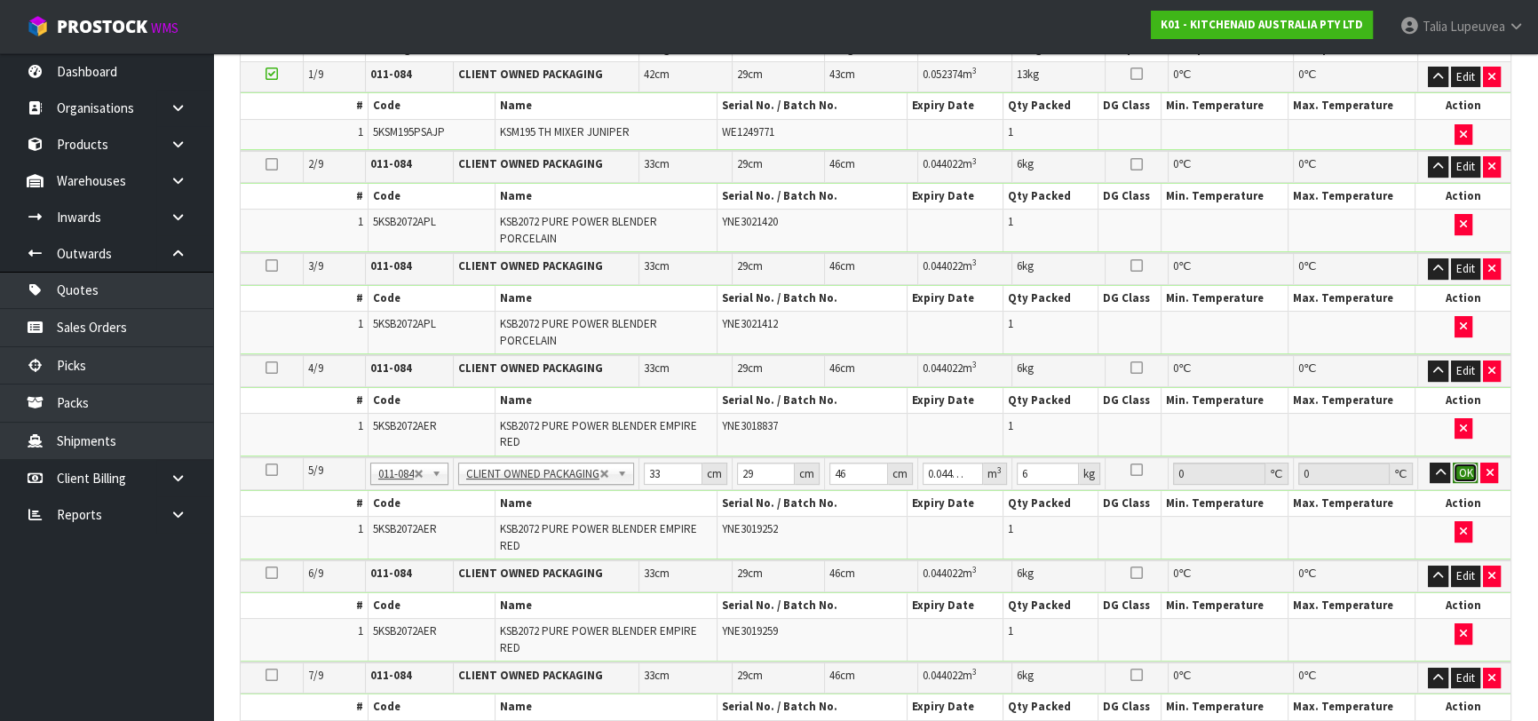
click at [1467, 463] on button "OK" at bounding box center [1464, 473] width 25 height 21
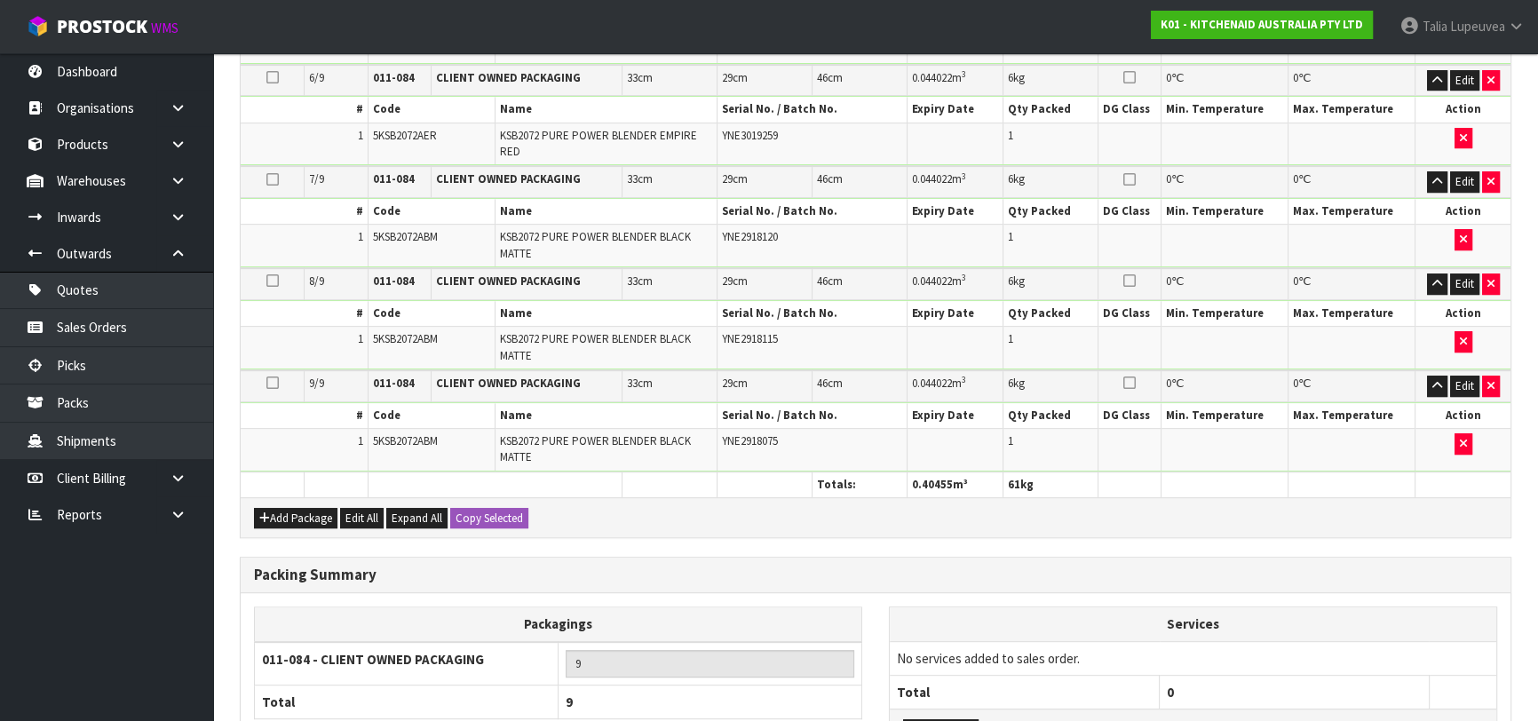
scroll to position [1124, 0]
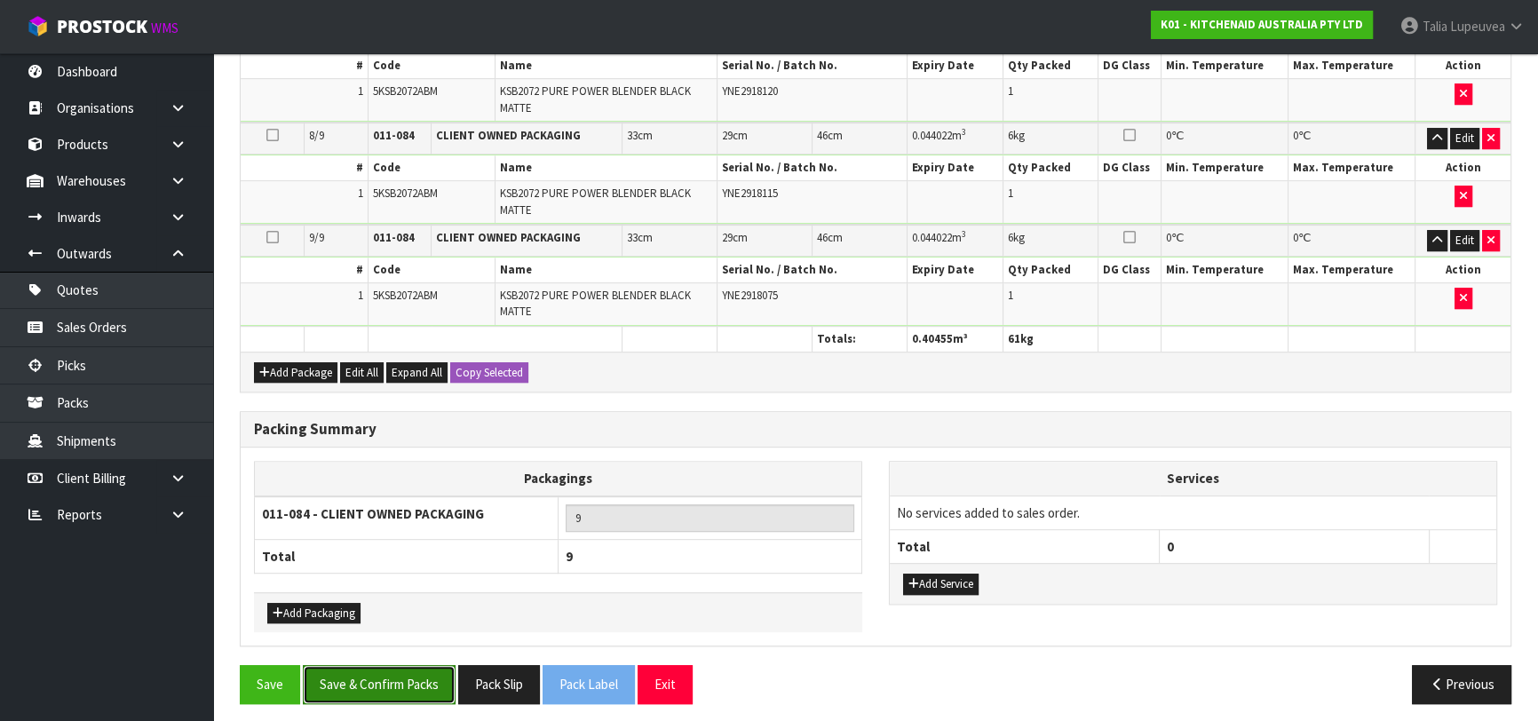
click at [407, 665] on button "Save & Confirm Packs" at bounding box center [379, 684] width 153 height 38
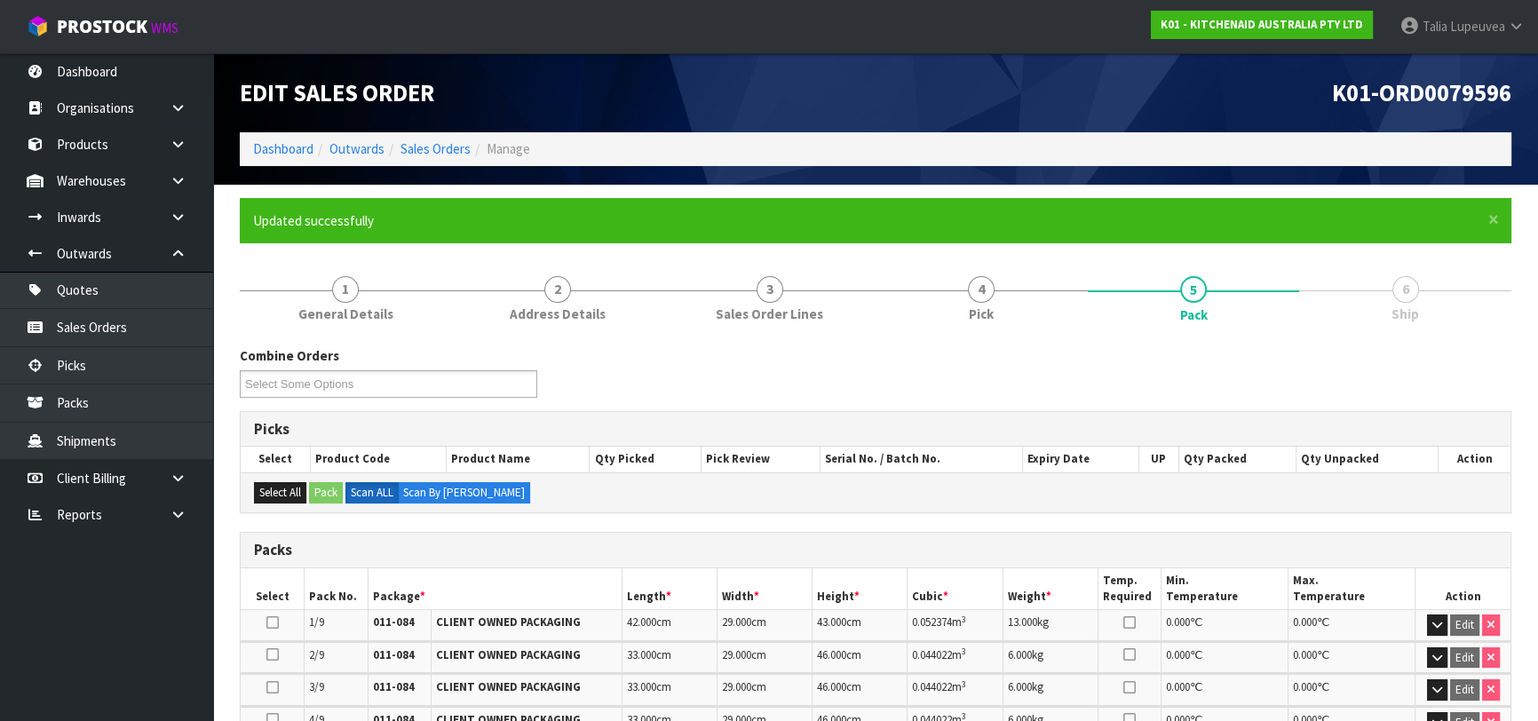
scroll to position [538, 0]
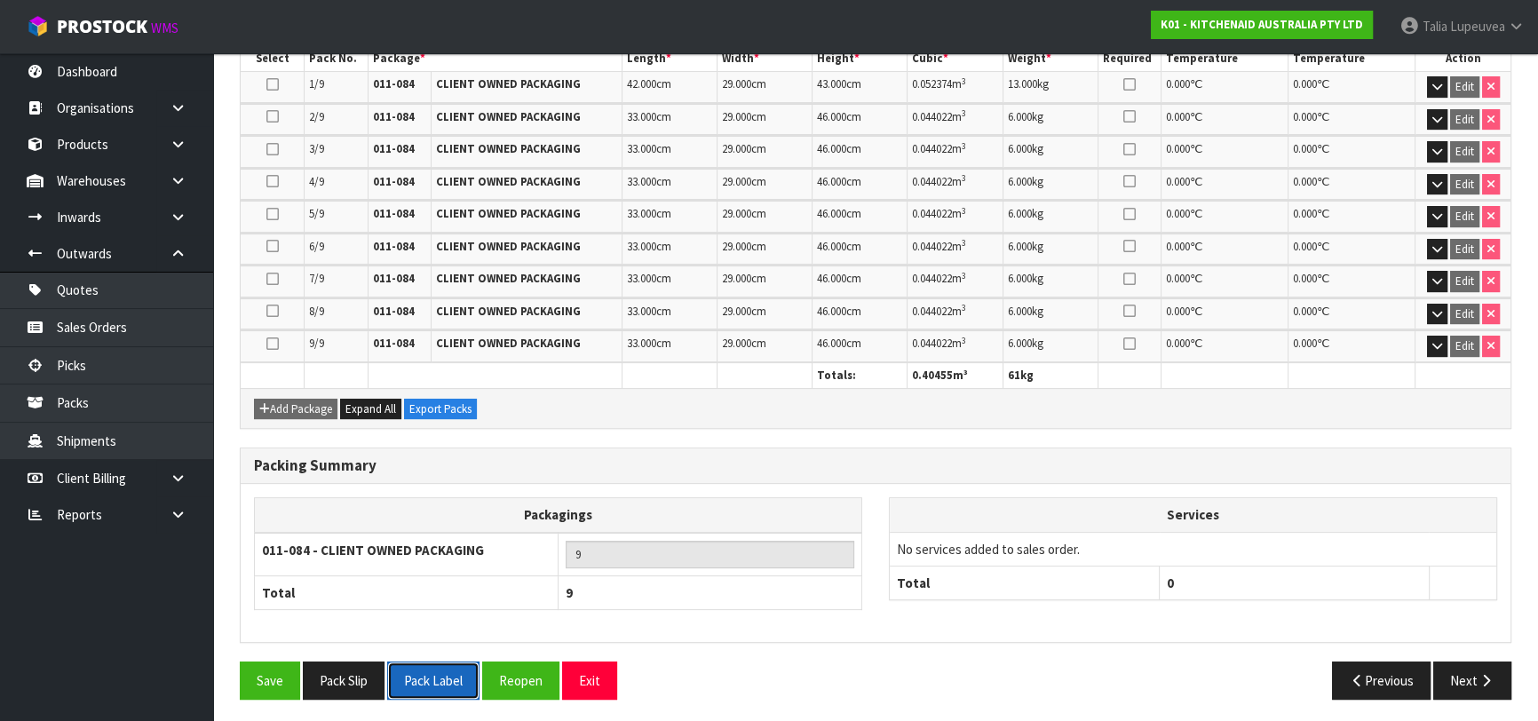
click at [425, 677] on button "Pack Label" at bounding box center [433, 680] width 92 height 38
click at [534, 664] on button "Reopen" at bounding box center [520, 680] width 77 height 38
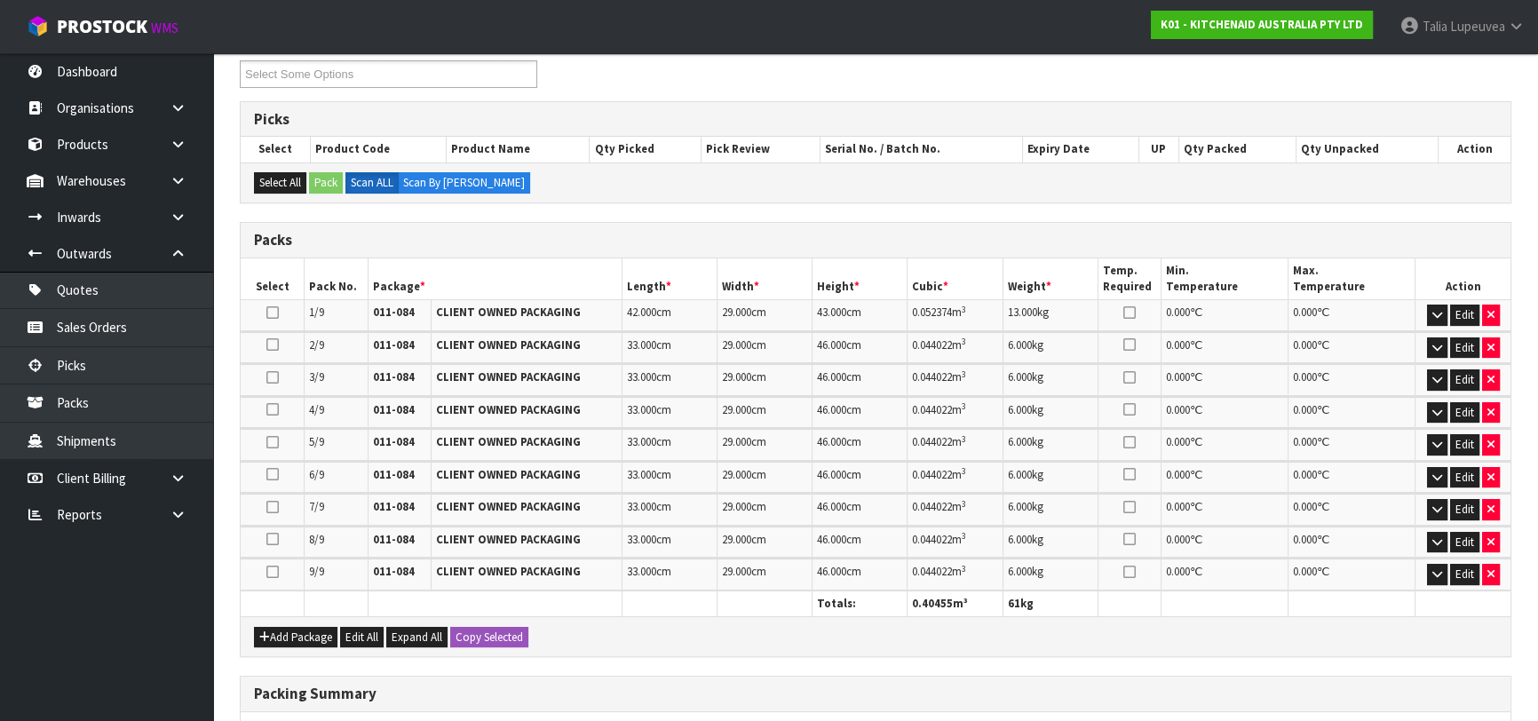
scroll to position [322, 0]
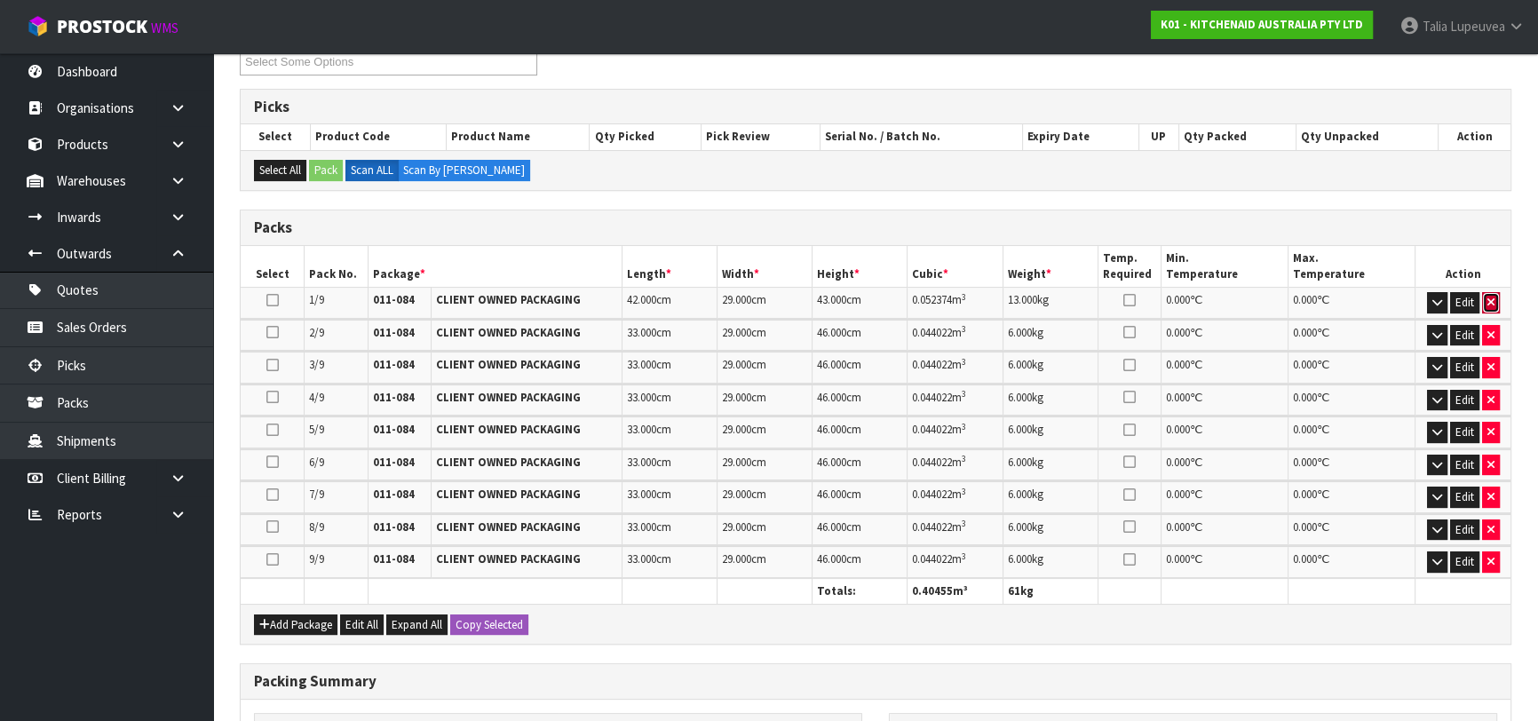
click at [1494, 302] on button "button" at bounding box center [1491, 302] width 18 height 21
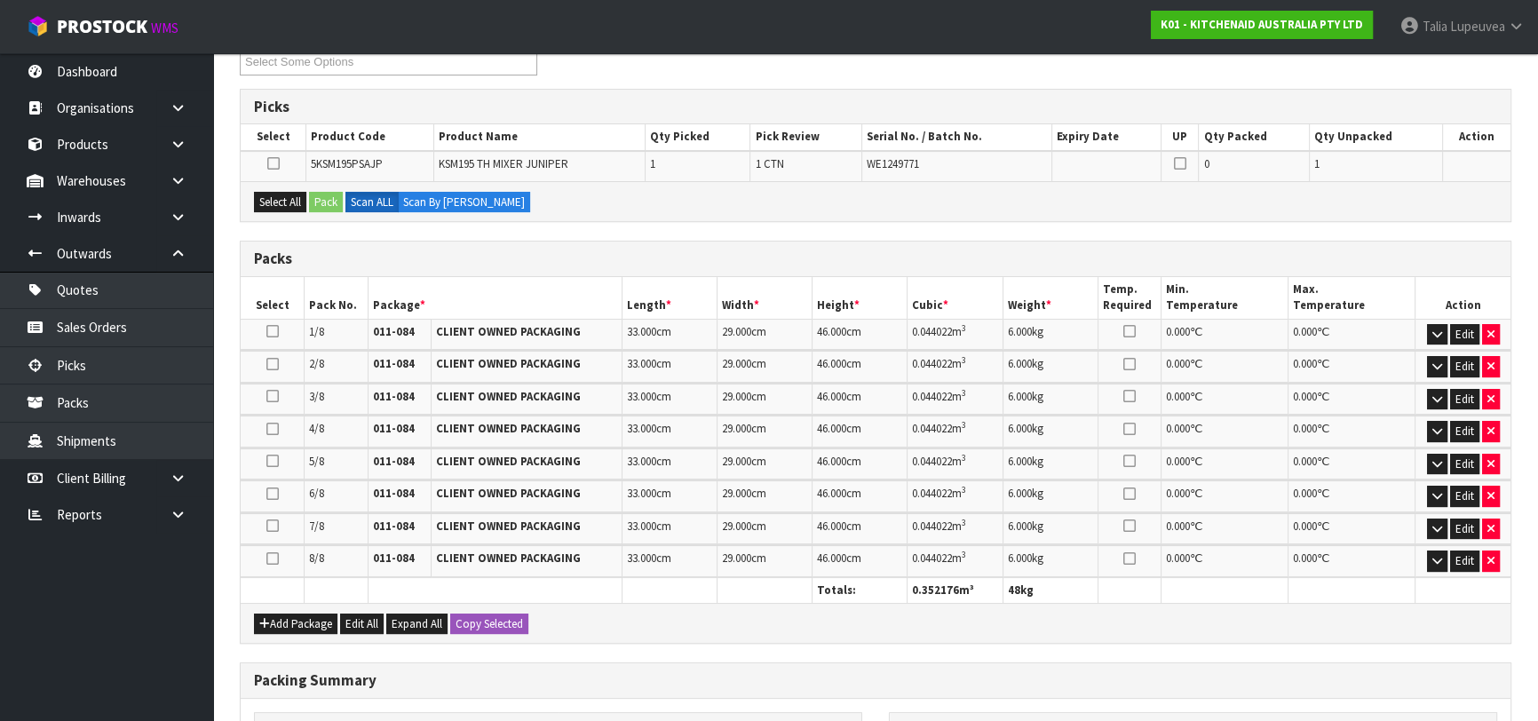
click at [1494, 302] on th "Action" at bounding box center [1462, 298] width 95 height 42
click at [1497, 401] on button "button" at bounding box center [1491, 399] width 18 height 21
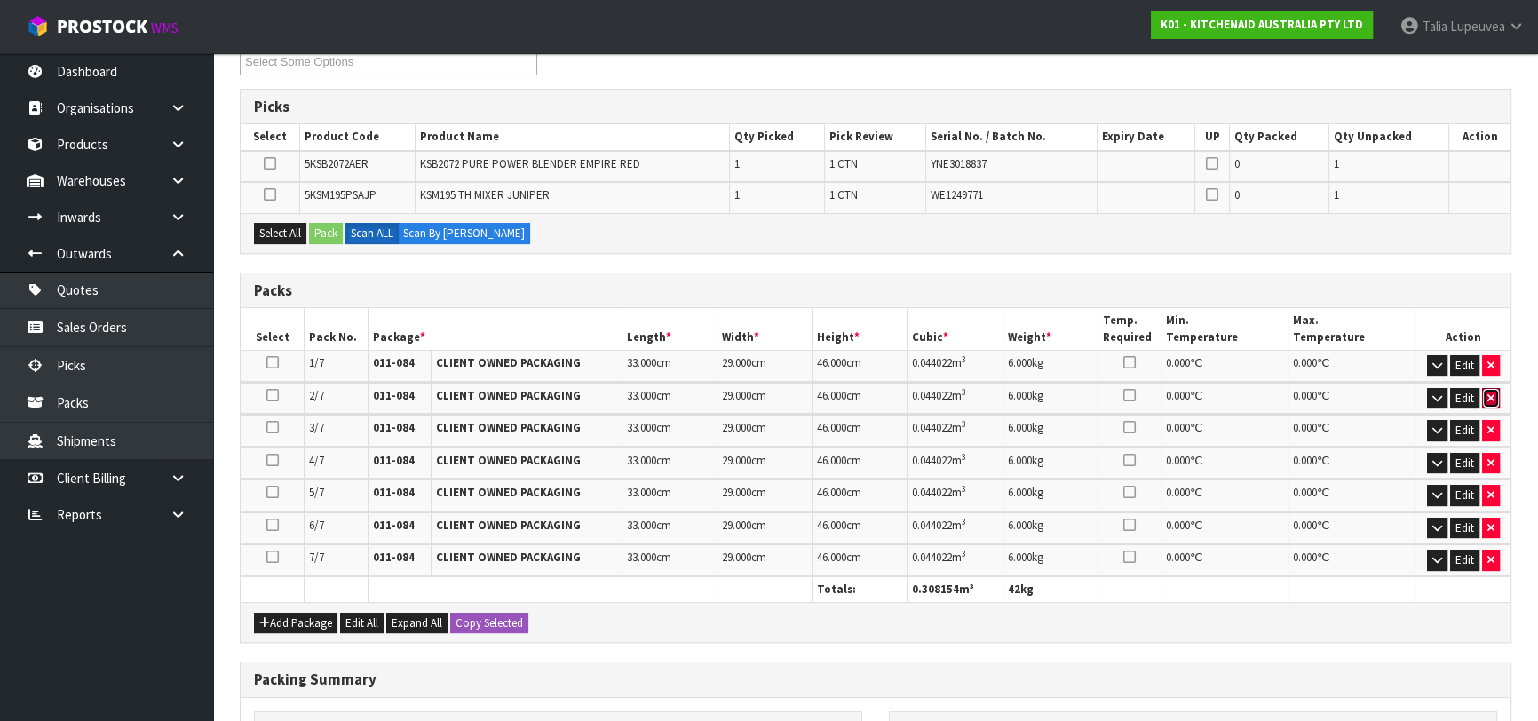
click at [1497, 401] on button "button" at bounding box center [1491, 398] width 18 height 21
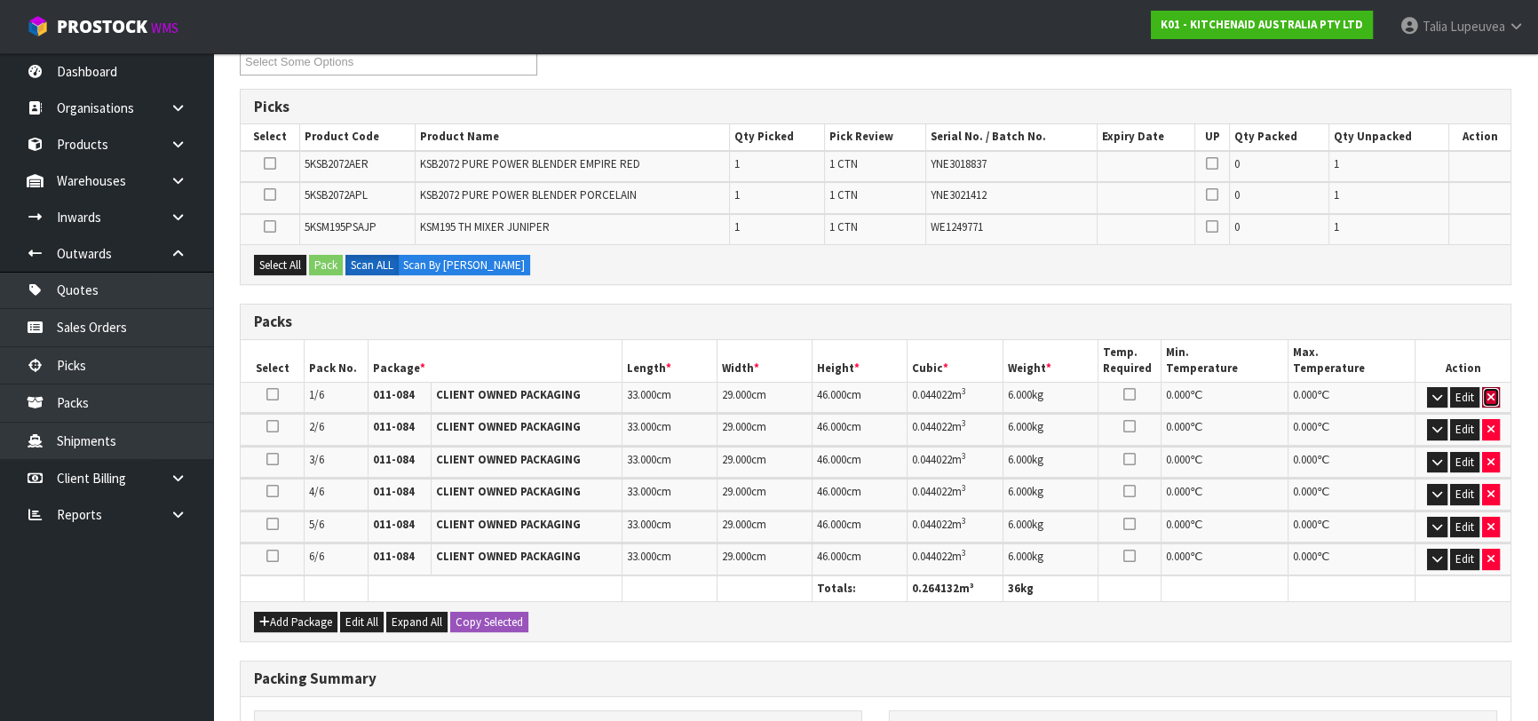
click at [1497, 401] on button "button" at bounding box center [1491, 397] width 18 height 21
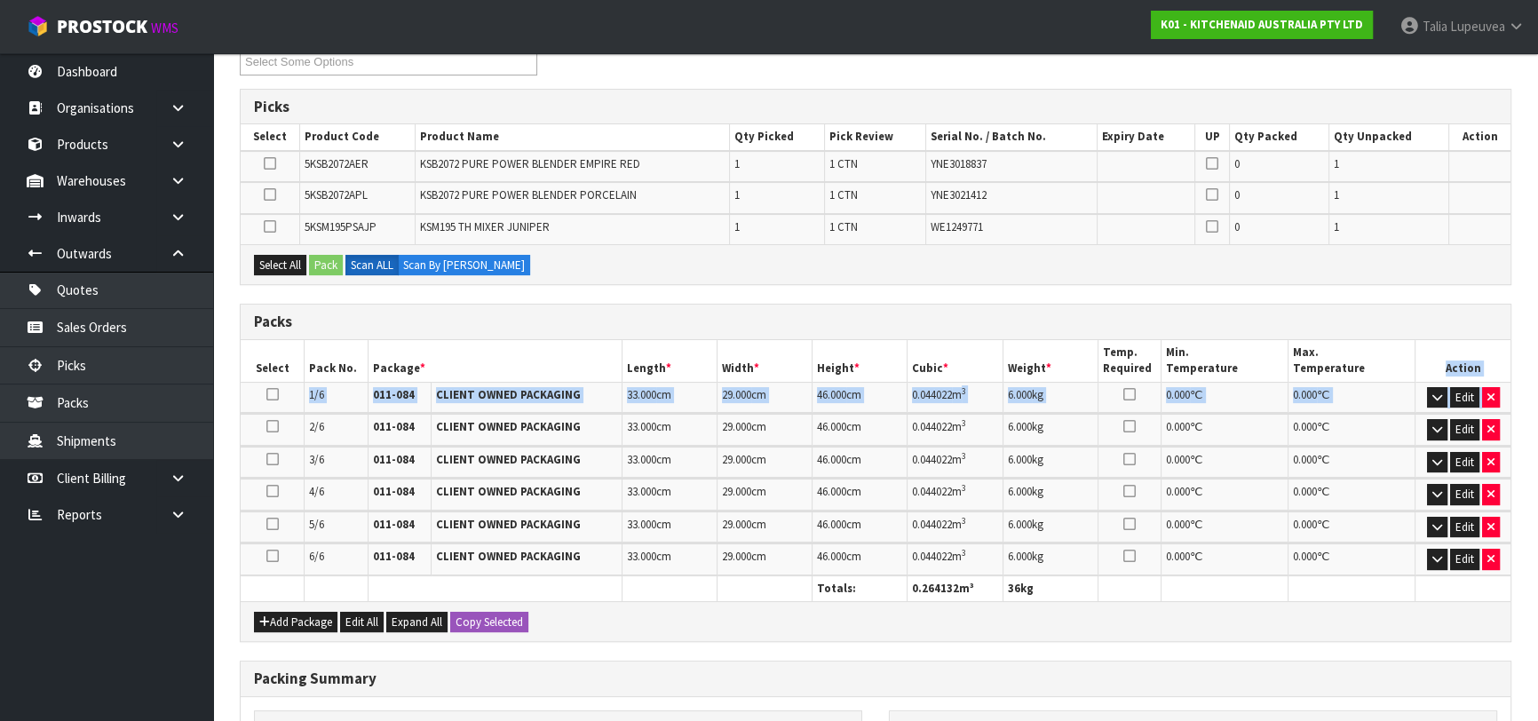
click at [1497, 382] on th "Action" at bounding box center [1462, 361] width 95 height 42
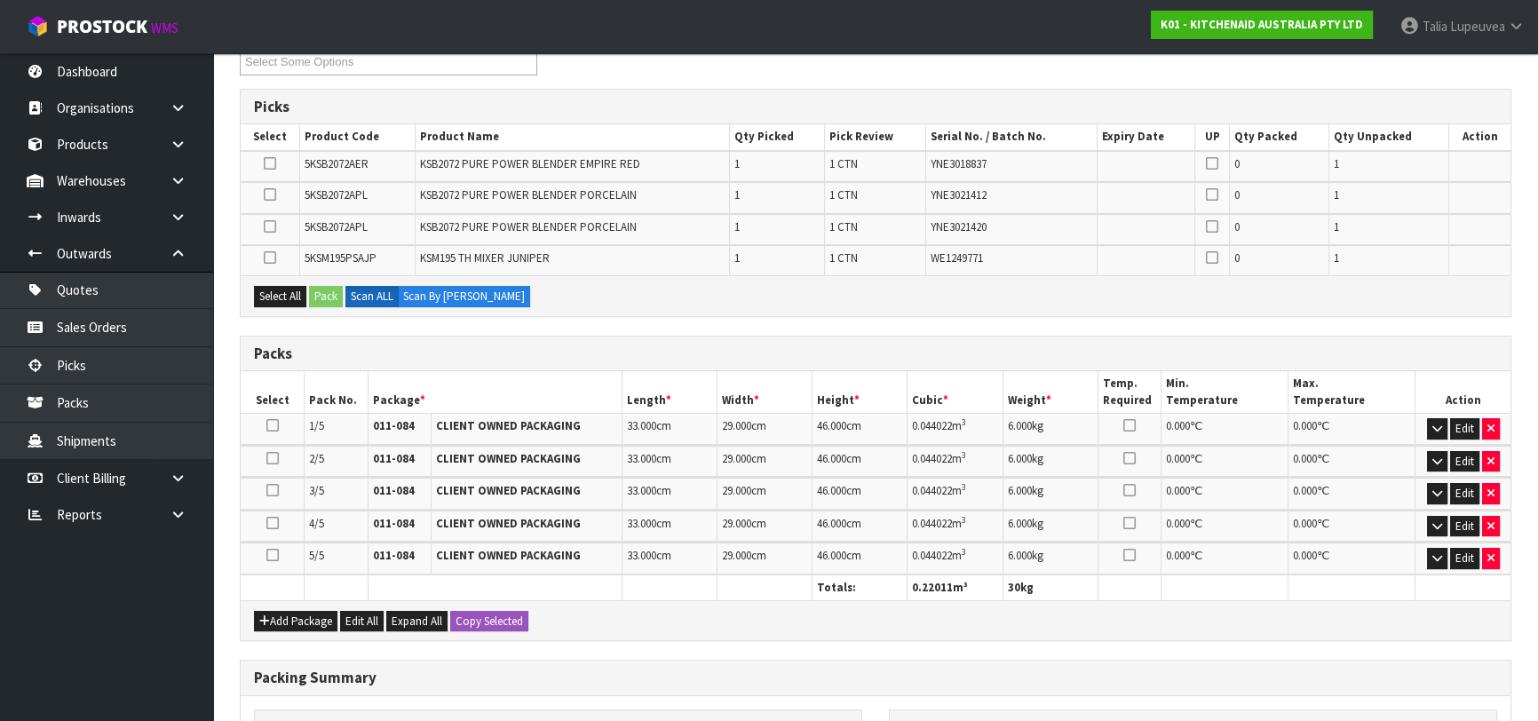
click at [1488, 437] on td "Edit" at bounding box center [1462, 429] width 95 height 31
click at [1491, 463] on button "button" at bounding box center [1491, 461] width 18 height 21
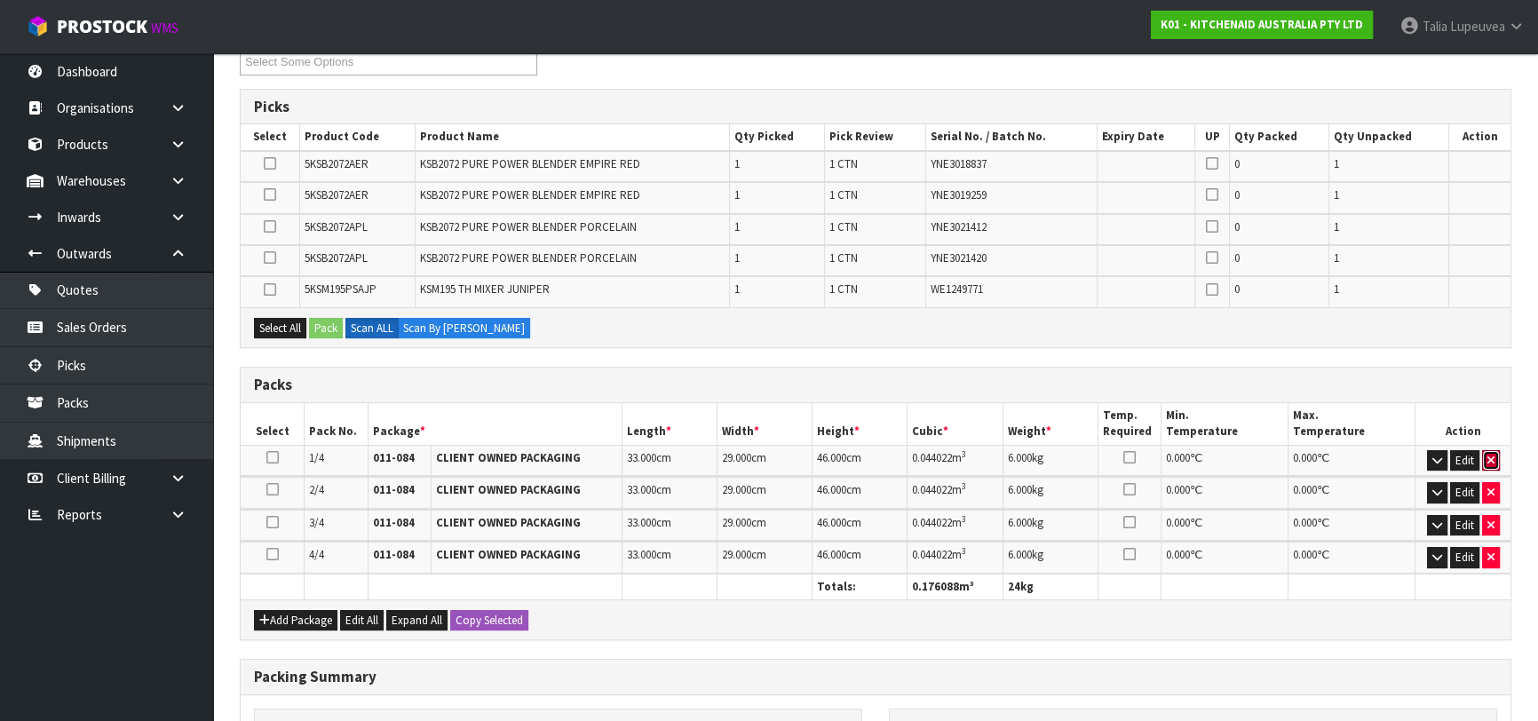
click at [1491, 463] on button "button" at bounding box center [1491, 460] width 18 height 21
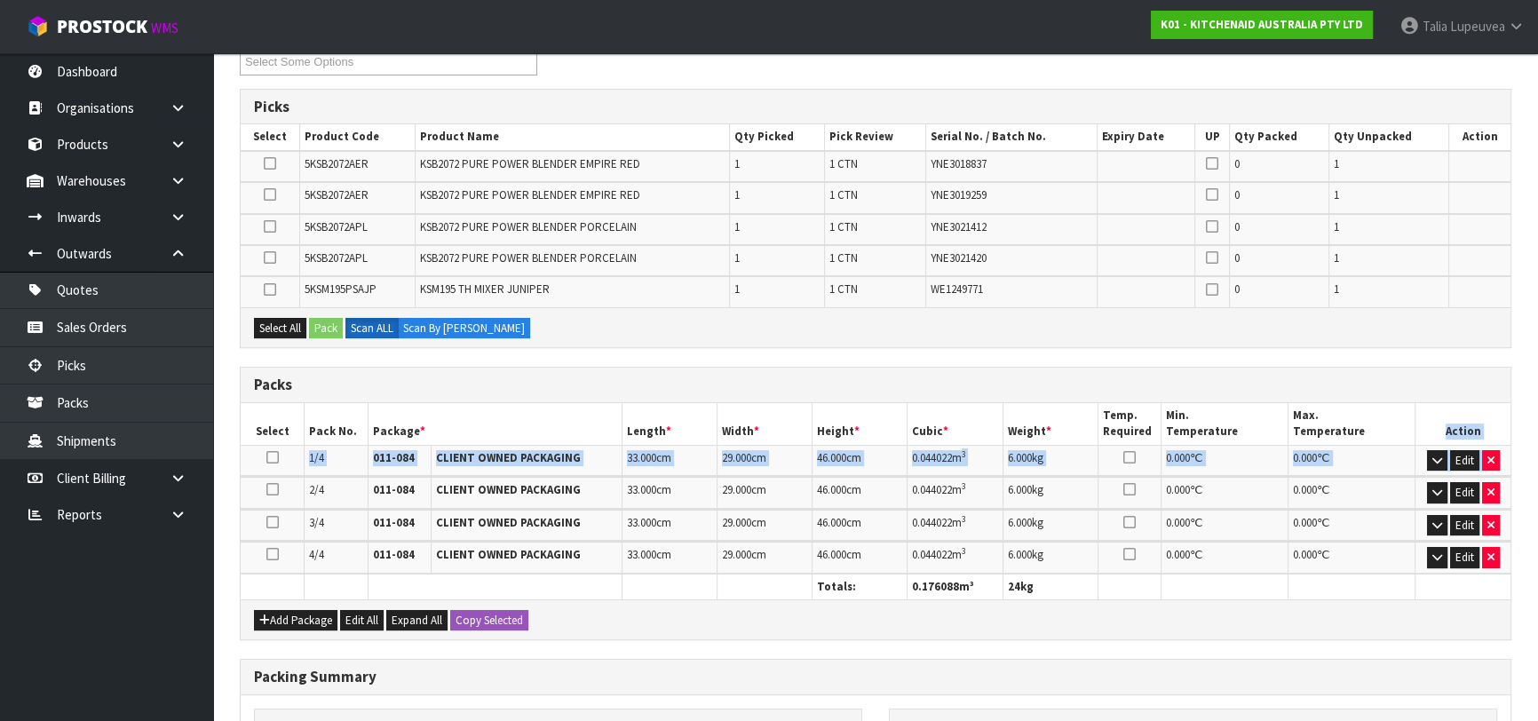
click at [1491, 445] on th "Action" at bounding box center [1462, 424] width 95 height 42
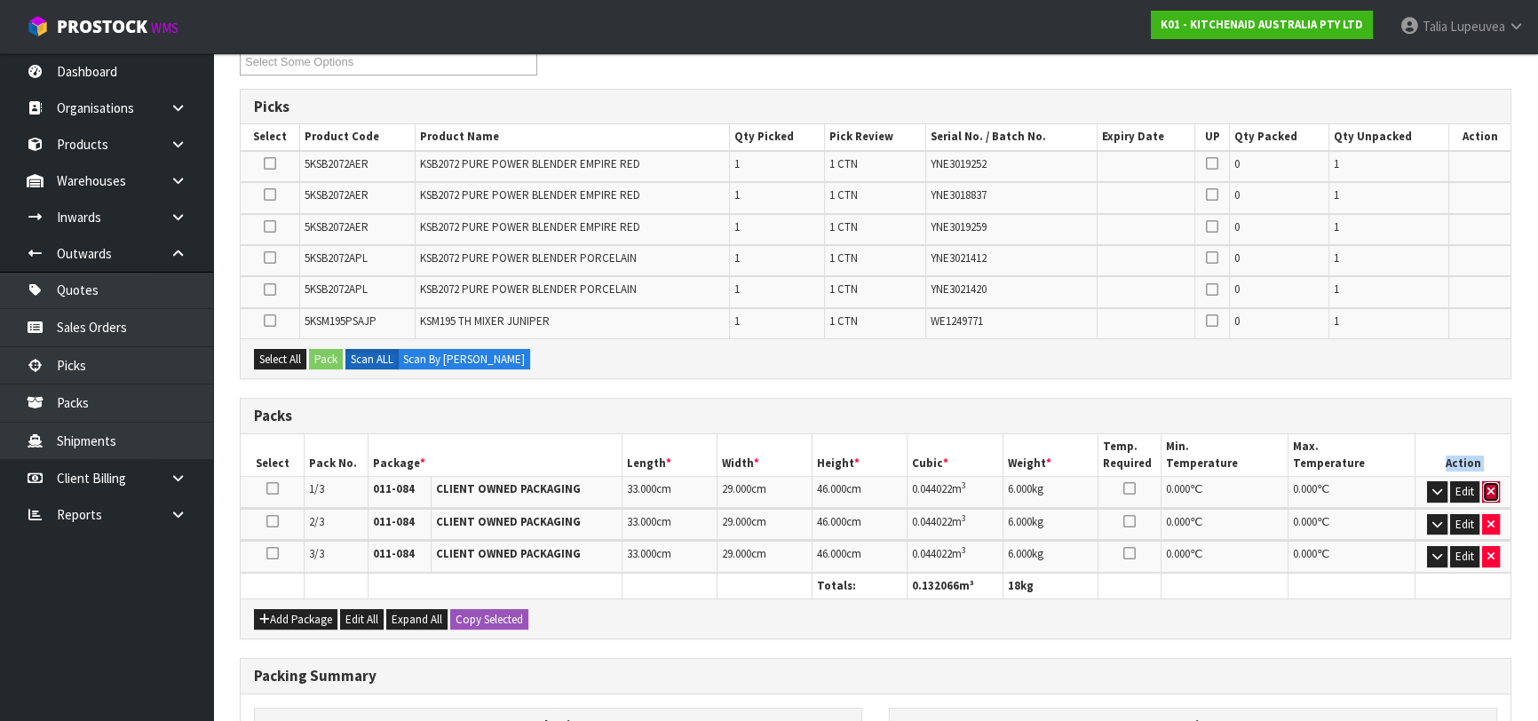
click at [1488, 489] on icon "button" at bounding box center [1490, 492] width 7 height 12
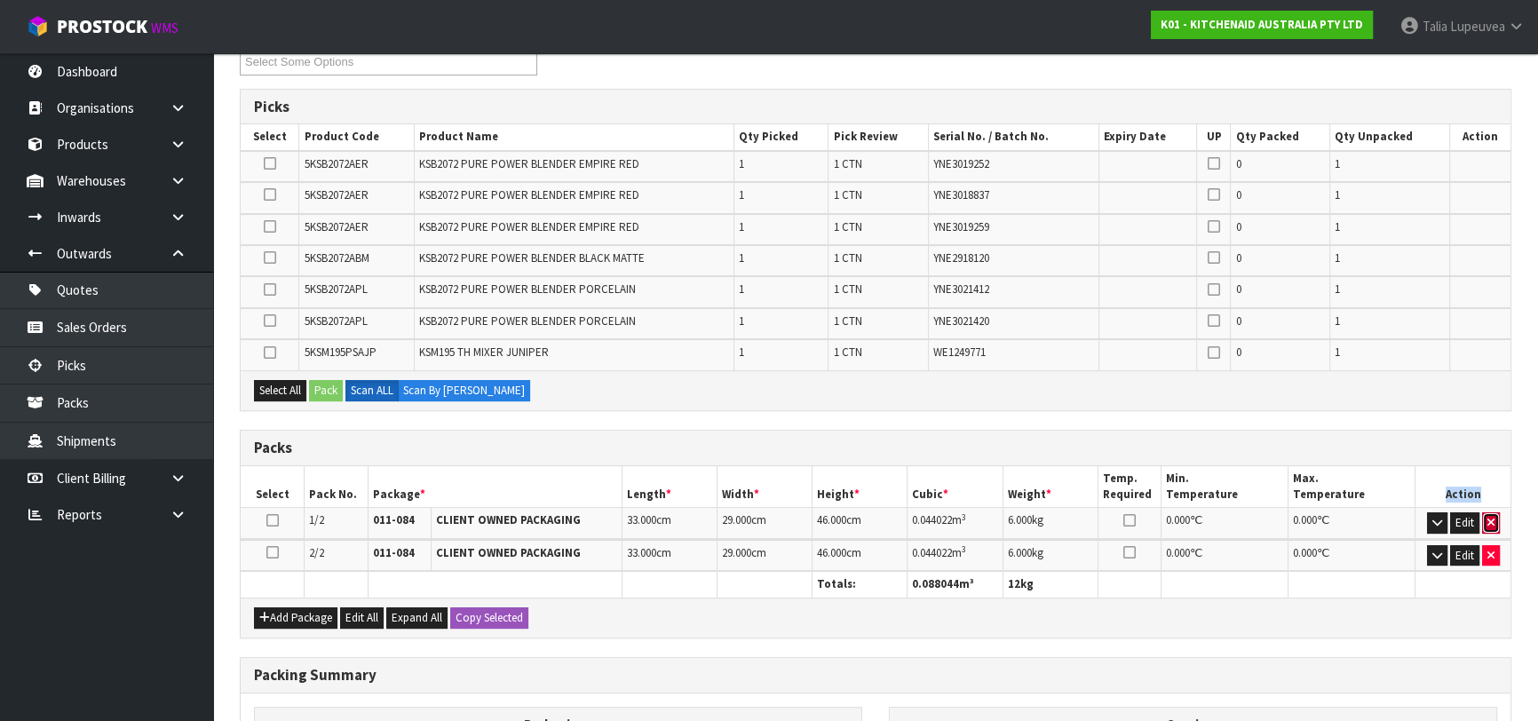
click at [1490, 521] on icon "button" at bounding box center [1490, 523] width 7 height 12
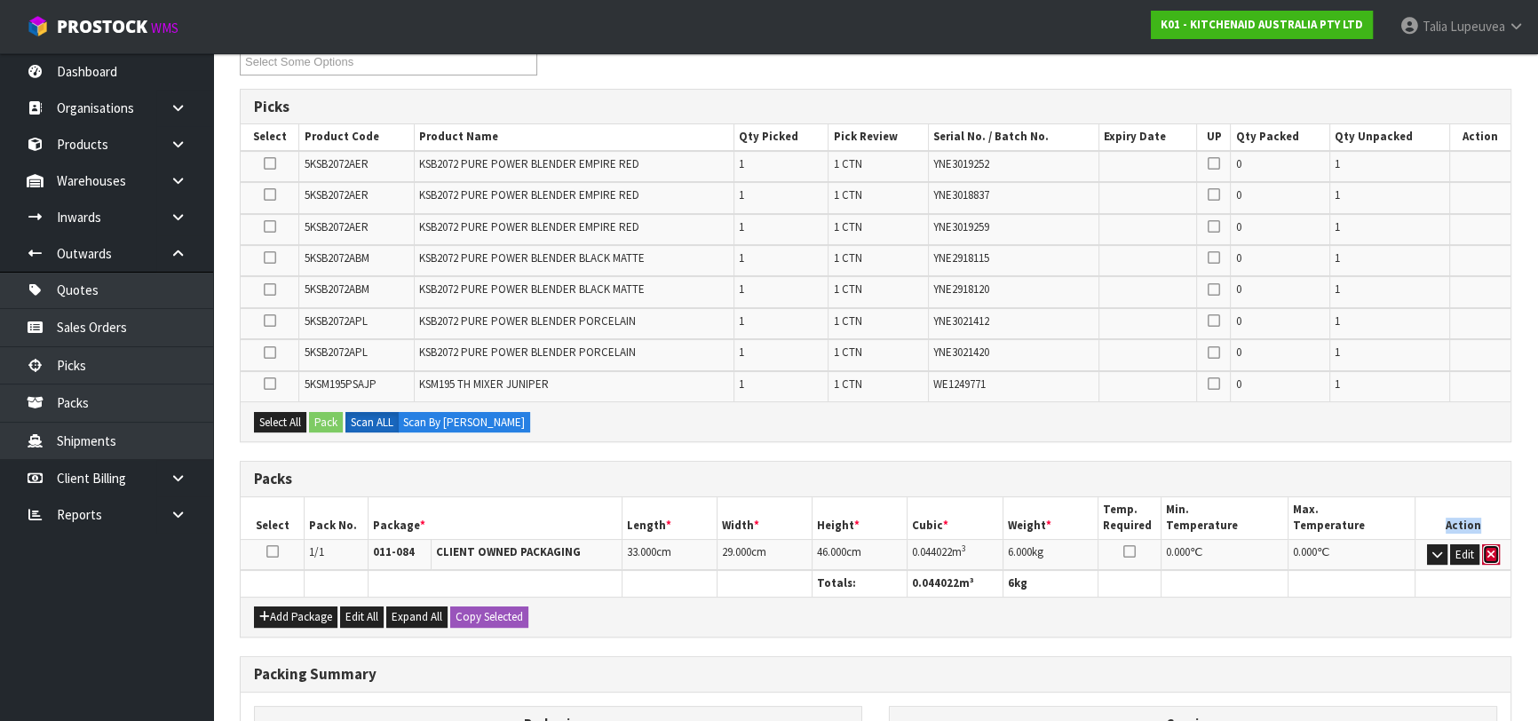
click at [1491, 549] on icon "button" at bounding box center [1490, 555] width 7 height 12
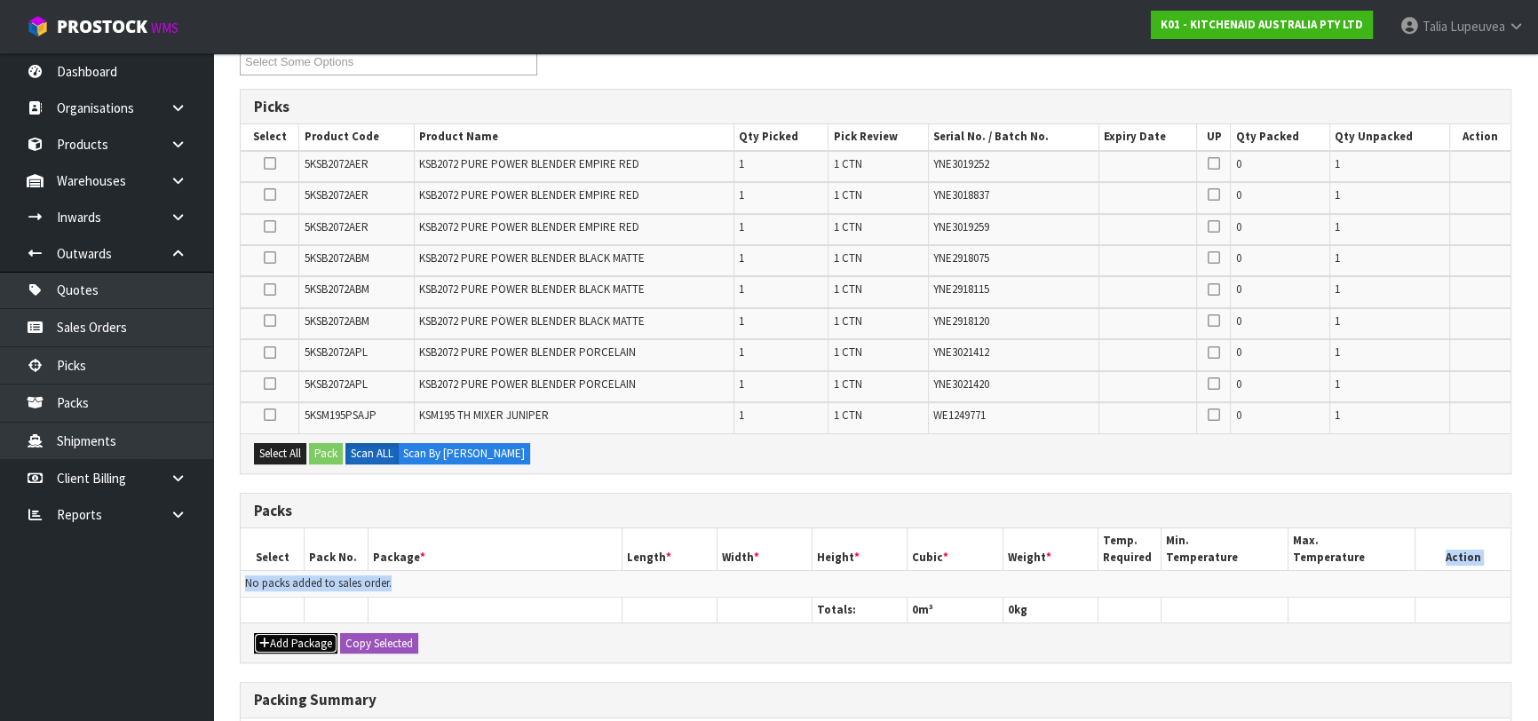
click at [313, 639] on button "Add Package" at bounding box center [295, 643] width 83 height 21
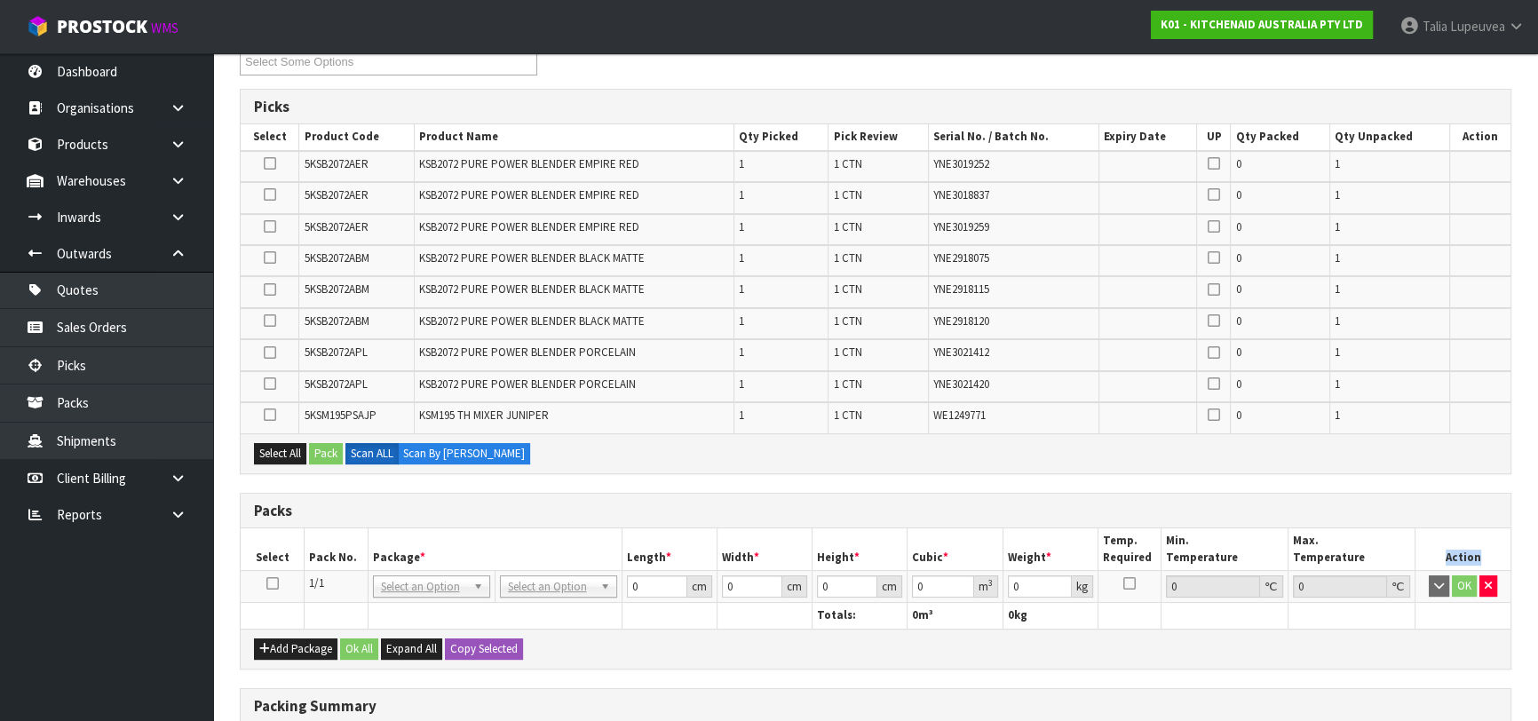
click at [275, 583] on icon at bounding box center [272, 583] width 12 height 1
click at [285, 451] on button "Select All" at bounding box center [280, 453] width 52 height 21
click at [322, 450] on button "Pack" at bounding box center [326, 453] width 34 height 21
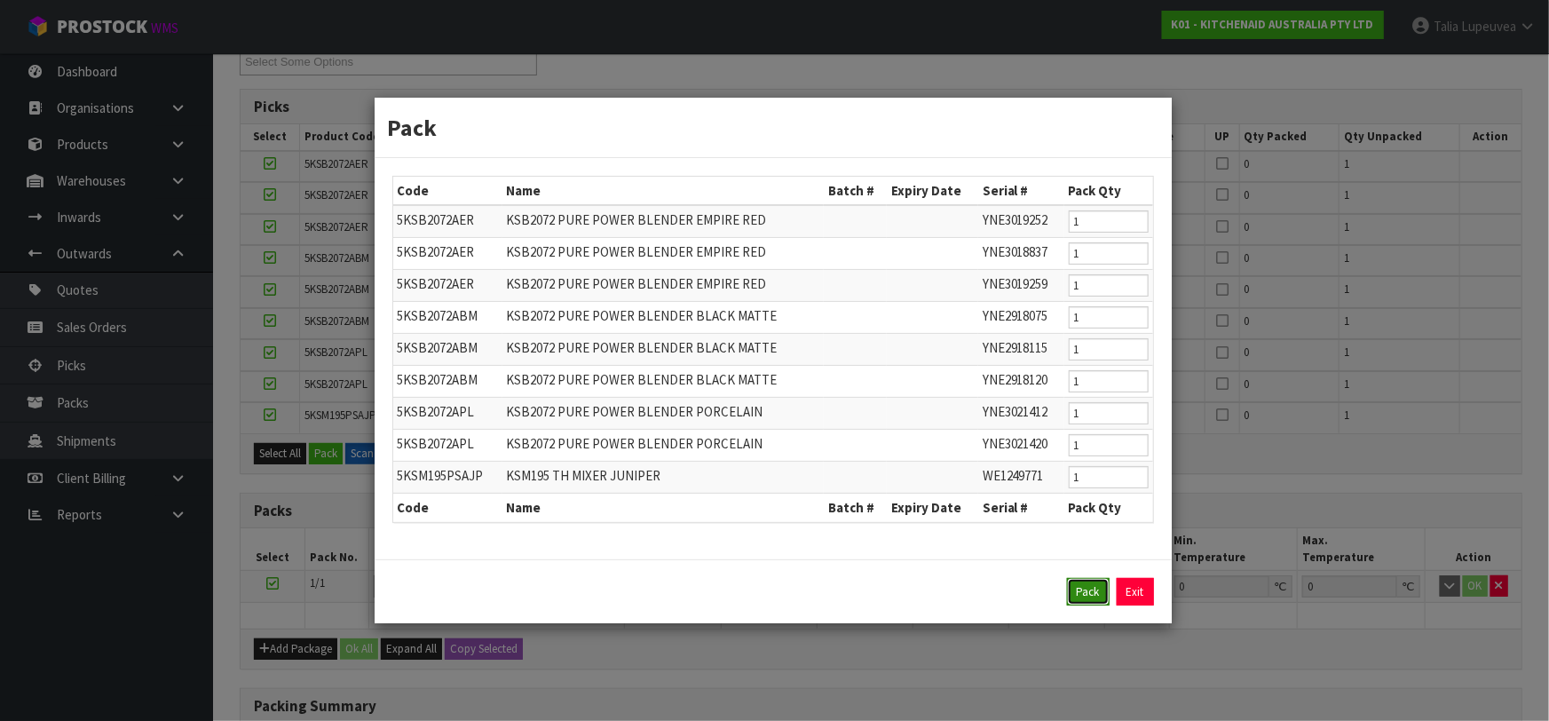
click at [1077, 589] on button "Pack" at bounding box center [1088, 592] width 43 height 28
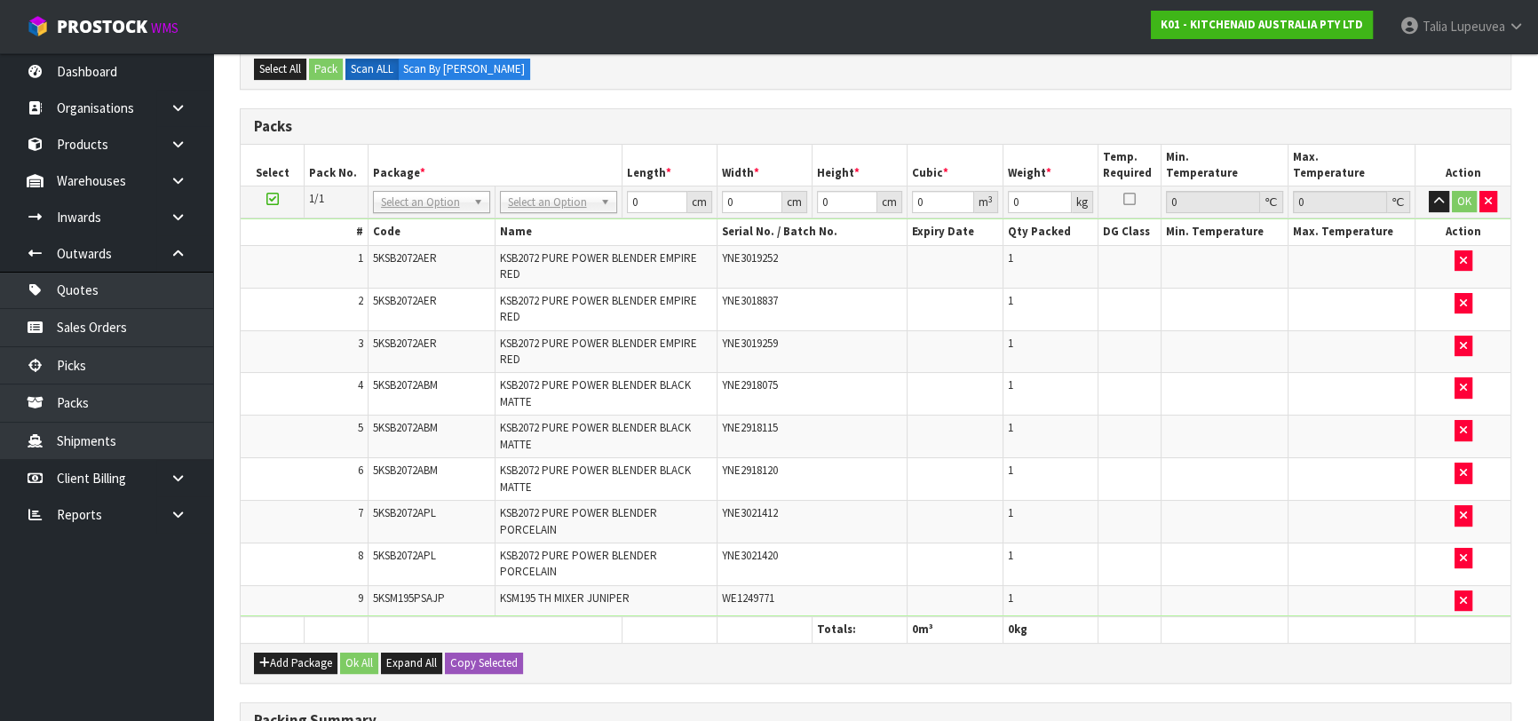
scroll to position [484, 0]
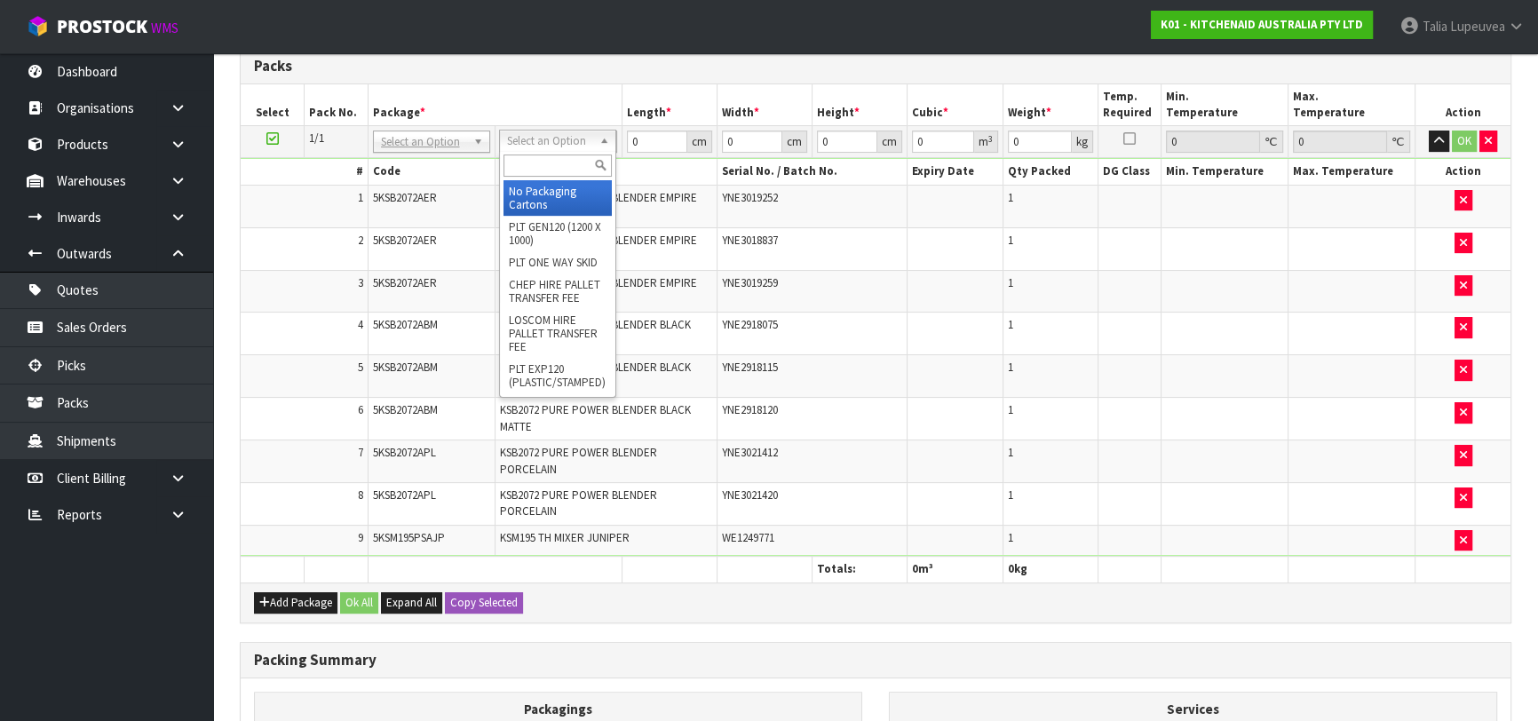
click at [565, 162] on input "text" at bounding box center [557, 165] width 108 height 22
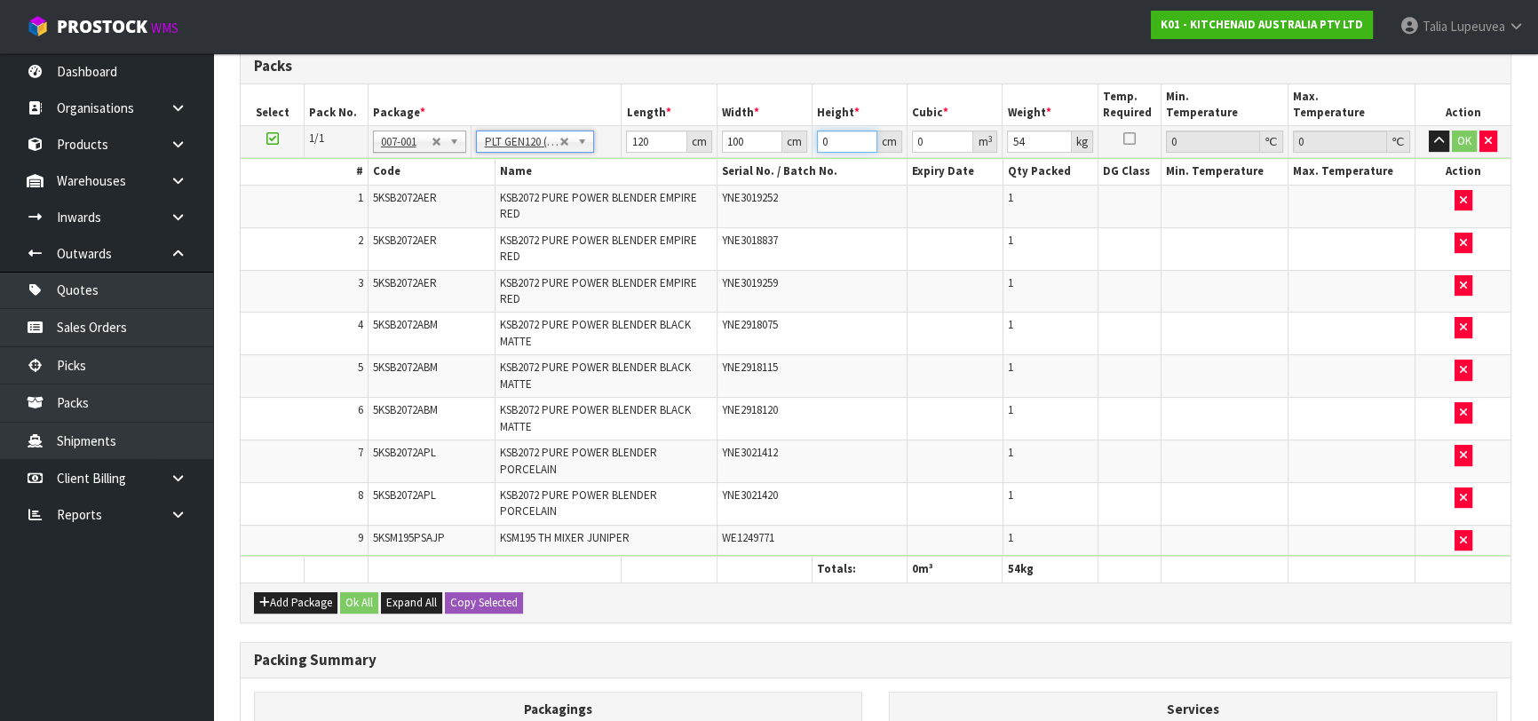
drag, startPoint x: 835, startPoint y: 138, endPoint x: 788, endPoint y: 139, distance: 46.2
click at [788, 139] on tr "1/1 NONE 007-001 007-002 007-004 007-009 007-013 007-014 007-015 007-017 007-01…" at bounding box center [876, 142] width 1270 height 32
click at [1462, 137] on button "OK" at bounding box center [1464, 141] width 25 height 21
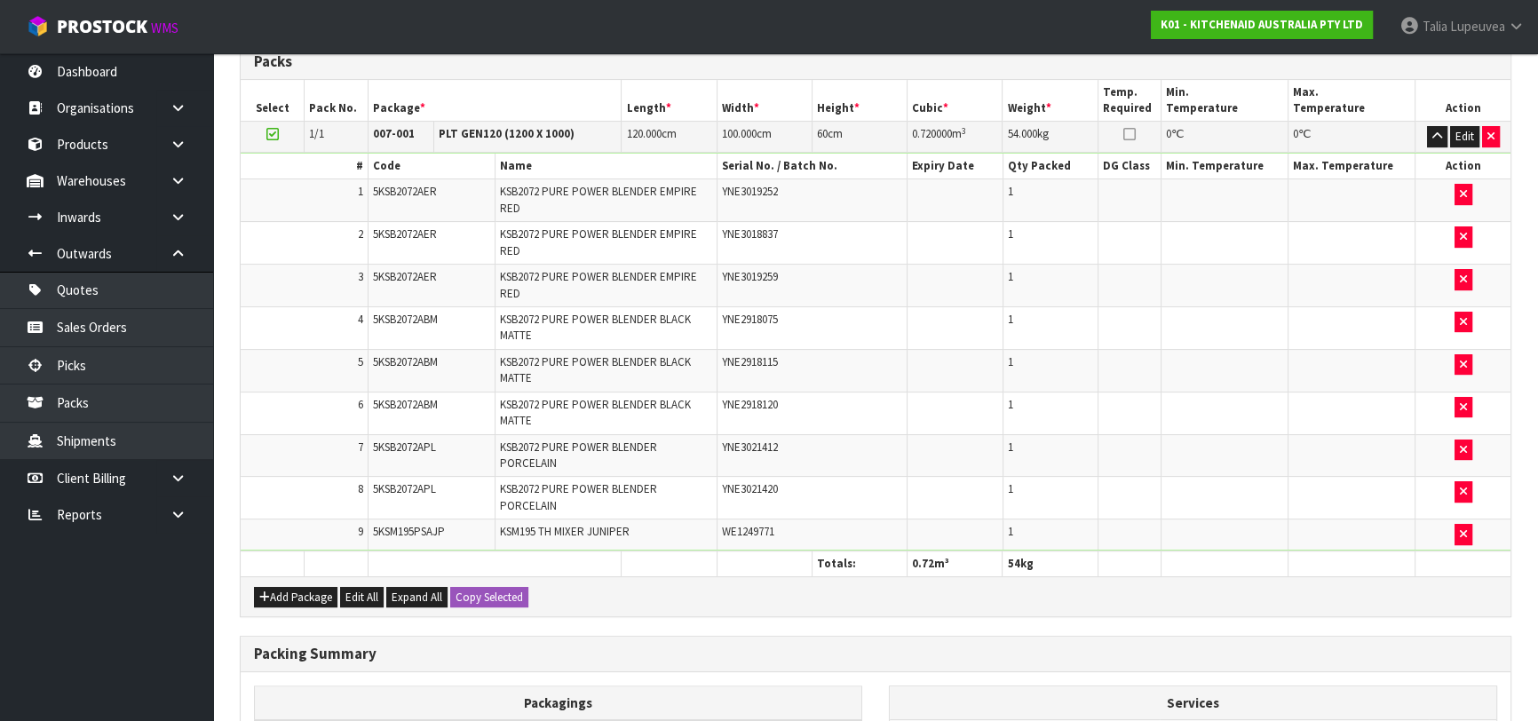
scroll to position [716, 0]
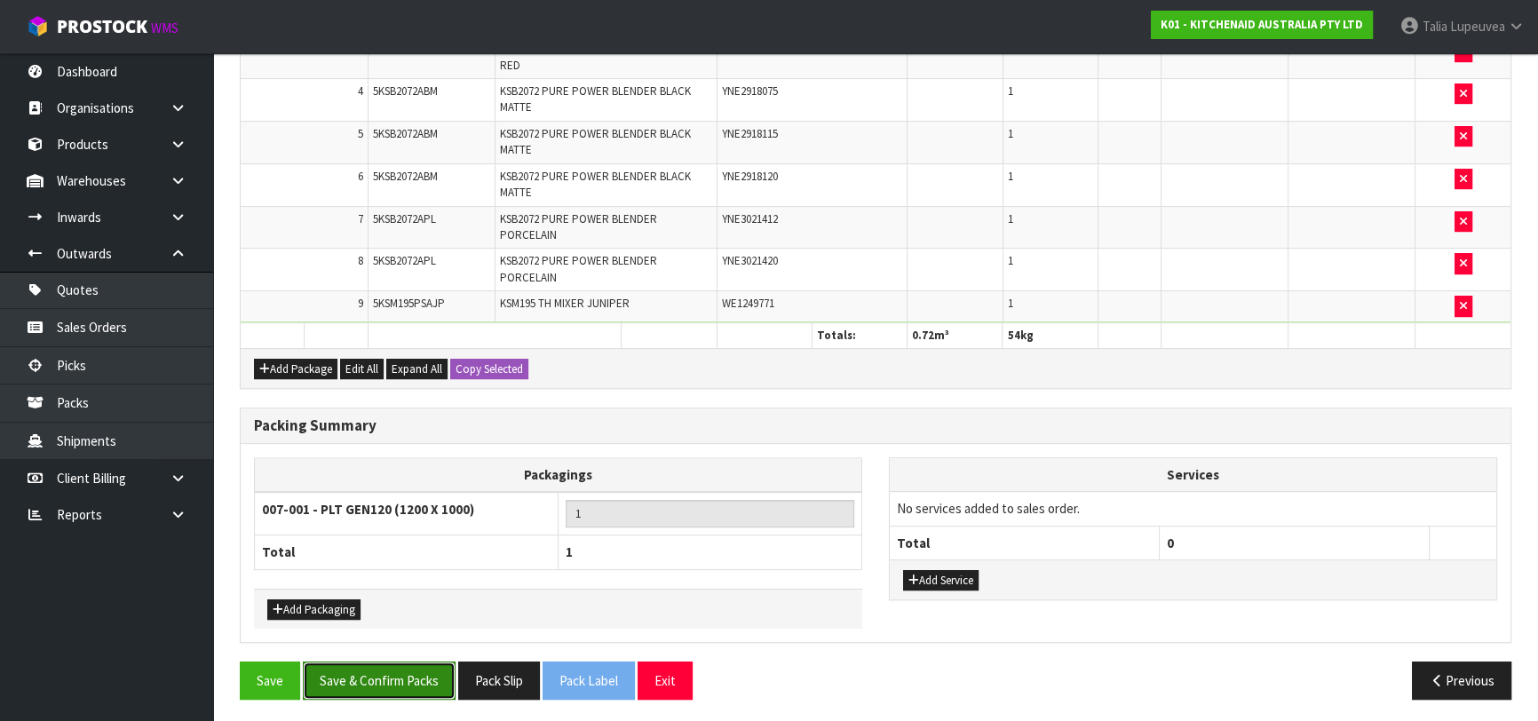
click at [383, 670] on button "Save & Confirm Packs" at bounding box center [379, 680] width 153 height 38
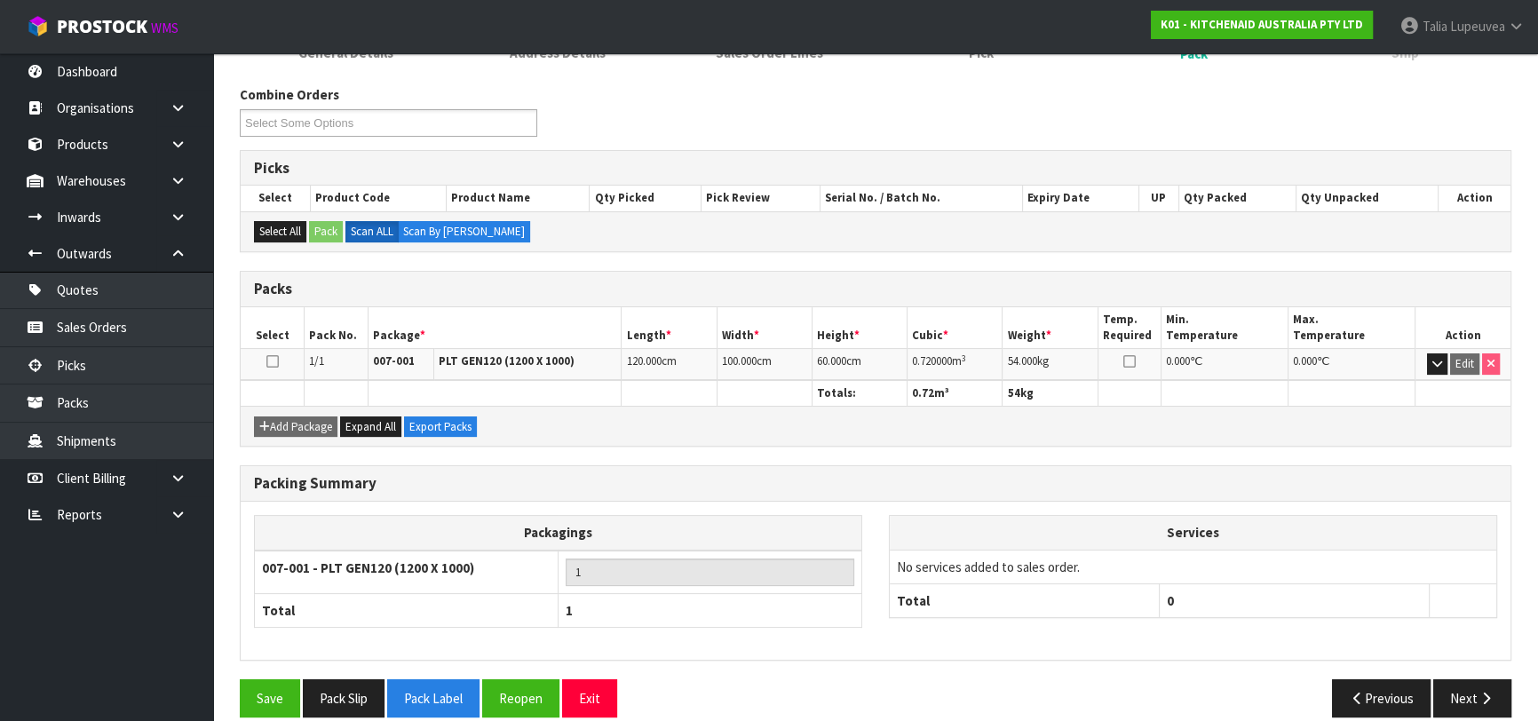
scroll to position [281, 0]
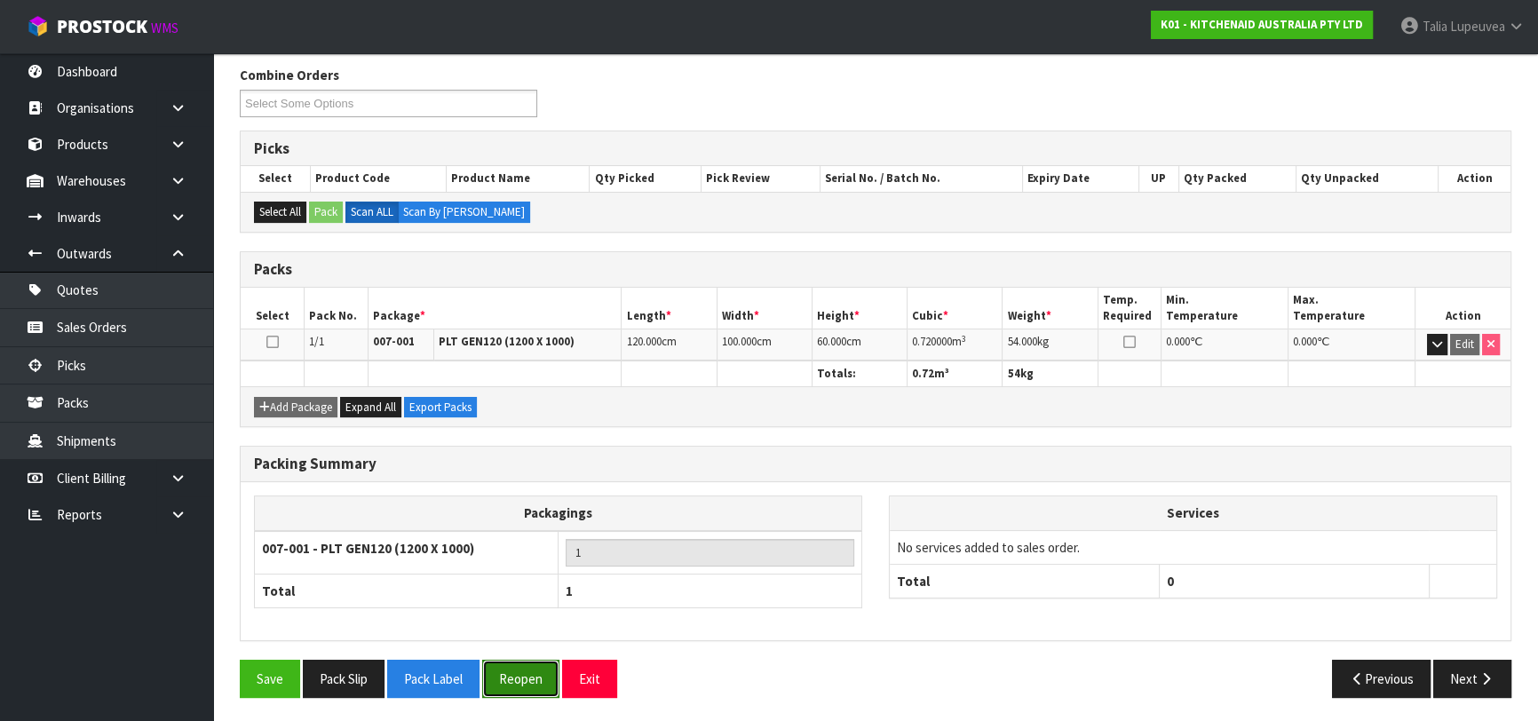
click at [519, 673] on button "Reopen" at bounding box center [520, 679] width 77 height 38
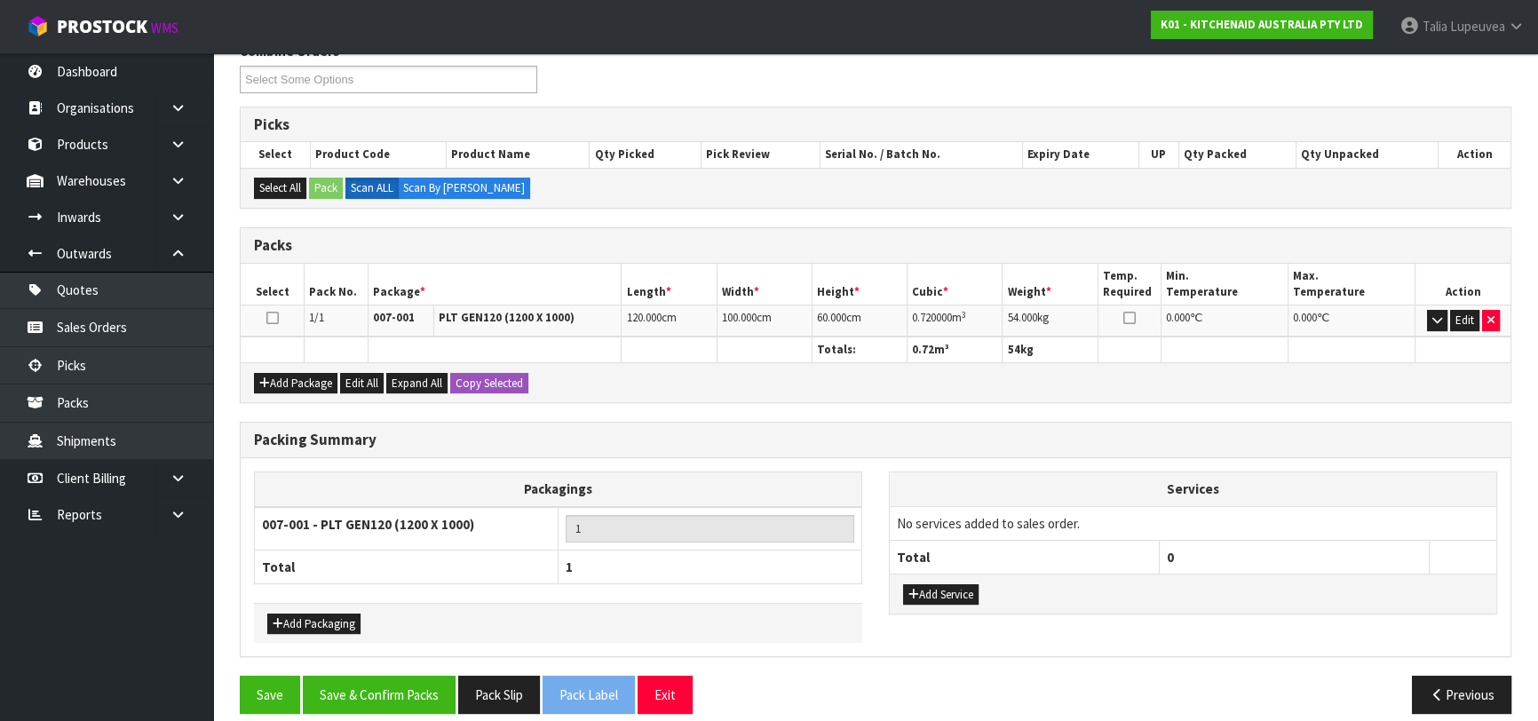
scroll to position [320, 0]
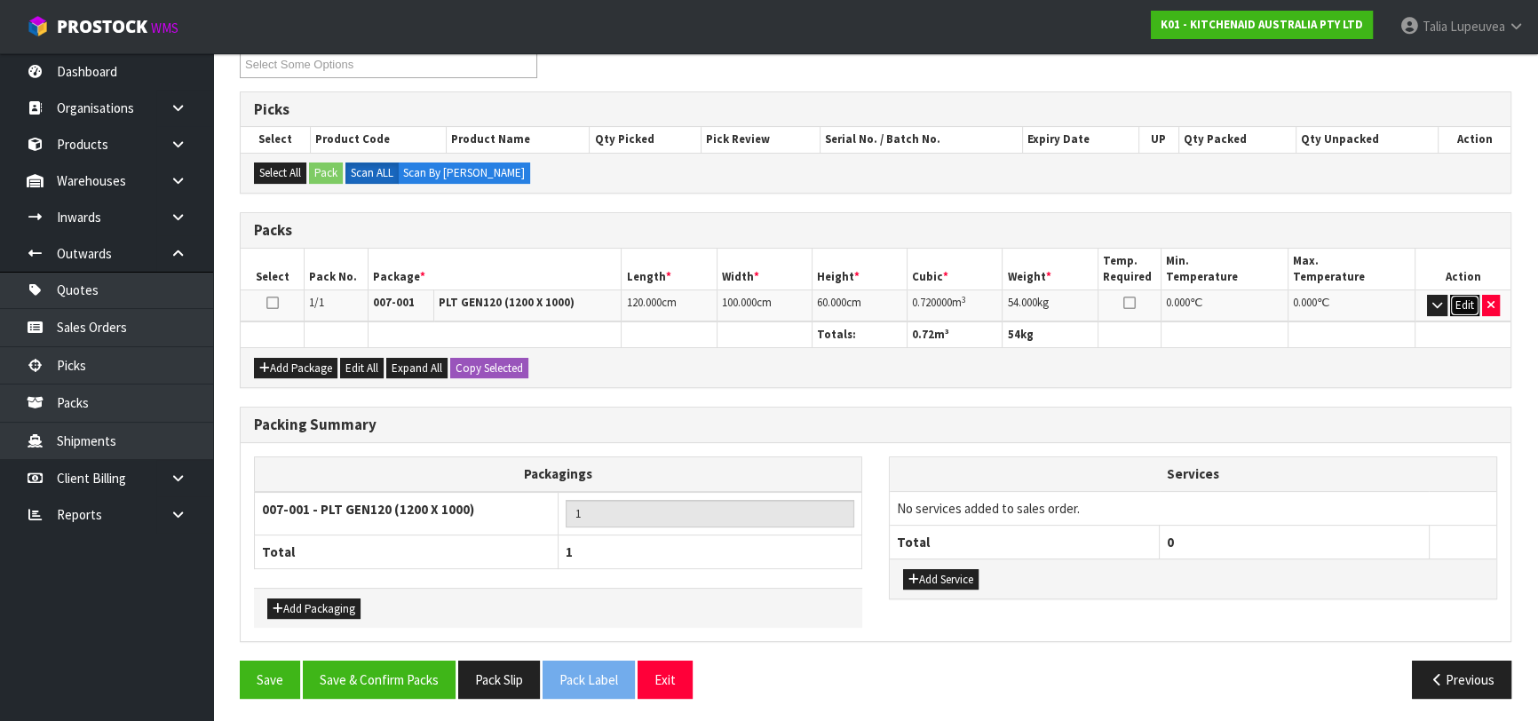
click at [1466, 296] on button "Edit" at bounding box center [1464, 305] width 29 height 21
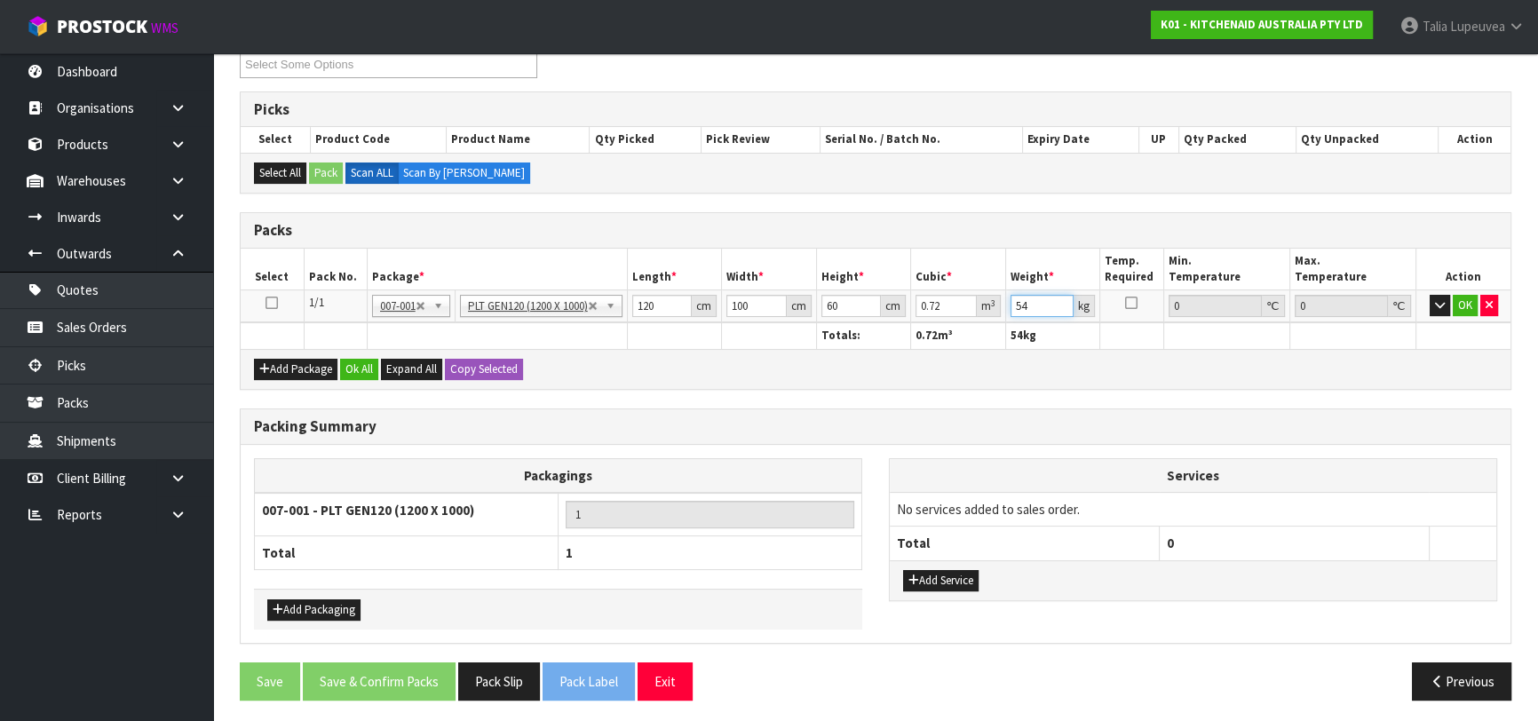
drag, startPoint x: 1037, startPoint y: 299, endPoint x: 984, endPoint y: 302, distance: 53.3
click at [984, 302] on tr "1/1 NONE 007-001 007-002 007-004 007-009 007-013 007-014 007-015 007-017 007-01…" at bounding box center [876, 306] width 1270 height 32
click at [1465, 298] on button "OK" at bounding box center [1464, 305] width 25 height 21
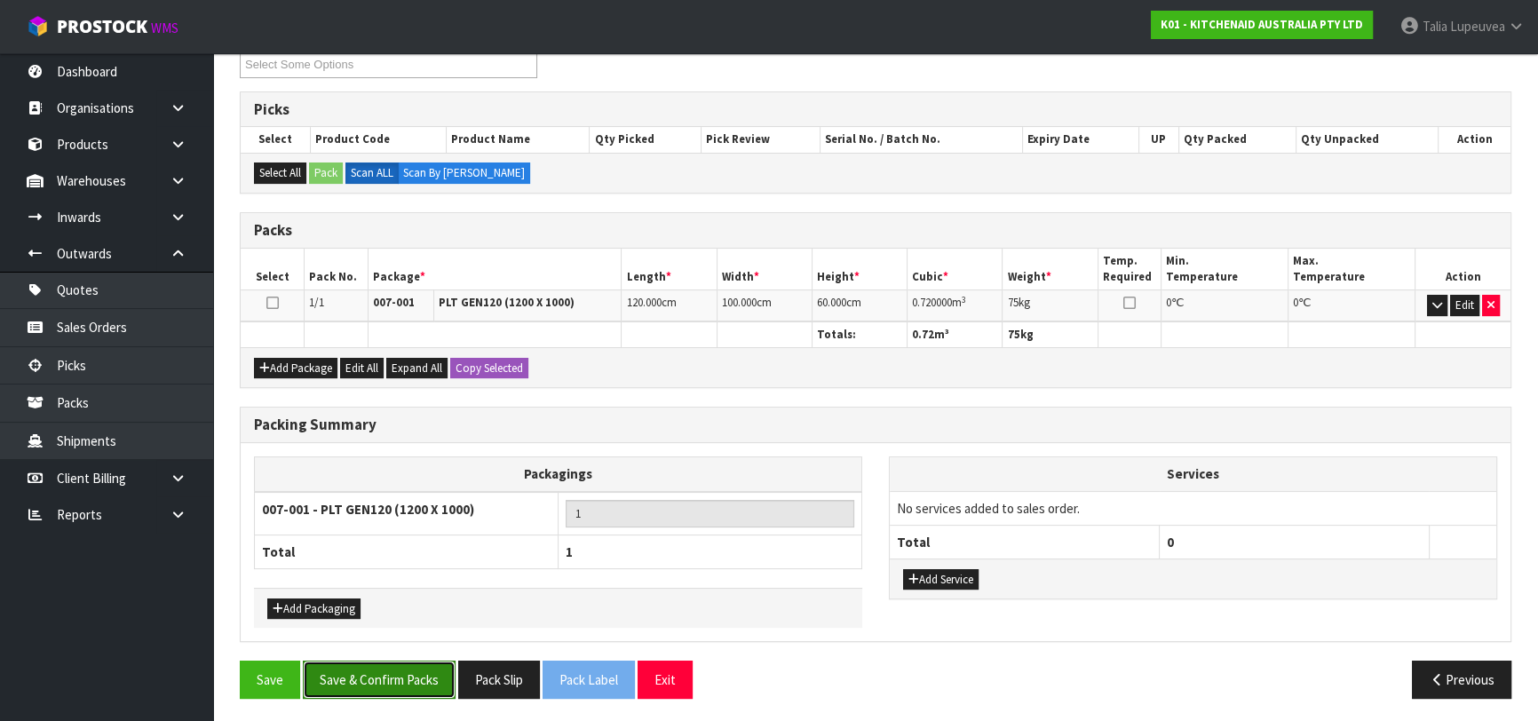
click at [414, 675] on button "Save & Confirm Packs" at bounding box center [379, 680] width 153 height 38
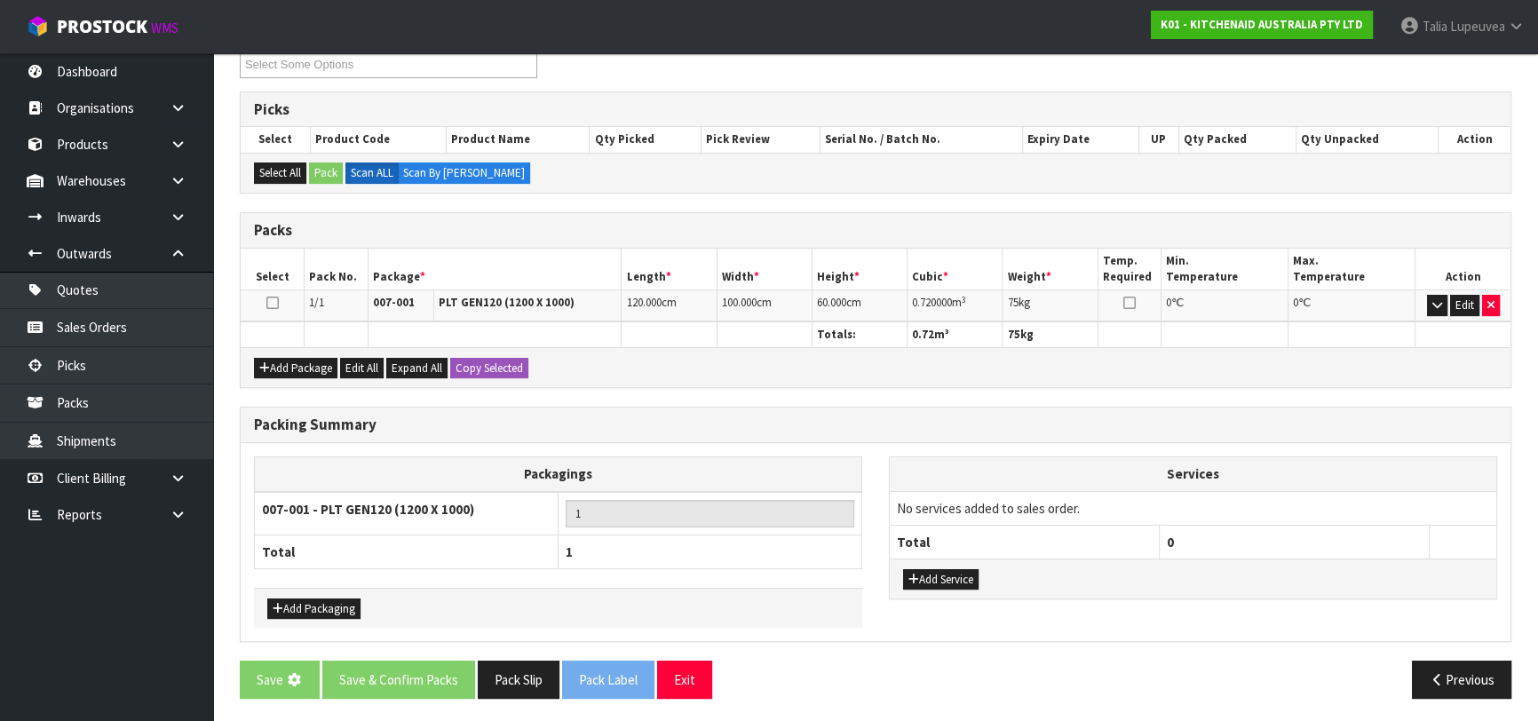
scroll to position [0, 0]
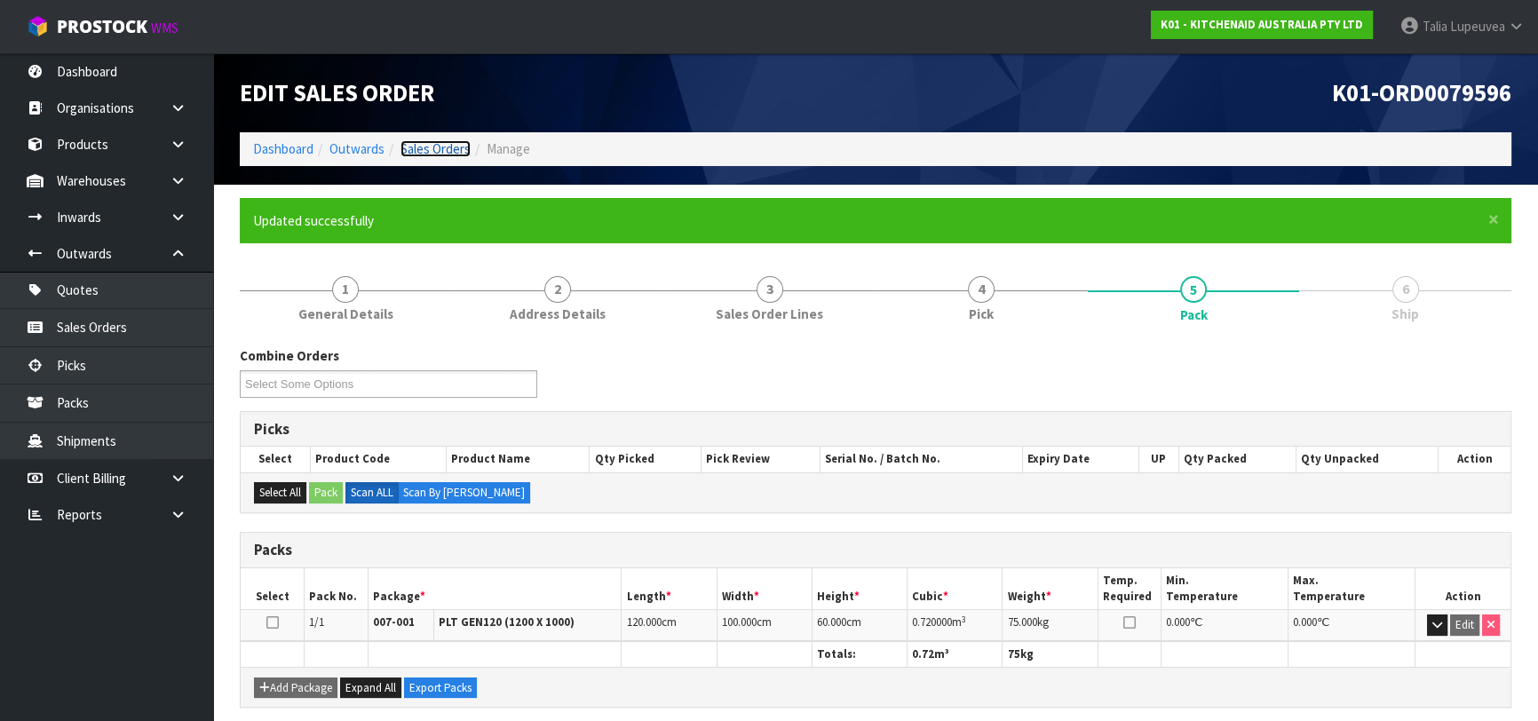
click at [432, 147] on link "Sales Orders" at bounding box center [435, 148] width 70 height 17
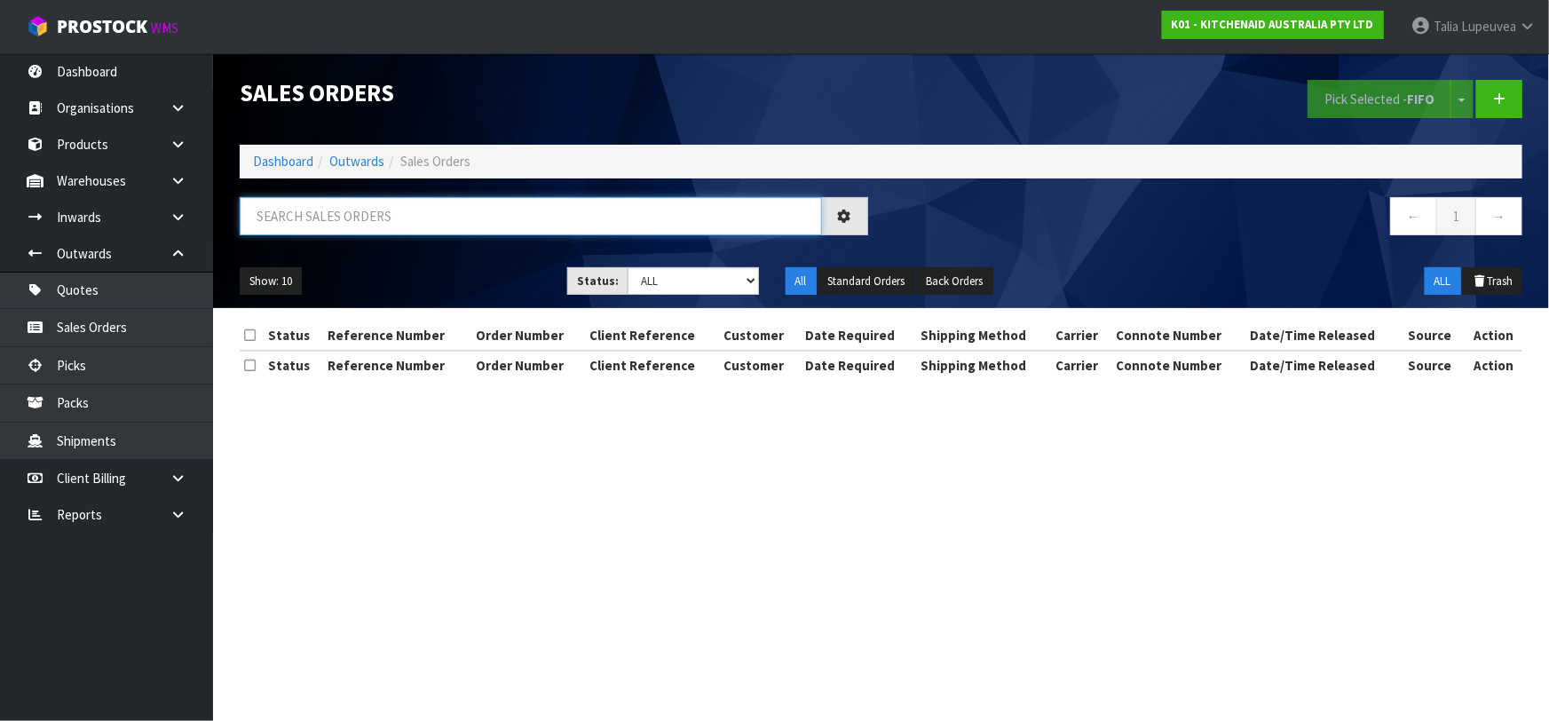
click at [415, 210] on input "text" at bounding box center [531, 216] width 582 height 38
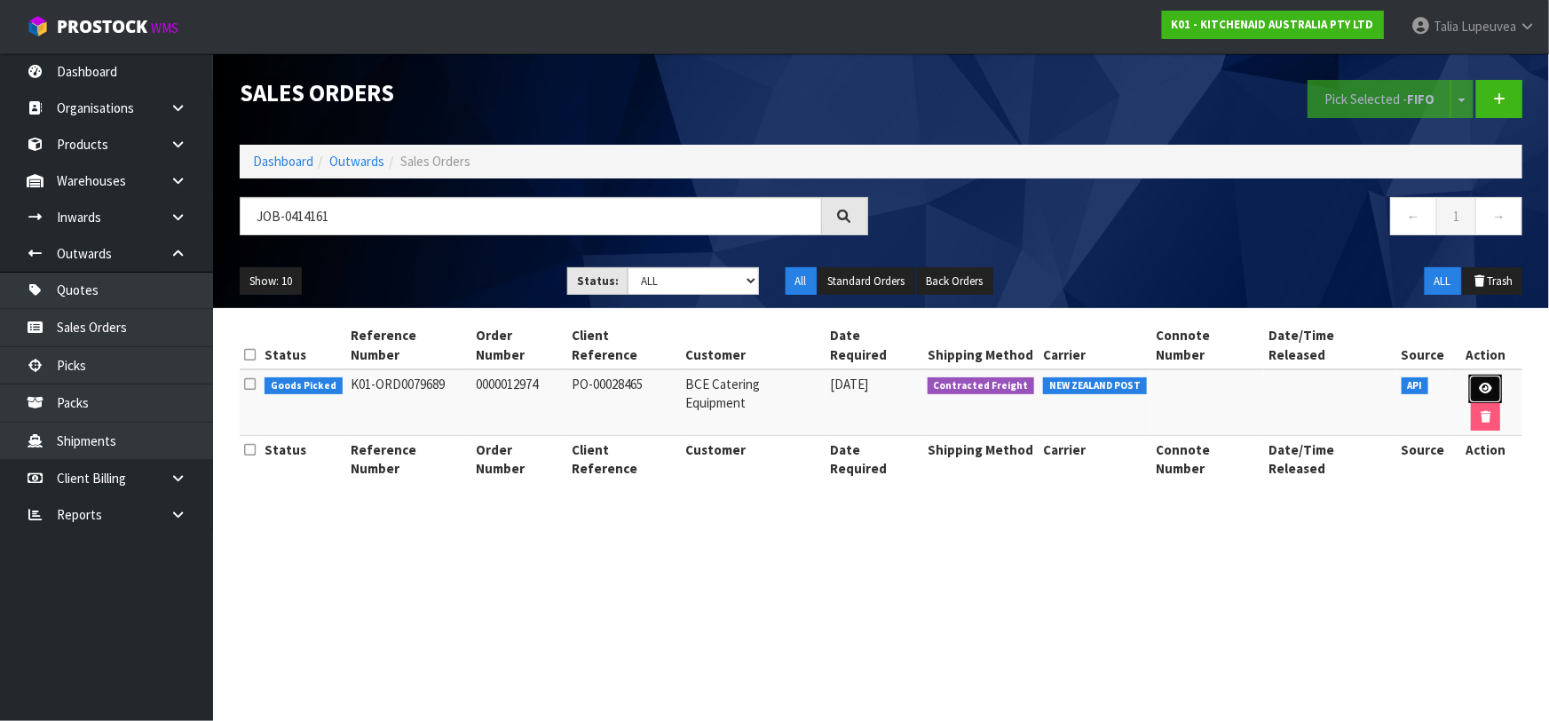
click at [1479, 383] on icon at bounding box center [1485, 389] width 13 height 12
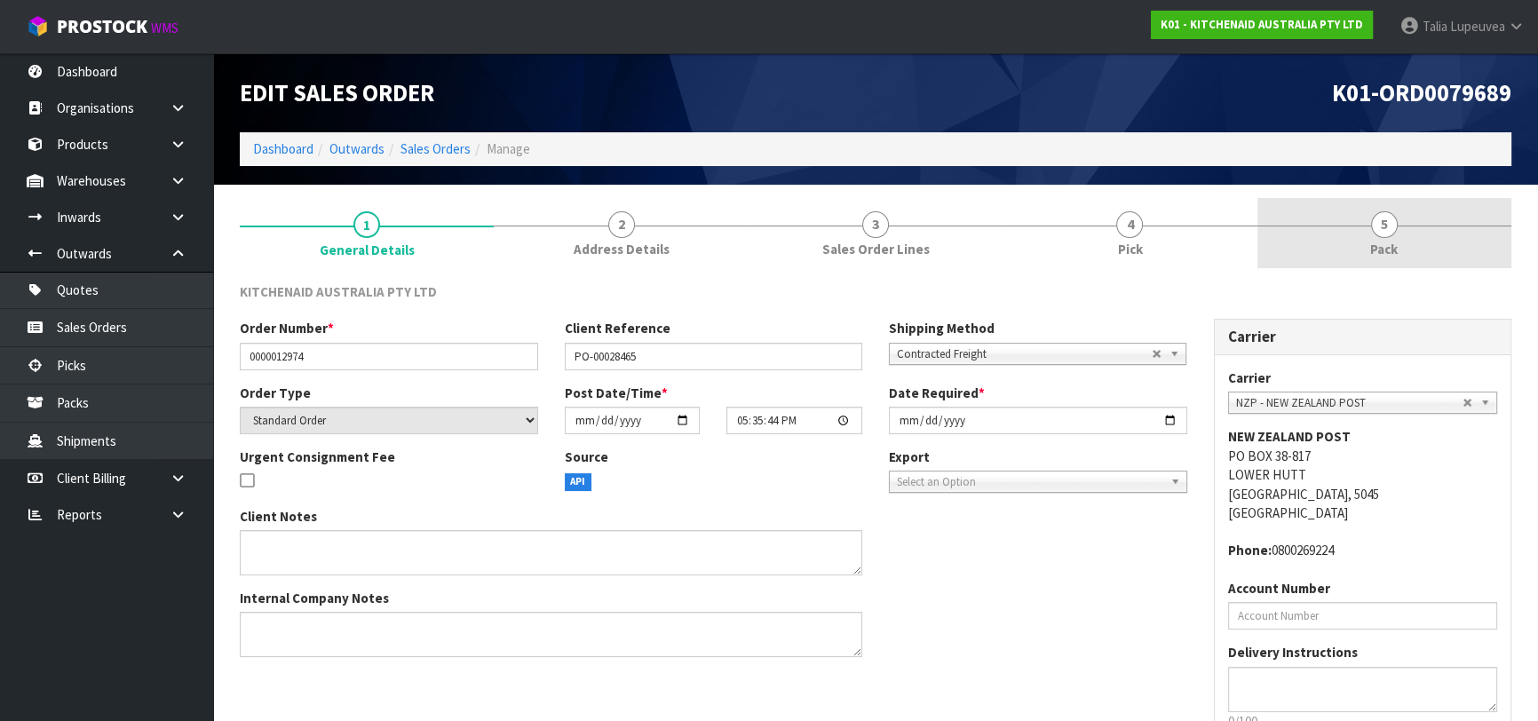
click at [1420, 220] on link "5 Pack" at bounding box center [1384, 233] width 254 height 70
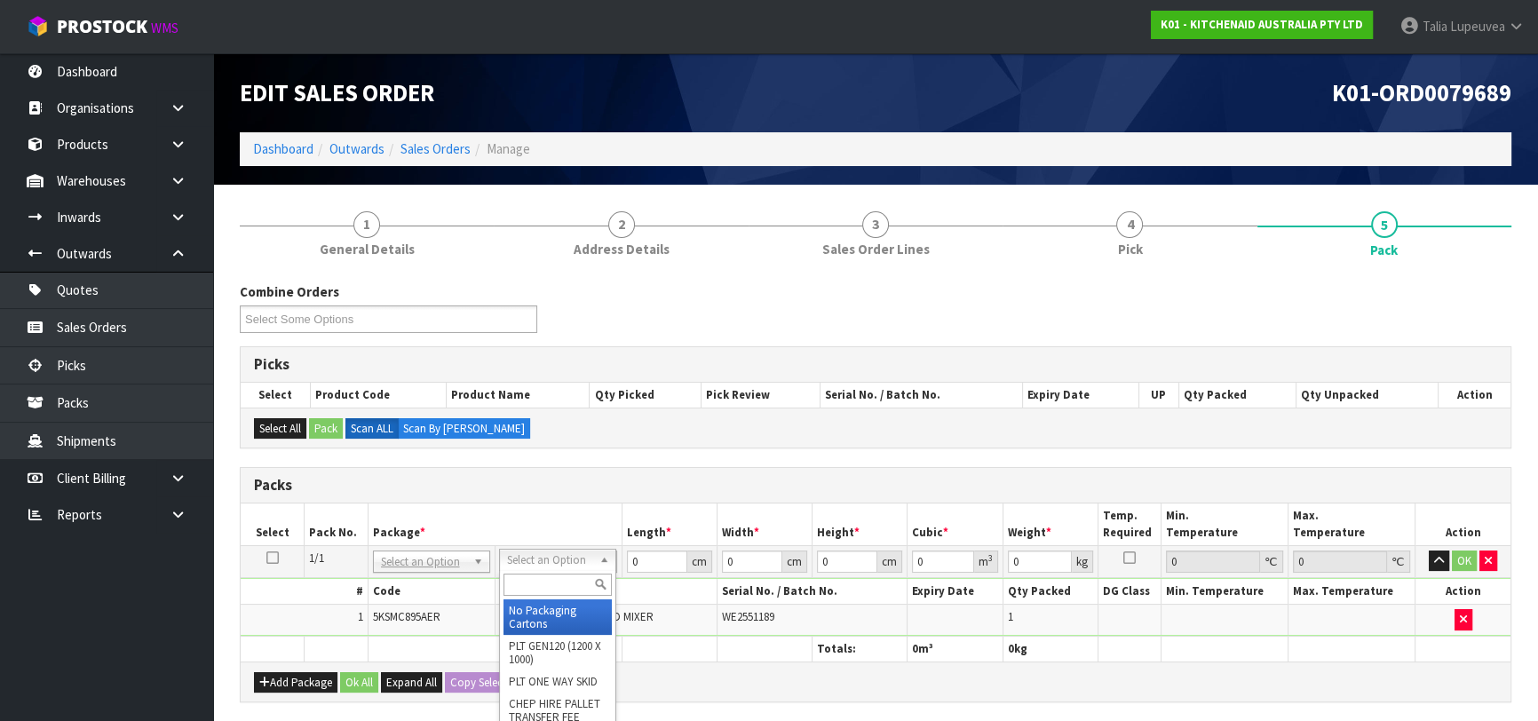
click at [527, 587] on input "text" at bounding box center [557, 585] width 108 height 22
drag, startPoint x: 576, startPoint y: 615, endPoint x: 587, endPoint y: 606, distance: 13.9
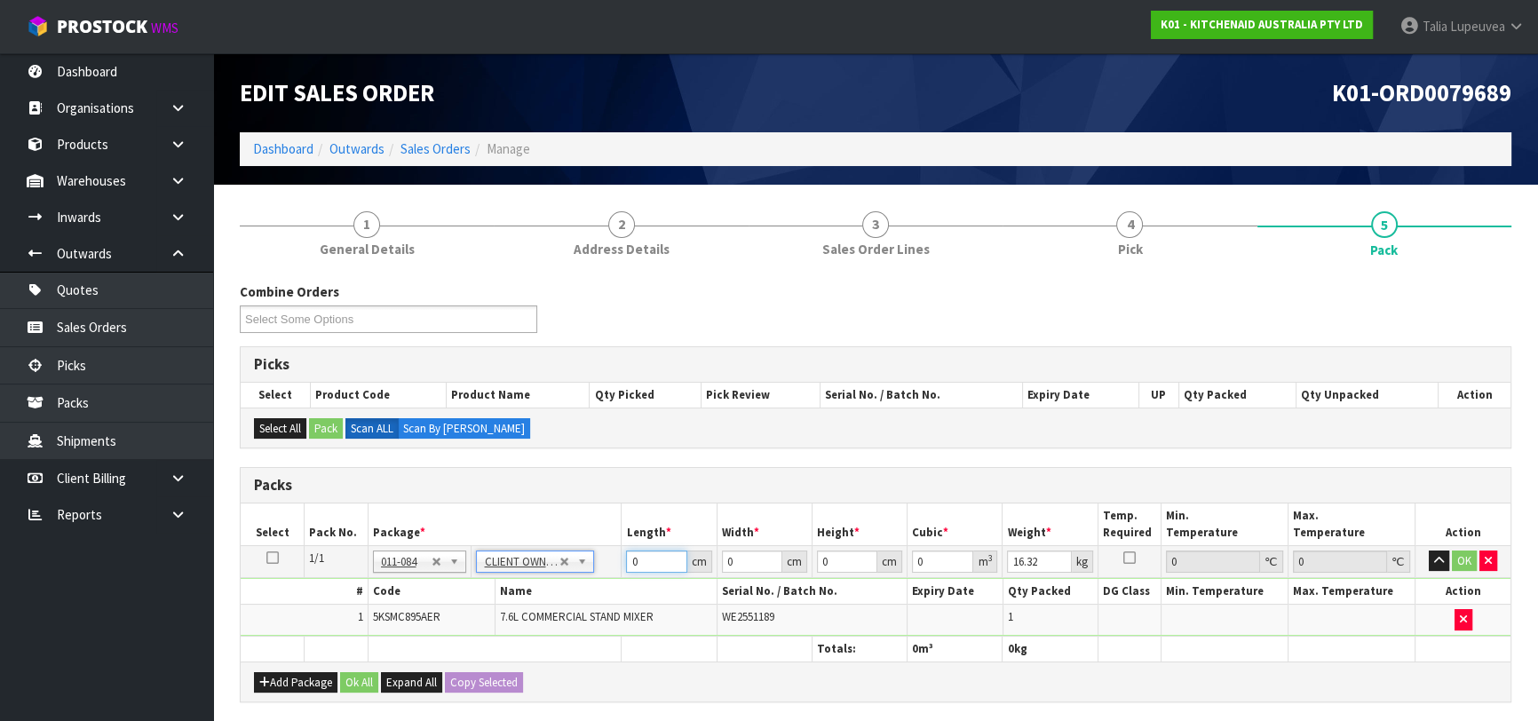
drag, startPoint x: 645, startPoint y: 554, endPoint x: 597, endPoint y: 559, distance: 48.2
click at [595, 559] on tr "1/1 NONE 007-001 007-002 007-004 007-009 007-013 007-014 007-015 007-017 007-01…" at bounding box center [876, 561] width 1270 height 32
click at [1467, 559] on button "OK" at bounding box center [1464, 560] width 25 height 21
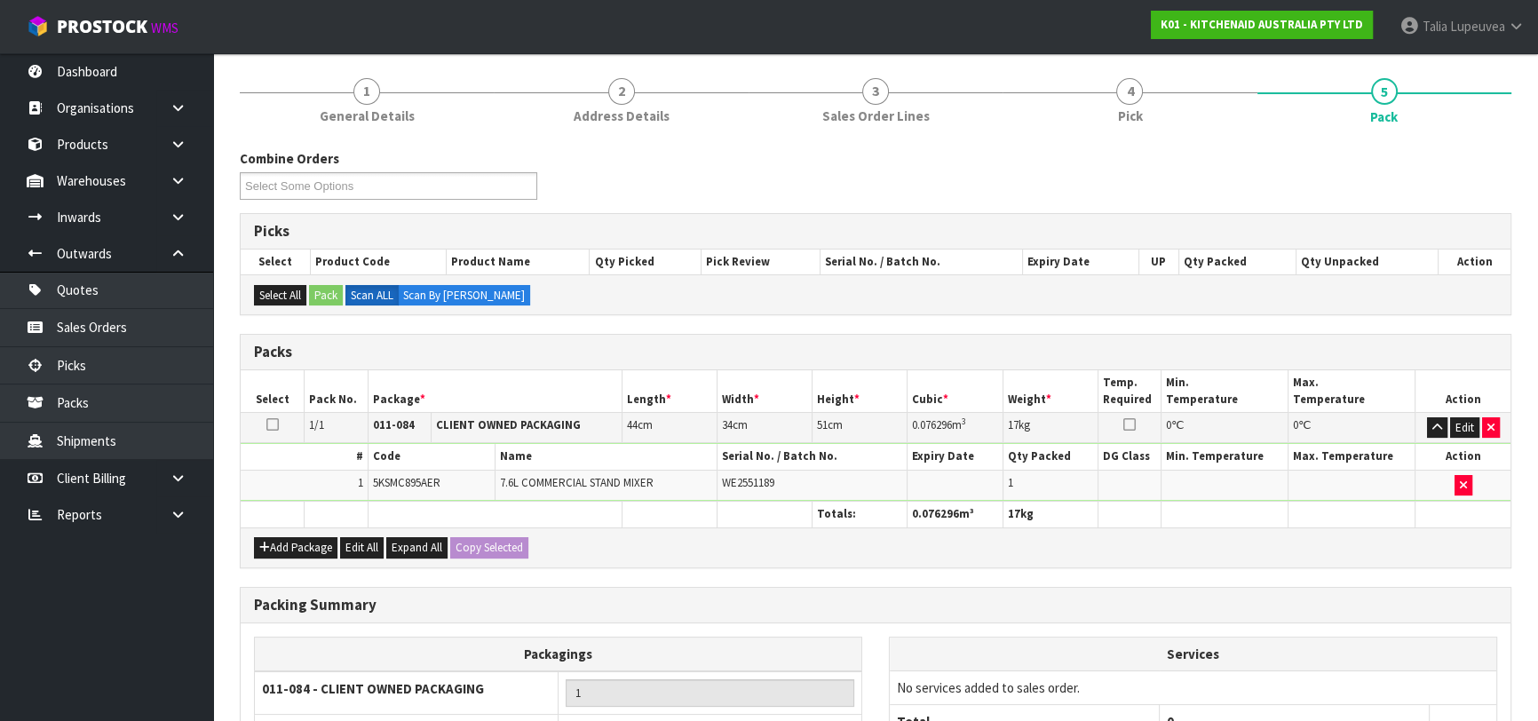
scroll to position [313, 0]
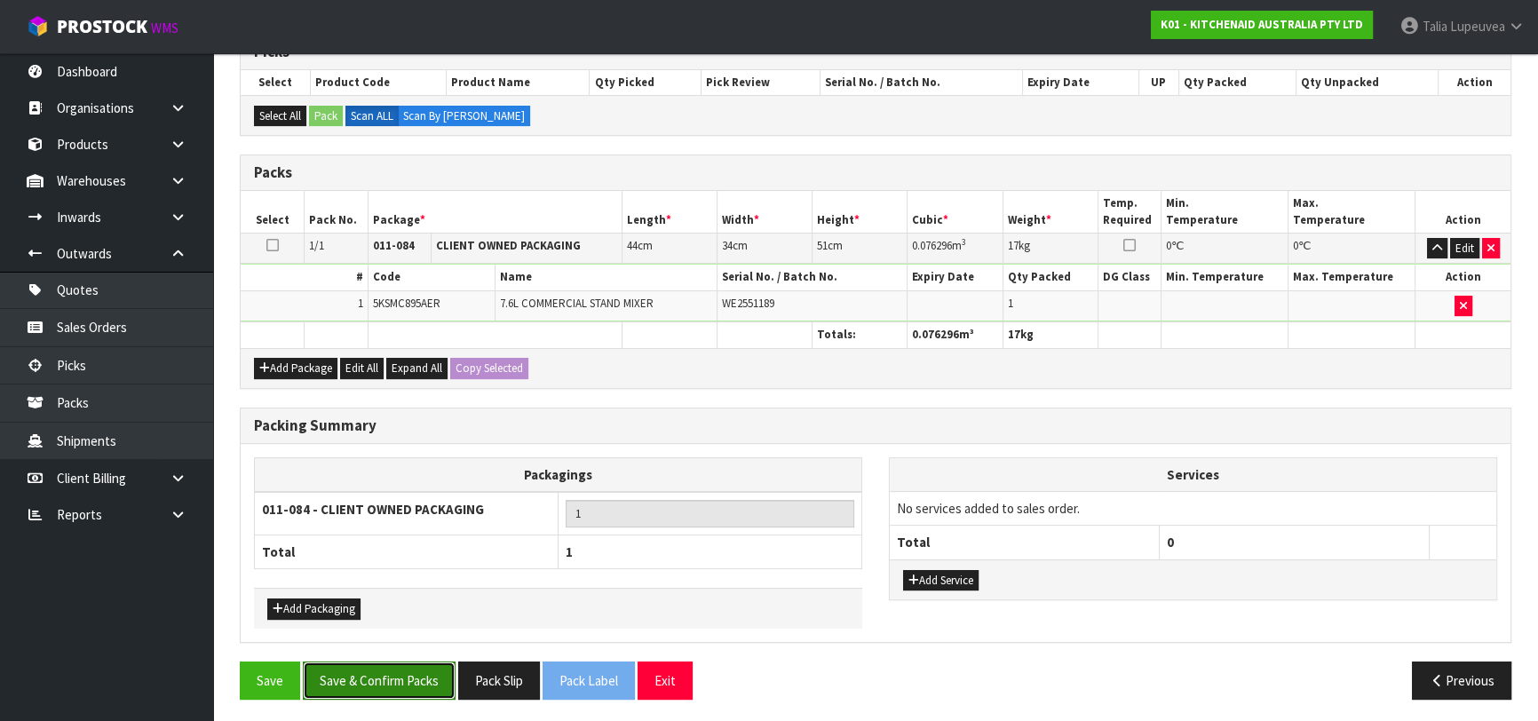
click at [395, 684] on button "Save & Confirm Packs" at bounding box center [379, 680] width 153 height 38
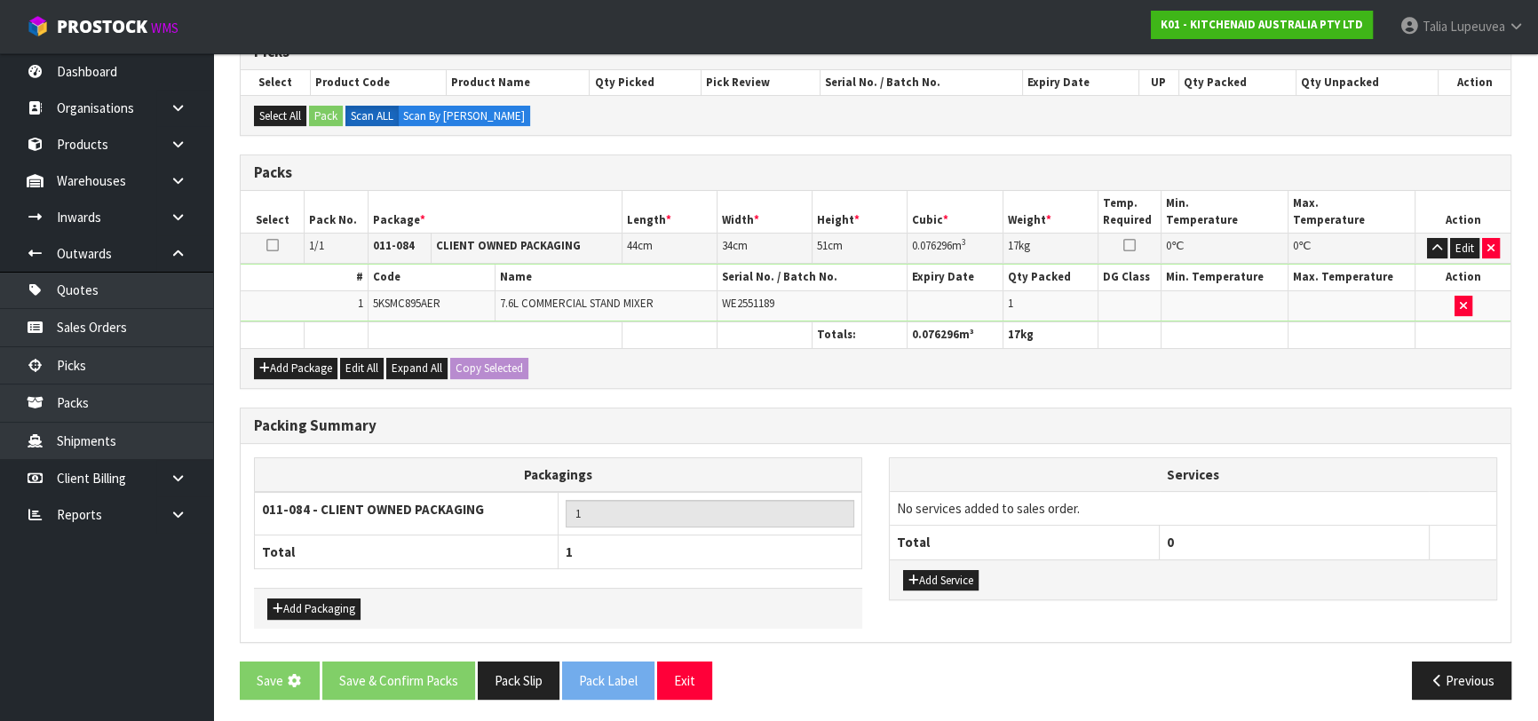
scroll to position [0, 0]
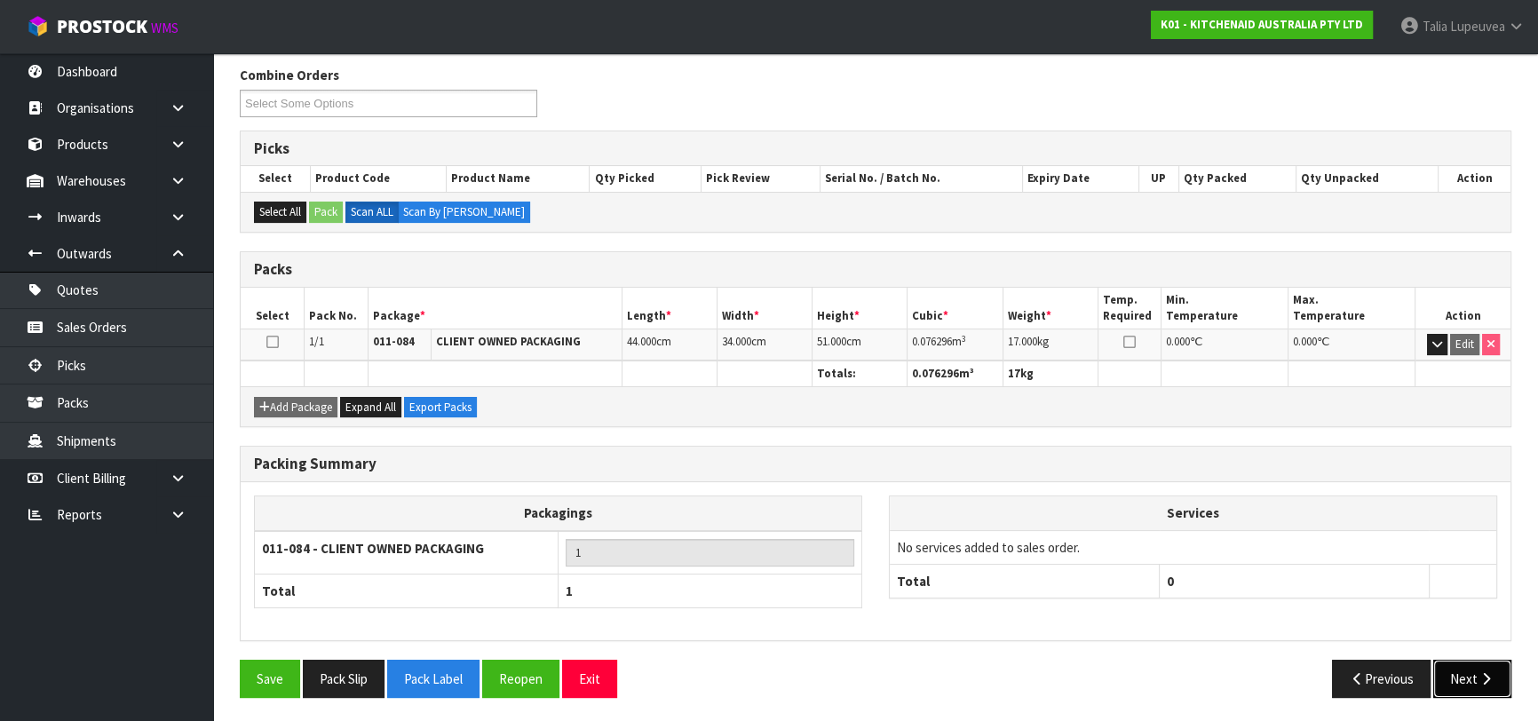
click at [1448, 668] on button "Next" at bounding box center [1472, 679] width 78 height 38
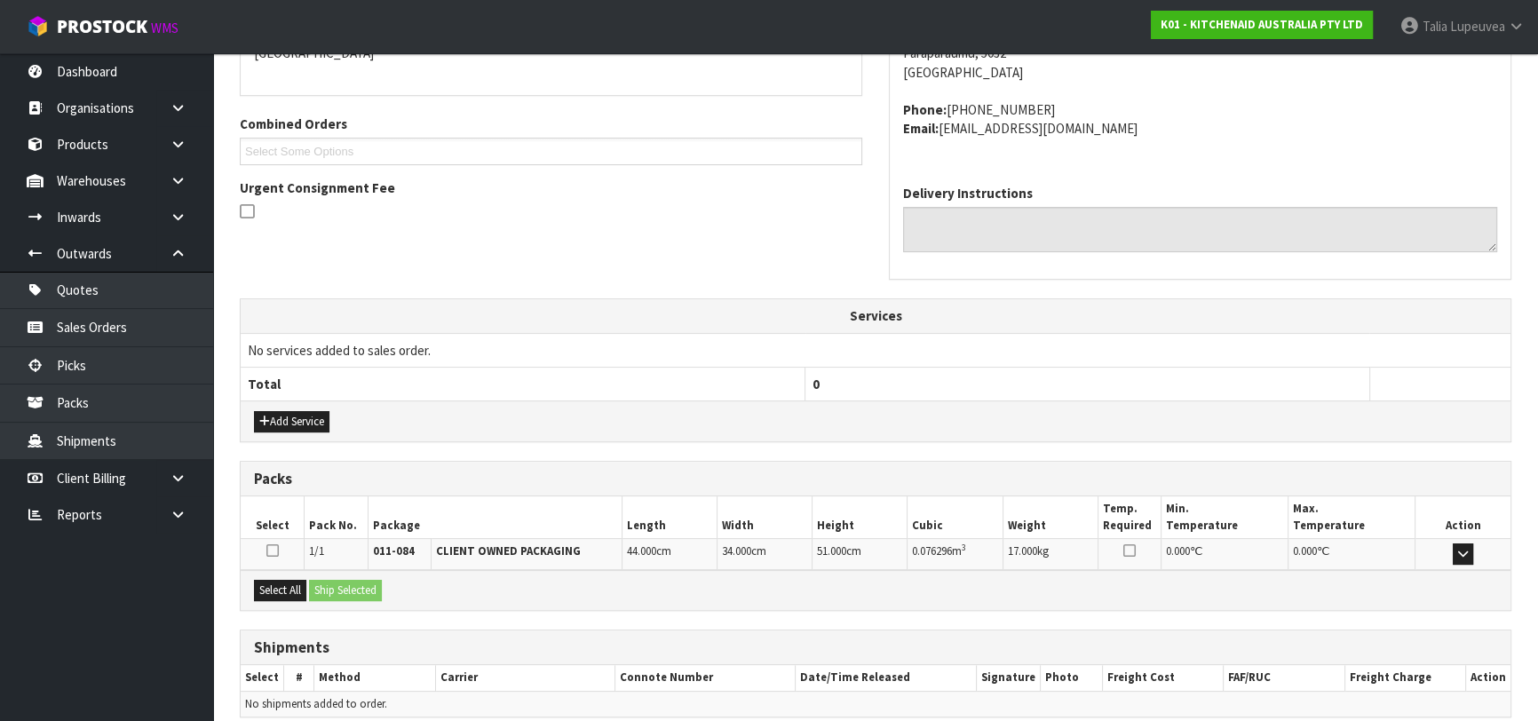
scroll to position [487, 0]
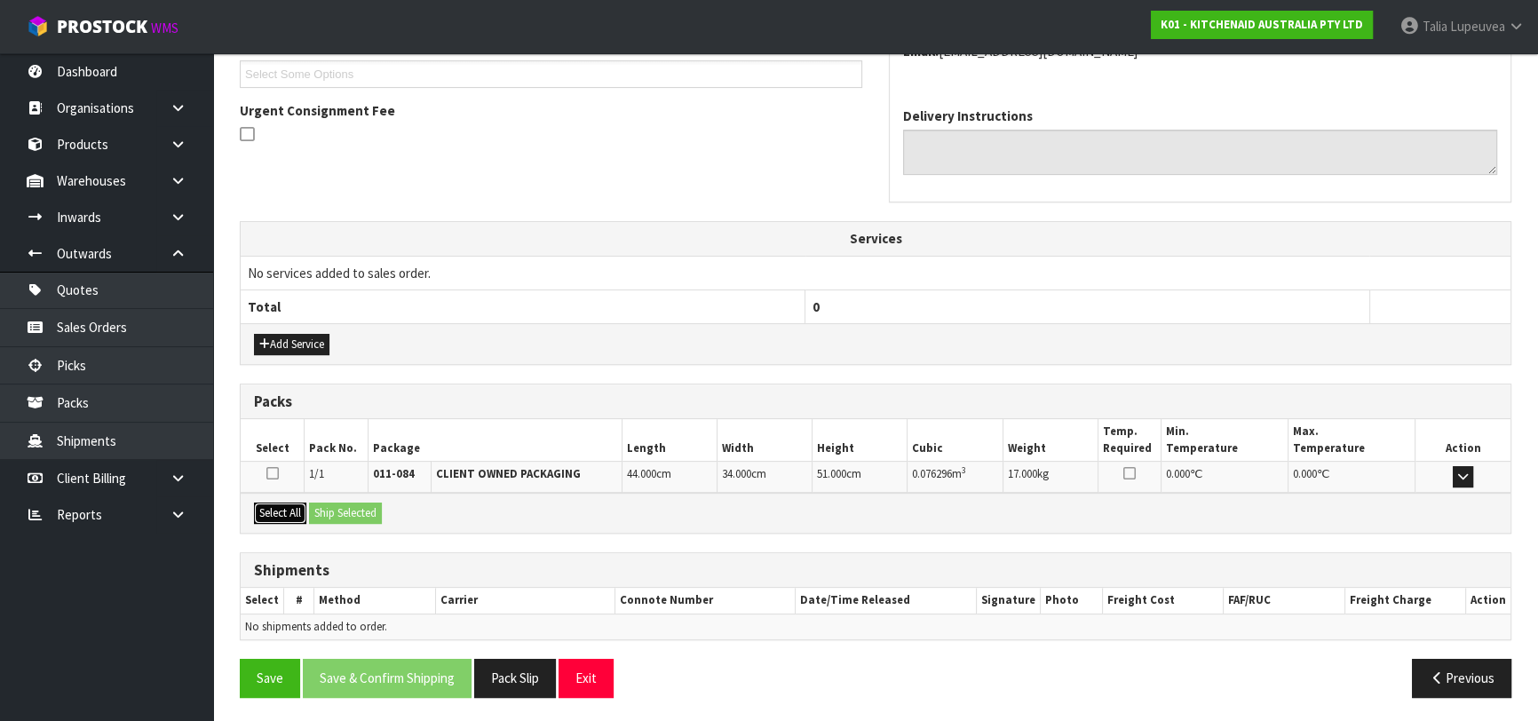
drag, startPoint x: 273, startPoint y: 506, endPoint x: 321, endPoint y: 502, distance: 49.0
click at [273, 506] on button "Select All" at bounding box center [280, 512] width 52 height 21
click at [323, 502] on button "Ship Selected" at bounding box center [345, 512] width 73 height 21
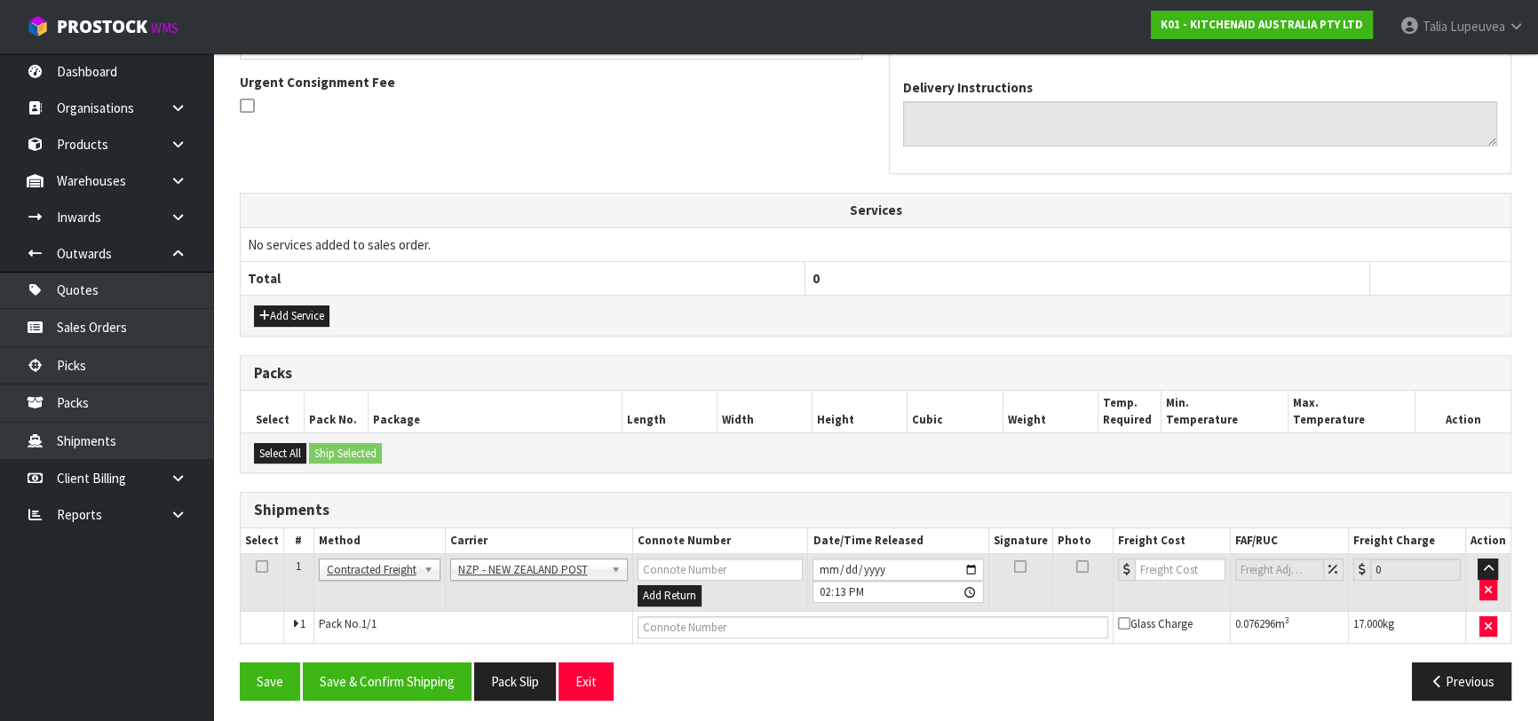
scroll to position [518, 0]
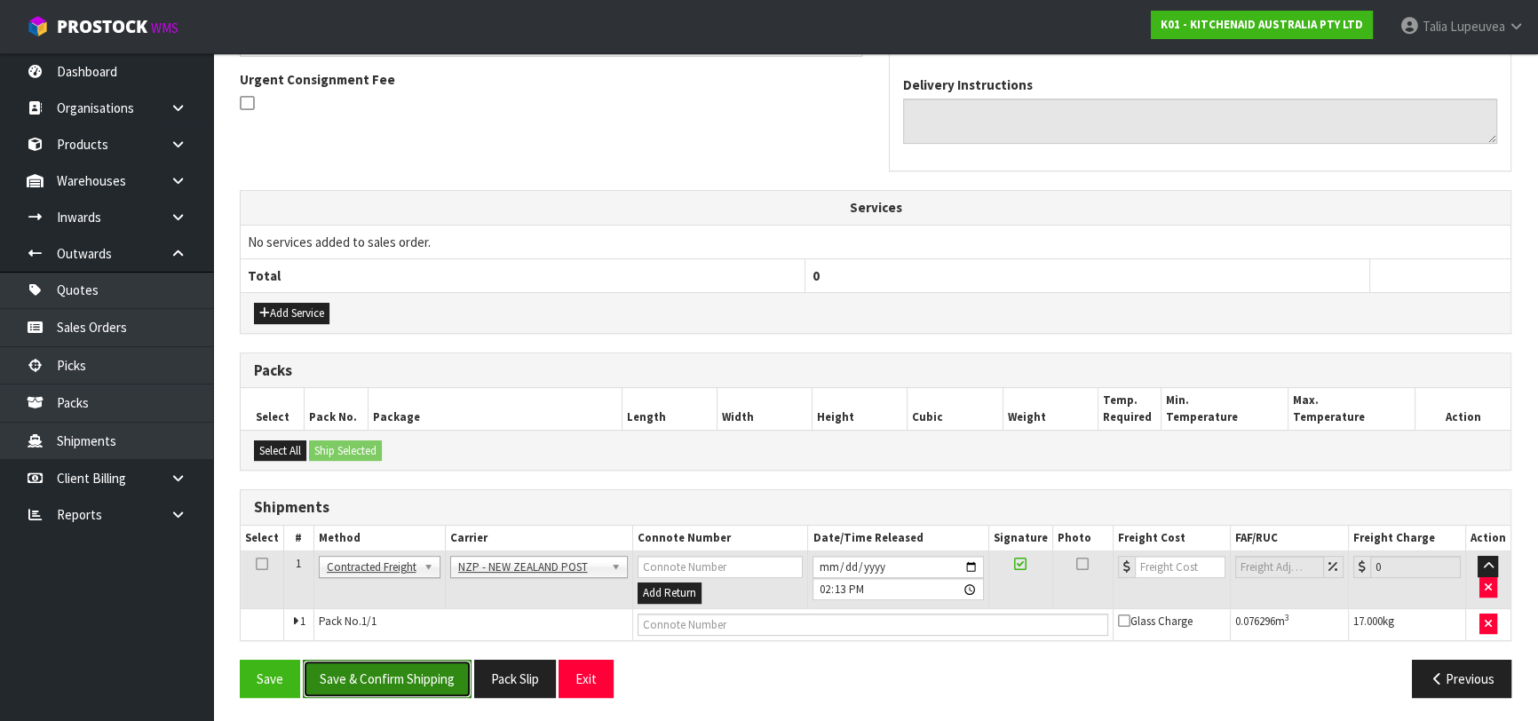
click at [415, 675] on button "Save & Confirm Shipping" at bounding box center [387, 679] width 169 height 38
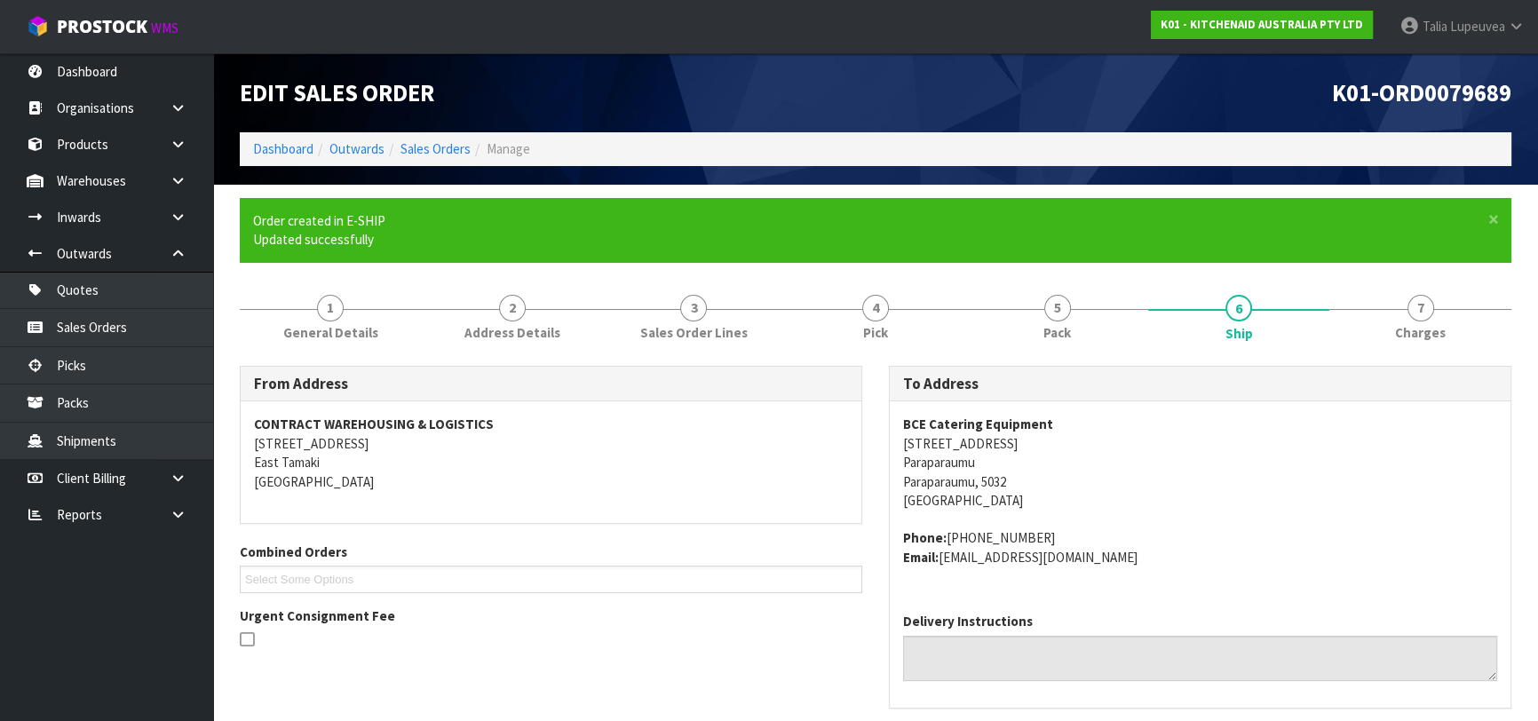
scroll to position [493, 0]
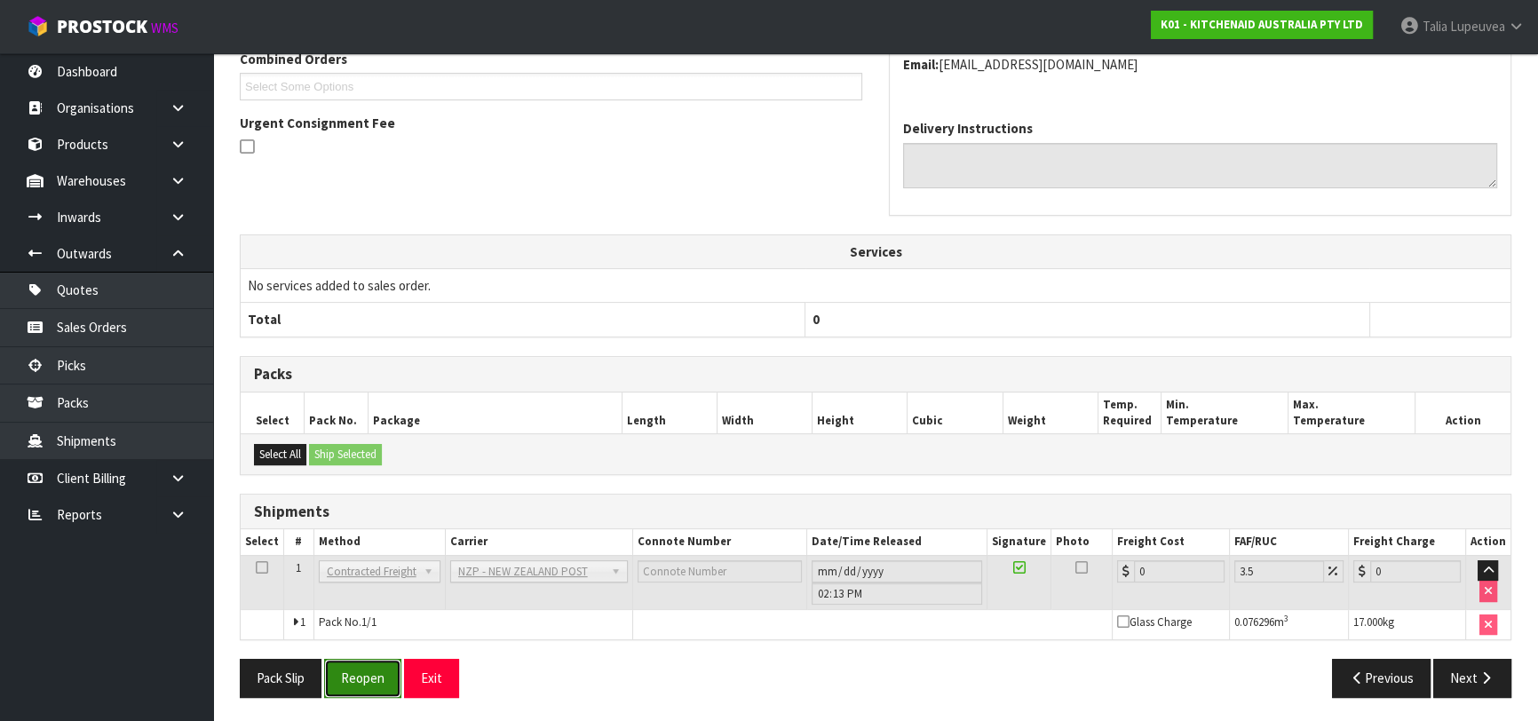
click at [368, 684] on button "Reopen" at bounding box center [362, 678] width 77 height 38
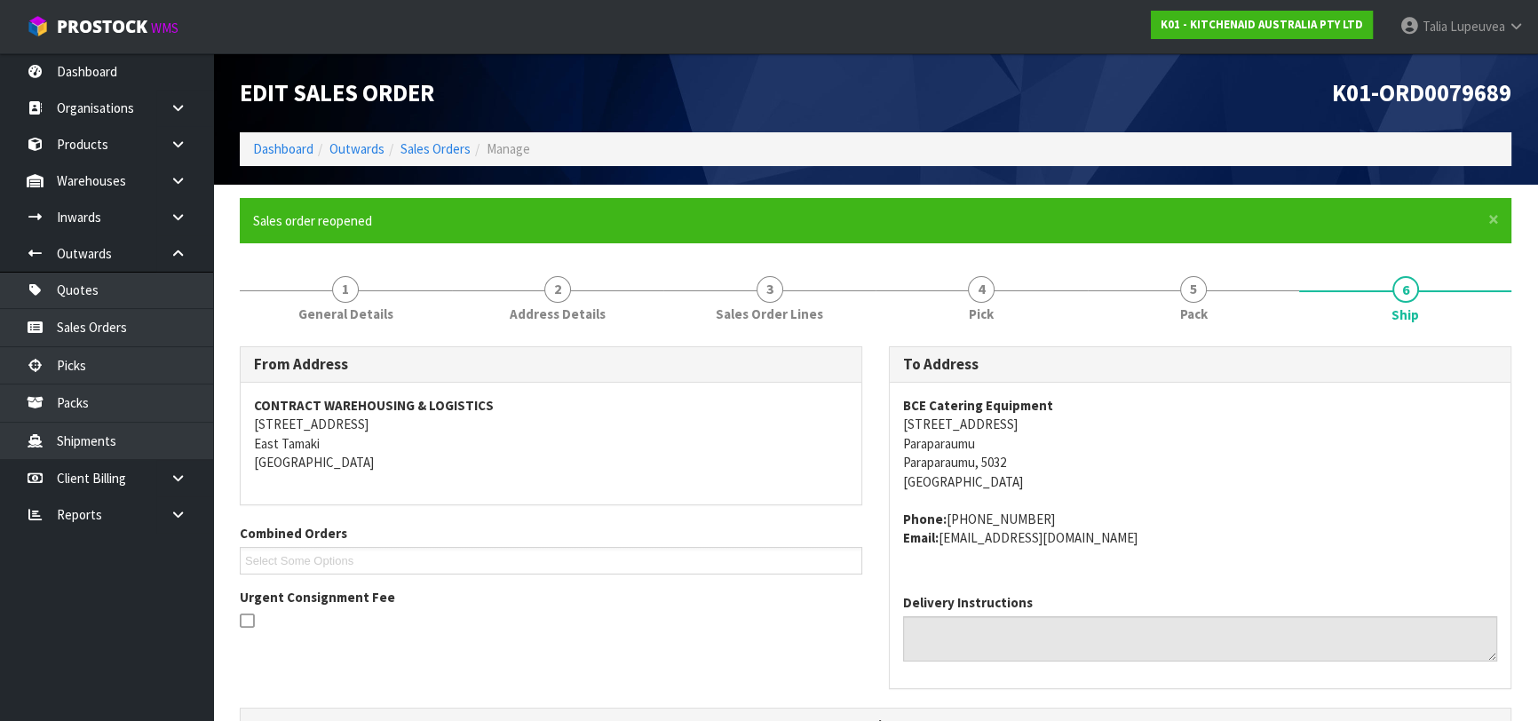
scroll to position [534, 0]
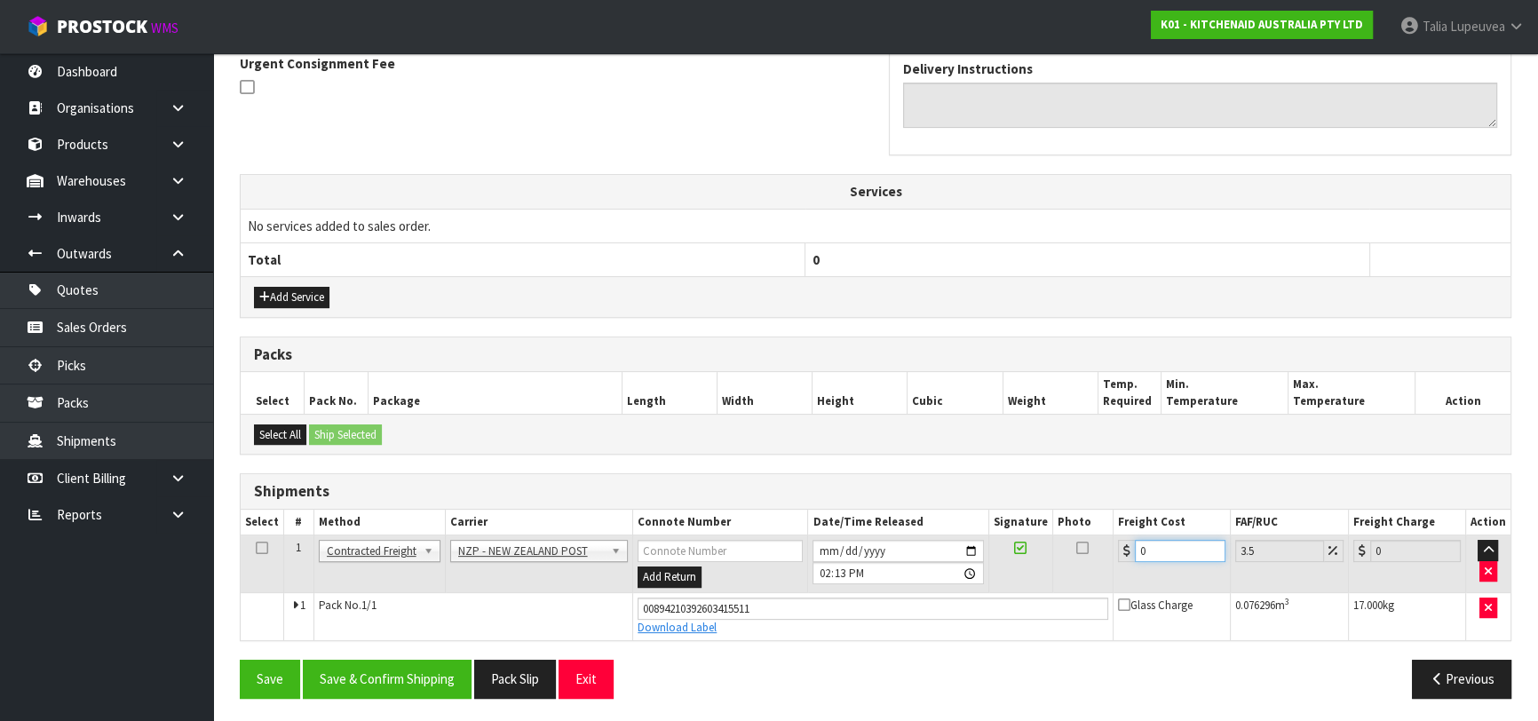
drag, startPoint x: 1161, startPoint y: 550, endPoint x: 1120, endPoint y: 572, distance: 46.9
click at [1120, 572] on td "0" at bounding box center [1171, 564] width 117 height 58
click at [431, 678] on button "Save & Confirm Shipping" at bounding box center [387, 679] width 169 height 38
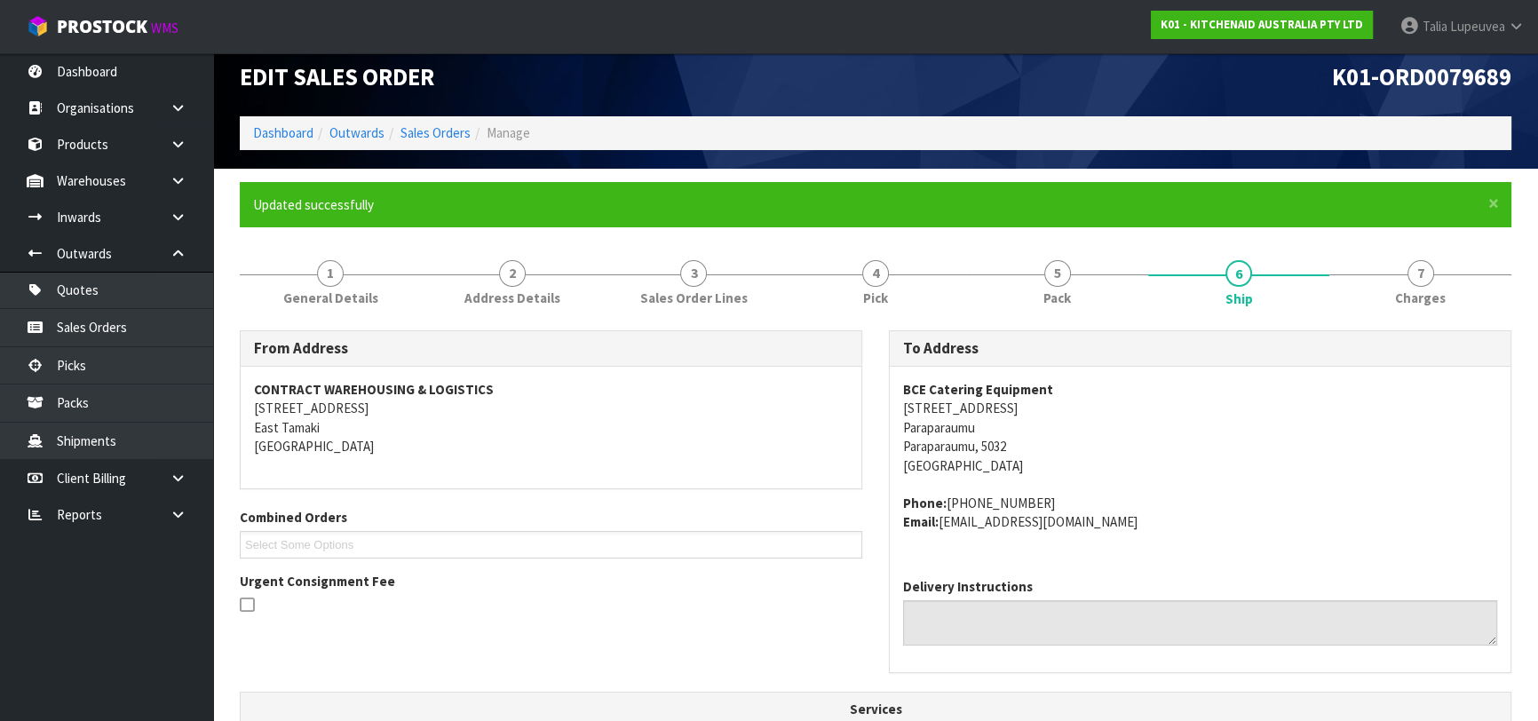
scroll to position [487, 0]
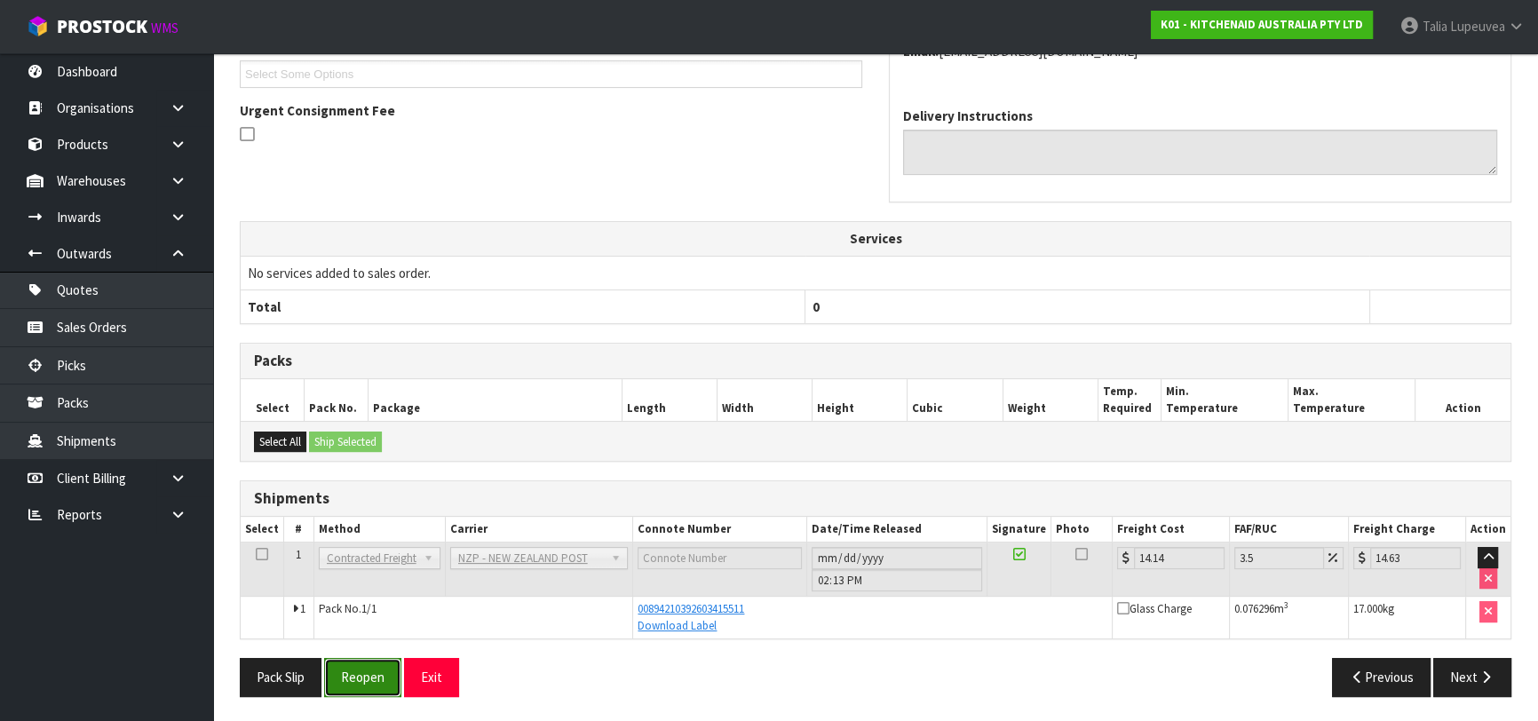
click at [373, 688] on button "Reopen" at bounding box center [362, 677] width 77 height 38
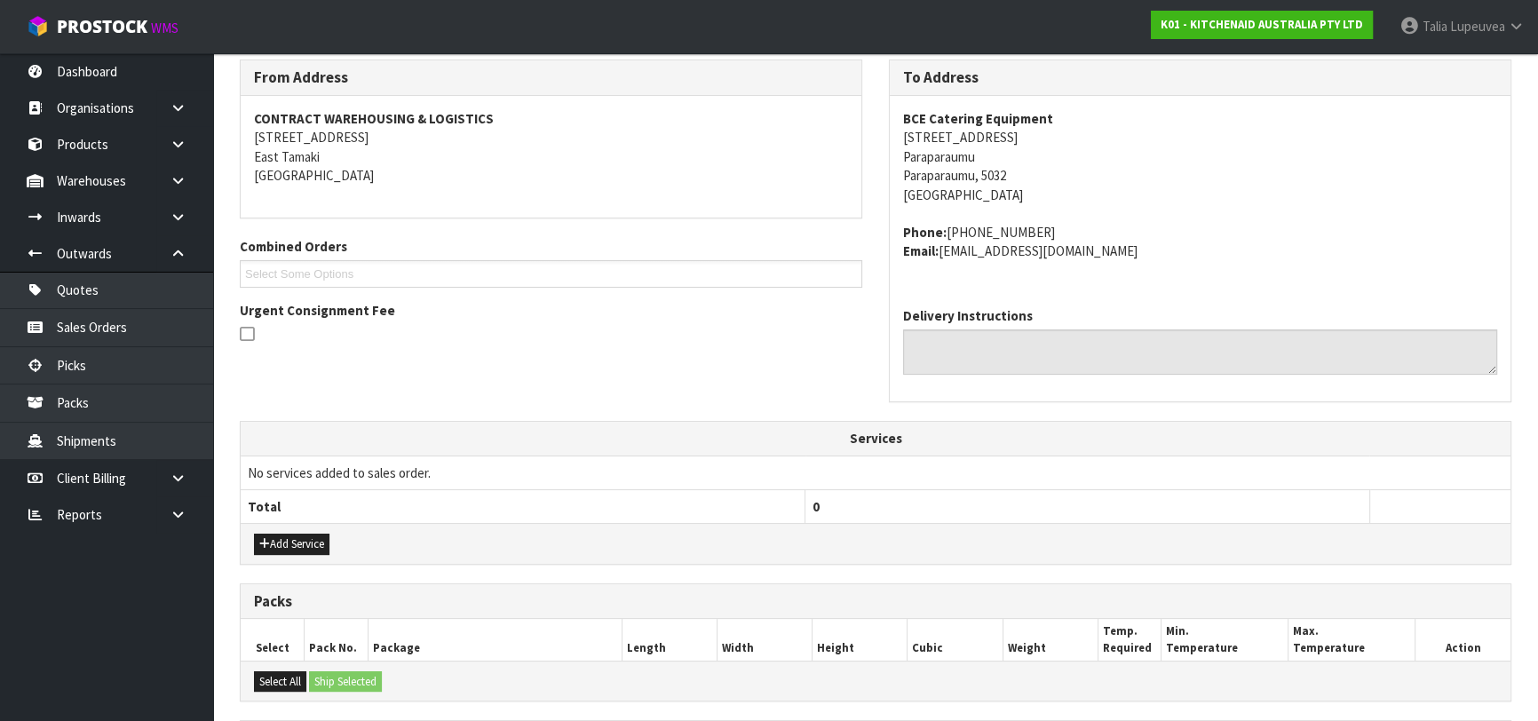
scroll to position [534, 0]
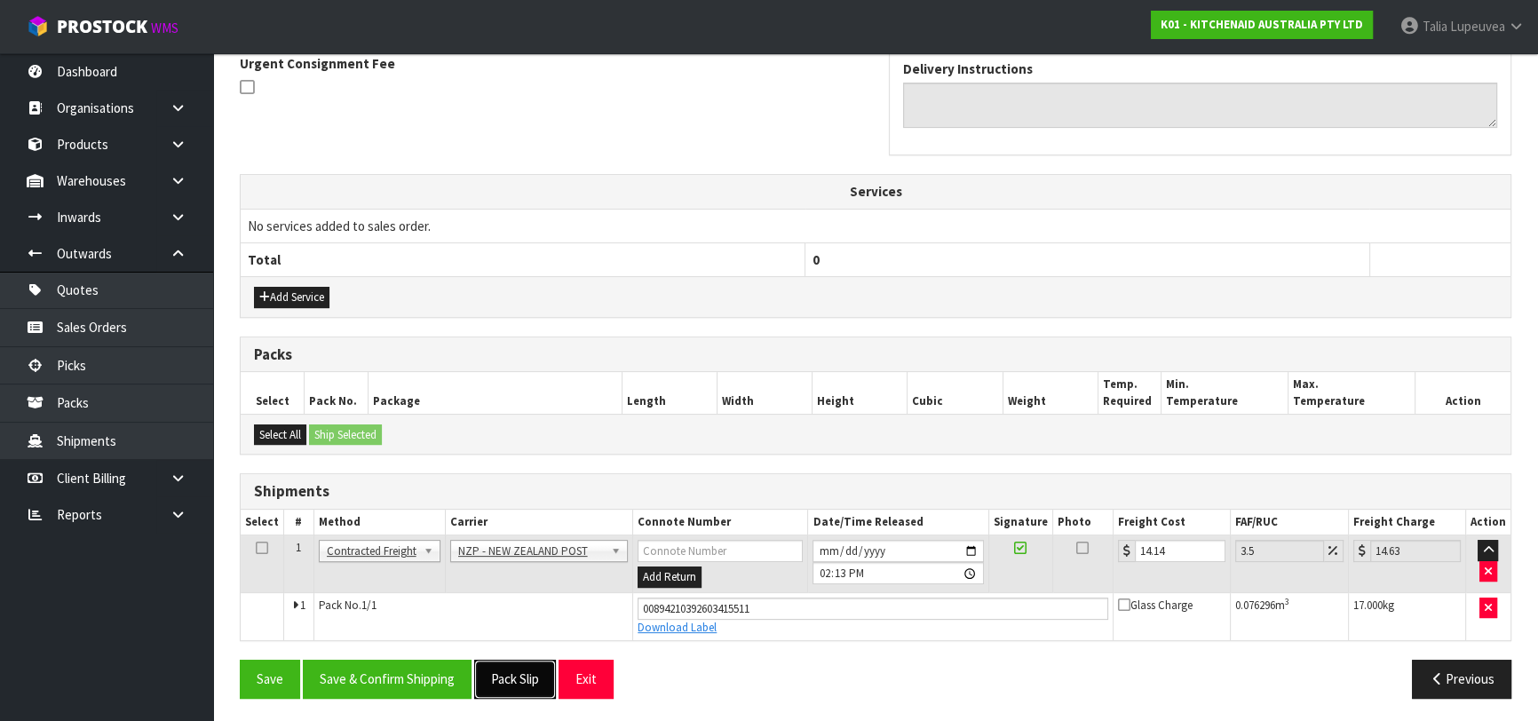
click at [506, 676] on button "Pack Slip" at bounding box center [515, 679] width 82 height 38
click at [378, 677] on button "Save & Confirm Shipping" at bounding box center [387, 679] width 169 height 38
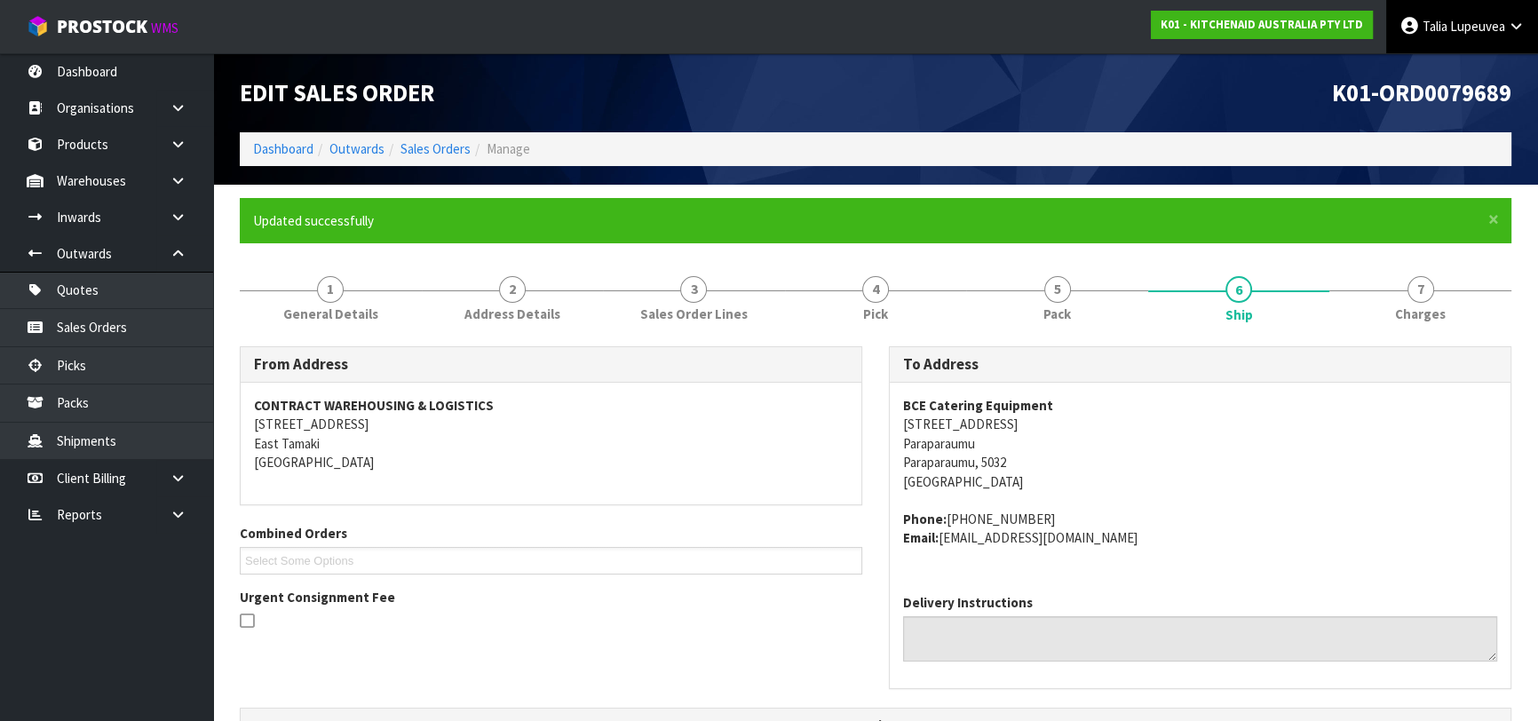
click at [1452, 18] on span "Lupeuvea" at bounding box center [1477, 26] width 55 height 17
click at [1445, 59] on link "Logout" at bounding box center [1467, 71] width 140 height 24
